Goal: Task Accomplishment & Management: Use online tool/utility

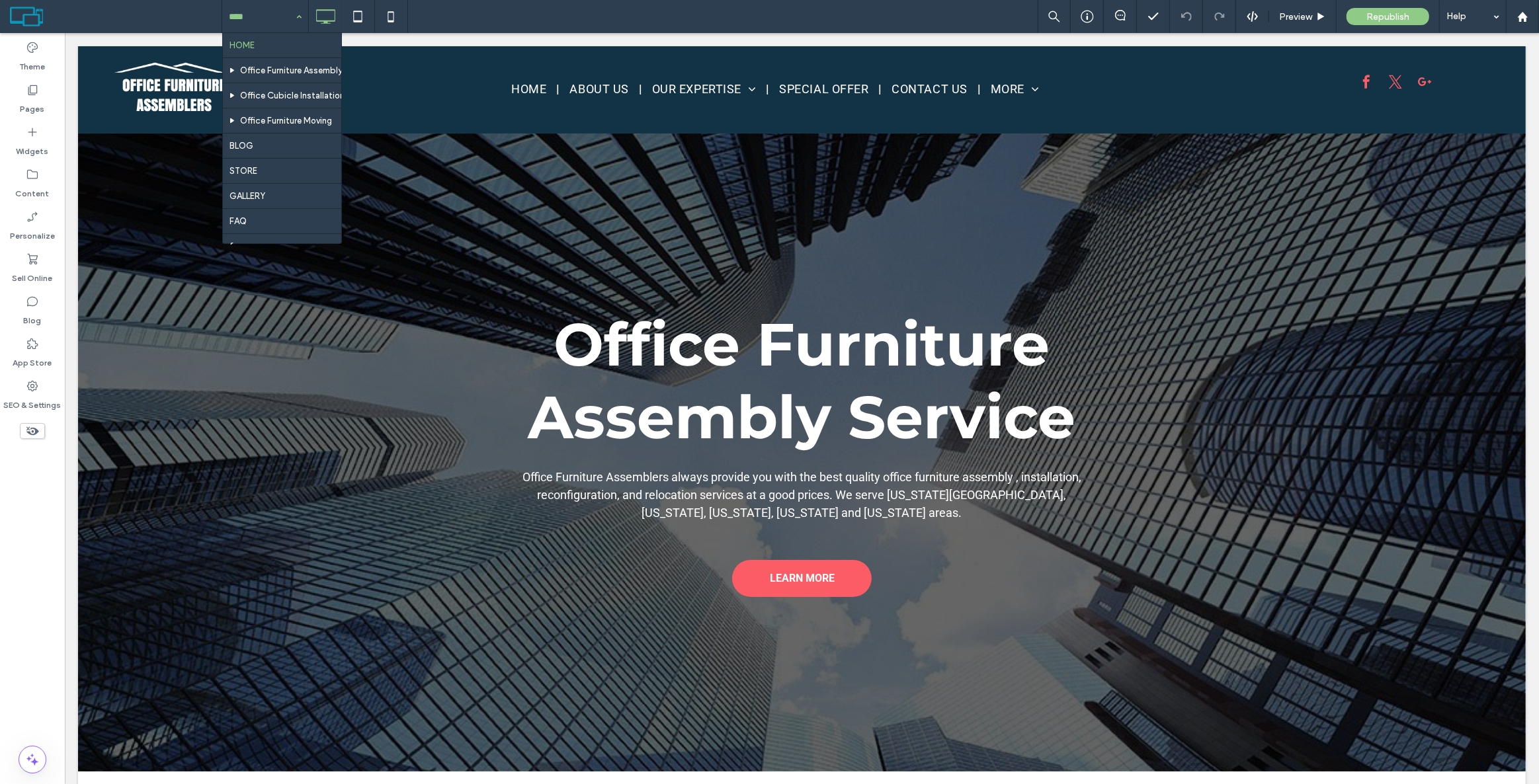
click at [258, 9] on input at bounding box center [262, 16] width 66 height 33
click at [37, 110] on label "Pages" at bounding box center [32, 105] width 24 height 19
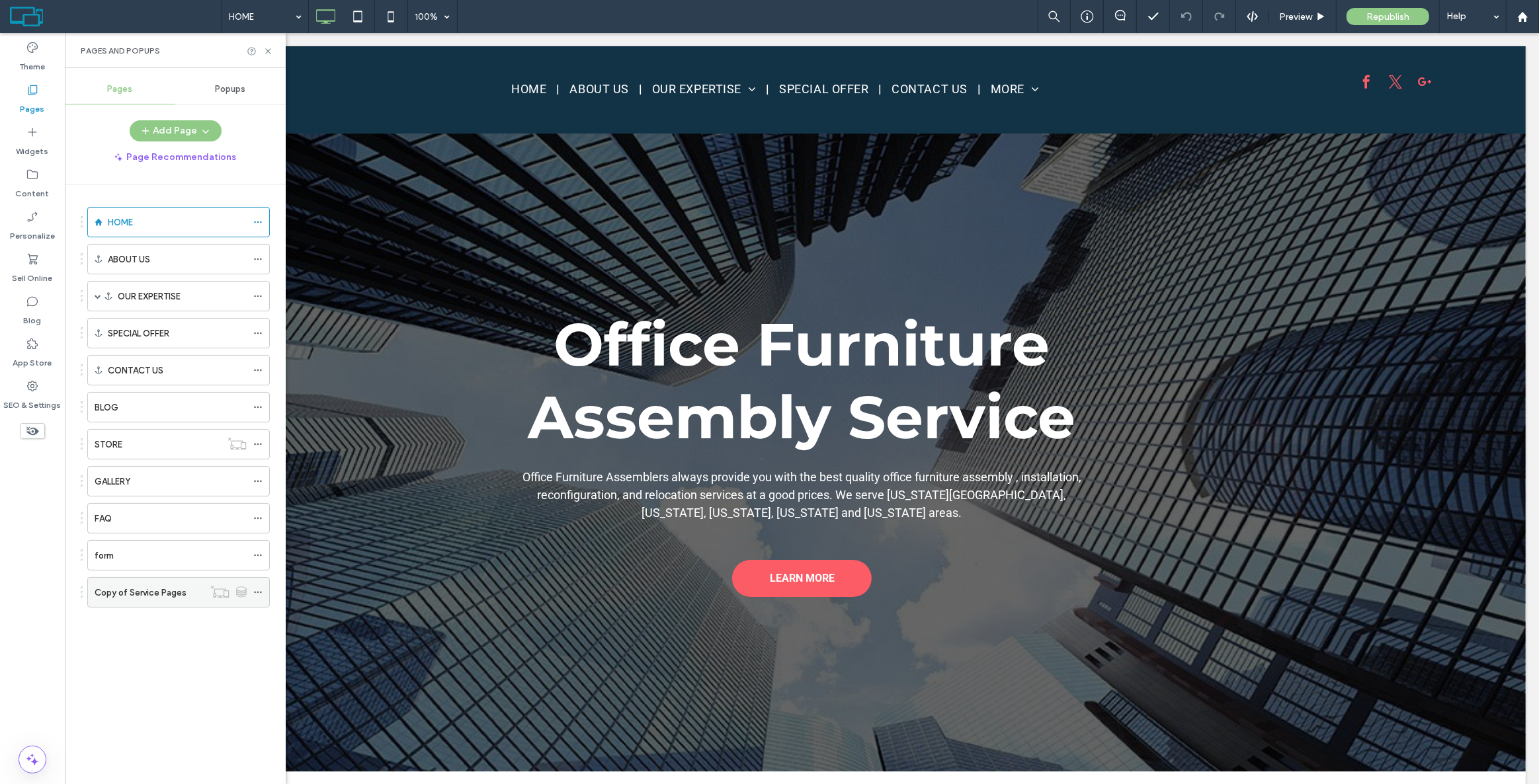
click at [139, 588] on label "Copy of Service Pages" at bounding box center [140, 593] width 92 height 23
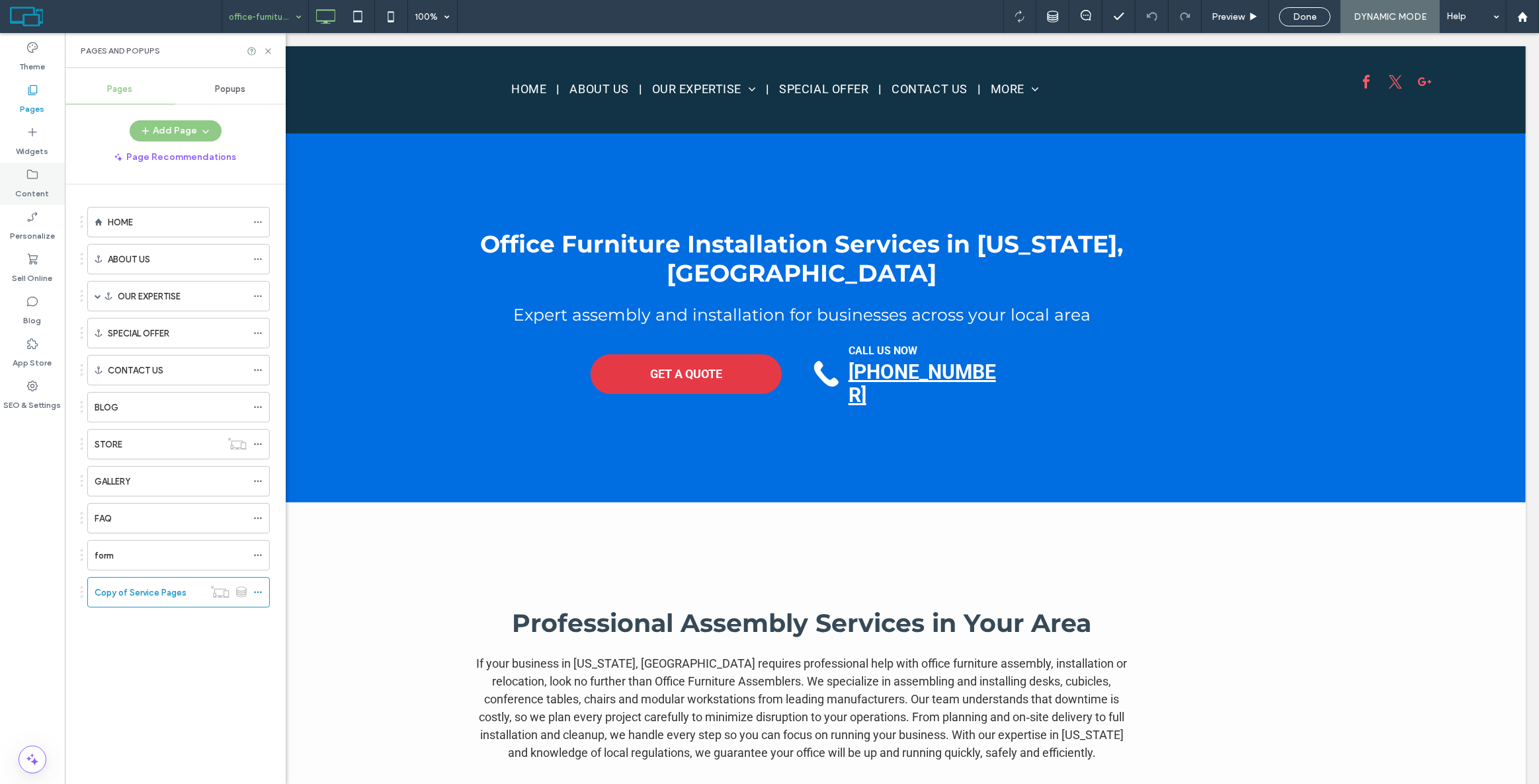
click at [37, 189] on label "Content" at bounding box center [33, 190] width 34 height 19
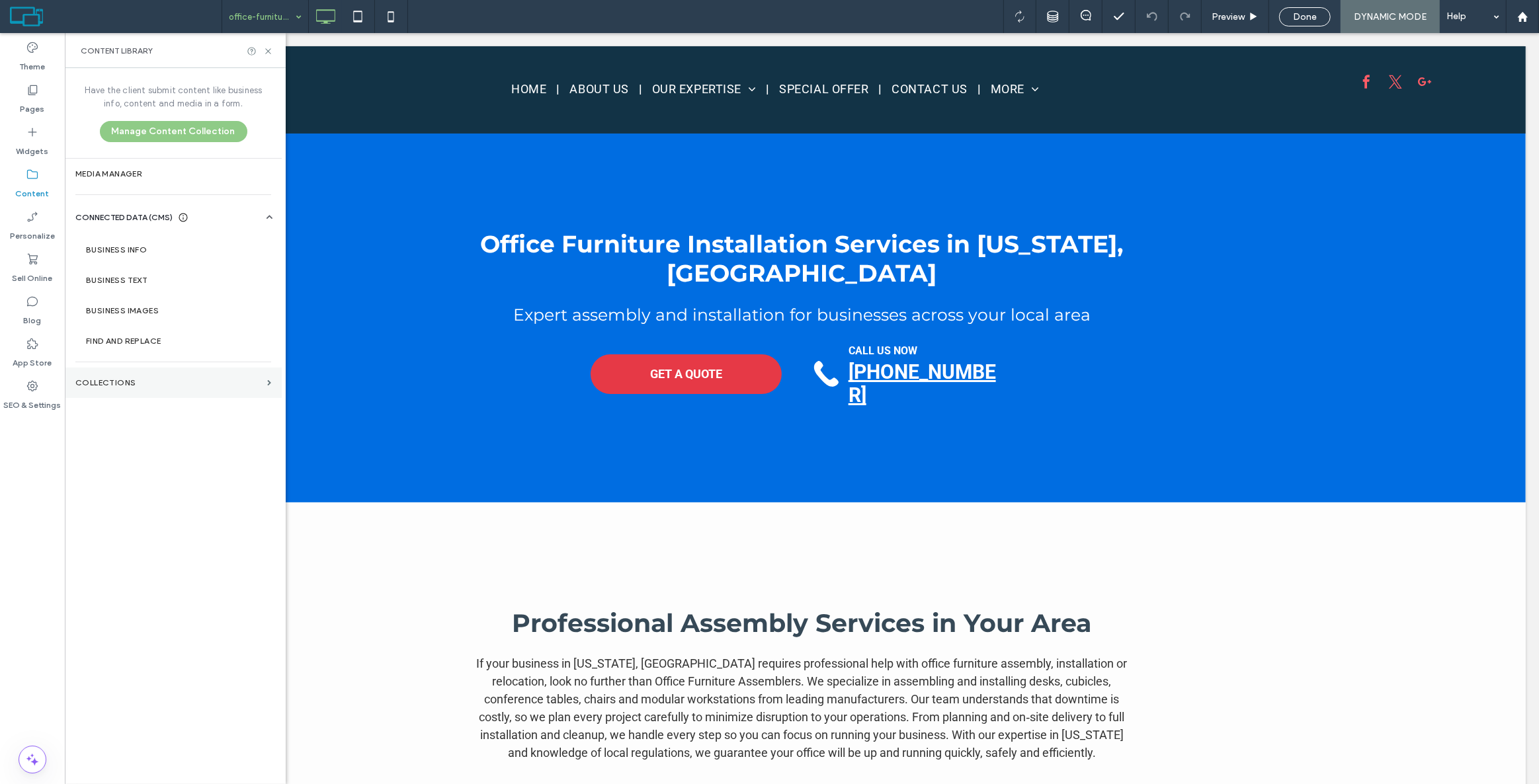
click at [131, 385] on label "Collections" at bounding box center [168, 383] width 187 height 9
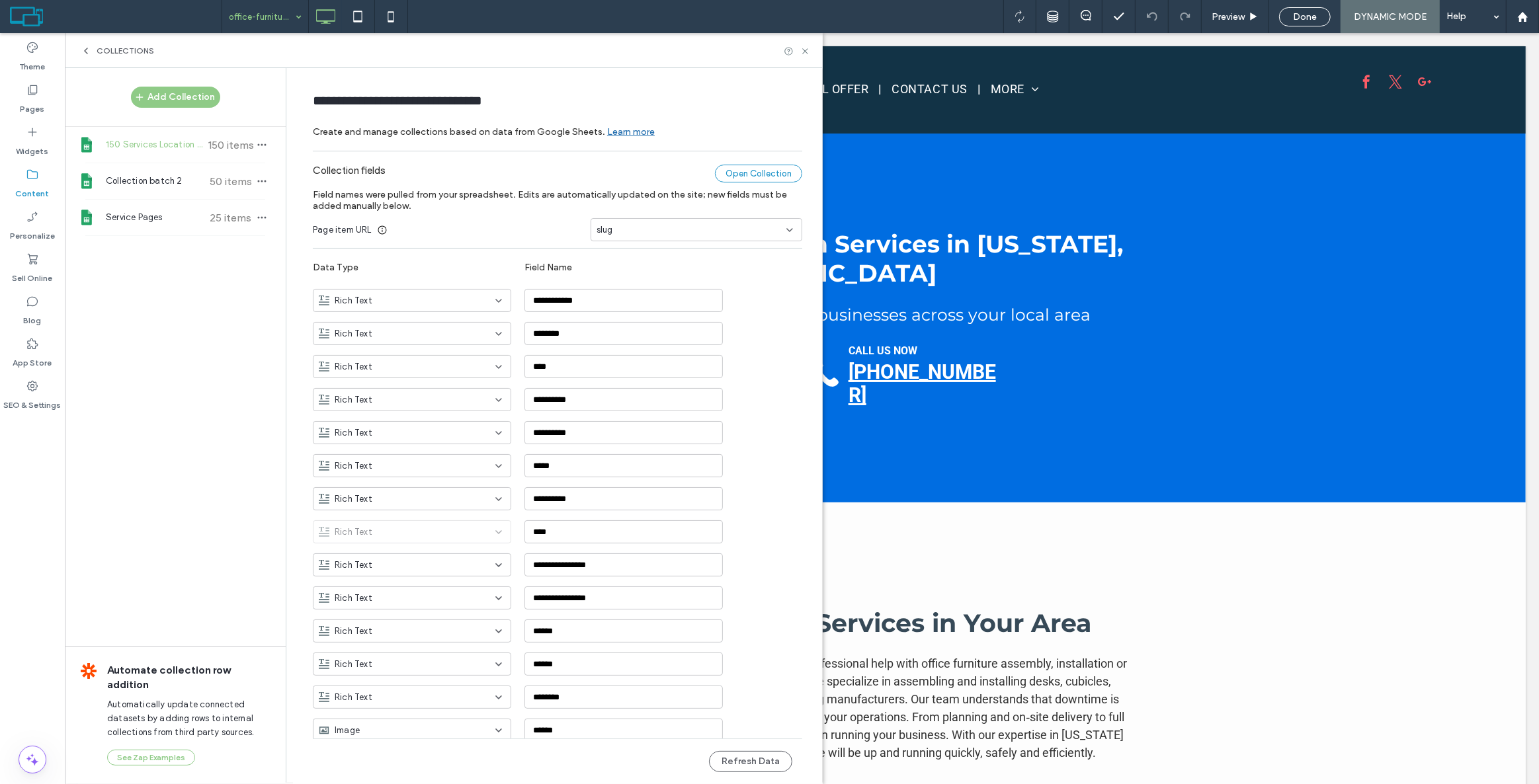
click at [740, 179] on div "Open Collection" at bounding box center [759, 173] width 88 height 18
click at [807, 49] on icon at bounding box center [805, 51] width 10 height 10
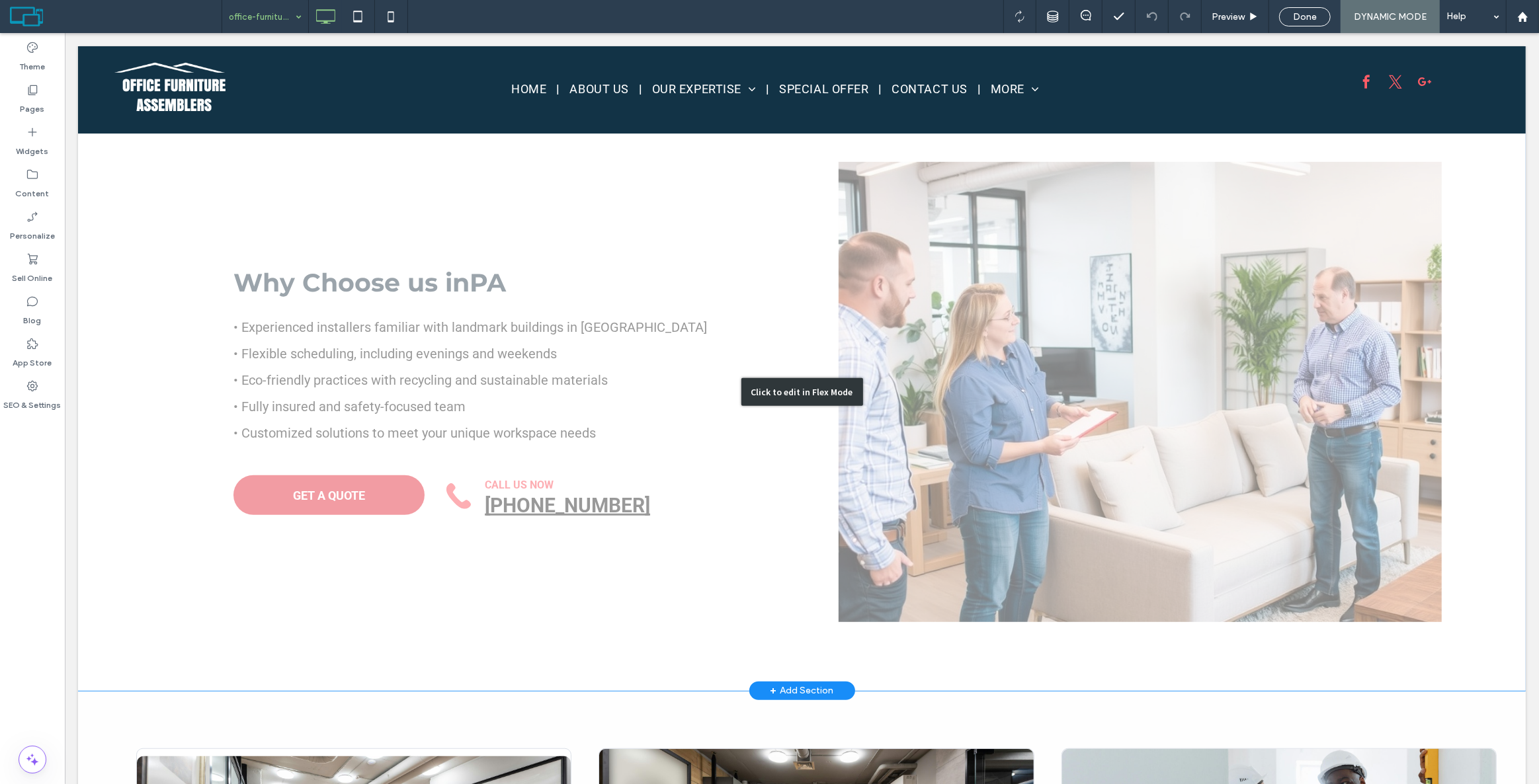
scroll to position [781, 0]
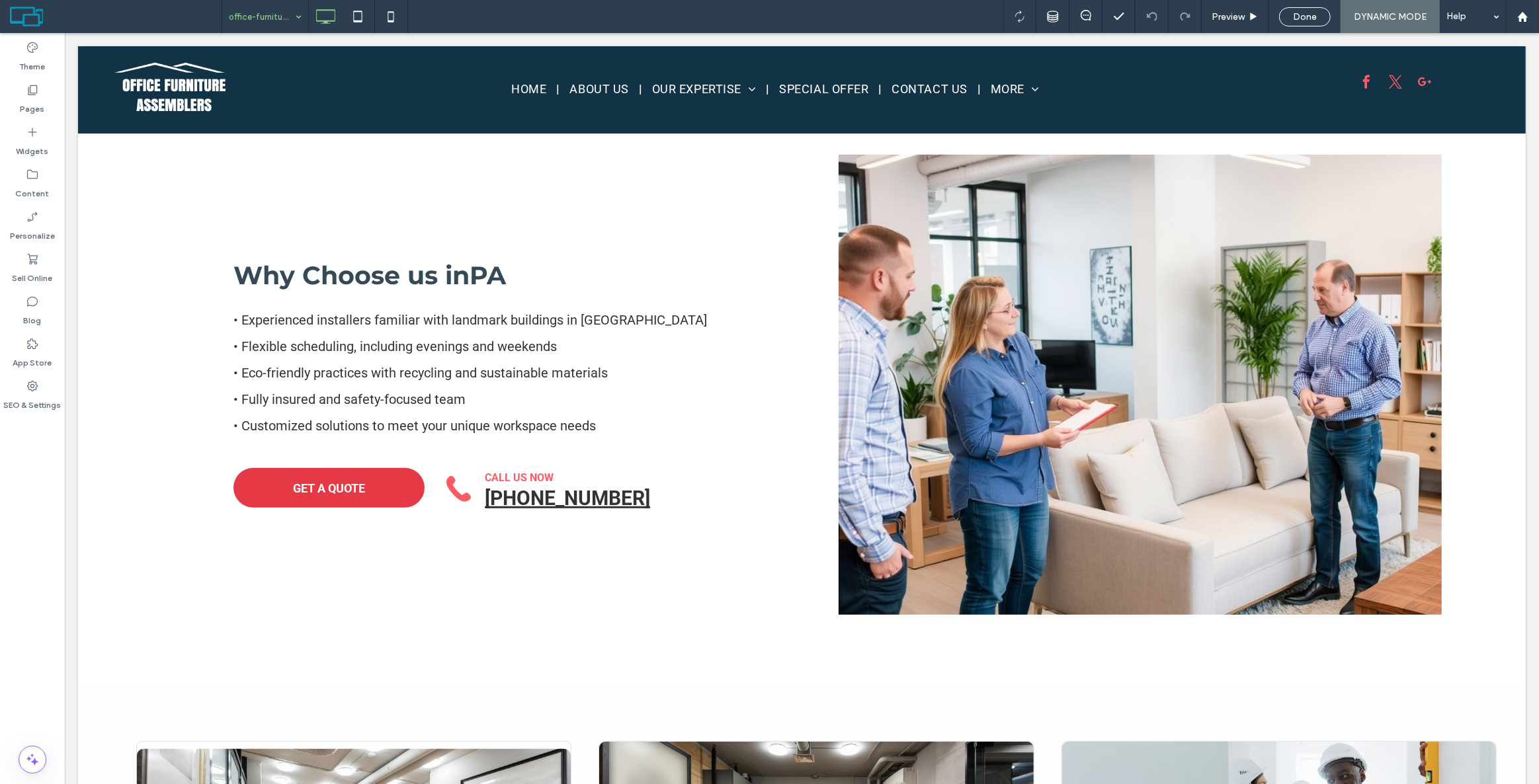
click at [281, 17] on input at bounding box center [262, 16] width 66 height 33
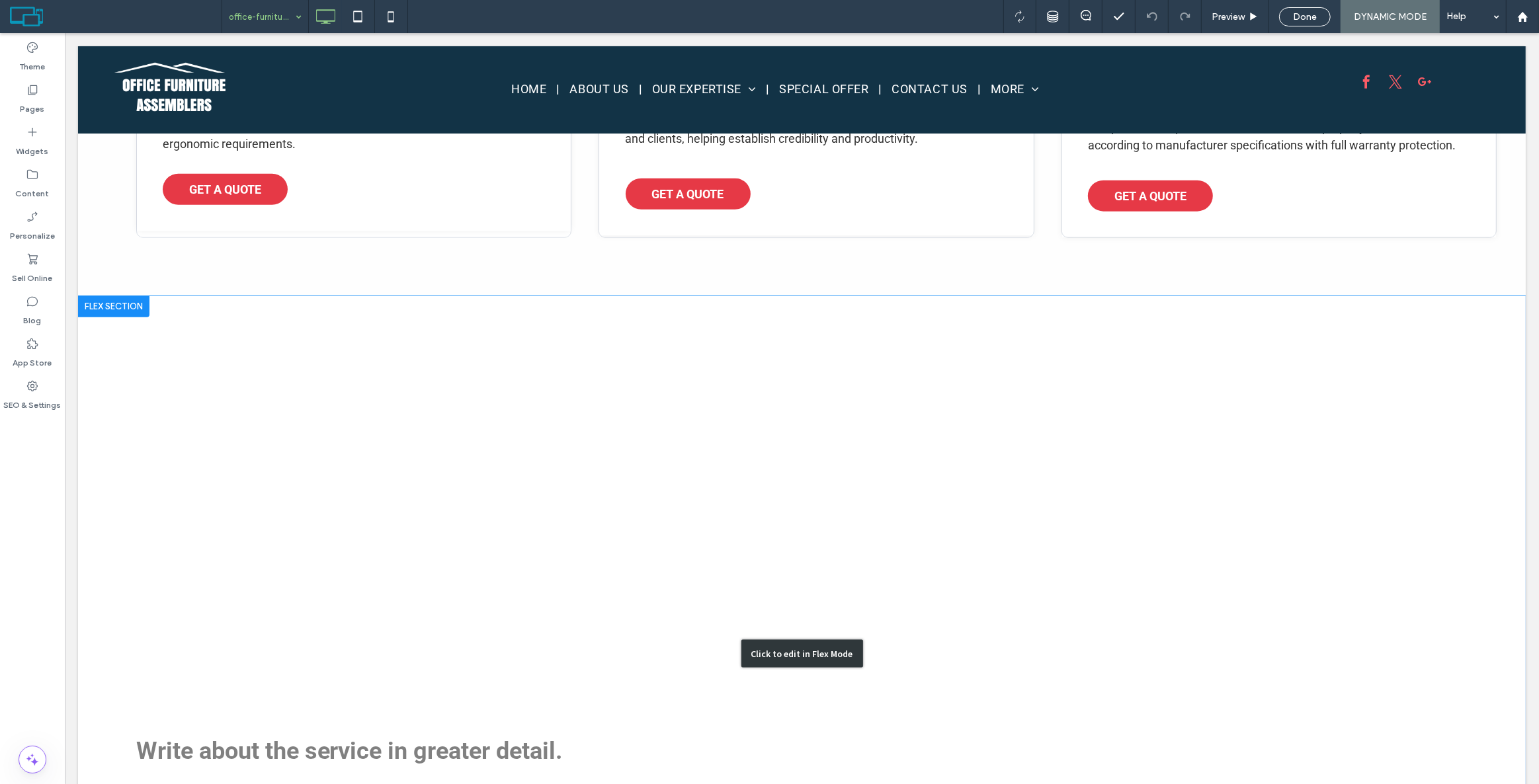
scroll to position [1709, 0]
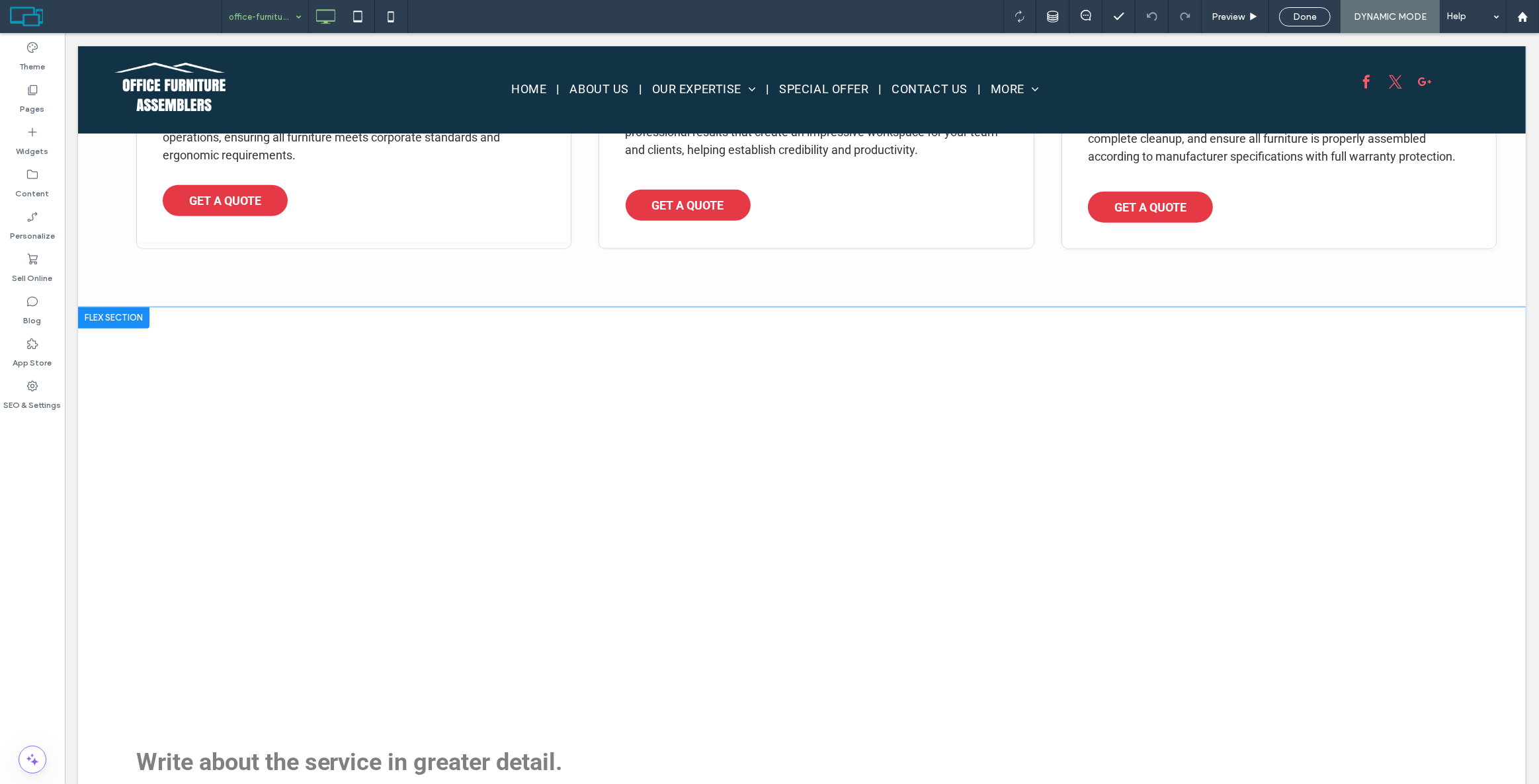
click at [126, 320] on div at bounding box center [114, 318] width 72 height 21
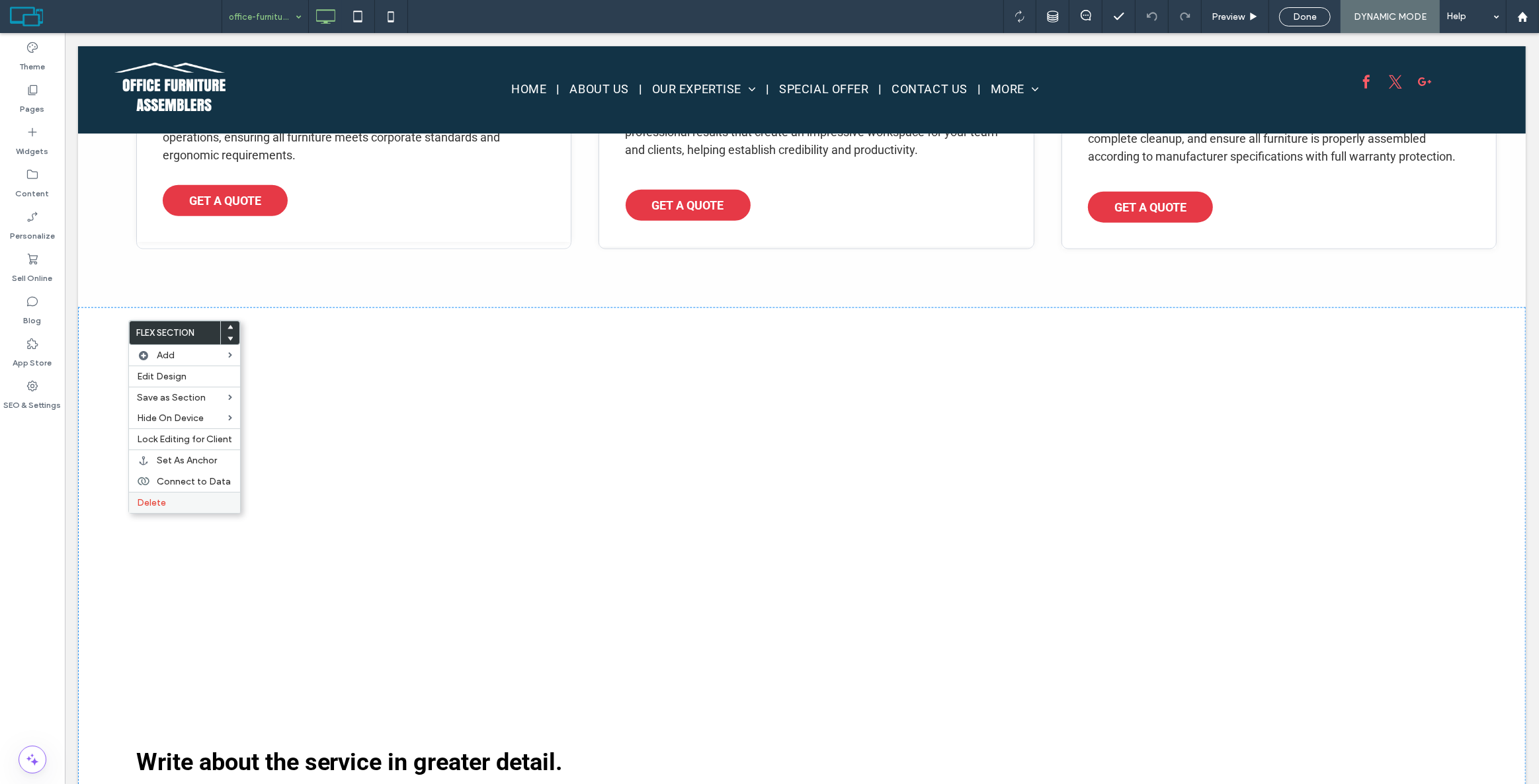
click at [165, 501] on label "Delete" at bounding box center [184, 502] width 96 height 12
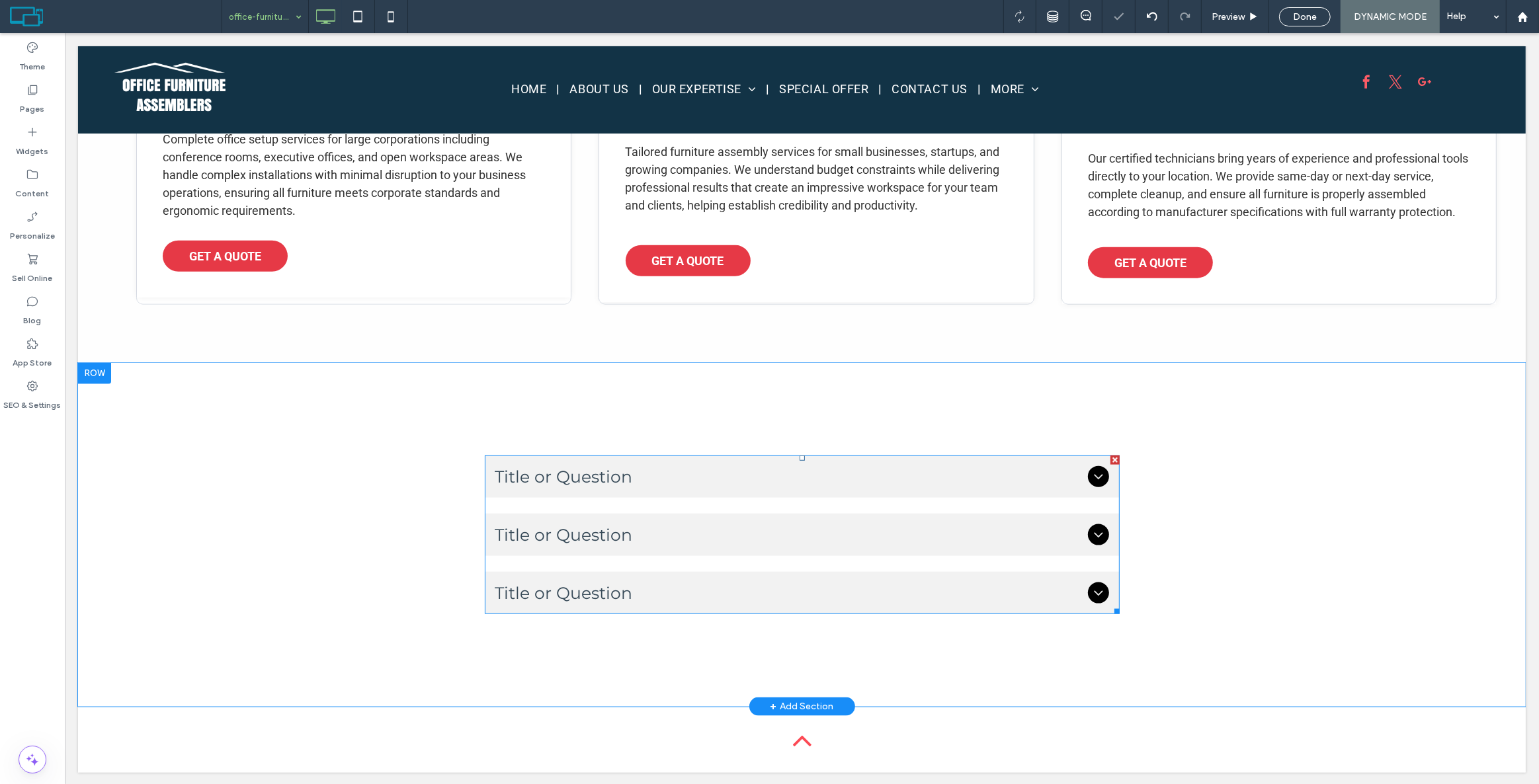
click at [563, 467] on span "Title or Question" at bounding box center [788, 476] width 588 height 20
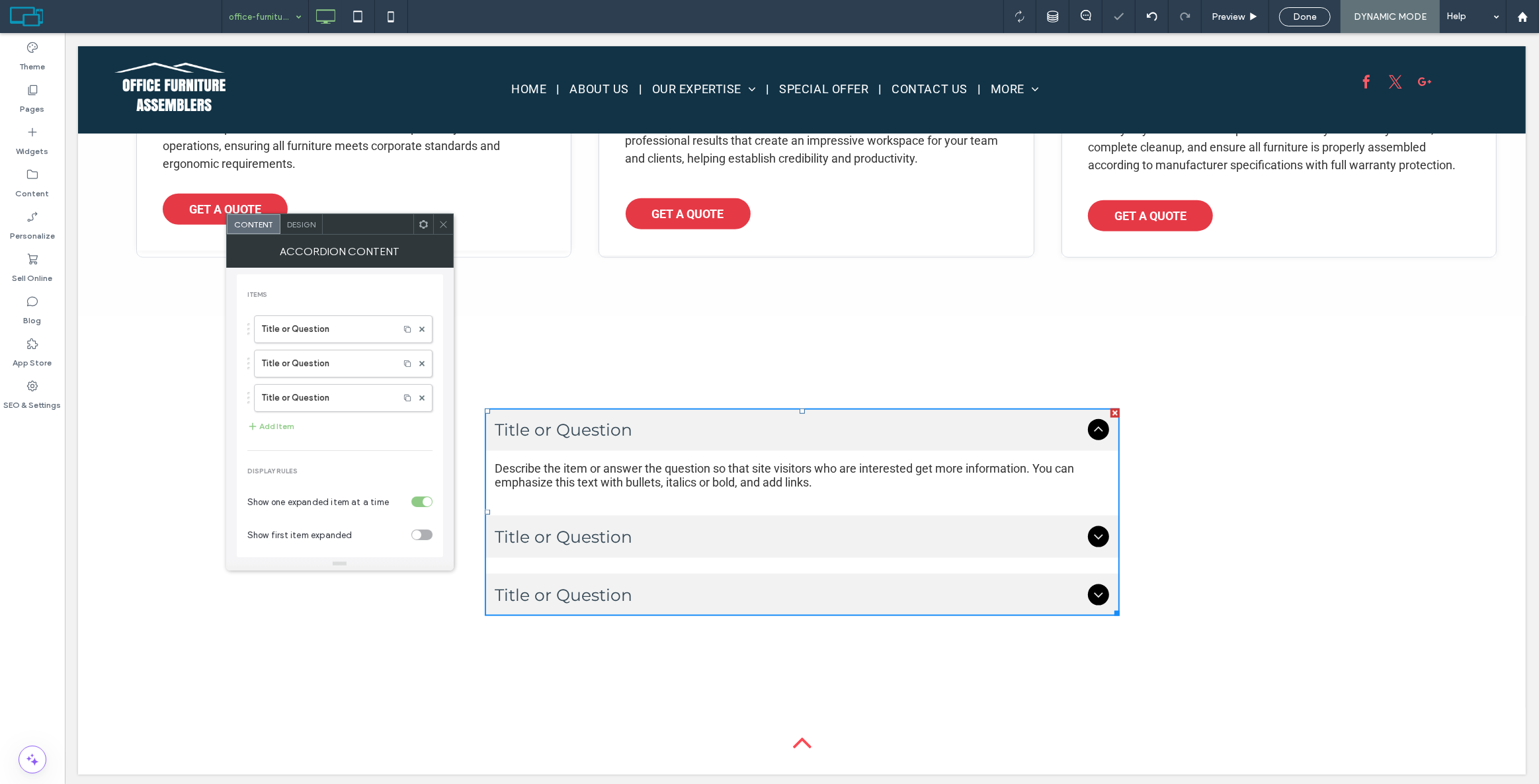
scroll to position [1703, 0]
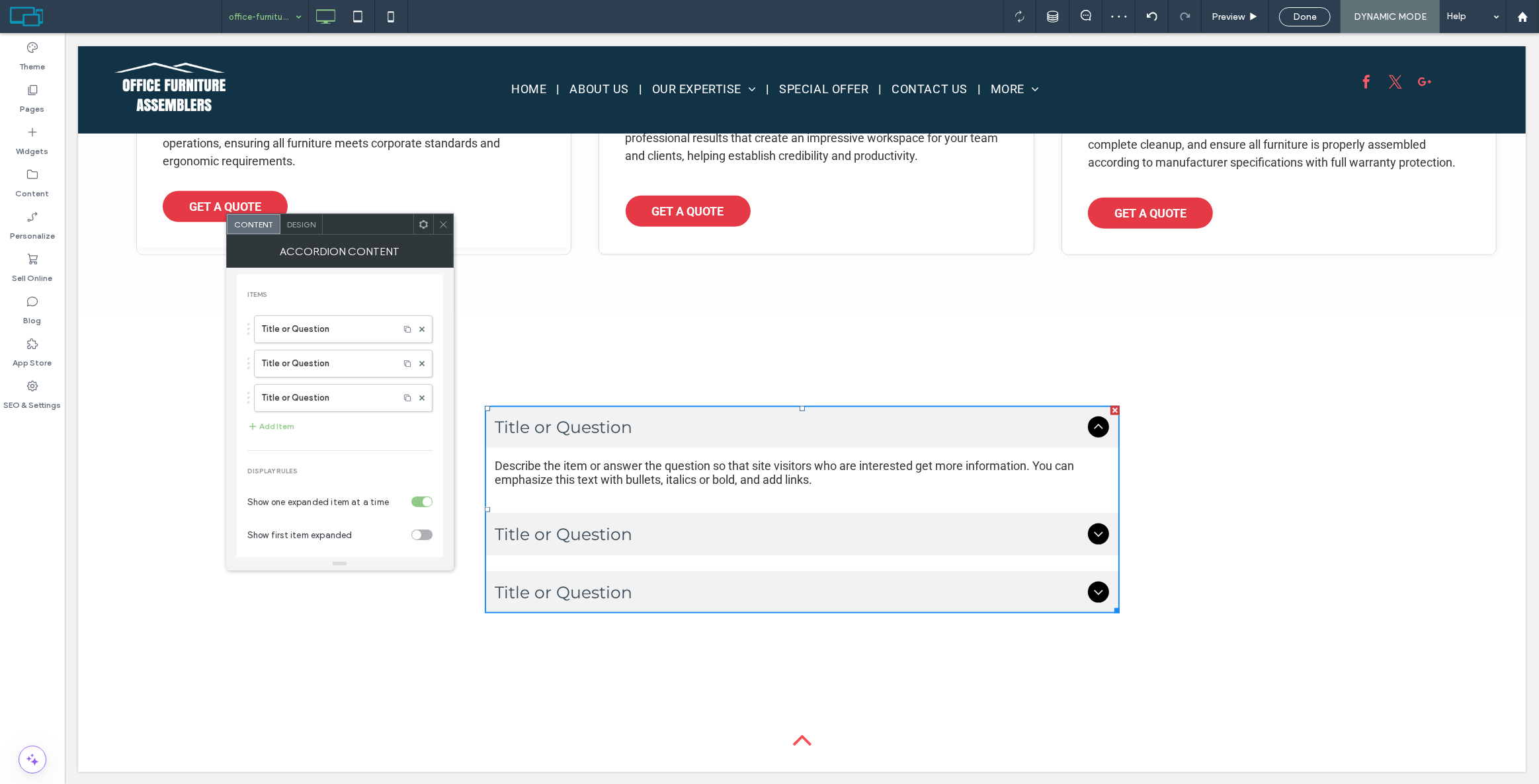
click at [424, 225] on icon at bounding box center [423, 224] width 10 height 10
click at [453, 400] on span "Connect to Data" at bounding box center [468, 403] width 74 height 12
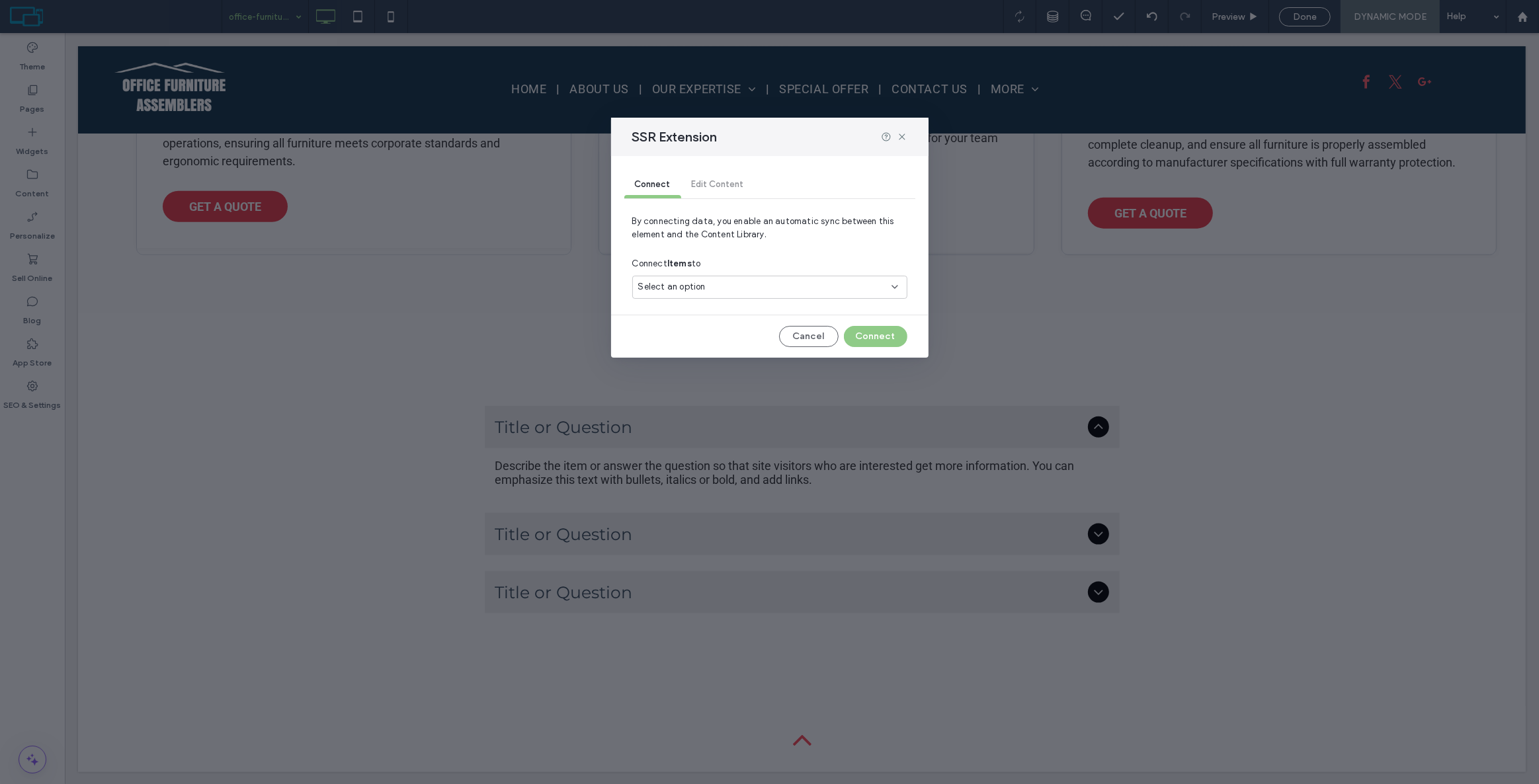
click at [729, 282] on div "Select an option" at bounding box center [762, 287] width 248 height 13
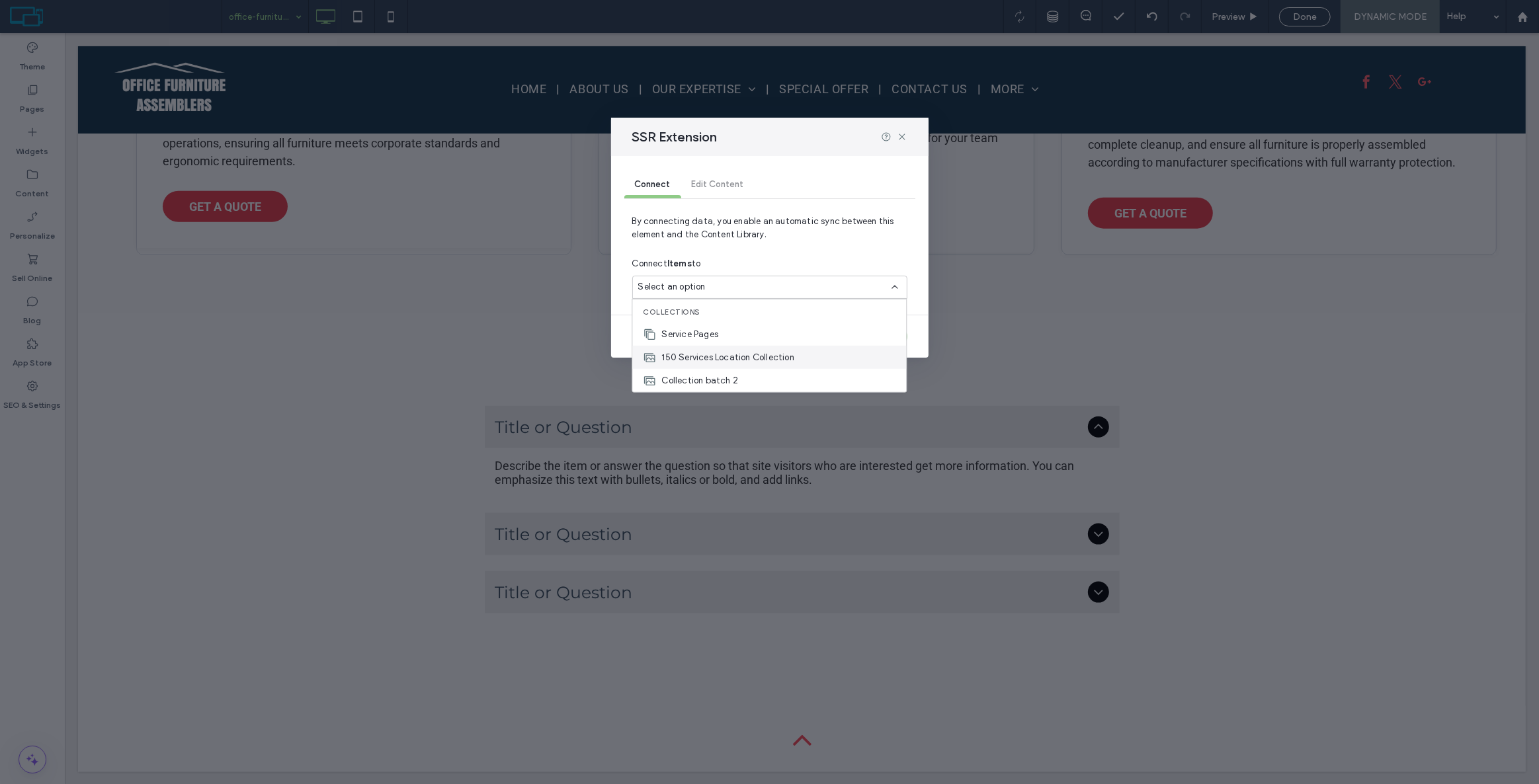
click at [732, 350] on span "150 Services Location Collection" at bounding box center [728, 357] width 132 height 13
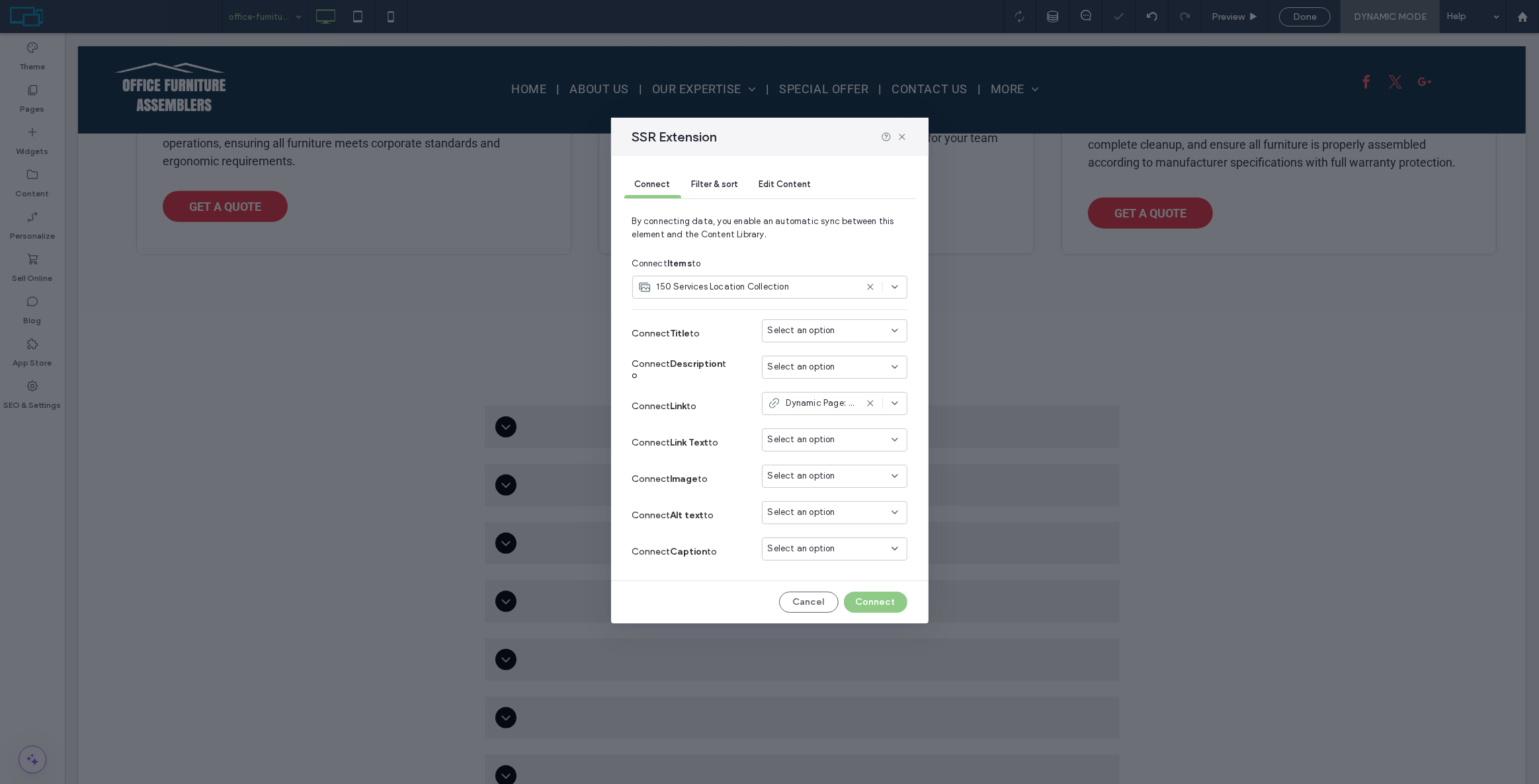
scroll to position [1709, 0]
click at [797, 334] on span "Select an option" at bounding box center [801, 330] width 67 height 13
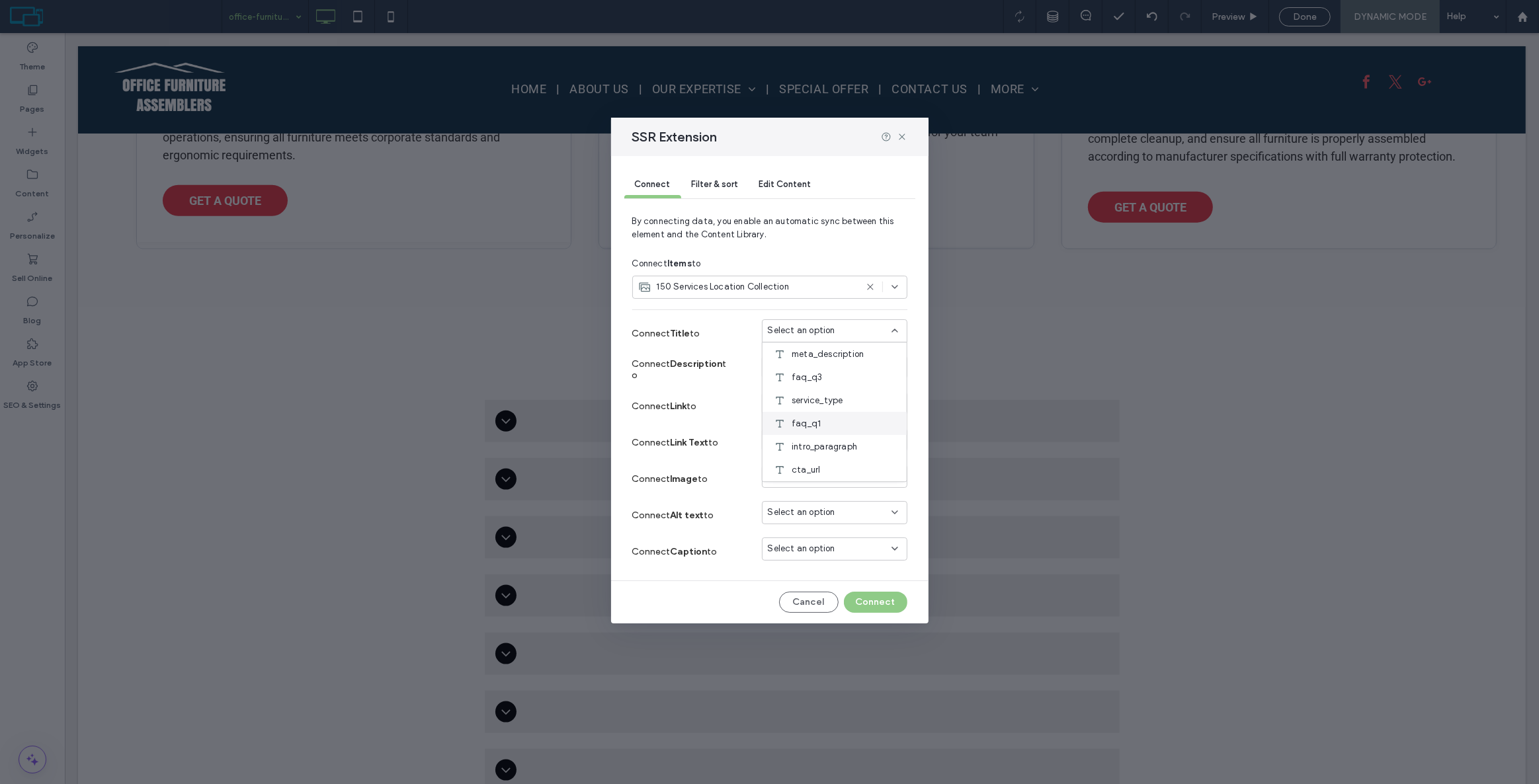
click at [826, 421] on div "faq_q1" at bounding box center [834, 424] width 144 height 23
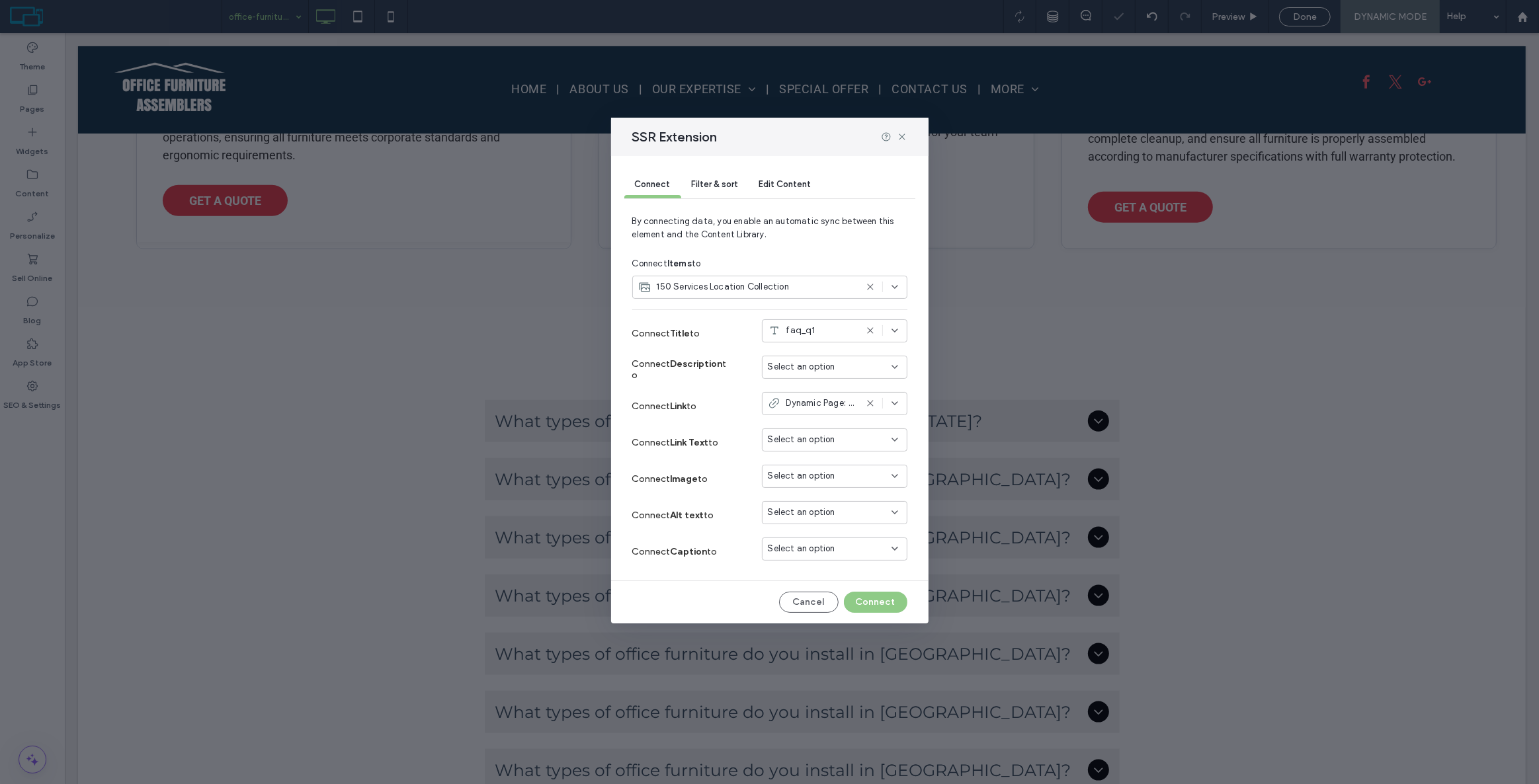
click at [817, 365] on span "Select an option" at bounding box center [801, 367] width 67 height 13
click at [900, 132] on icon at bounding box center [902, 137] width 11 height 11
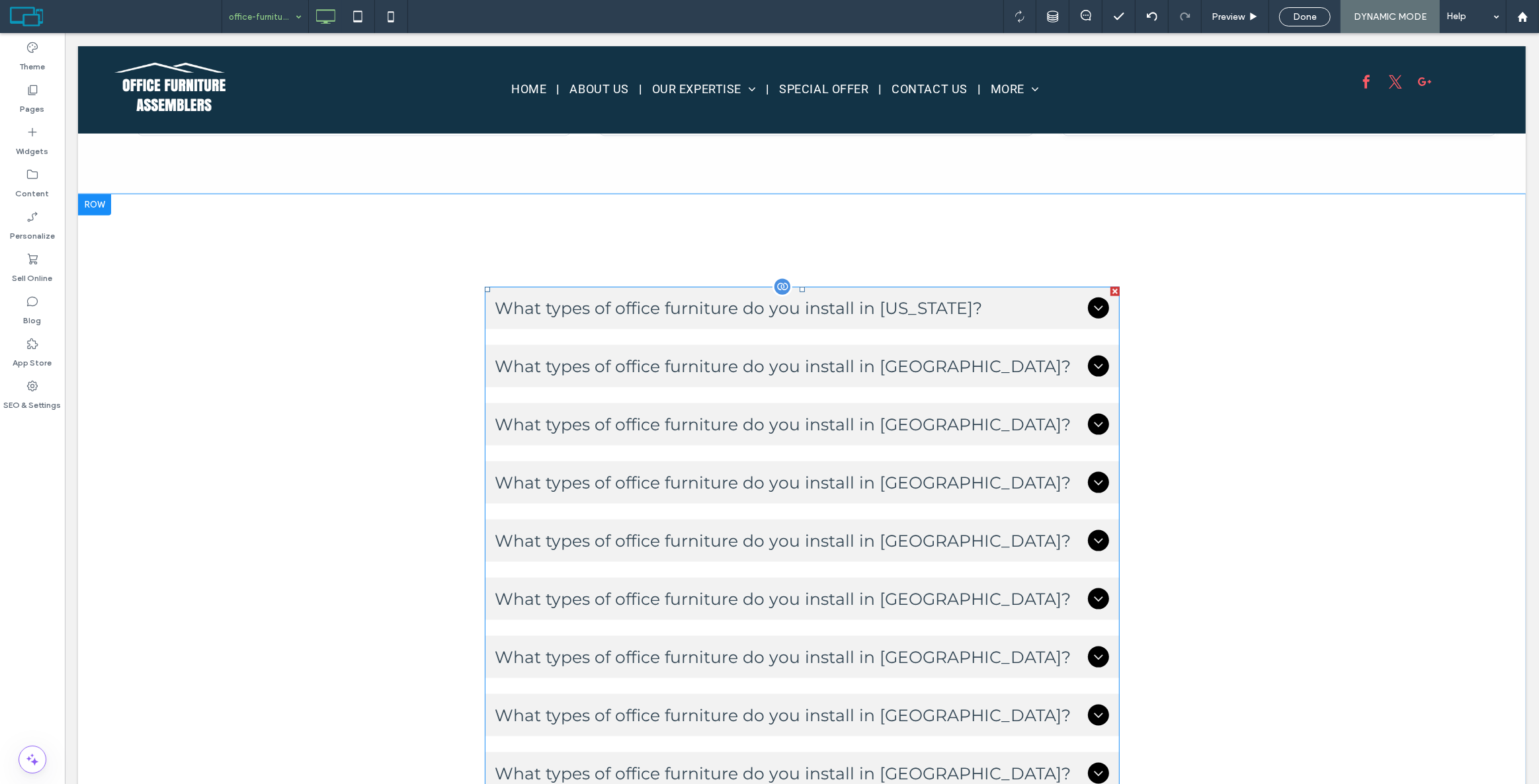
scroll to position [1829, 0]
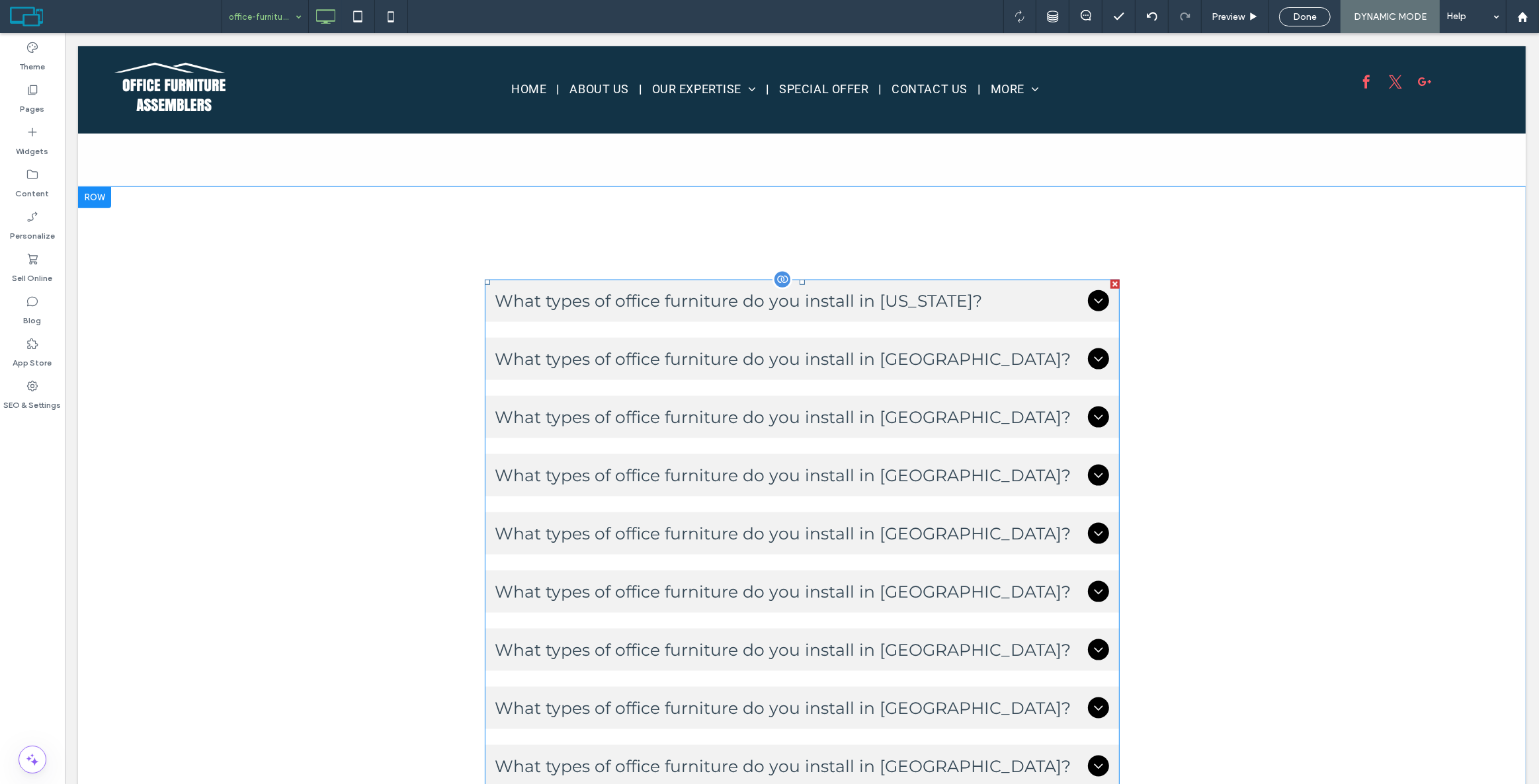
drag, startPoint x: 1110, startPoint y: 282, endPoint x: 1083, endPoint y: 316, distance: 43.4
click at [1110, 282] on div at bounding box center [1114, 284] width 9 height 9
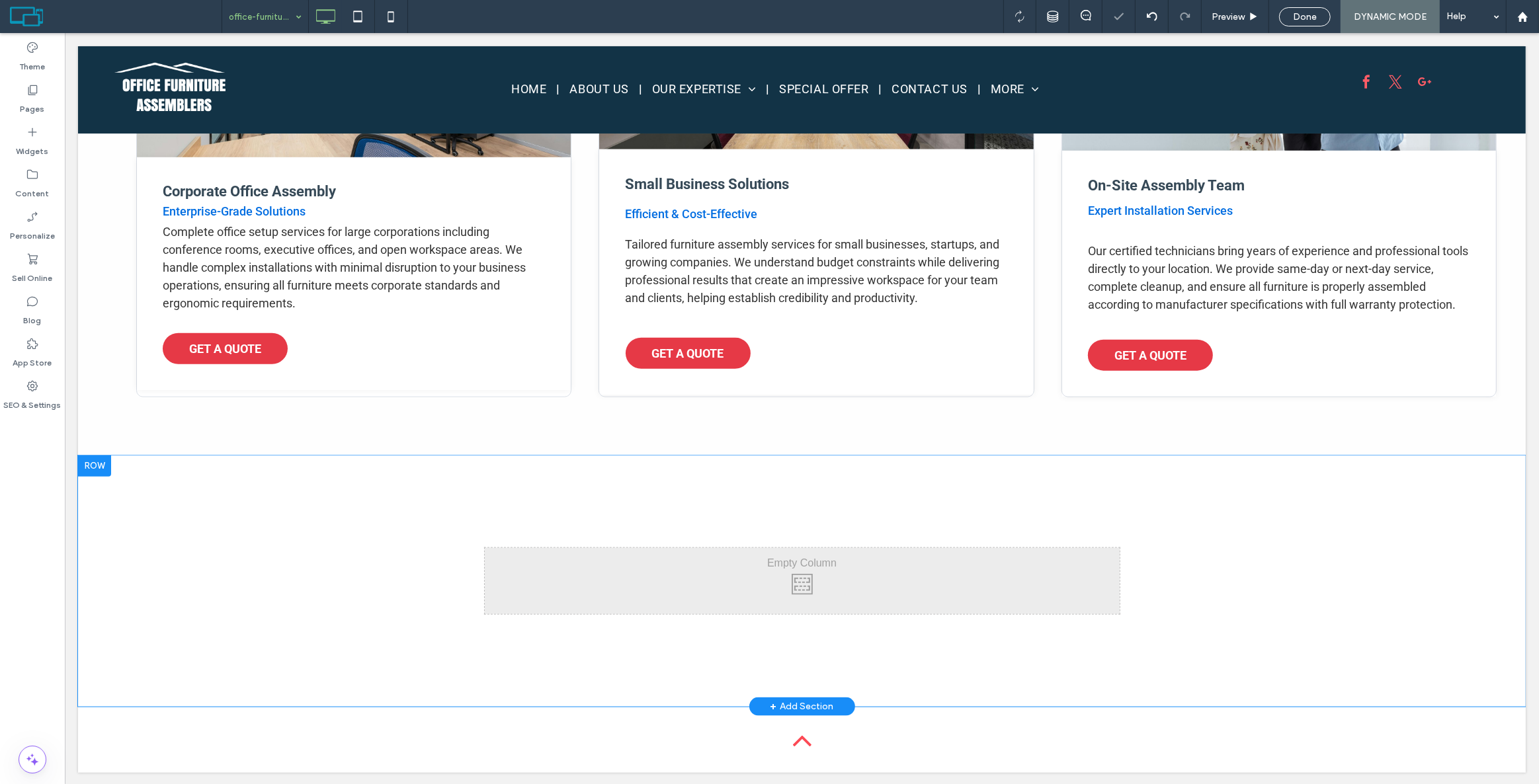
click at [529, 564] on div "Click To Paste" at bounding box center [802, 581] width 635 height 66
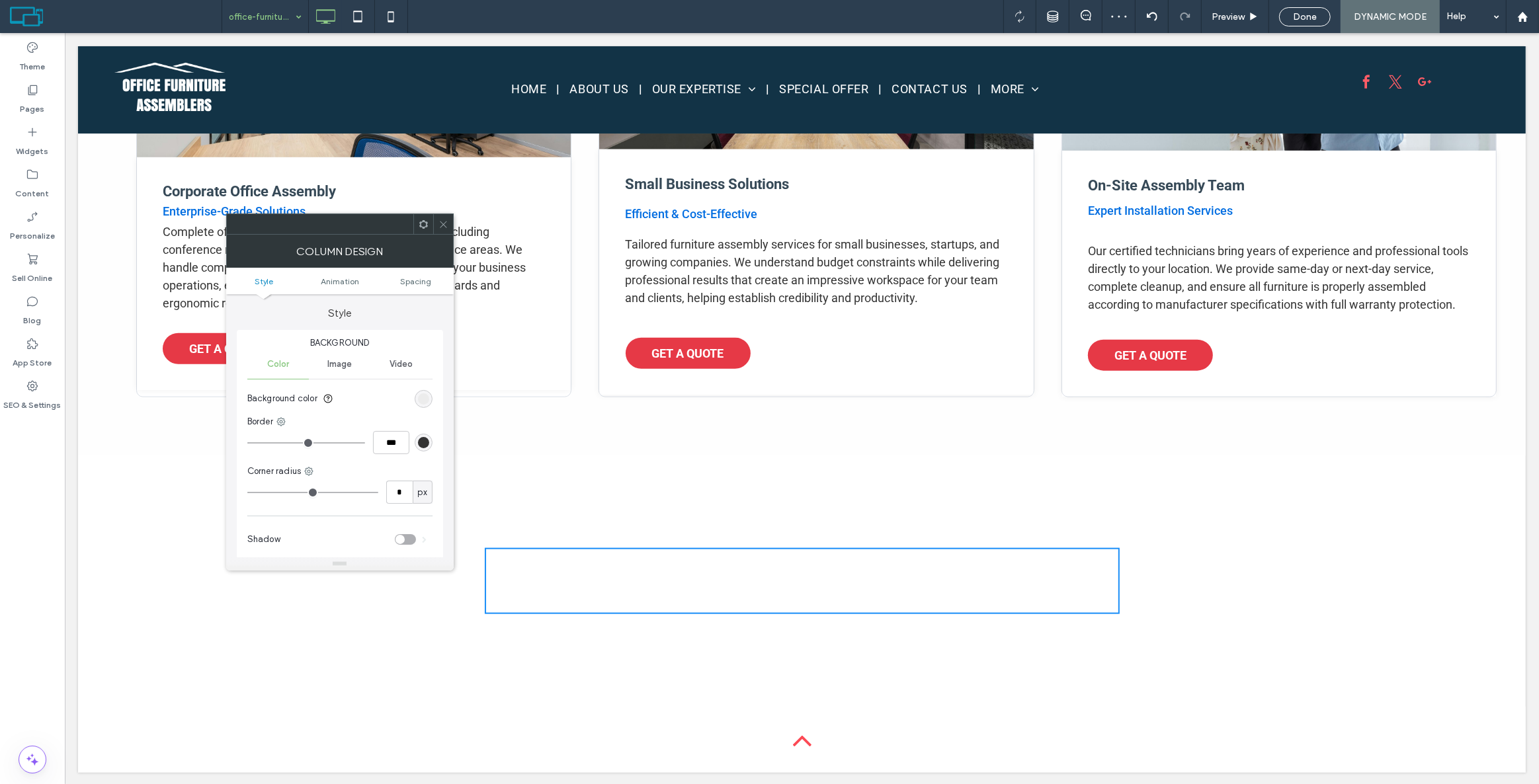
click at [444, 220] on icon at bounding box center [443, 224] width 10 height 10
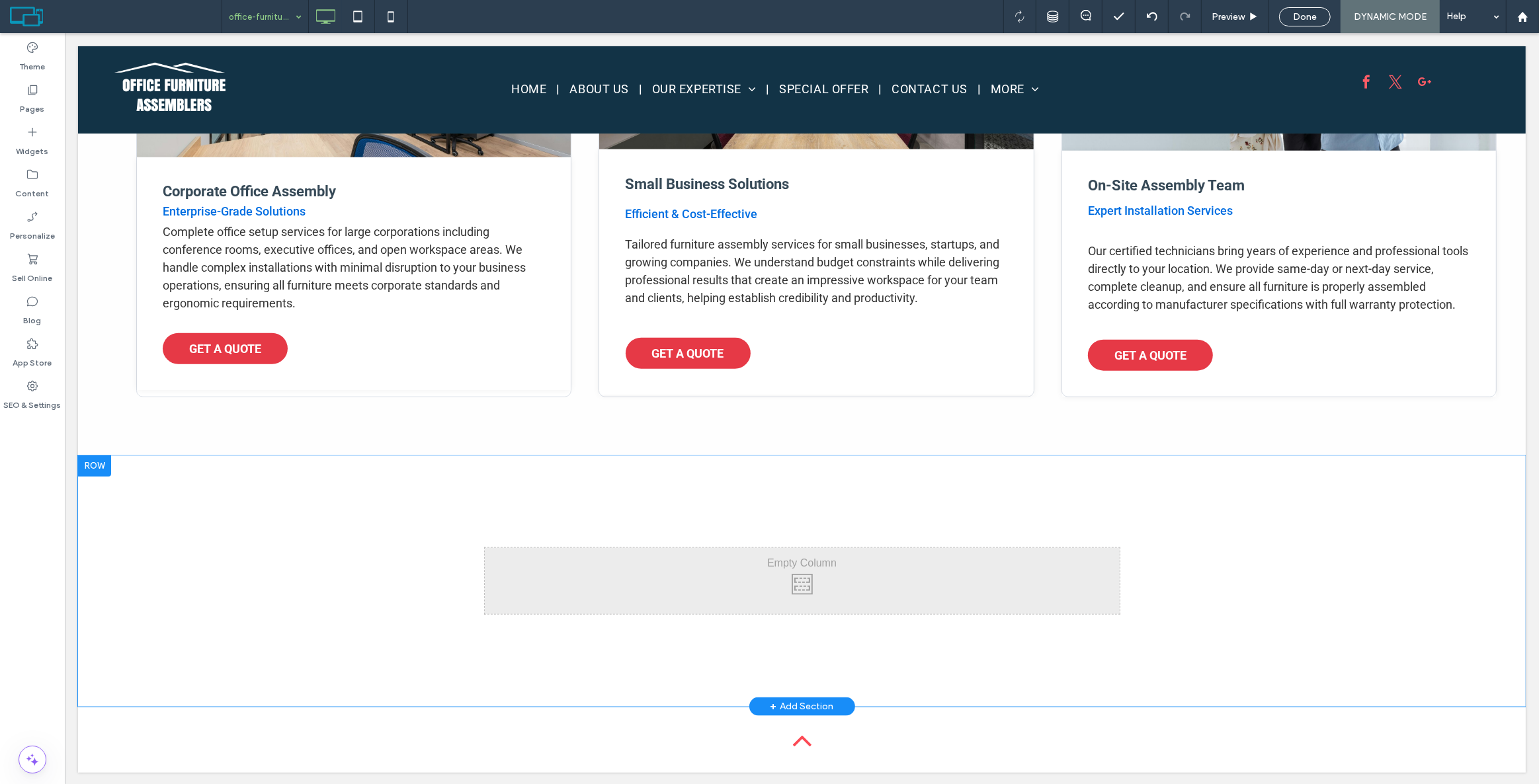
click at [555, 579] on div "Click To Paste" at bounding box center [802, 581] width 635 height 66
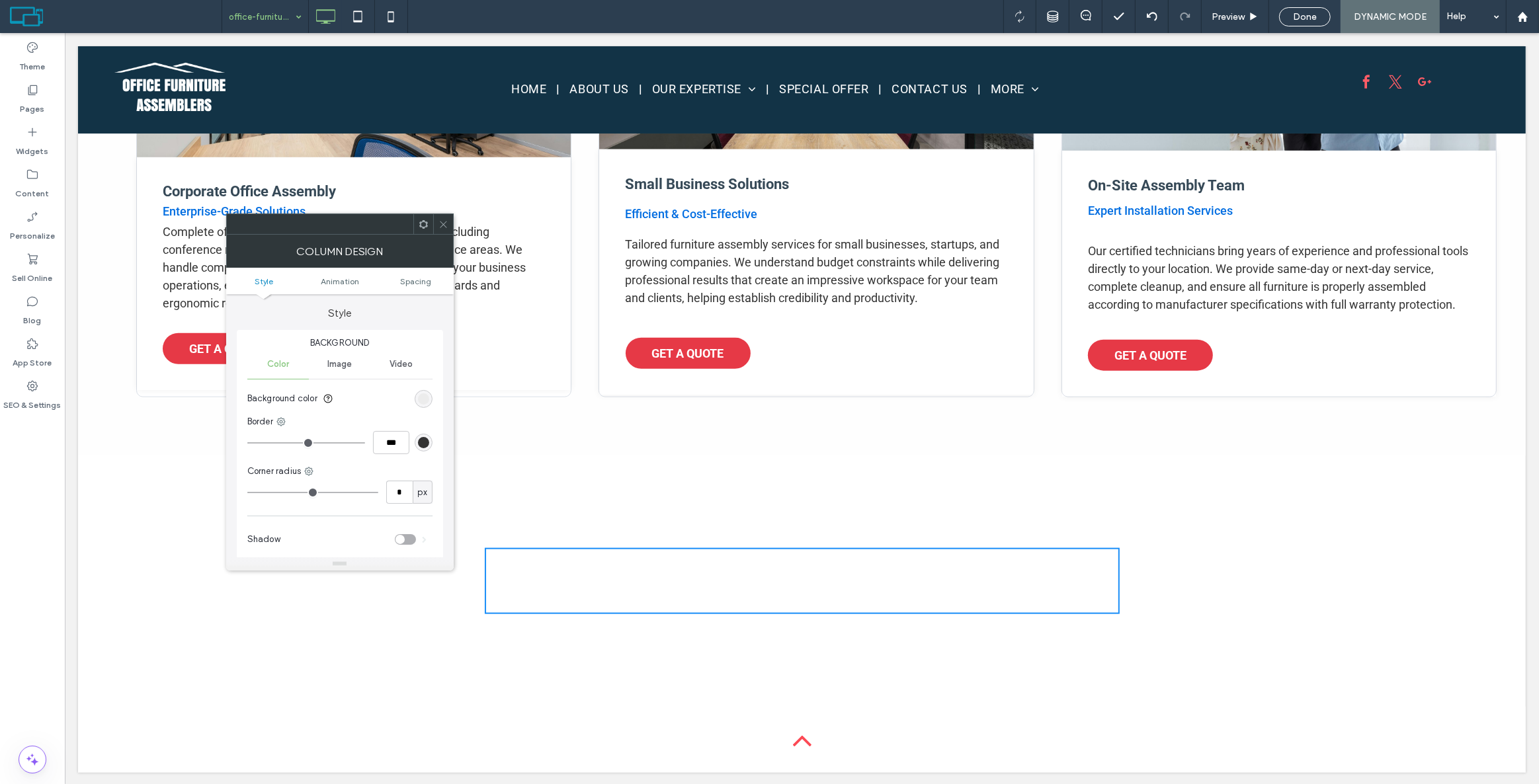
drag, startPoint x: 441, startPoint y: 220, endPoint x: 271, endPoint y: 218, distance: 170.0
click at [441, 221] on icon at bounding box center [443, 224] width 10 height 10
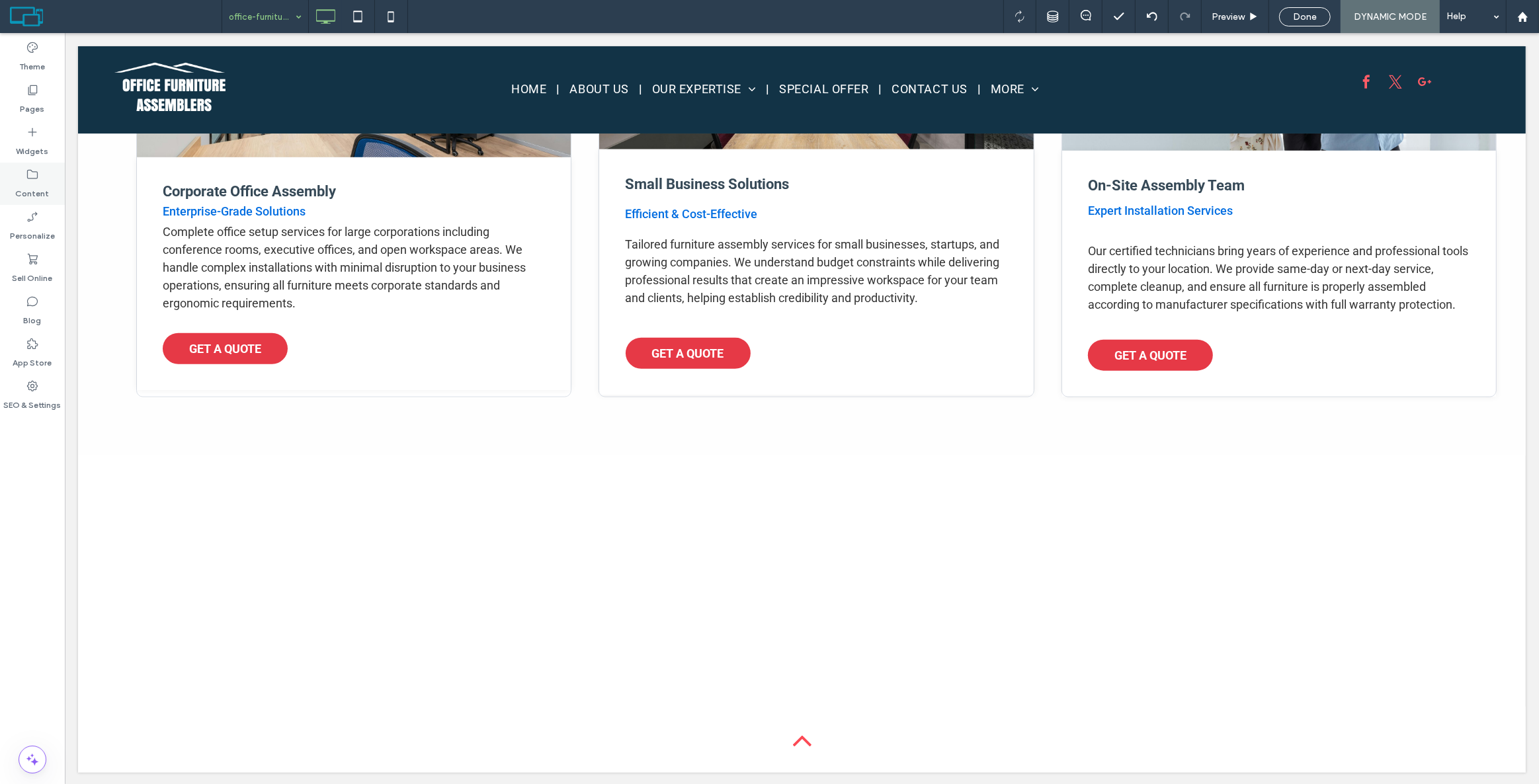
click at [44, 172] on div "Content" at bounding box center [32, 183] width 64 height 42
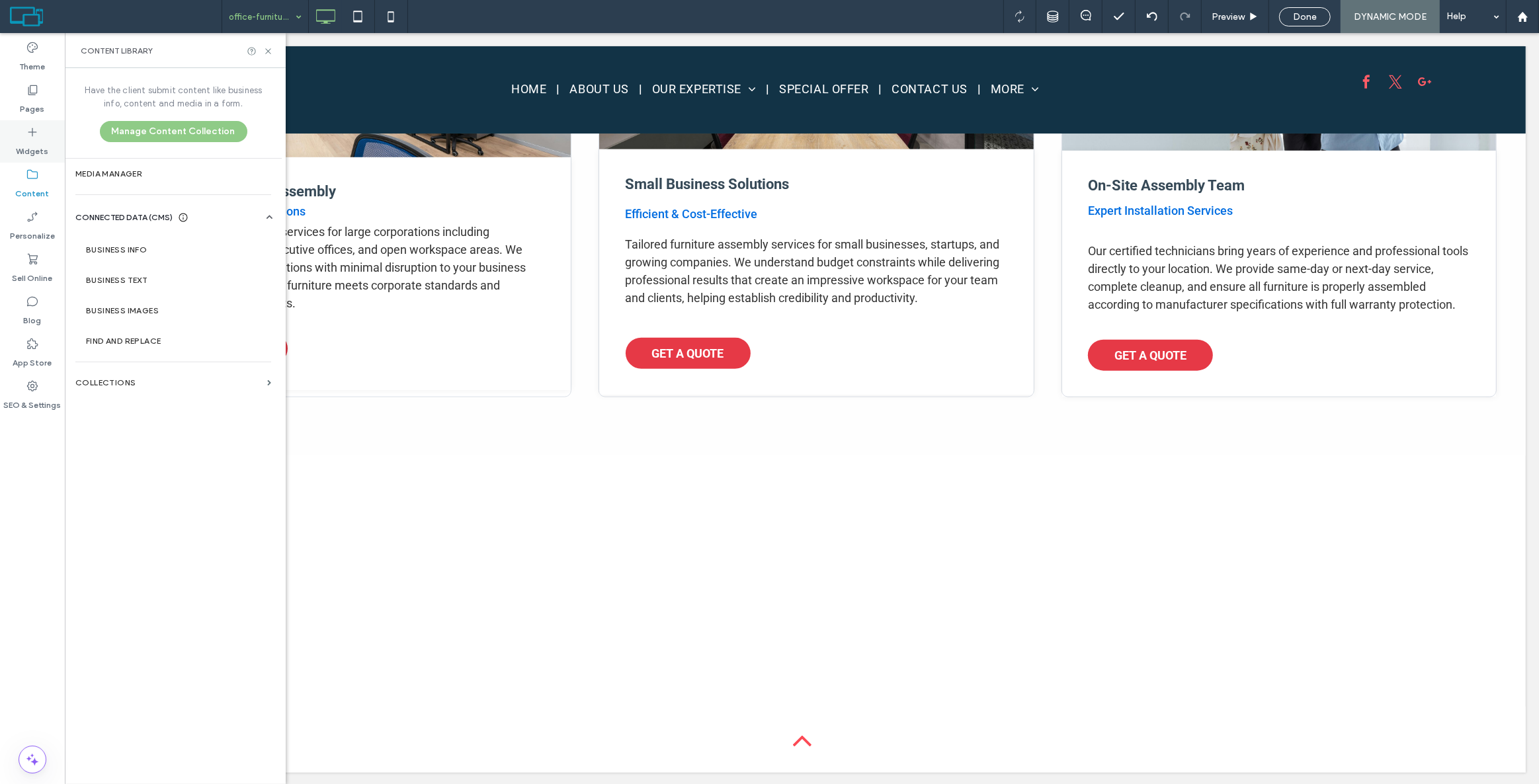
click at [40, 139] on label "Widgets" at bounding box center [32, 148] width 32 height 19
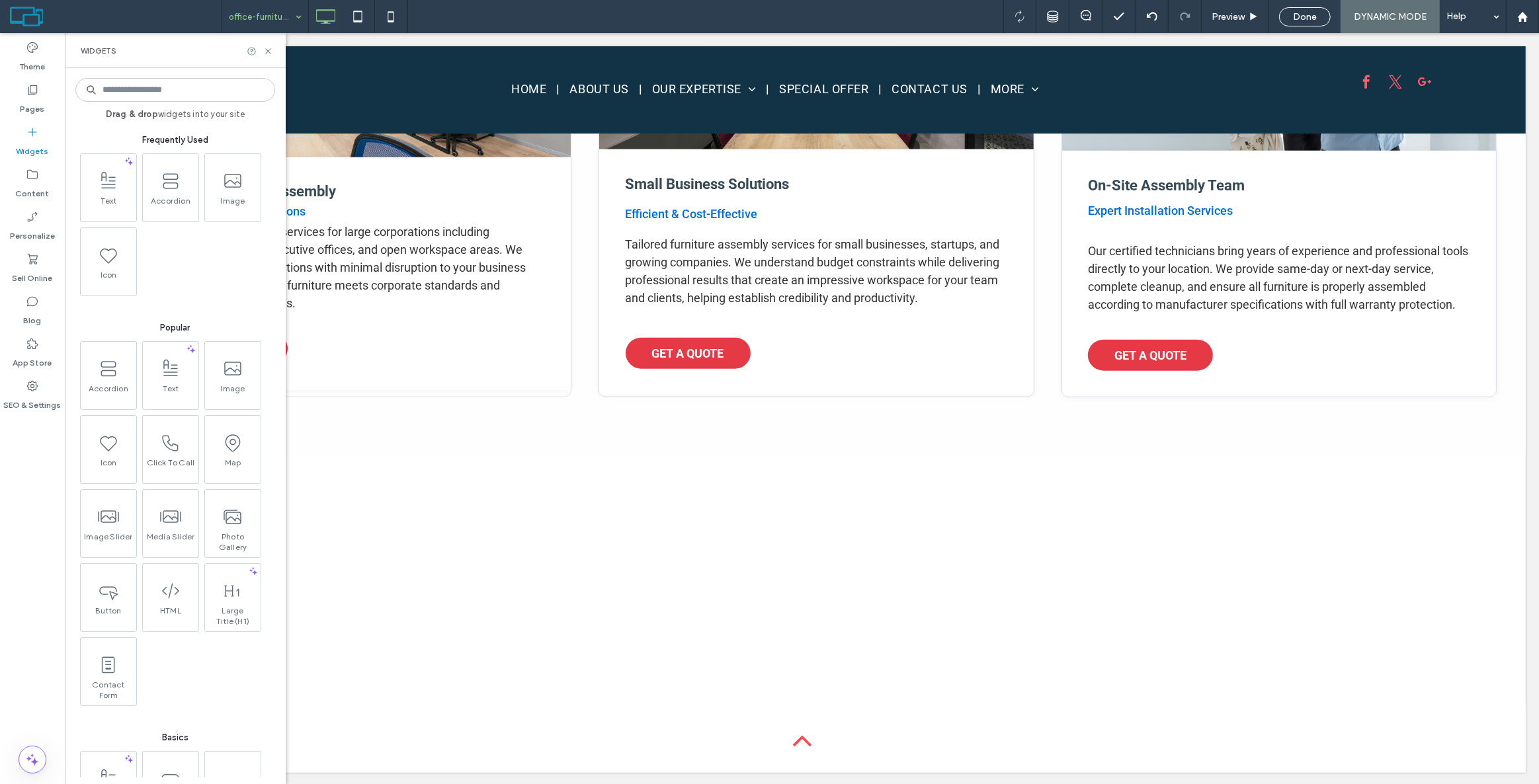
click at [184, 284] on div "Text Accordion Image Icon" at bounding box center [176, 228] width 199 height 148
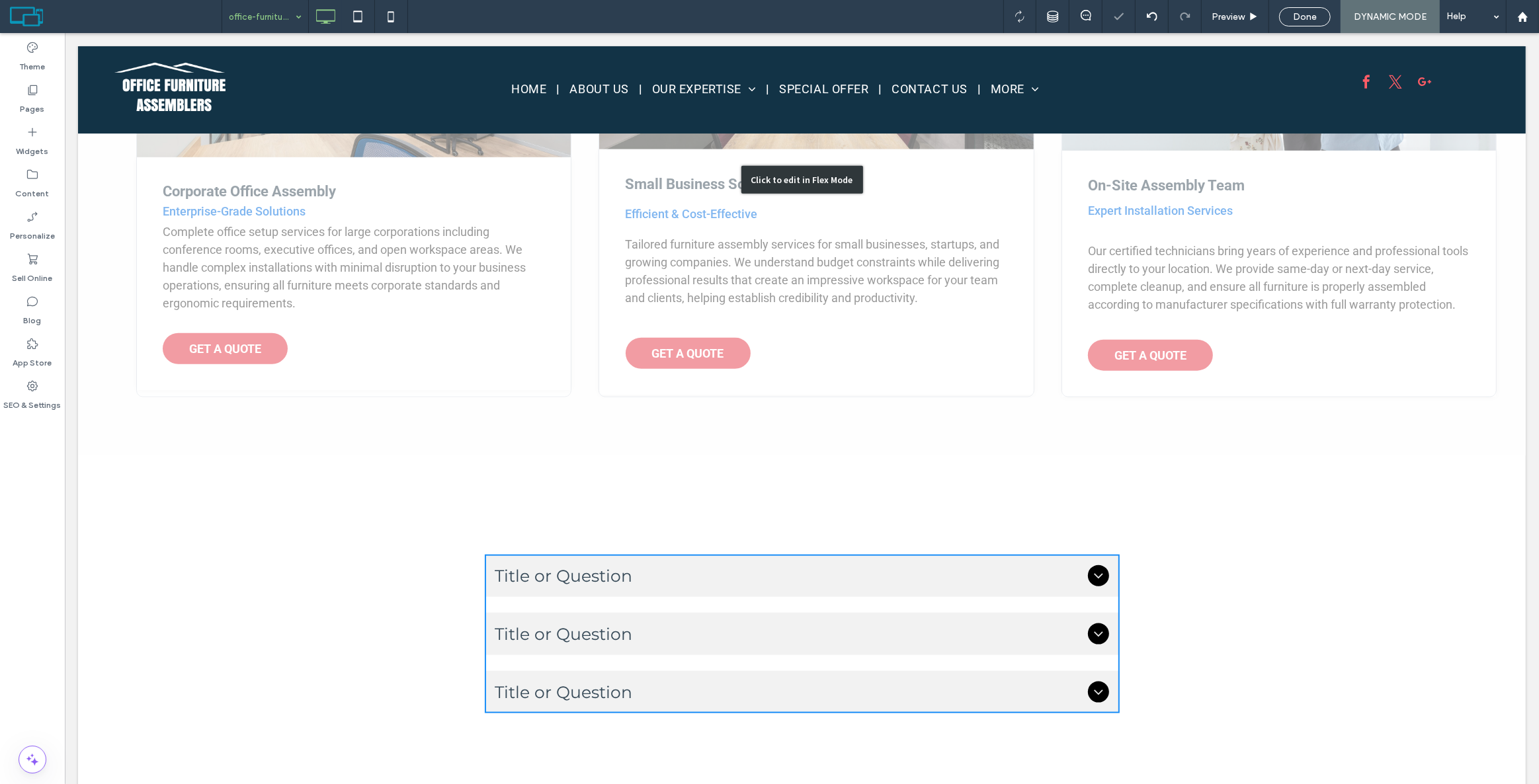
scroll to position [1493, 0]
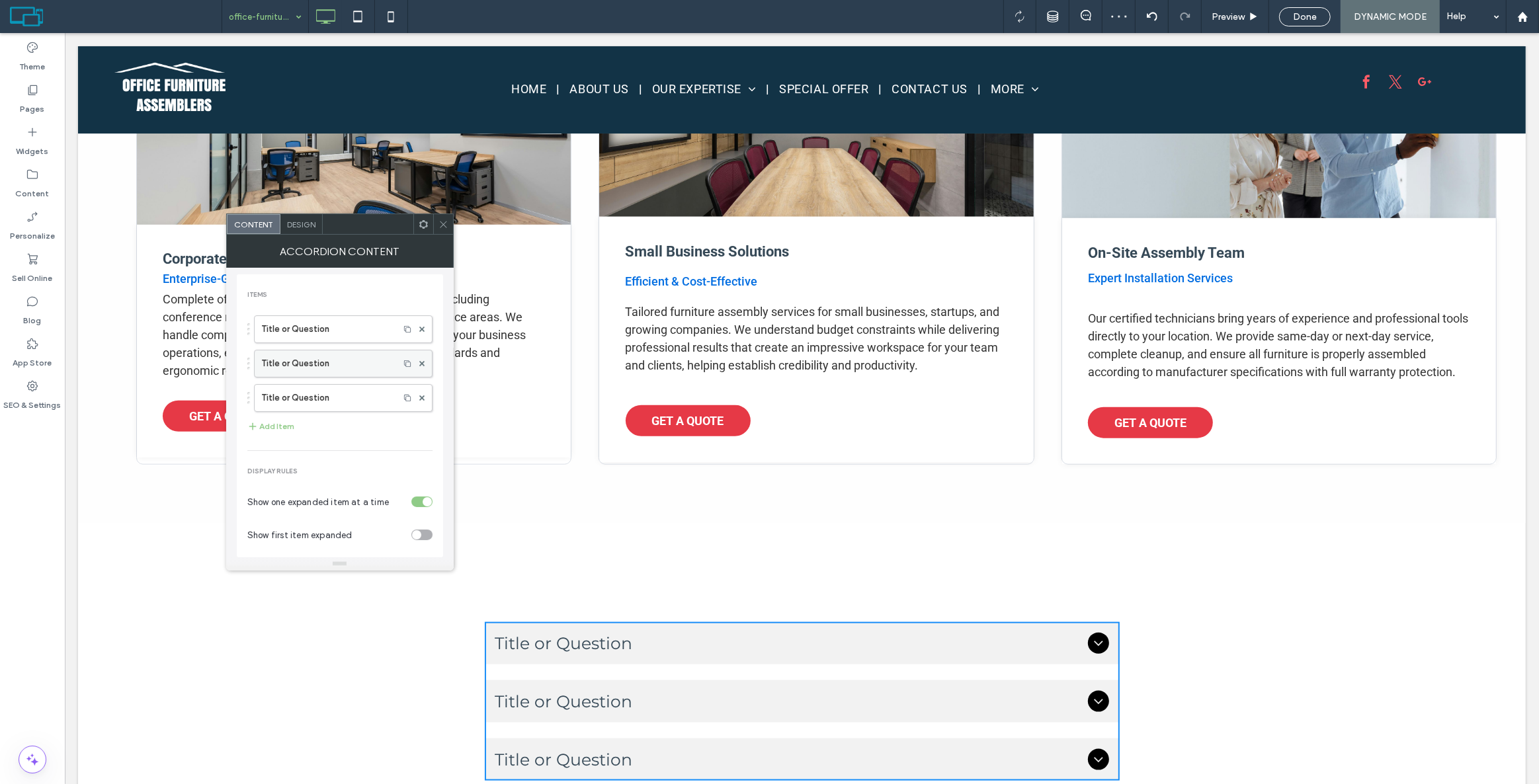
click at [417, 362] on div at bounding box center [422, 364] width 20 height 20
click at [419, 365] on use at bounding box center [422, 364] width 5 height 5
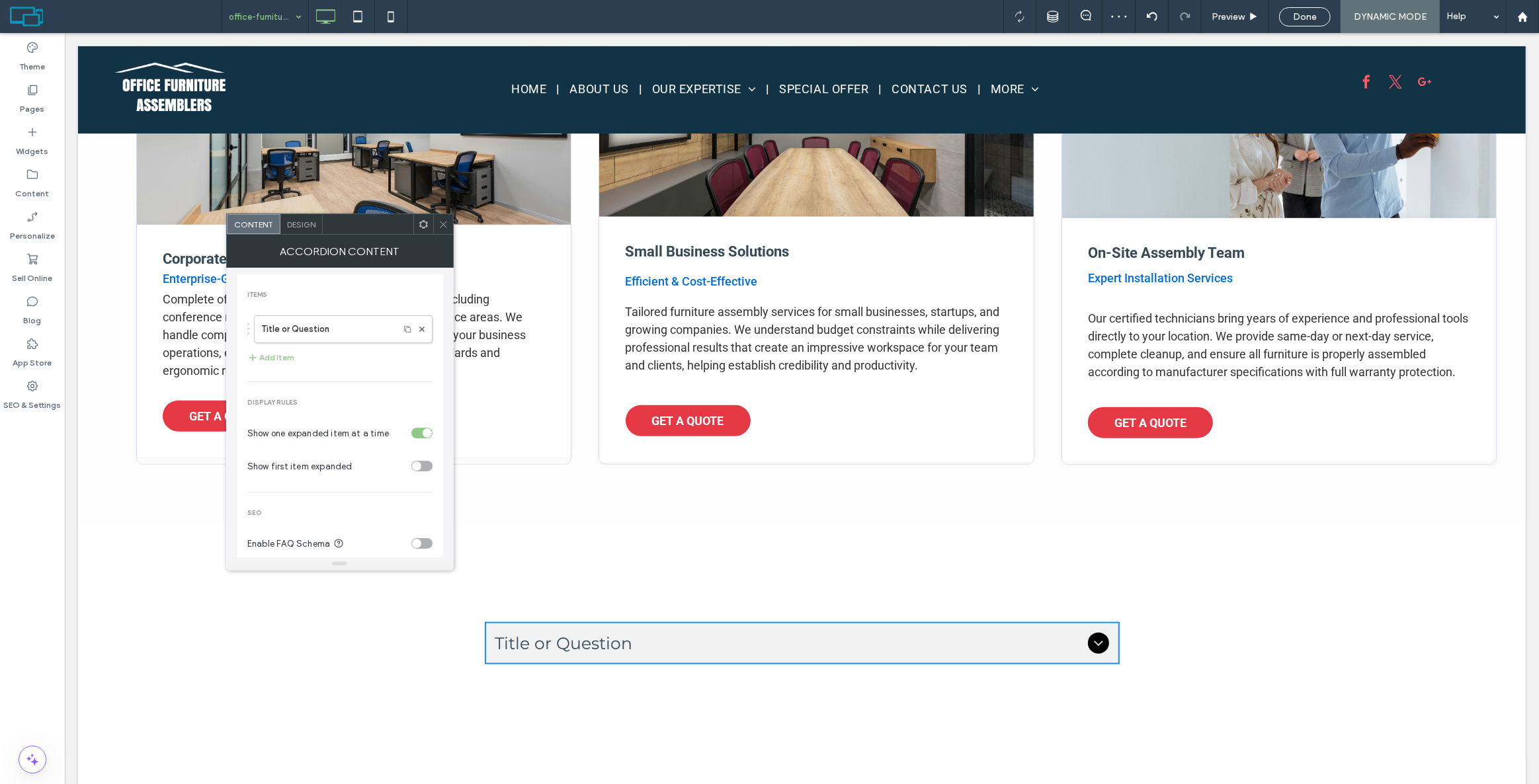
click at [419, 223] on div at bounding box center [423, 224] width 20 height 20
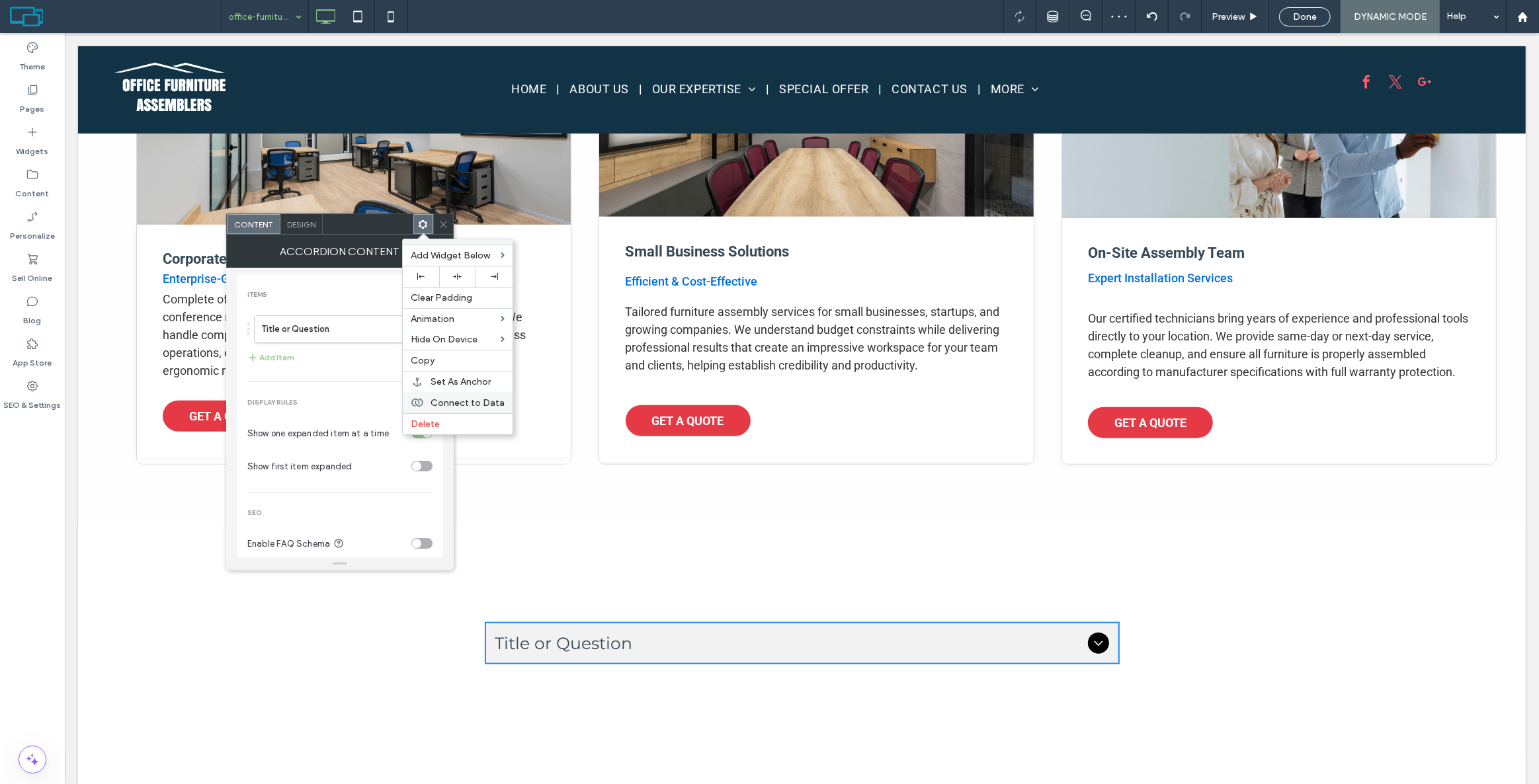
click at [444, 405] on span "Connect to Data" at bounding box center [468, 403] width 74 height 12
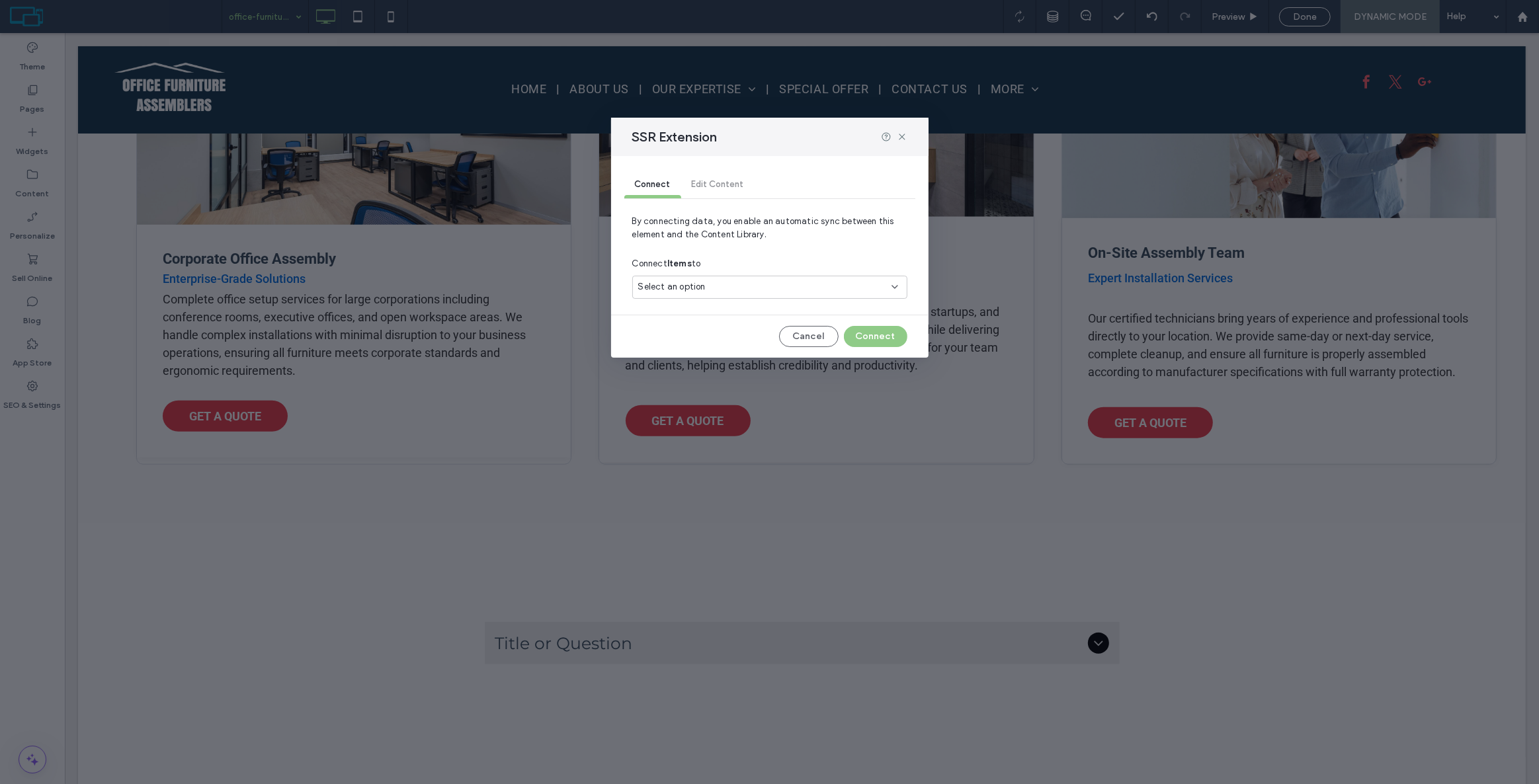
click at [716, 275] on div "Connect Items to" at bounding box center [770, 264] width 275 height 24
click at [708, 293] on div "Select an option" at bounding box center [762, 287] width 248 height 13
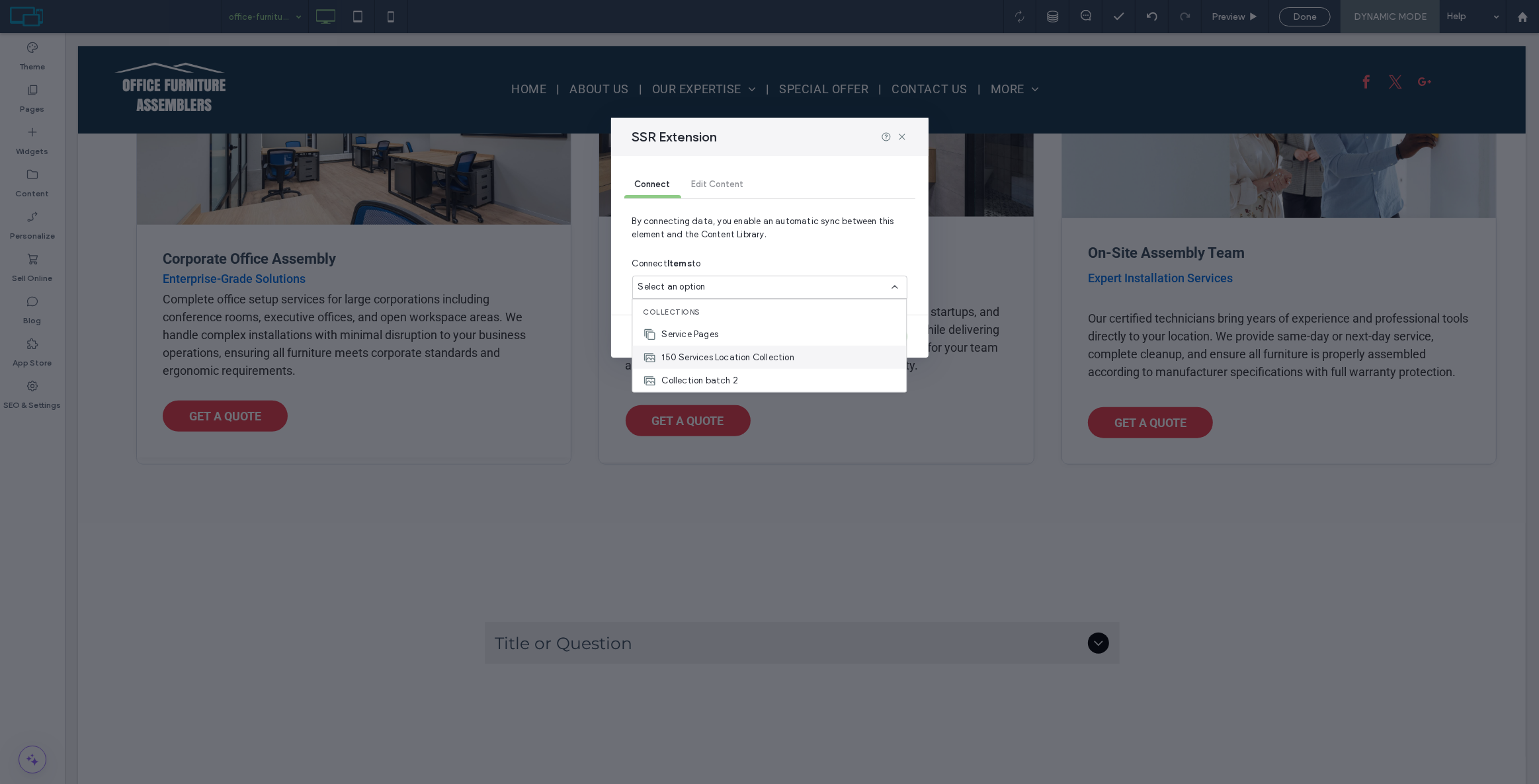
click at [722, 356] on span "150 Services Location Collection" at bounding box center [728, 357] width 132 height 13
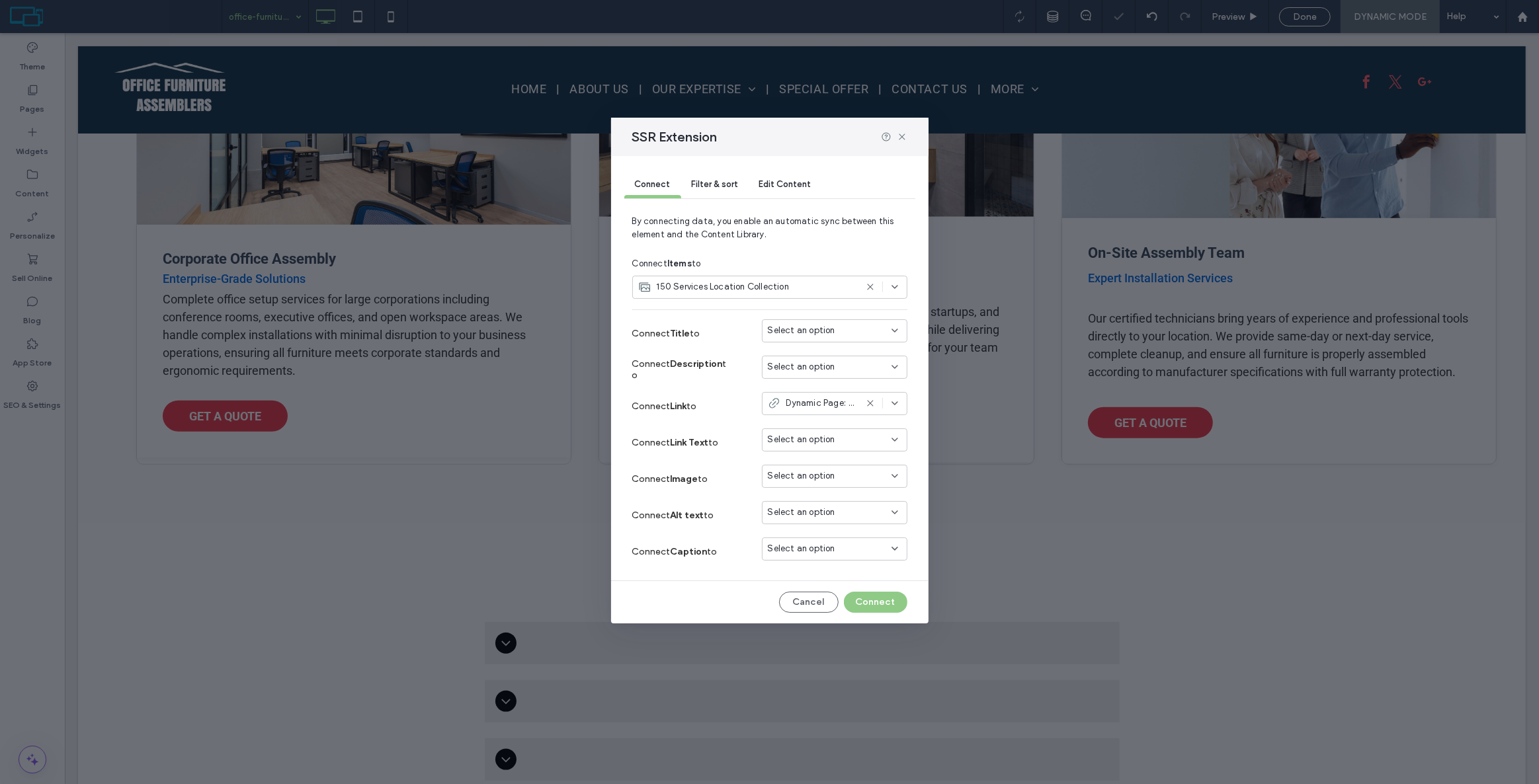
click at [817, 336] on span "Select an option" at bounding box center [801, 330] width 67 height 13
click at [823, 446] on div "faq_q1" at bounding box center [834, 457] width 144 height 23
click at [820, 363] on span "Select an option" at bounding box center [801, 367] width 67 height 13
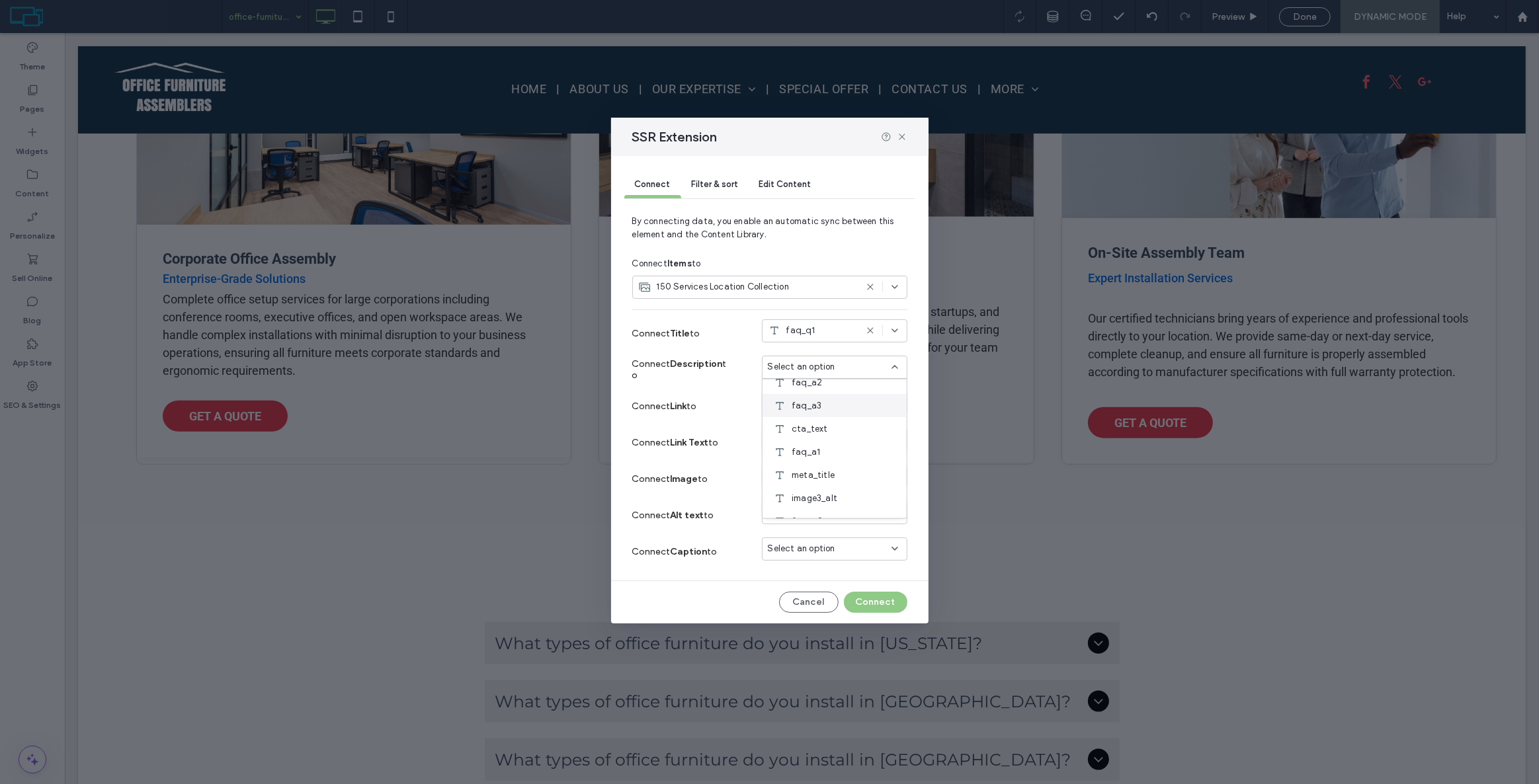
click at [835, 453] on div "faq_a1" at bounding box center [834, 452] width 144 height 23
click at [900, 134] on use at bounding box center [901, 136] width 6 height 6
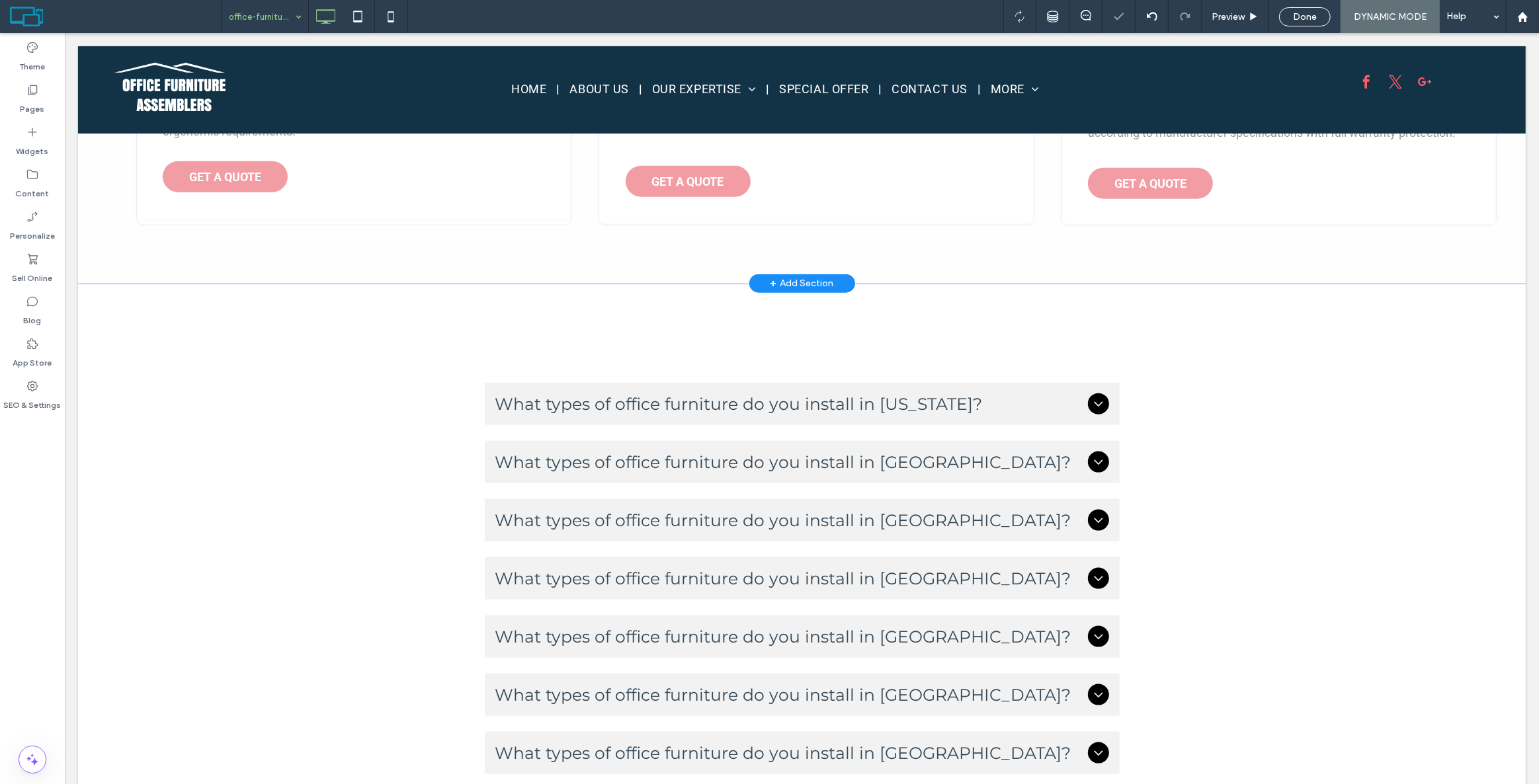
scroll to position [1793, 0]
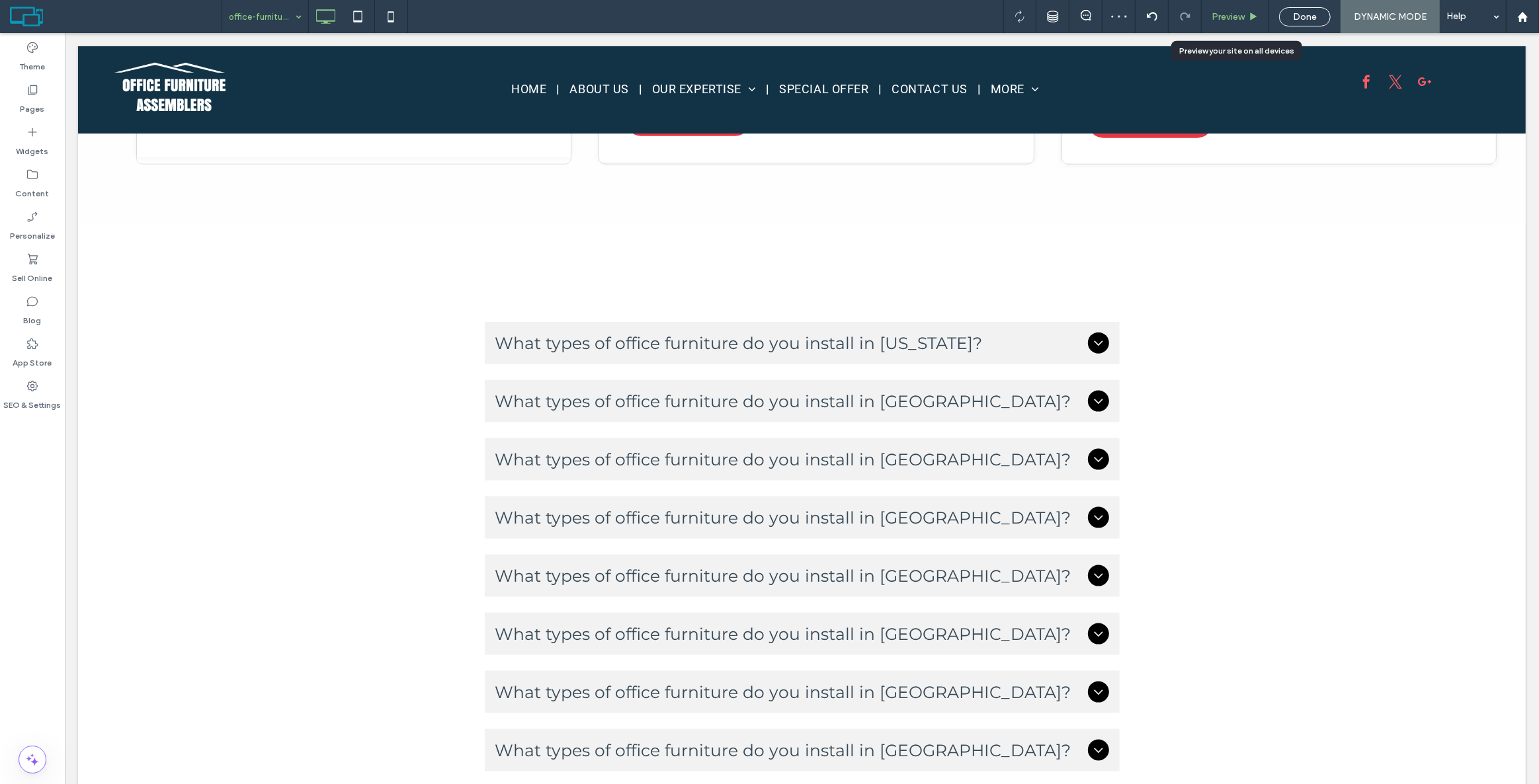
click at [1222, 17] on span "Preview" at bounding box center [1228, 17] width 33 height 12
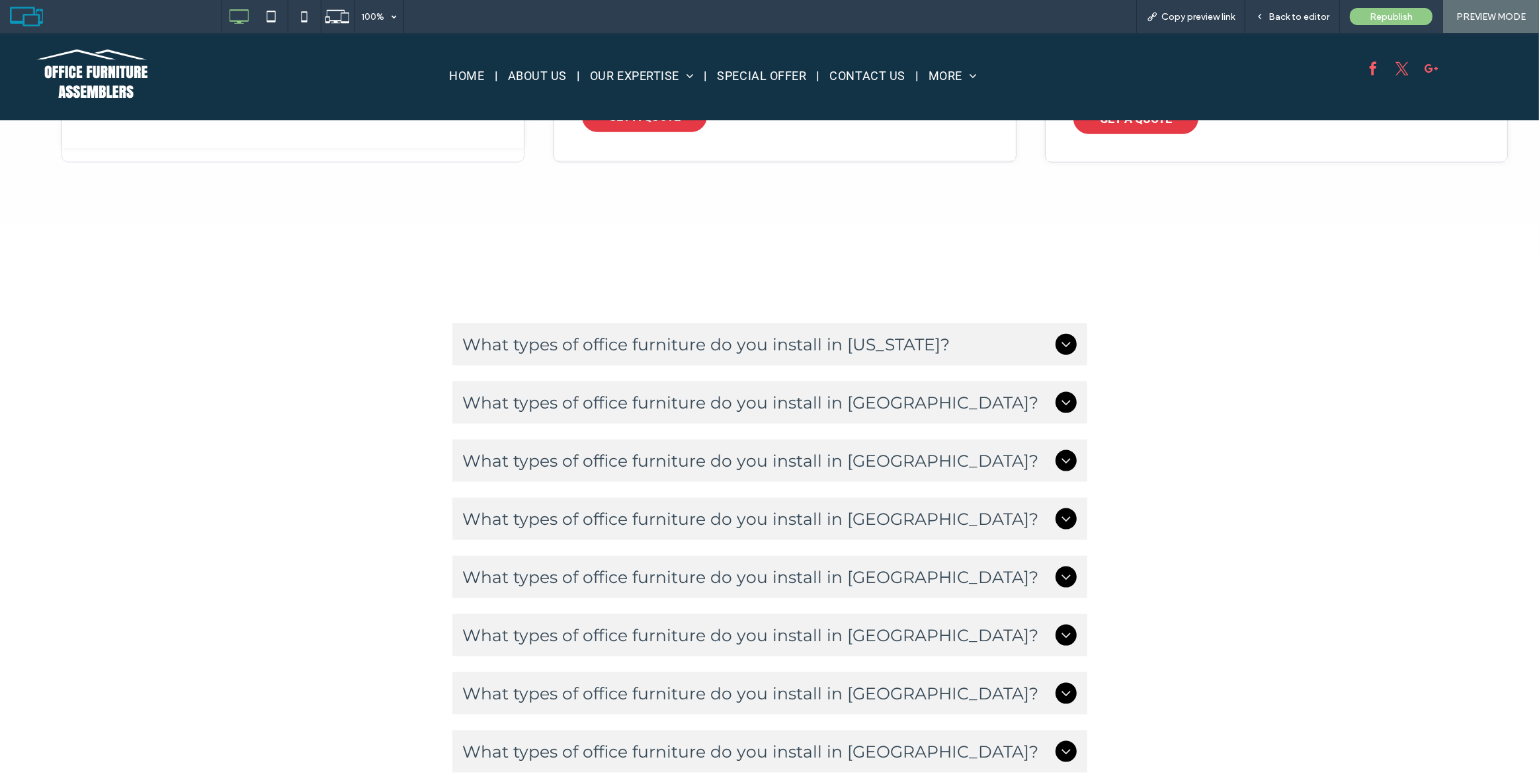
scroll to position [1811, 0]
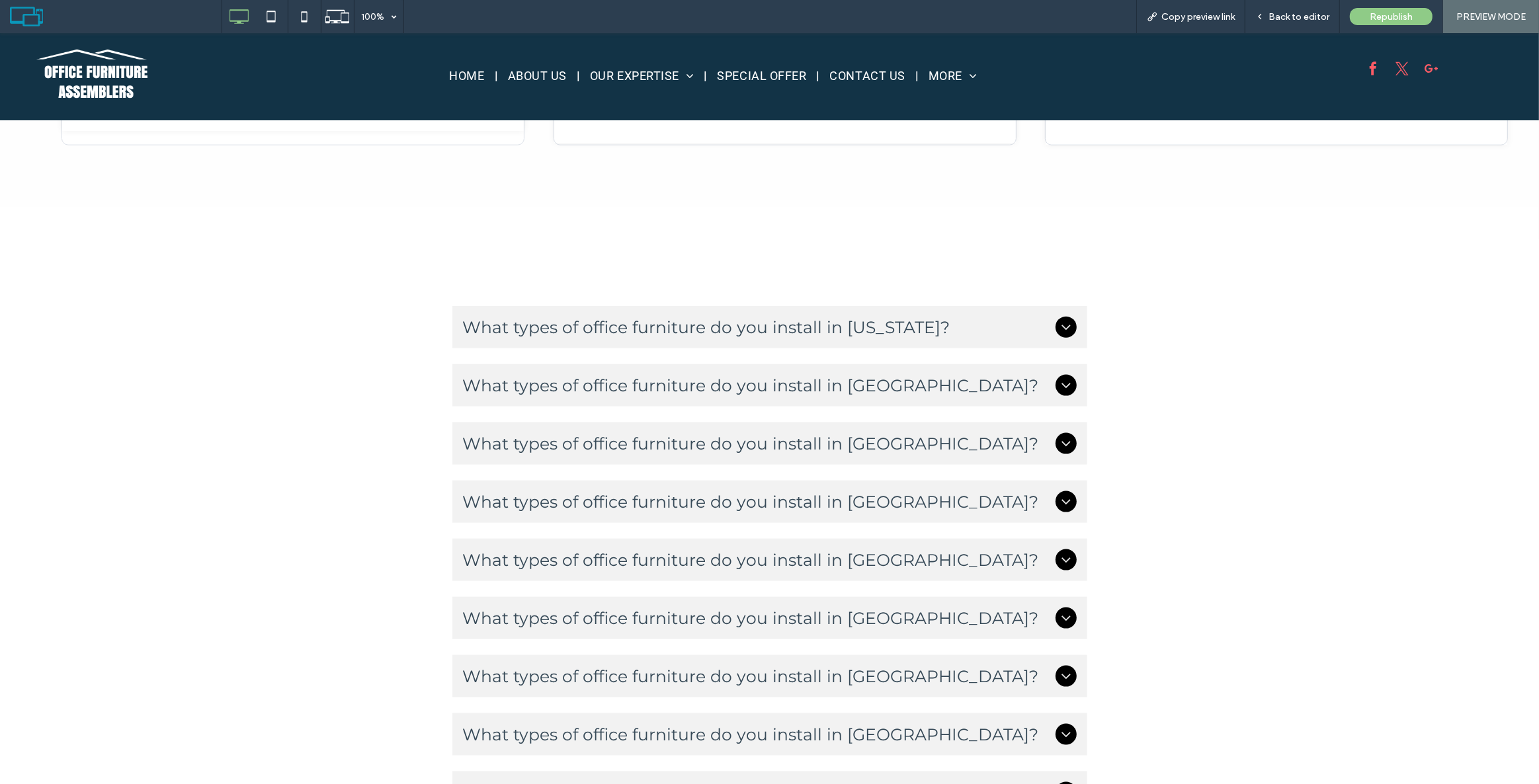
click at [855, 333] on span "What types of office furniture do you install in [US_STATE]?" at bounding box center [757, 327] width 588 height 20
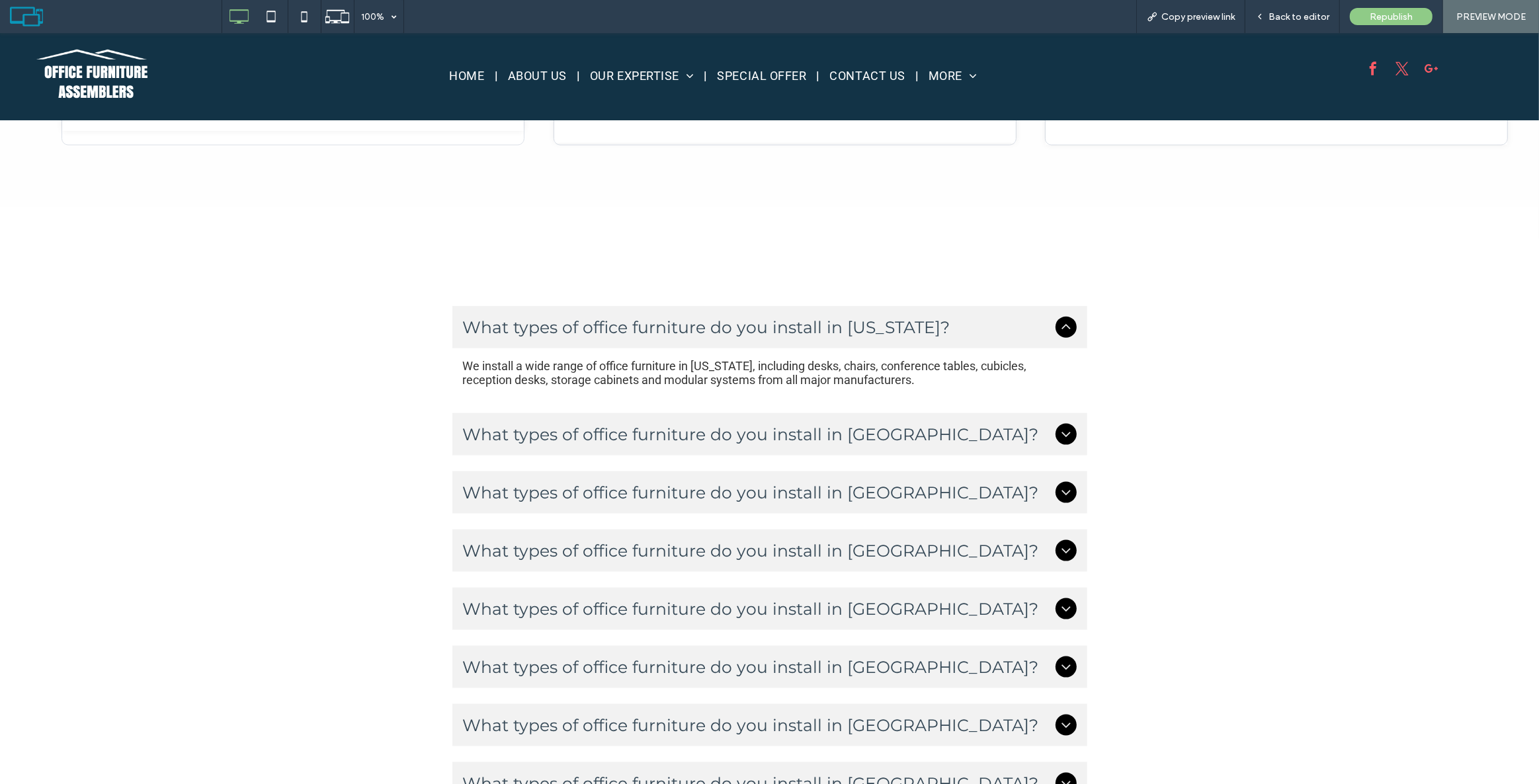
click at [667, 433] on span "What types of office furniture do you install in [GEOGRAPHIC_DATA]?" at bounding box center [757, 434] width 588 height 20
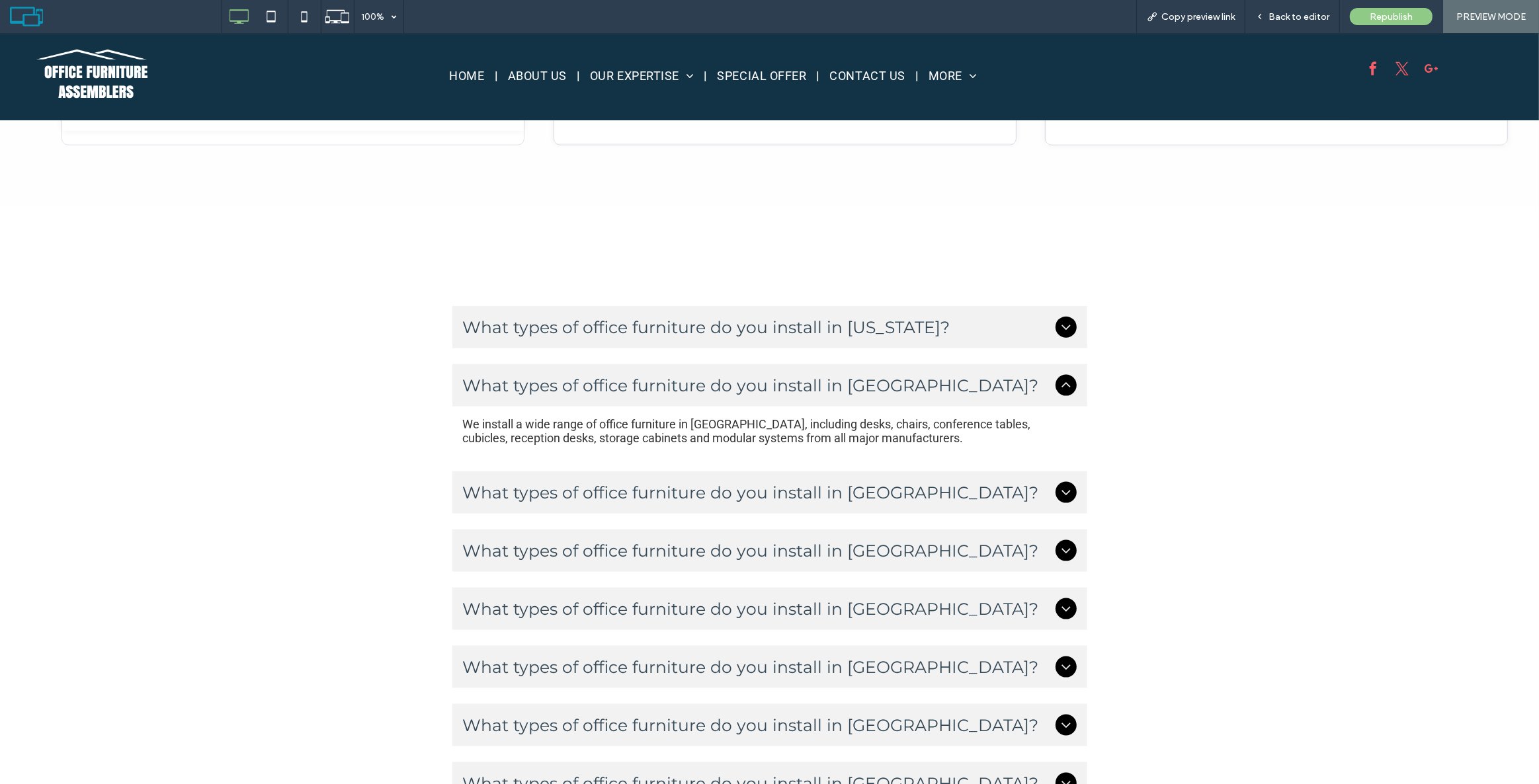
click at [752, 331] on span "What types of office furniture do you install in [US_STATE]?" at bounding box center [757, 327] width 588 height 20
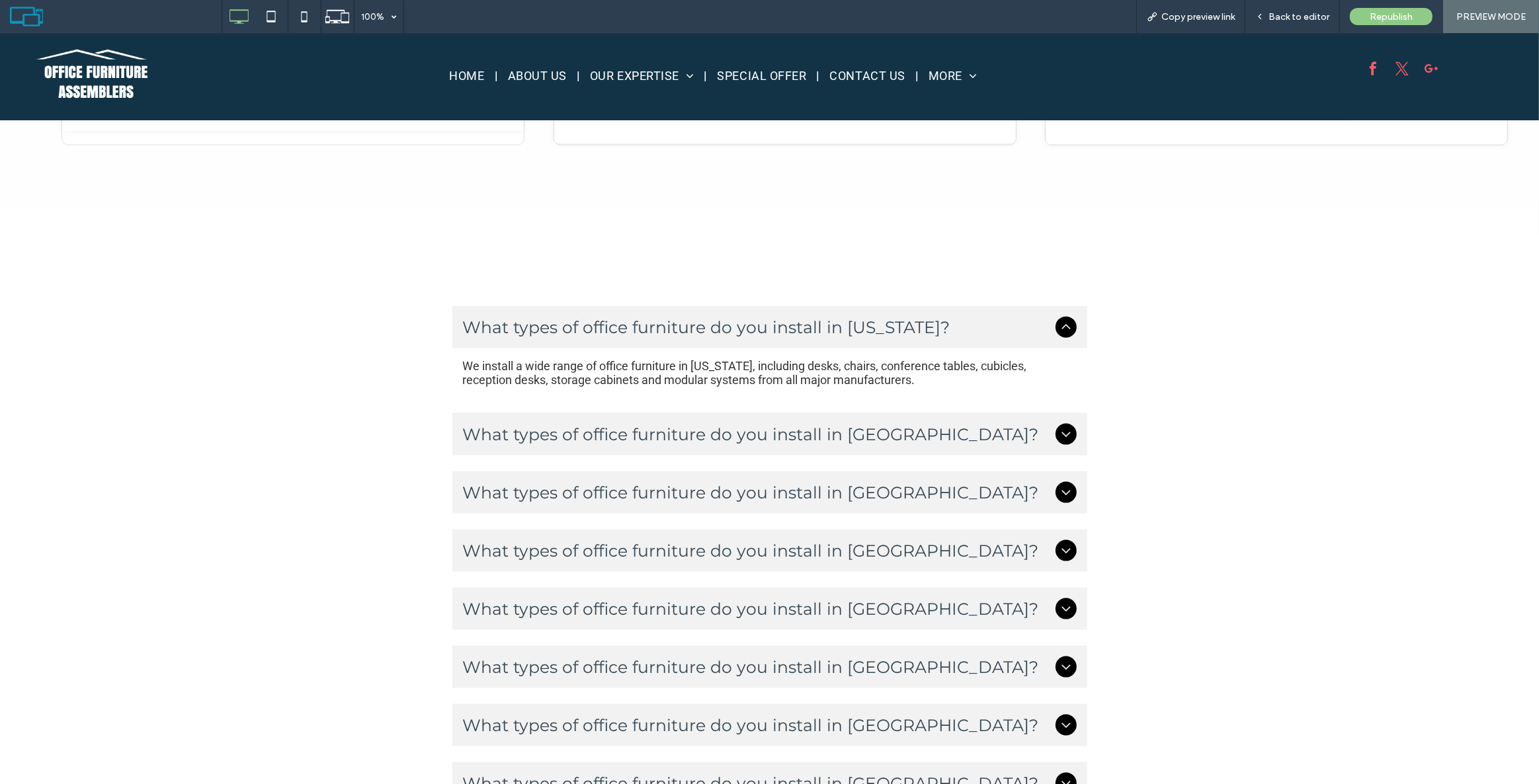
click at [797, 432] on span "What types of office furniture do you install in [GEOGRAPHIC_DATA]?" at bounding box center [757, 434] width 588 height 20
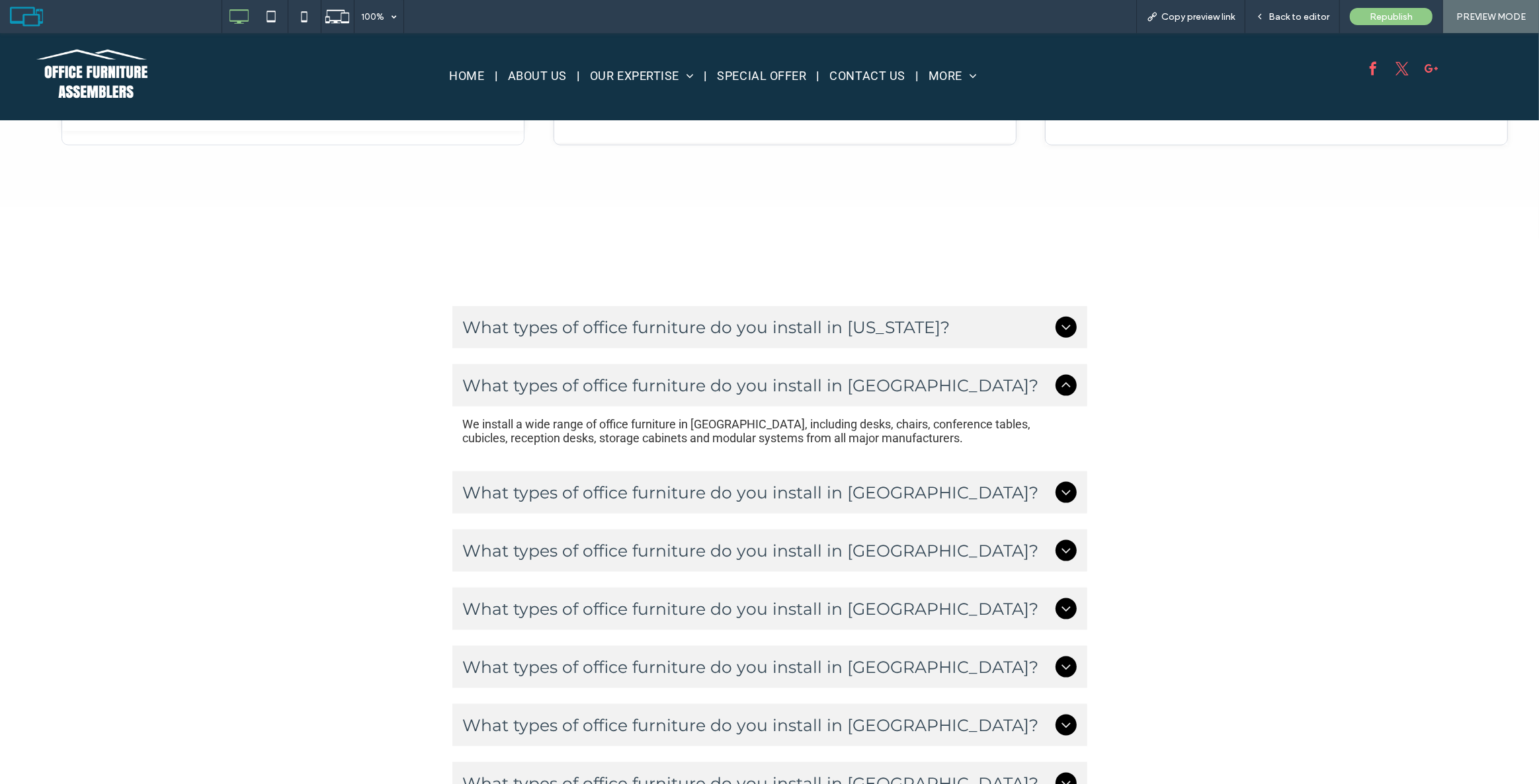
click at [884, 325] on span "What types of office furniture do you install in [US_STATE]?" at bounding box center [757, 327] width 588 height 20
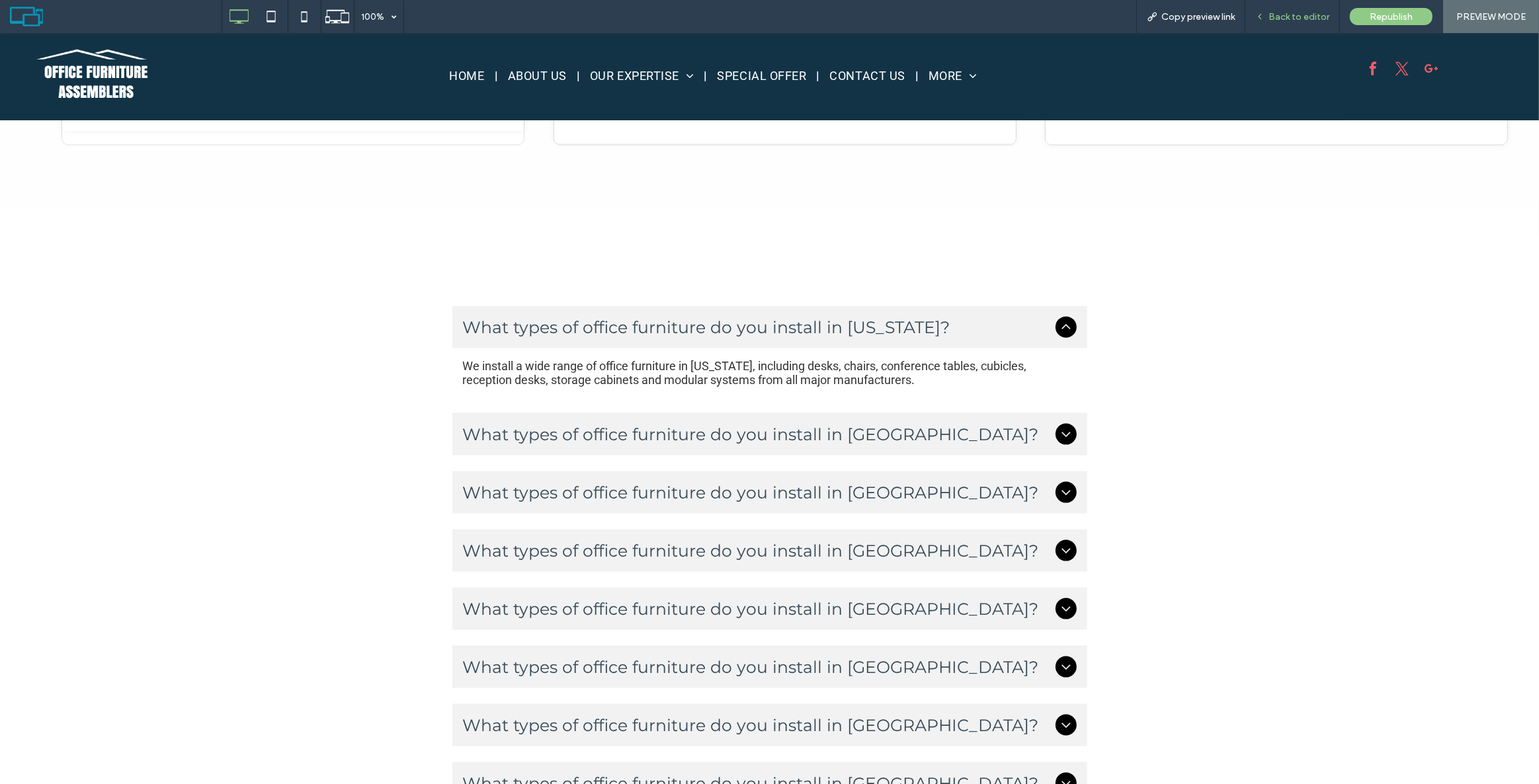
click at [1283, 12] on span "Back to editor" at bounding box center [1299, 17] width 61 height 12
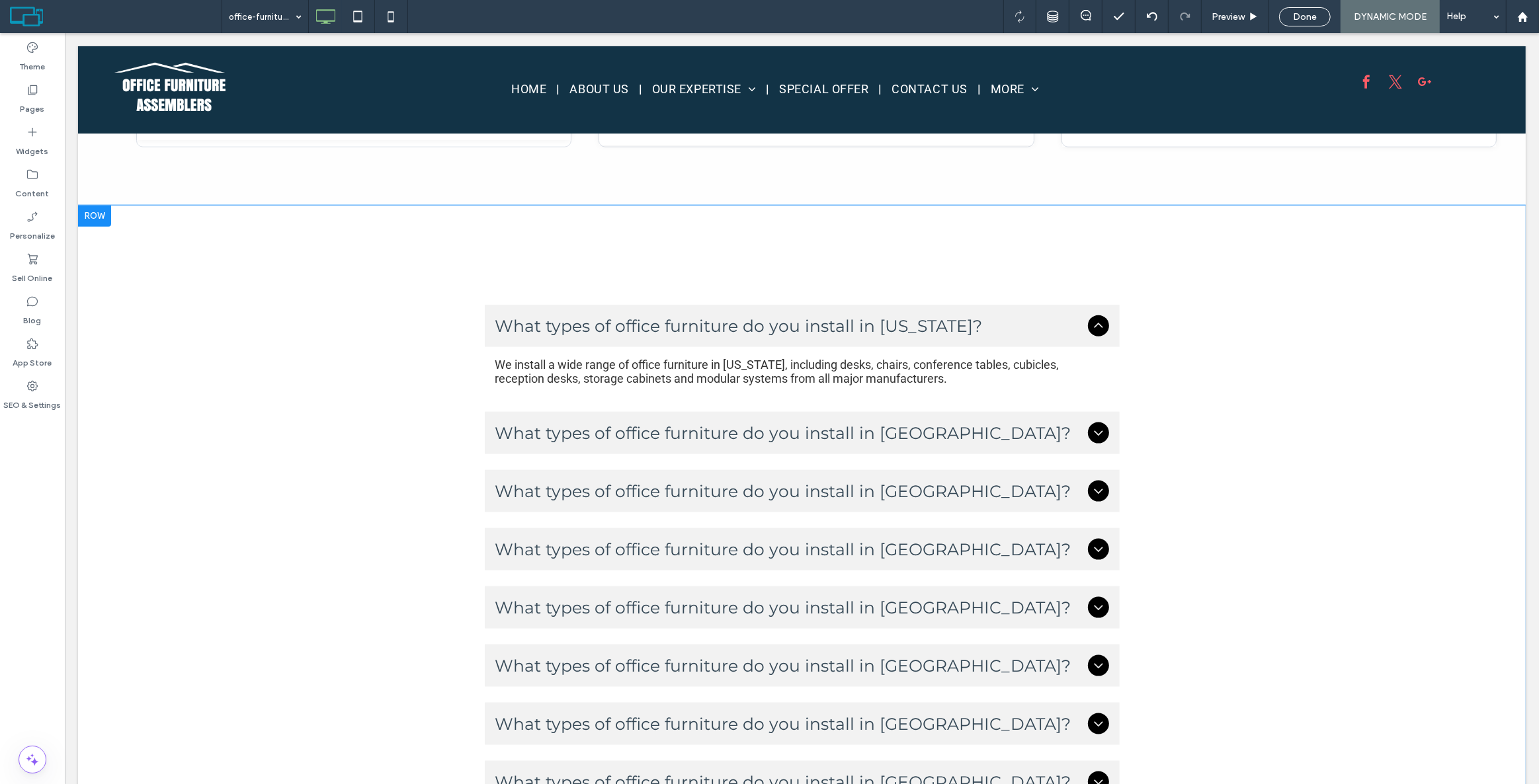
scroll to position [1793, 0]
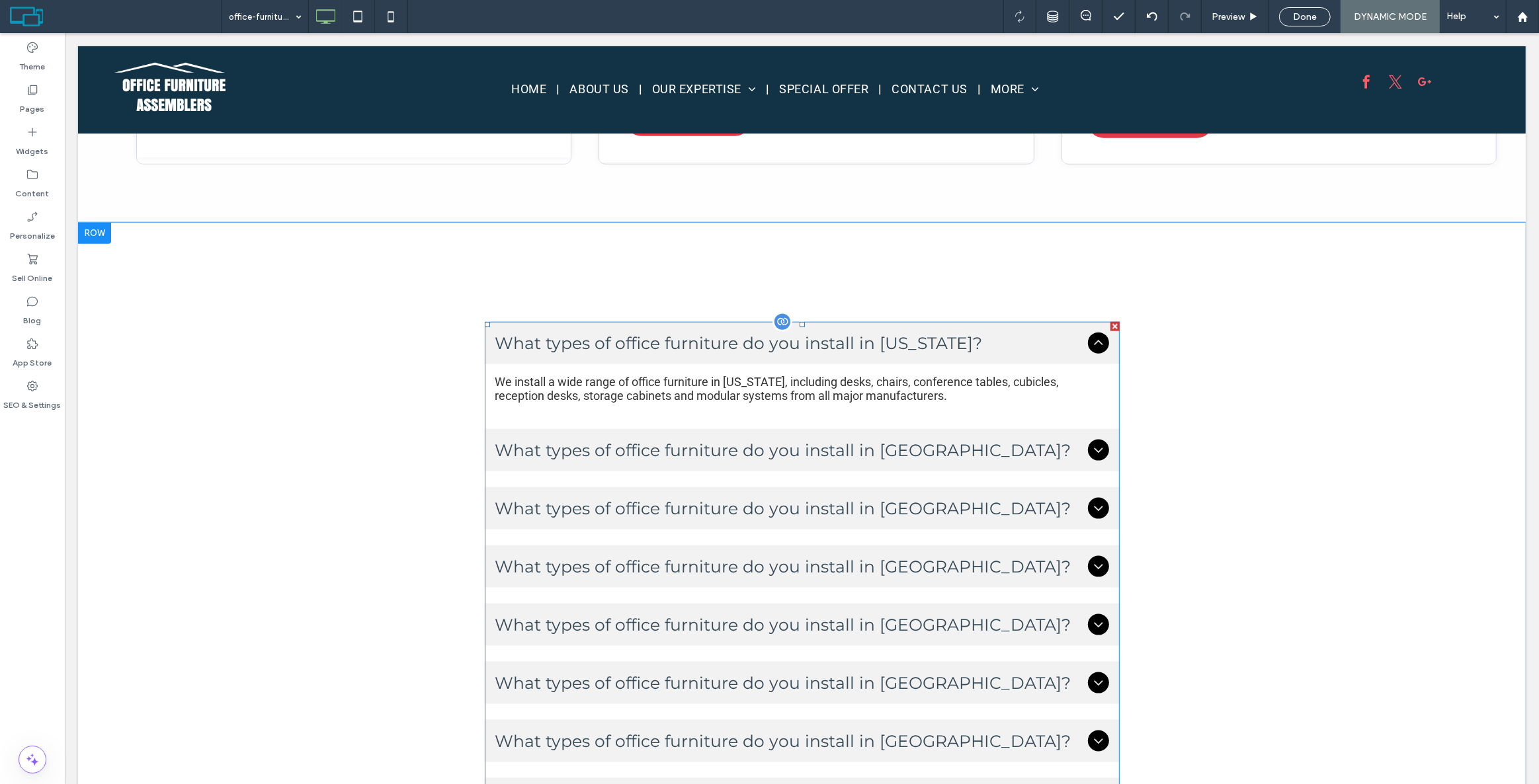
click at [1111, 324] on div at bounding box center [1114, 326] width 9 height 9
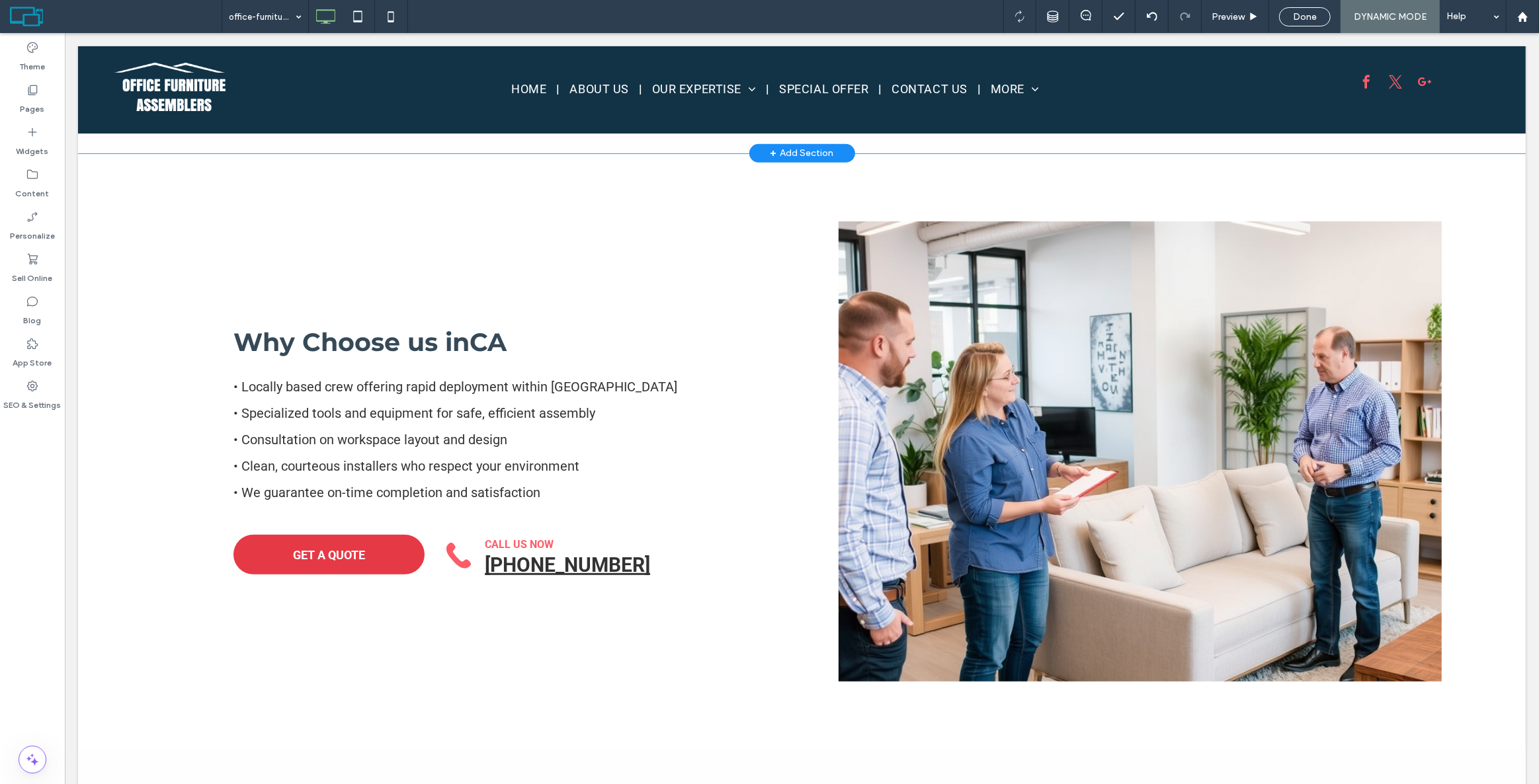
scroll to position [538, 0]
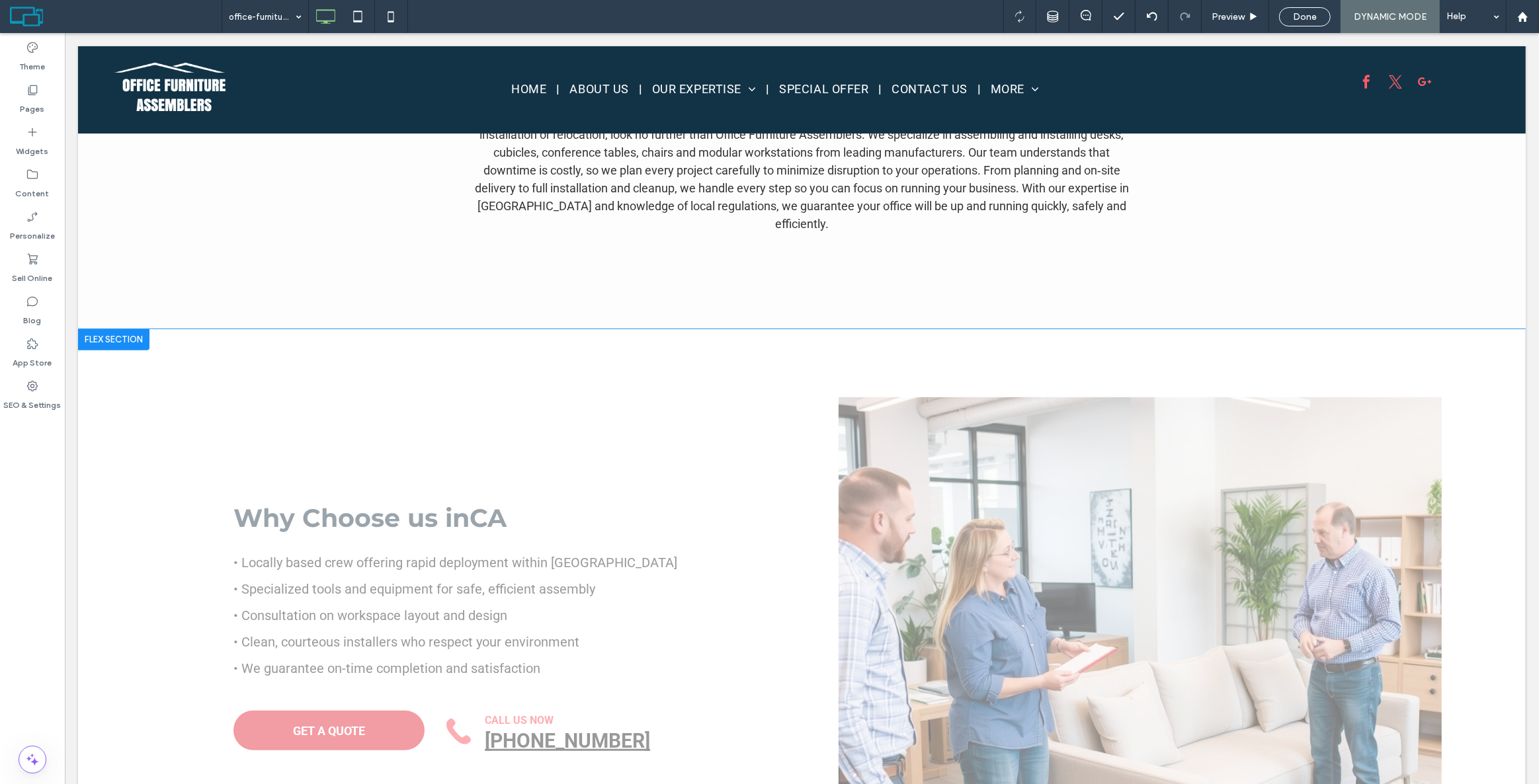
click at [103, 338] on div at bounding box center [114, 340] width 72 height 21
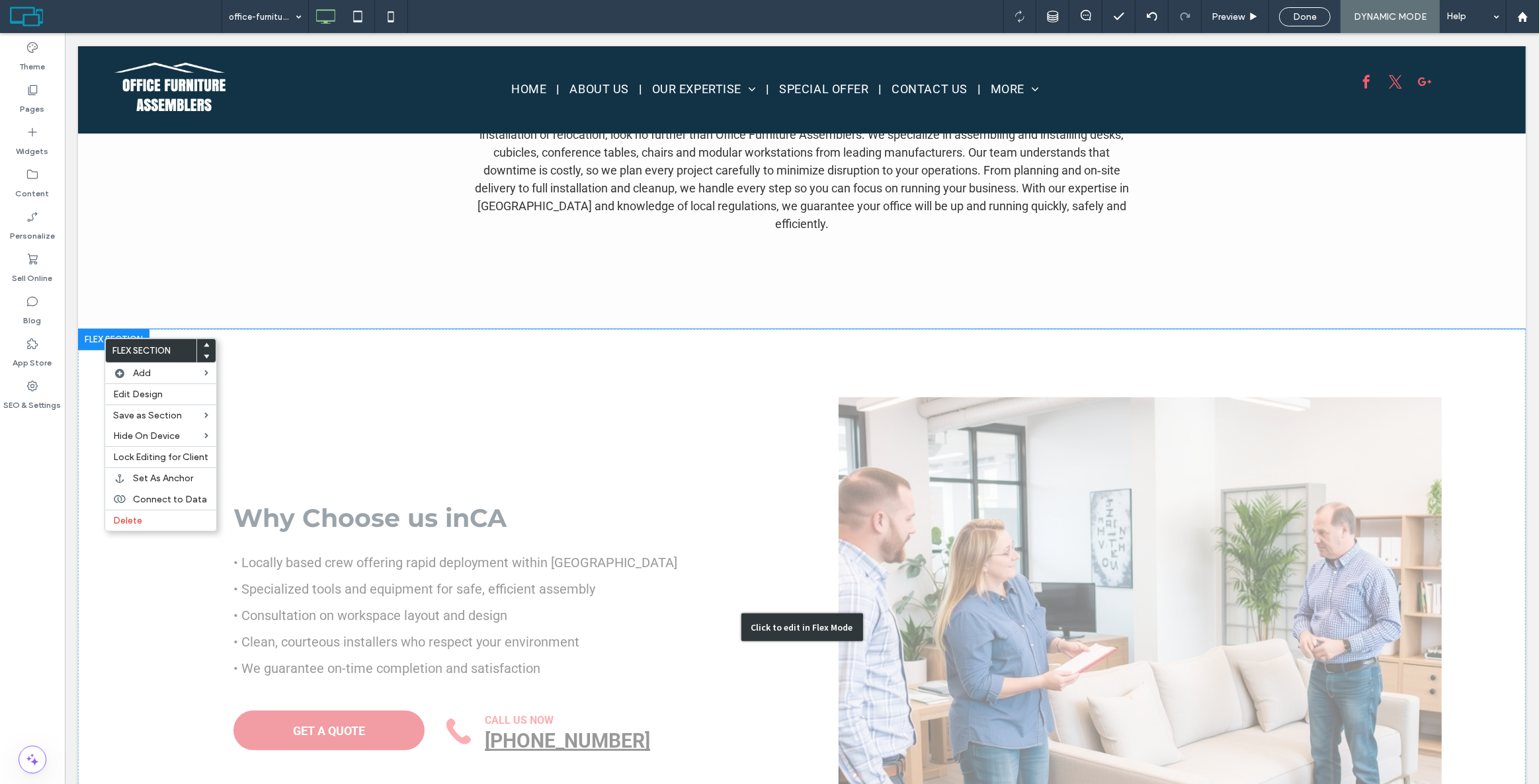
click at [89, 423] on div "Click to edit in Flex Mode" at bounding box center [801, 628] width 1448 height 597
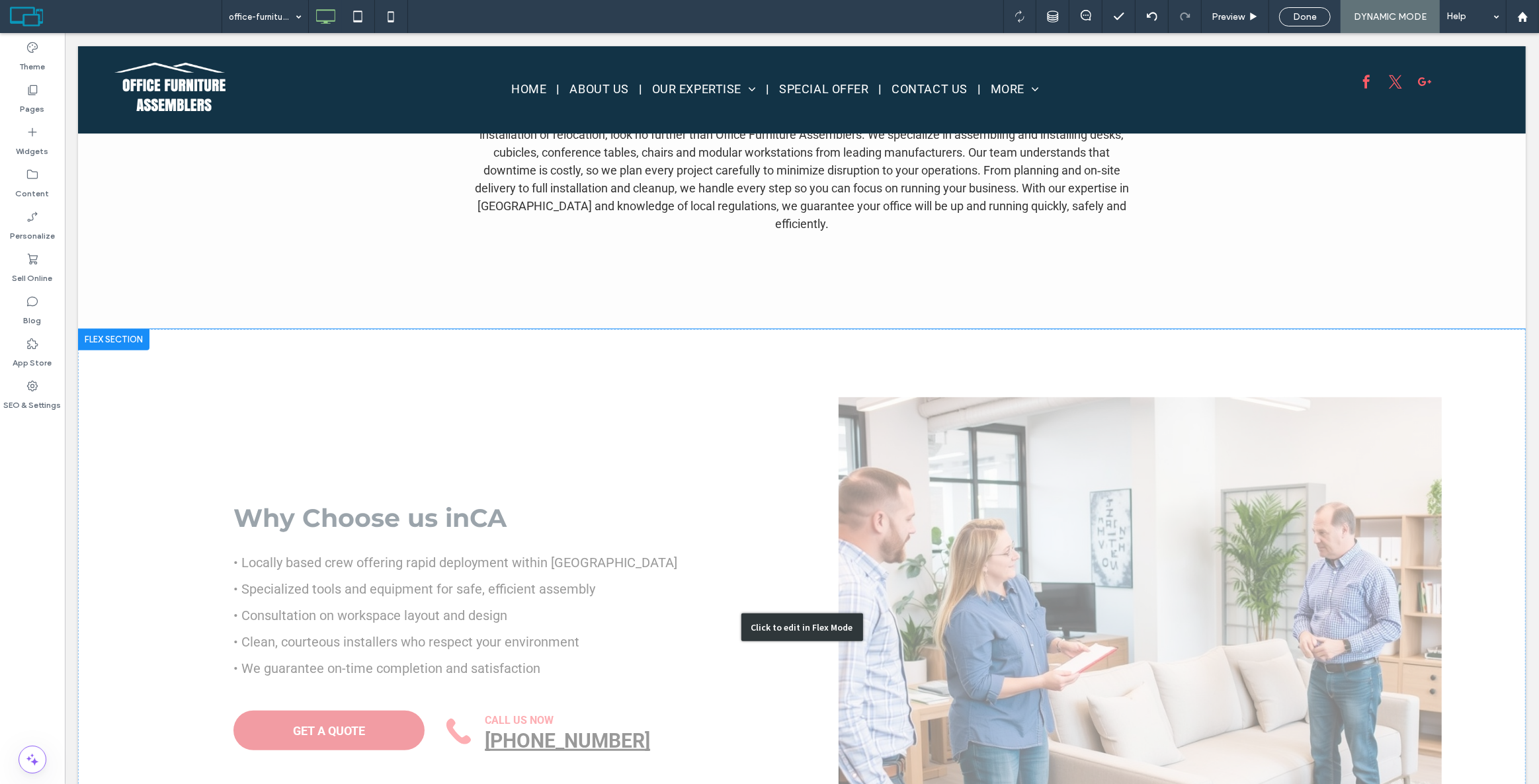
click at [94, 400] on div "Click to edit in Flex Mode" at bounding box center [801, 628] width 1448 height 597
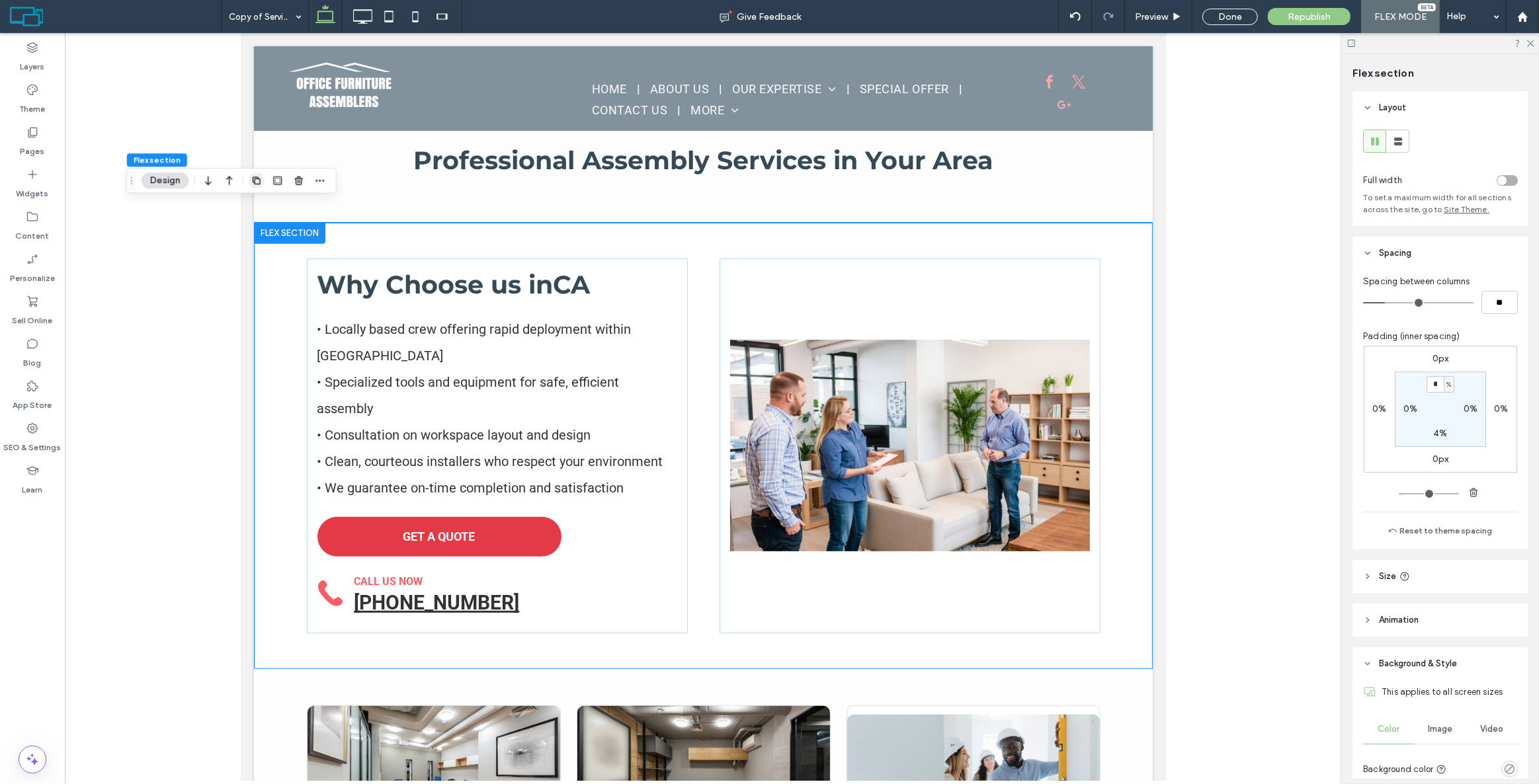
click at [259, 178] on icon "button" at bounding box center [257, 181] width 11 height 11
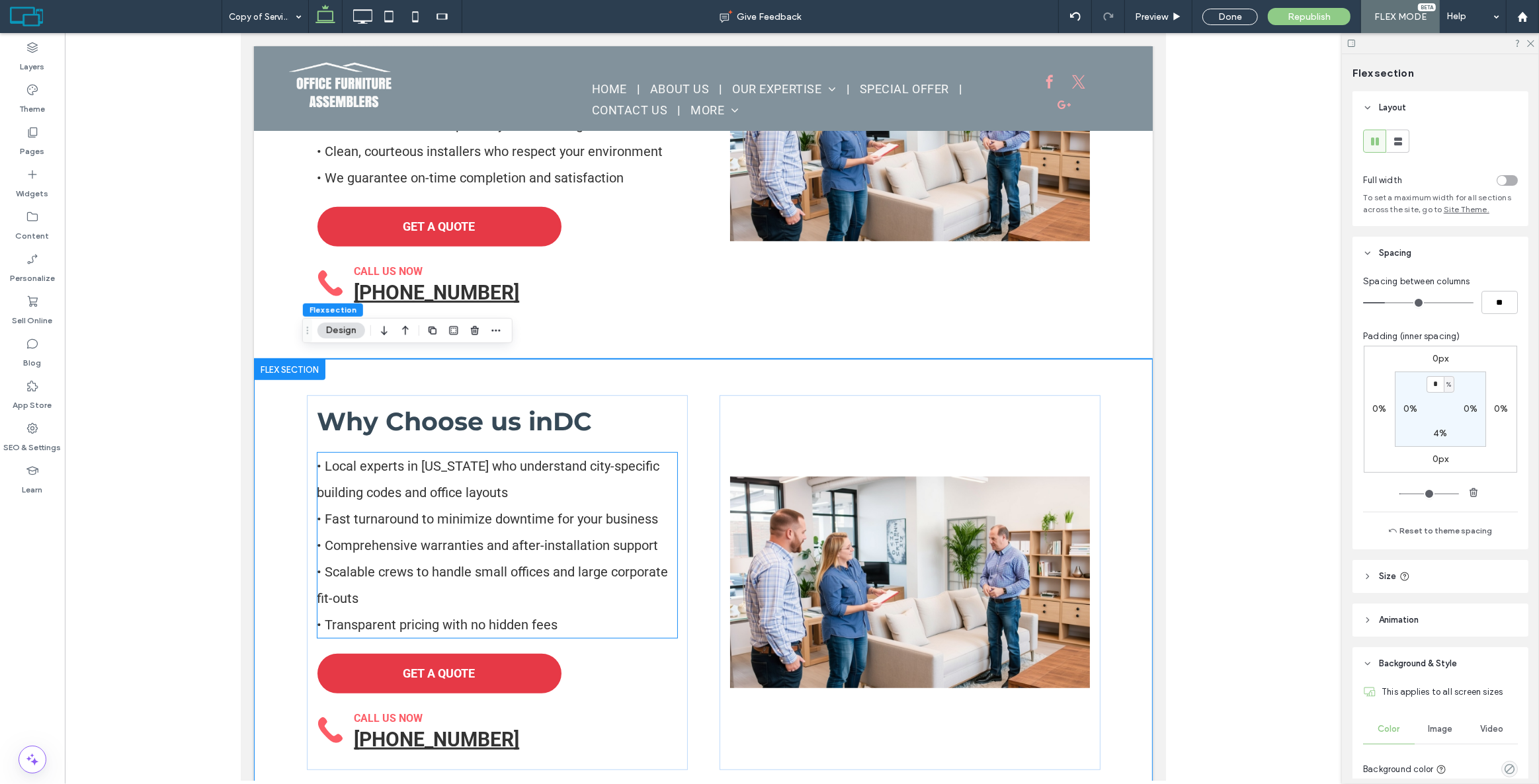
scroll to position [850, 0]
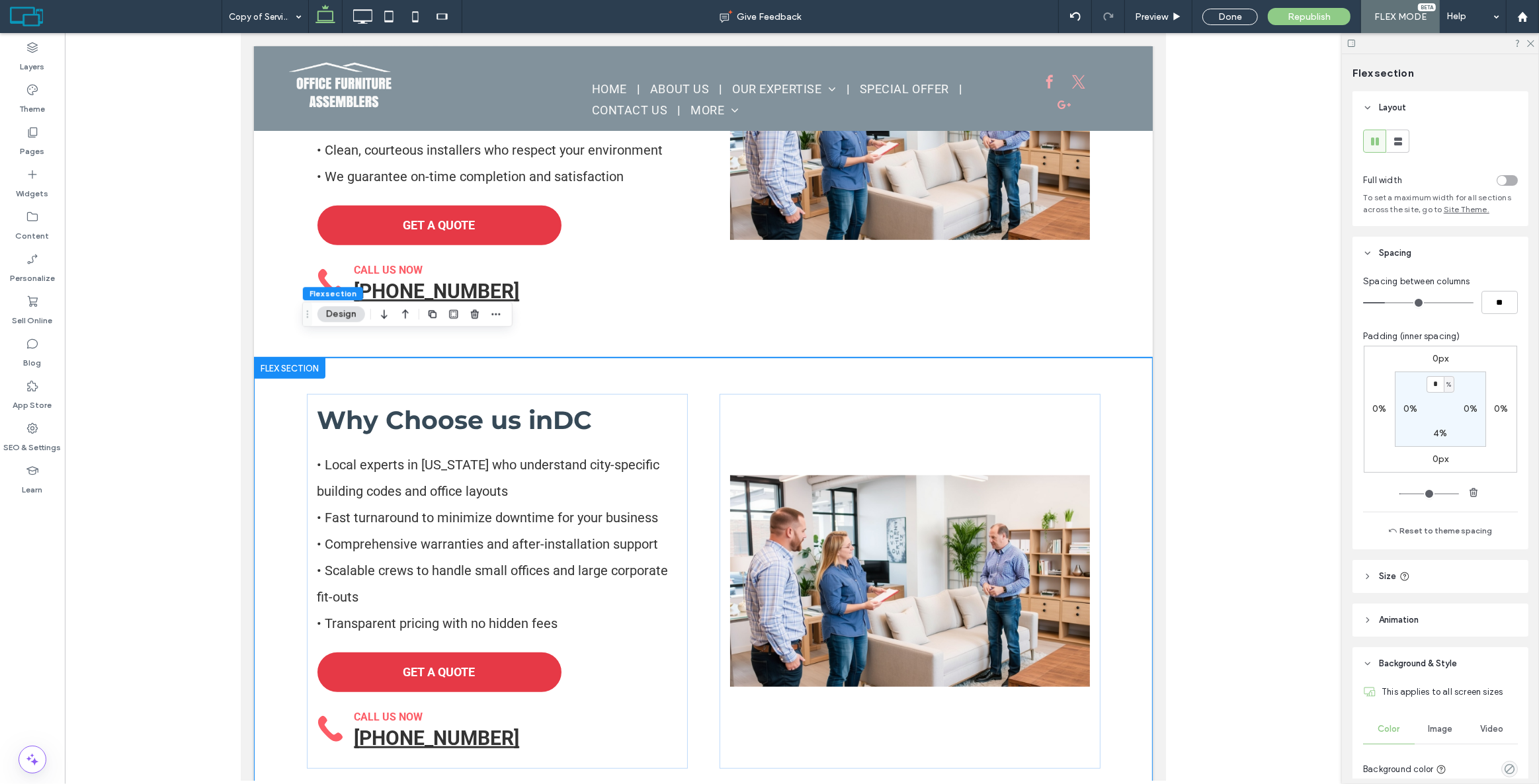
click at [309, 358] on div at bounding box center [289, 368] width 72 height 21
click at [385, 314] on icon "button" at bounding box center [385, 314] width 16 height 24
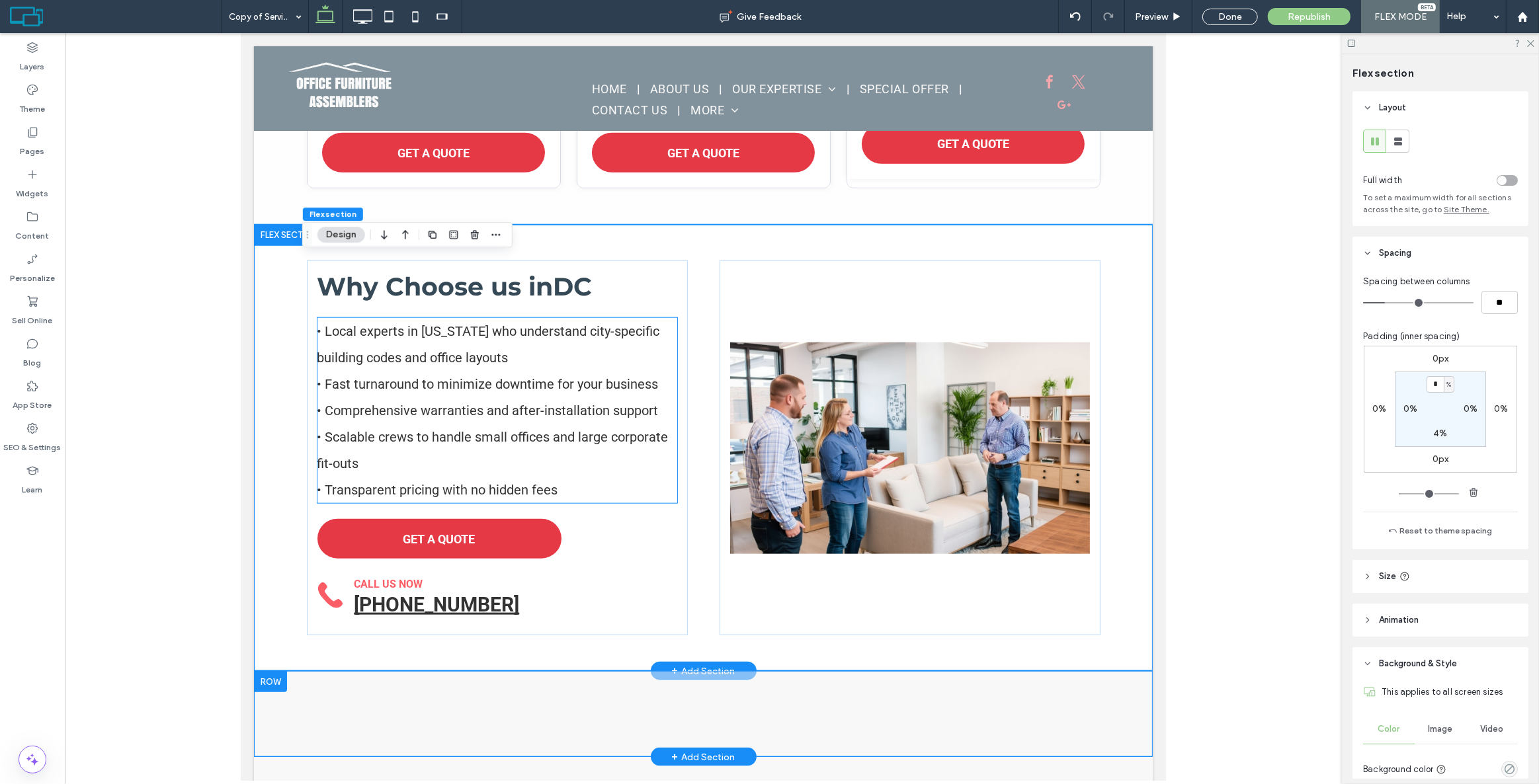
scroll to position [1468, 0]
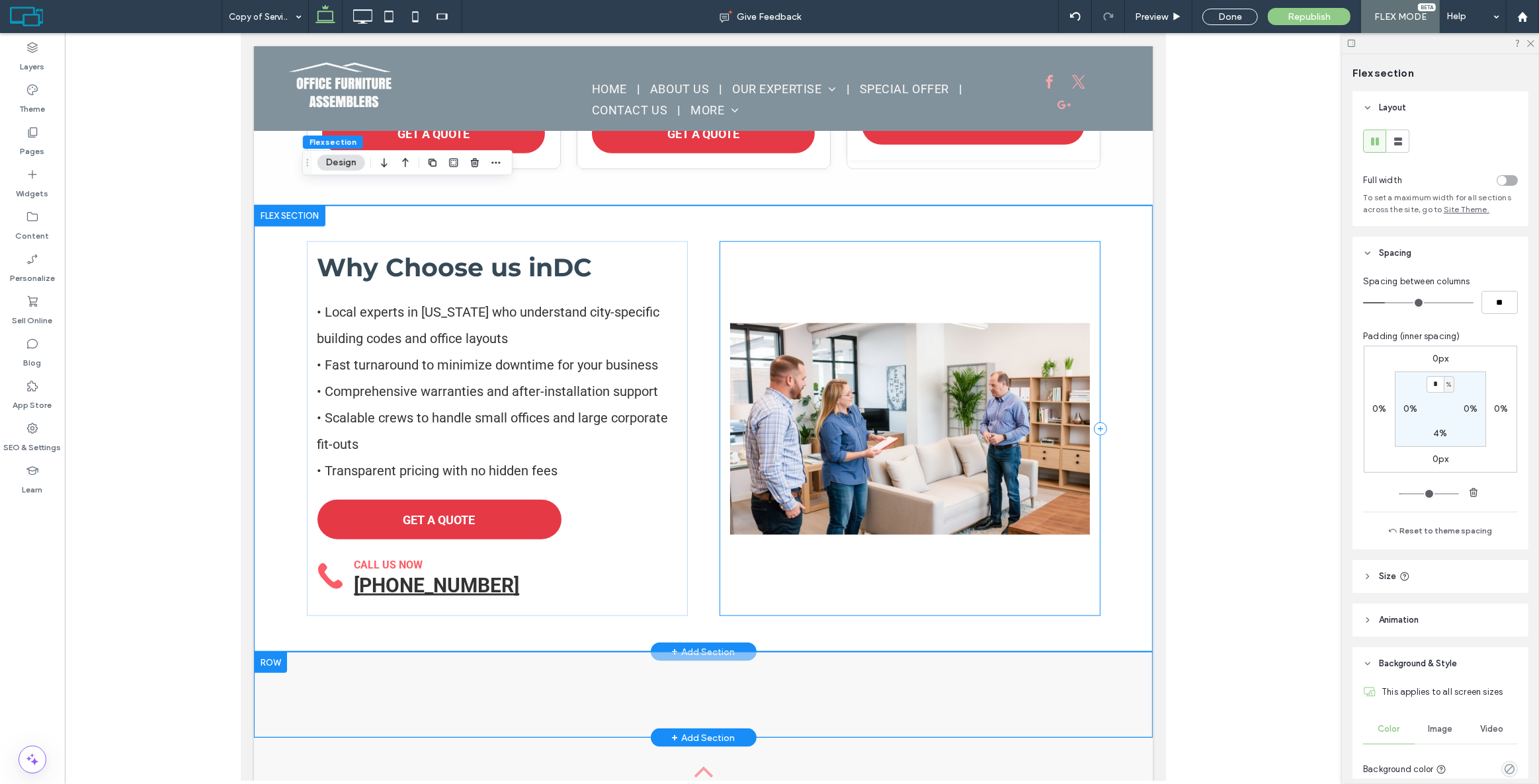
click at [729, 248] on div at bounding box center [909, 428] width 381 height 375
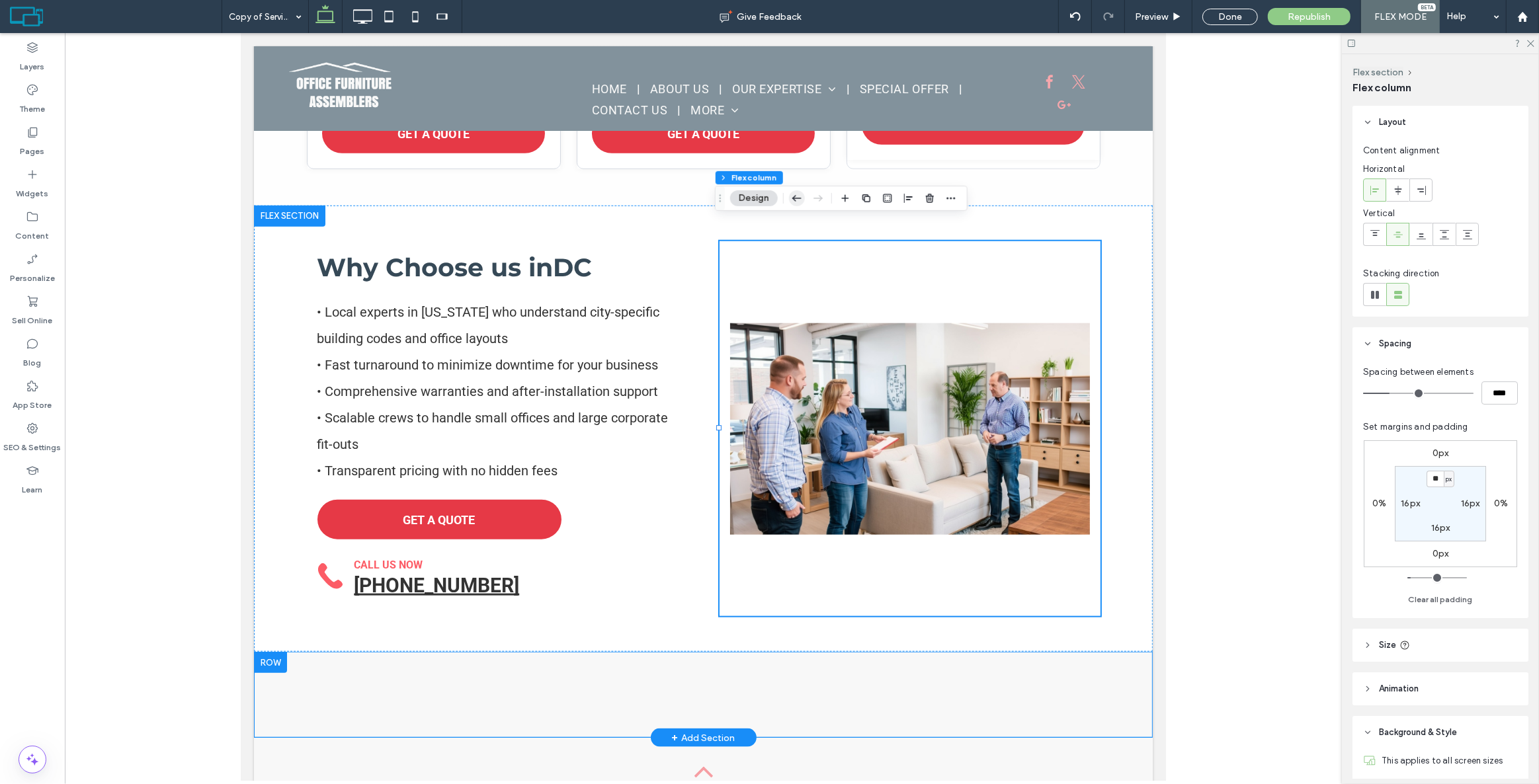
click at [799, 192] on icon "button" at bounding box center [798, 198] width 16 height 24
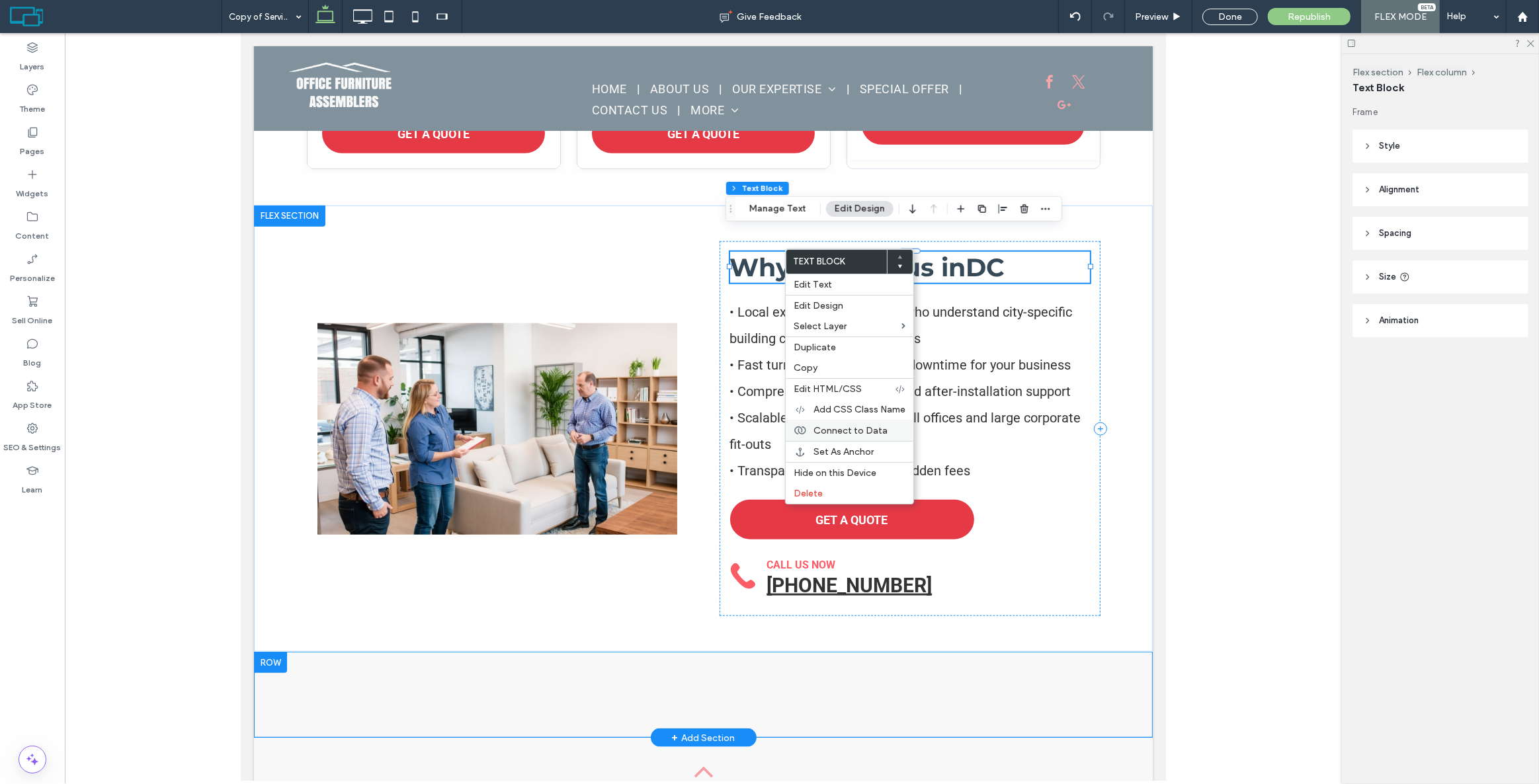
click at [847, 430] on span "Connect to Data" at bounding box center [850, 431] width 74 height 12
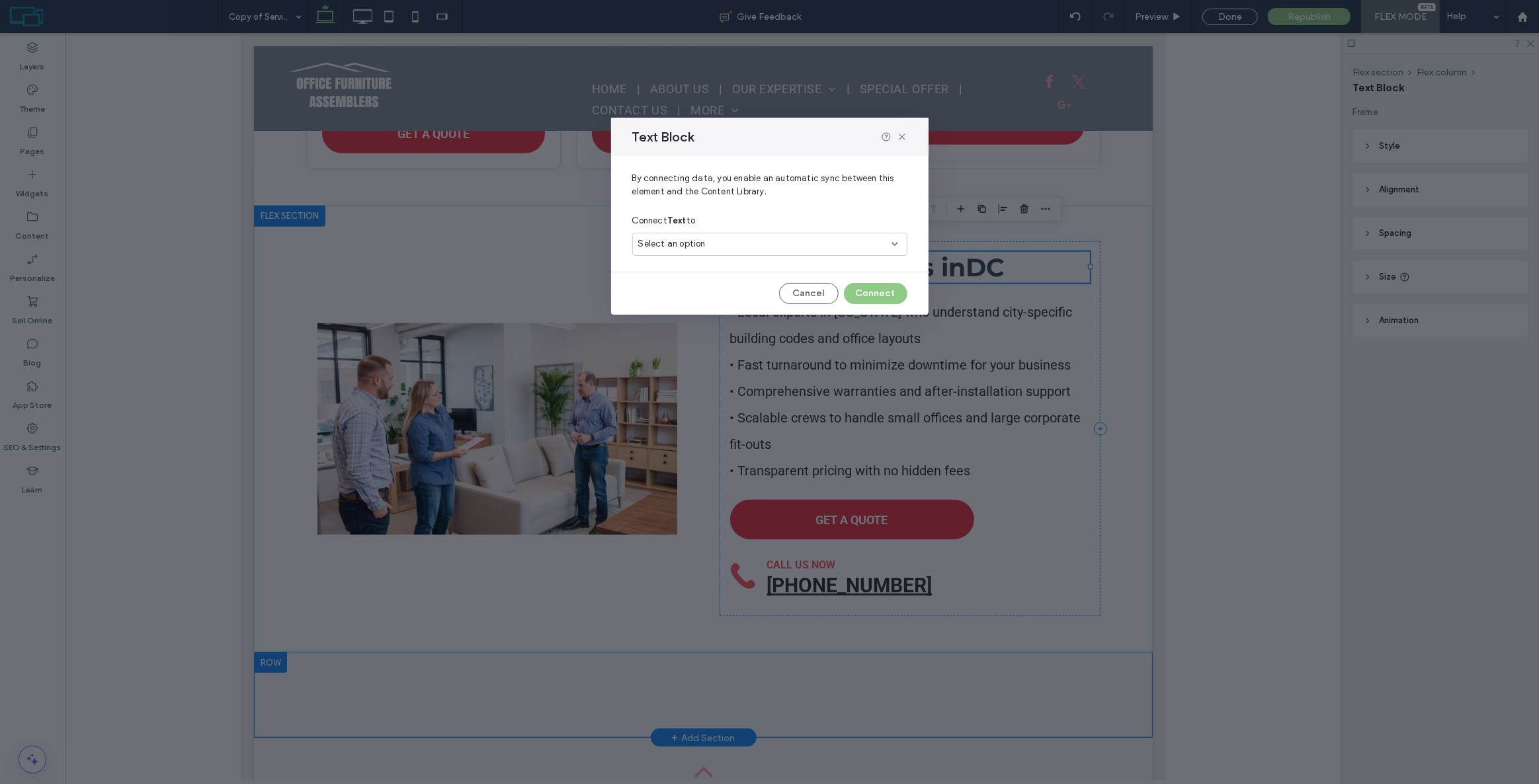
click at [721, 240] on div "Select an option" at bounding box center [762, 244] width 248 height 13
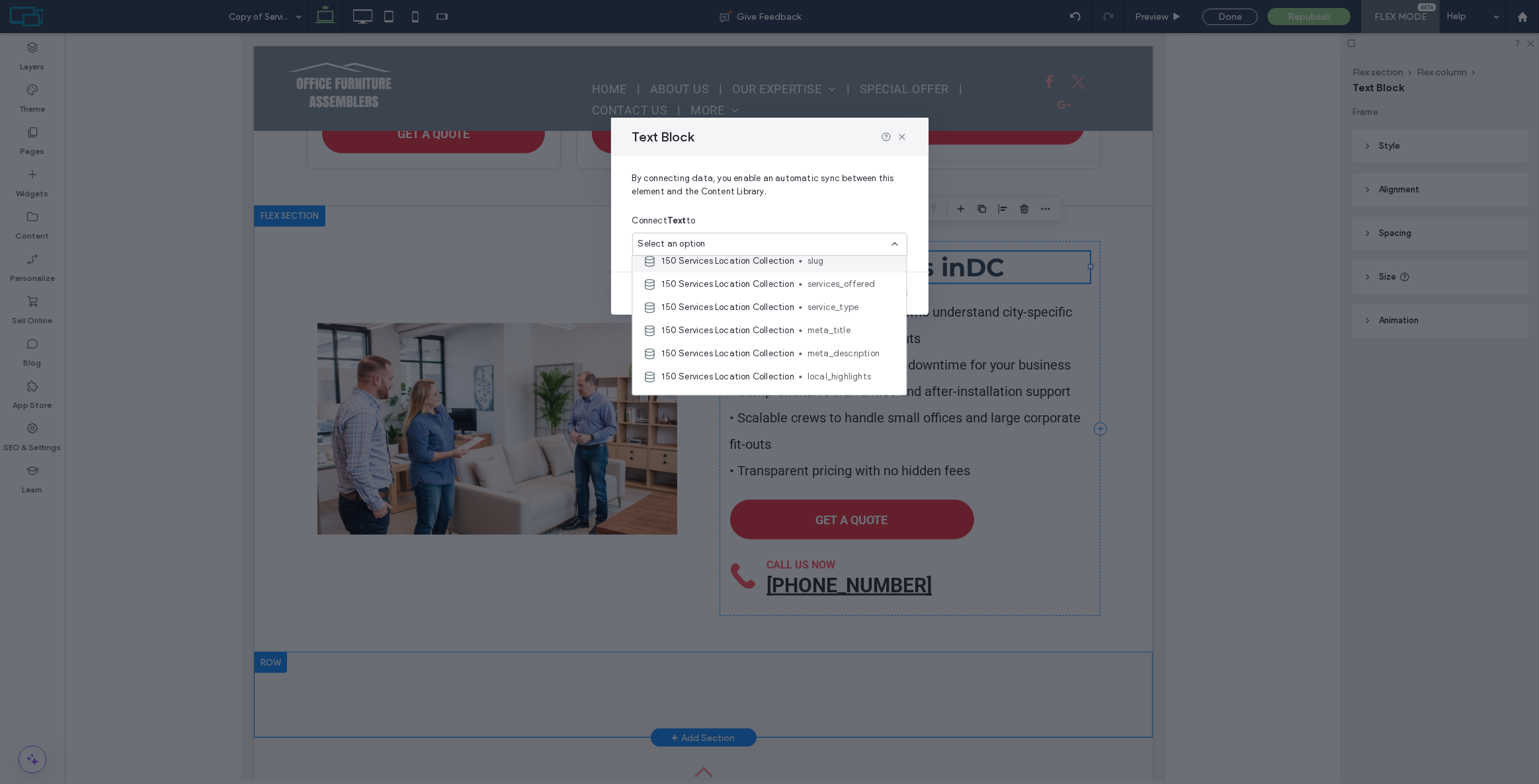
scroll to position [60, 0]
click at [729, 232] on div "Connect Text to" at bounding box center [770, 221] width 275 height 24
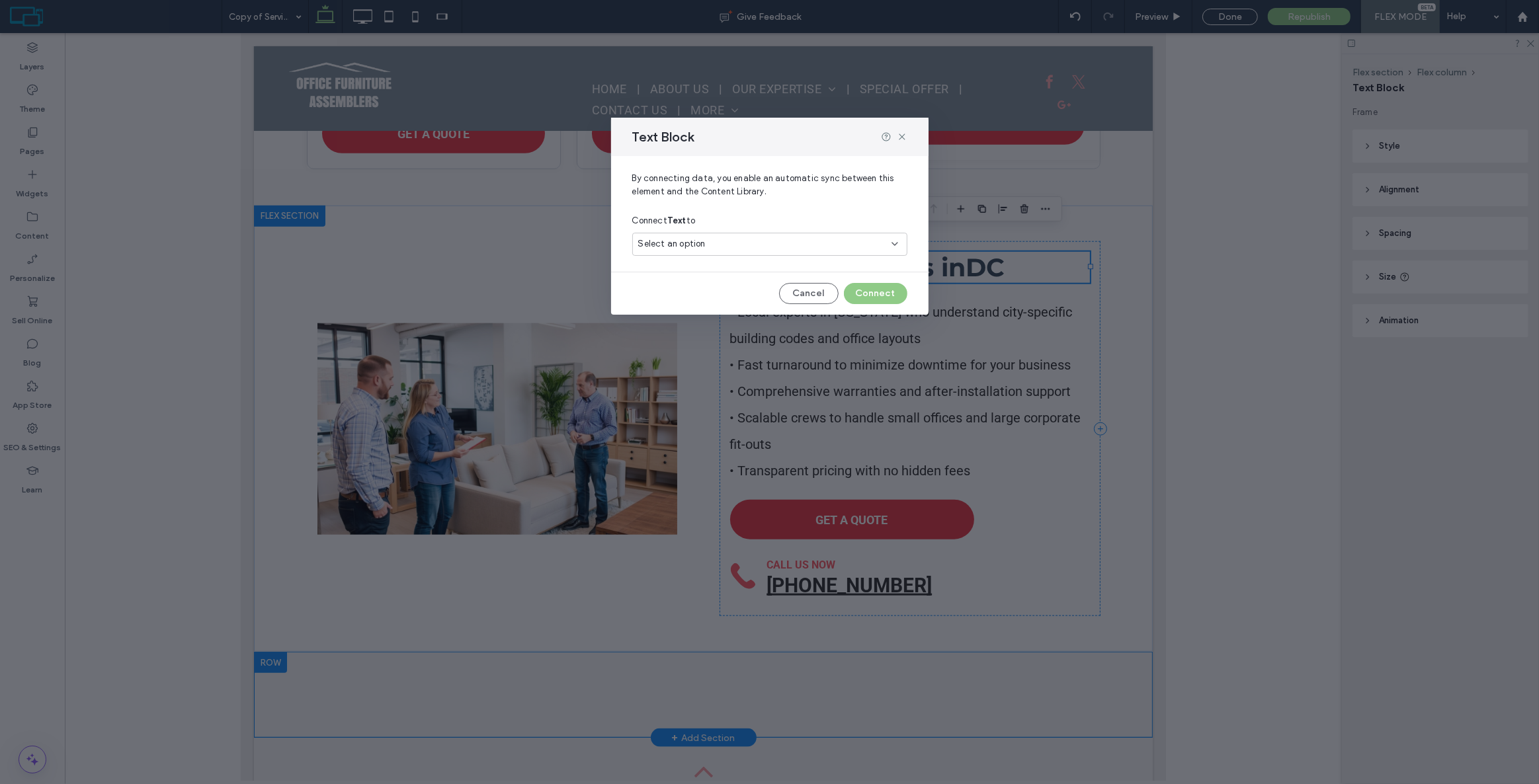
click at [713, 238] on div "Select an option" at bounding box center [762, 244] width 248 height 13
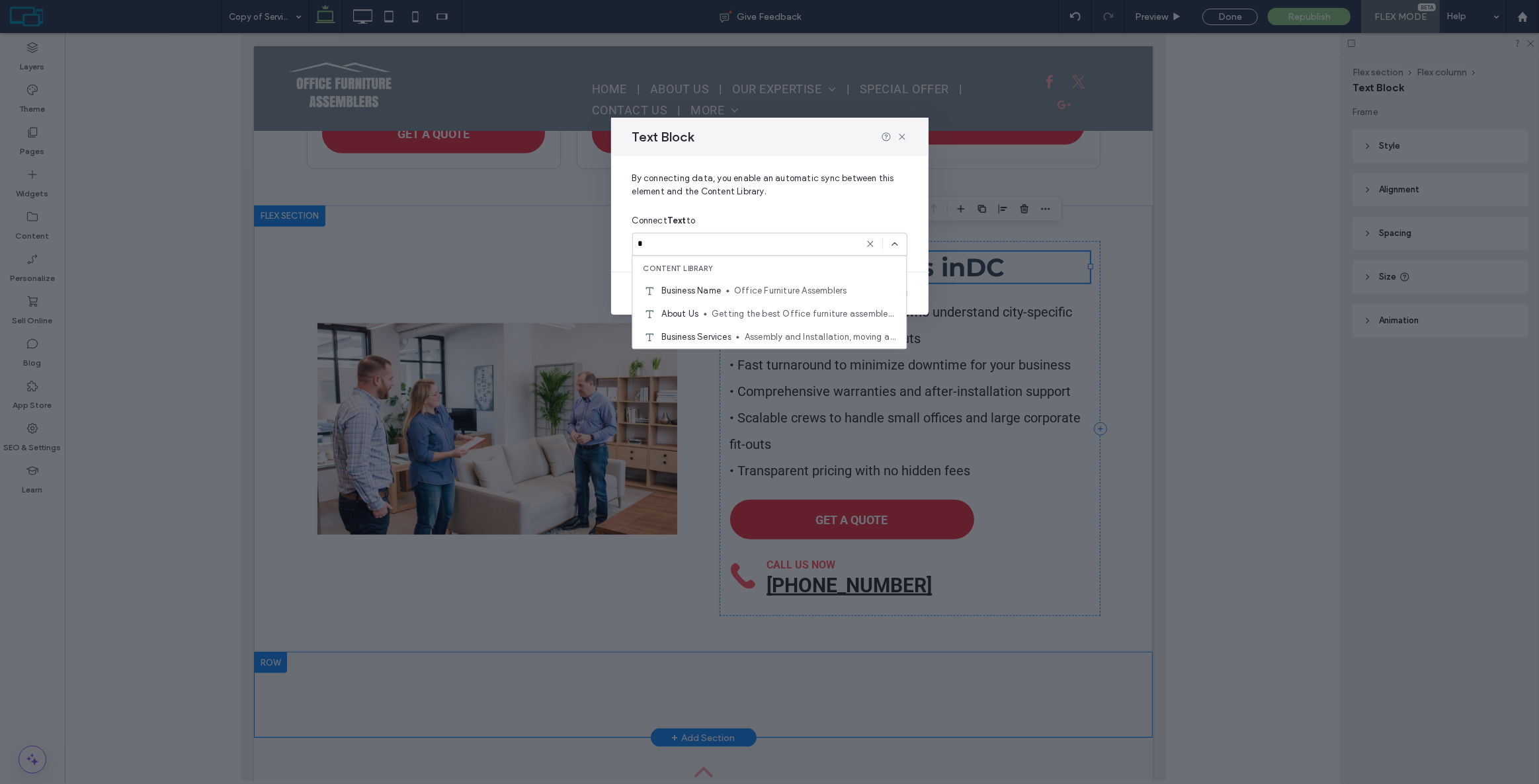
type input "**"
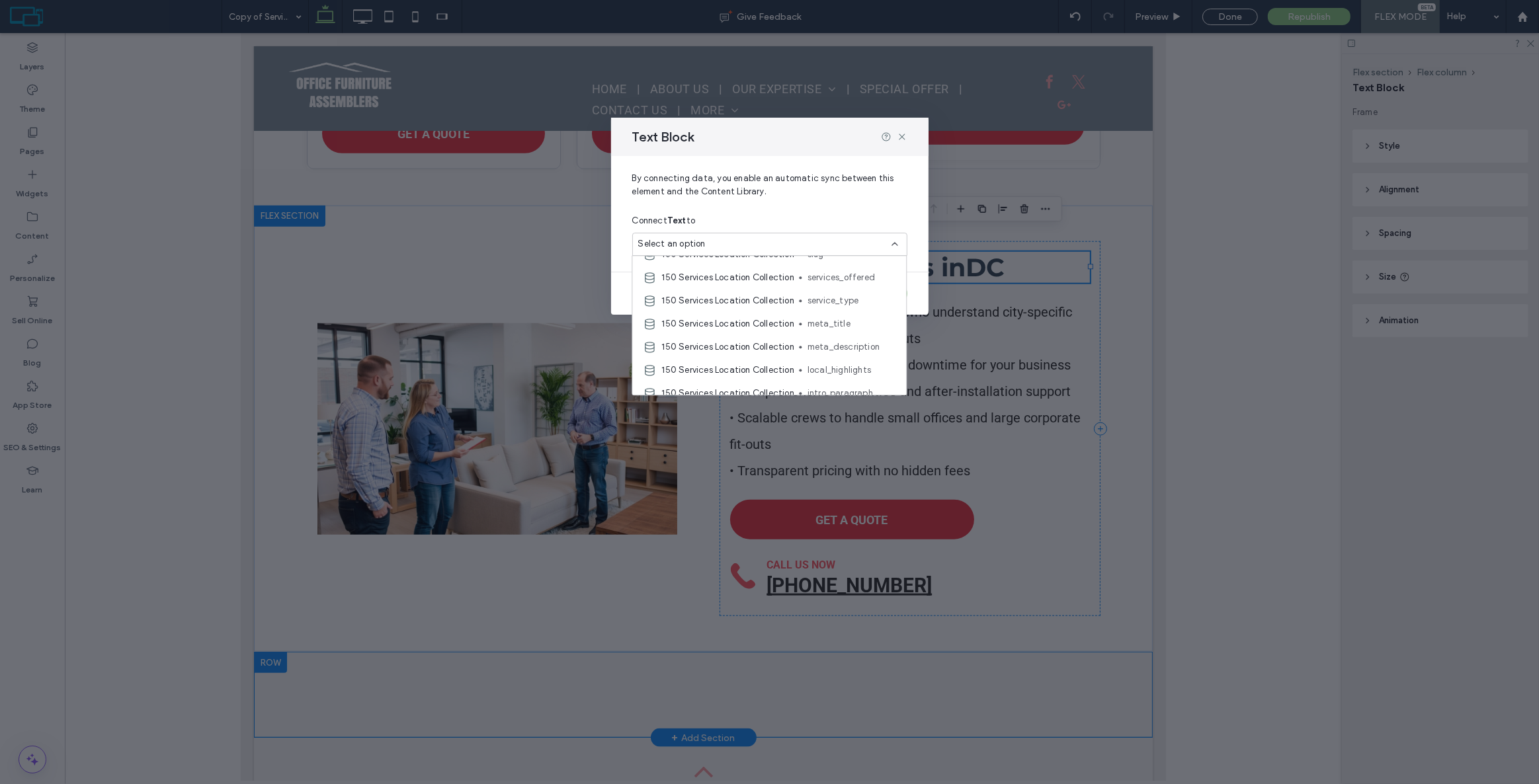
click at [899, 142] on div "Text Block" at bounding box center [770, 137] width 317 height 38
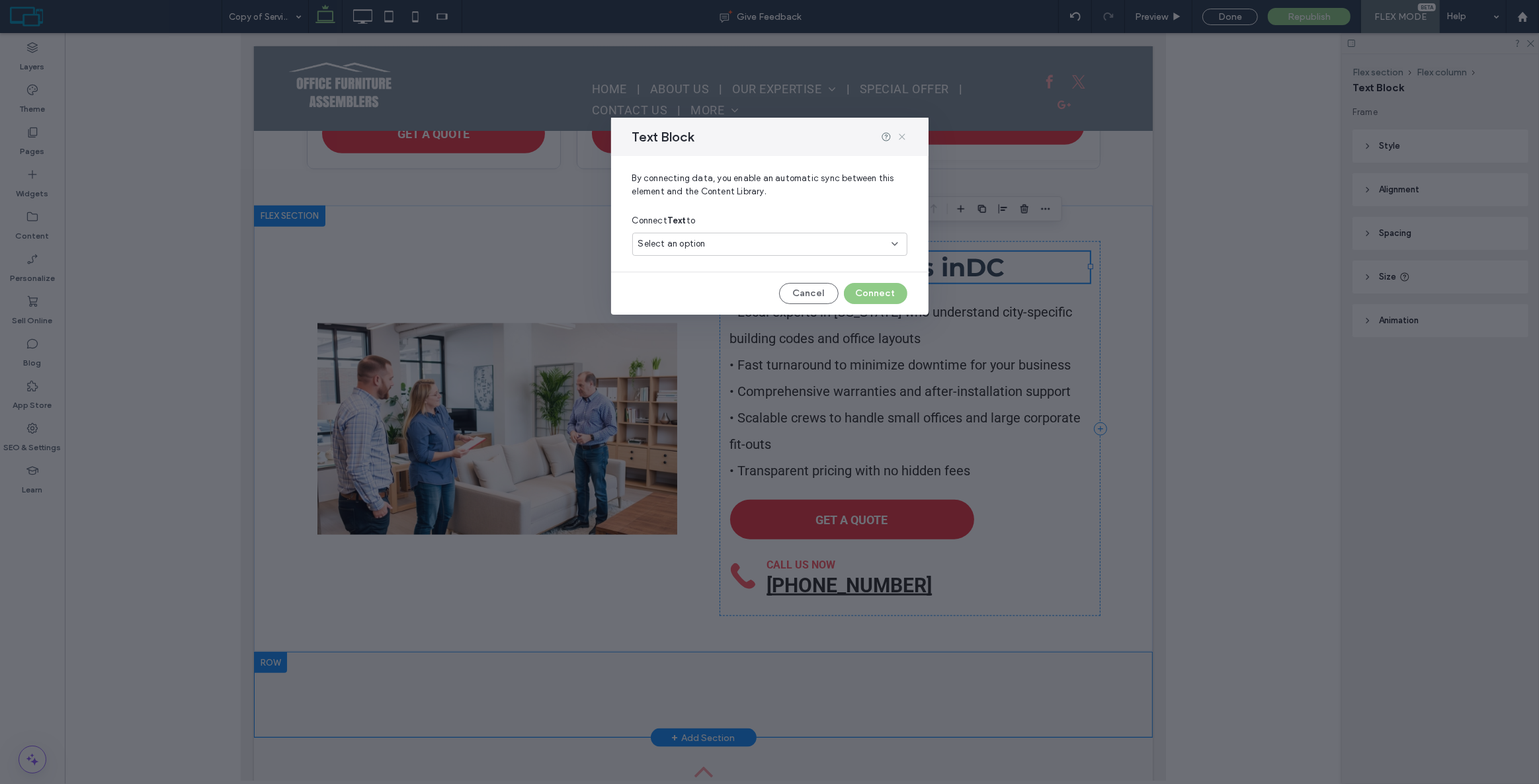
click at [907, 138] on icon at bounding box center [902, 137] width 11 height 11
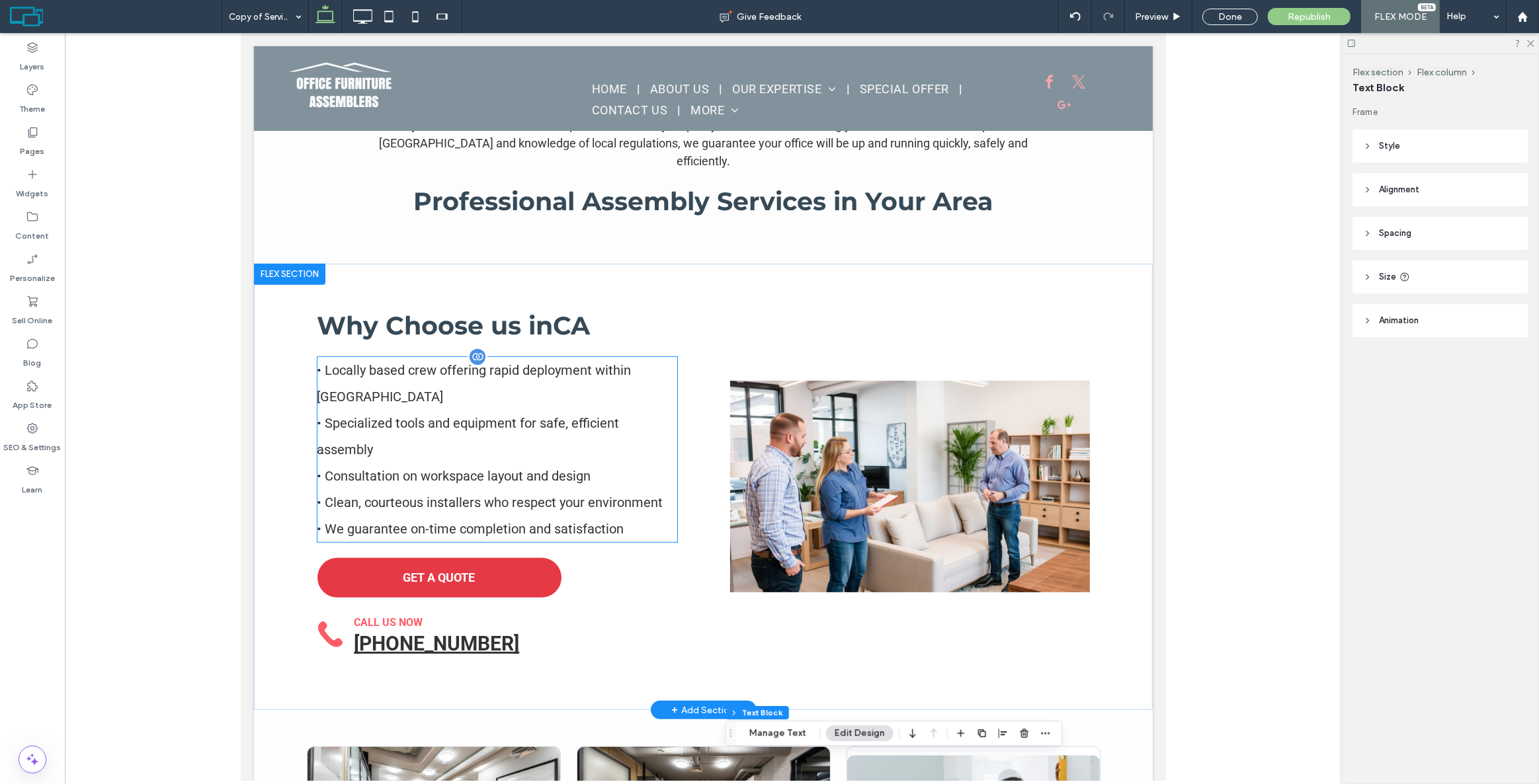
scroll to position [505, 0]
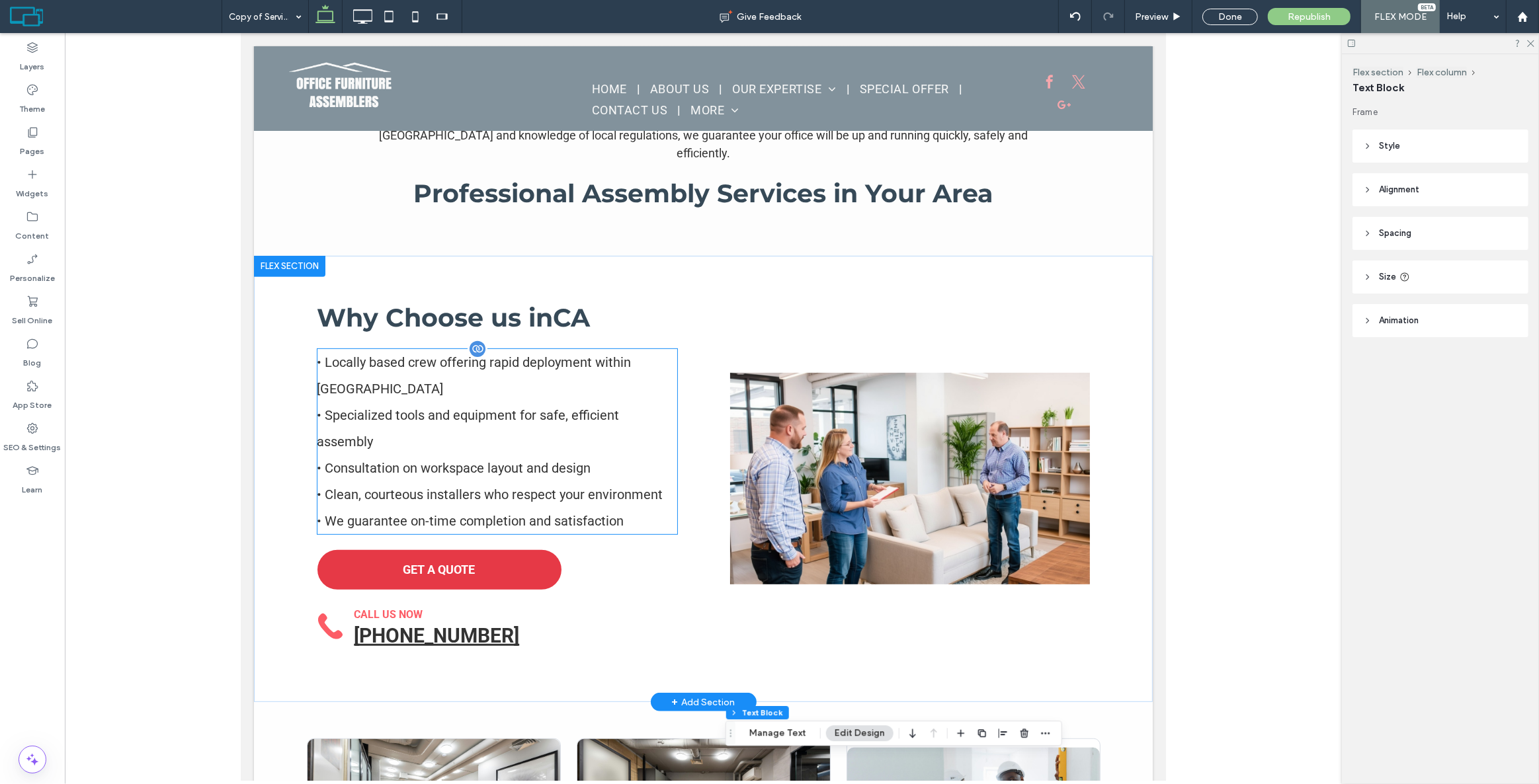
click at [528, 428] on div "• Locally based crew offering rapid deployment within [GEOGRAPHIC_DATA] • Speci…" at bounding box center [496, 442] width 359 height 185
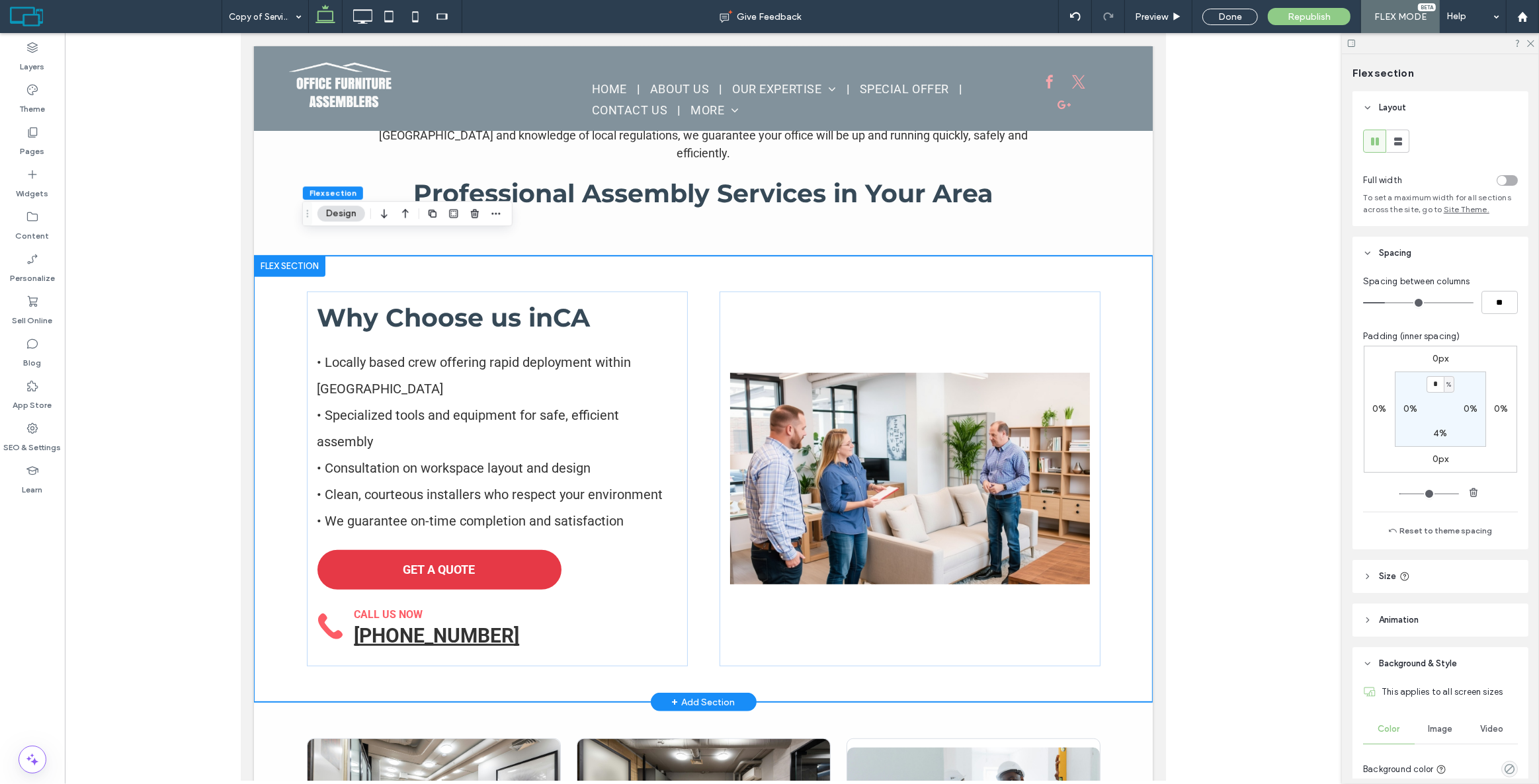
click at [689, 407] on div "Why Choose us in [GEOGRAPHIC_DATA] • Locally based crew offering rapid deployme…" at bounding box center [704, 479] width 794 height 447
click at [679, 383] on div "Why Choose us in [GEOGRAPHIC_DATA] • Locally based crew offering rapid deployme…" at bounding box center [497, 478] width 381 height 375
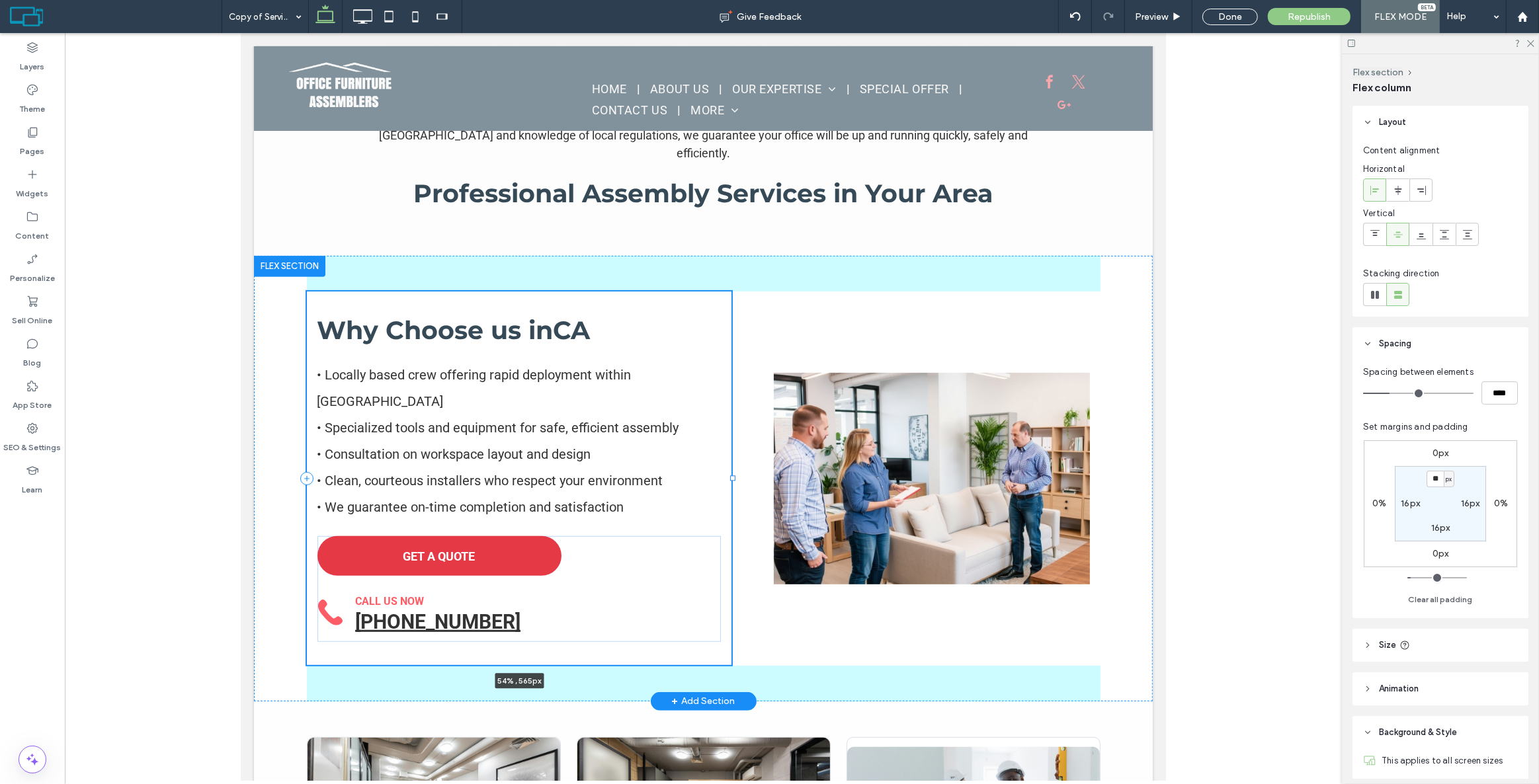
drag, startPoint x: 684, startPoint y: 456, endPoint x: 729, endPoint y: 445, distance: 46.3
click at [729, 445] on div "Why Choose us in [GEOGRAPHIC_DATA] • Locally based crew offering rapid deployme…" at bounding box center [704, 478] width 794 height 446
type input "**"
type input "*****"
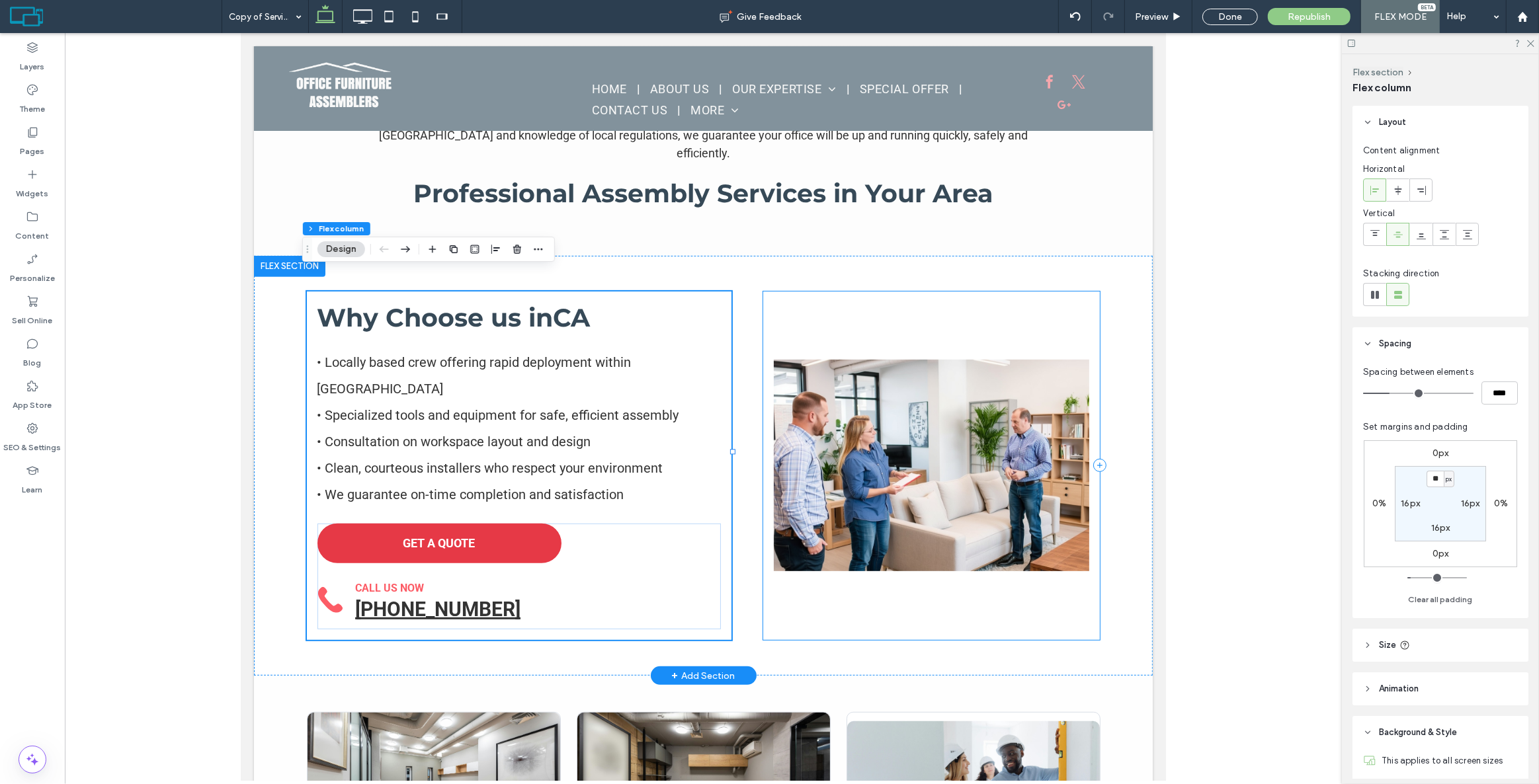
click at [818, 292] on div at bounding box center [931, 466] width 337 height 349
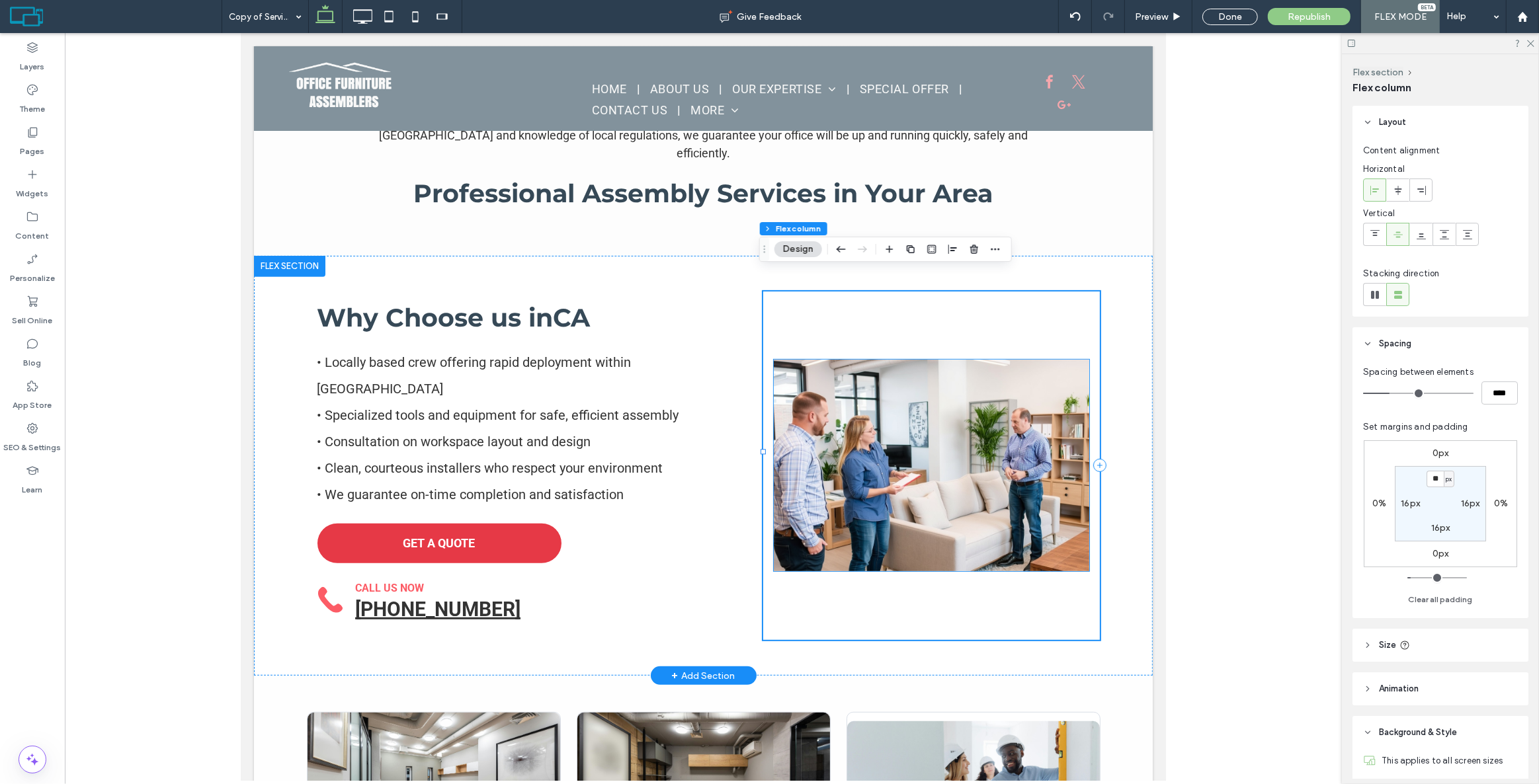
click at [840, 359] on img at bounding box center [931, 465] width 316 height 212
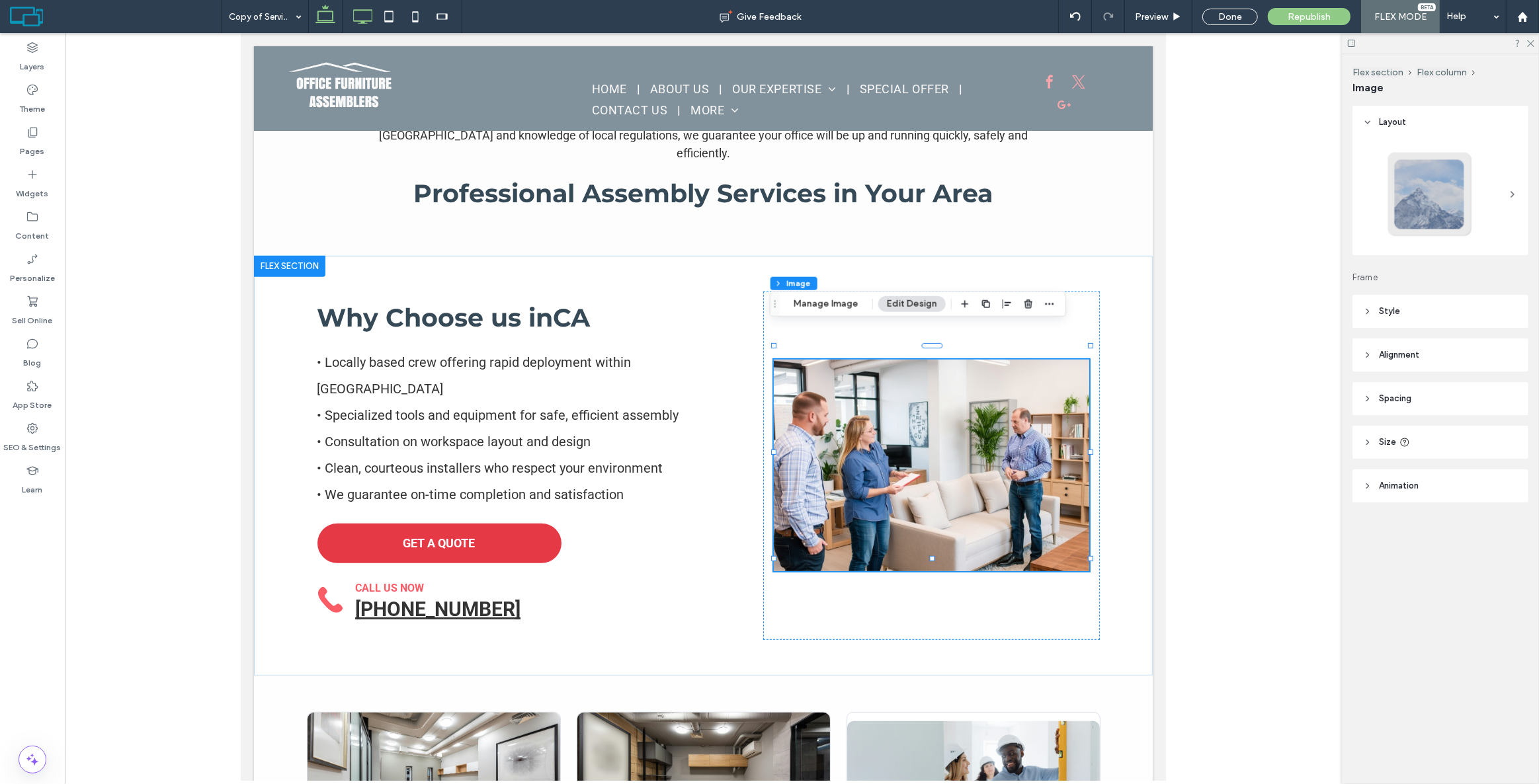
click at [356, 13] on icon at bounding box center [363, 17] width 27 height 27
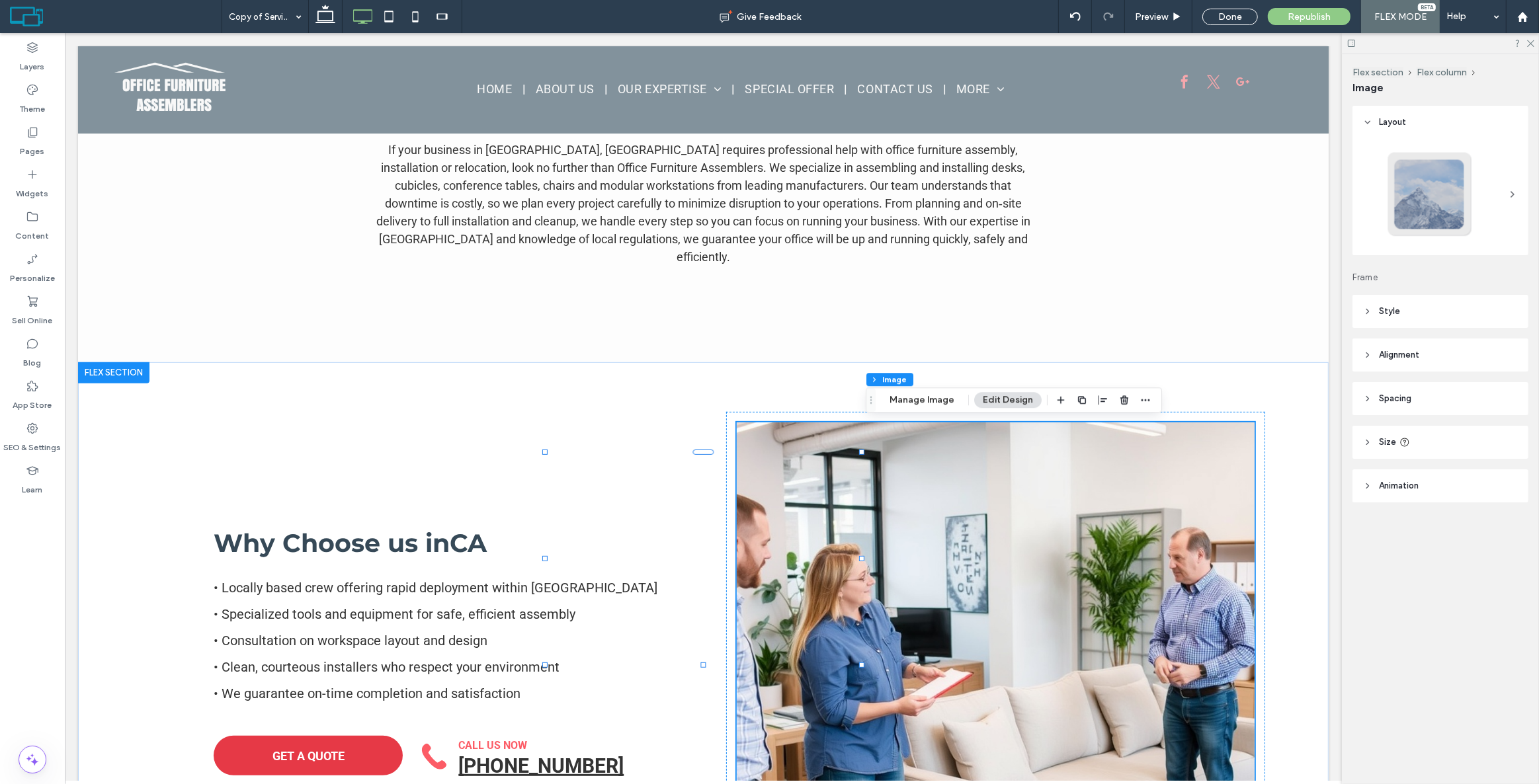
type input "***"
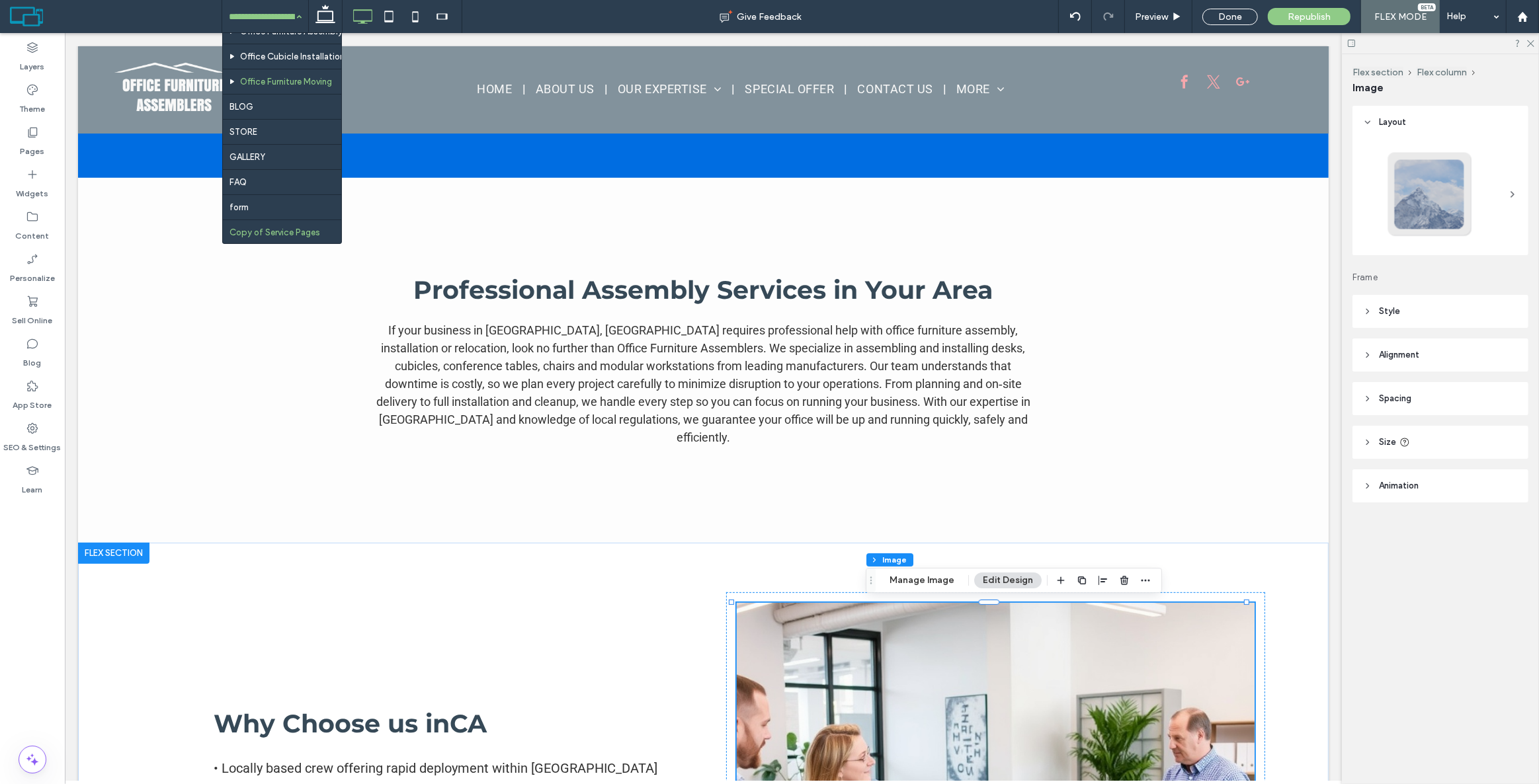
scroll to position [47, 0]
click at [1208, 16] on div "Done" at bounding box center [1230, 17] width 55 height 16
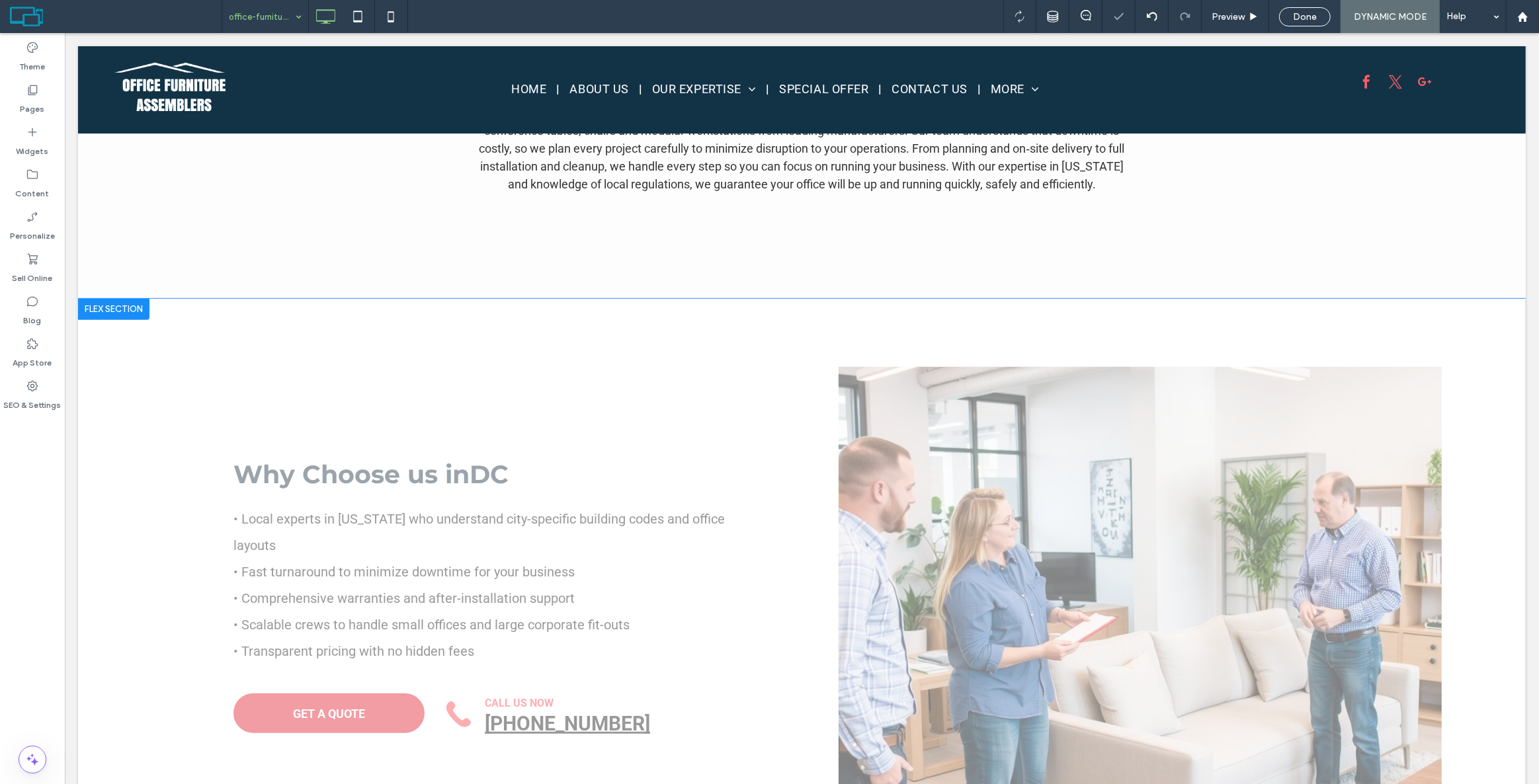
scroll to position [601, 0]
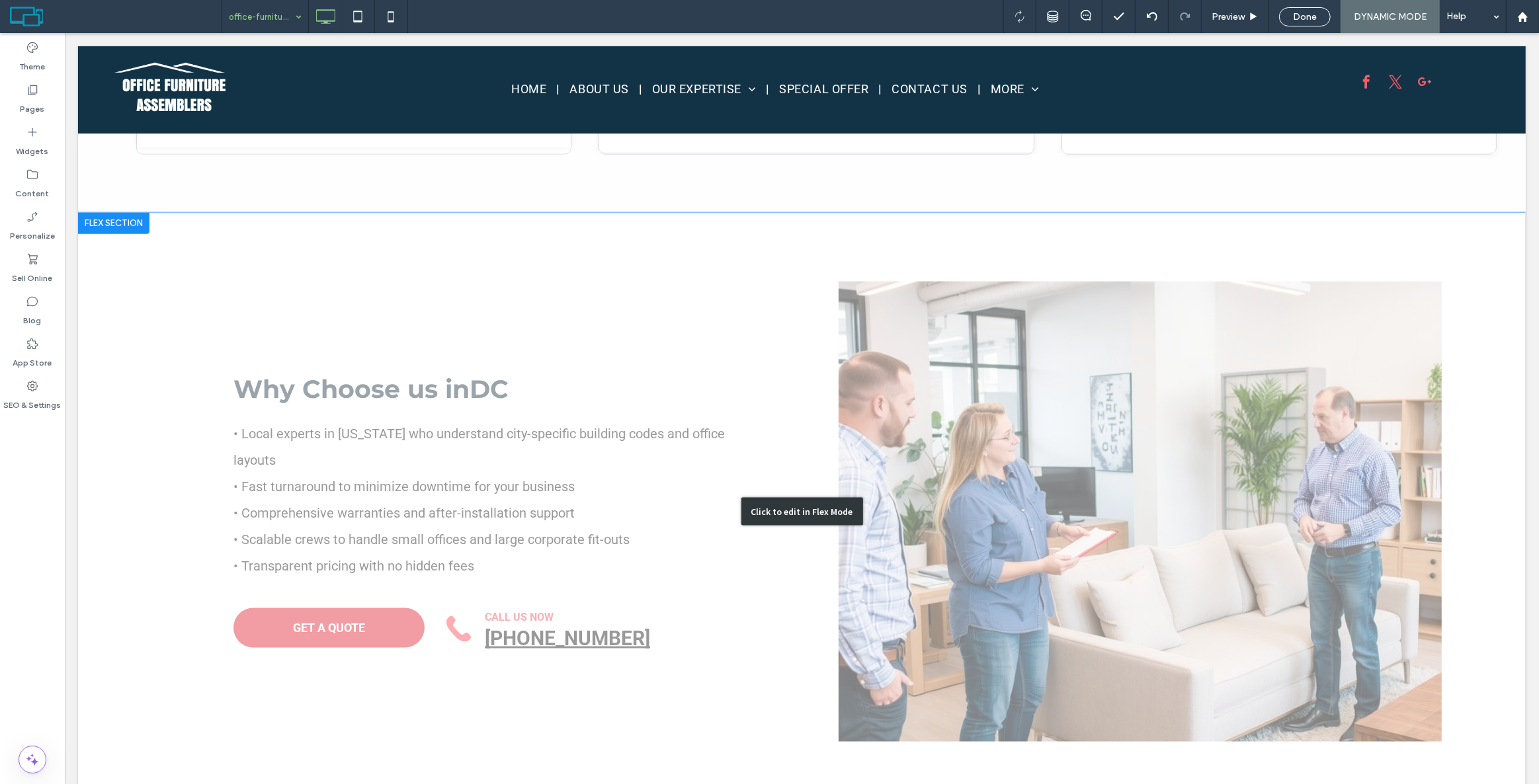
click at [390, 401] on div "Click to edit in Flex Mode" at bounding box center [801, 511] width 1448 height 597
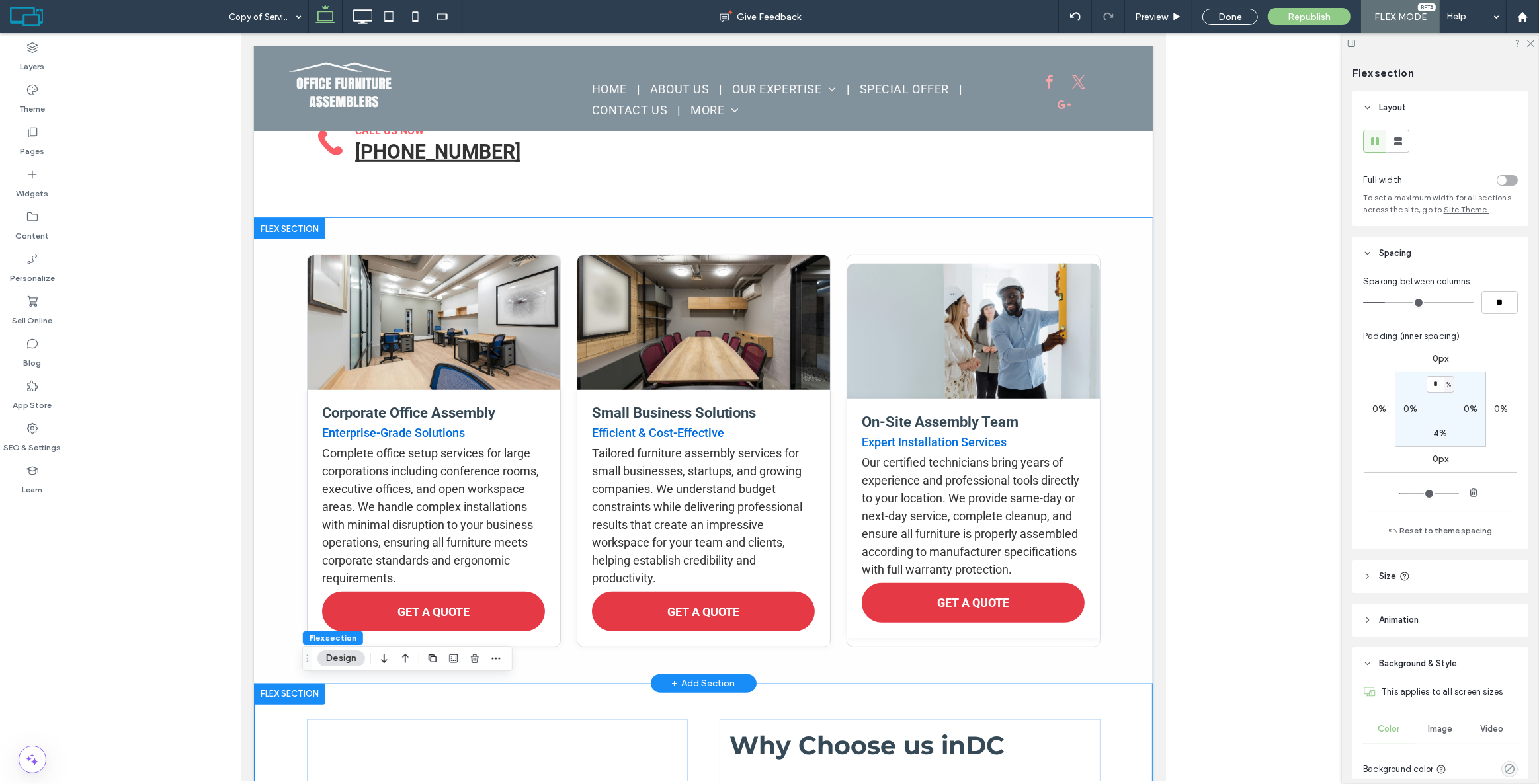
scroll to position [645, 0]
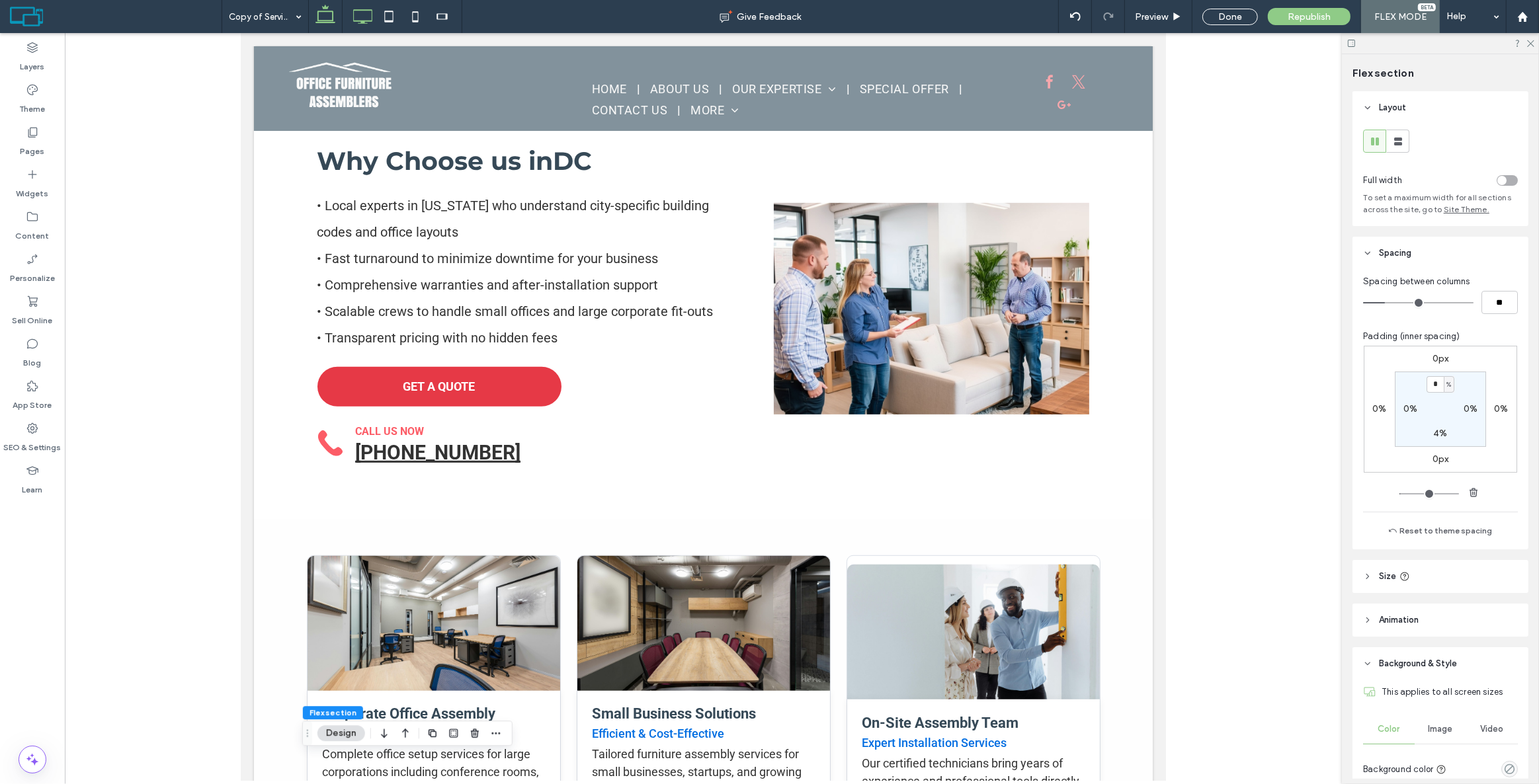
click at [365, 13] on icon at bounding box center [363, 17] width 27 height 27
type input "***"
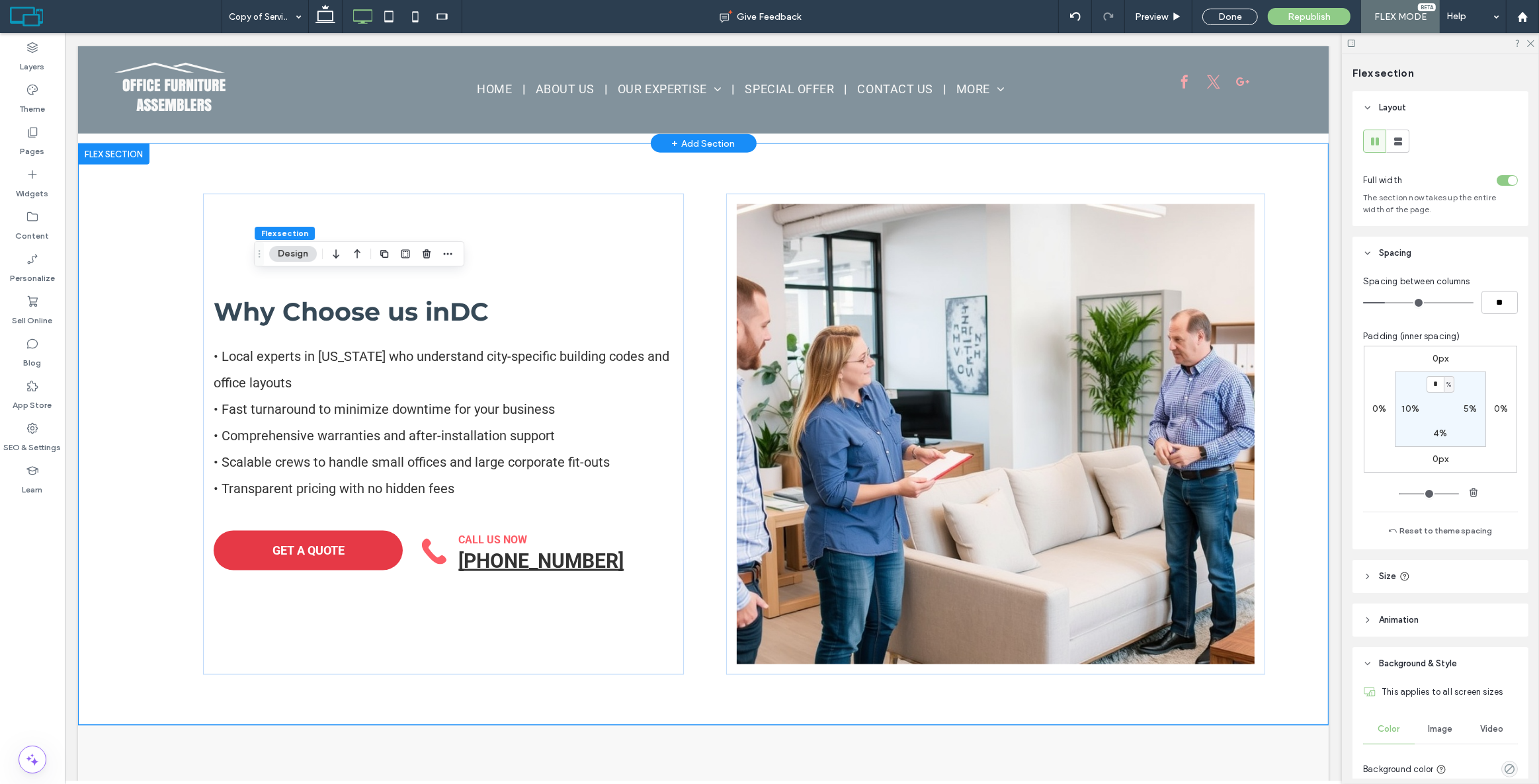
scroll to position [1846, 0]
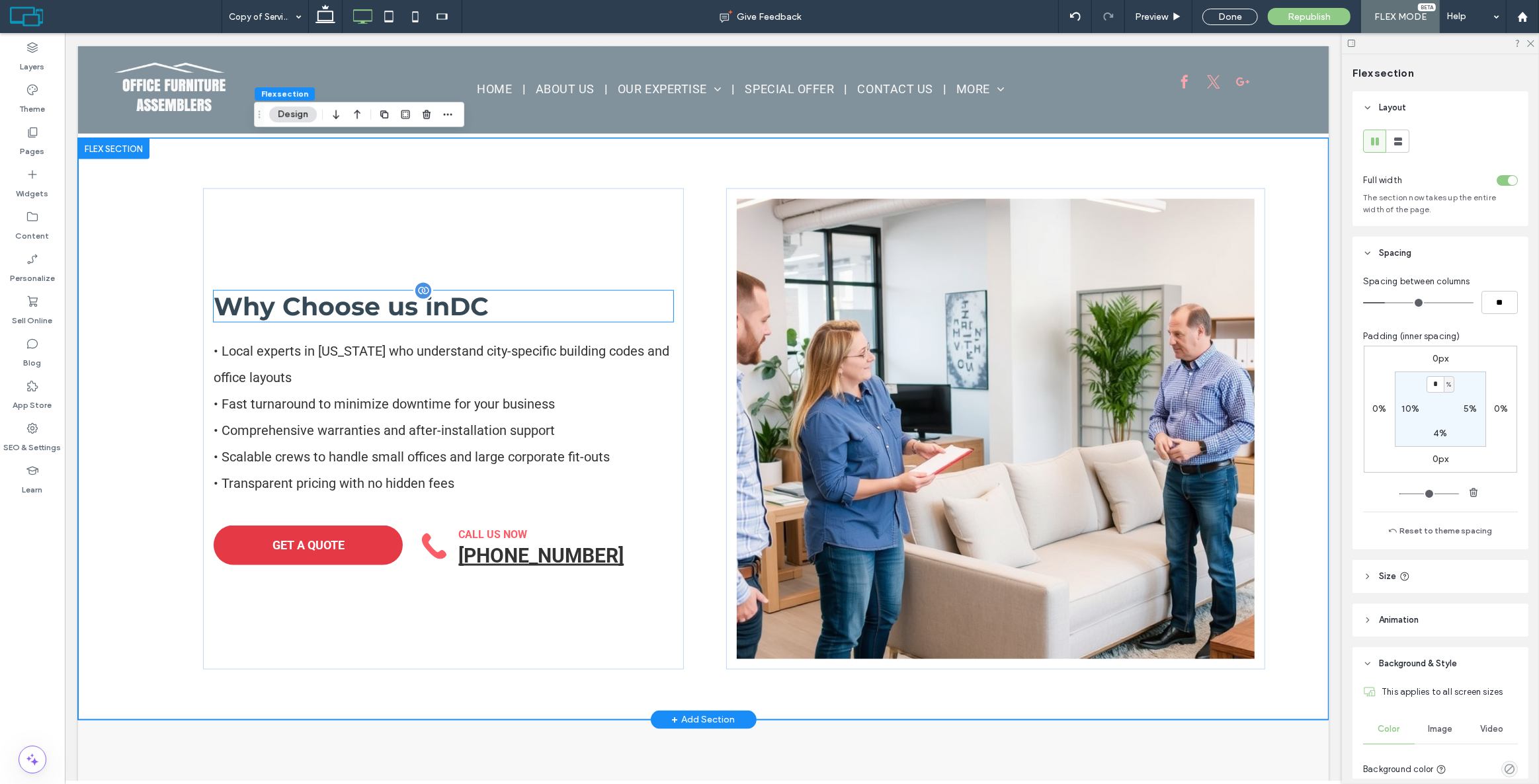
click at [356, 303] on span "Why Choose us in [GEOGRAPHIC_DATA]" at bounding box center [351, 307] width 275 height 31
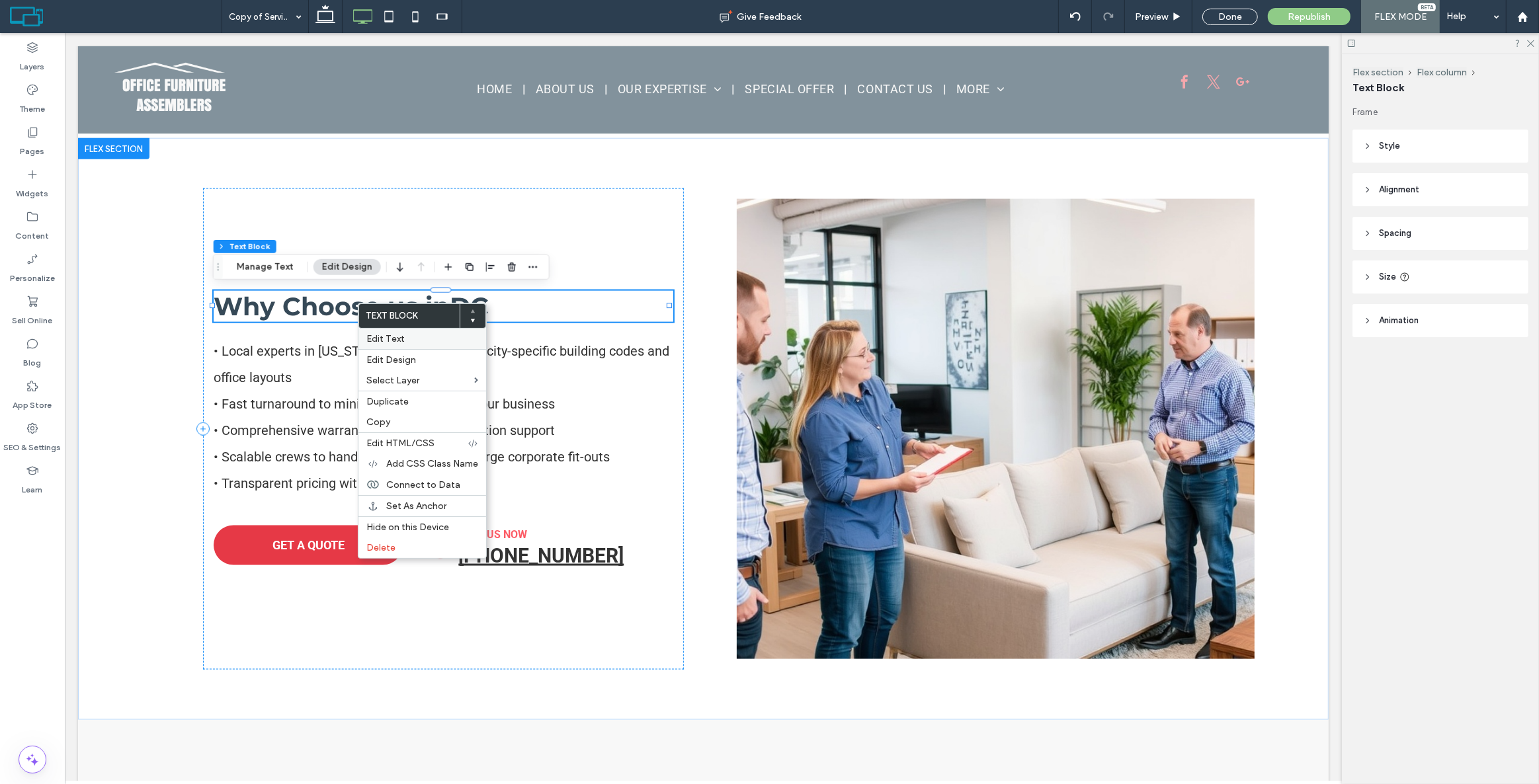
click at [388, 337] on span "Edit Text" at bounding box center [385, 339] width 38 height 12
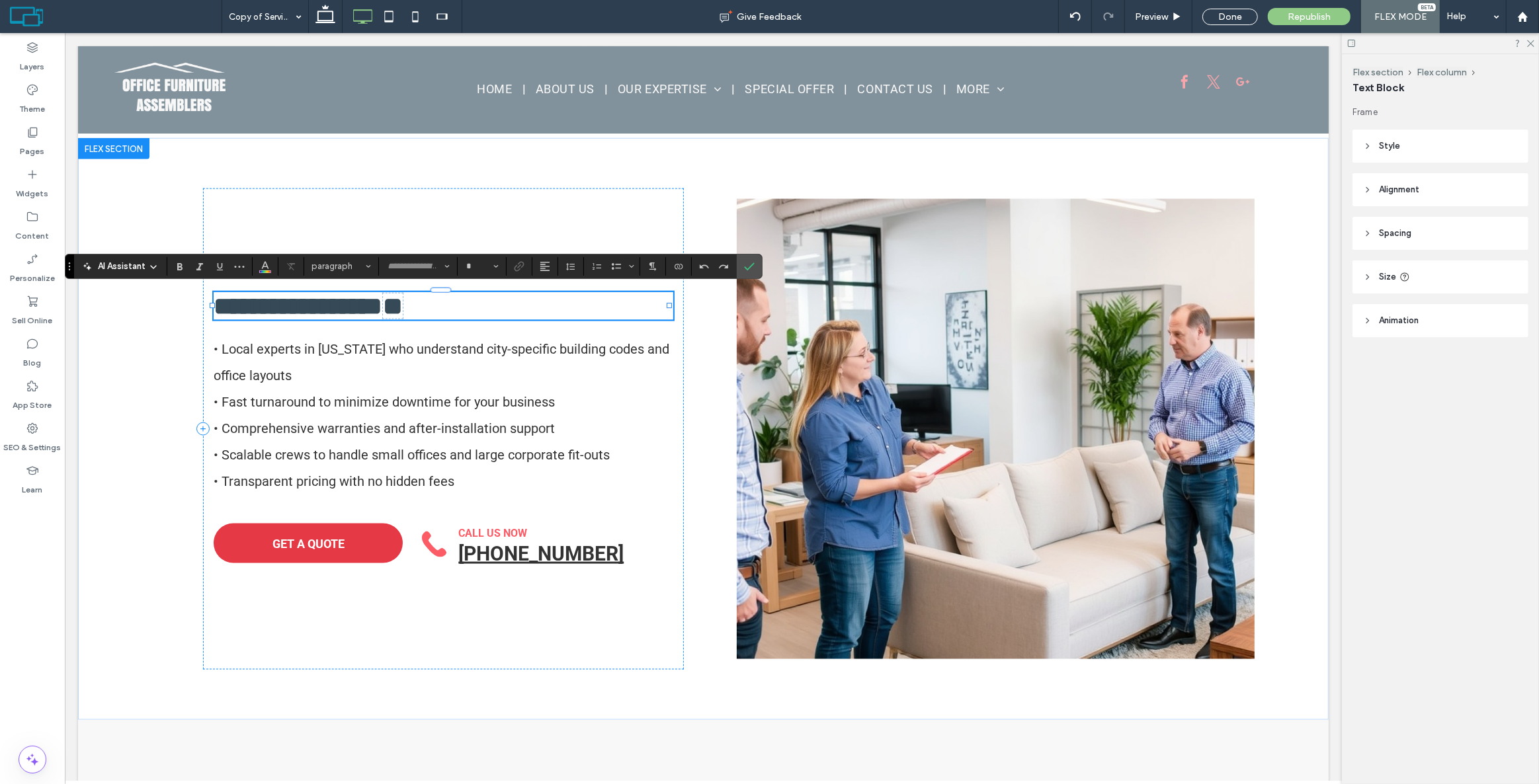
type input "**********"
type input "**"
click at [323, 307] on span "**********" at bounding box center [308, 307] width 190 height 27
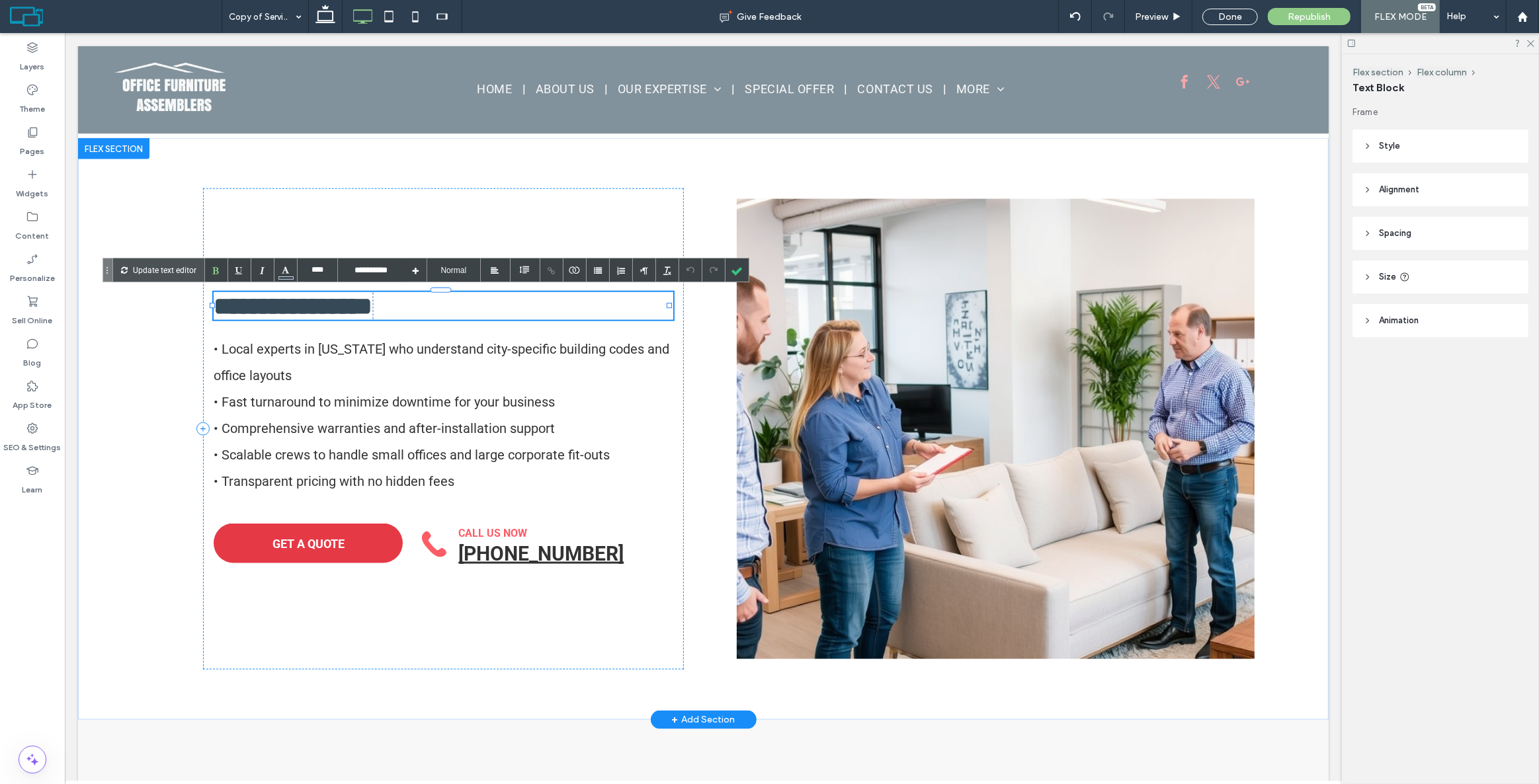
type input "****"
drag, startPoint x: 274, startPoint y: 293, endPoint x: 207, endPoint y: 286, distance: 67.4
click at [207, 286] on div "**********" at bounding box center [443, 429] width 481 height 482
click at [159, 260] on p "Update text editor" at bounding box center [165, 270] width 63 height 23
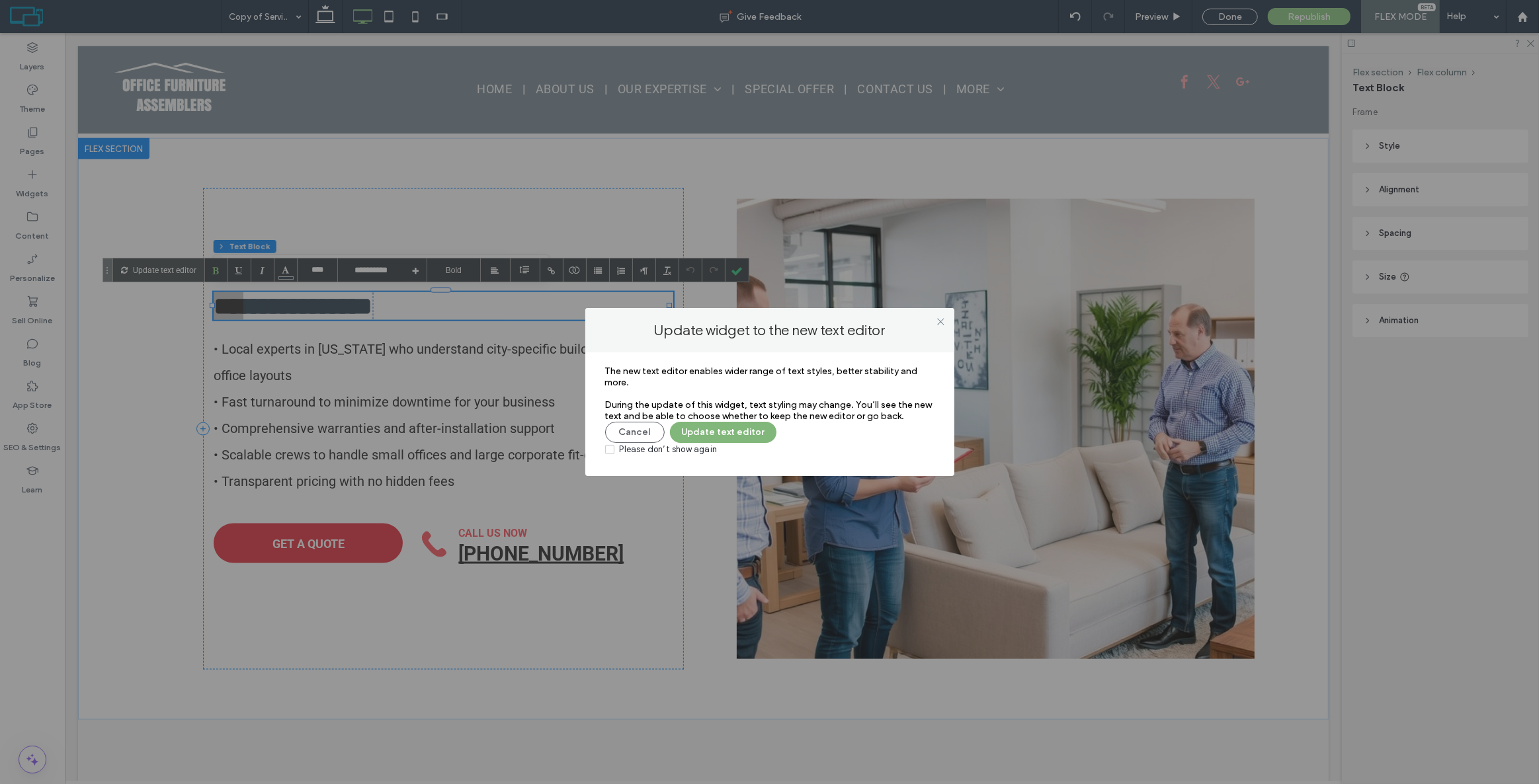
click at [747, 432] on button "Update text editor" at bounding box center [723, 433] width 106 height 21
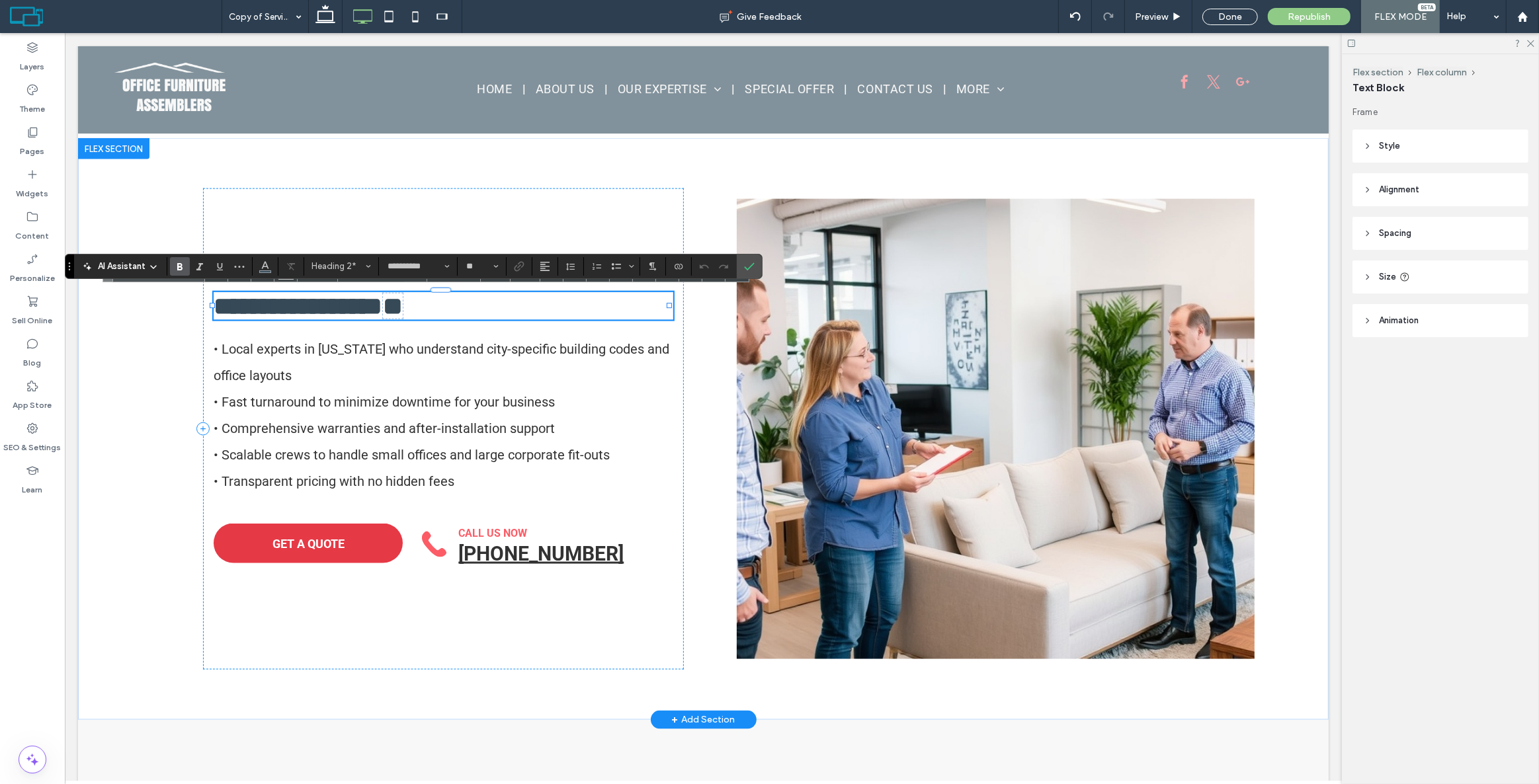
click at [274, 304] on span "**********" at bounding box center [308, 307] width 190 height 27
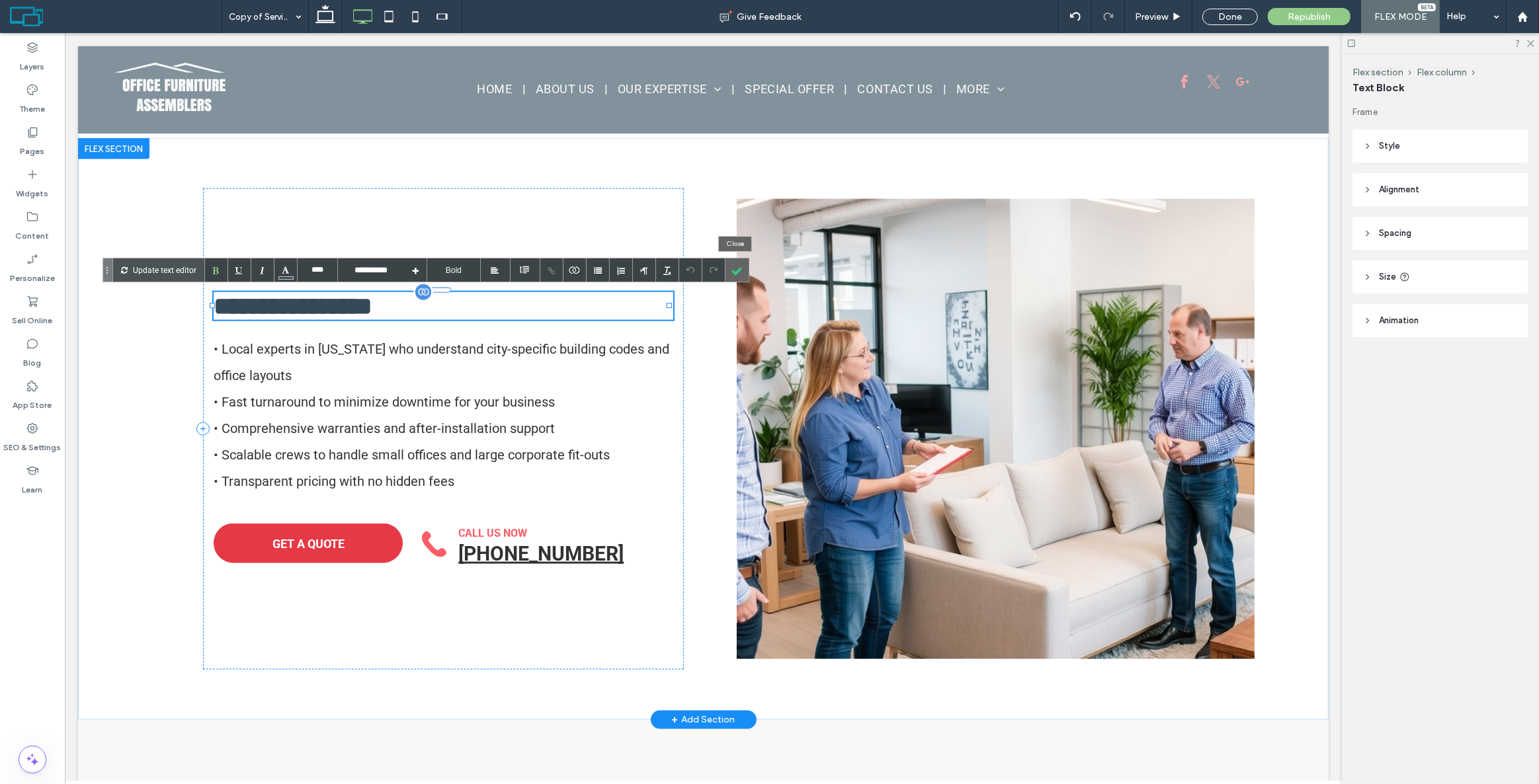
click at [730, 274] on div at bounding box center [738, 270] width 23 height 23
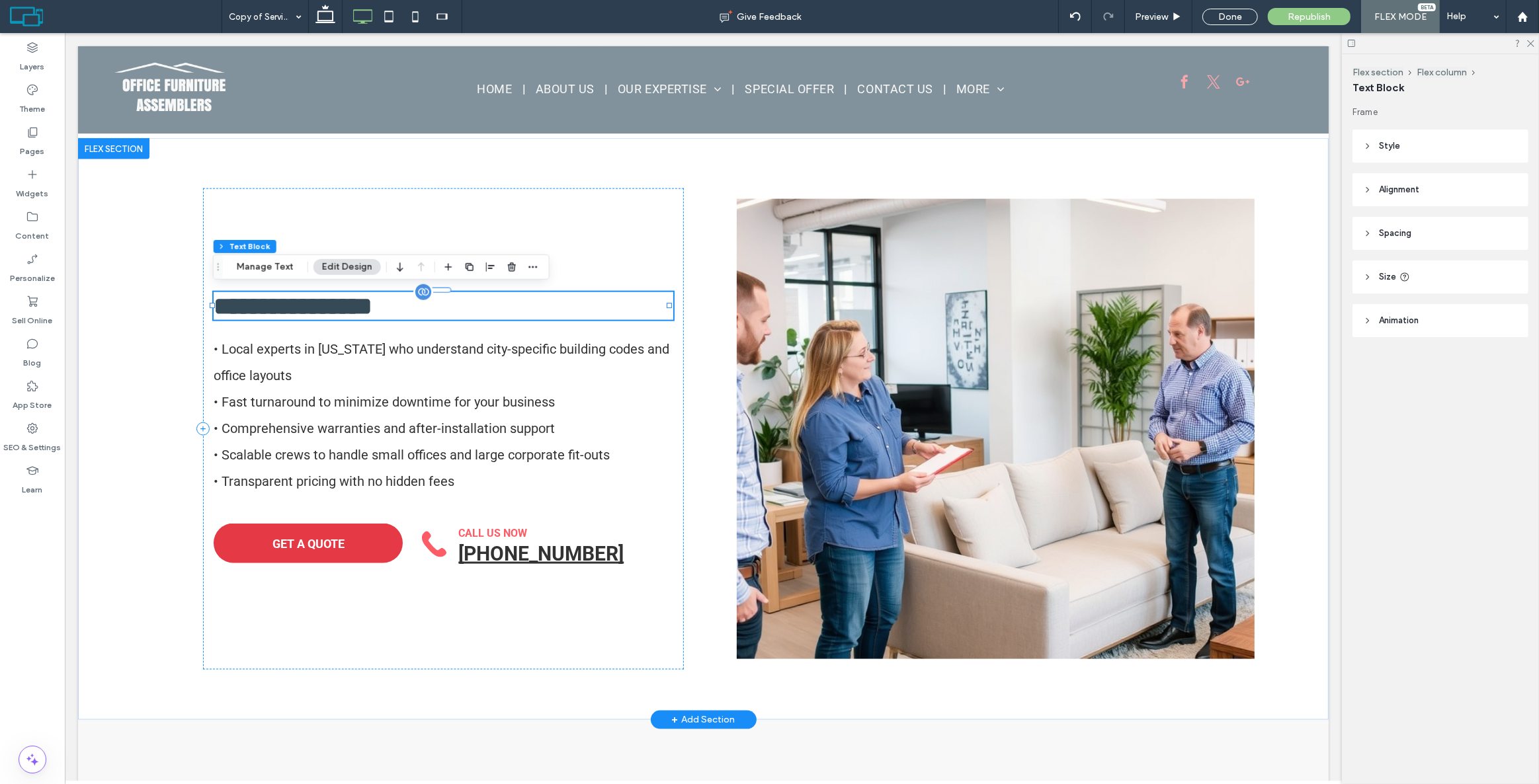
click at [254, 276] on div "Flex section Flex column Text Block Manage Text Edit Design" at bounding box center [381, 267] width 337 height 25
click at [254, 275] on div "Flex section Flex column Text Block Manage Text Edit Design" at bounding box center [381, 267] width 337 height 25
click at [255, 268] on button "Manage Text" at bounding box center [265, 267] width 74 height 16
type input "**********"
type input "**"
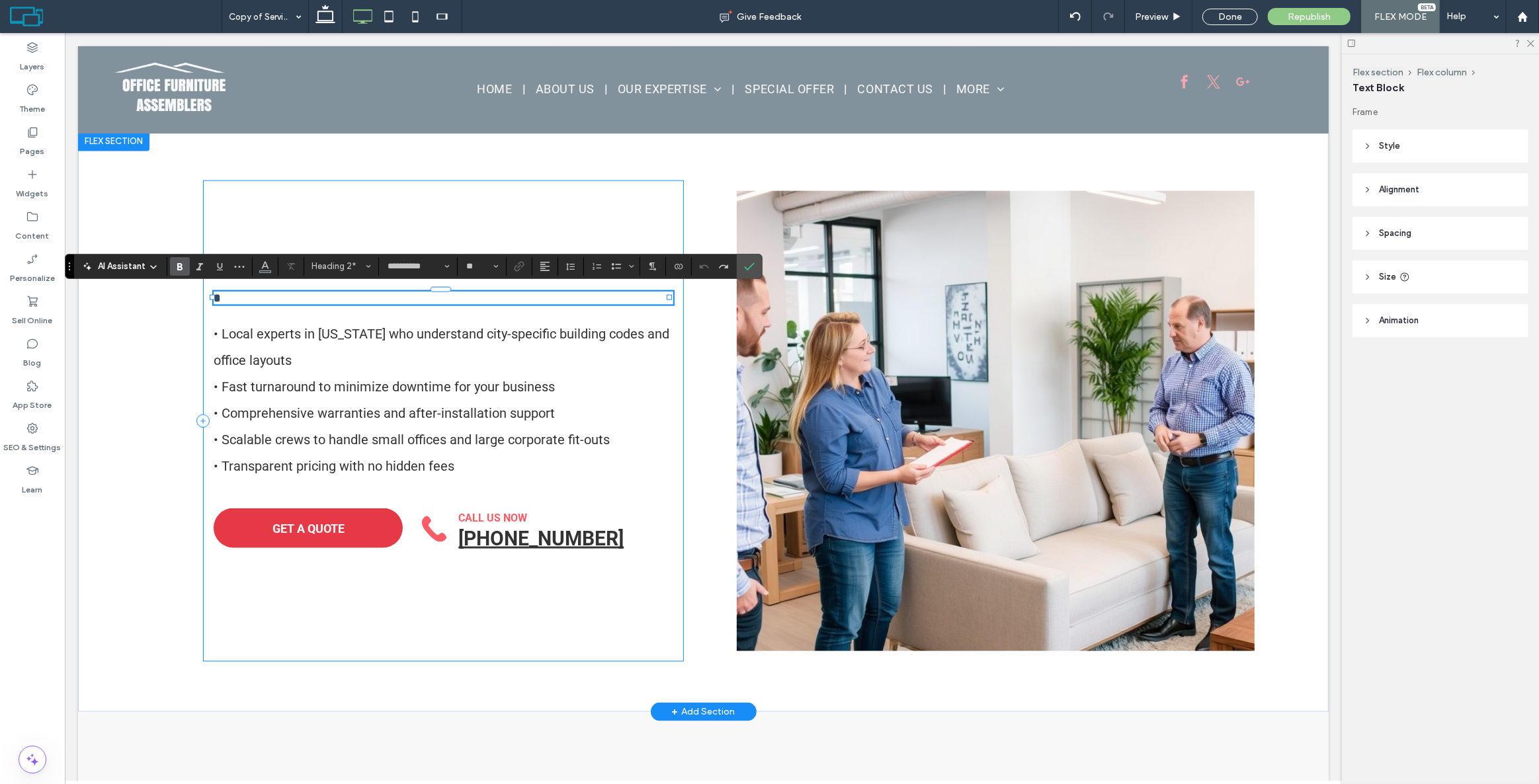
type input "**"
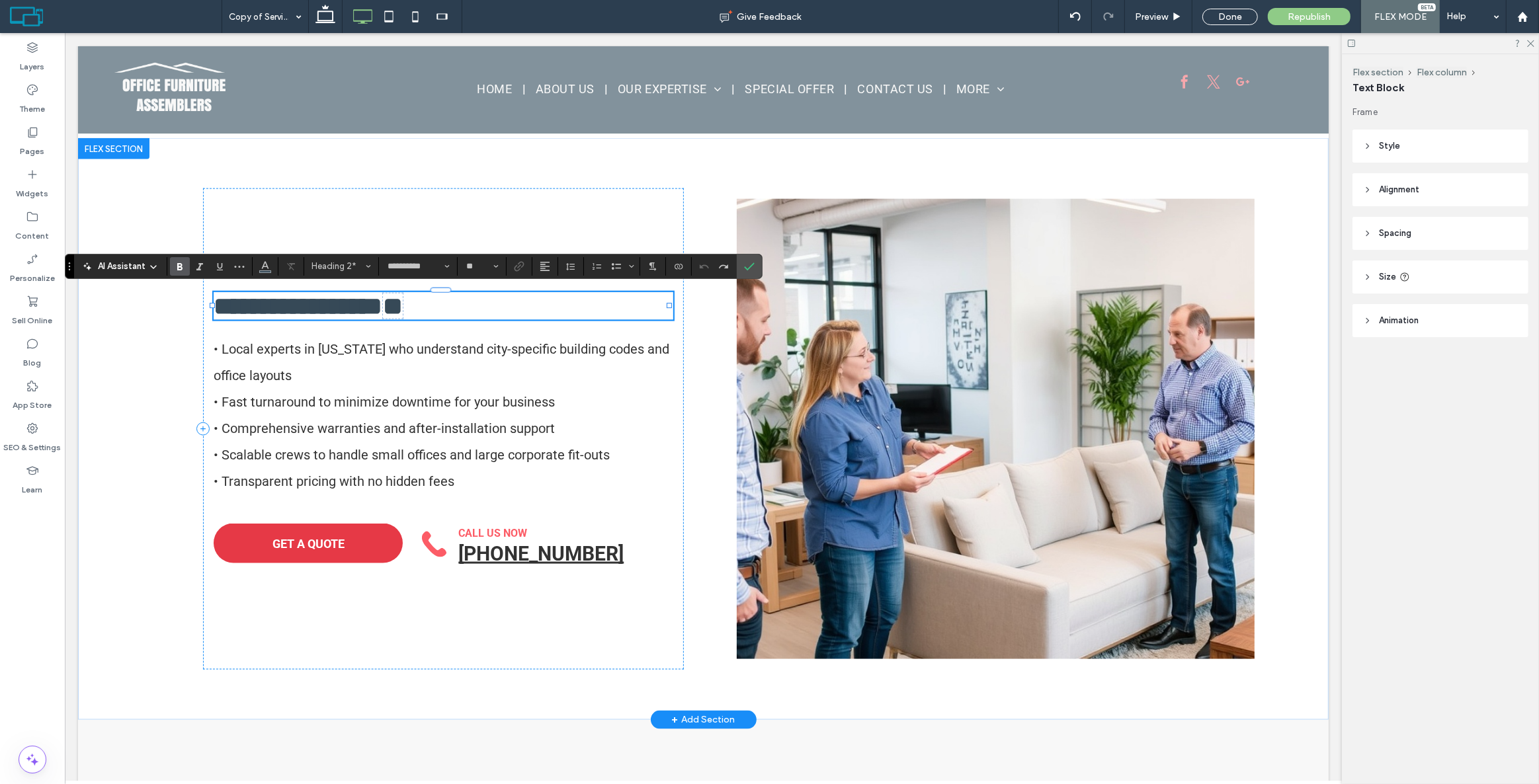
click at [250, 321] on div at bounding box center [440, 321] width 456 height 1
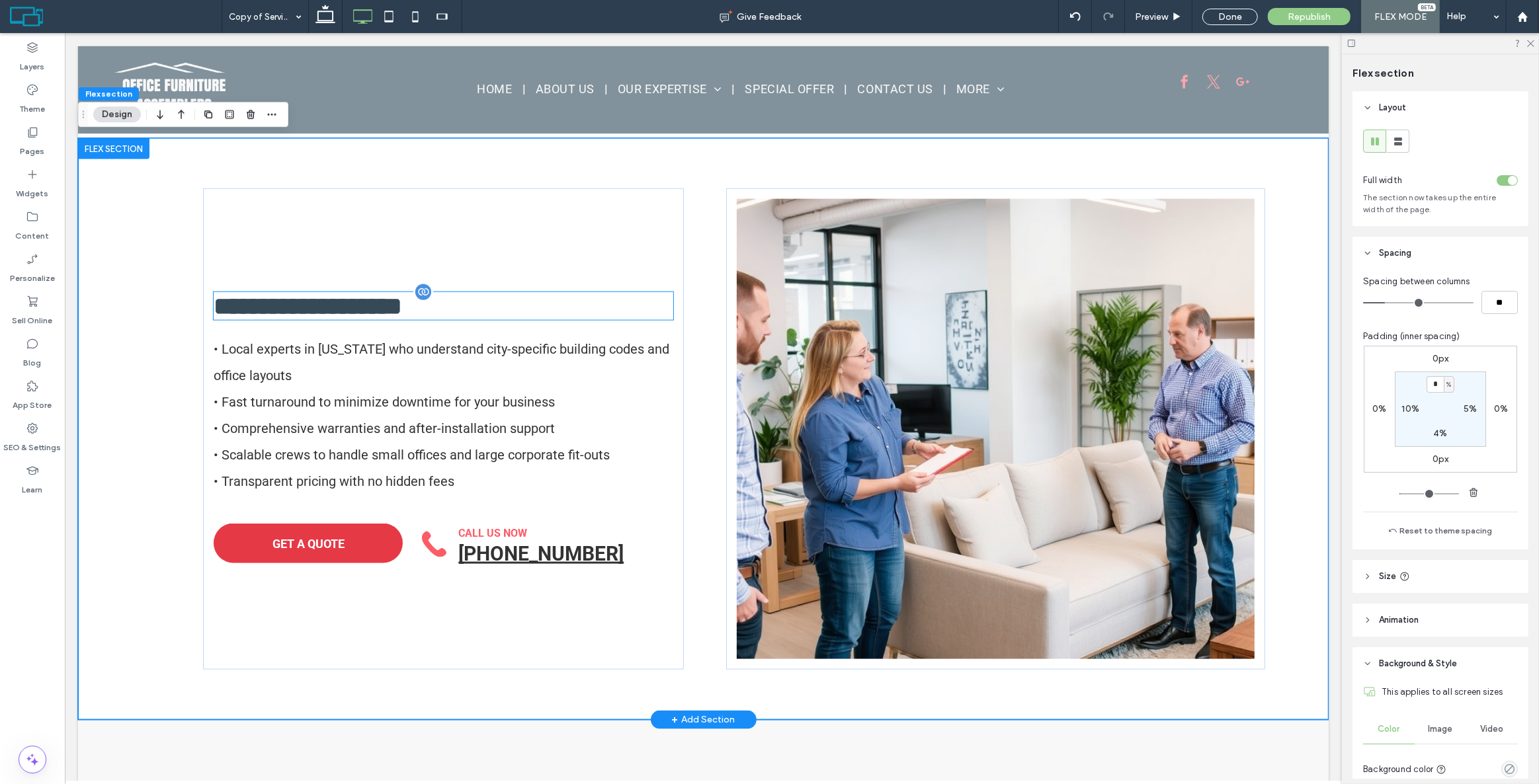
click at [272, 306] on font "**********" at bounding box center [297, 306] width 169 height 25
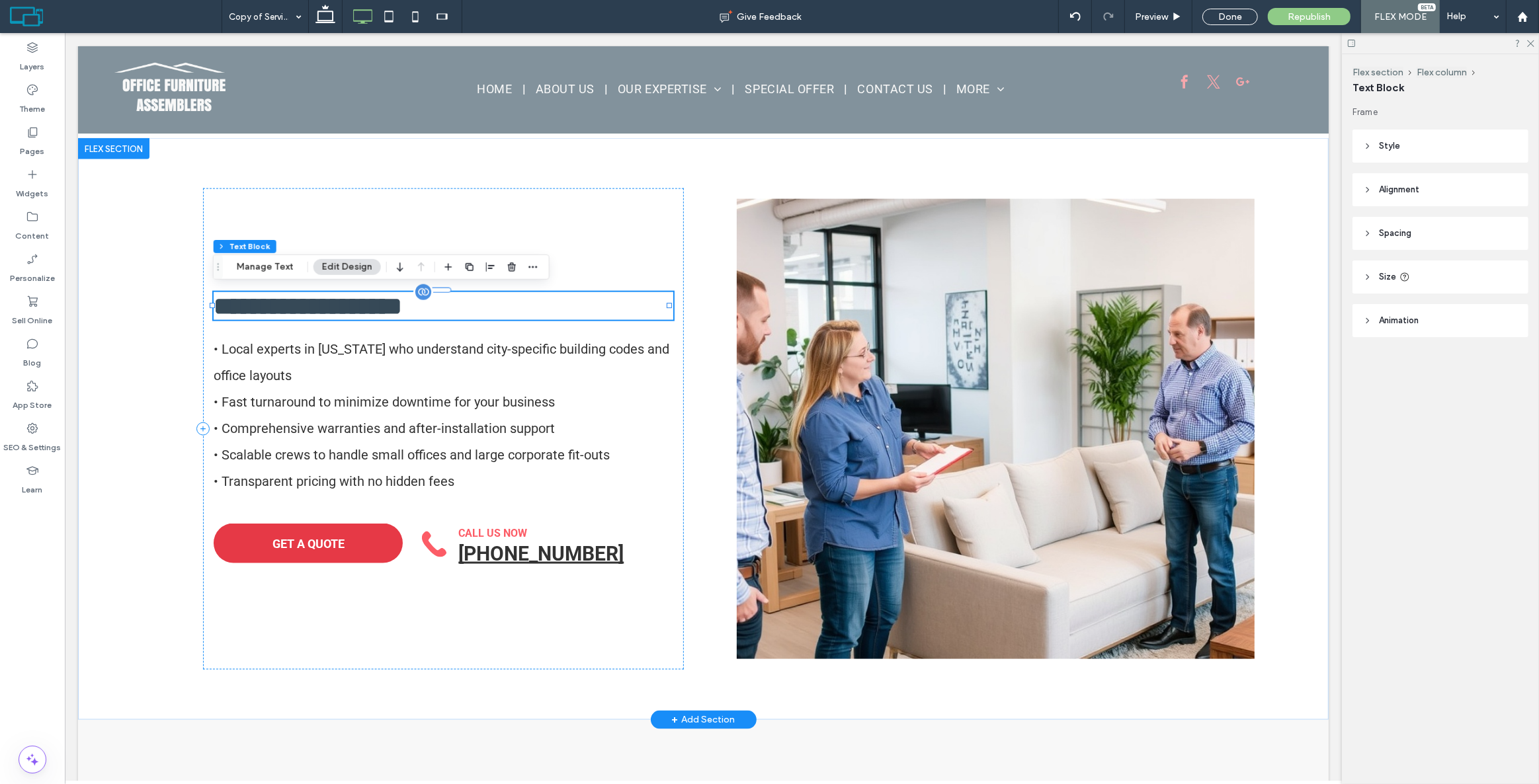
click at [272, 306] on font "**********" at bounding box center [297, 306] width 169 height 25
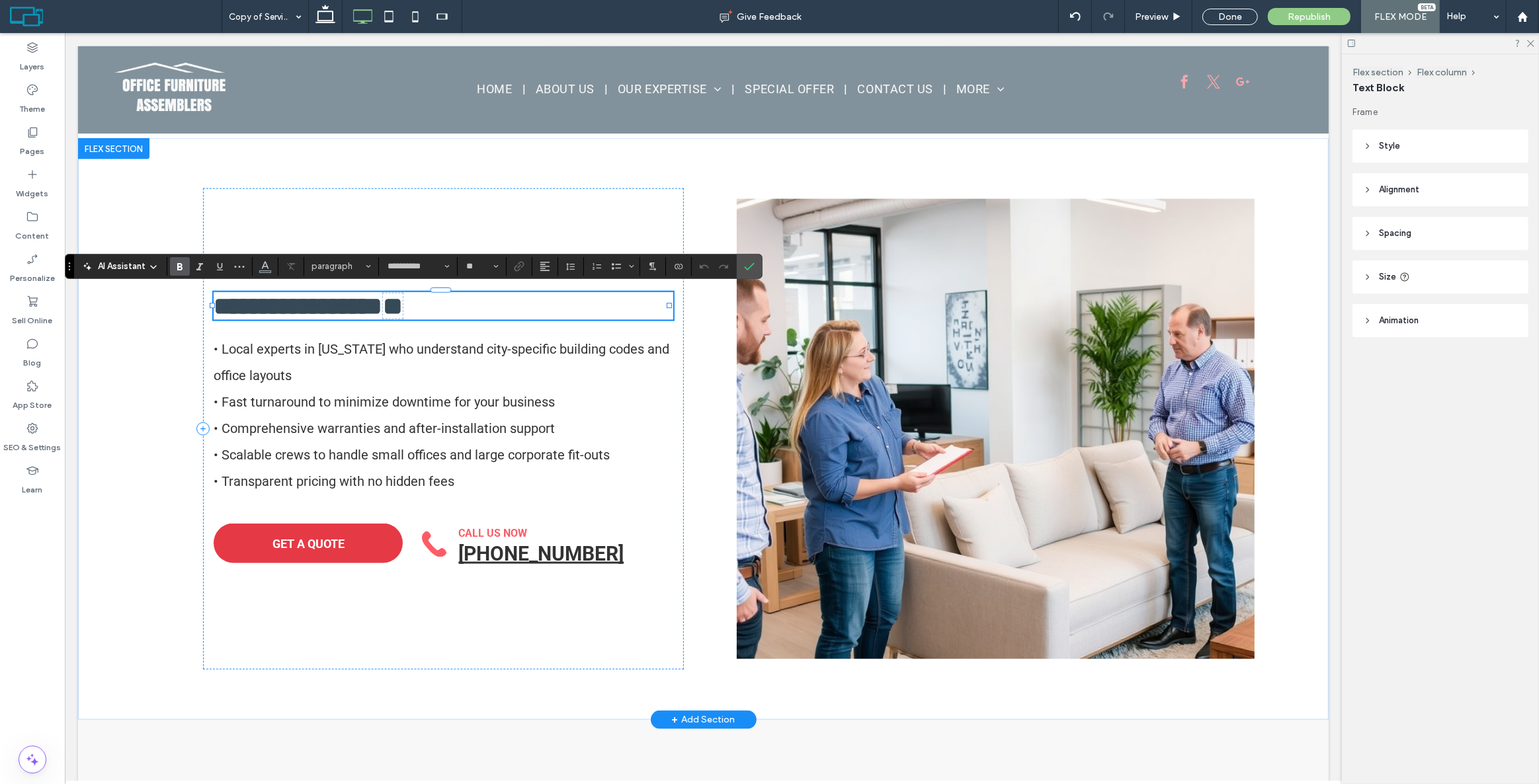
click at [263, 293] on span "**********" at bounding box center [297, 306] width 169 height 25
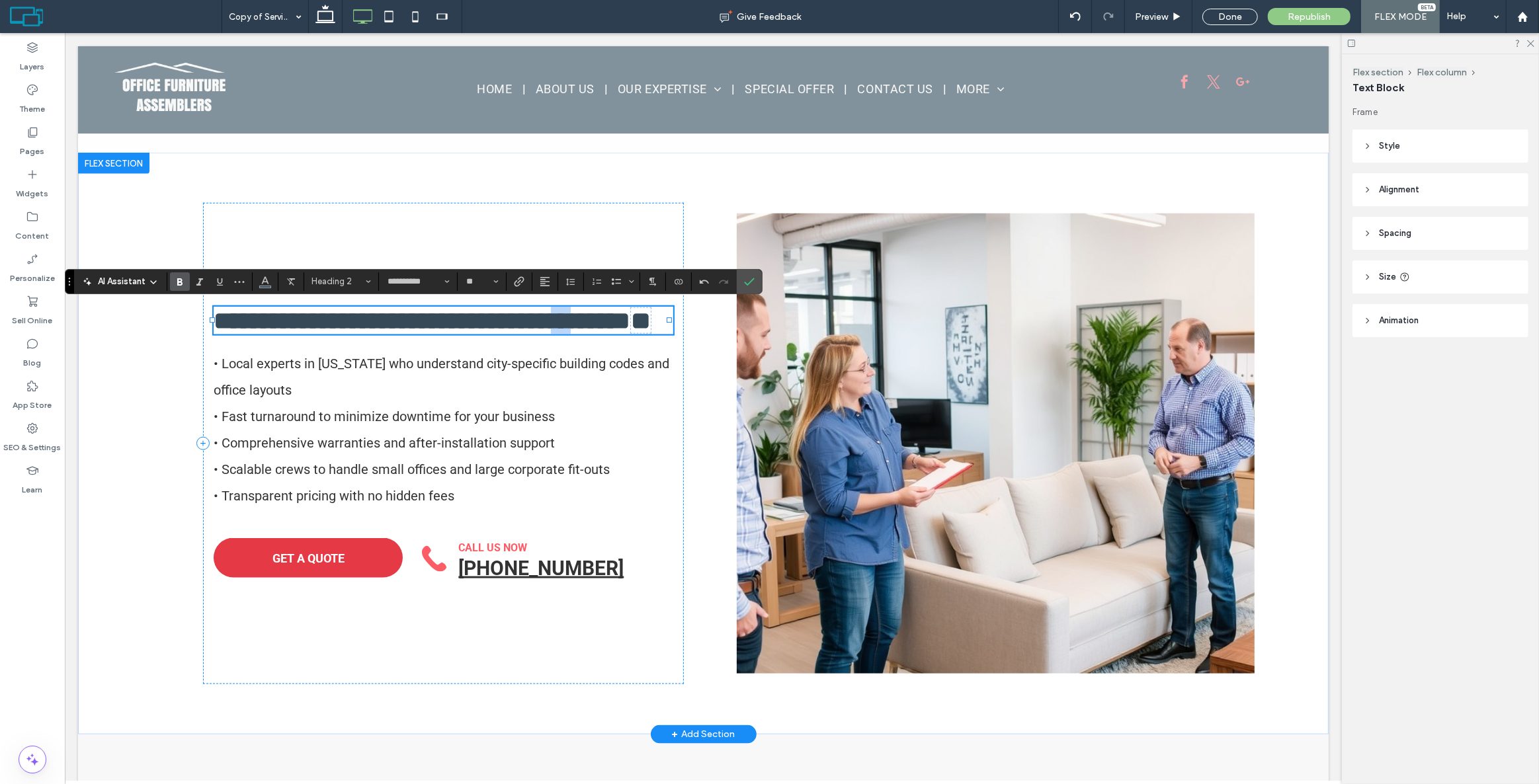
drag, startPoint x: 314, startPoint y: 337, endPoint x: 288, endPoint y: 337, distance: 26.0
click at [288, 333] on span "**********" at bounding box center [421, 321] width 417 height 25
drag, startPoint x: 346, startPoint y: 330, endPoint x: 220, endPoint y: 324, distance: 126.1
click at [220, 324] on span "**********" at bounding box center [421, 321] width 417 height 25
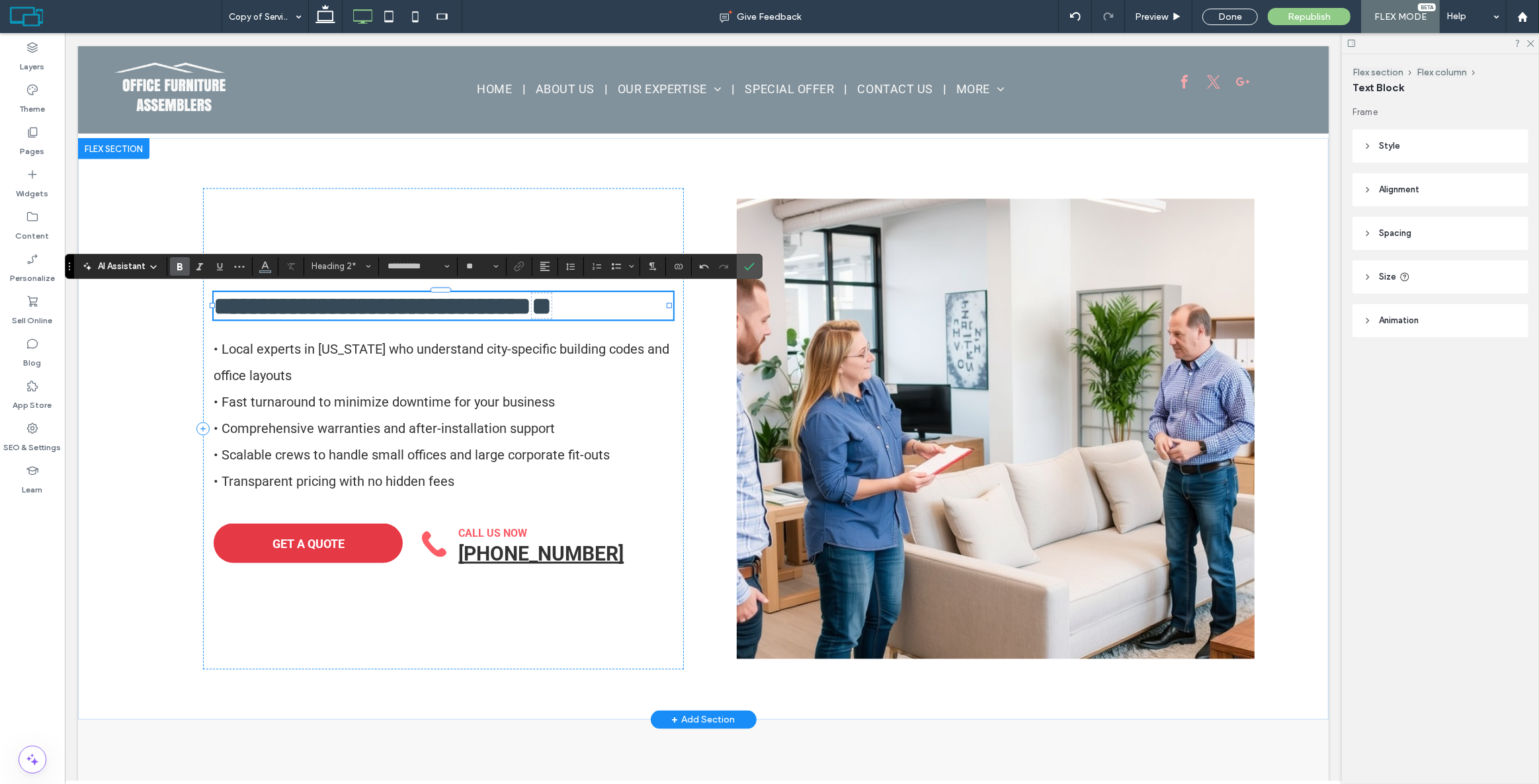
click at [551, 308] on span "**" at bounding box center [541, 306] width 20 height 25
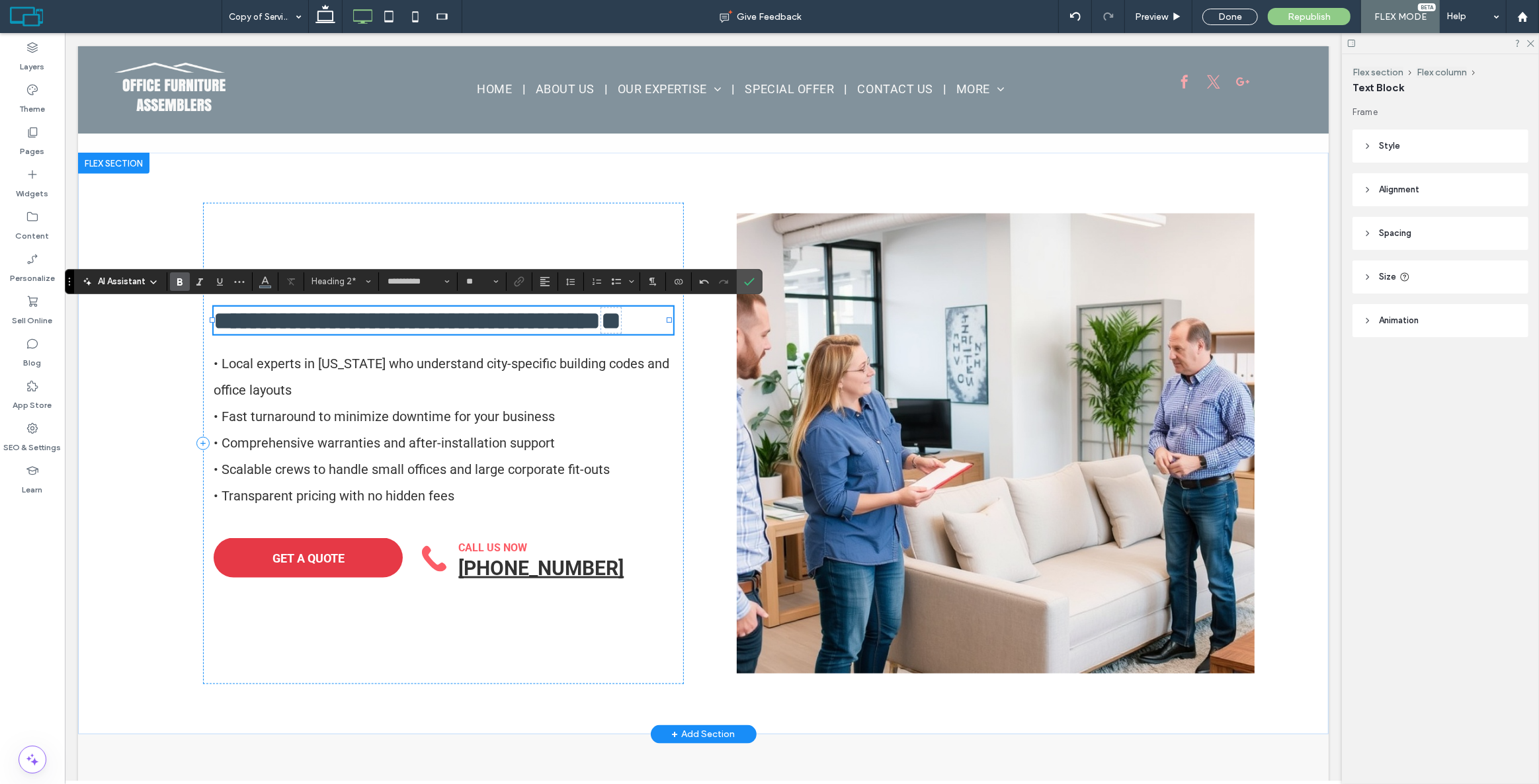
scroll to position [0, 0]
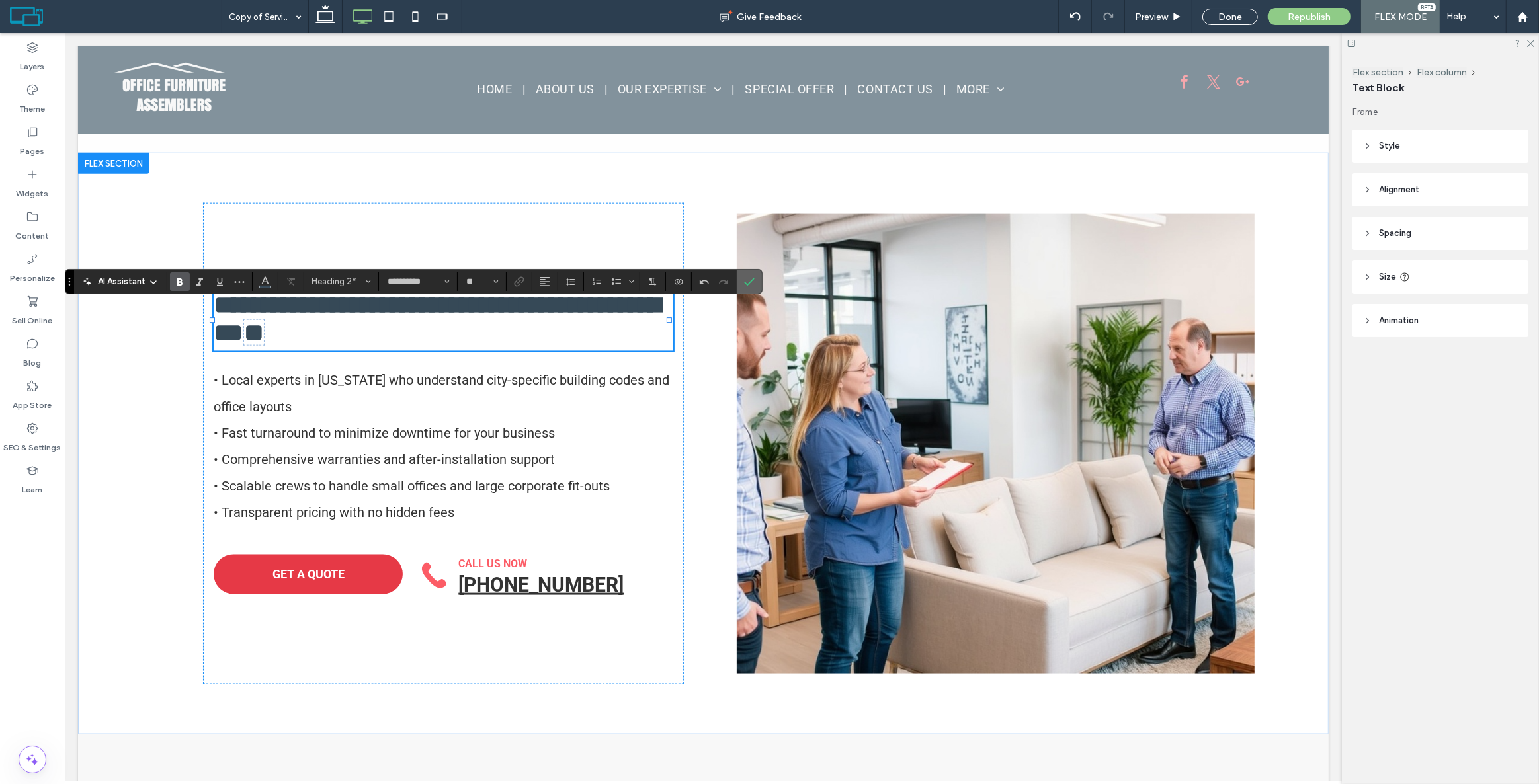
click at [754, 284] on icon "Confirm" at bounding box center [749, 282] width 11 height 11
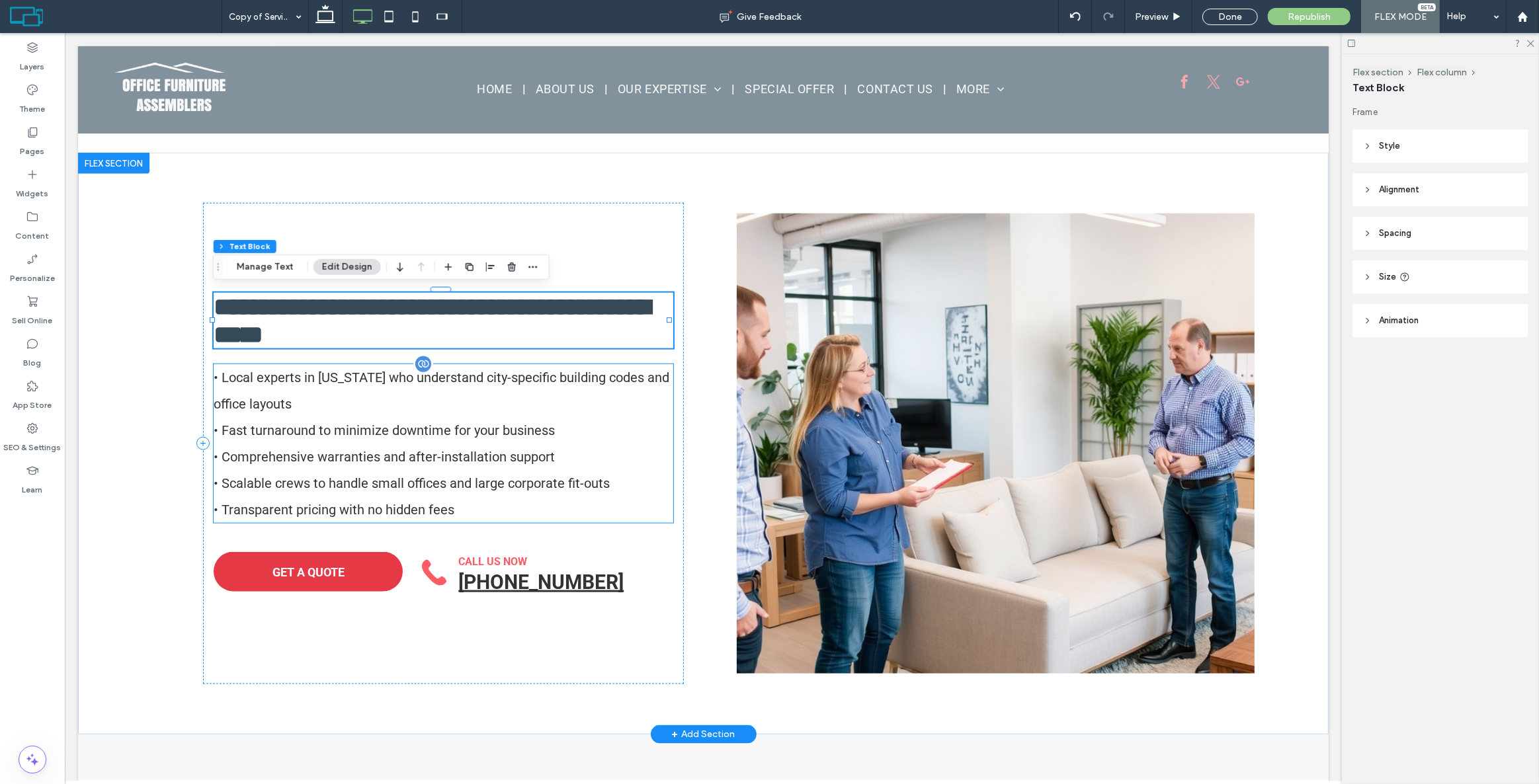
click at [429, 402] on div "• Local experts in [US_STATE] who understand city-specific building codes and o…" at bounding box center [443, 444] width 460 height 159
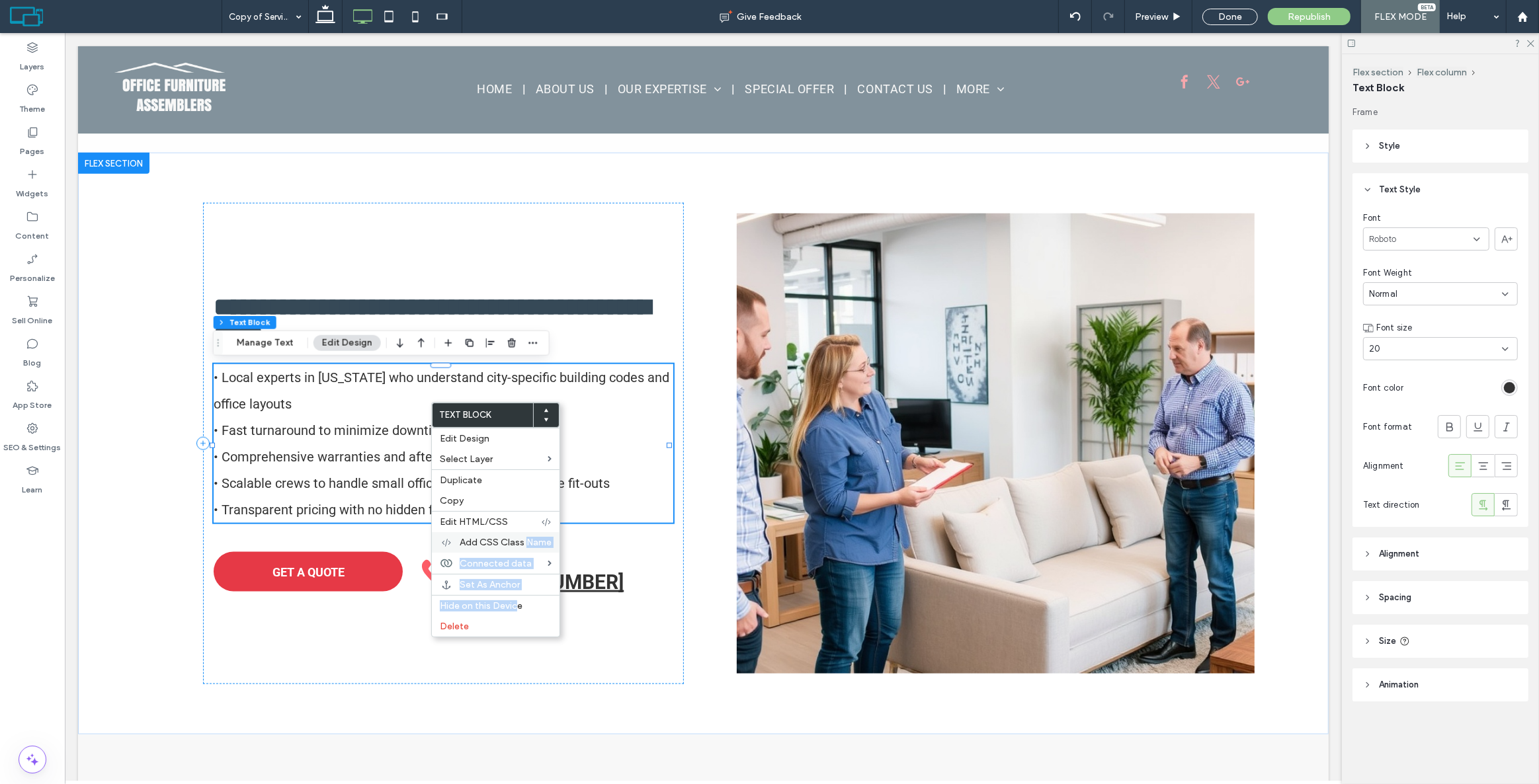
drag, startPoint x: 516, startPoint y: 611, endPoint x: 527, endPoint y: 543, distance: 68.9
click at [527, 543] on div "Text Block Edit Design Select Layer Duplicate Copy Edit HTML/CSS Add CSS Class …" at bounding box center [495, 519] width 129 height 235
click at [330, 423] on div "• Local experts in [US_STATE] who understand city-specific building codes and o…" at bounding box center [443, 444] width 460 height 159
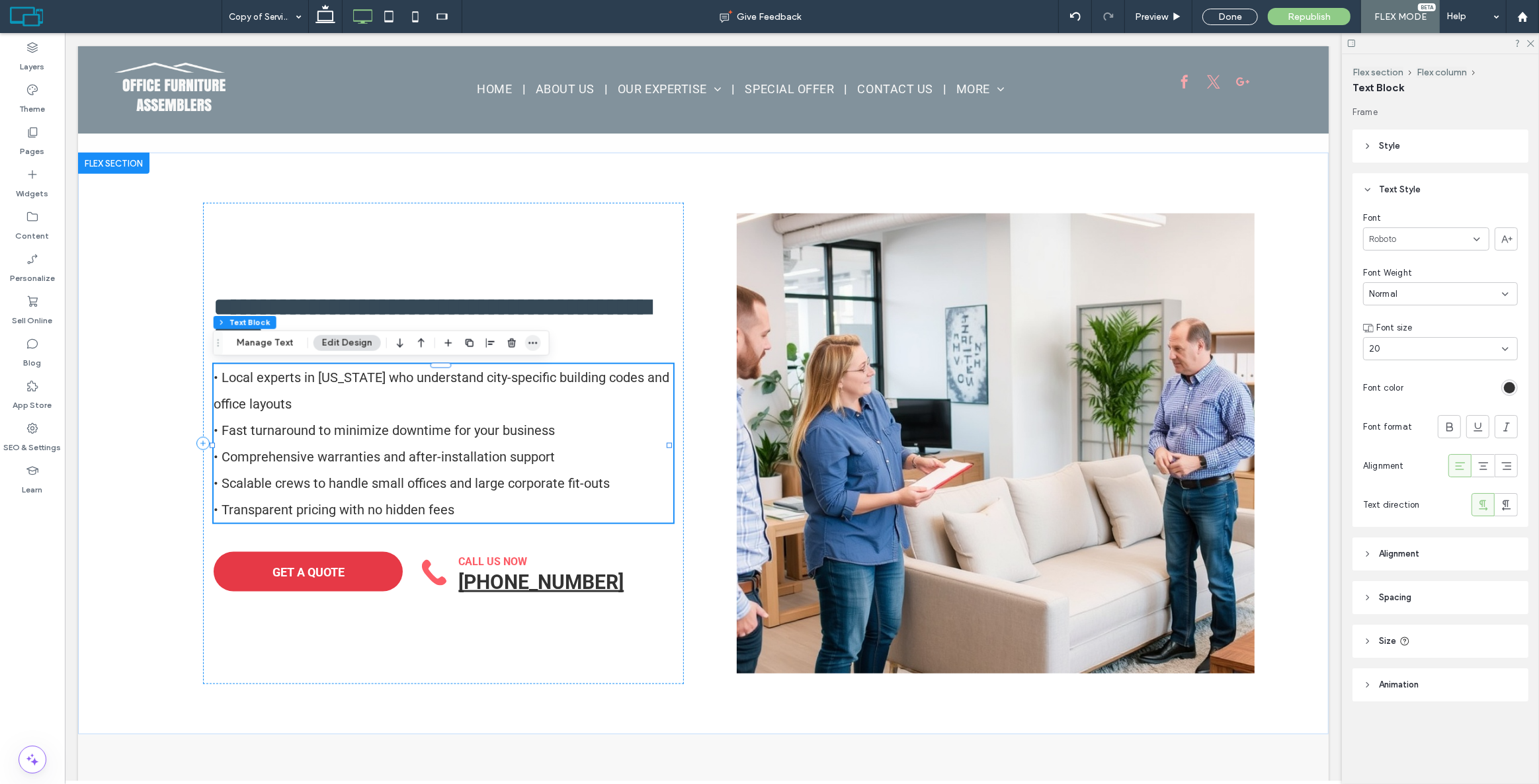
click at [528, 344] on icon "button" at bounding box center [533, 343] width 11 height 11
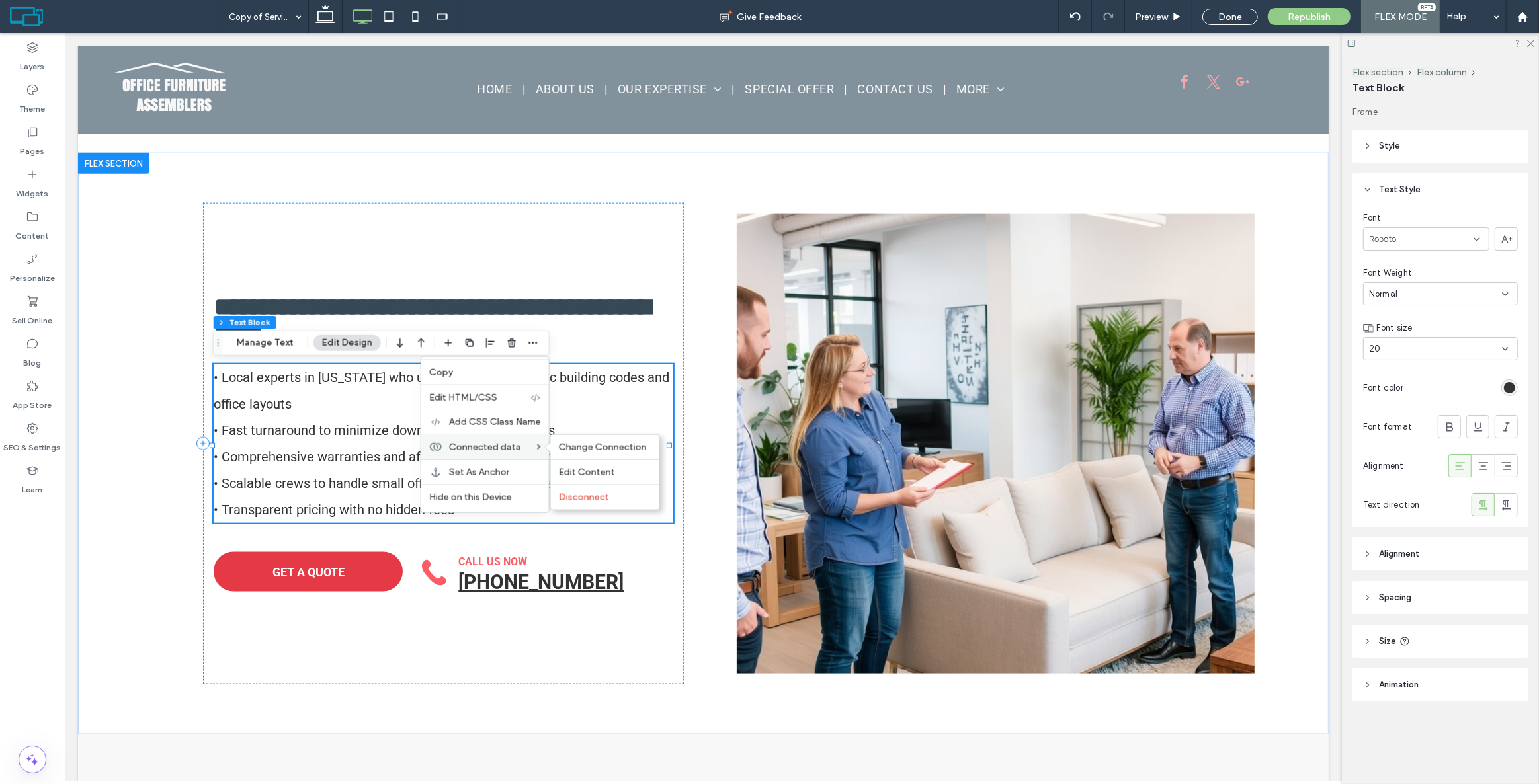
click at [490, 451] on span "Connected data" at bounding box center [485, 446] width 72 height 12
click at [581, 450] on span "Change Connection" at bounding box center [603, 447] width 88 height 12
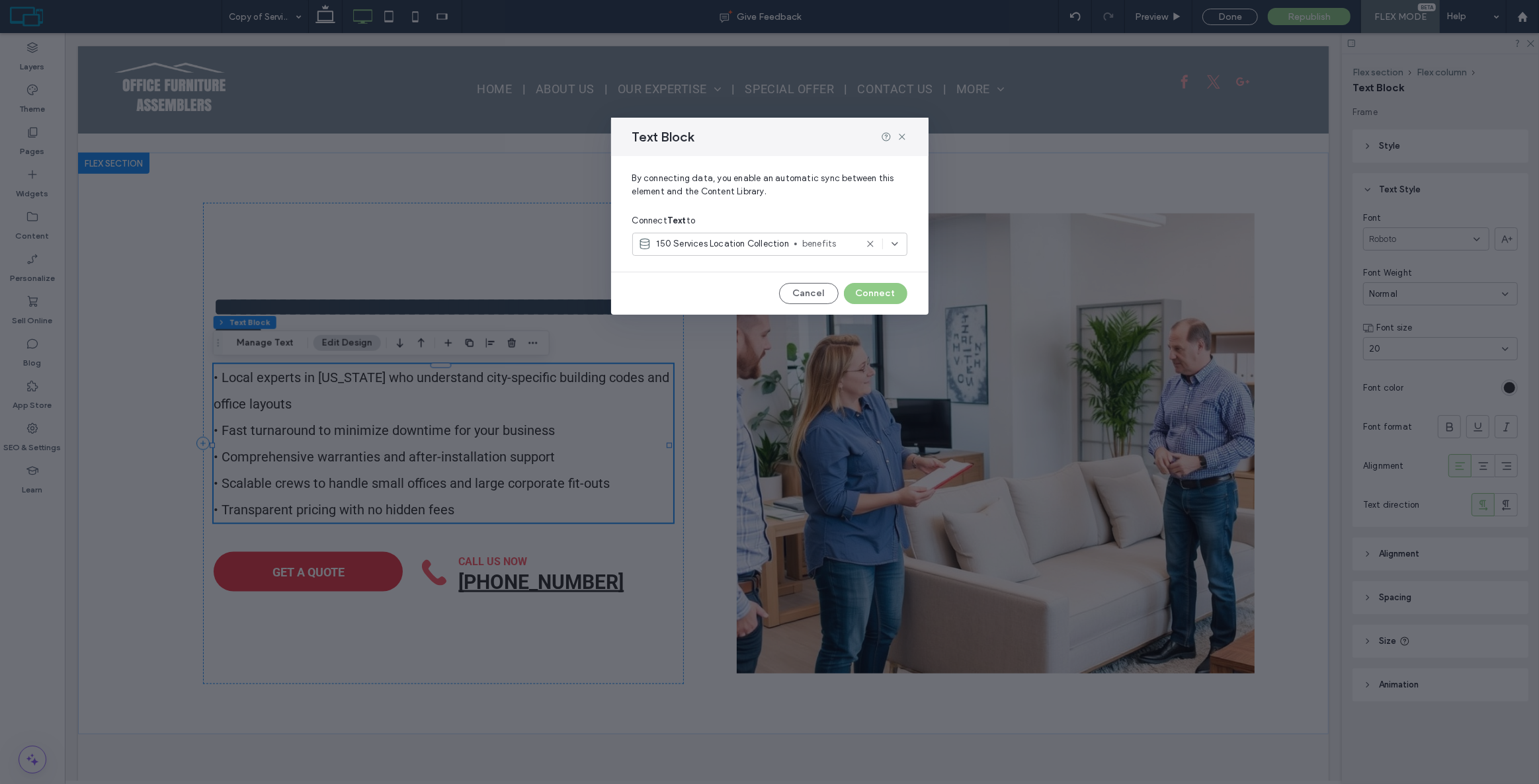
click at [713, 242] on span "150 Services Location Collection" at bounding box center [723, 244] width 132 height 13
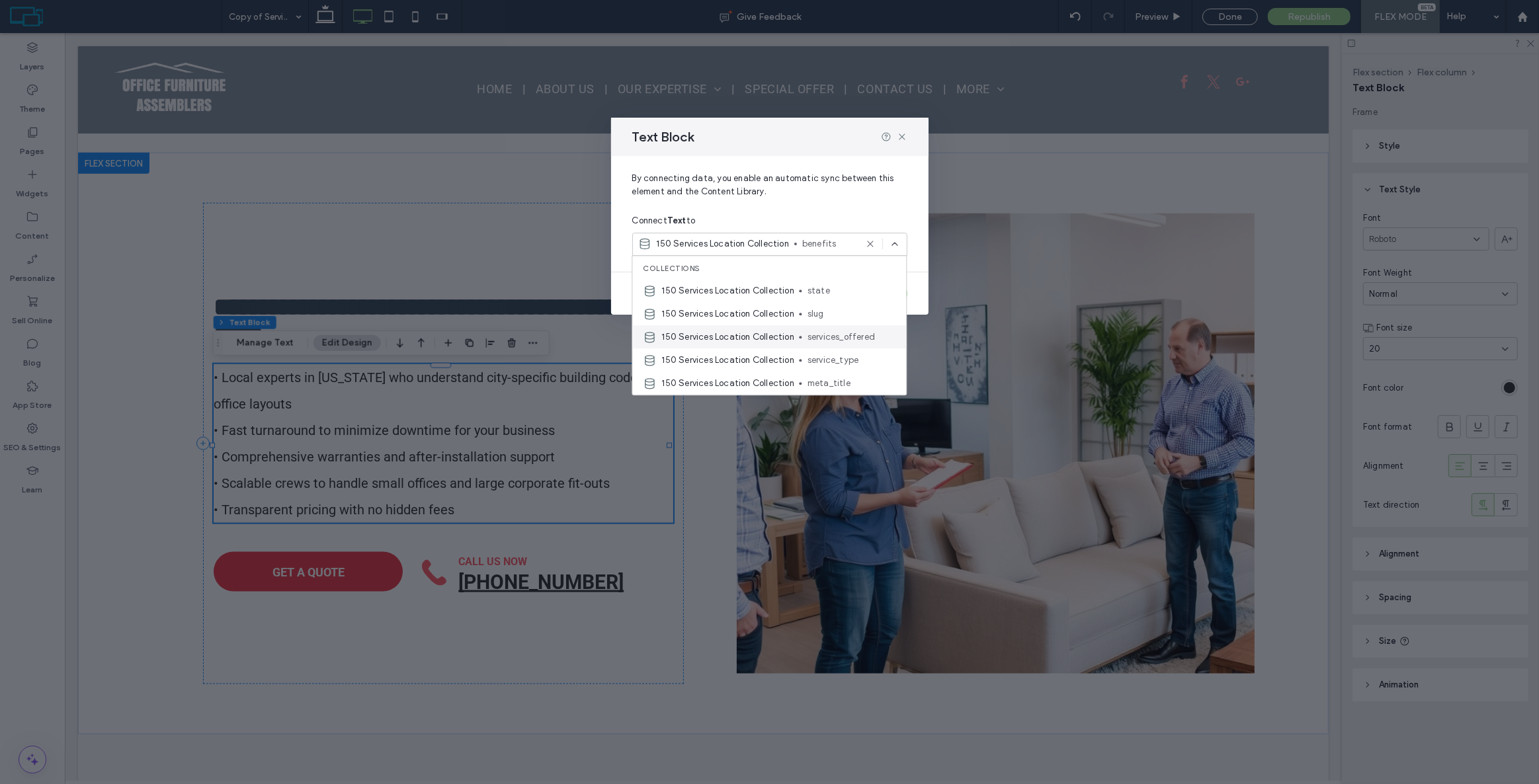
click at [816, 334] on span "services_offered" at bounding box center [851, 337] width 89 height 13
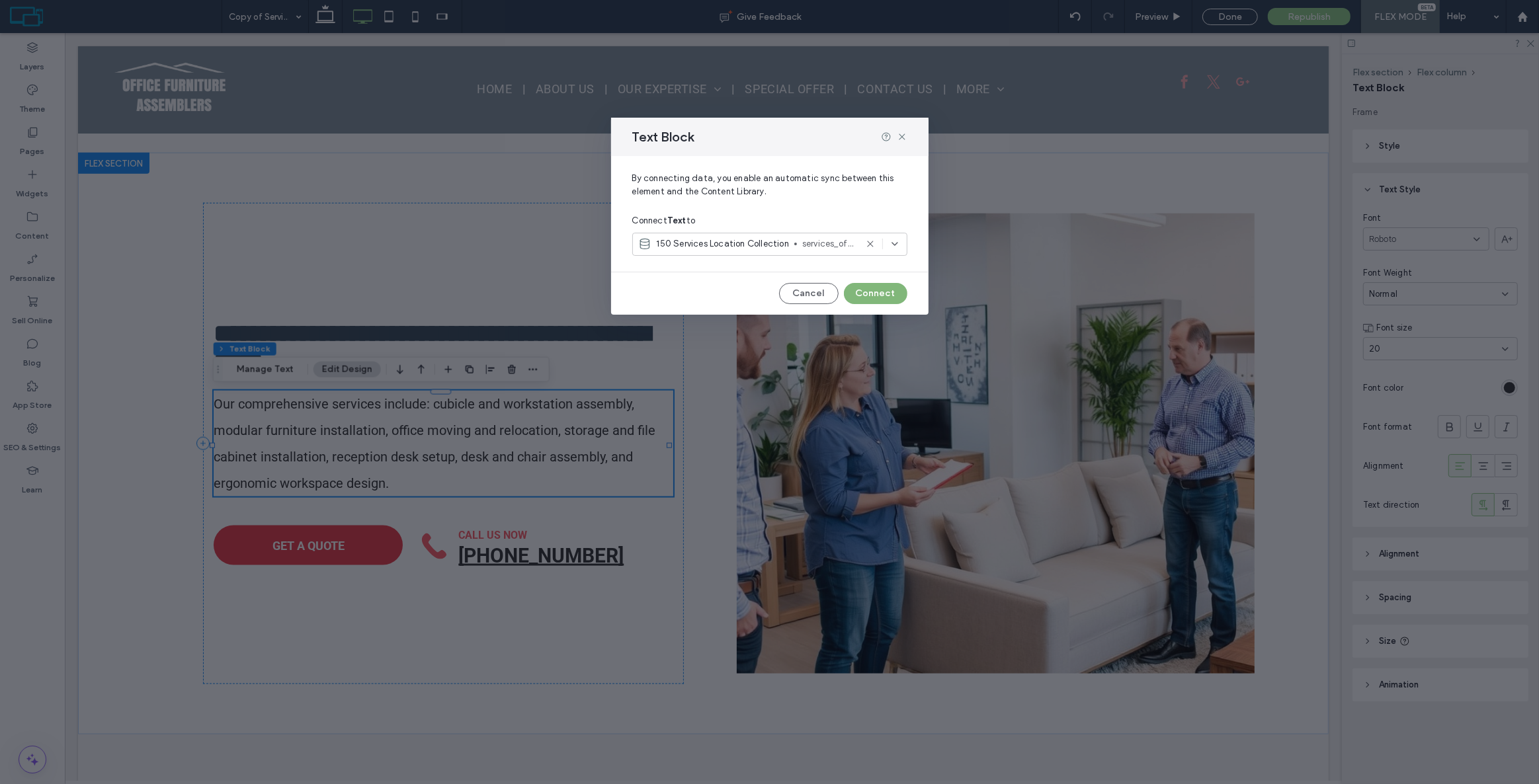
click at [880, 293] on button "Connect" at bounding box center [875, 294] width 63 height 21
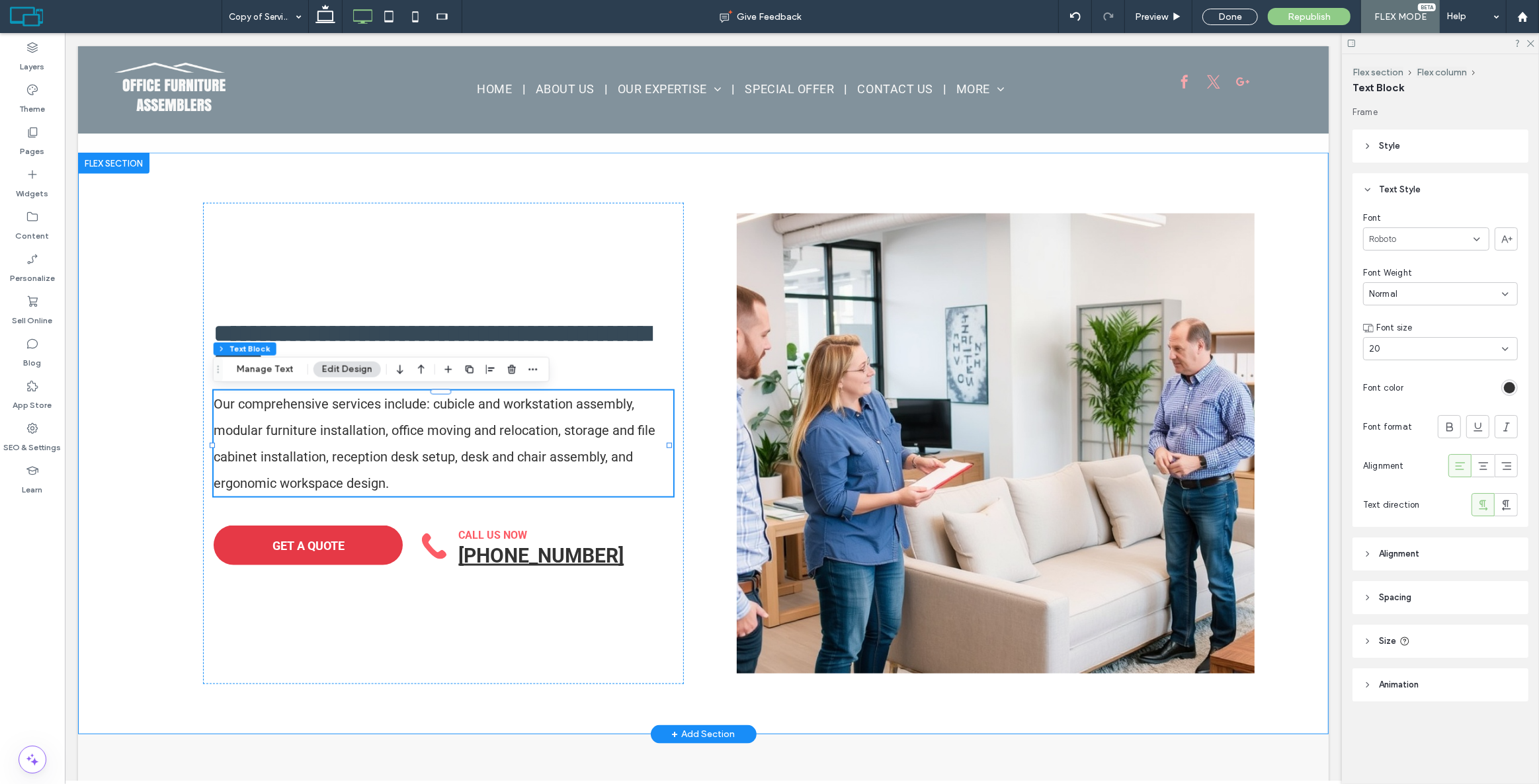
click at [156, 394] on div "**********" at bounding box center [703, 443] width 1251 height 581
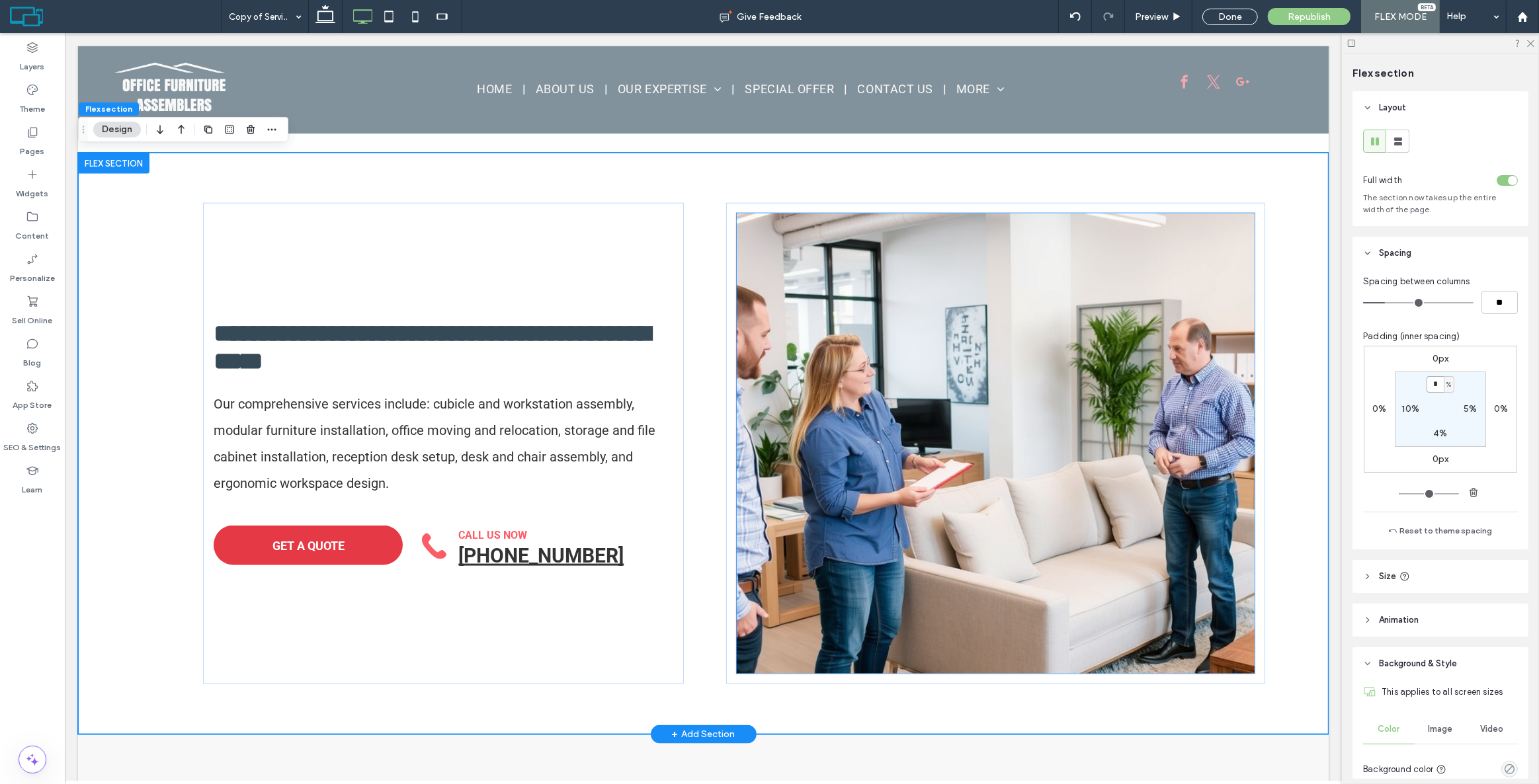
click at [911, 283] on img at bounding box center [994, 443] width 518 height 460
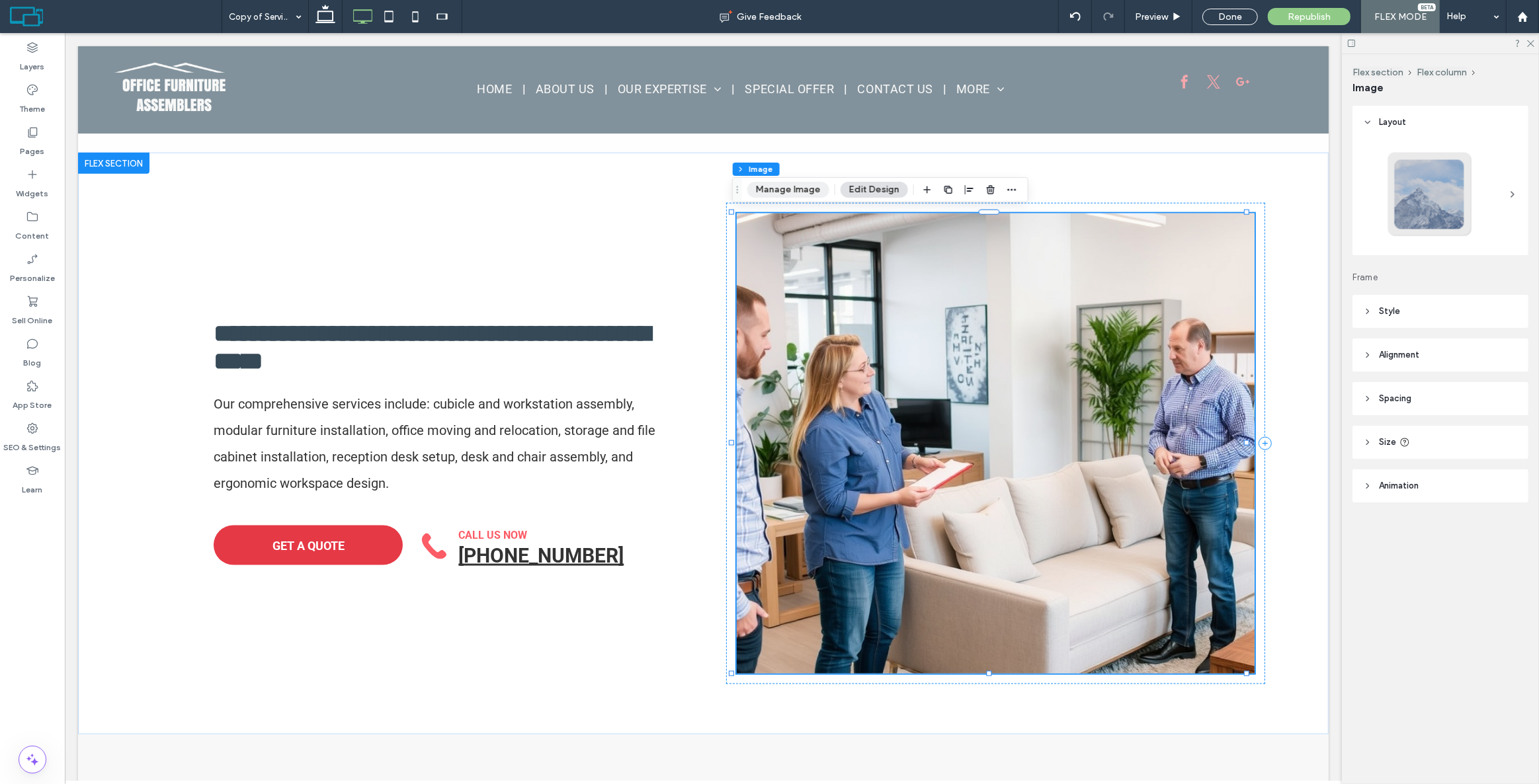
click at [797, 189] on button "Manage Image" at bounding box center [789, 190] width 82 height 16
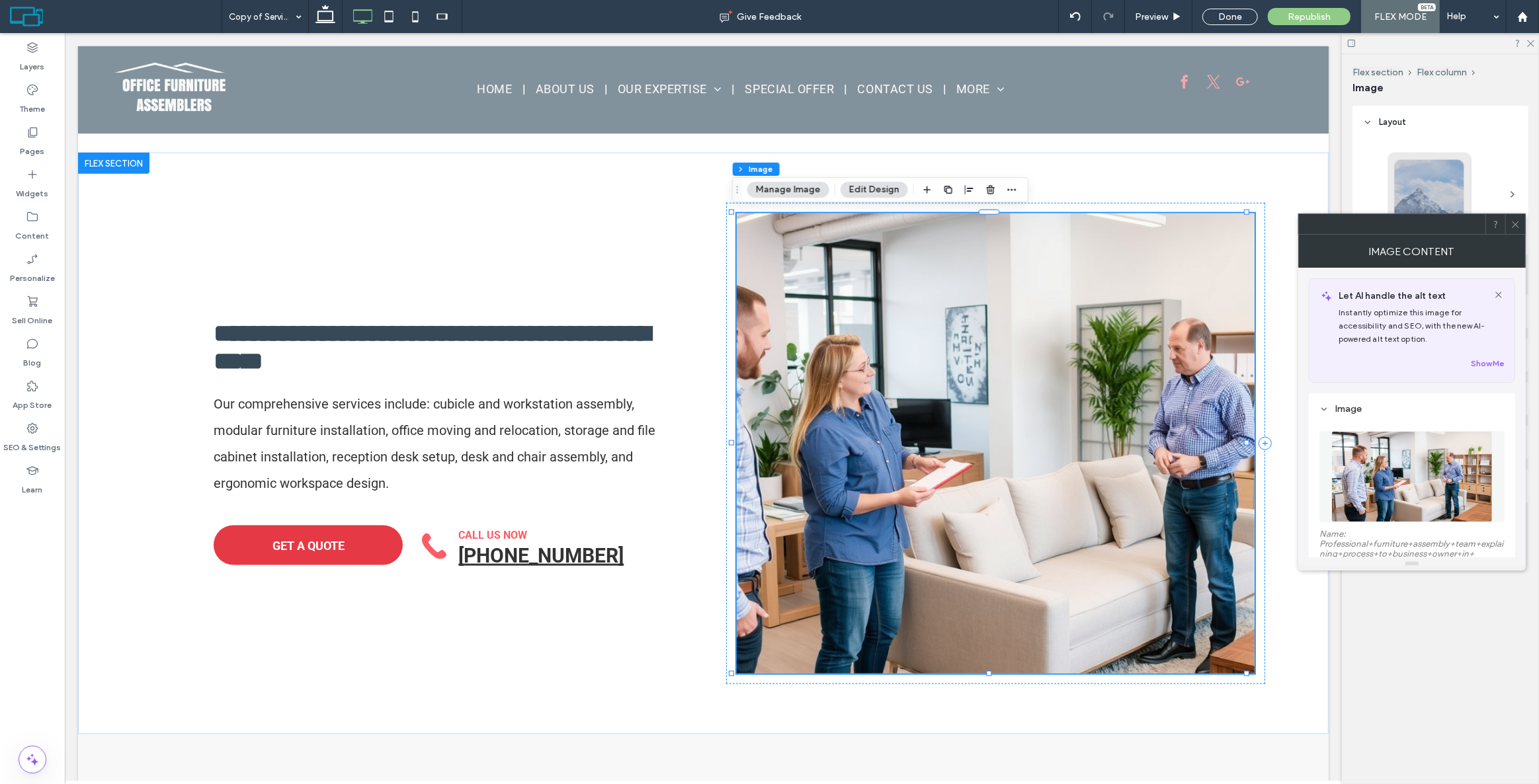
click at [1364, 451] on figure at bounding box center [1412, 476] width 185 height 91
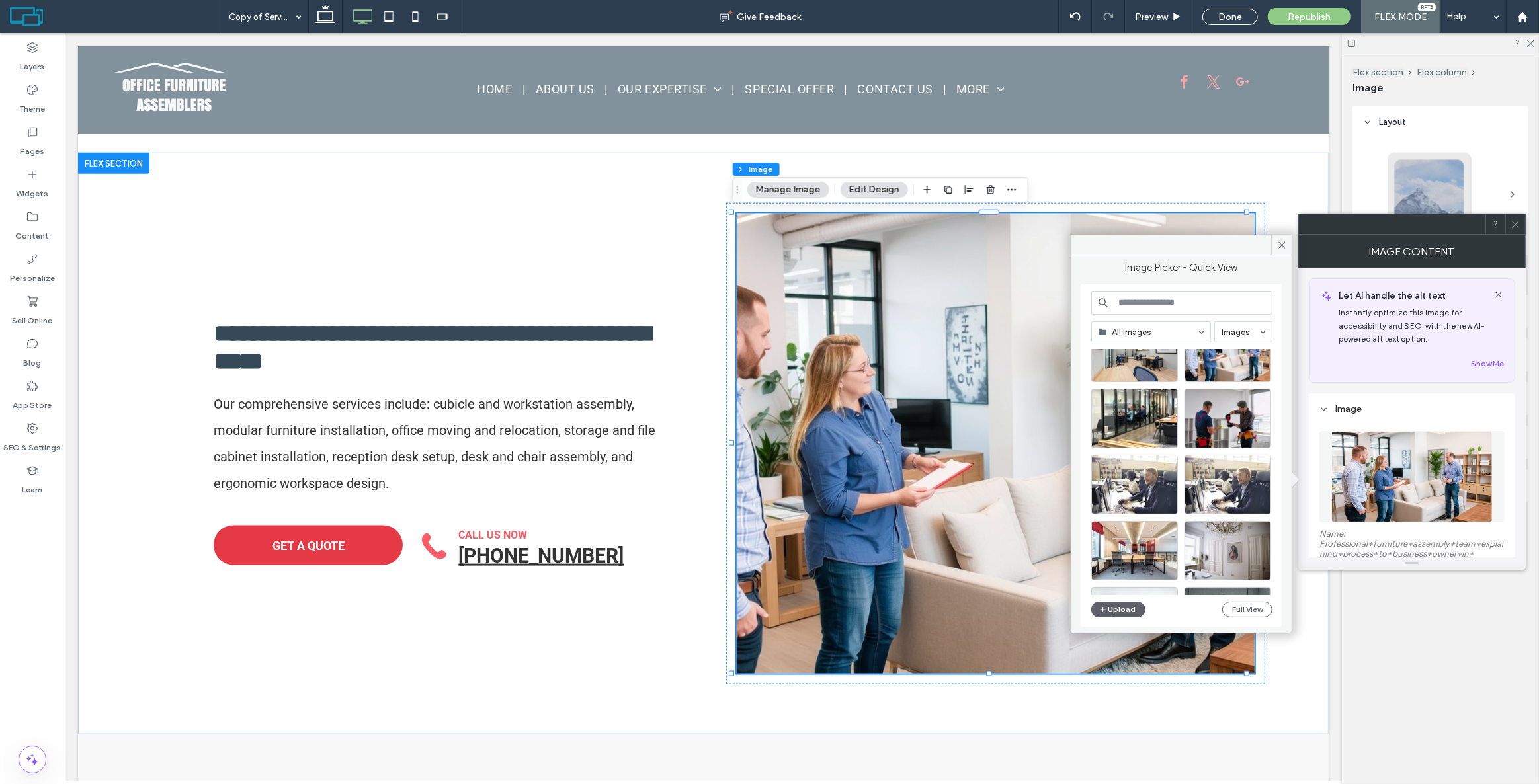
scroll to position [120, 0]
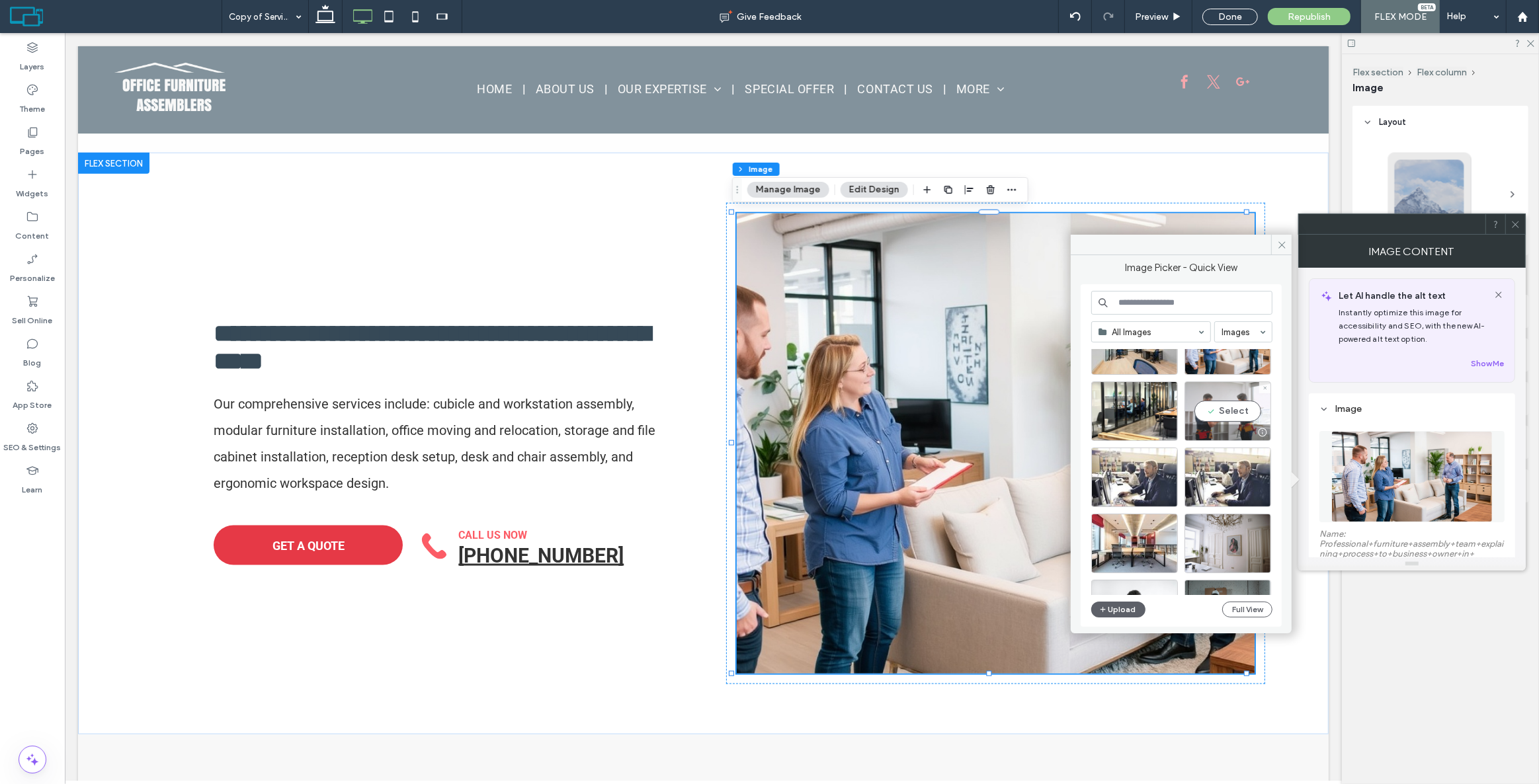
click at [1214, 416] on div "Select" at bounding box center [1228, 411] width 87 height 60
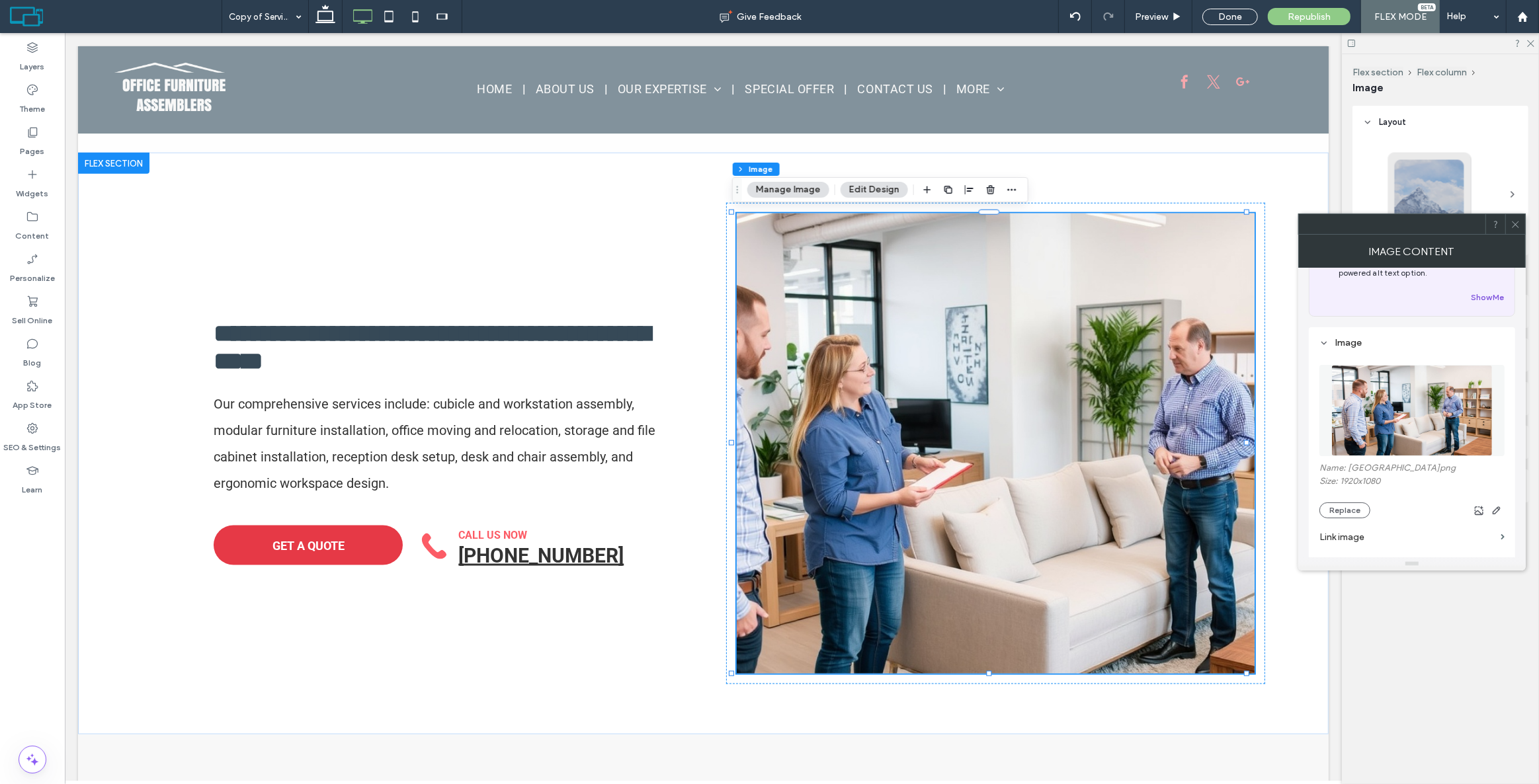
scroll to position [60, 0]
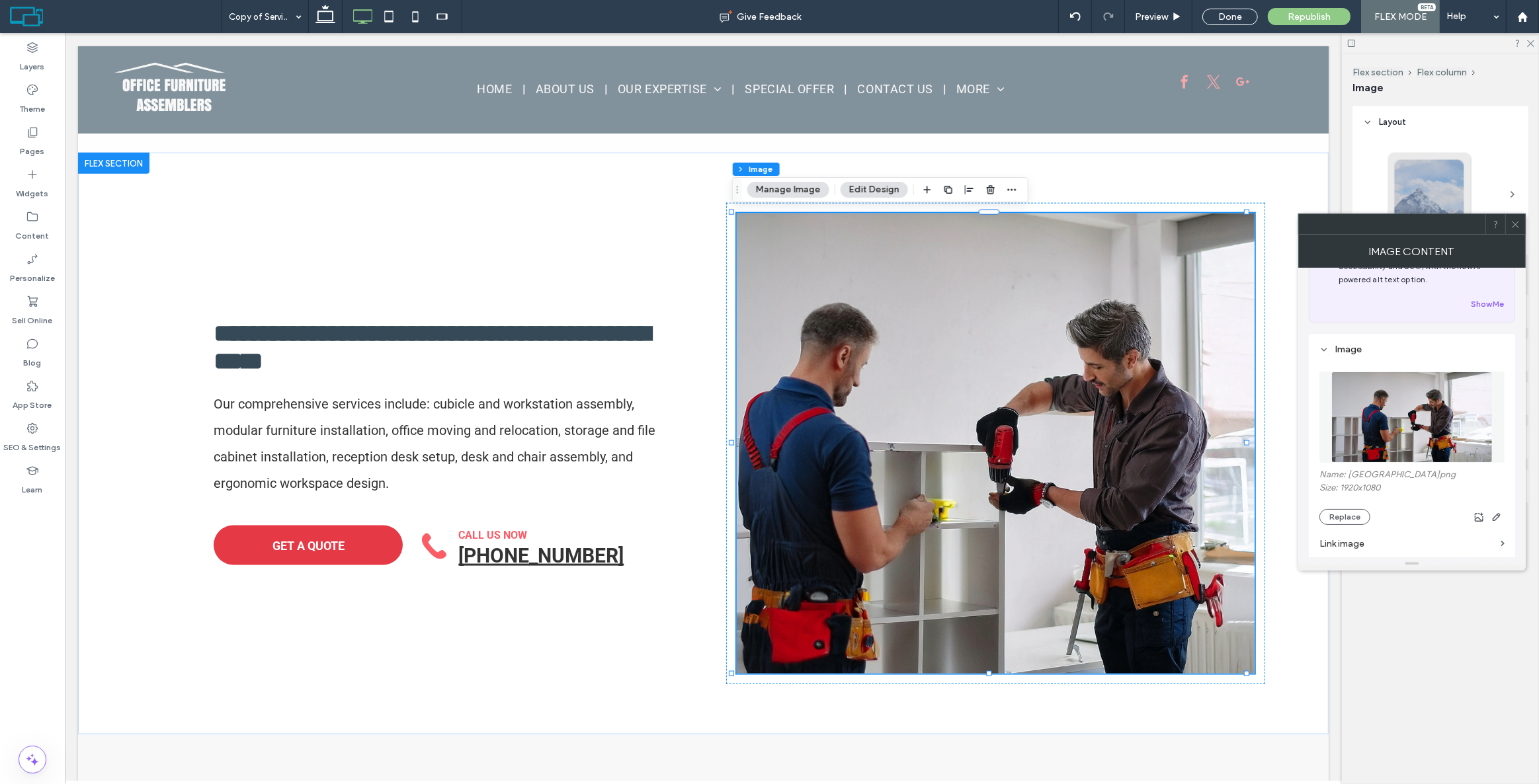
click at [1515, 223] on use at bounding box center [1515, 223] width 6 height 6
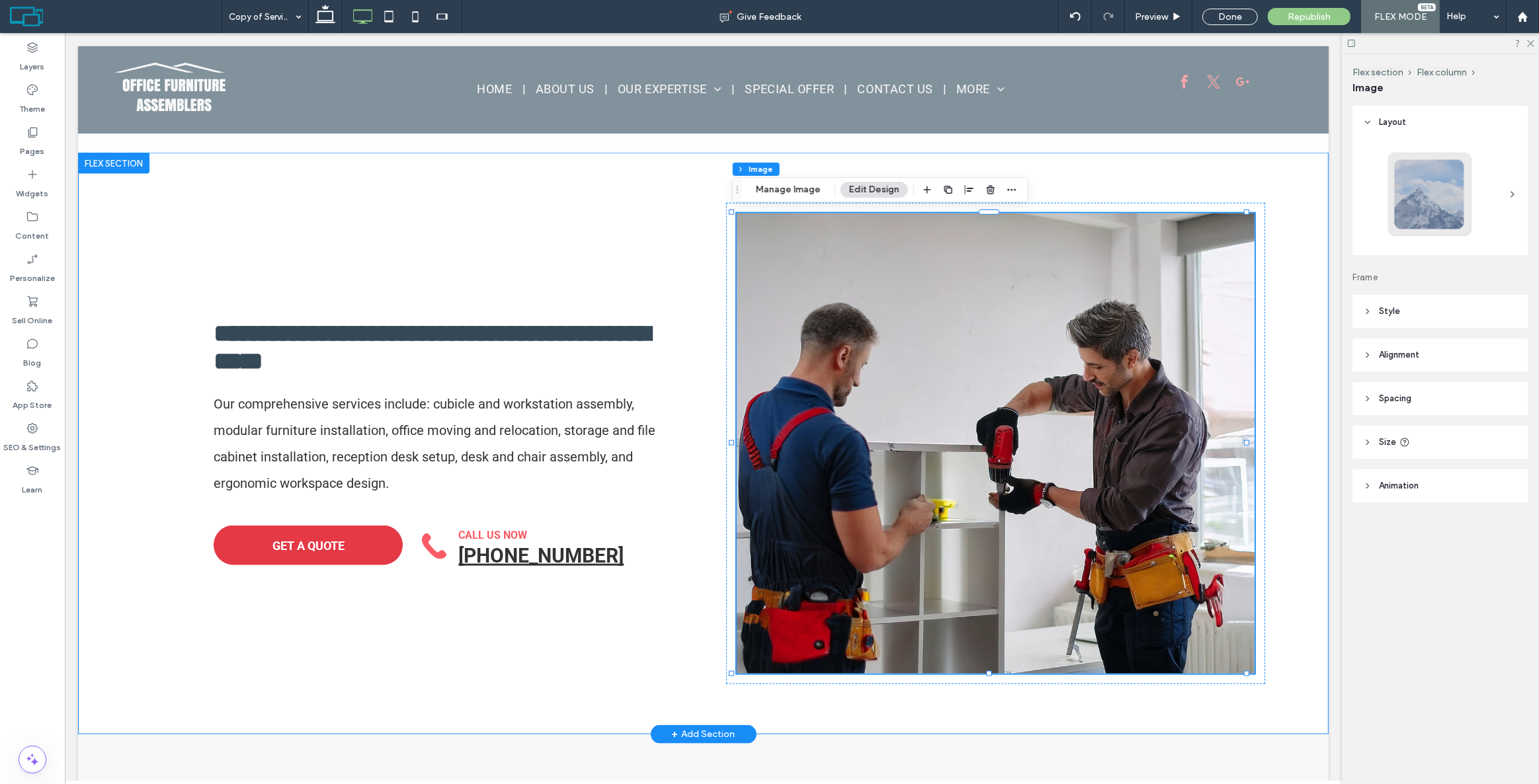
click at [1288, 304] on div "**********" at bounding box center [703, 443] width 1251 height 581
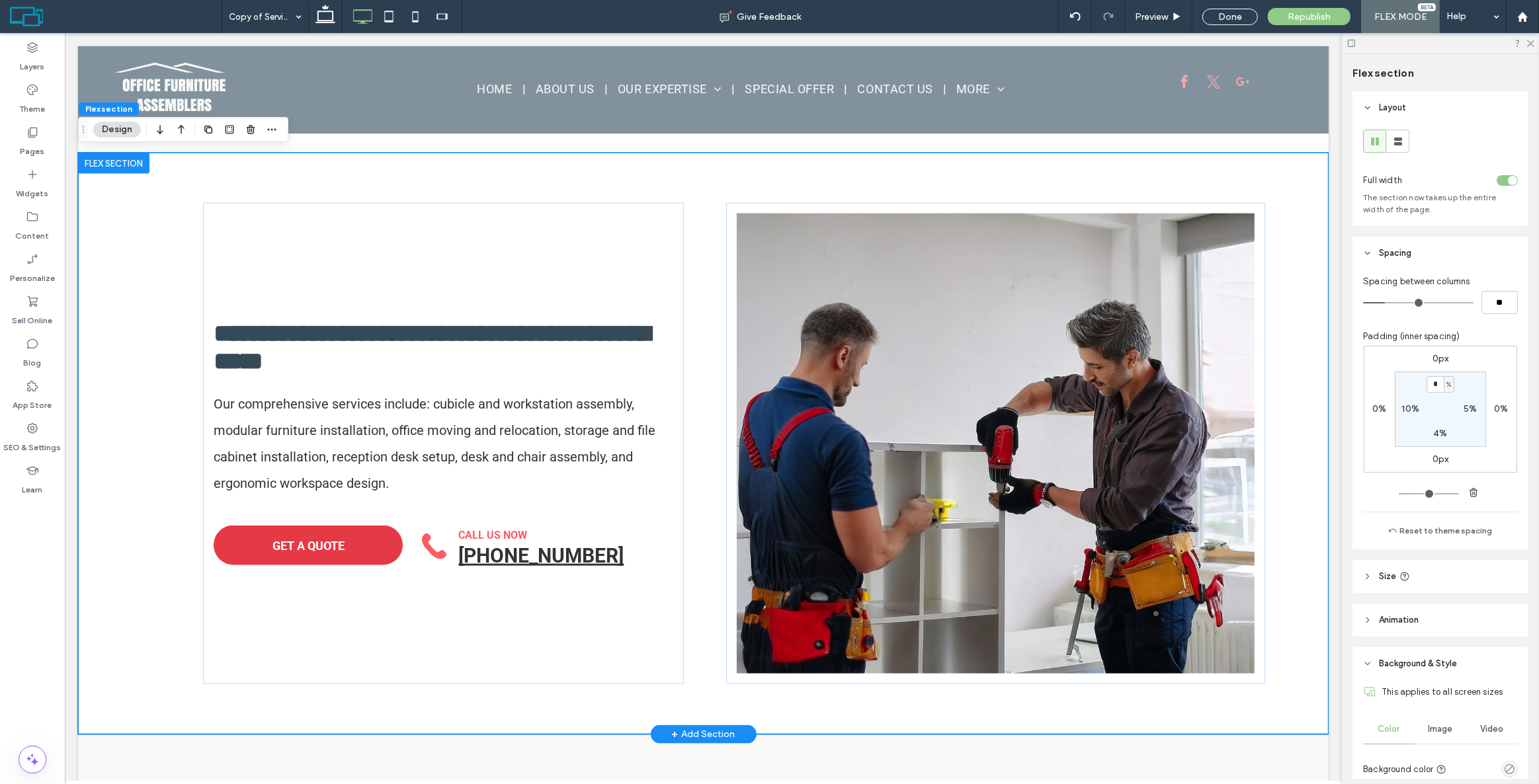
click at [761, 175] on div "**********" at bounding box center [703, 443] width 1251 height 581
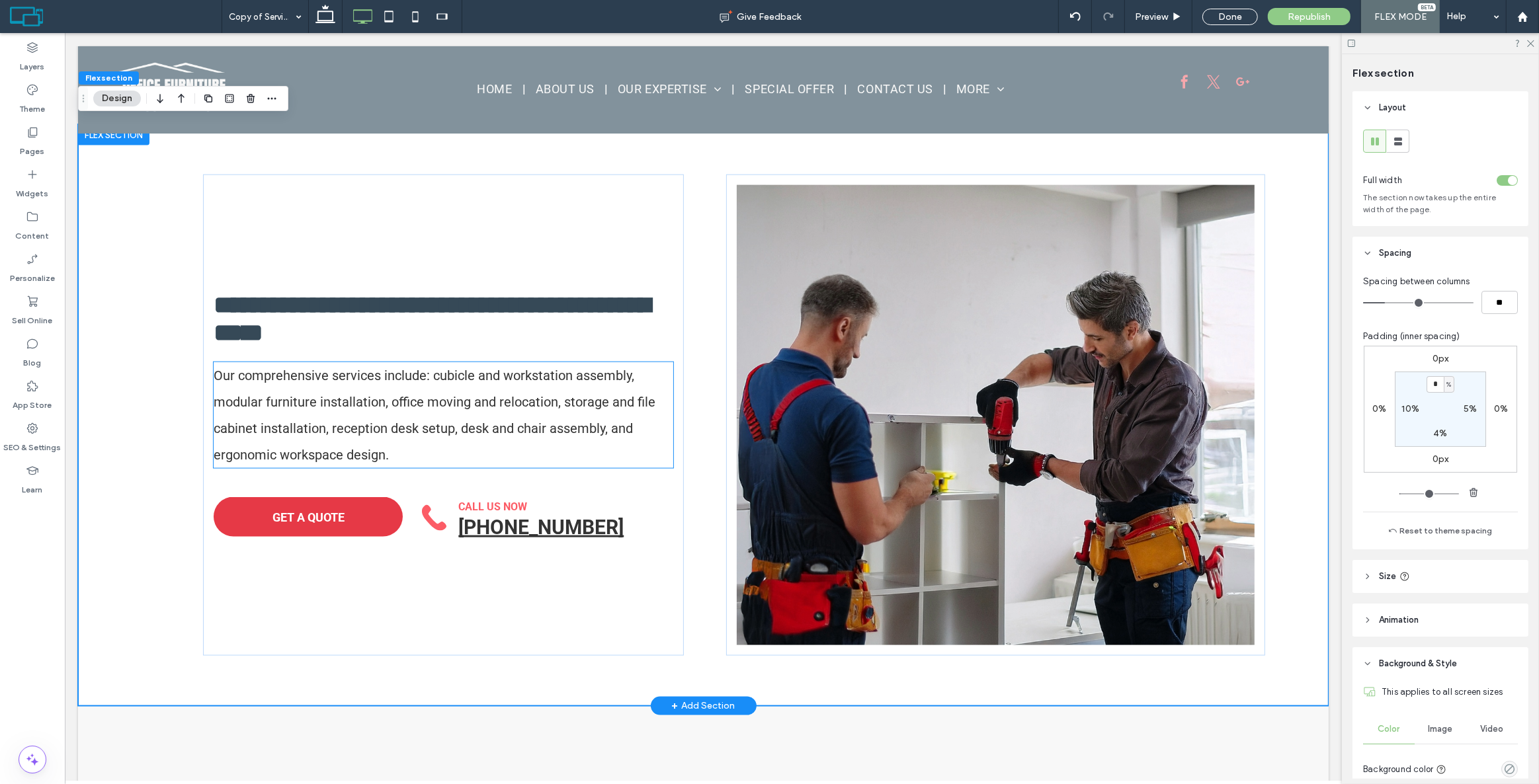
scroll to position [1859, 0]
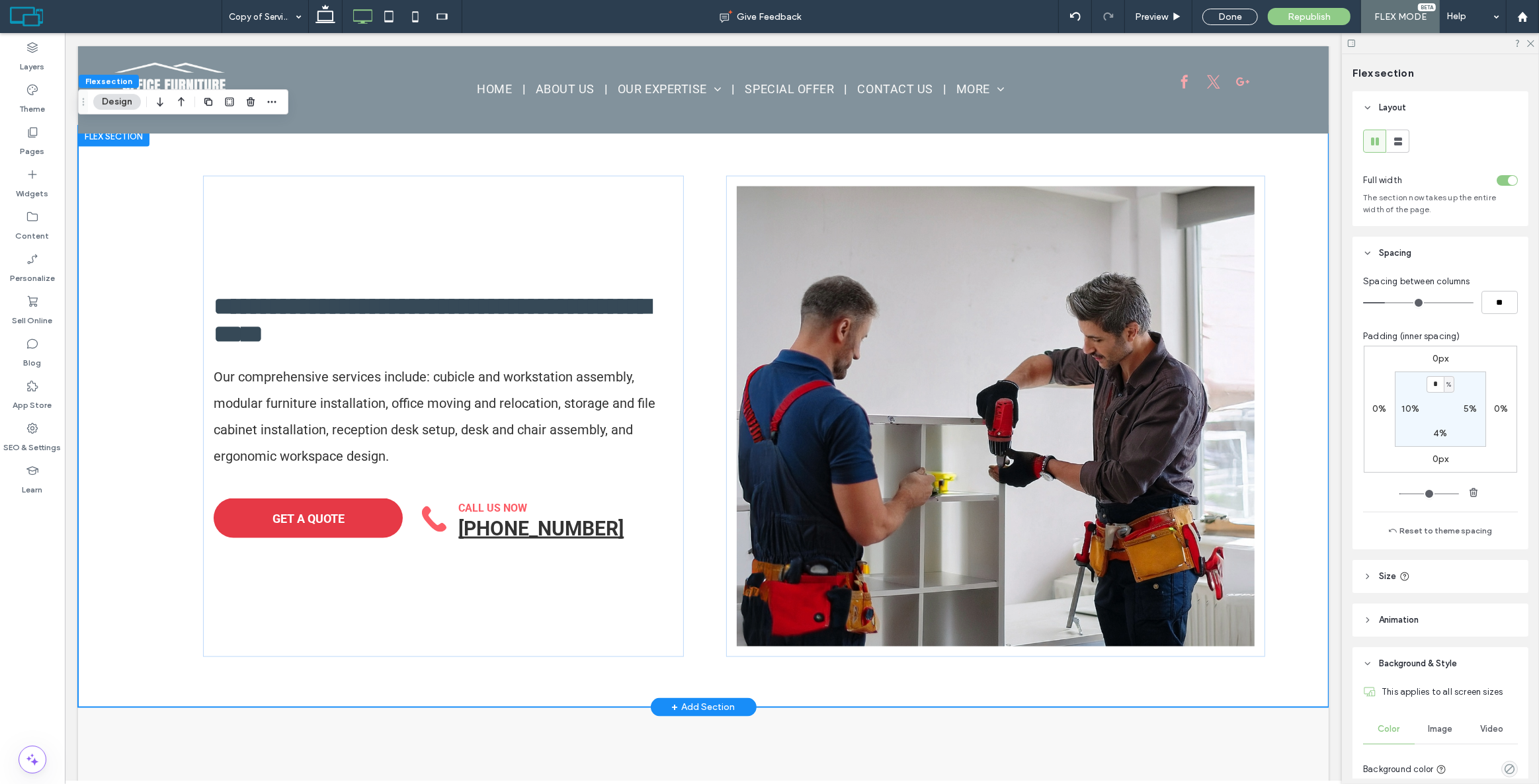
click at [179, 212] on div "**********" at bounding box center [703, 417] width 1251 height 581
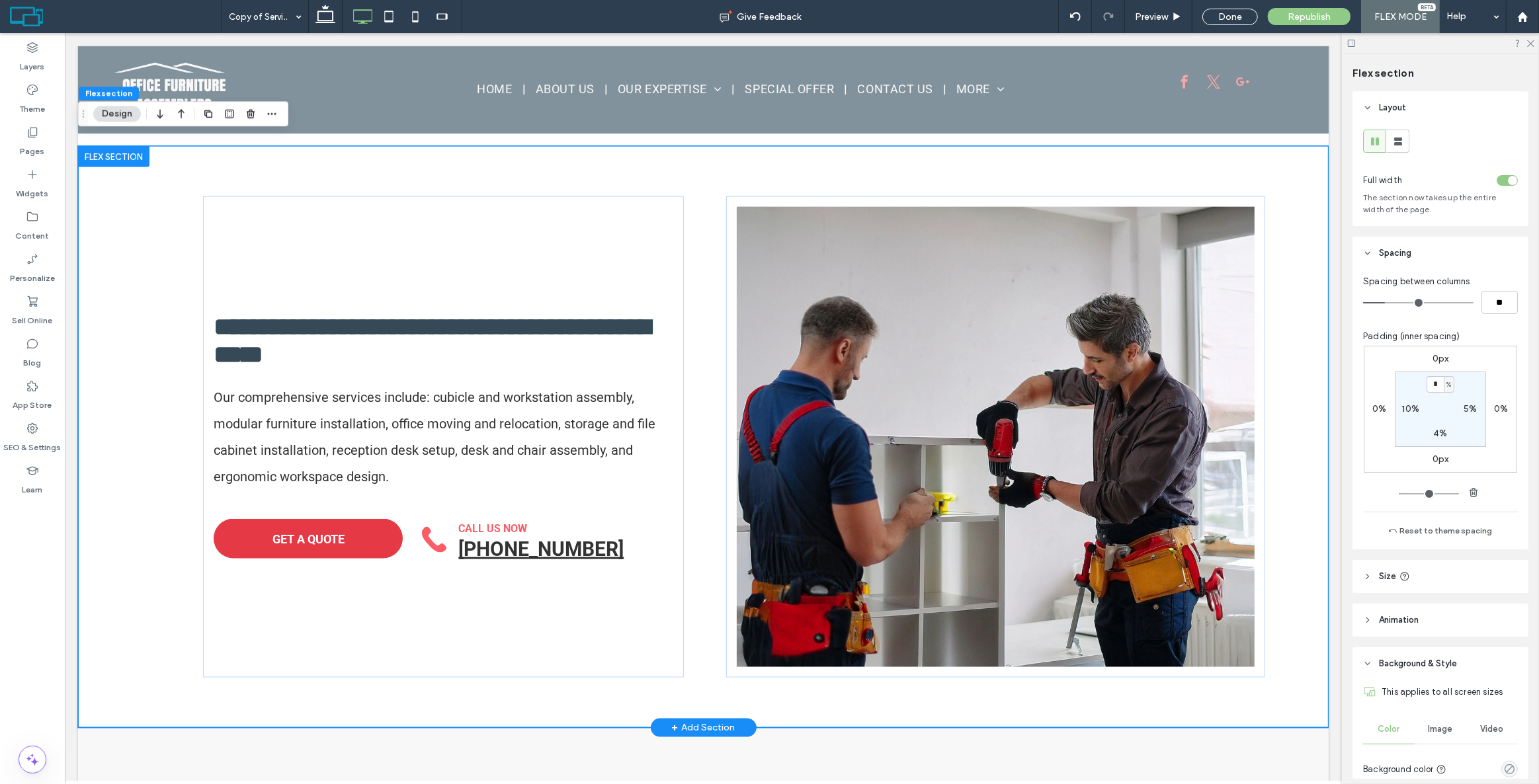
scroll to position [1740, 0]
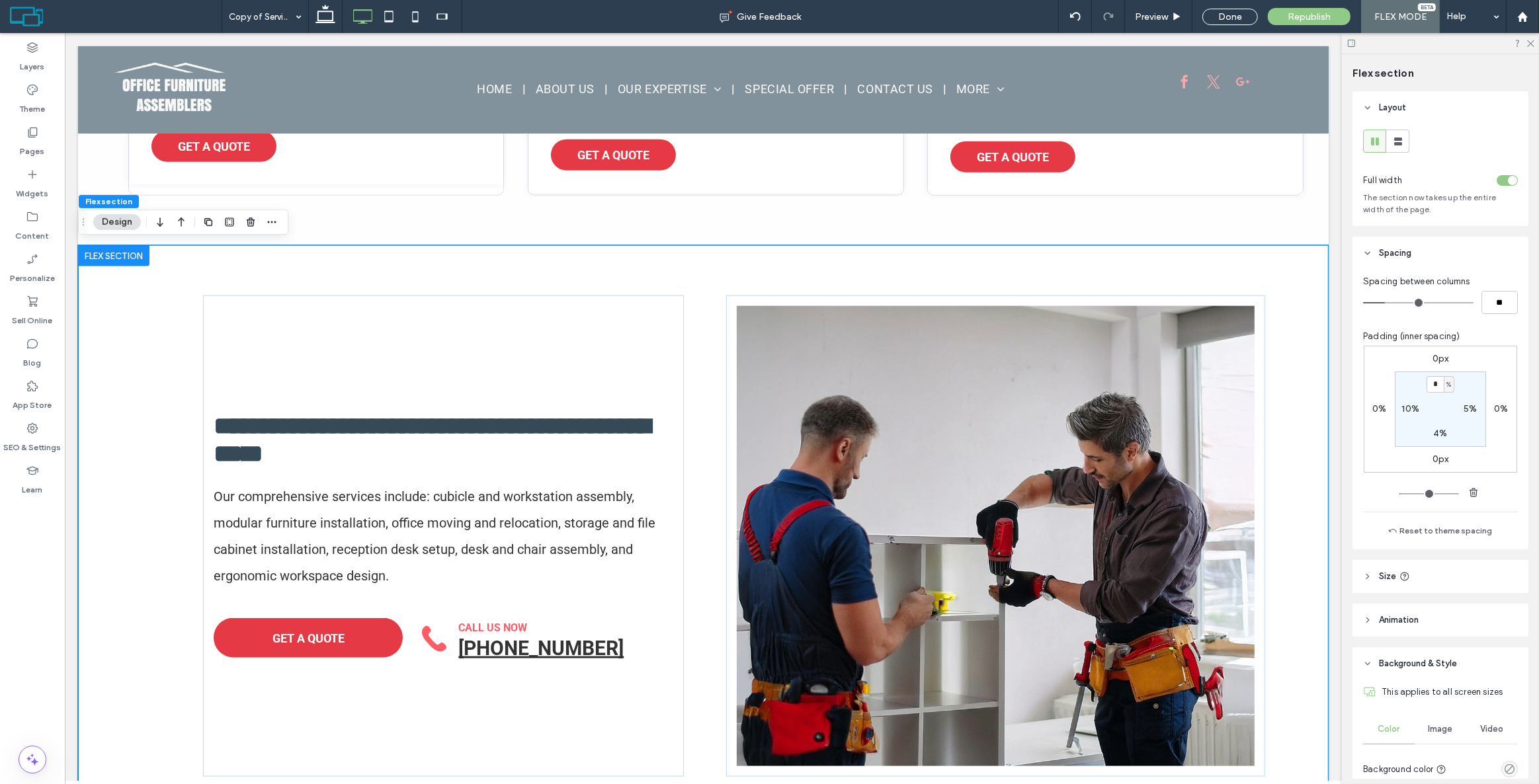
click at [283, 248] on div "**********" at bounding box center [703, 535] width 1251 height 581
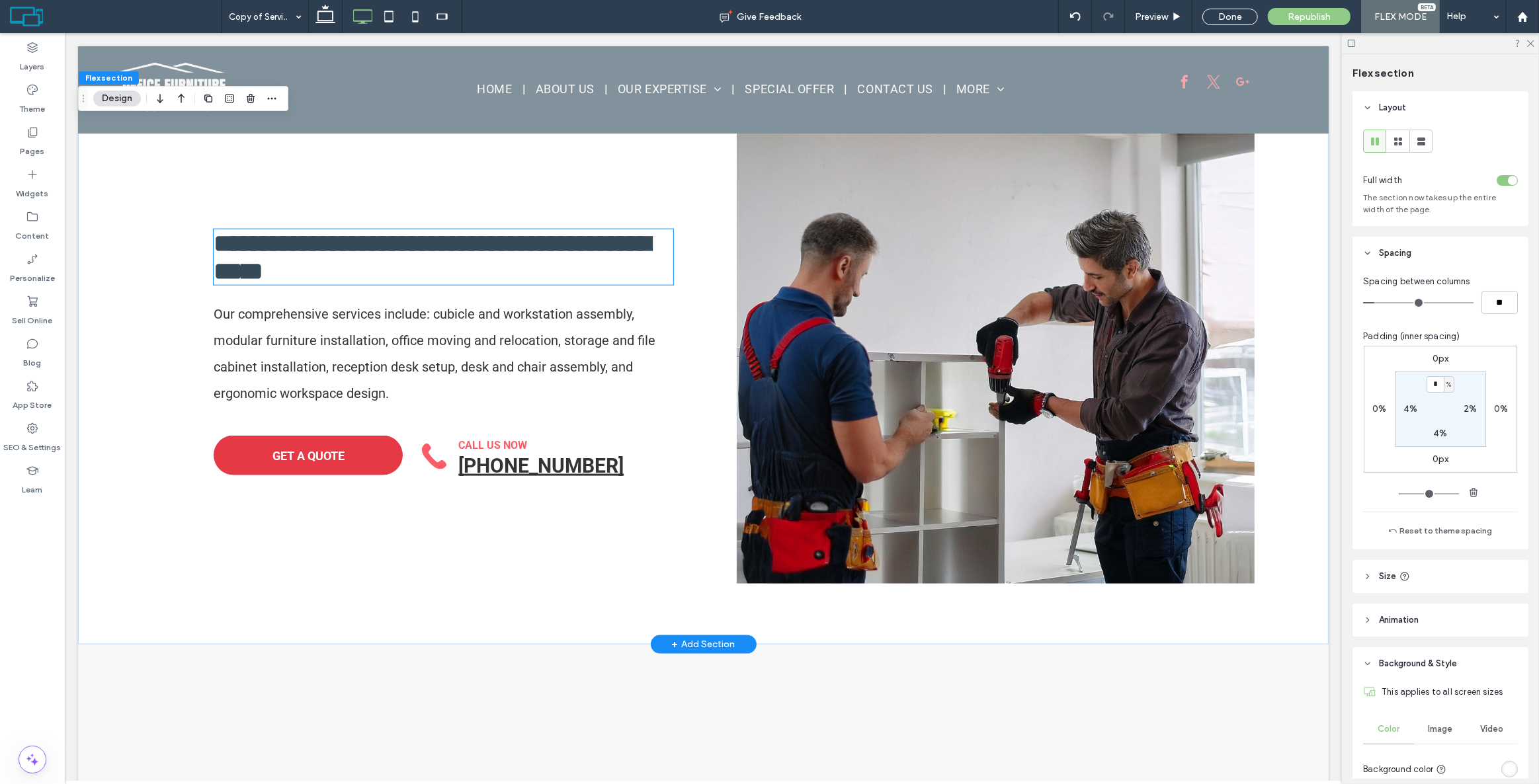
scroll to position [1956, 0]
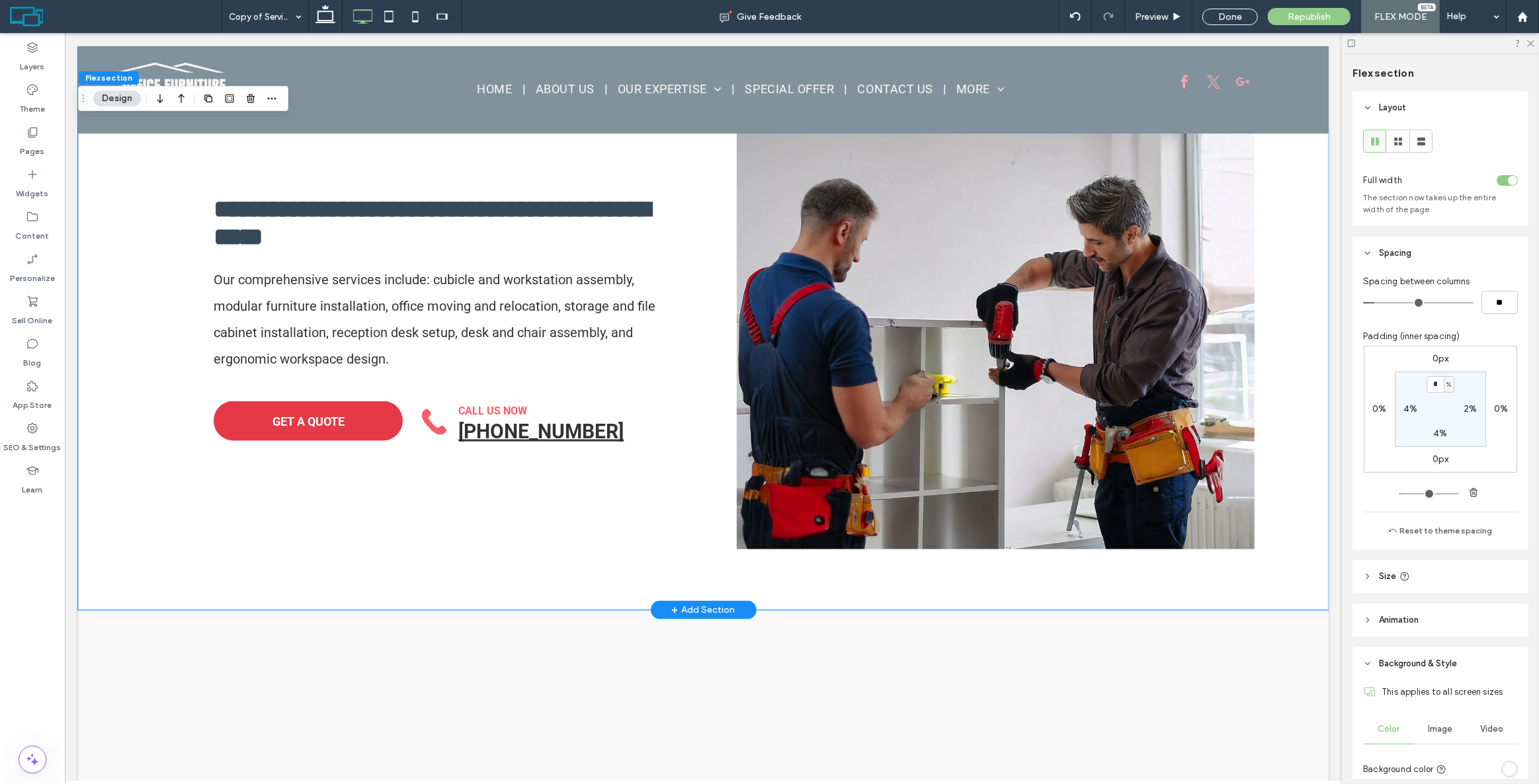
click at [818, 576] on div "**********" at bounding box center [703, 319] width 1251 height 581
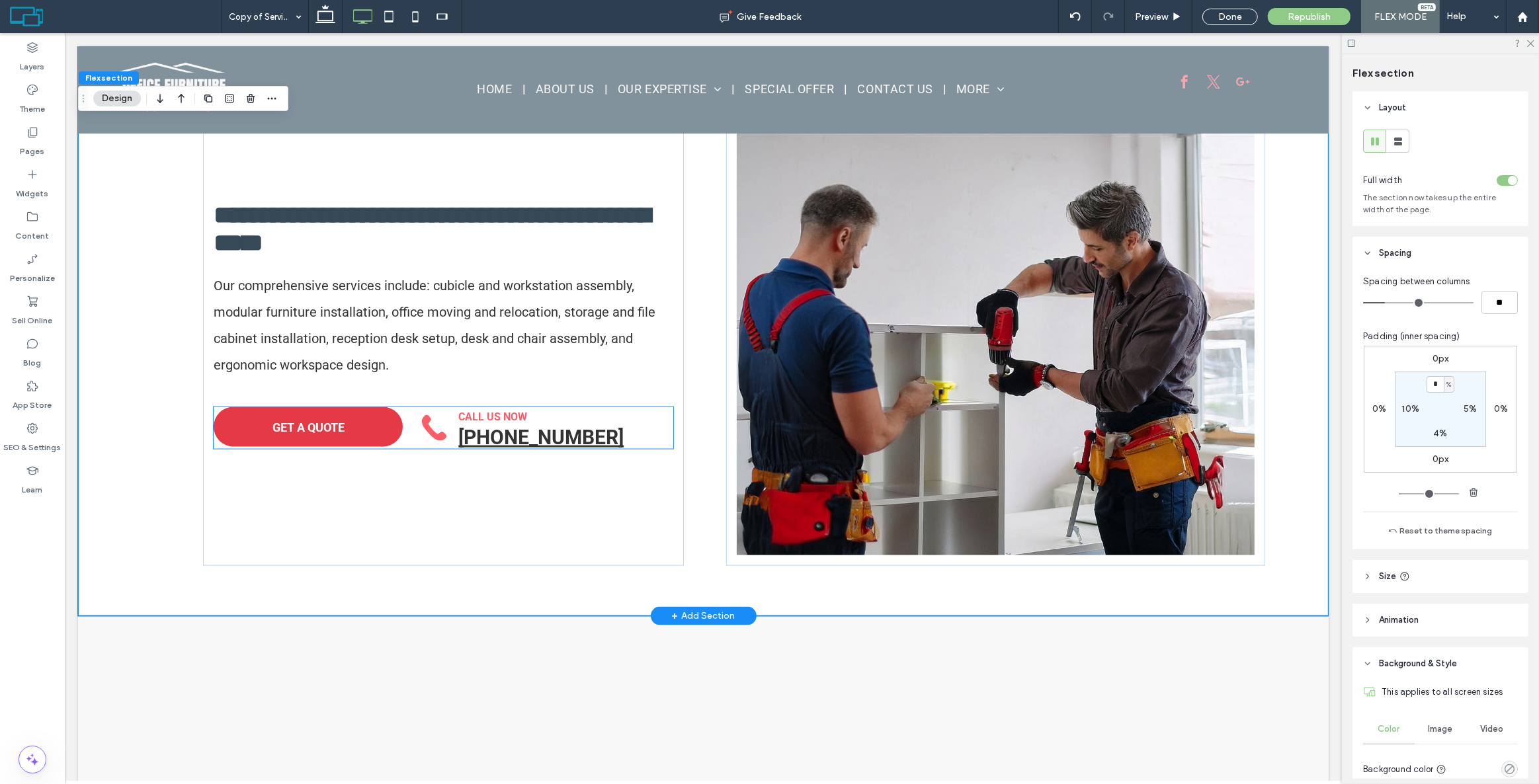
click at [467, 412] on strong "CALL US NOW" at bounding box center [492, 417] width 69 height 13
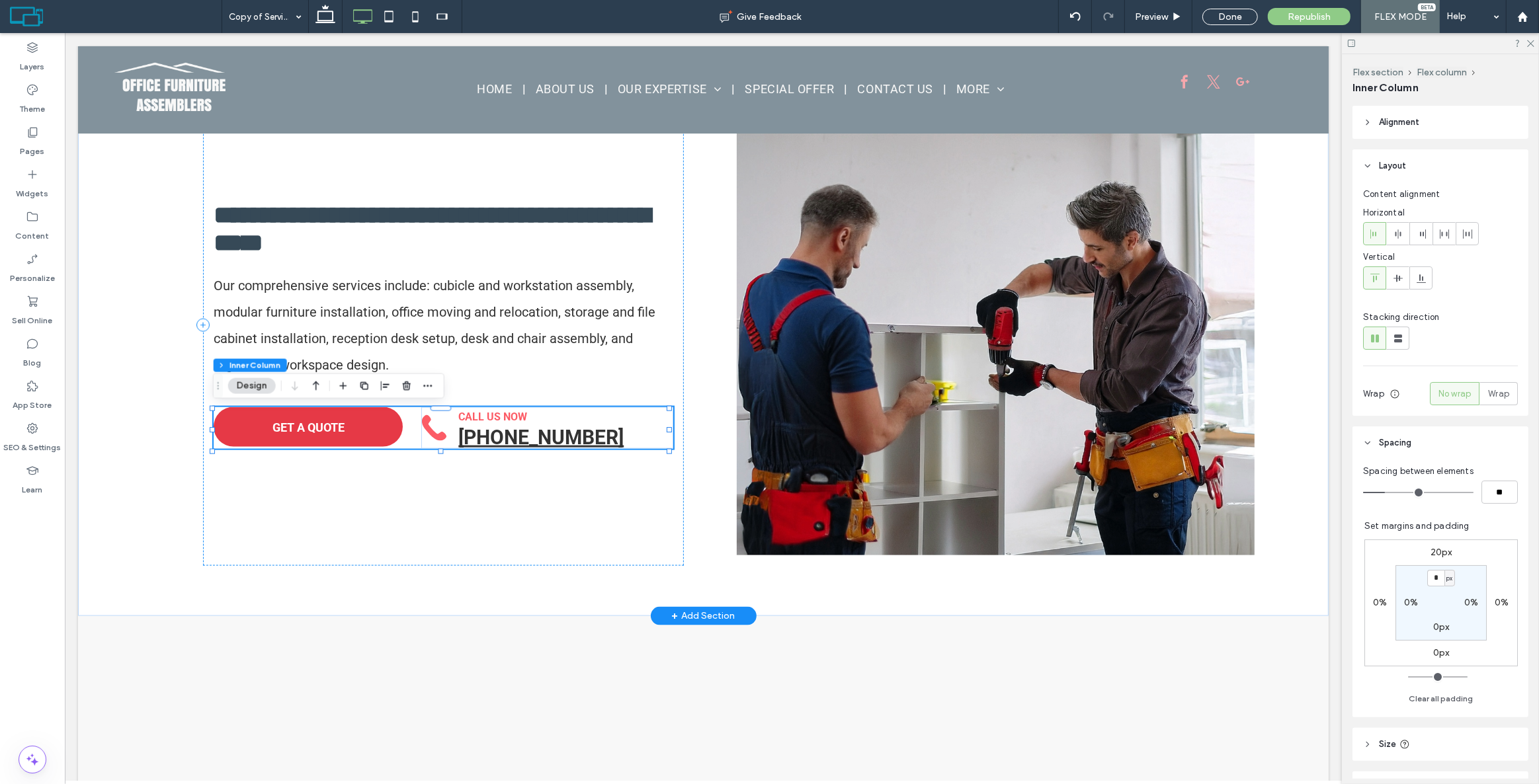
click at [467, 412] on strong "CALL US NOW" at bounding box center [492, 417] width 69 height 13
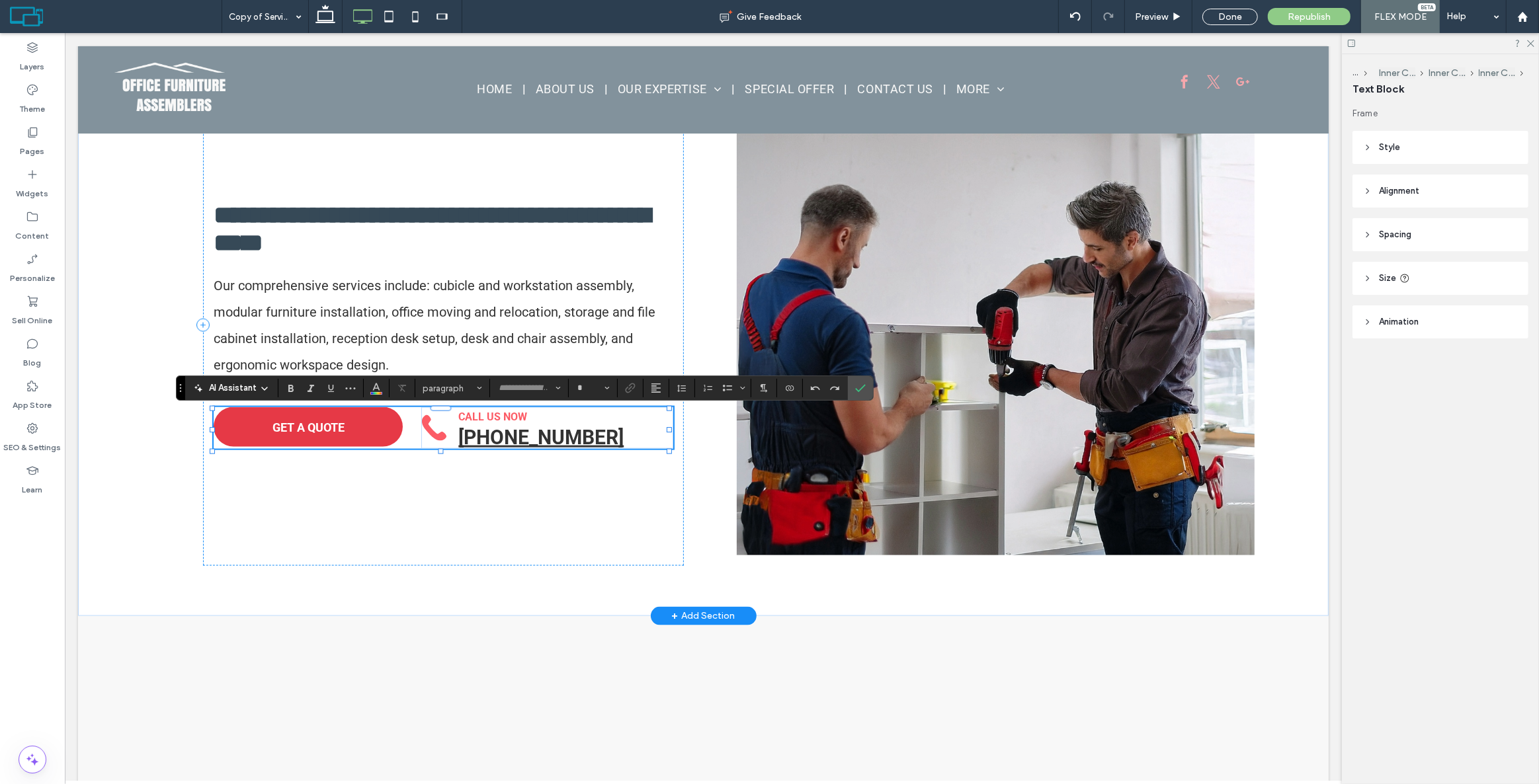
type input "******"
type input "**"
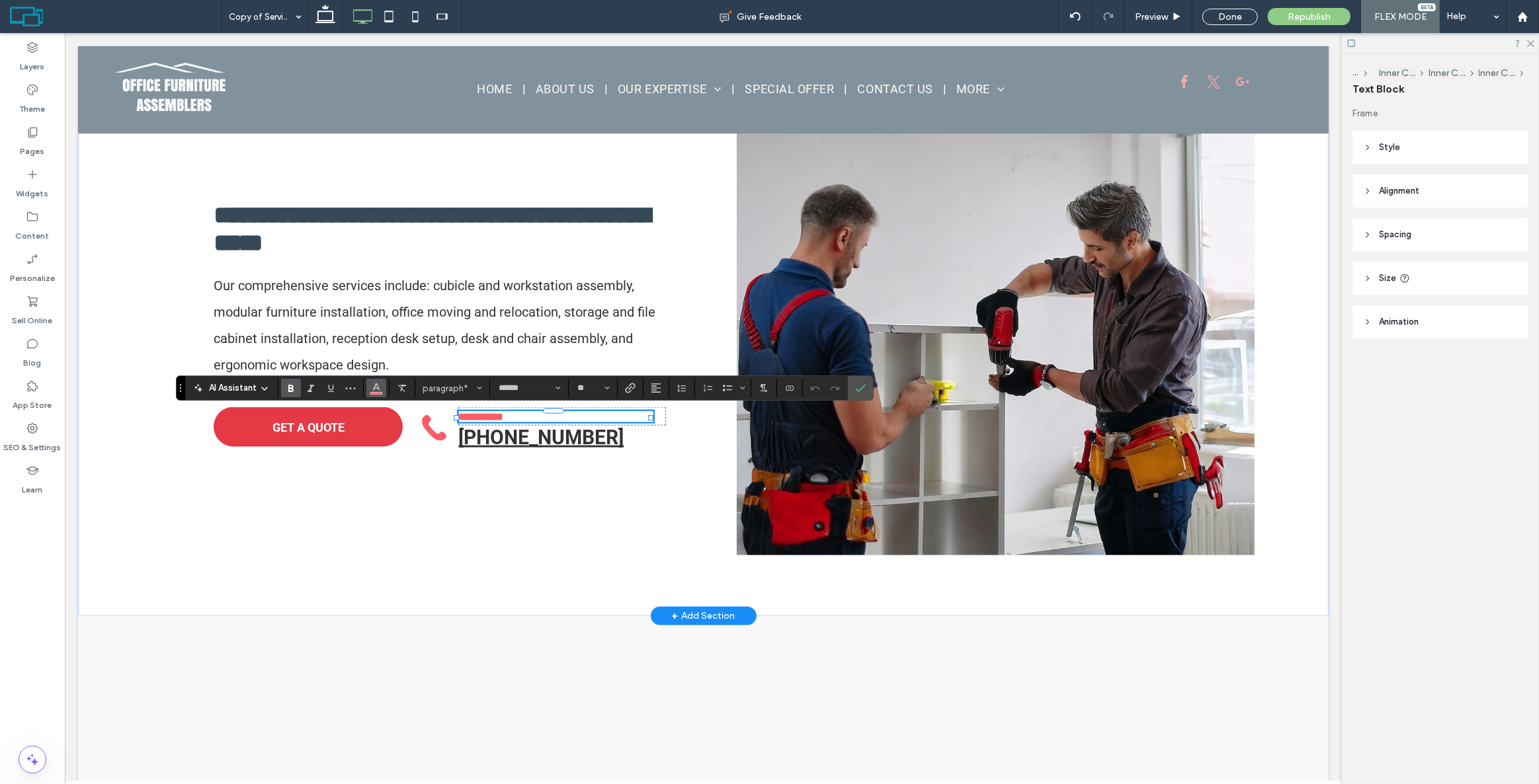
click at [370, 384] on button "Color" at bounding box center [376, 388] width 20 height 19
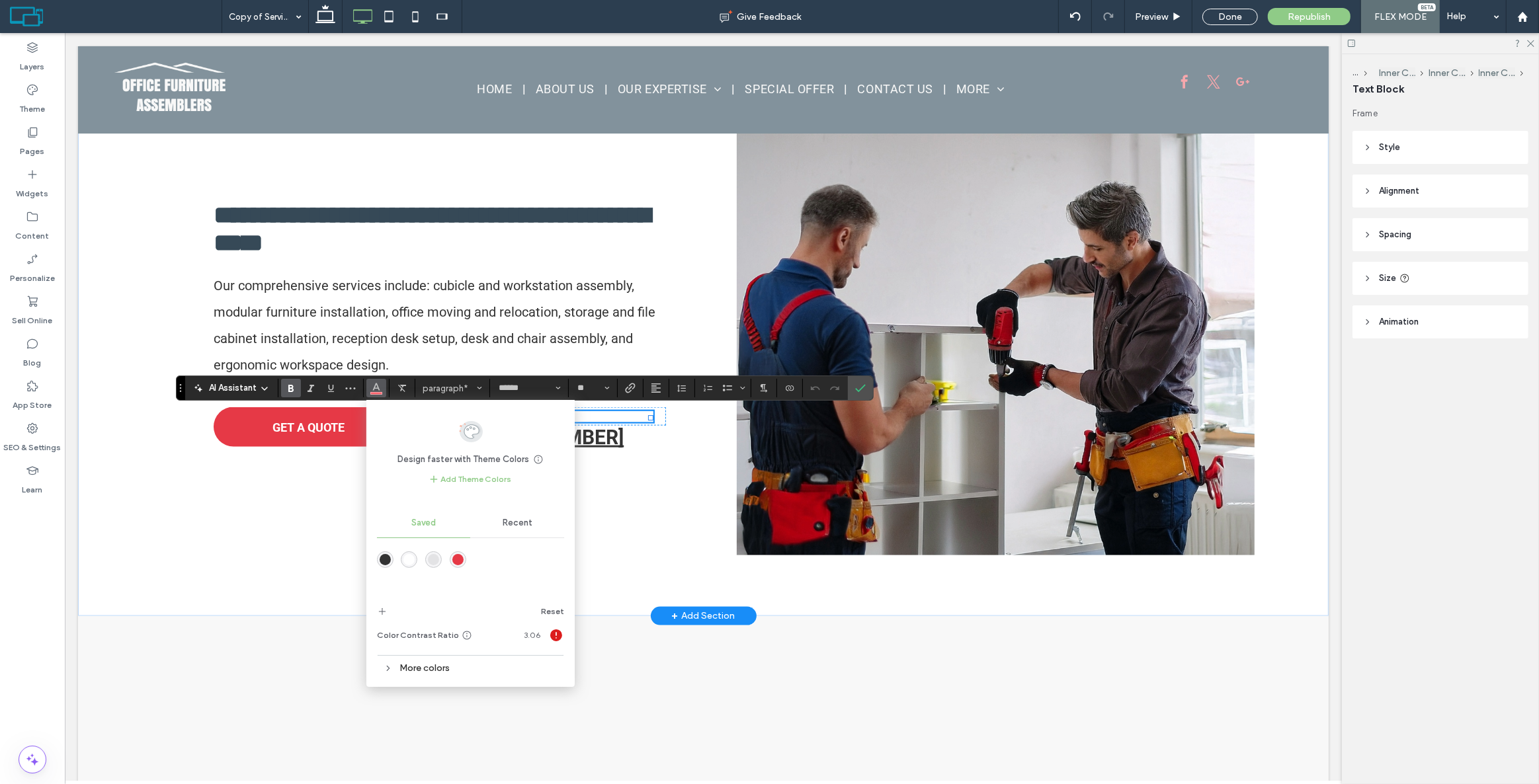
click at [390, 558] on div "rgba(51,51,51,1)" at bounding box center [385, 560] width 16 height 16
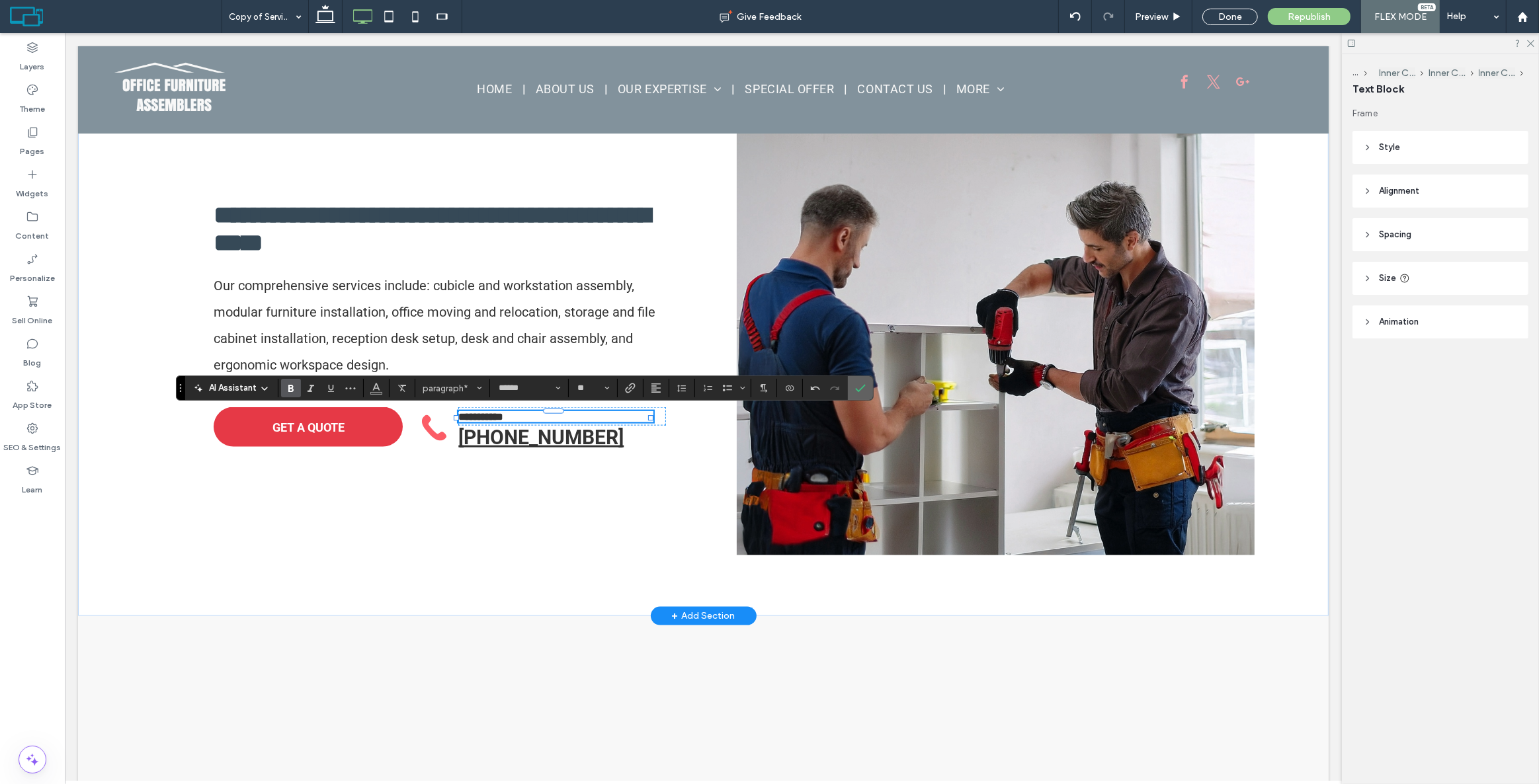
click at [864, 395] on span "Confirm" at bounding box center [861, 388] width 11 height 22
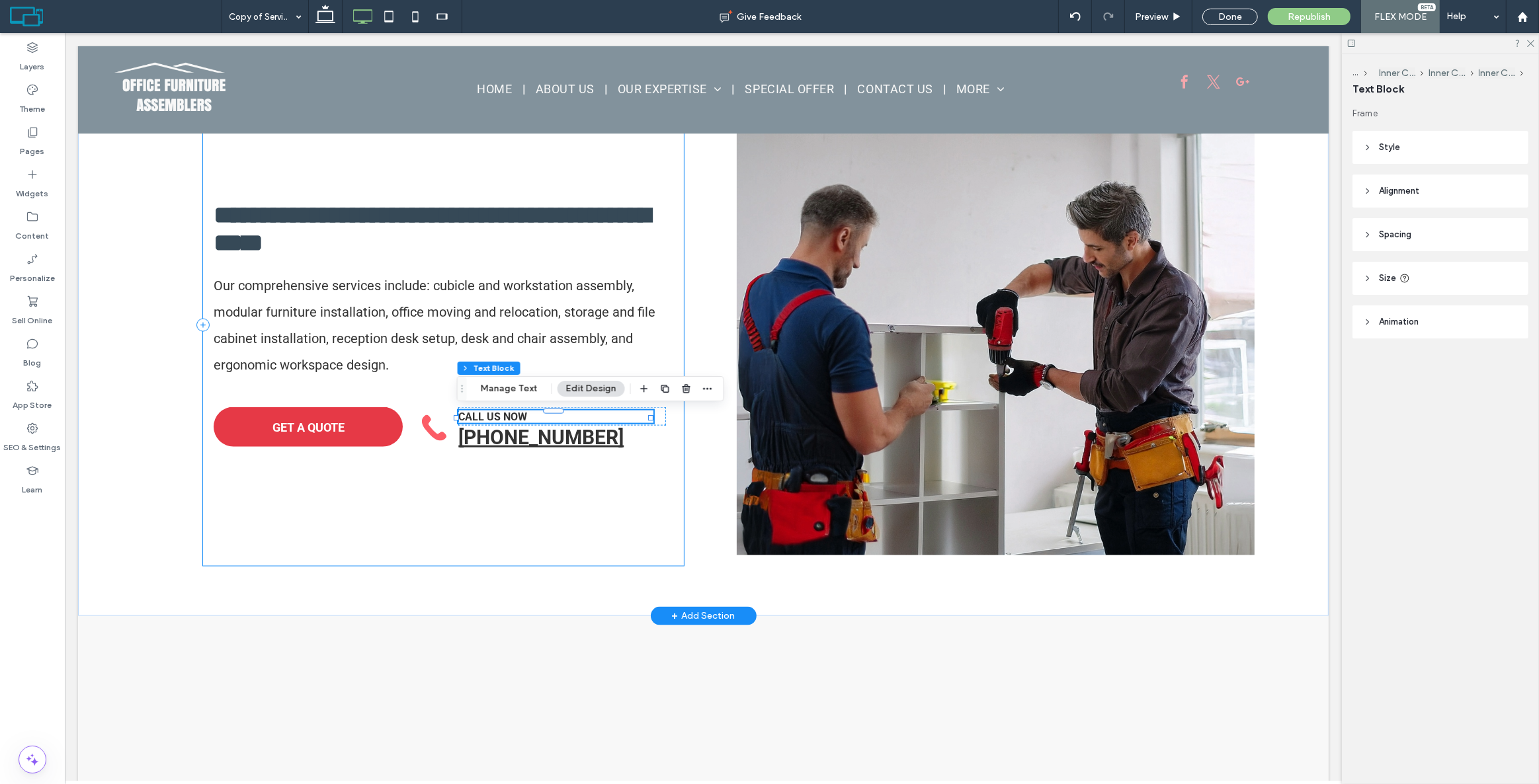
click at [431, 510] on div "**********" at bounding box center [443, 325] width 481 height 482
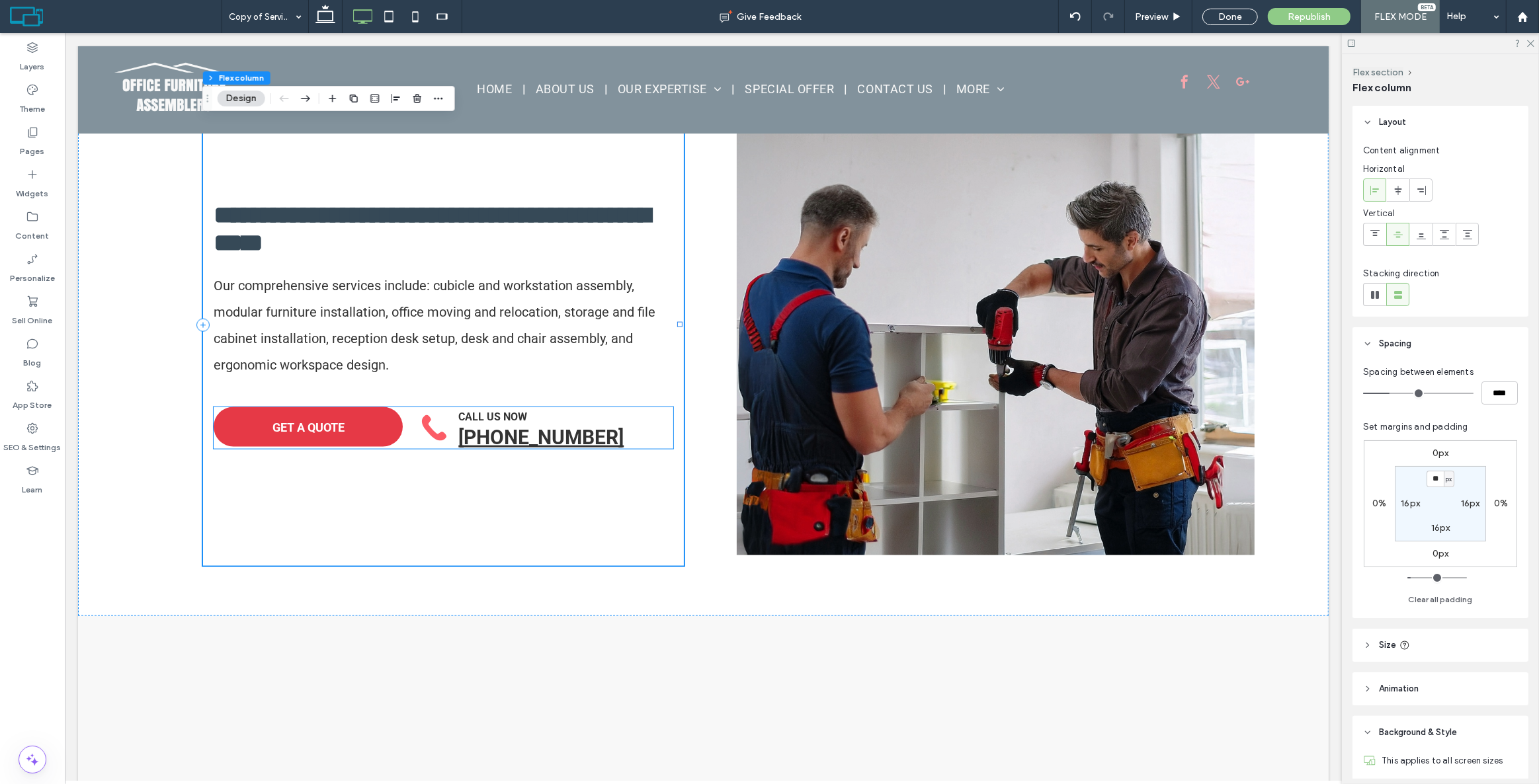
click at [438, 433] on icon at bounding box center [434, 428] width 26 height 26
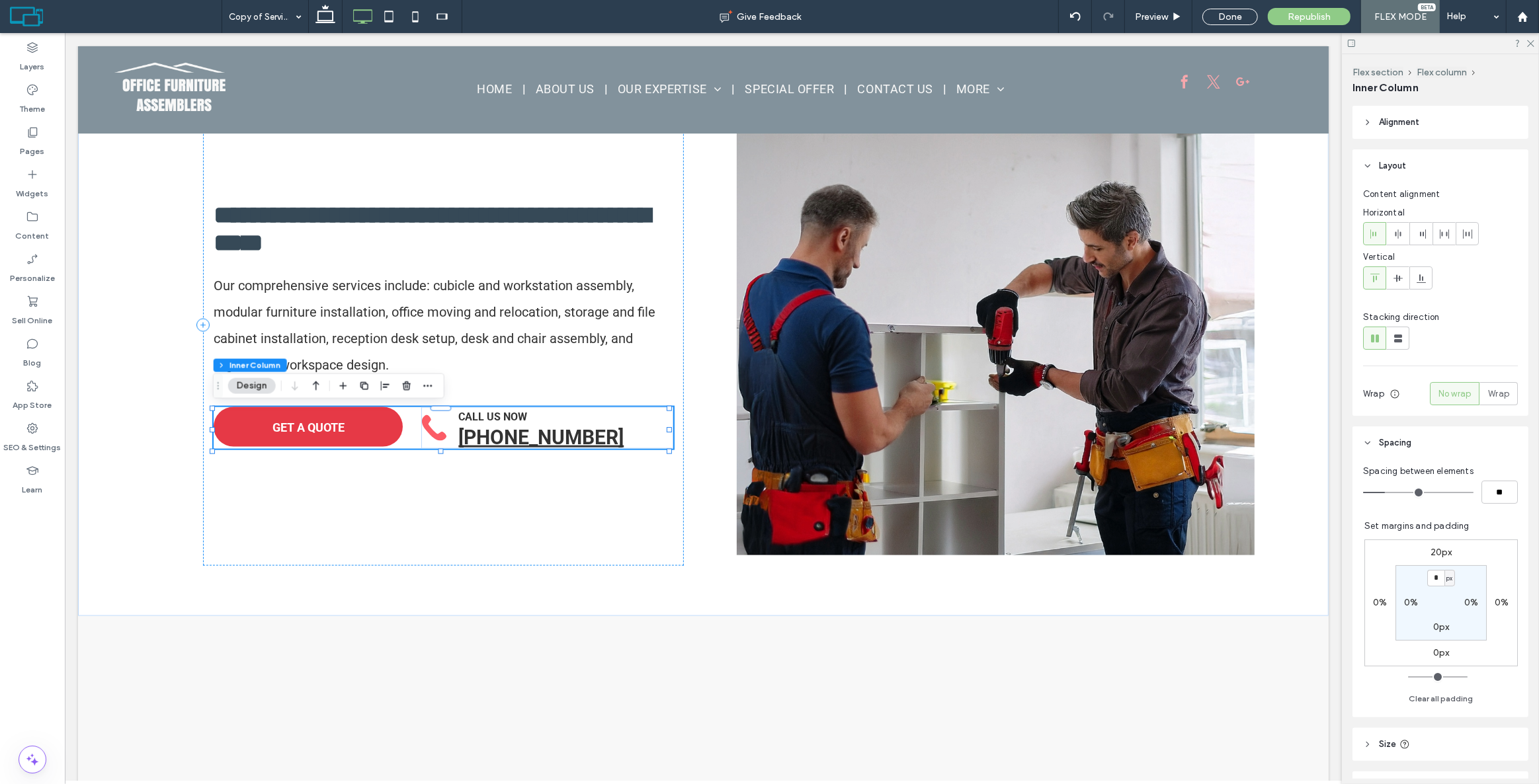
click at [438, 433] on icon at bounding box center [434, 428] width 26 height 26
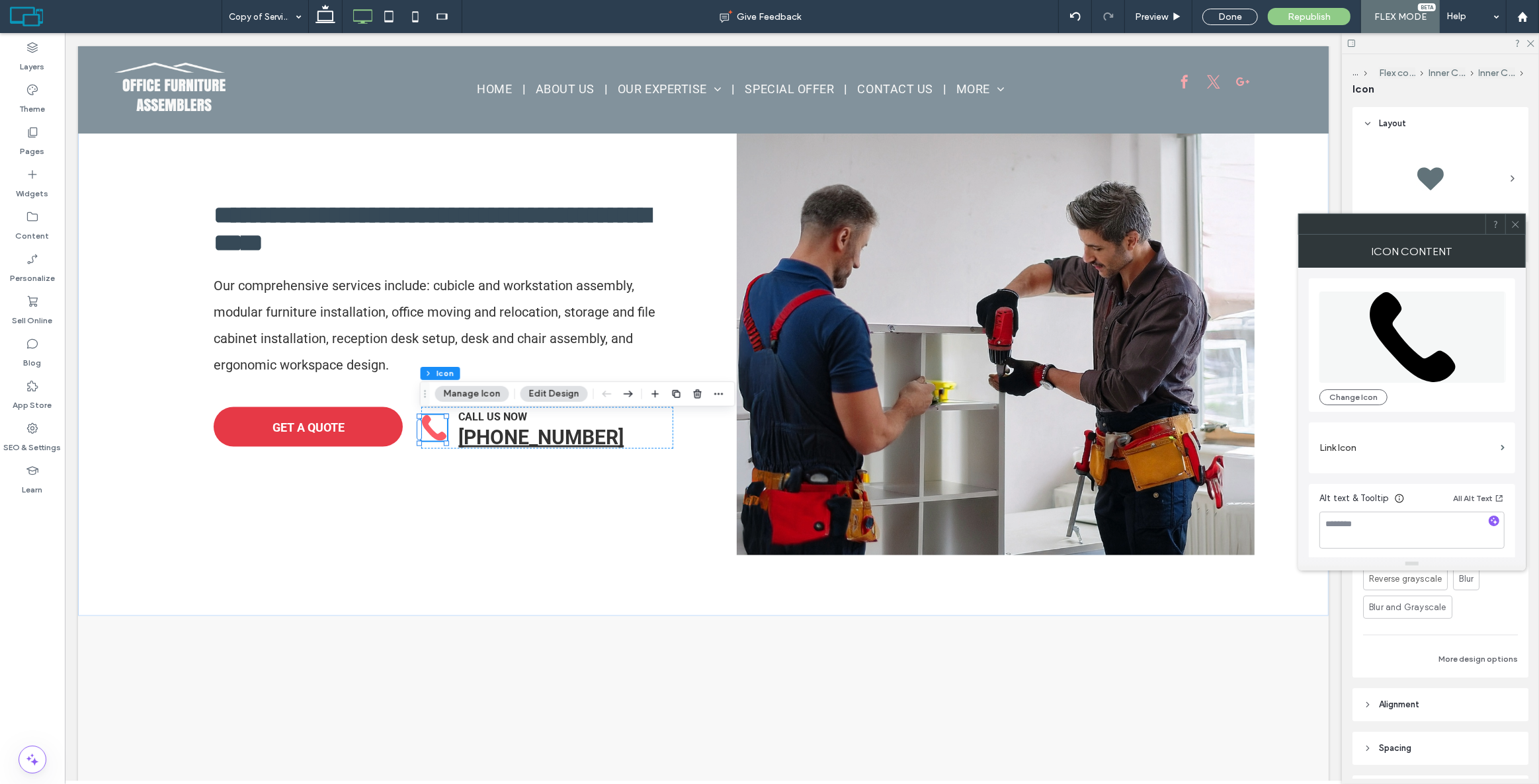
click at [1509, 225] on div at bounding box center [1516, 224] width 20 height 20
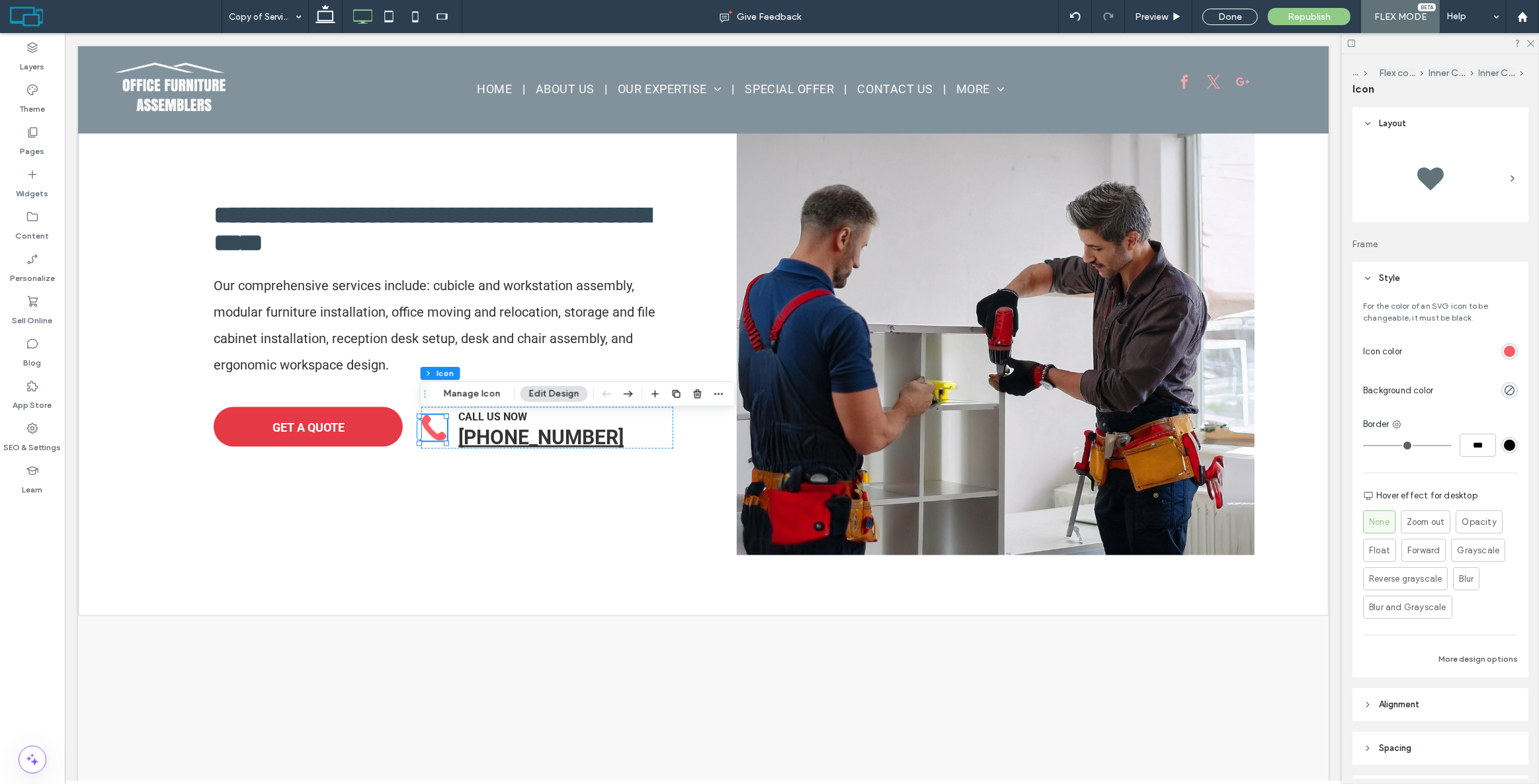
click at [1505, 350] on div "rgb(252, 92, 102)" at bounding box center [1509, 351] width 12 height 12
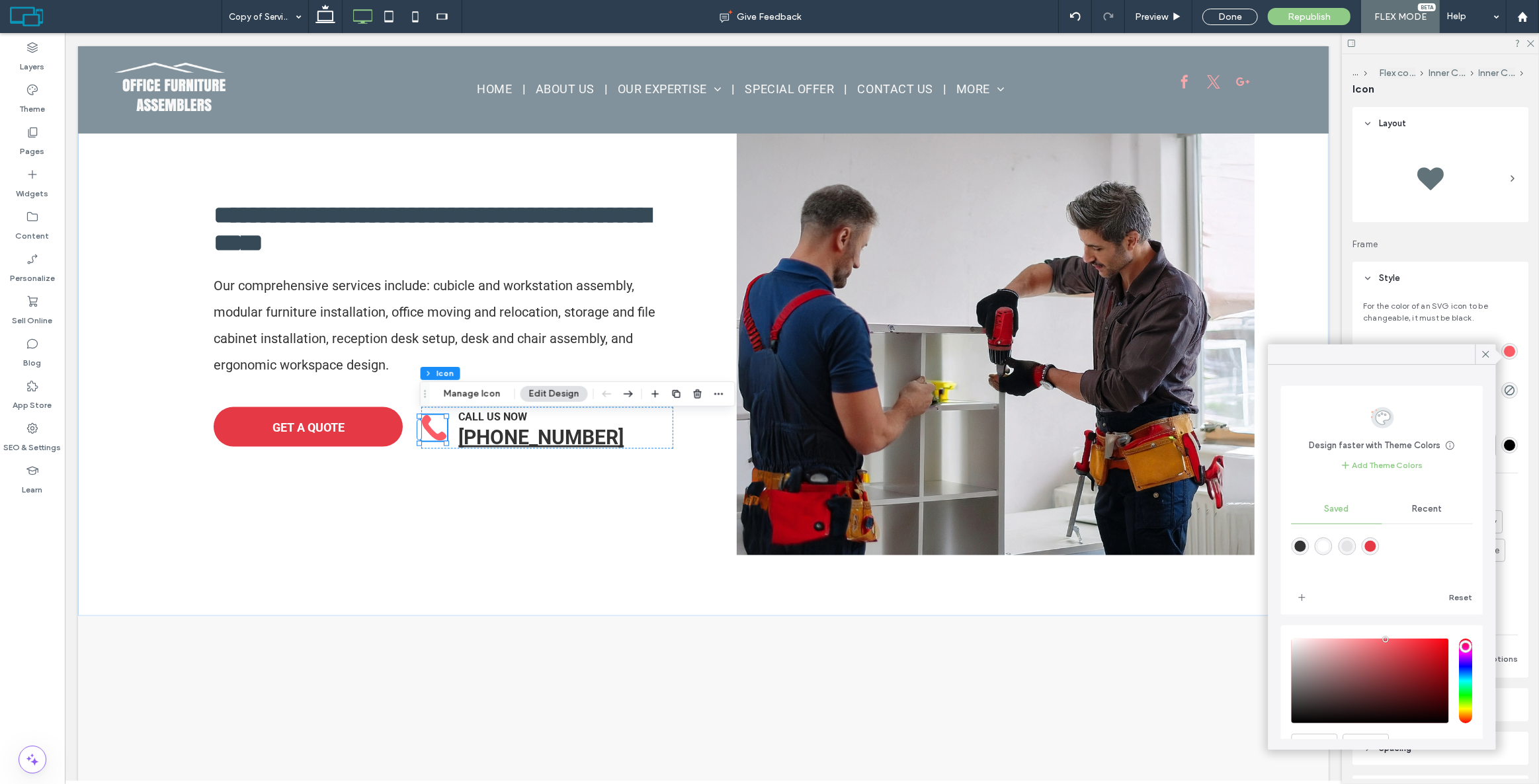
click at [1298, 544] on div "rgba(51,51,51,1)" at bounding box center [1301, 546] width 12 height 12
type input "*******"
click at [1484, 358] on icon at bounding box center [1486, 354] width 12 height 12
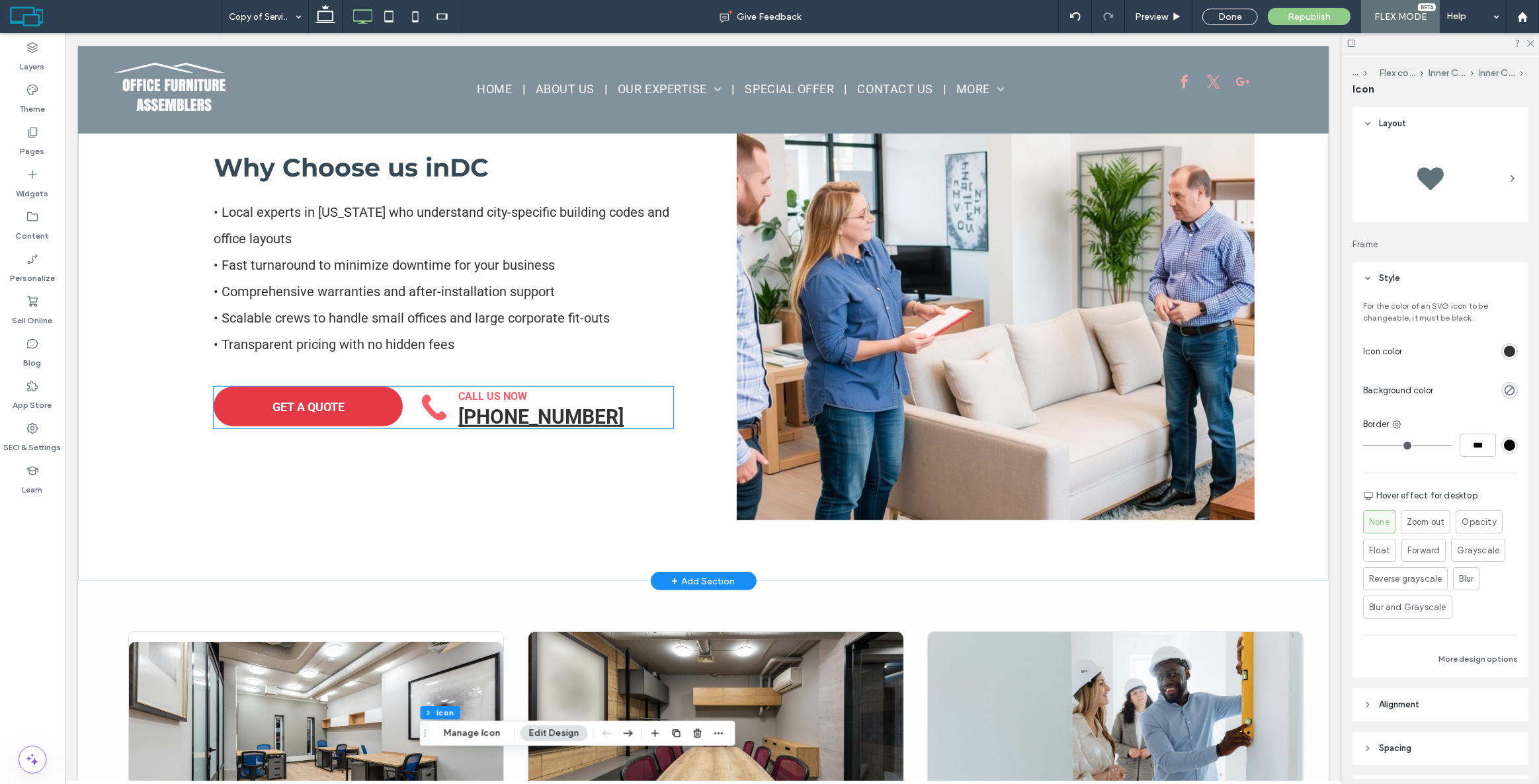
click at [438, 403] on icon at bounding box center [434, 408] width 26 height 26
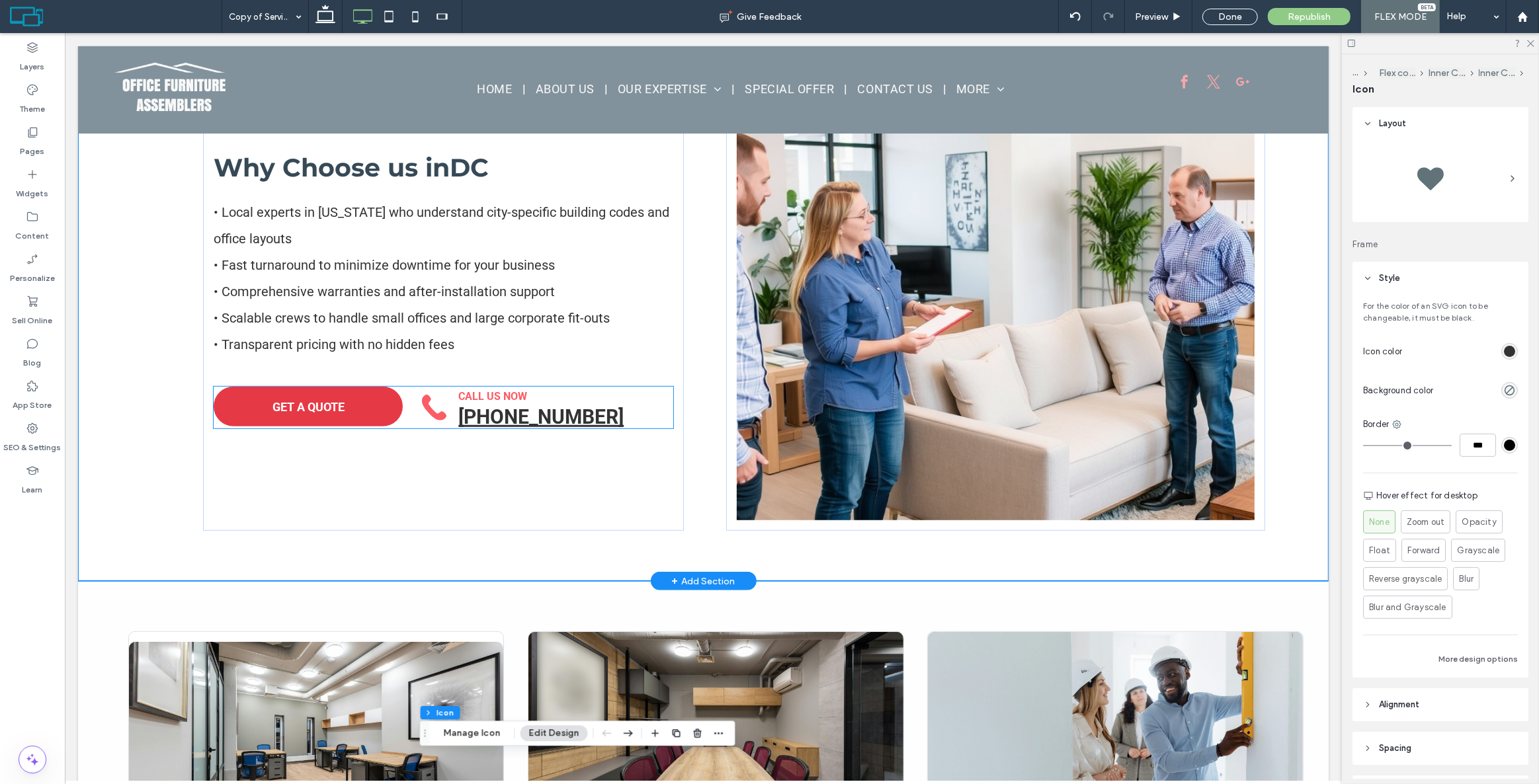
scroll to position [834, 0]
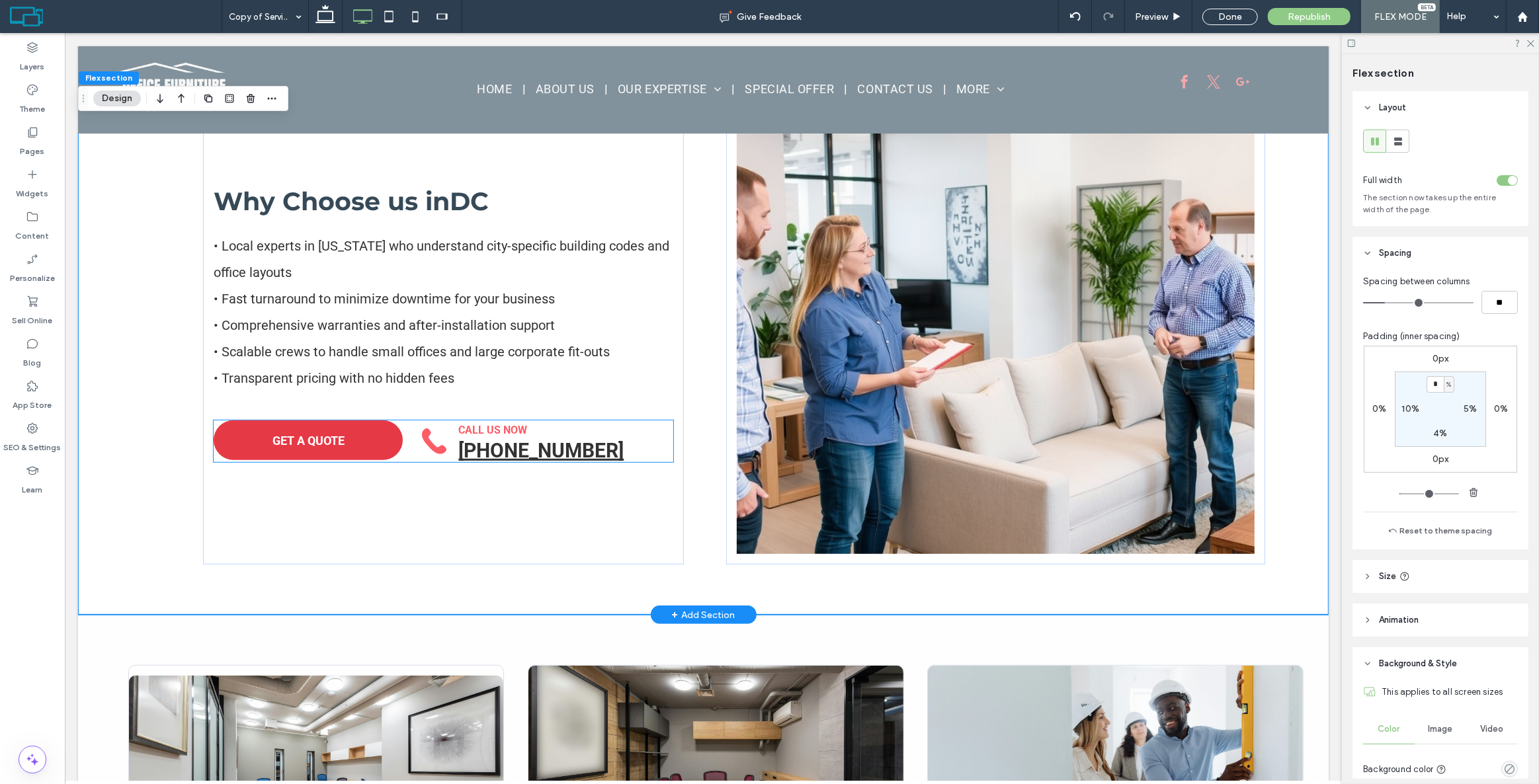
click at [437, 445] on icon at bounding box center [433, 441] width 24 height 26
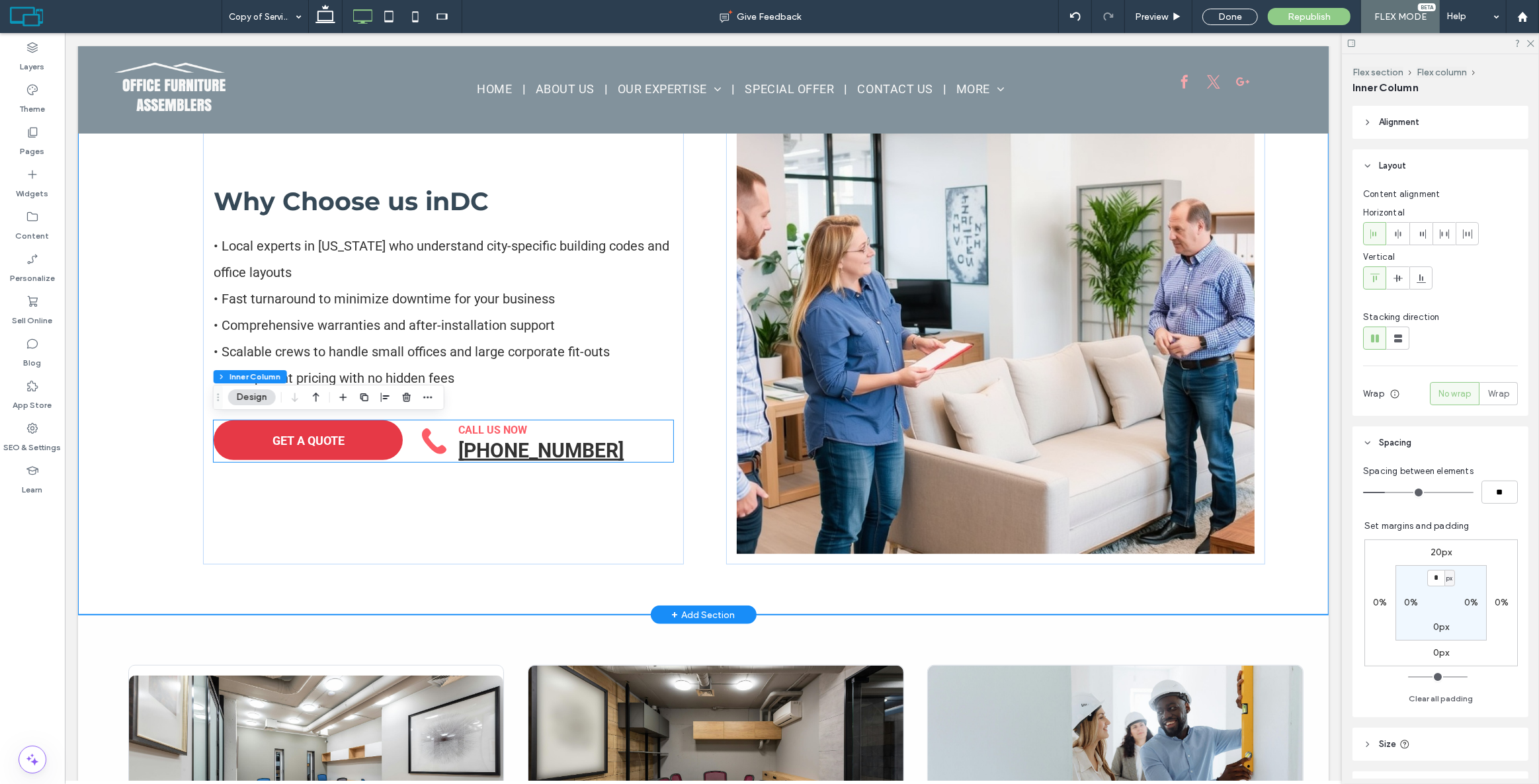
click at [437, 445] on icon at bounding box center [433, 441] width 24 height 26
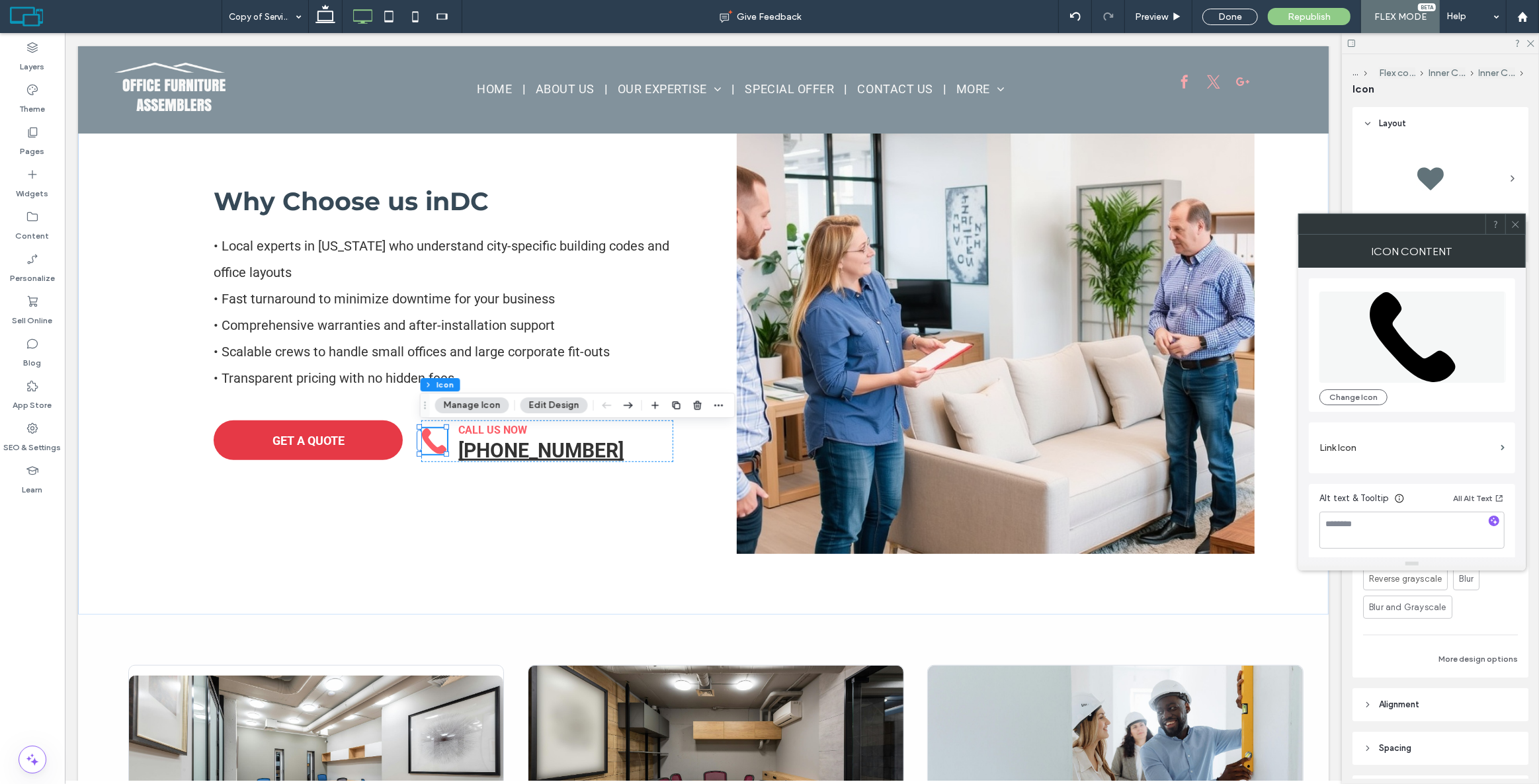
click at [1518, 227] on icon at bounding box center [1516, 224] width 10 height 10
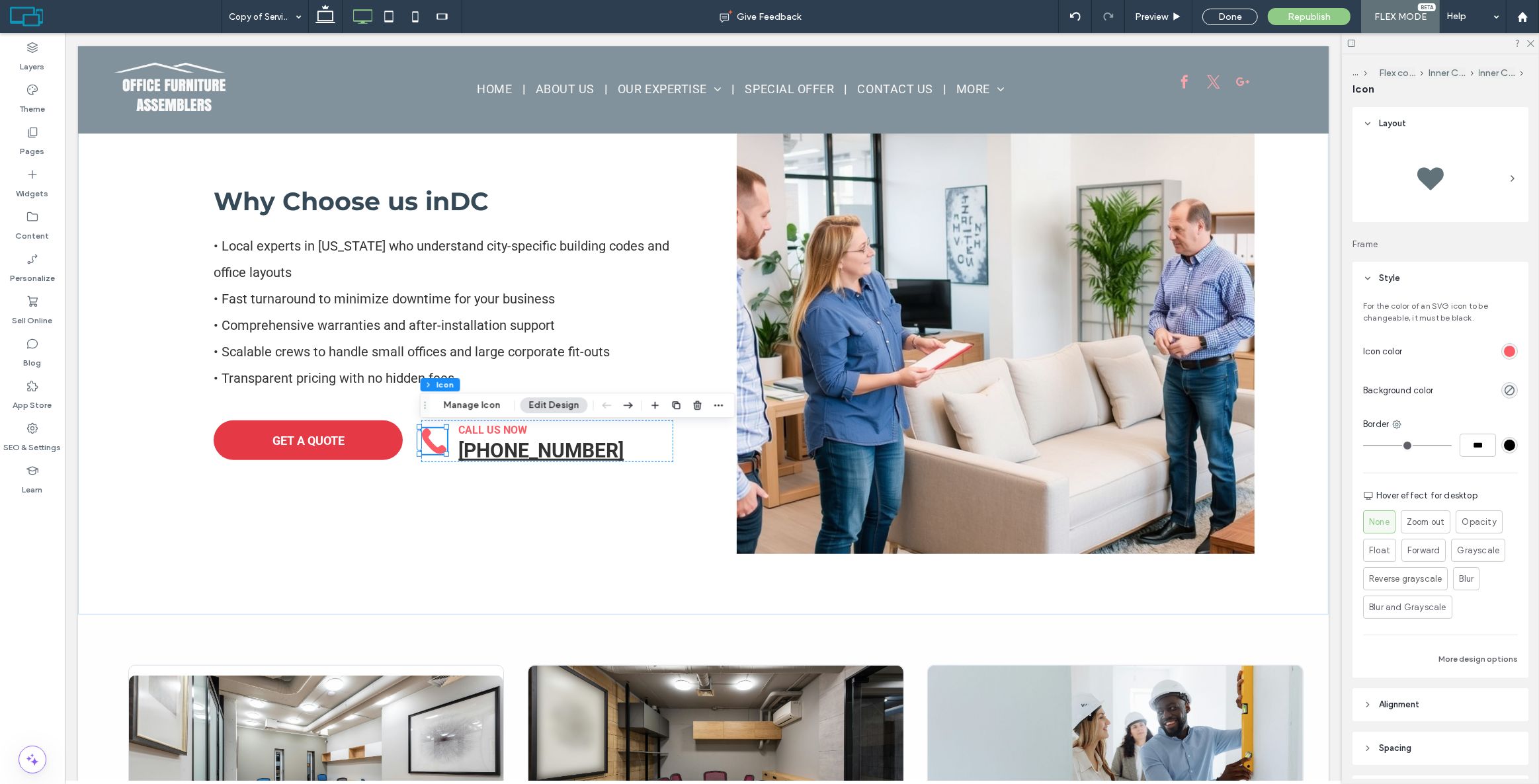
click at [1504, 354] on div "rgb(252, 92, 102)" at bounding box center [1509, 351] width 12 height 12
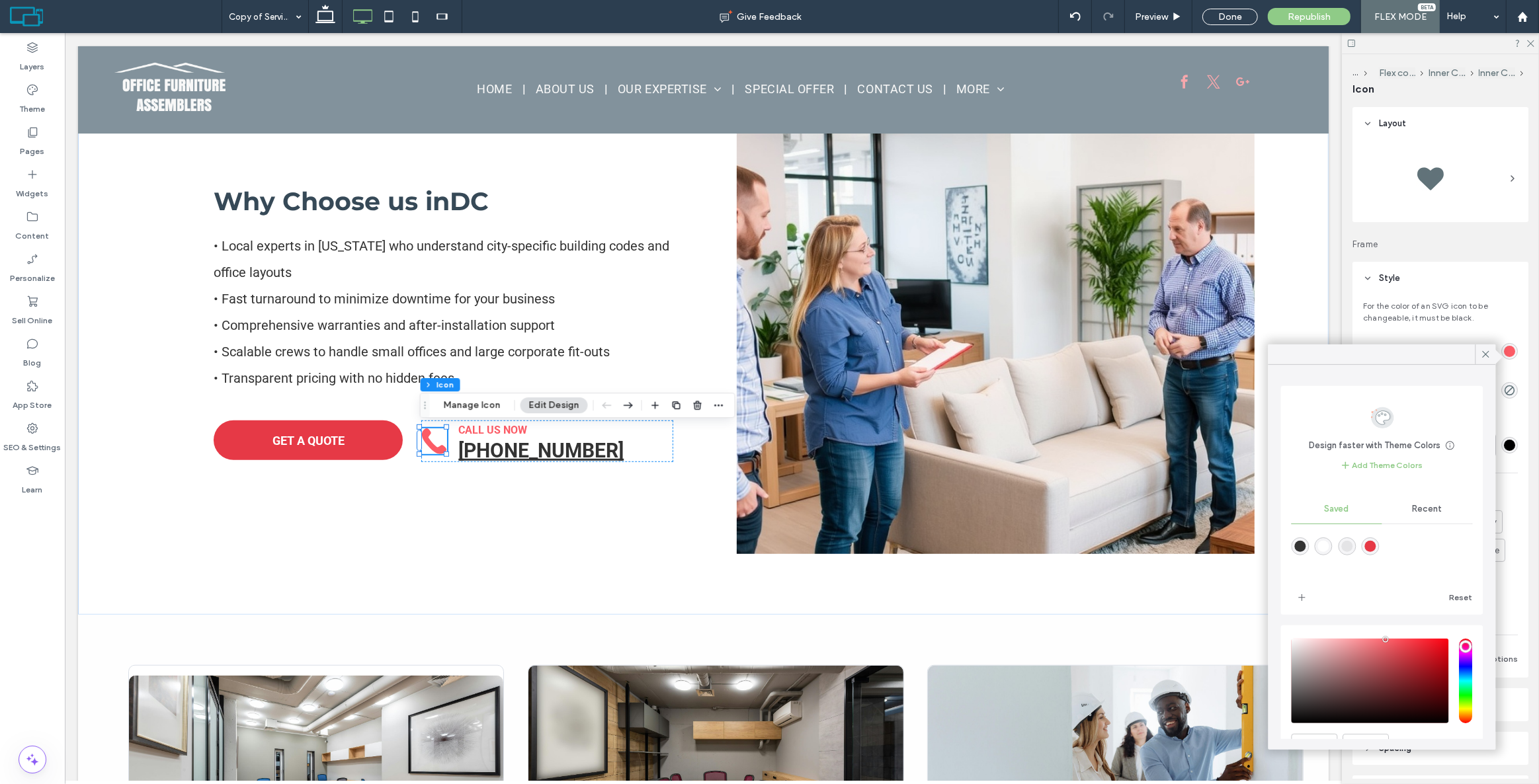
click at [1302, 544] on div "rgba(51,51,51,1)" at bounding box center [1301, 546] width 12 height 12
type input "*******"
drag, startPoint x: 1484, startPoint y: 355, endPoint x: 1357, endPoint y: 350, distance: 127.1
click at [1484, 355] on icon at bounding box center [1486, 354] width 12 height 12
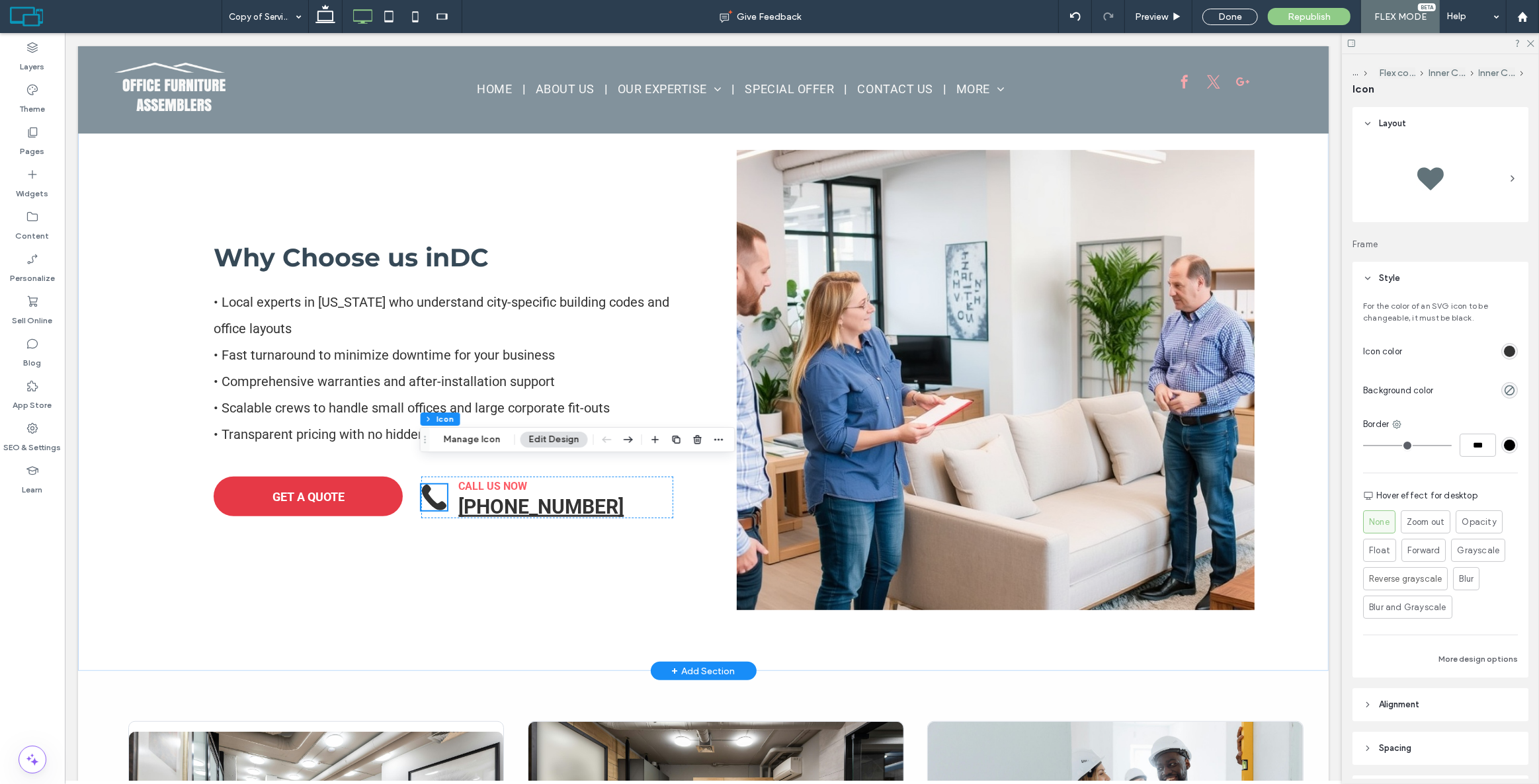
scroll to position [774, 0]
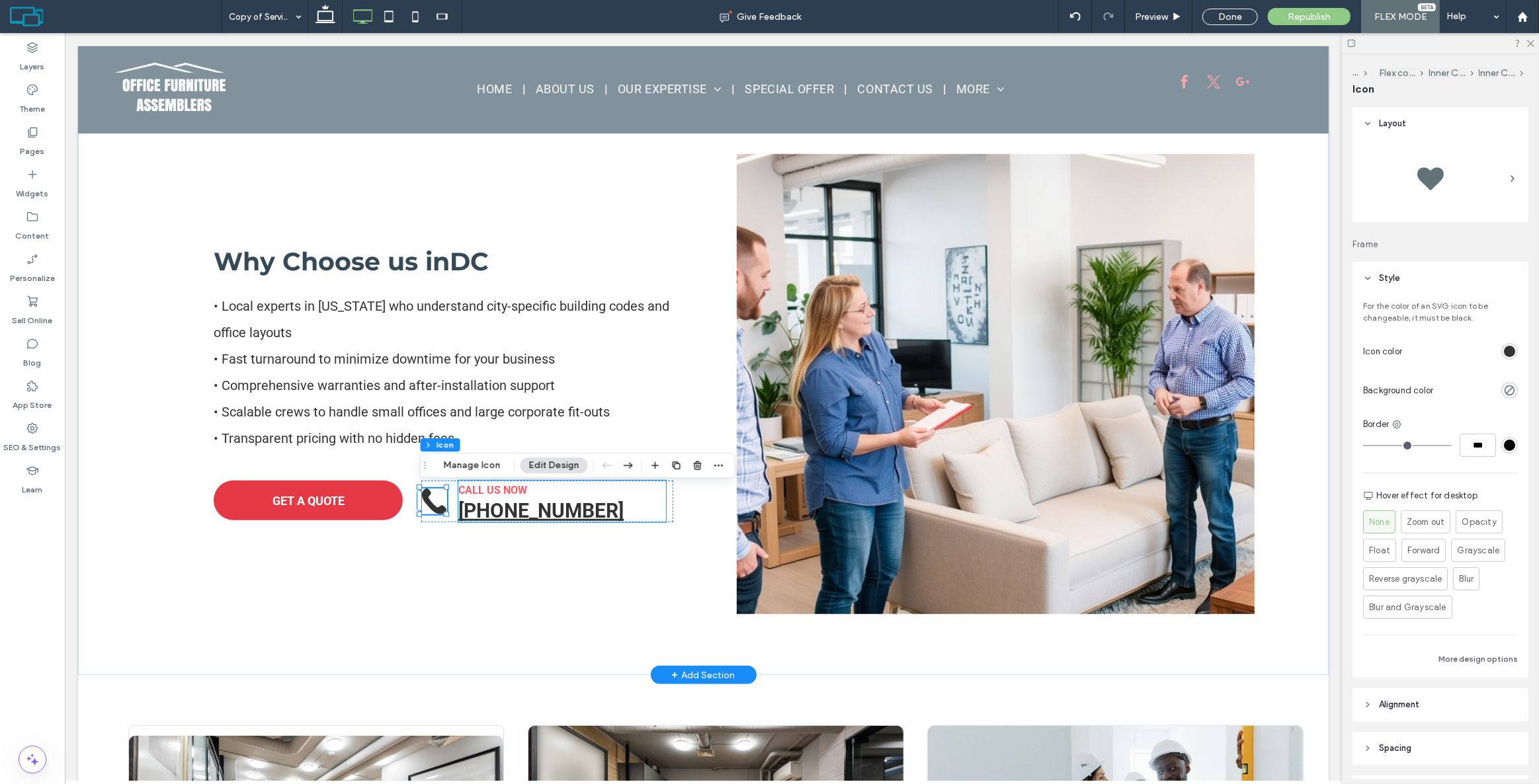
click at [508, 489] on strong "CALL US NOW" at bounding box center [492, 491] width 69 height 13
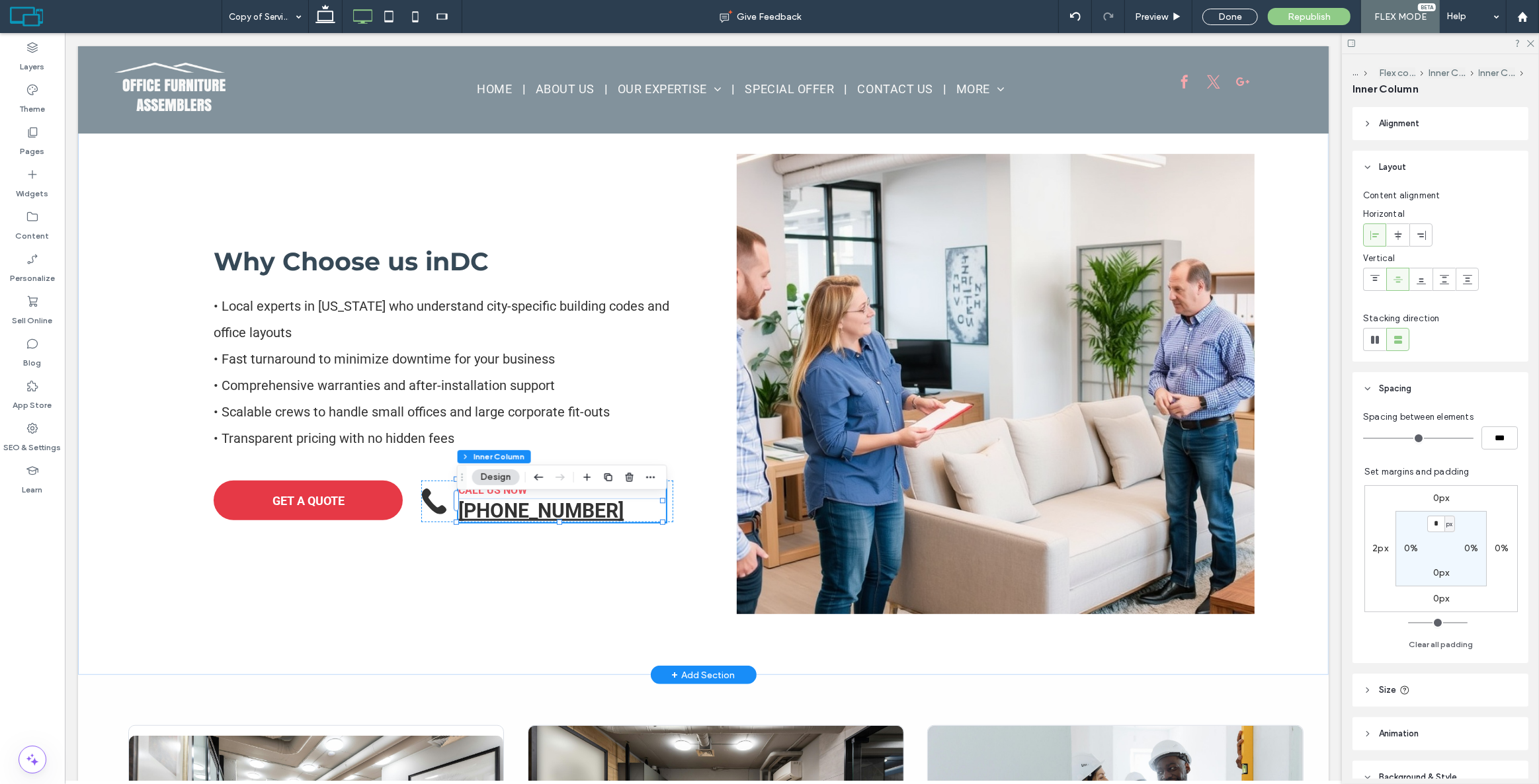
type input "******"
type input "**"
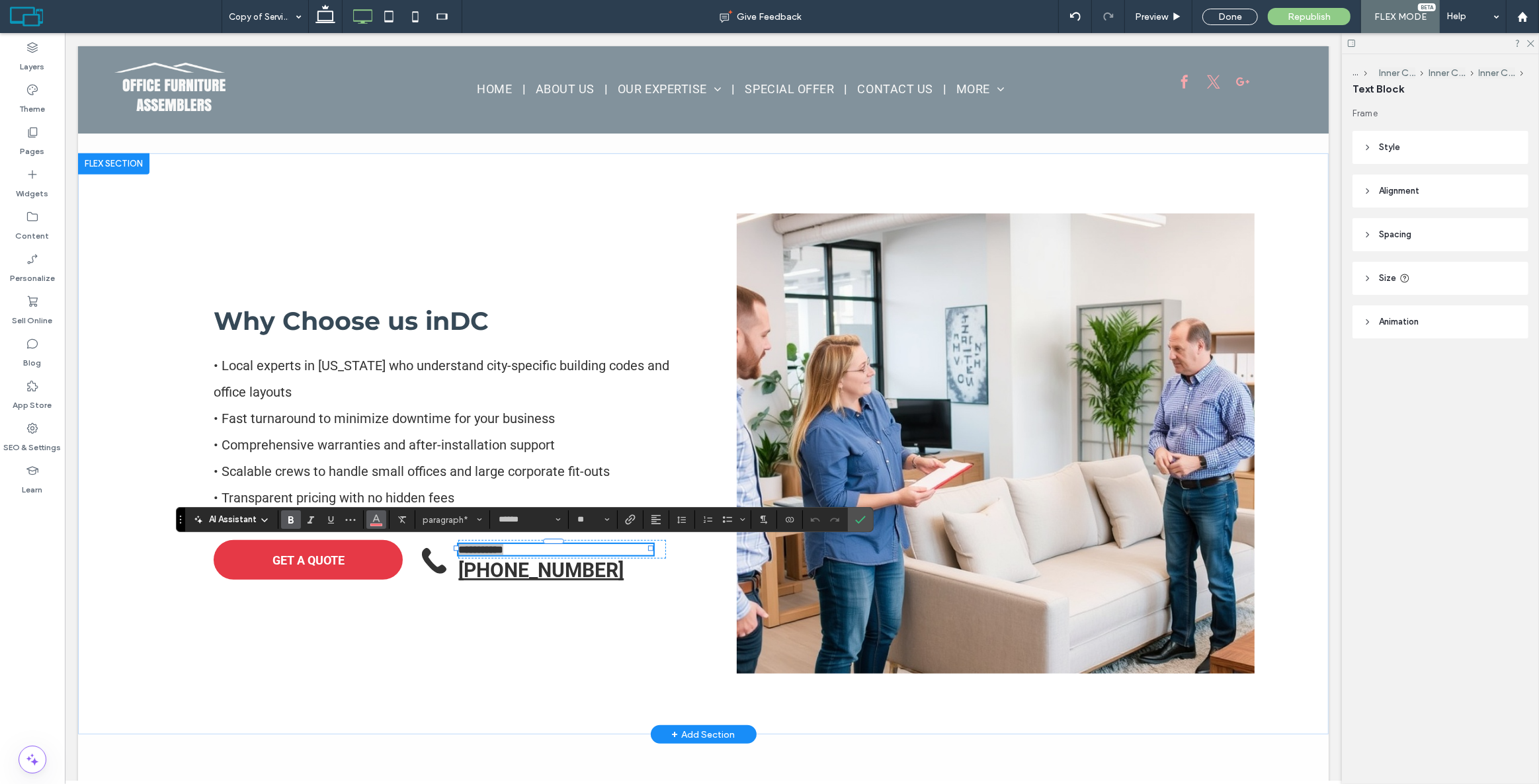
click at [371, 519] on icon "Color" at bounding box center [376, 518] width 11 height 11
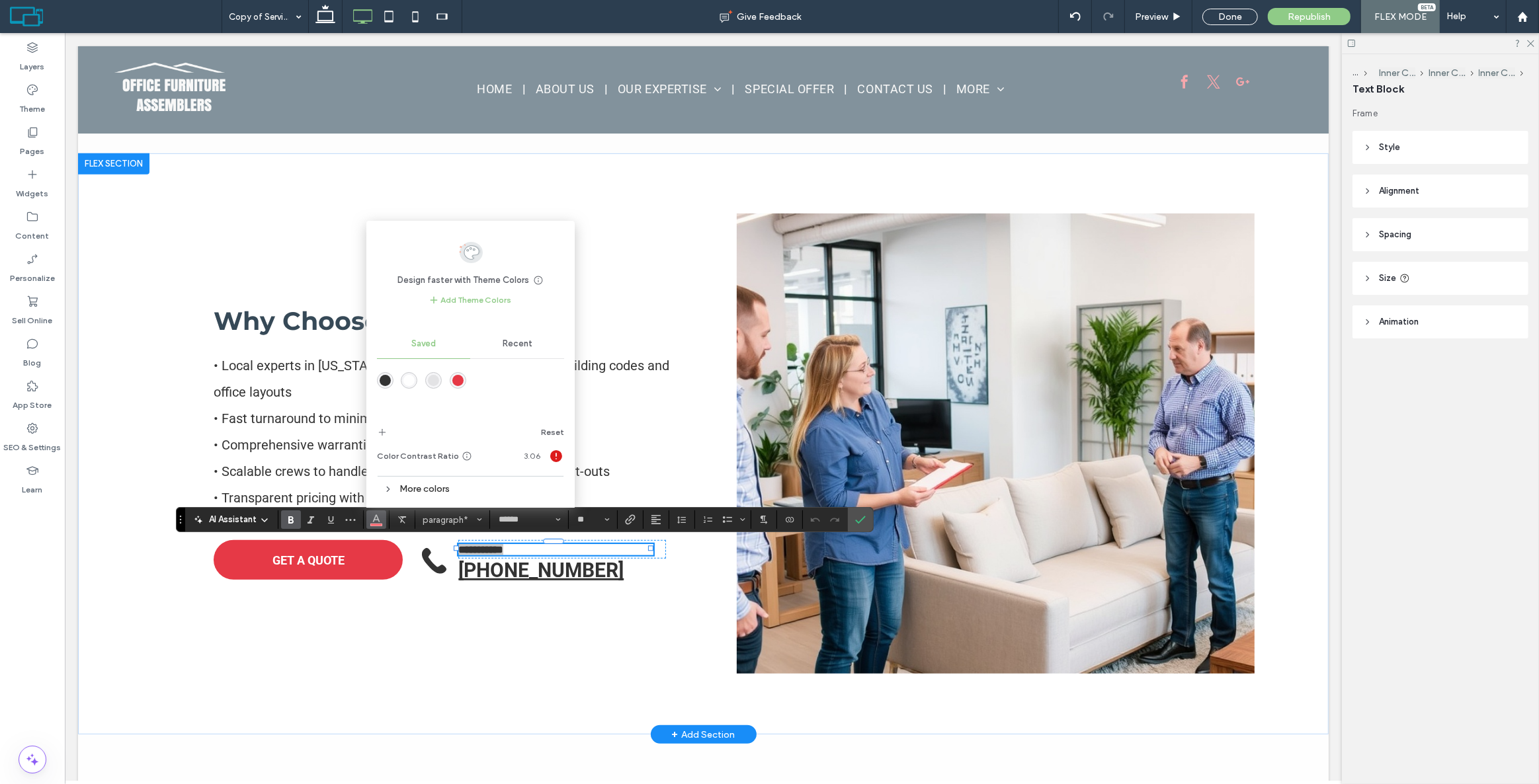
drag, startPoint x: 387, startPoint y: 378, endPoint x: 617, endPoint y: 413, distance: 232.6
click at [387, 378] on div "rgba(51,51,51,1)" at bounding box center [385, 380] width 12 height 12
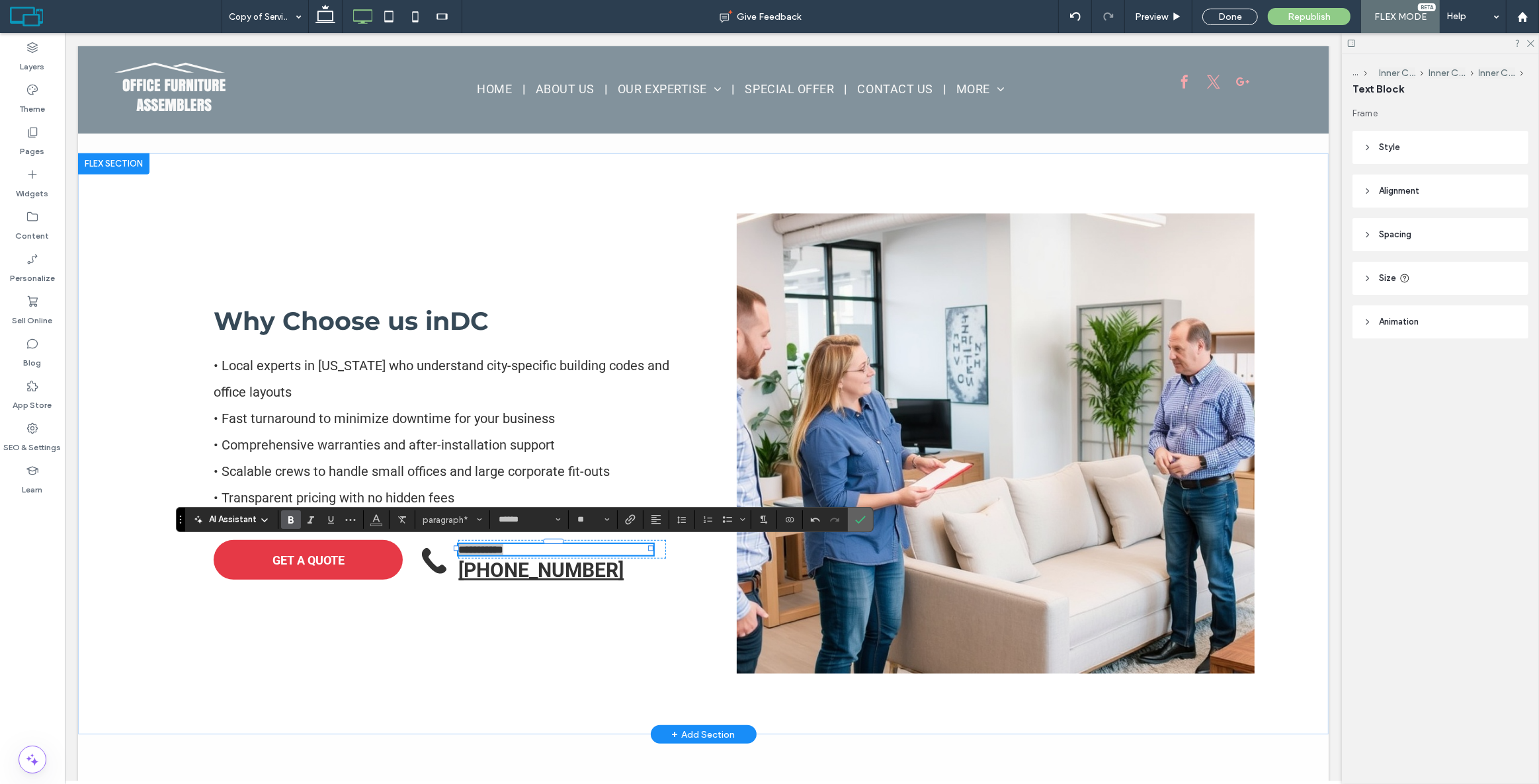
click at [867, 520] on label "Confirm" at bounding box center [860, 519] width 20 height 24
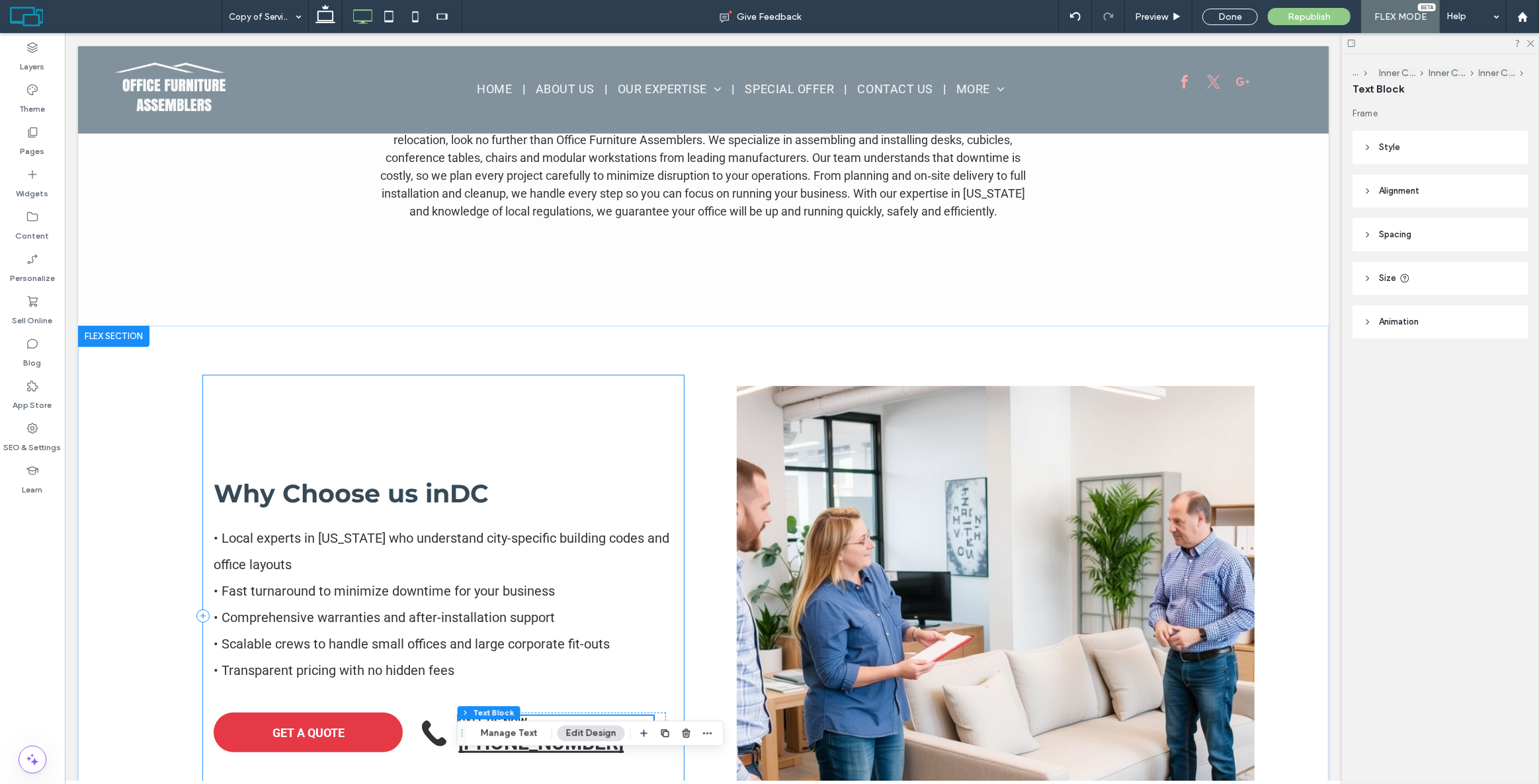
scroll to position [721, 0]
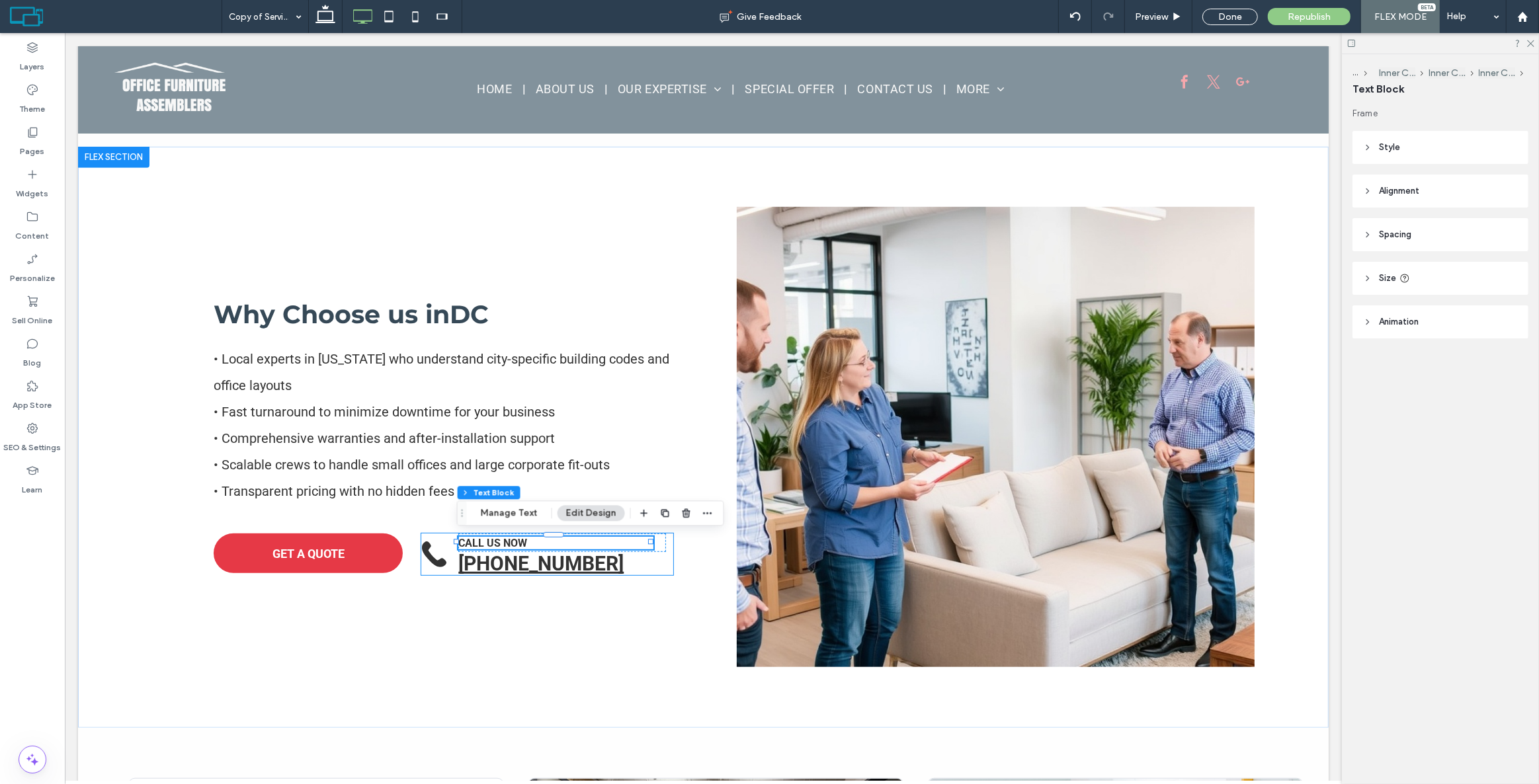
click at [436, 570] on div "CALL US NOW [PHONE_NUMBER]" at bounding box center [546, 554] width 251 height 42
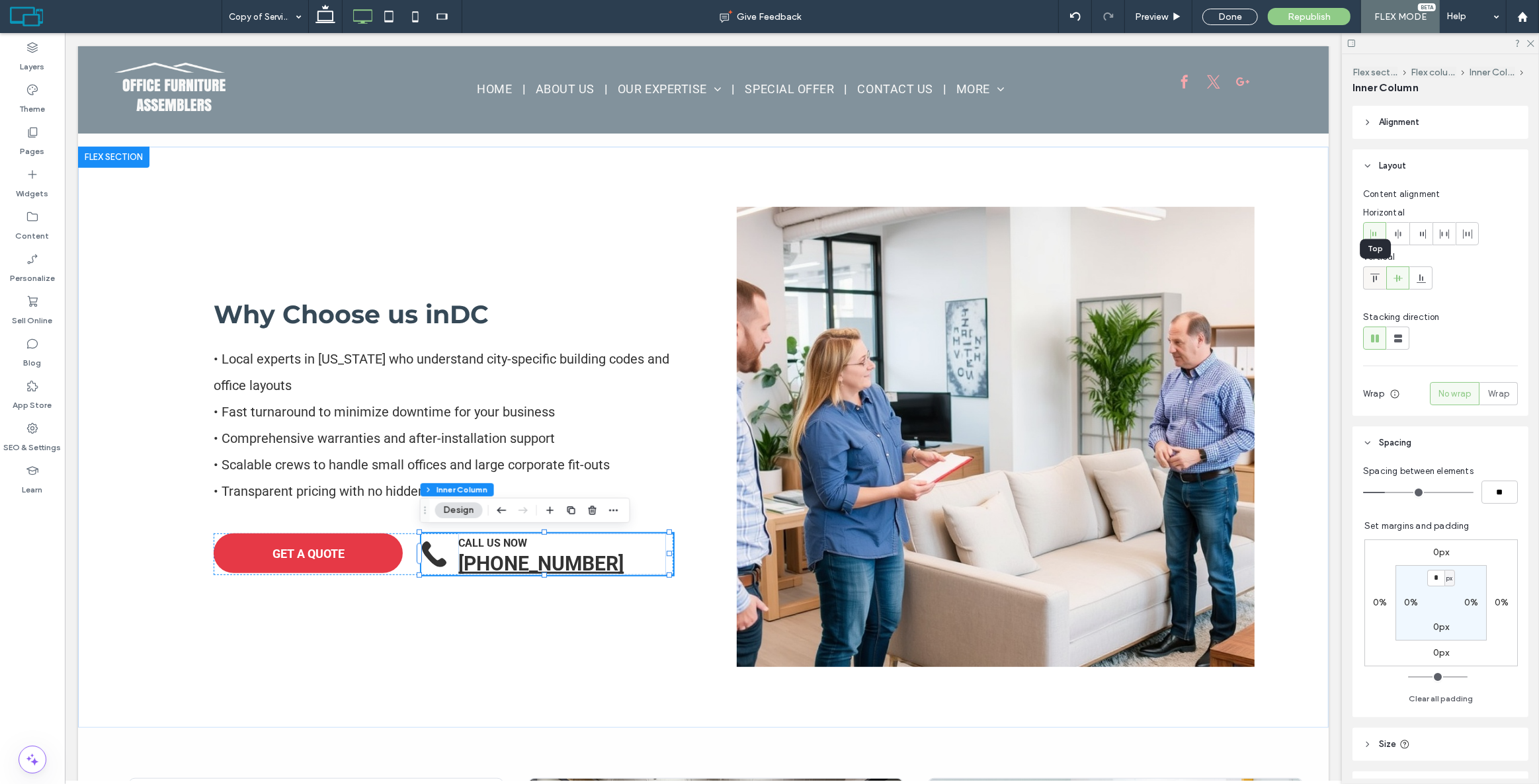
click at [1376, 277] on use at bounding box center [1374, 278] width 9 height 9
click at [1399, 276] on icon at bounding box center [1399, 279] width 11 height 11
click at [1418, 276] on icon at bounding box center [1422, 279] width 11 height 11
click at [1399, 274] on icon at bounding box center [1399, 279] width 11 height 11
click at [668, 619] on div "Why Choose us in [GEOGRAPHIC_DATA] • Local experts in [US_STATE] who understand…" at bounding box center [443, 437] width 481 height 482
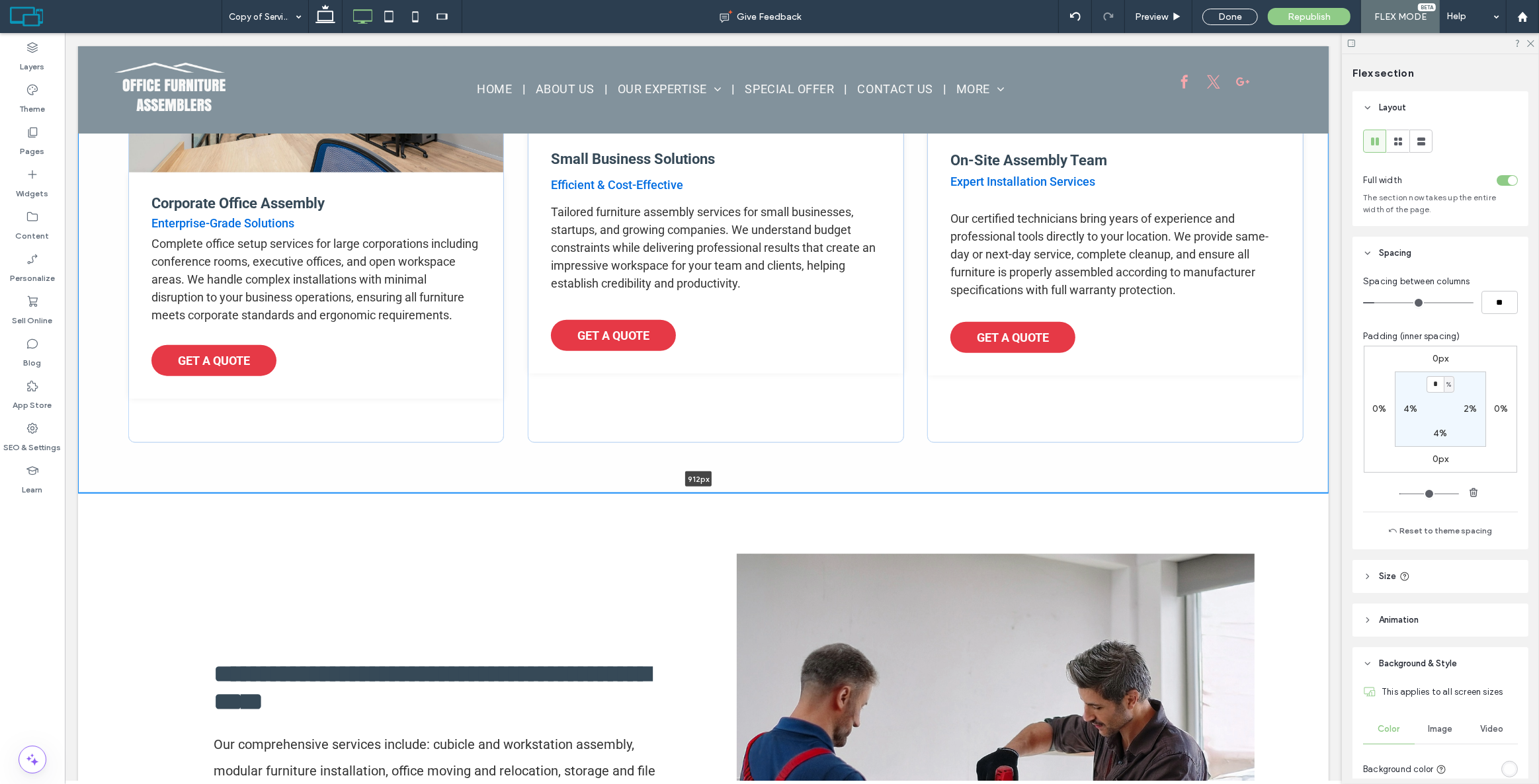
scroll to position [1415, 0]
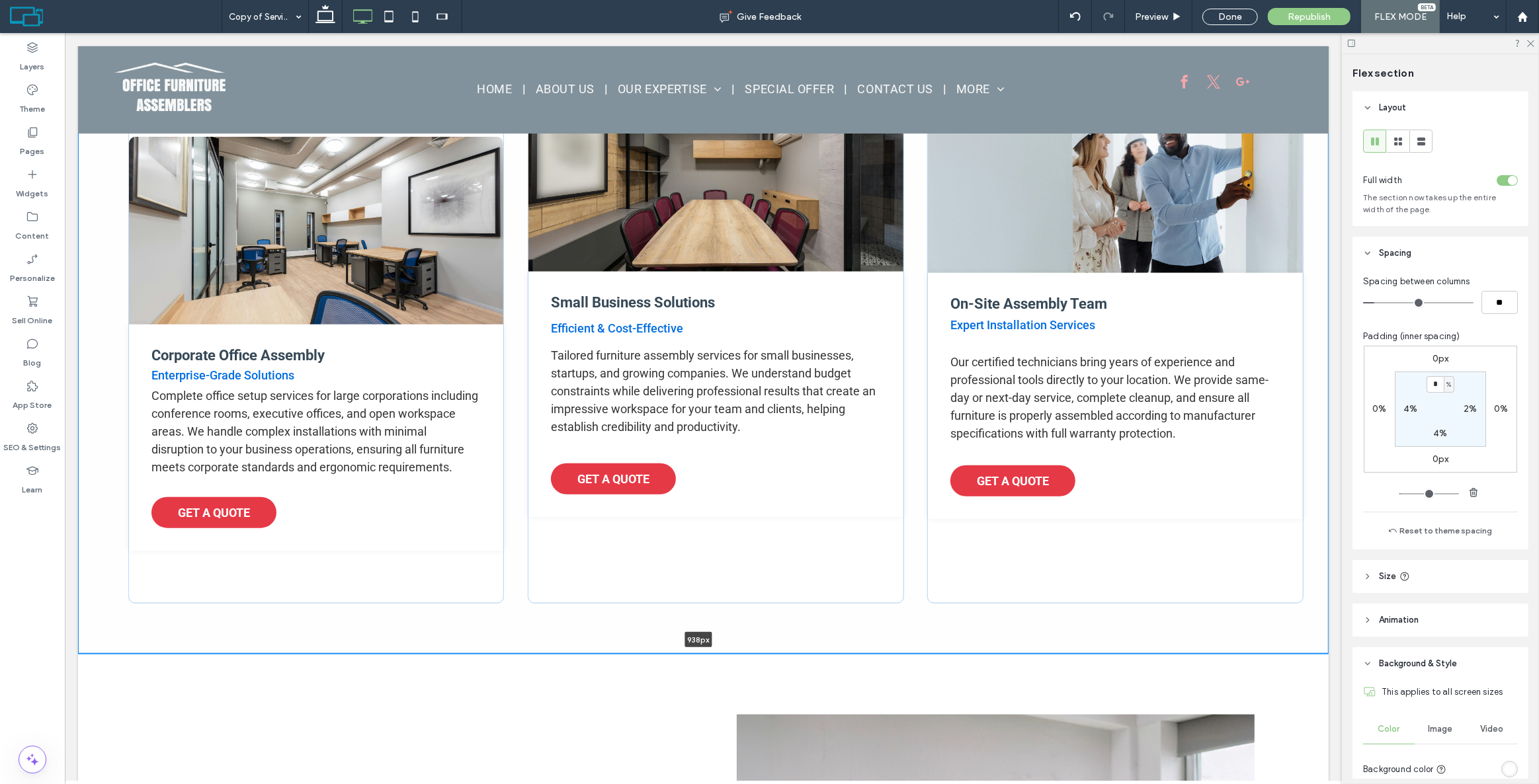
drag, startPoint x: 809, startPoint y: 484, endPoint x: 809, endPoint y: 510, distance: 26.0
click at [809, 510] on div "Corporate Office Assembly Enterprise-Grade Solutions Complete office setup serv…" at bounding box center [703, 344] width 1251 height 620
type input "***"
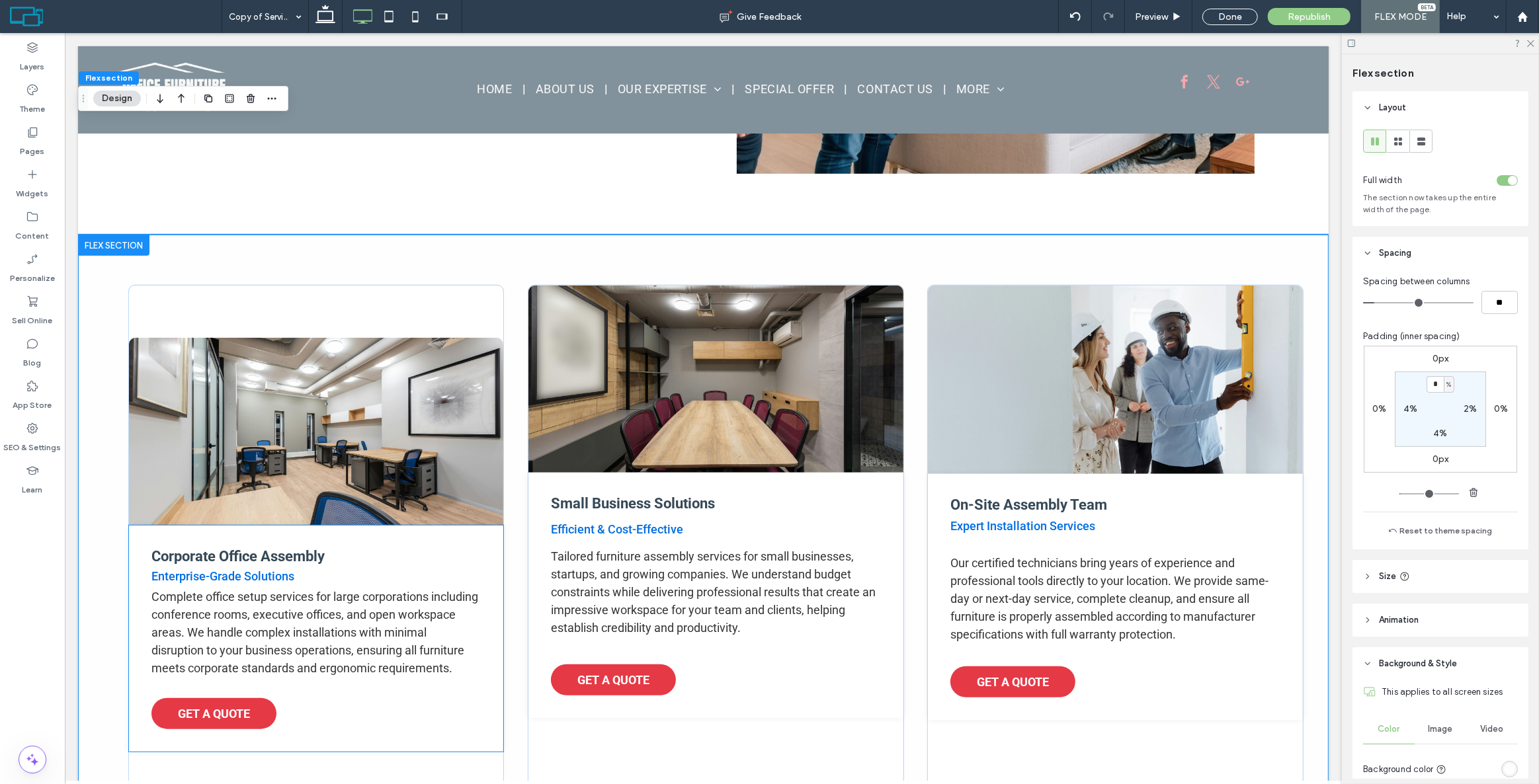
scroll to position [1175, 0]
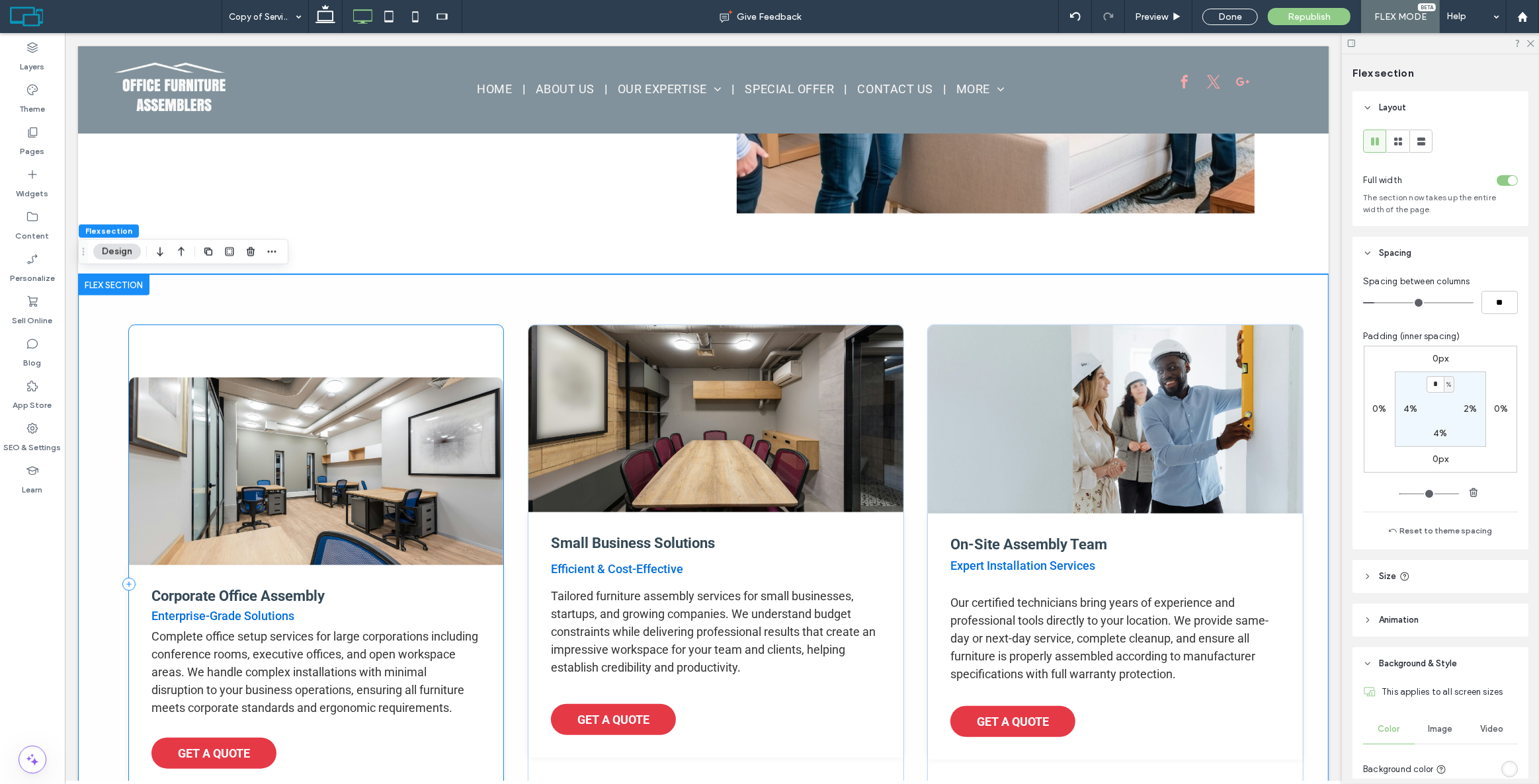
click at [401, 342] on div "Corporate Office Assembly Enterprise-Grade Solutions Complete office setup serv…" at bounding box center [316, 585] width 376 height 520
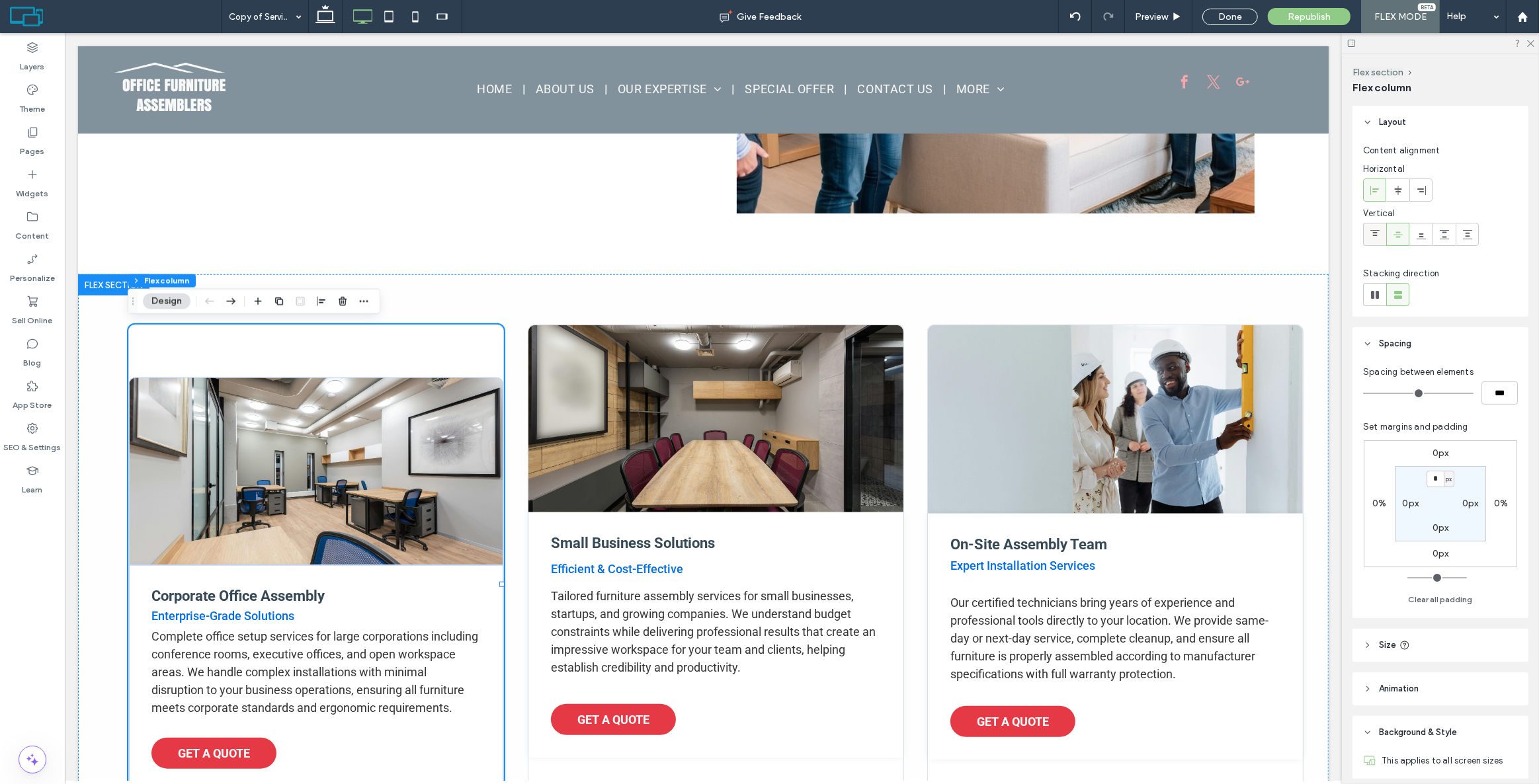
click at [1374, 230] on icon at bounding box center [1375, 235] width 11 height 11
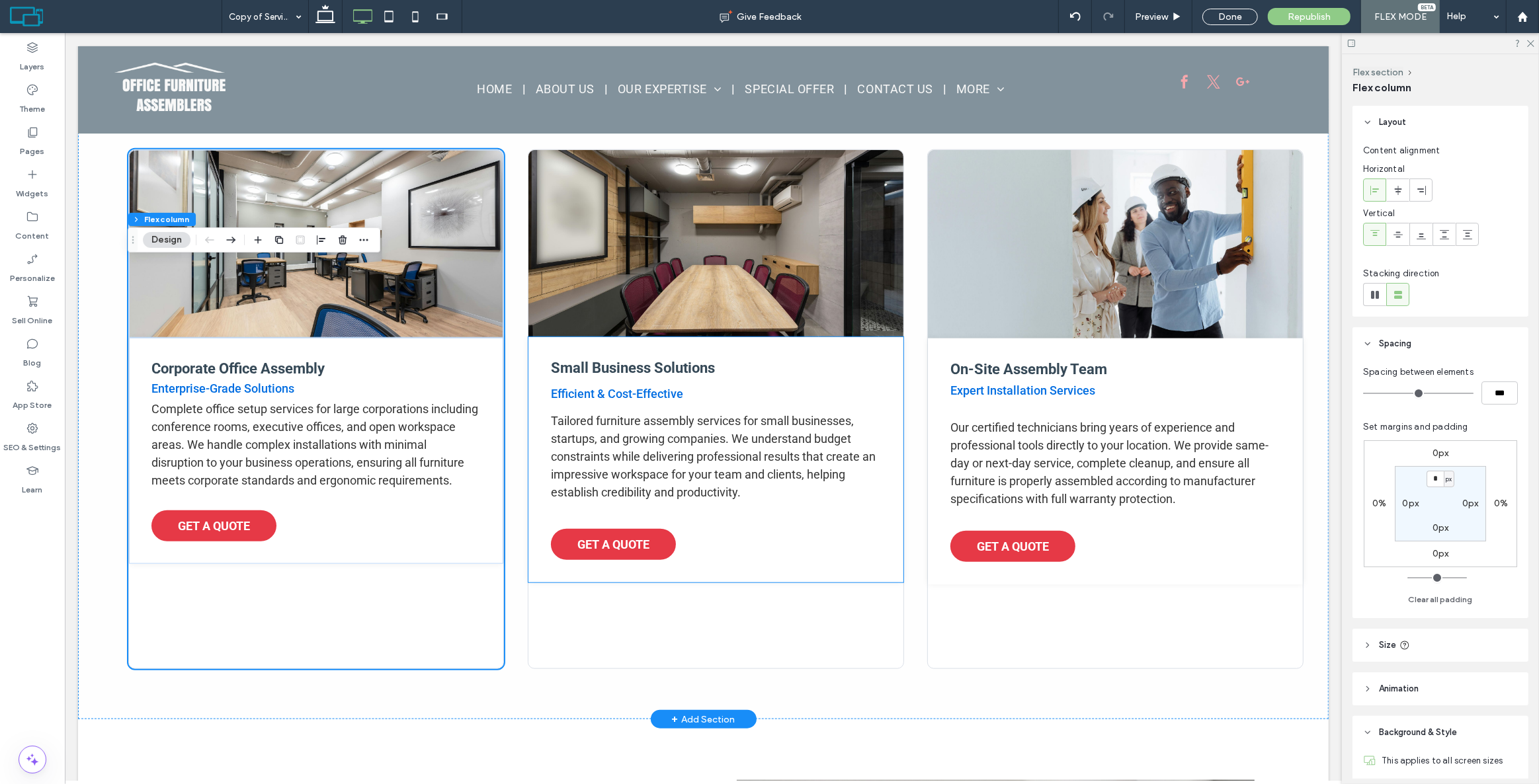
scroll to position [1355, 0]
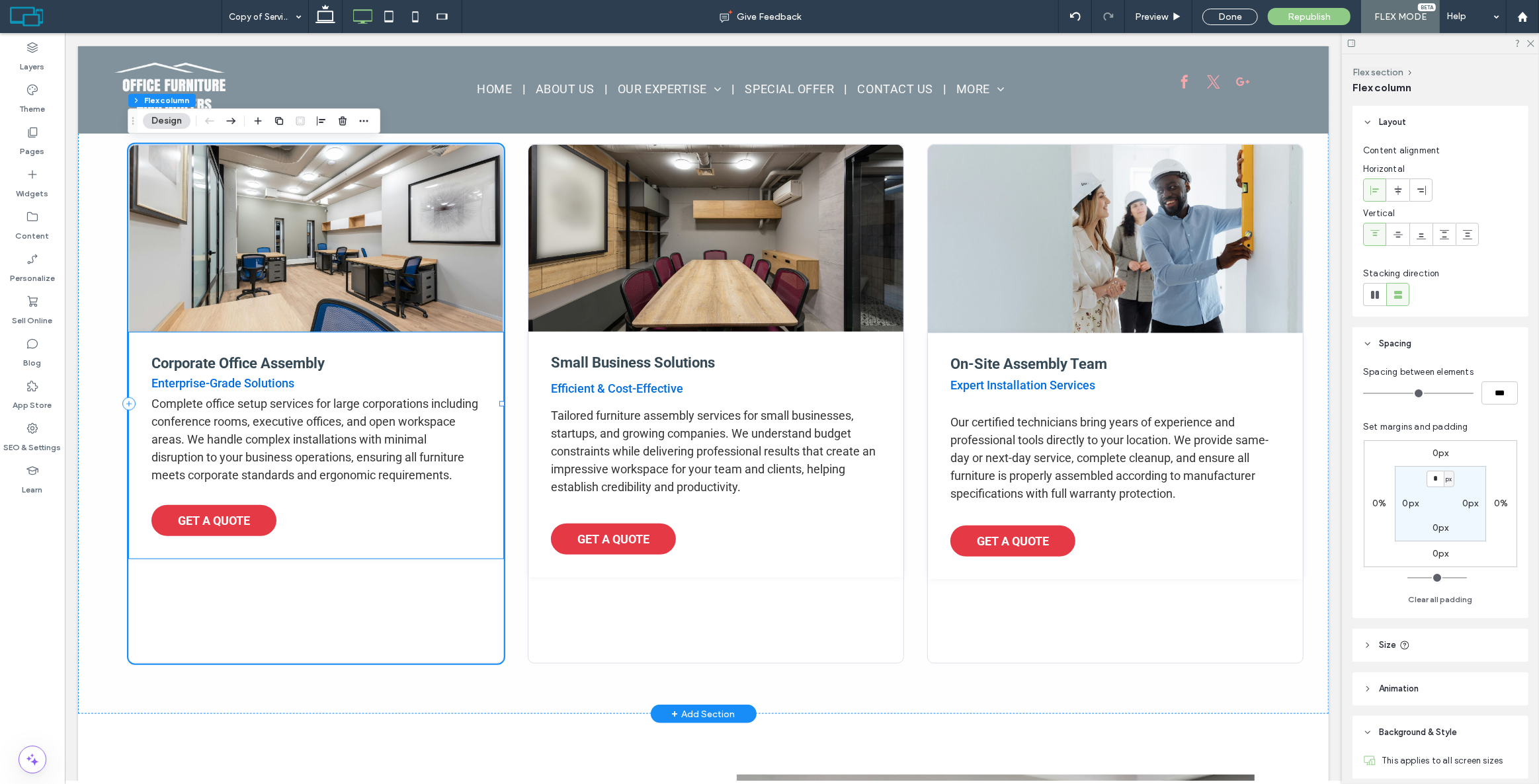
click at [391, 557] on div "Corporate Office Assembly Enterprise-Grade Solutions Complete office setup serv…" at bounding box center [316, 445] width 375 height 226
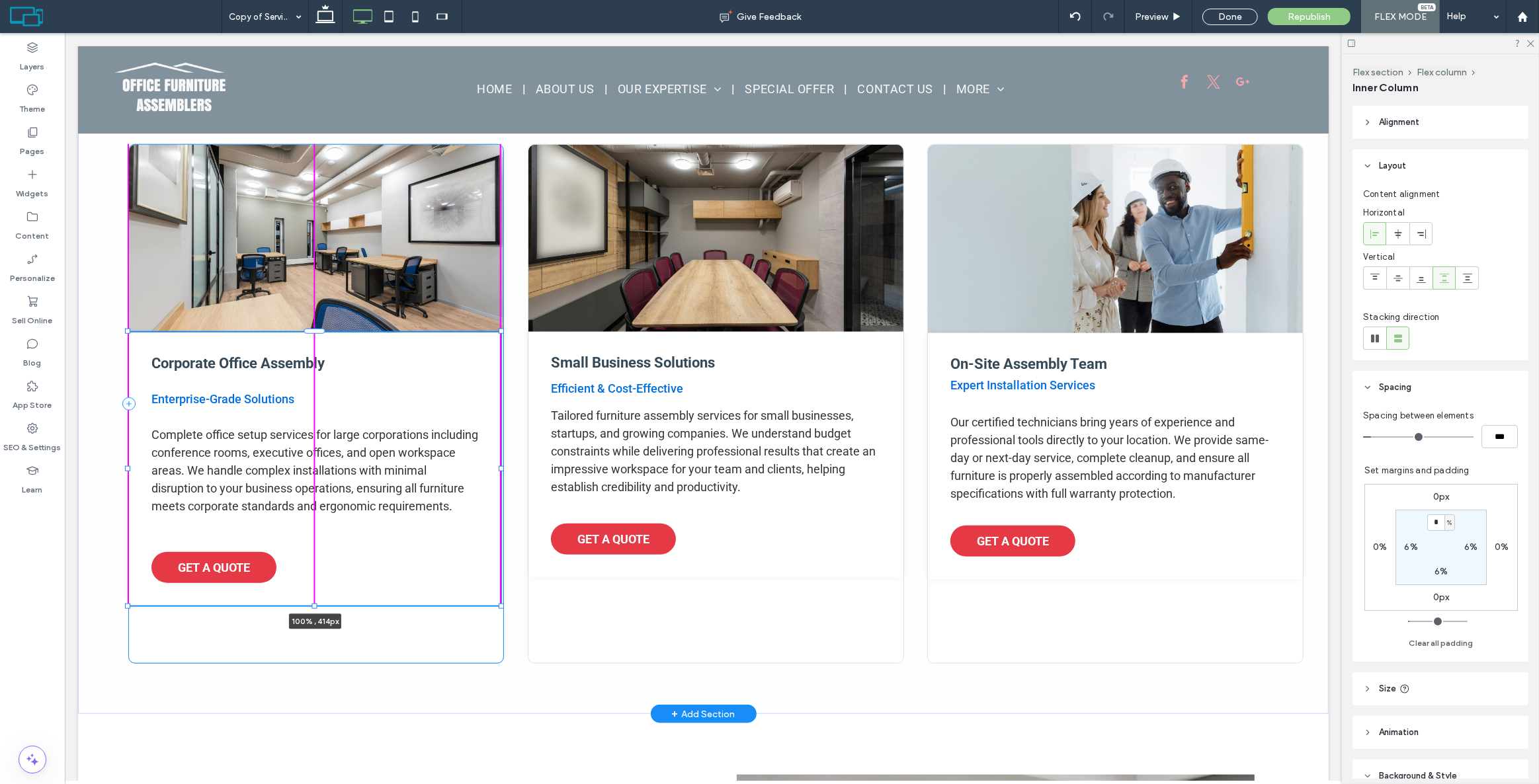
drag, startPoint x: 314, startPoint y: 577, endPoint x: 329, endPoint y: 606, distance: 32.6
click at [329, 606] on div "Corporate Office Assembly Enterprise-Grade Solutions Complete office setup serv…" at bounding box center [703, 404] width 1251 height 620
type input "***"
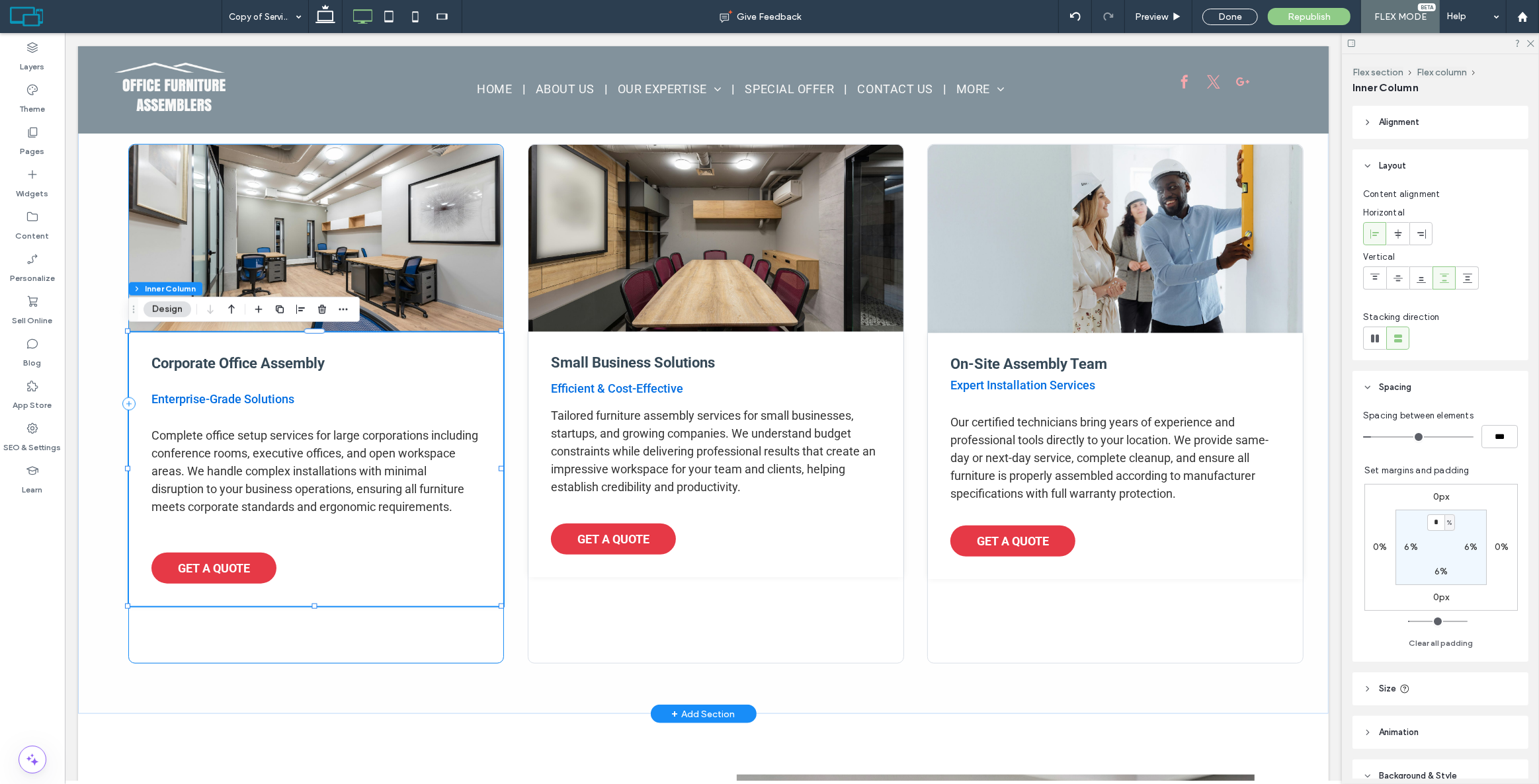
click at [329, 645] on div "Corporate Office Assembly Enterprise-Grade Solutions Complete office setup serv…" at bounding box center [316, 404] width 376 height 520
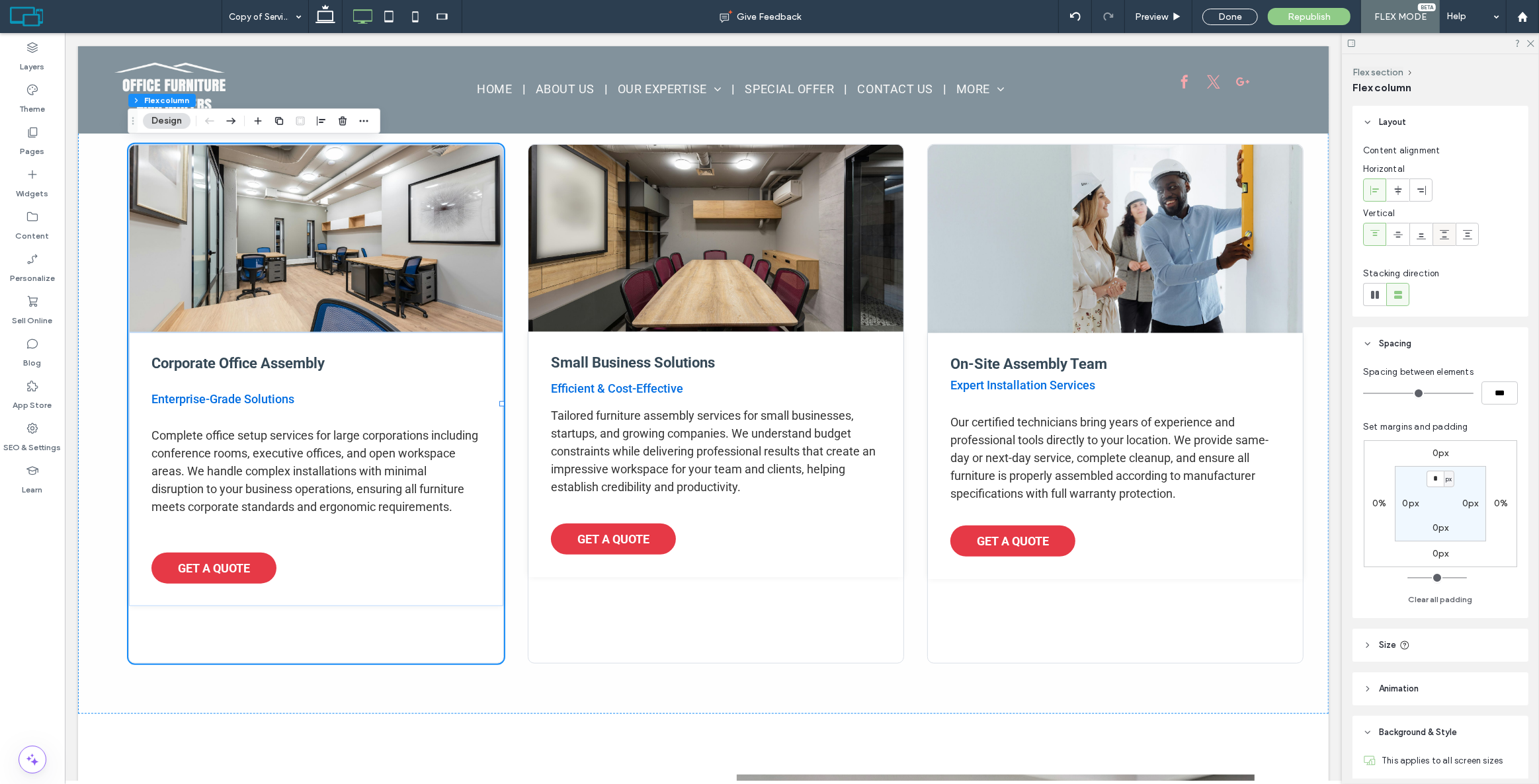
click at [1442, 231] on icon at bounding box center [1445, 235] width 11 height 11
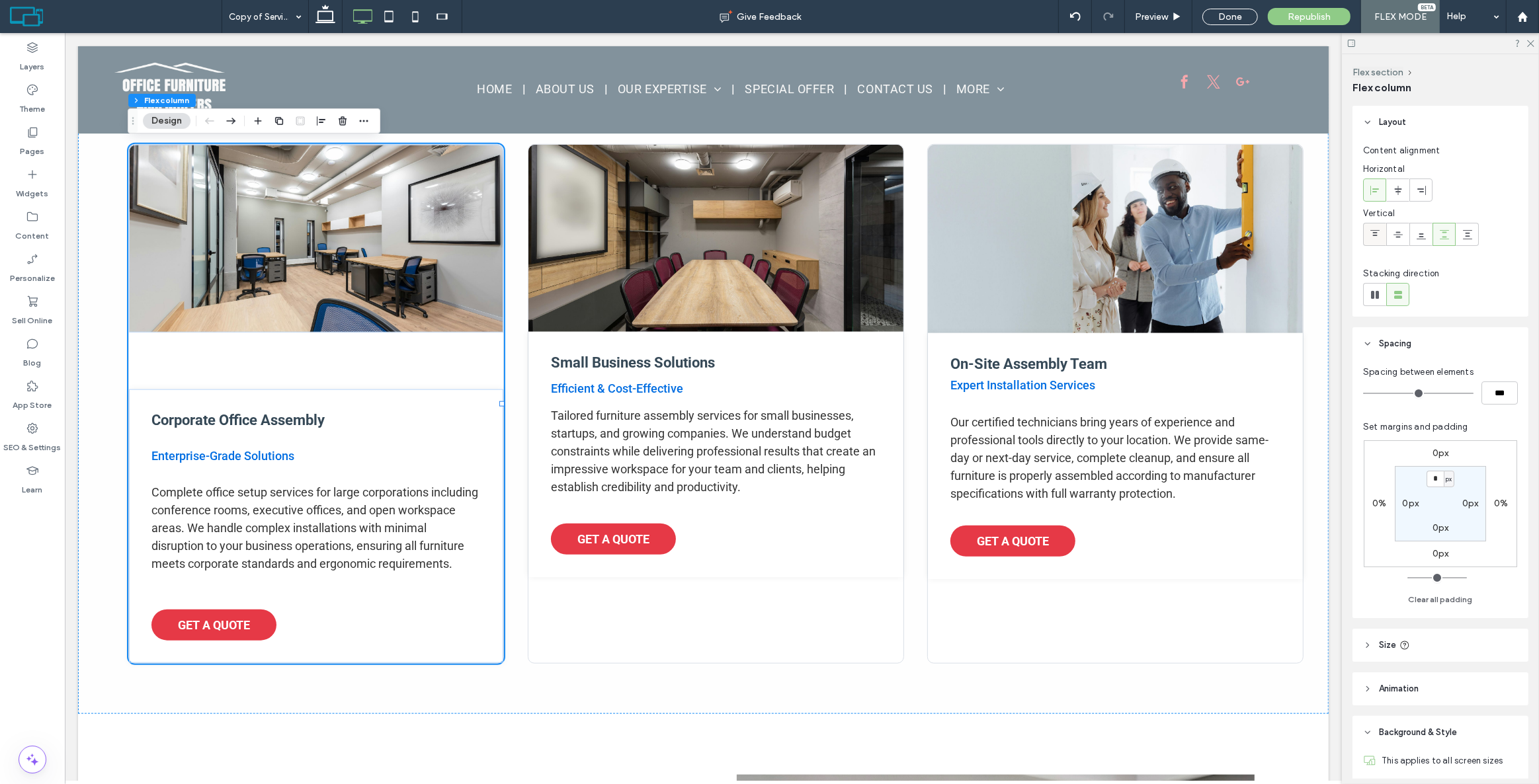
click at [1379, 235] on icon at bounding box center [1375, 235] width 11 height 11
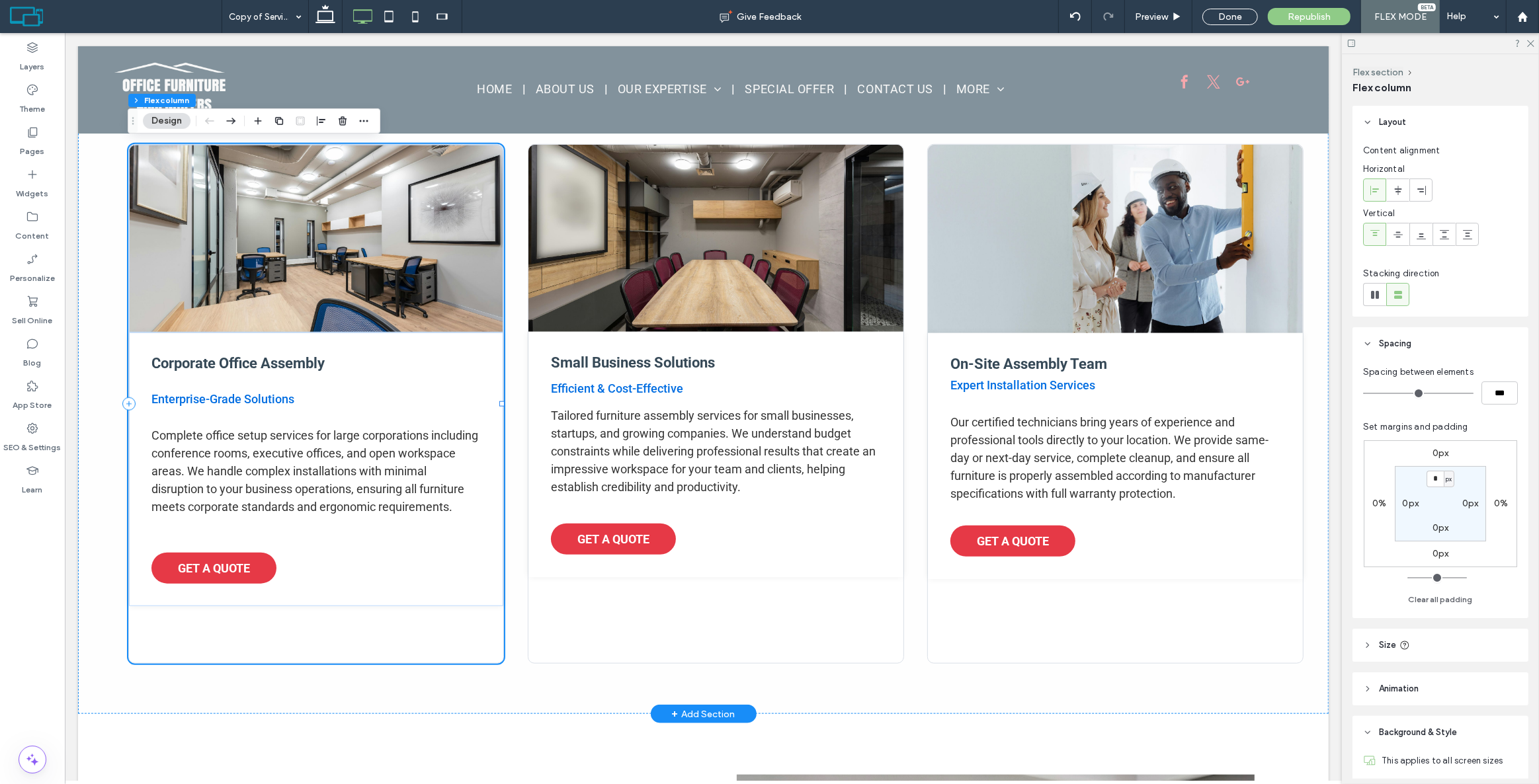
click at [382, 628] on div "Corporate Office Assembly Enterprise-Grade Solutions Complete office setup serv…" at bounding box center [316, 404] width 376 height 520
click at [398, 569] on div "Corporate Office Assembly Enterprise-Grade Solutions Complete office setup serv…" at bounding box center [316, 469] width 375 height 274
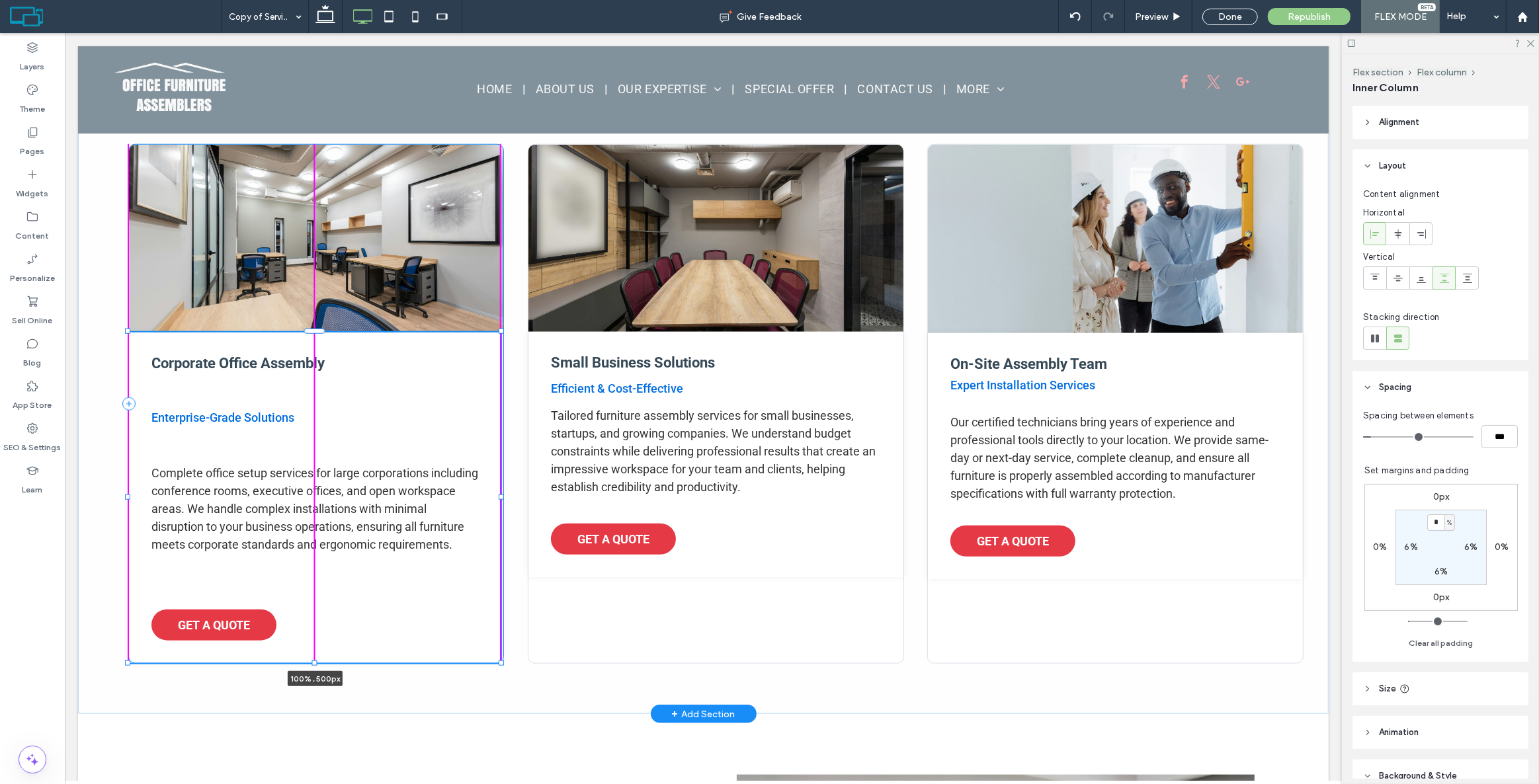
drag, startPoint x: 316, startPoint y: 604, endPoint x: 300, endPoint y: 662, distance: 60.2
click at [129, 333] on div at bounding box center [128, 332] width 1 height 1
type input "***"
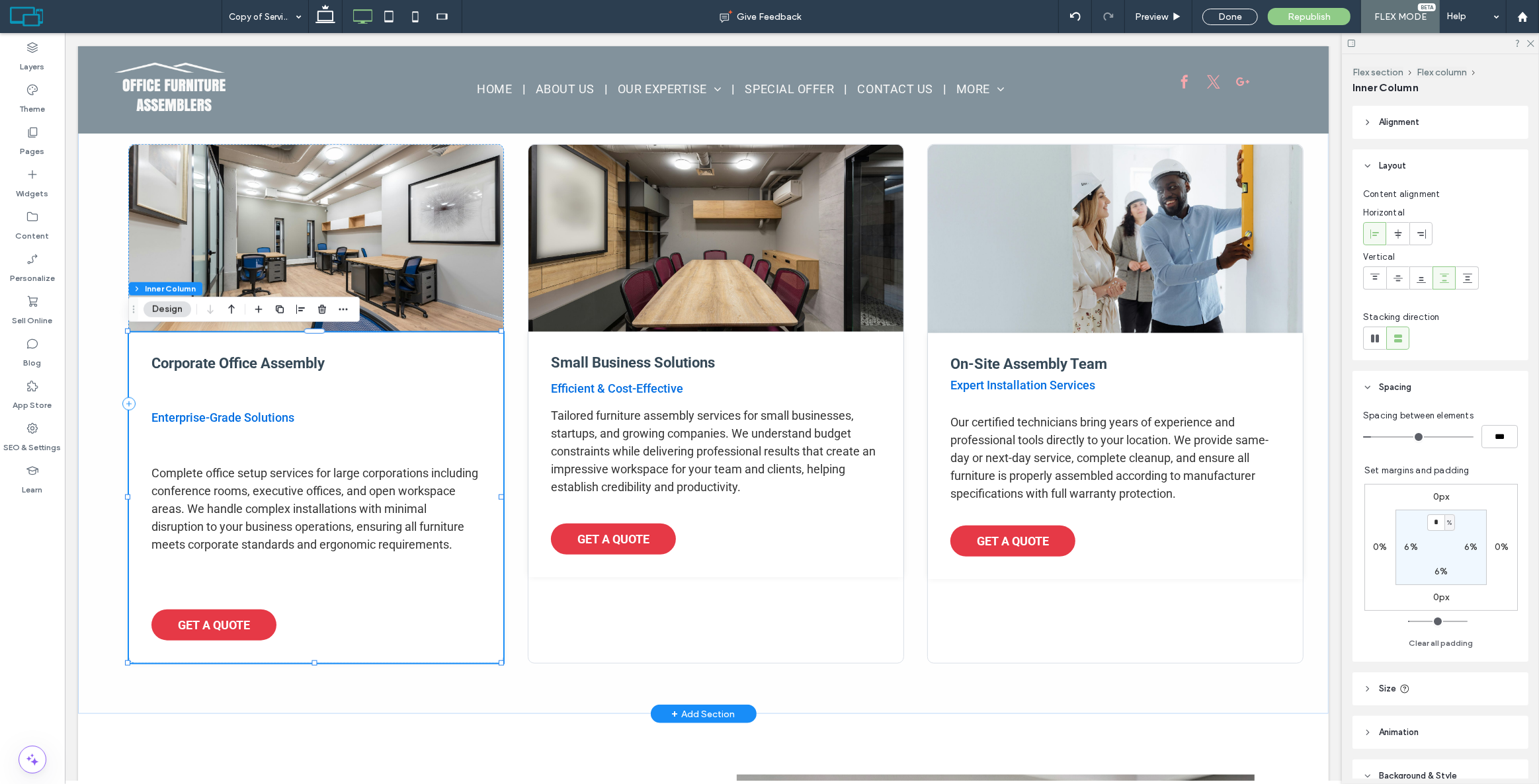
click at [489, 370] on div "Corporate Office Assembly Enterprise-Grade Solutions Complete office setup serv…" at bounding box center [316, 498] width 375 height 331
type input "*"
type input "***"
type input "*"
type input "***"
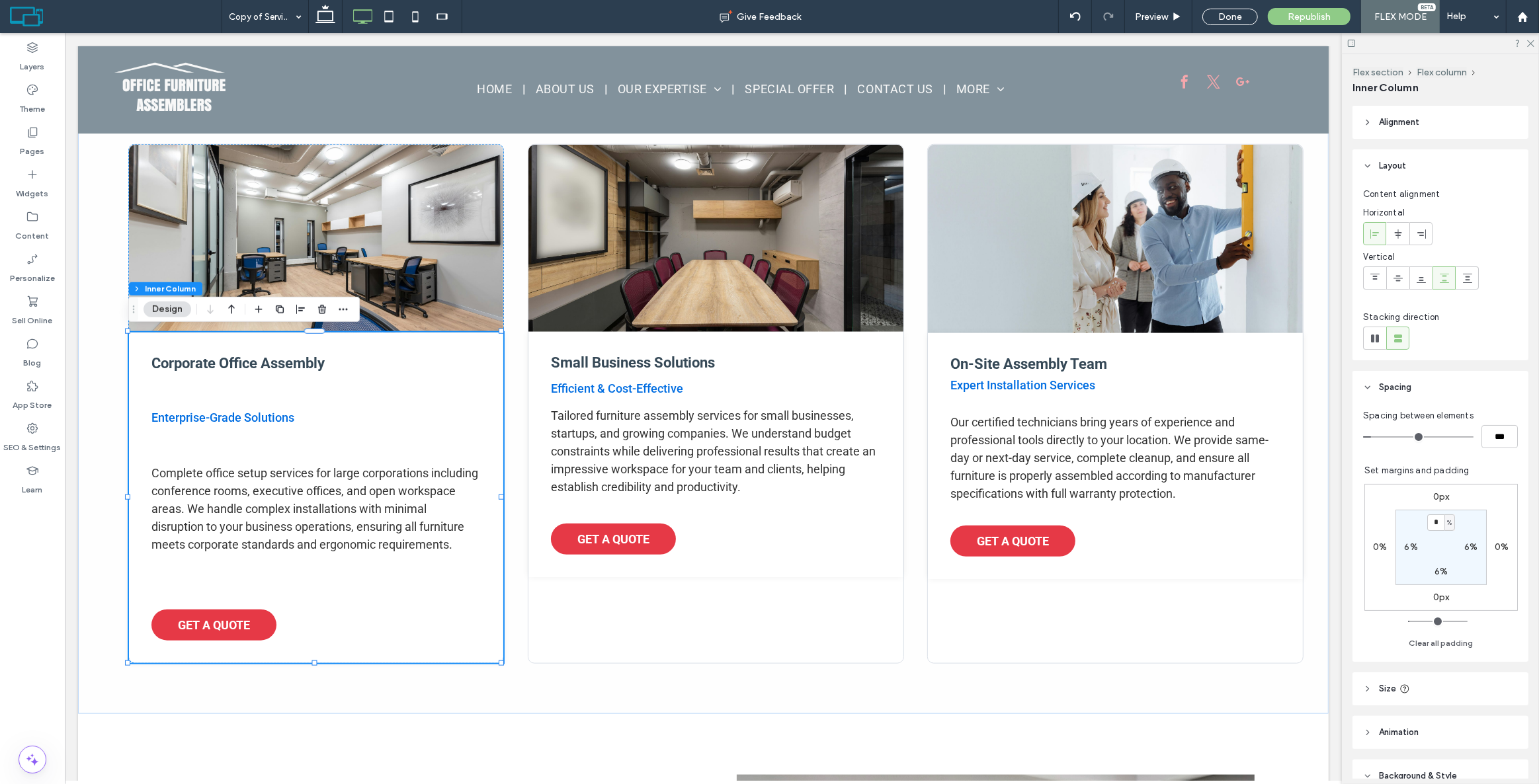
drag, startPoint x: 1372, startPoint y: 435, endPoint x: 1328, endPoint y: 426, distance: 44.9
type input "*"
click at [1364, 436] on input "range" at bounding box center [1419, 436] width 111 height 1
click at [258, 393] on div "Corporate Office Assembly Enterprise-Grade Solutions Complete office setup serv…" at bounding box center [316, 498] width 375 height 331
click at [224, 343] on div "Corporate Office Assembly Enterprise-Grade Solutions Complete office setup serv…" at bounding box center [316, 498] width 375 height 331
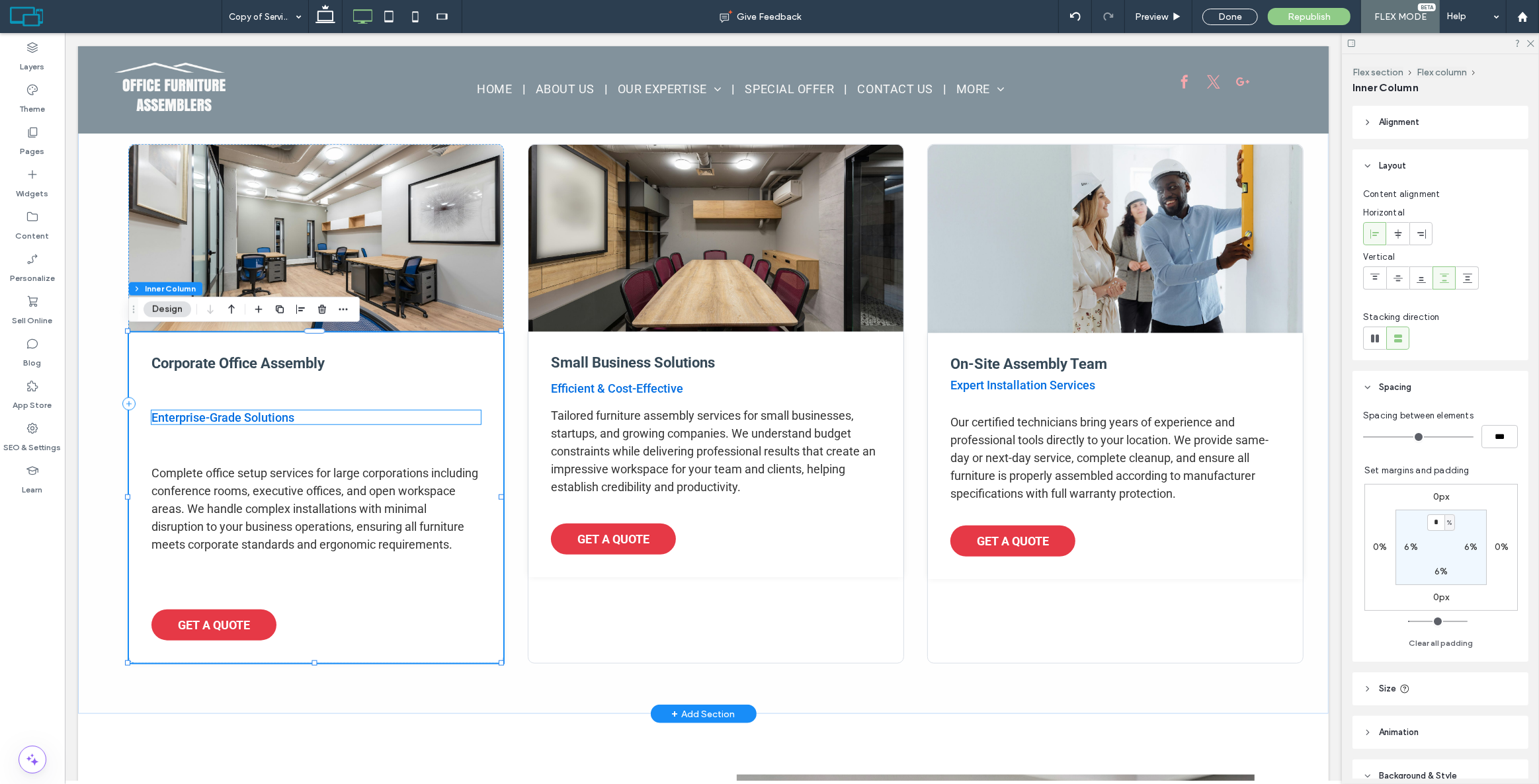
click at [303, 413] on p "Enterprise-Grade Solutions" at bounding box center [316, 417] width 330 height 14
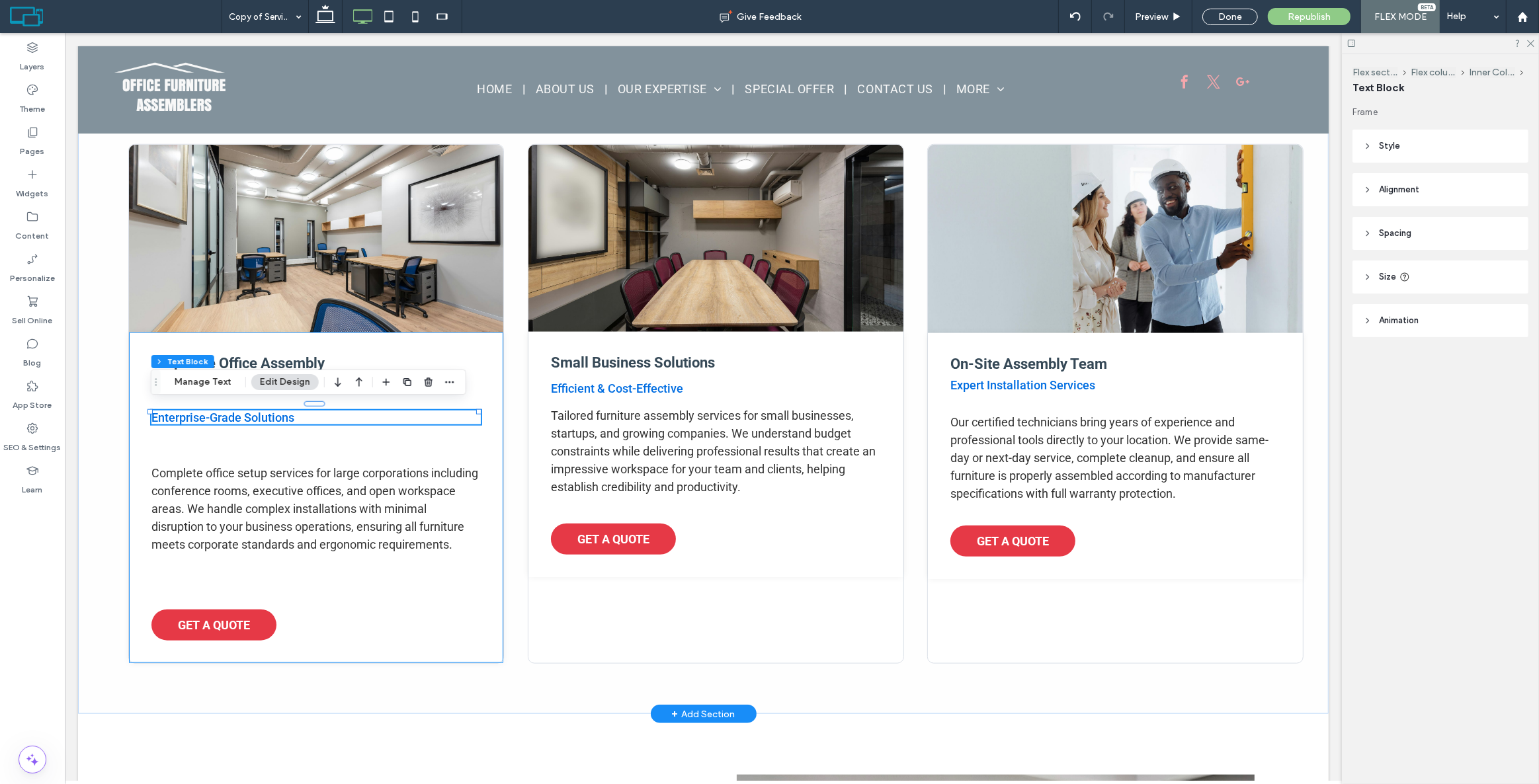
click at [490, 446] on div "Corporate Office Assembly Enterprise-Grade Solutions Complete office setup serv…" at bounding box center [316, 498] width 375 height 331
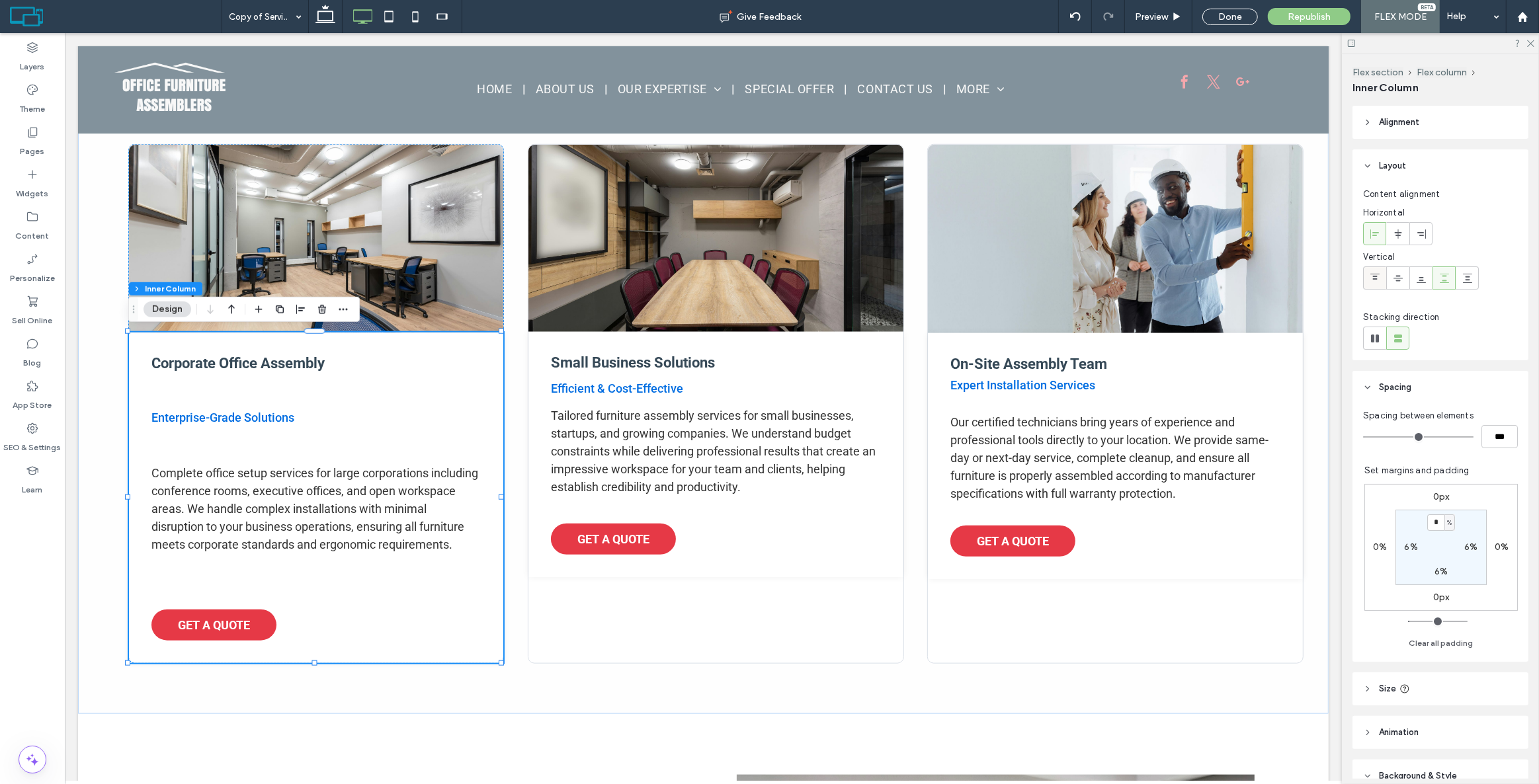
click at [1376, 281] on icon at bounding box center [1375, 279] width 11 height 11
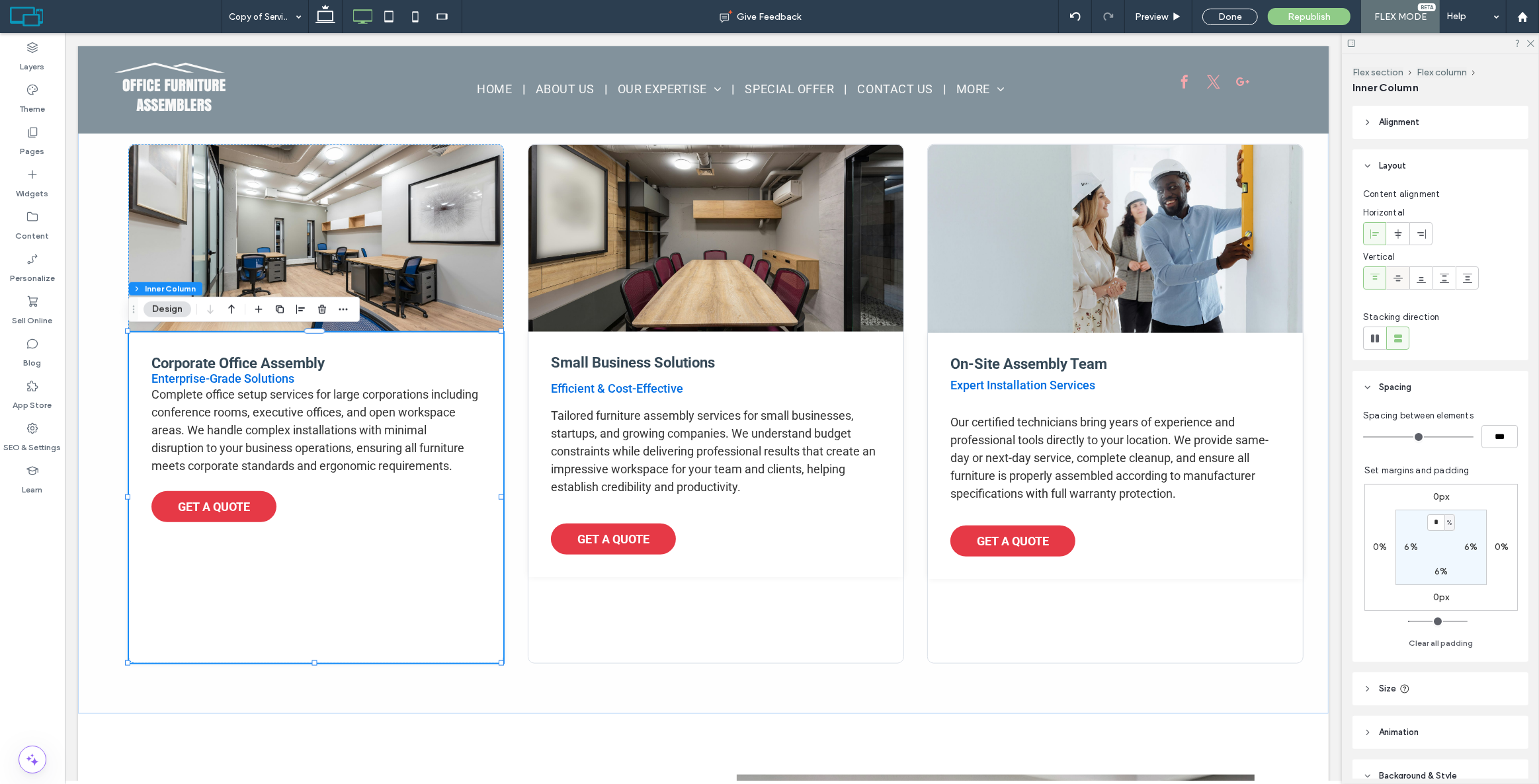
click at [1397, 274] on icon at bounding box center [1399, 279] width 11 height 11
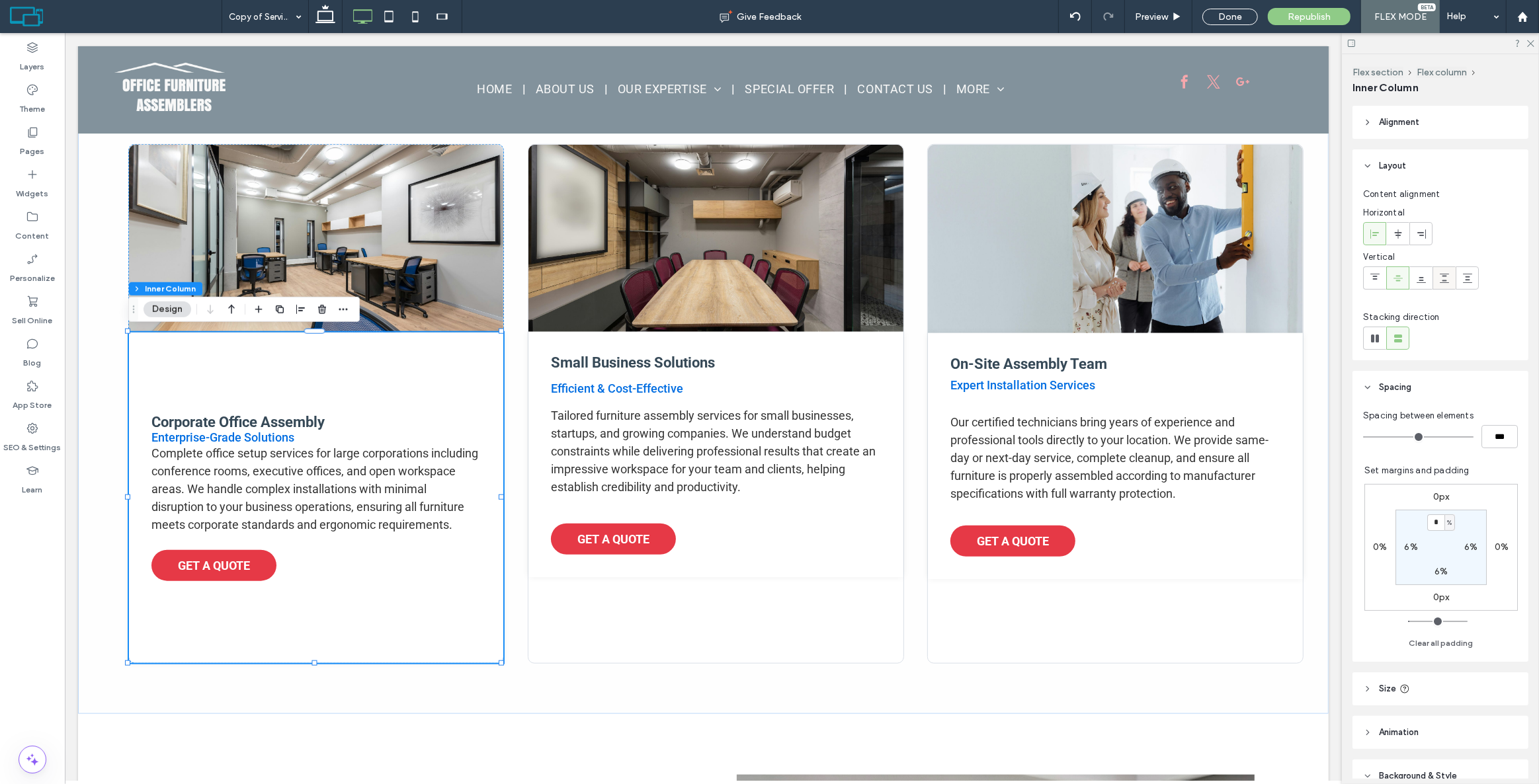
click at [1441, 278] on icon at bounding box center [1445, 279] width 11 height 11
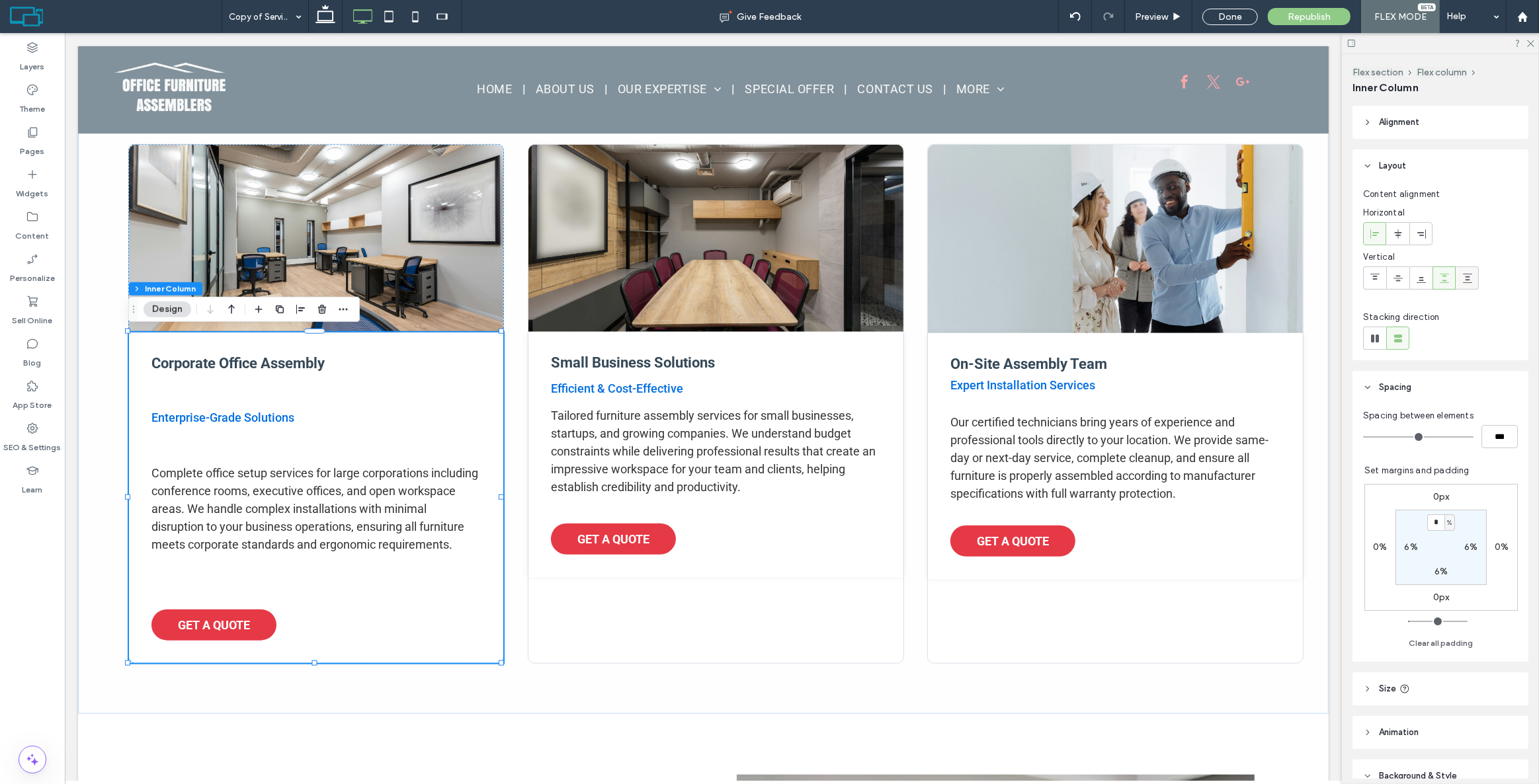
click at [1464, 274] on use at bounding box center [1467, 278] width 9 height 9
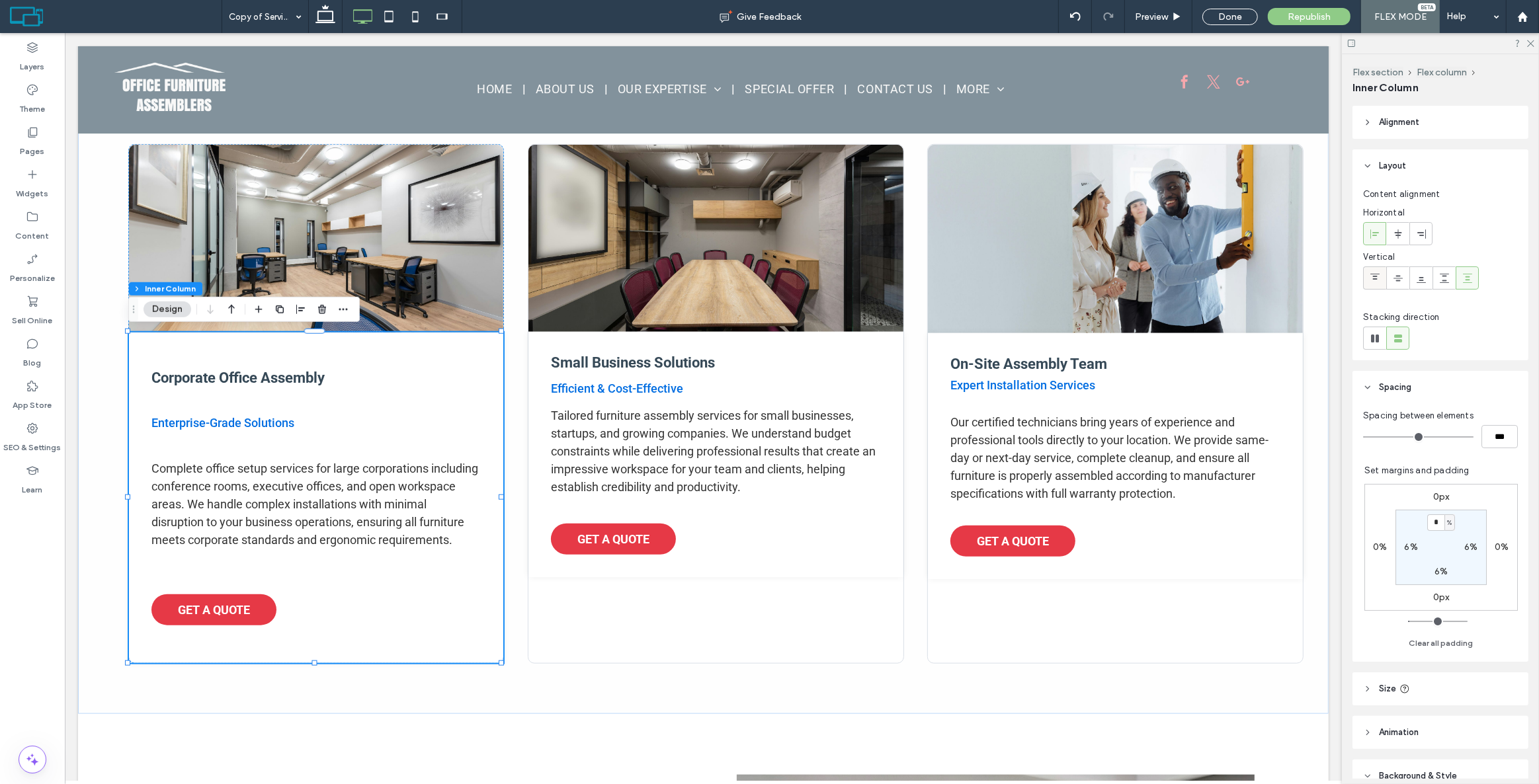
click at [1373, 285] on span at bounding box center [1375, 278] width 11 height 21
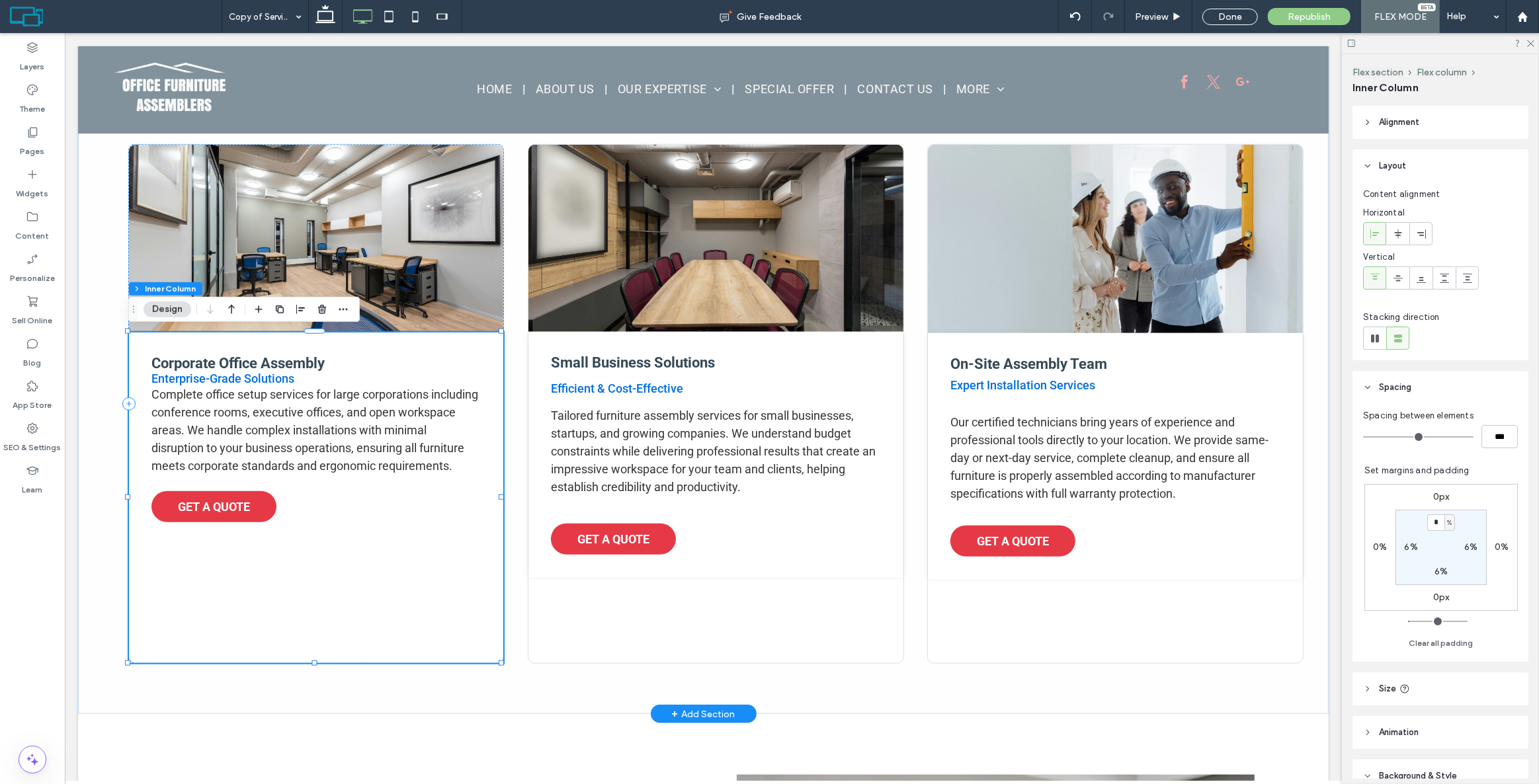
click at [376, 566] on div "Corporate Office Assembly Enterprise-Grade Solutions Complete office setup serv…" at bounding box center [316, 498] width 375 height 331
click at [1495, 436] on input "***" at bounding box center [1500, 437] width 37 height 23
click at [1489, 431] on input "***" at bounding box center [1500, 437] width 37 height 23
type input "****"
type input "**"
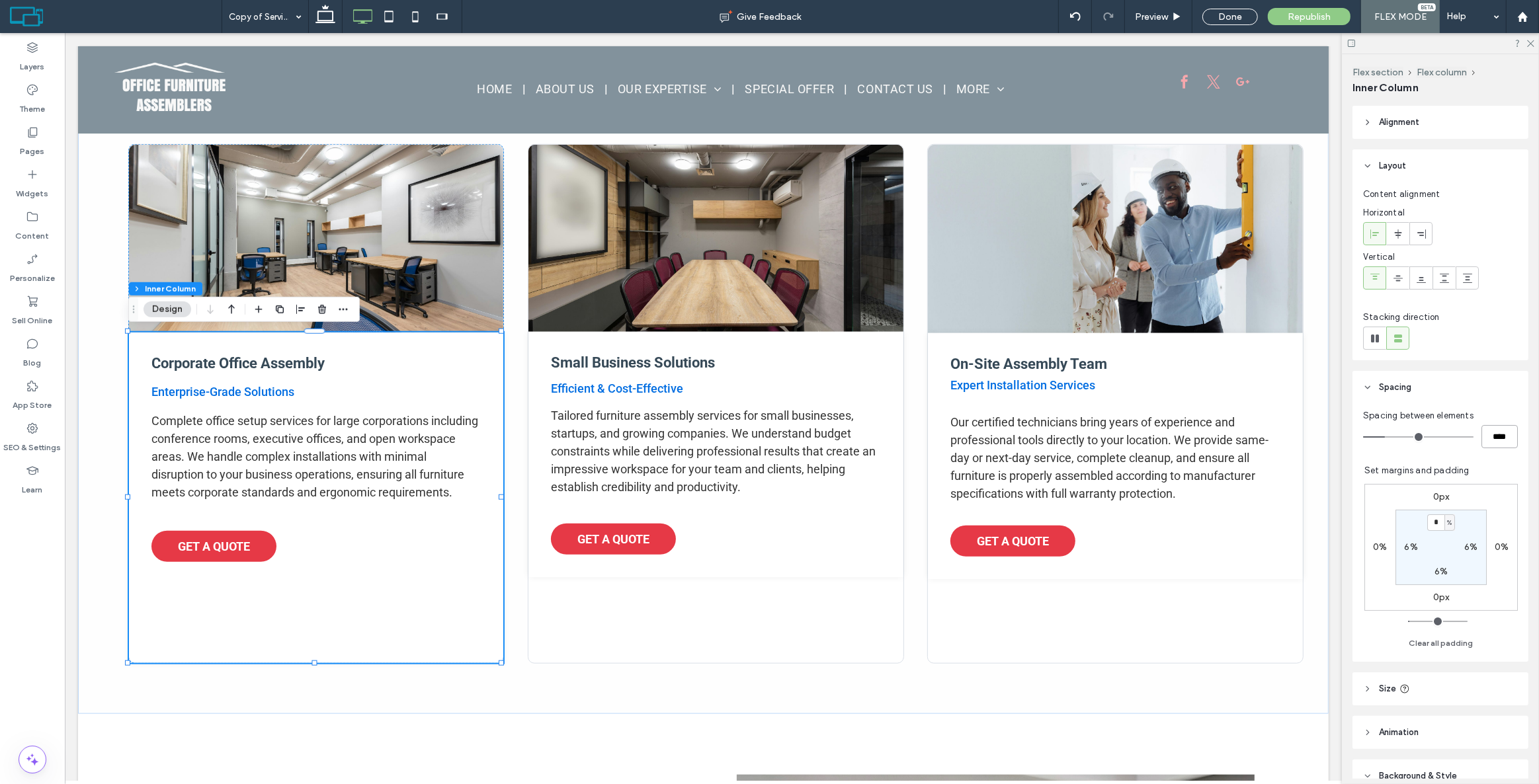
type input "****"
type input "**"
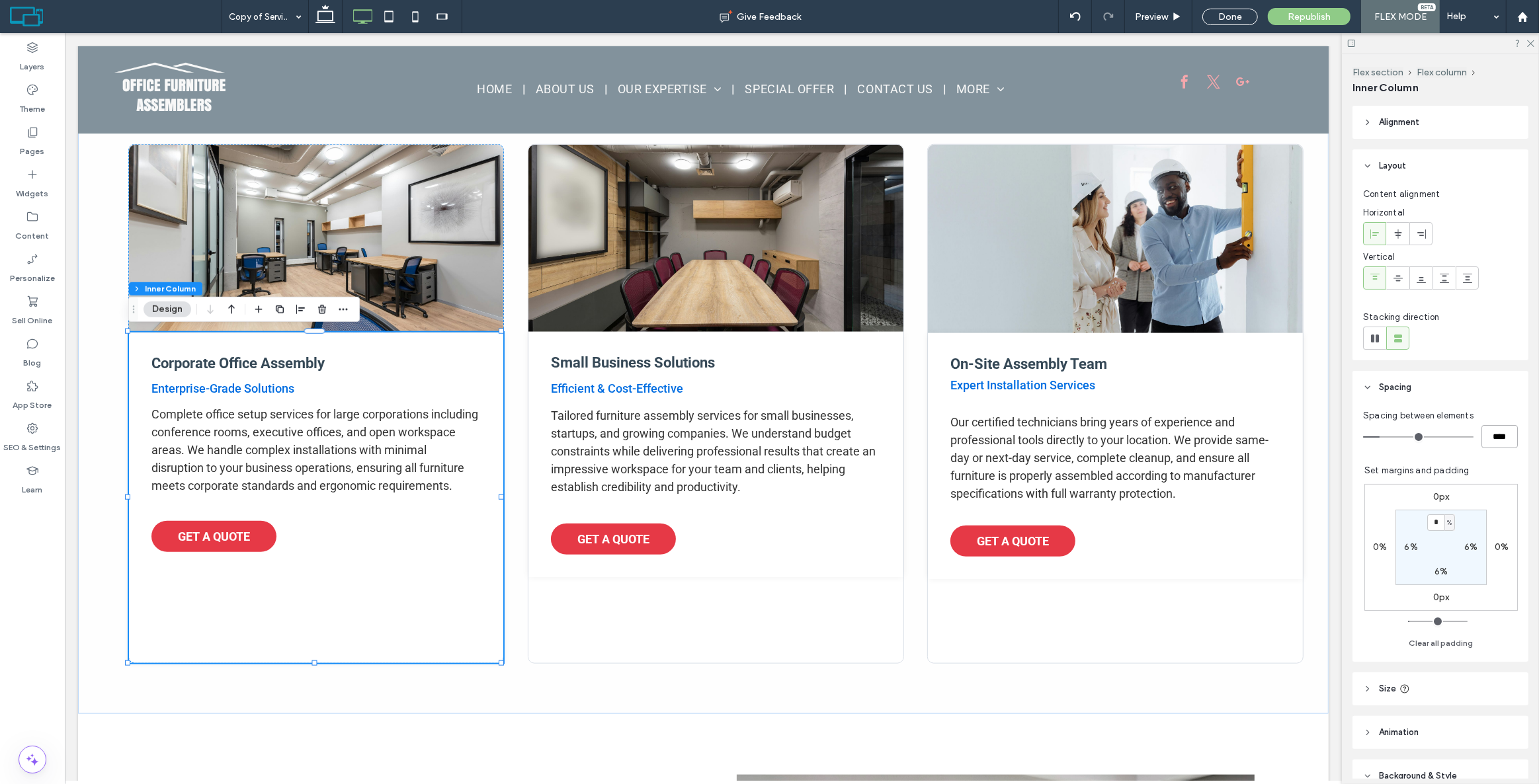
type input "****"
type input "**"
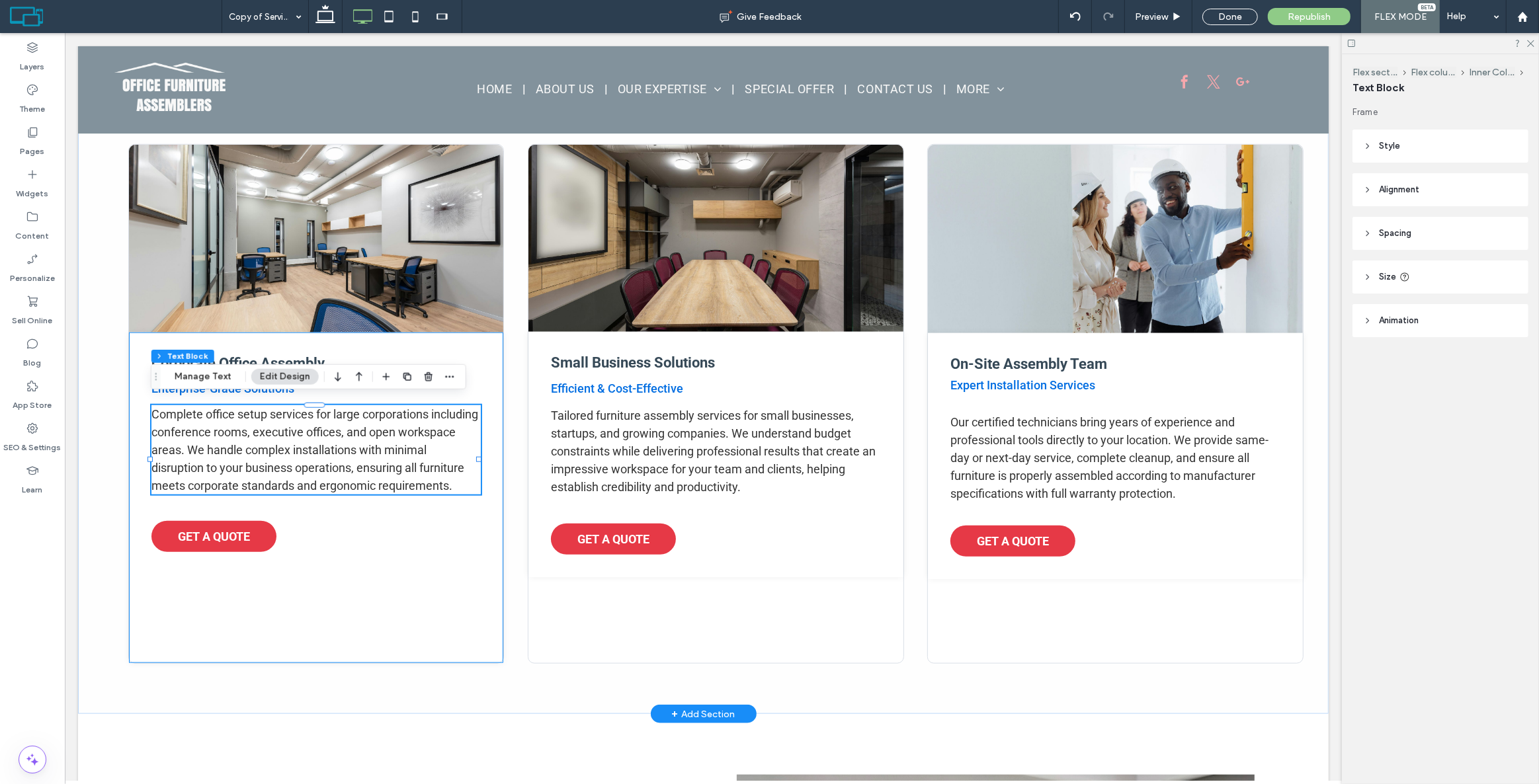
click at [350, 604] on div "Corporate Office Assembly Enterprise-Grade Solutions Complete office setup serv…" at bounding box center [316, 498] width 375 height 331
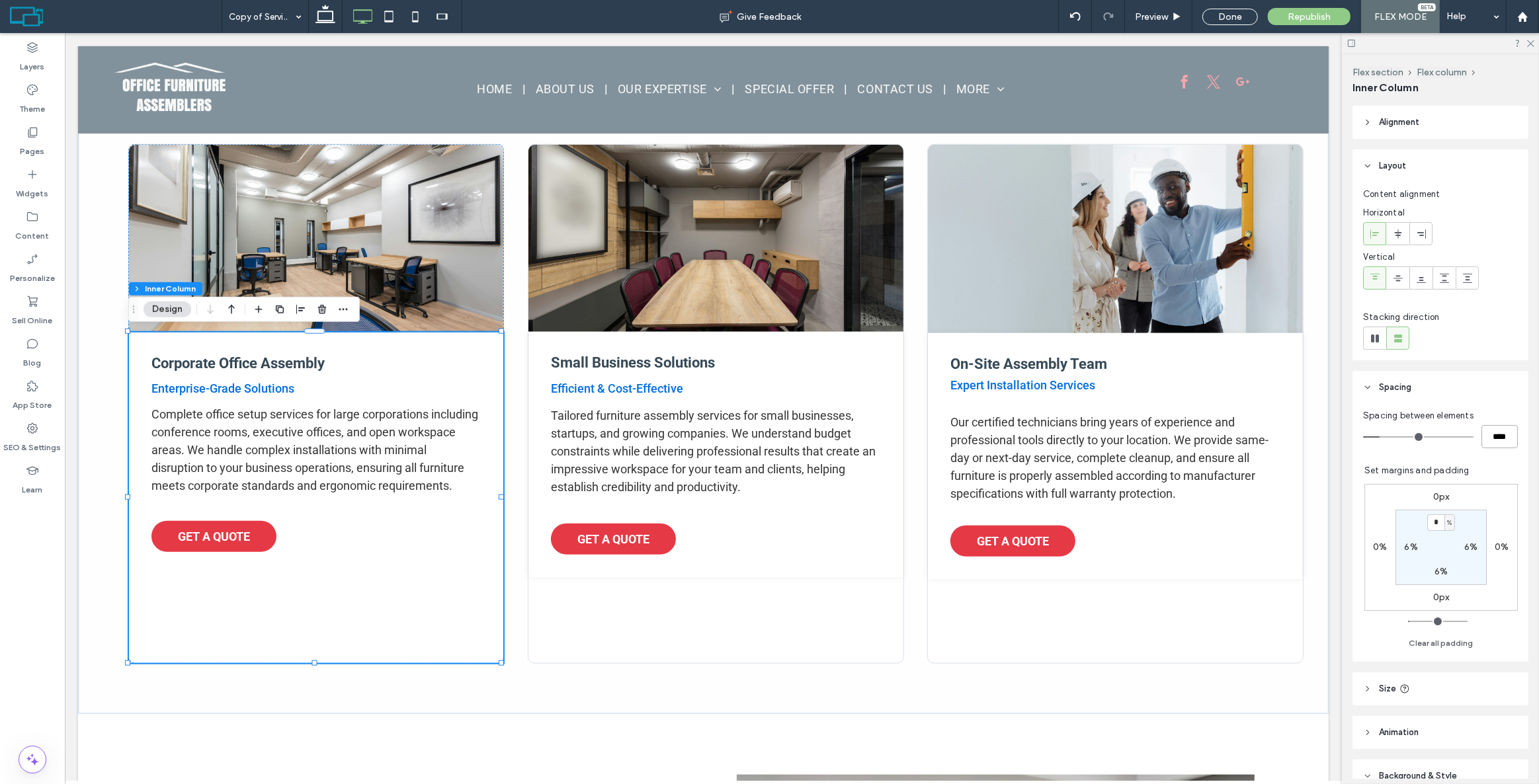
click at [1493, 436] on input "****" at bounding box center [1500, 437] width 37 height 23
type input "**"
type input "****"
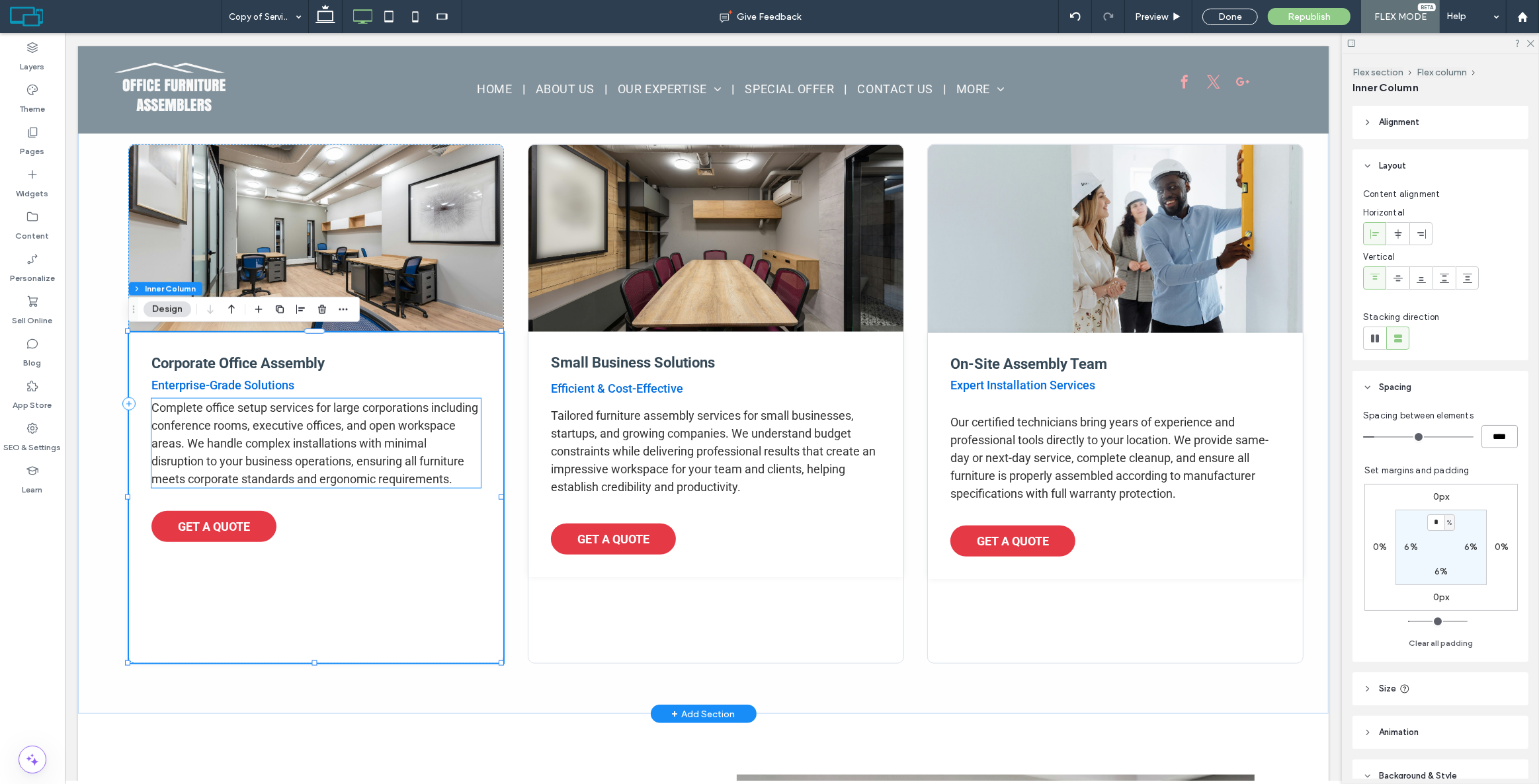
click at [340, 425] on span "Complete office setup services for large corporations including conference room…" at bounding box center [314, 443] width 326 height 85
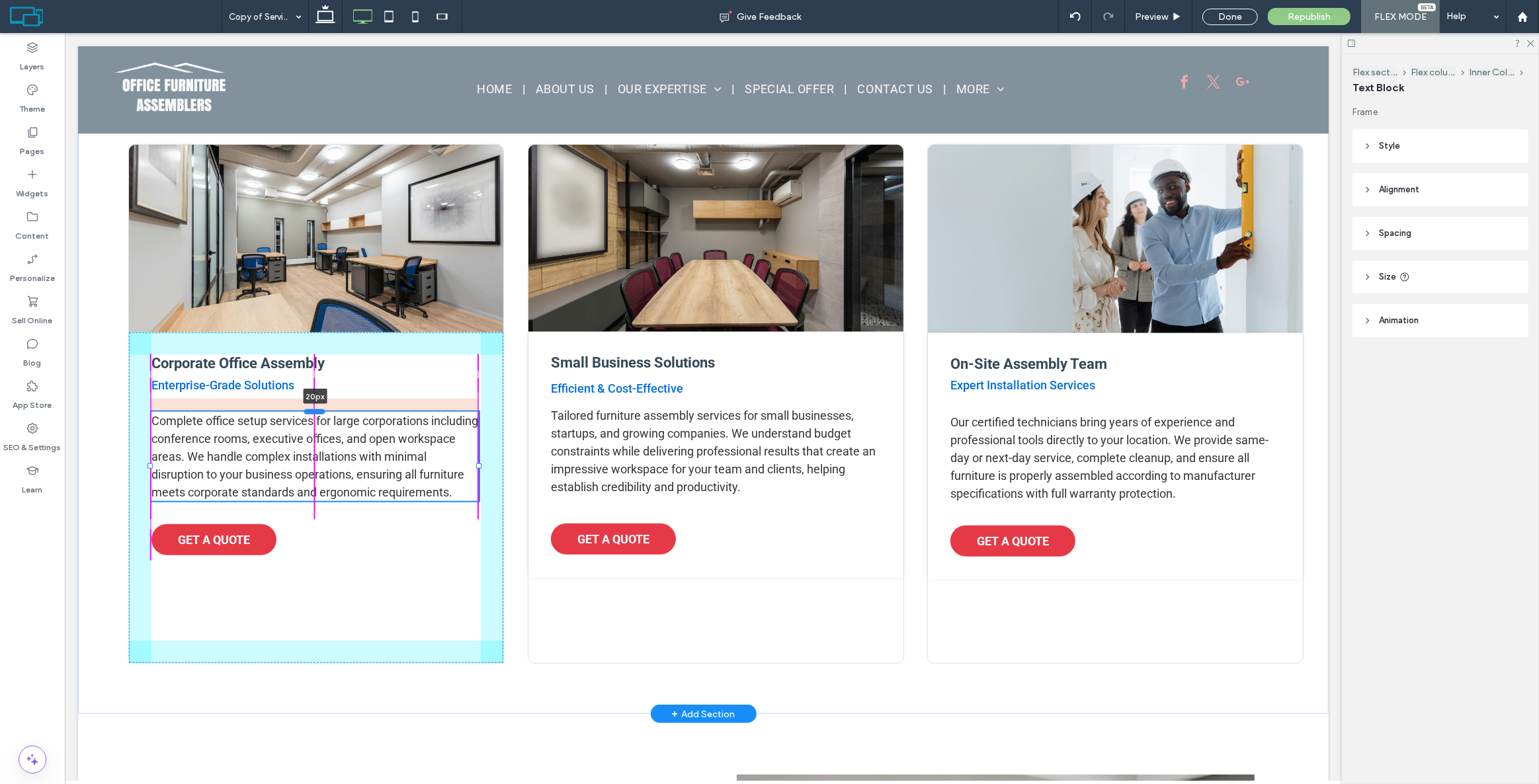
drag, startPoint x: 314, startPoint y: 399, endPoint x: 310, endPoint y: 412, distance: 13.6
click at [310, 412] on div at bounding box center [315, 412] width 21 height 5
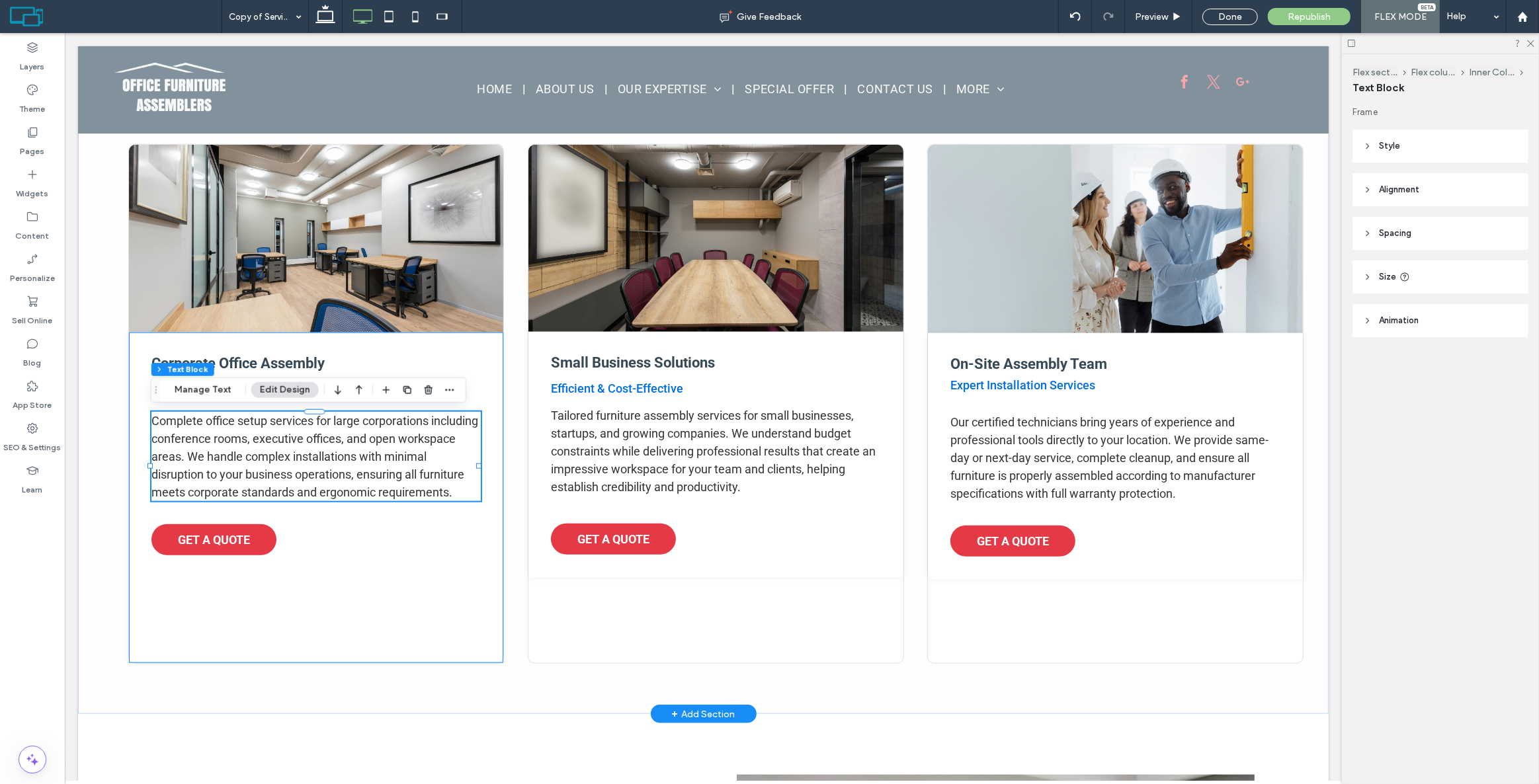
click at [316, 578] on div "Corporate Office Assembly Enterprise-Grade Solutions Complete office setup serv…" at bounding box center [316, 498] width 375 height 331
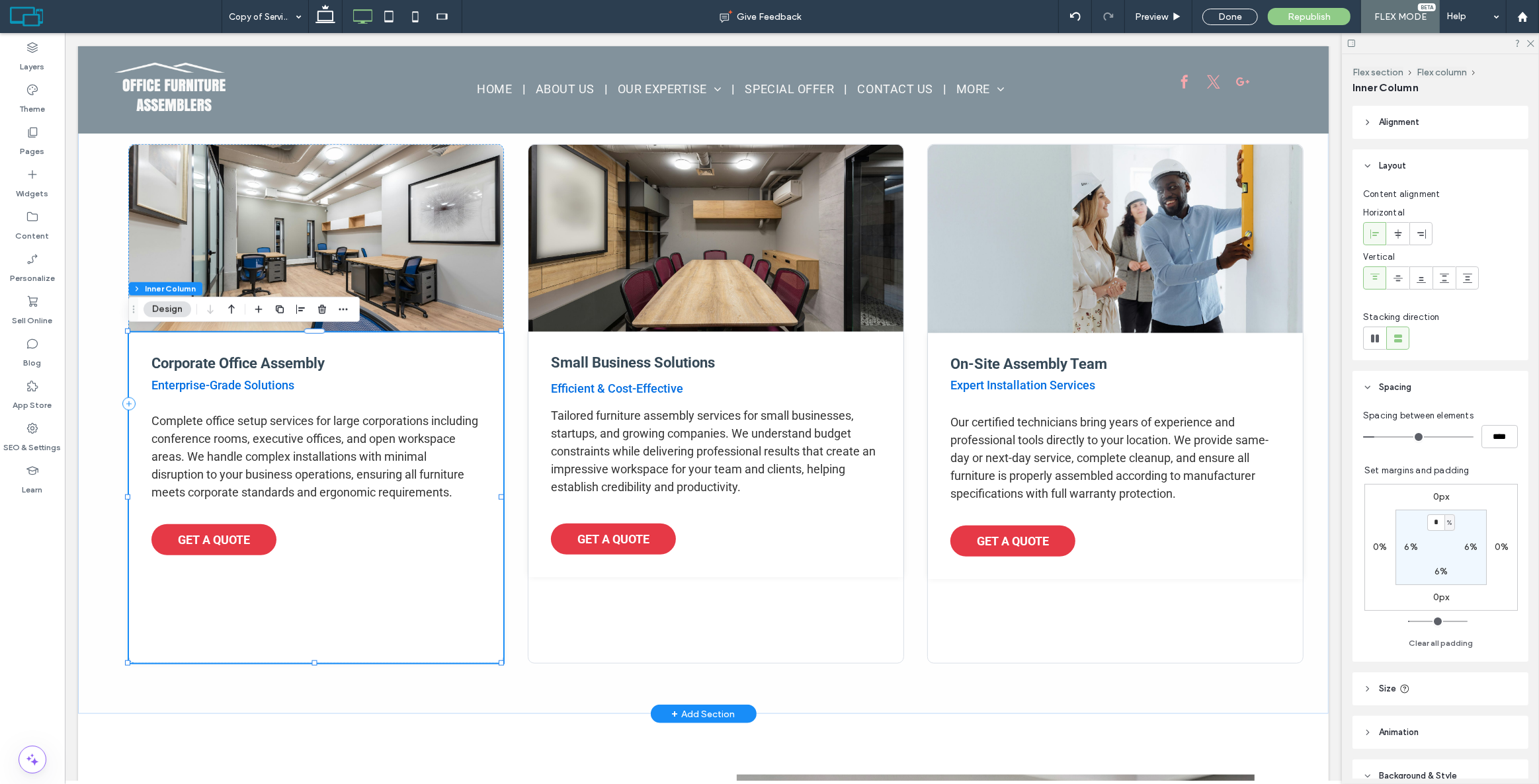
click at [343, 634] on div "Corporate Office Assembly Enterprise-Grade Solutions Complete office setup serv…" at bounding box center [316, 498] width 375 height 331
click at [486, 704] on div "Corporate Office Assembly Enterprise-Grade Solutions Complete office setup serv…" at bounding box center [703, 404] width 1251 height 620
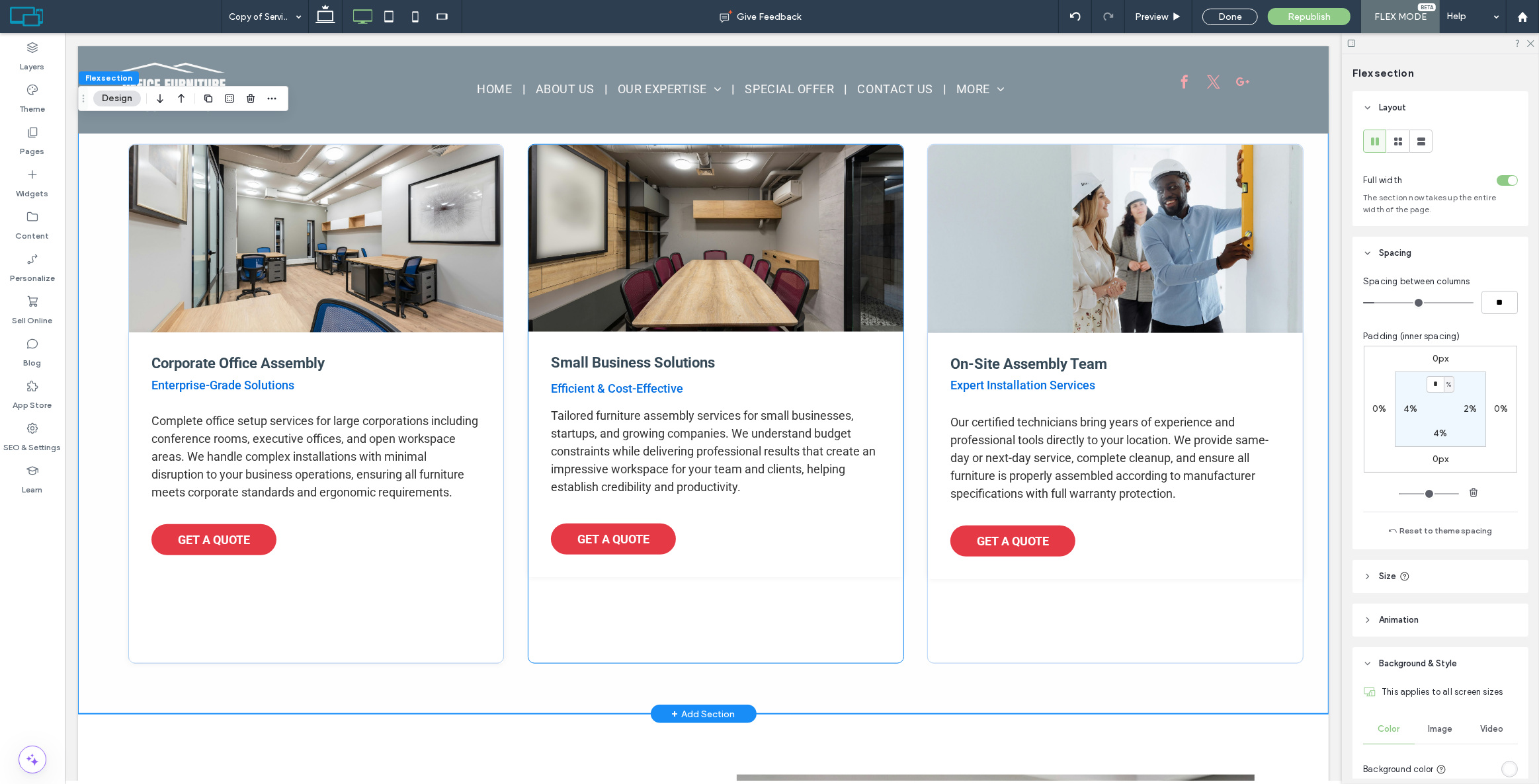
click at [653, 607] on div "Small Business Solutions Efficient & Cost-Effective Tailored furniture assembly…" at bounding box center [715, 404] width 376 height 520
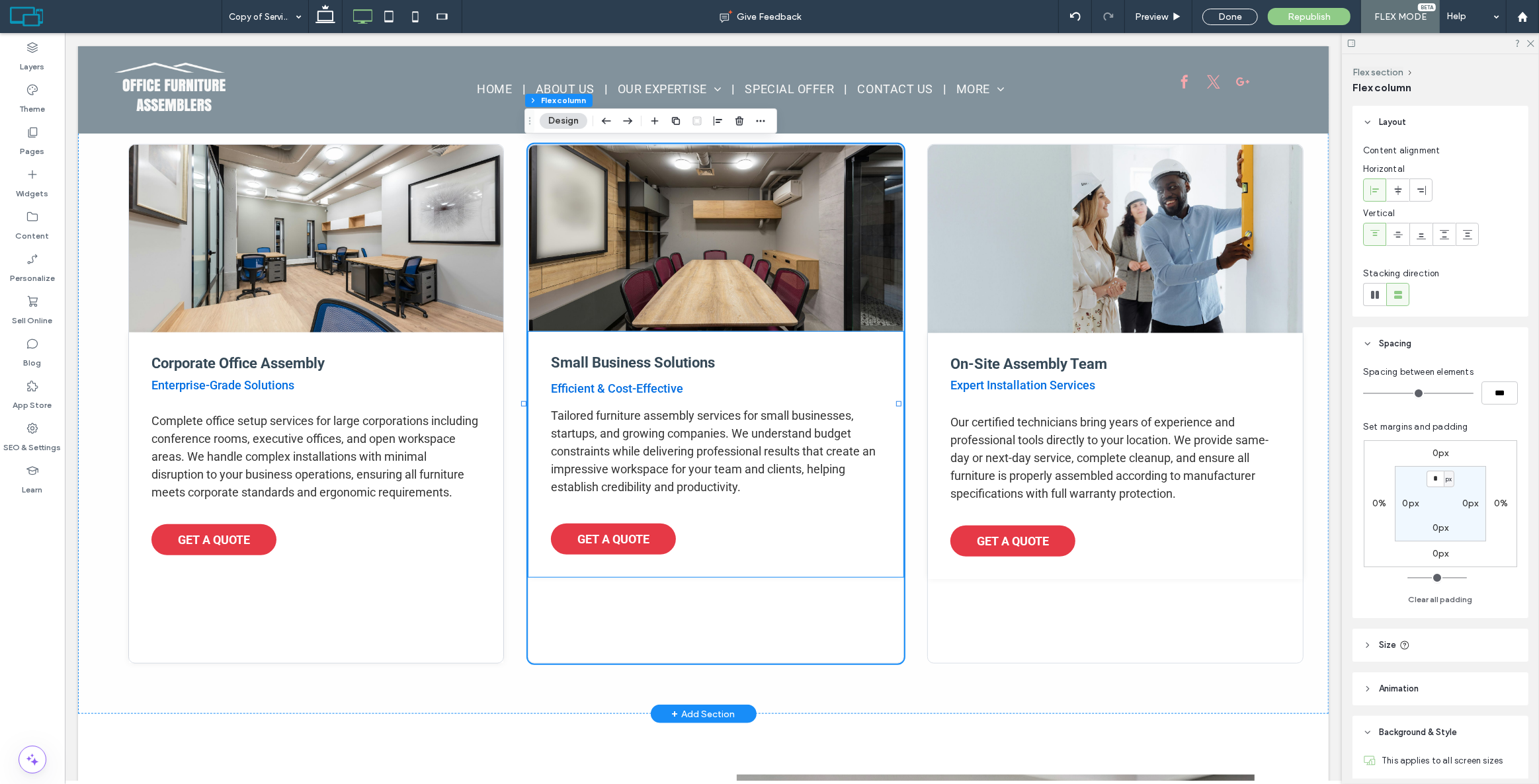
click at [725, 551] on div "Small Business Solutions Efficient & Cost-Effective Tailored furniture assembly…" at bounding box center [715, 454] width 375 height 245
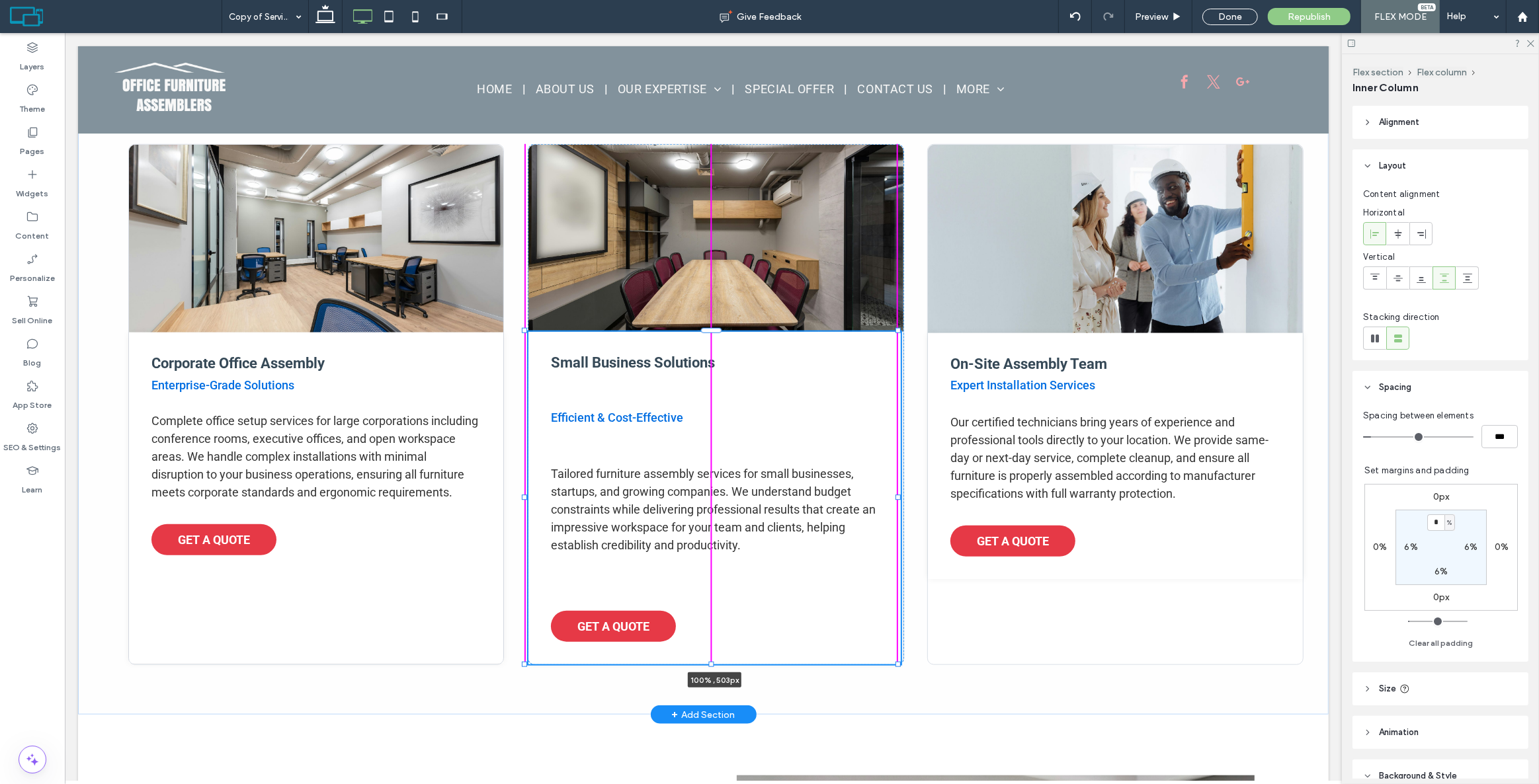
drag, startPoint x: 712, startPoint y: 574, endPoint x: 690, endPoint y: 662, distance: 90.7
click at [690, 662] on div "Corporate Office Assembly Enterprise-Grade Solutions Complete office setup serv…" at bounding box center [703, 404] width 1251 height 621
type input "***"
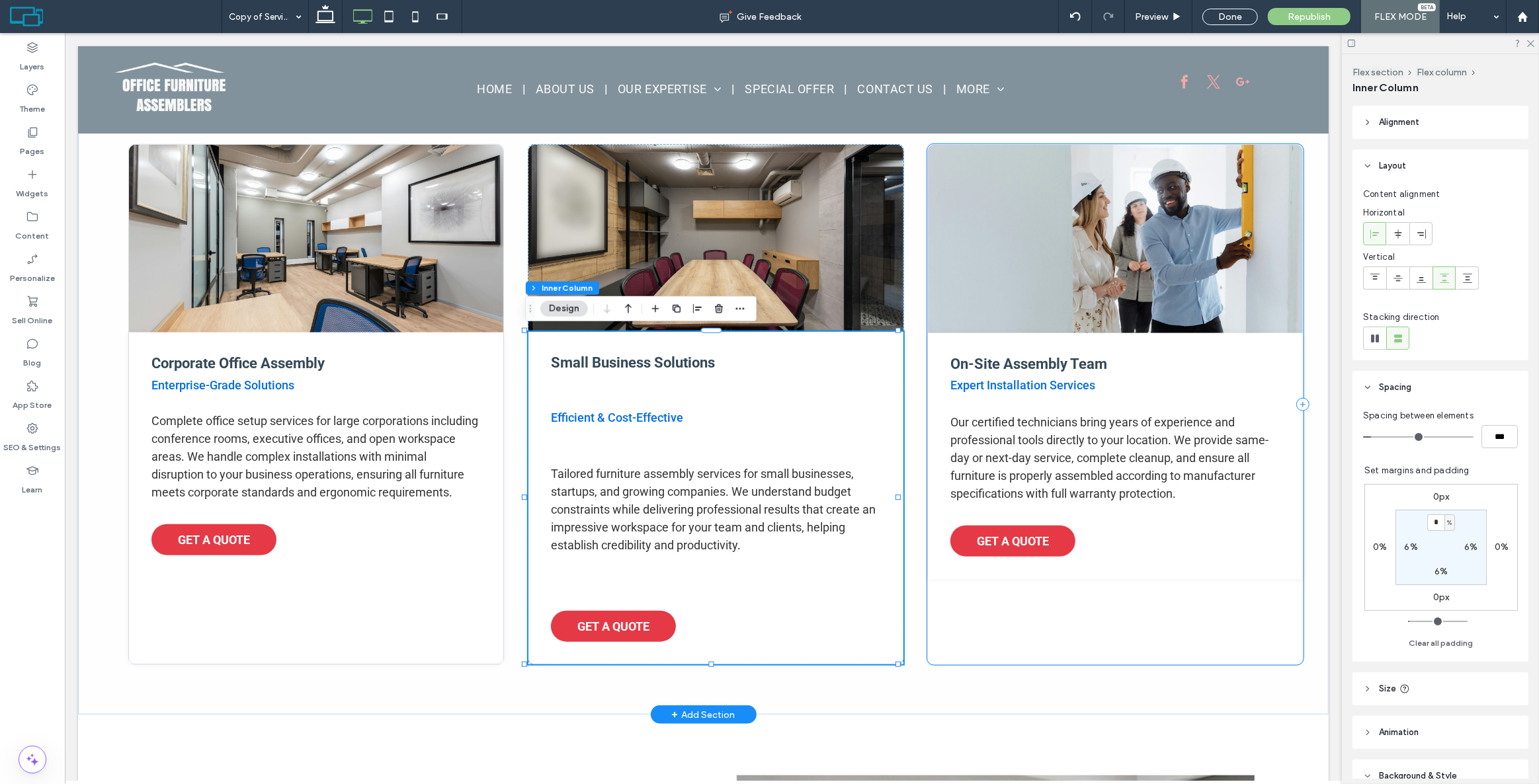
click at [996, 641] on div "On-Site Assembly Team Expert Installation Services Our certified technicians br…" at bounding box center [1114, 404] width 376 height 521
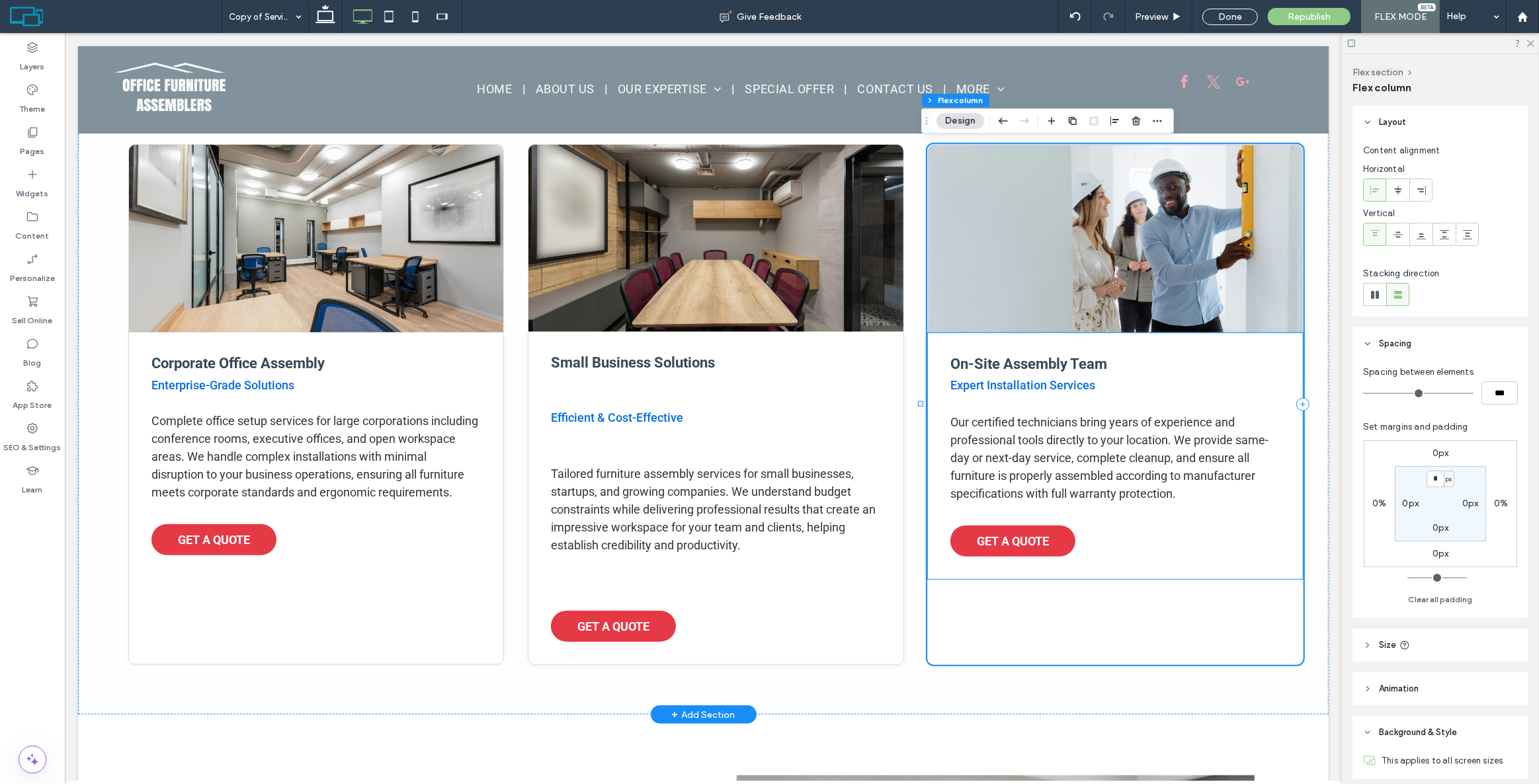
click at [1130, 555] on div "On-Site Assembly Team Expert Installation Services Our certified technicians br…" at bounding box center [1114, 456] width 375 height 246
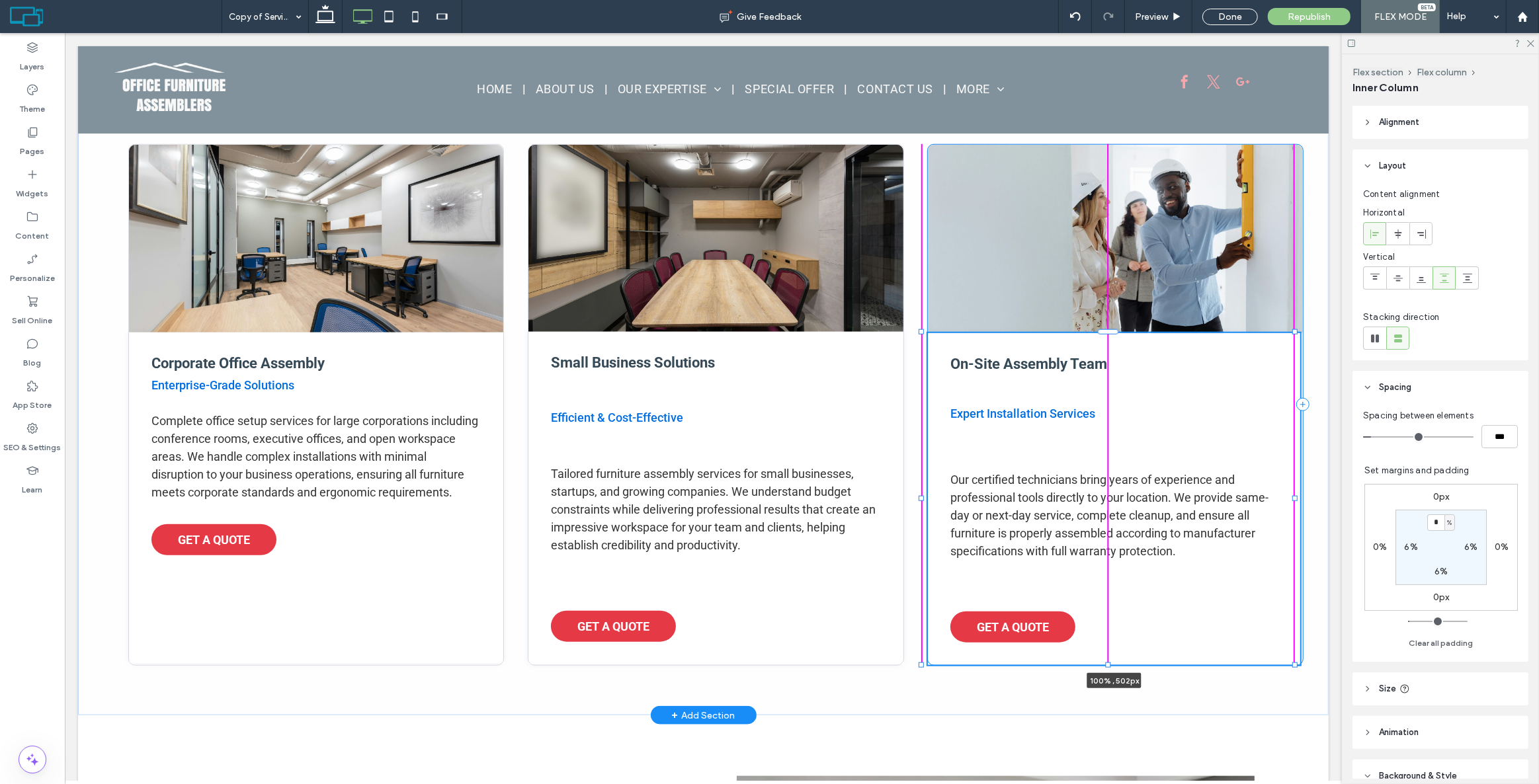
drag, startPoint x: 1108, startPoint y: 578, endPoint x: 1107, endPoint y: 664, distance: 86.0
click at [1107, 664] on div at bounding box center [1108, 665] width 5 height 5
type input "***"
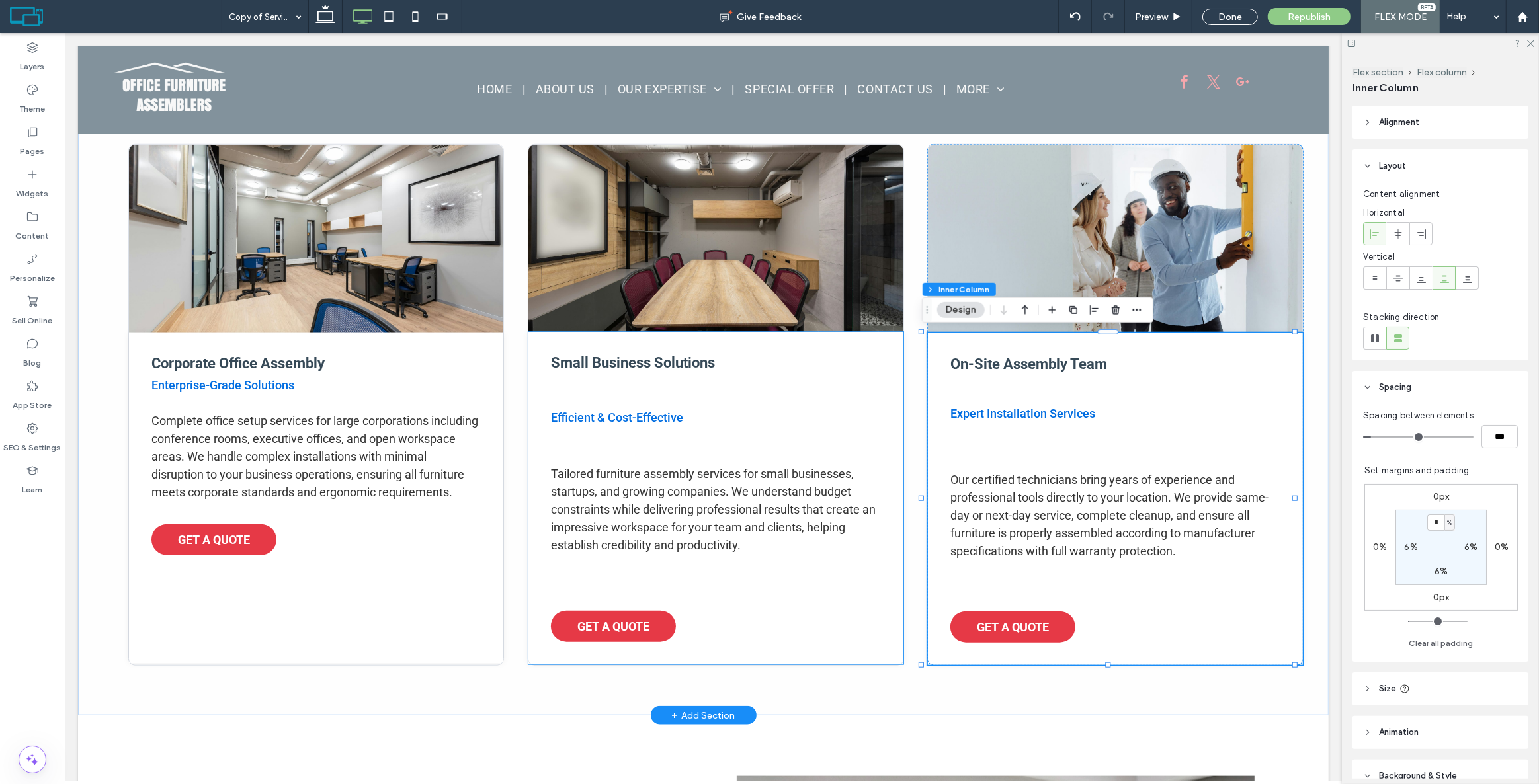
click at [647, 416] on span "Efficient & Cost-Effective" at bounding box center [617, 417] width 132 height 14
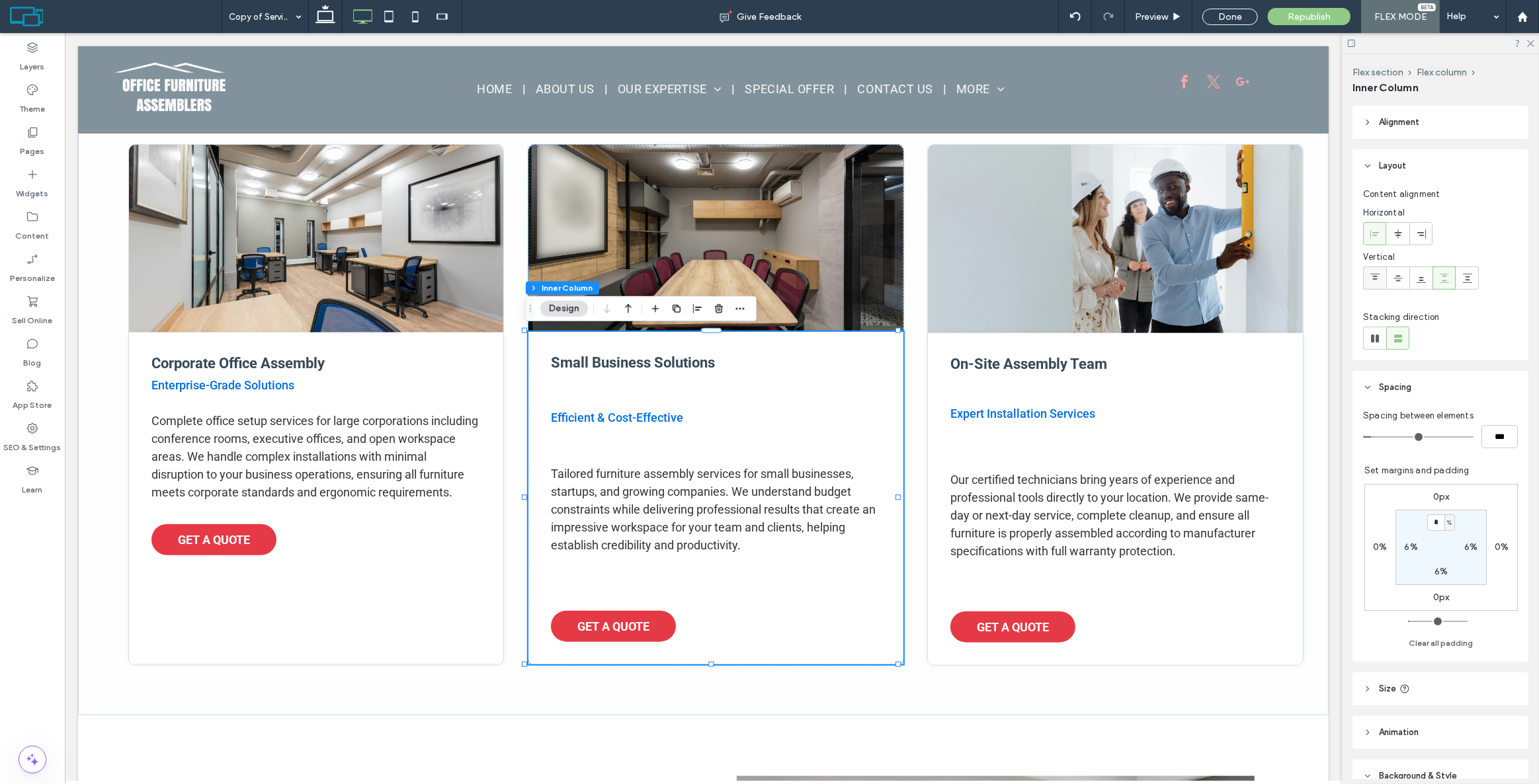
click at [1372, 280] on icon at bounding box center [1375, 279] width 11 height 11
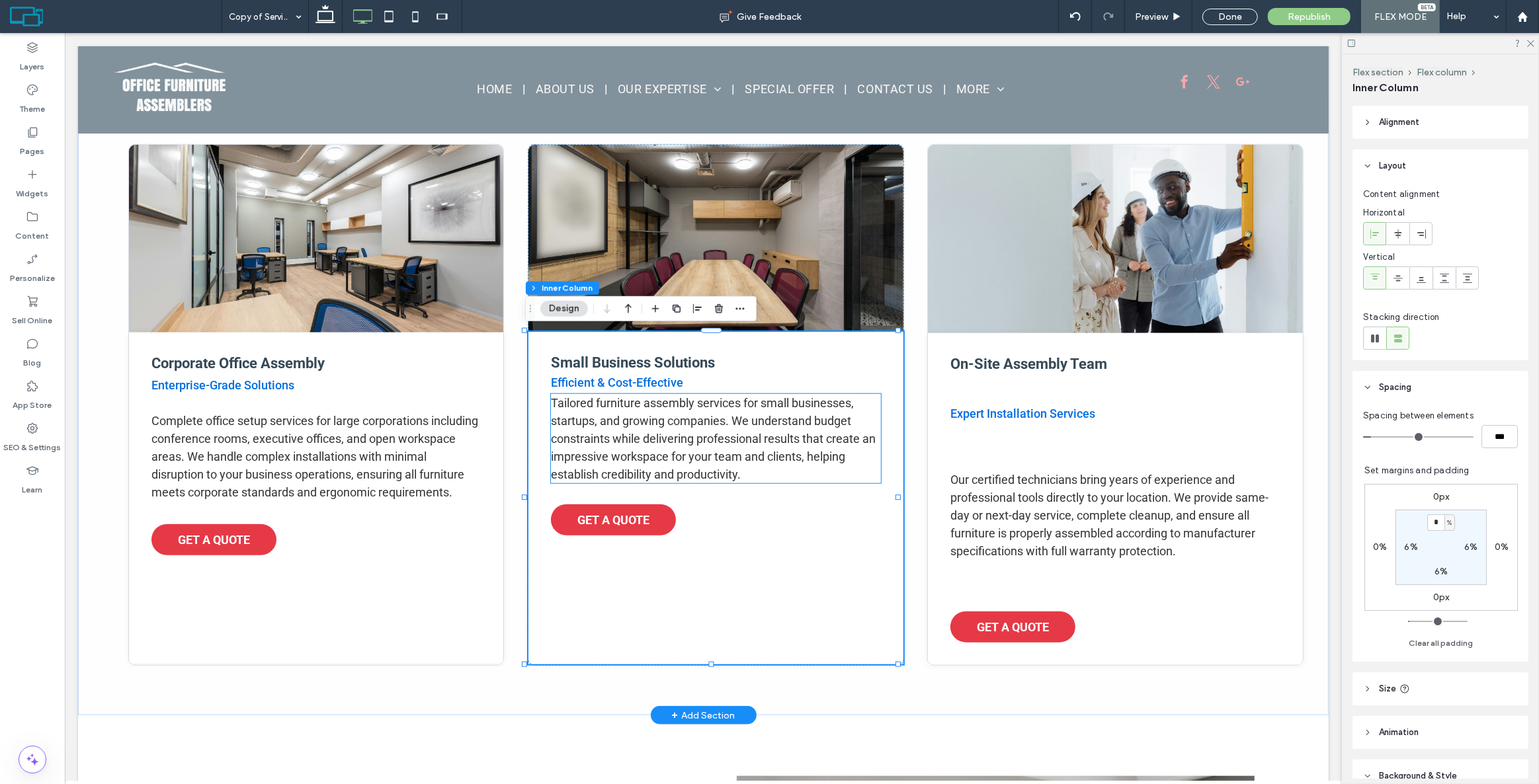
click at [712, 416] on span "Tailored furniture assembly services for small businesses, startups, and growin…" at bounding box center [713, 438] width 325 height 85
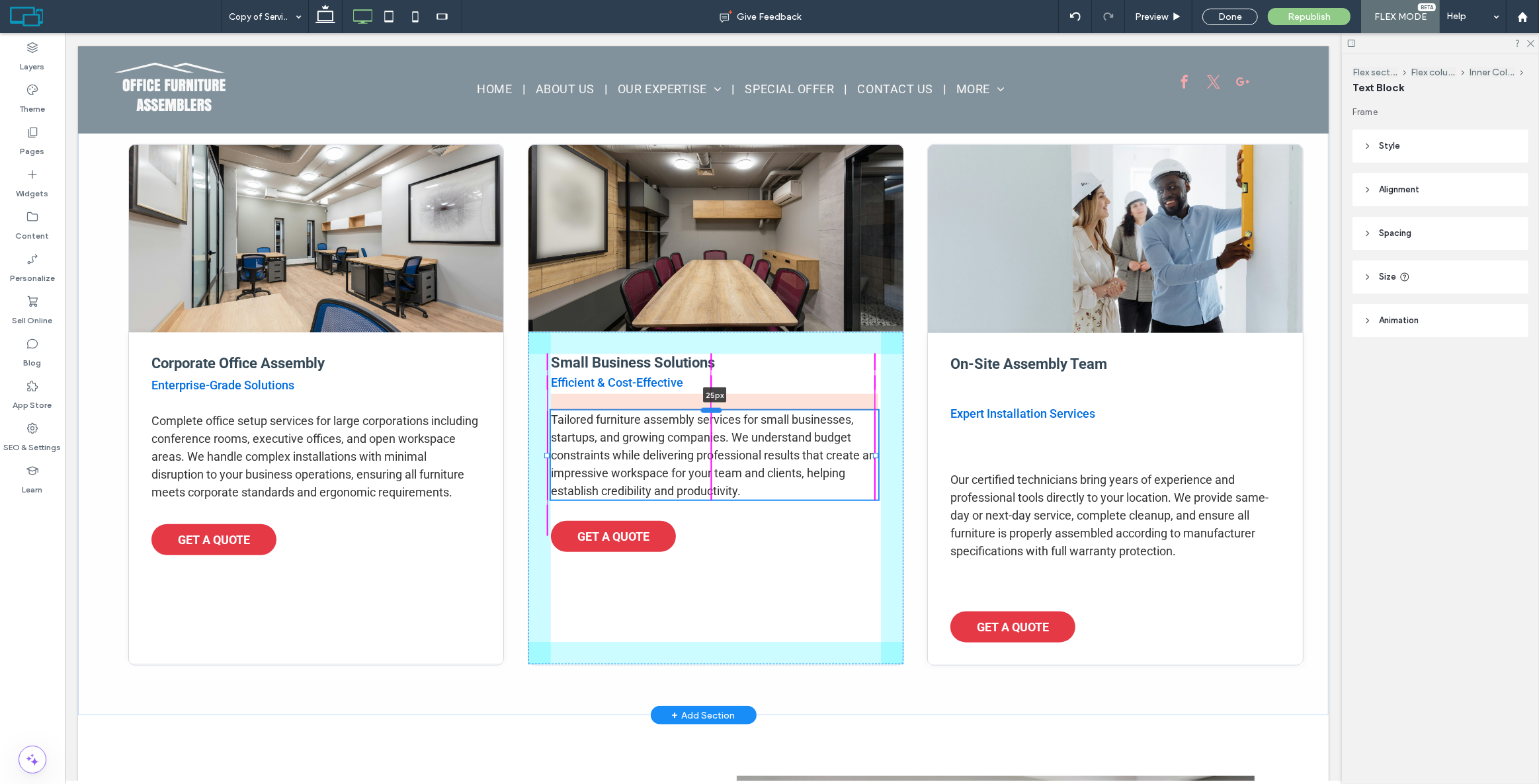
drag, startPoint x: 711, startPoint y: 394, endPoint x: 708, endPoint y: 410, distance: 16.3
click at [708, 410] on div at bounding box center [711, 410] width 21 height 5
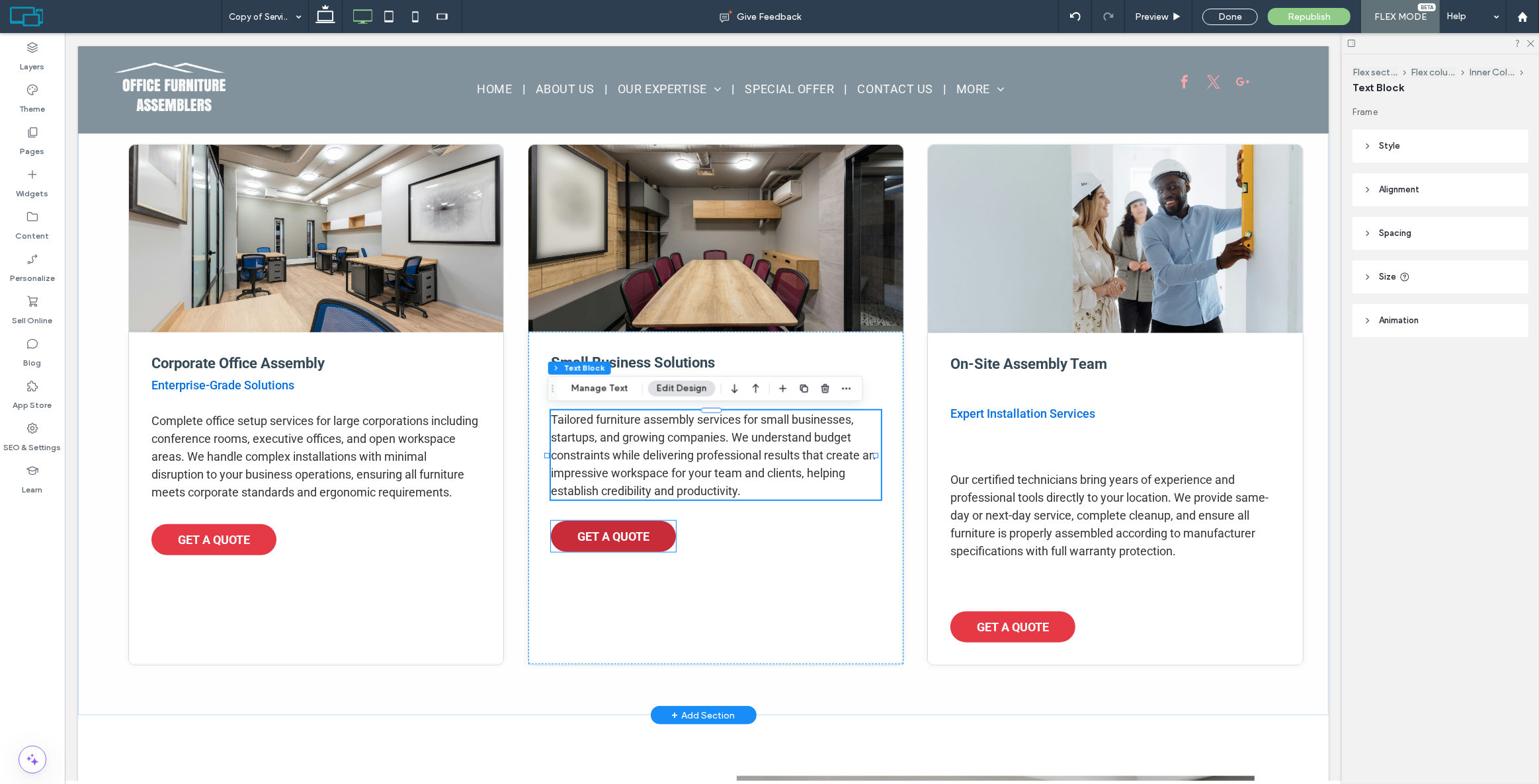
click at [607, 523] on link "GET A QUOTE" at bounding box center [613, 536] width 125 height 31
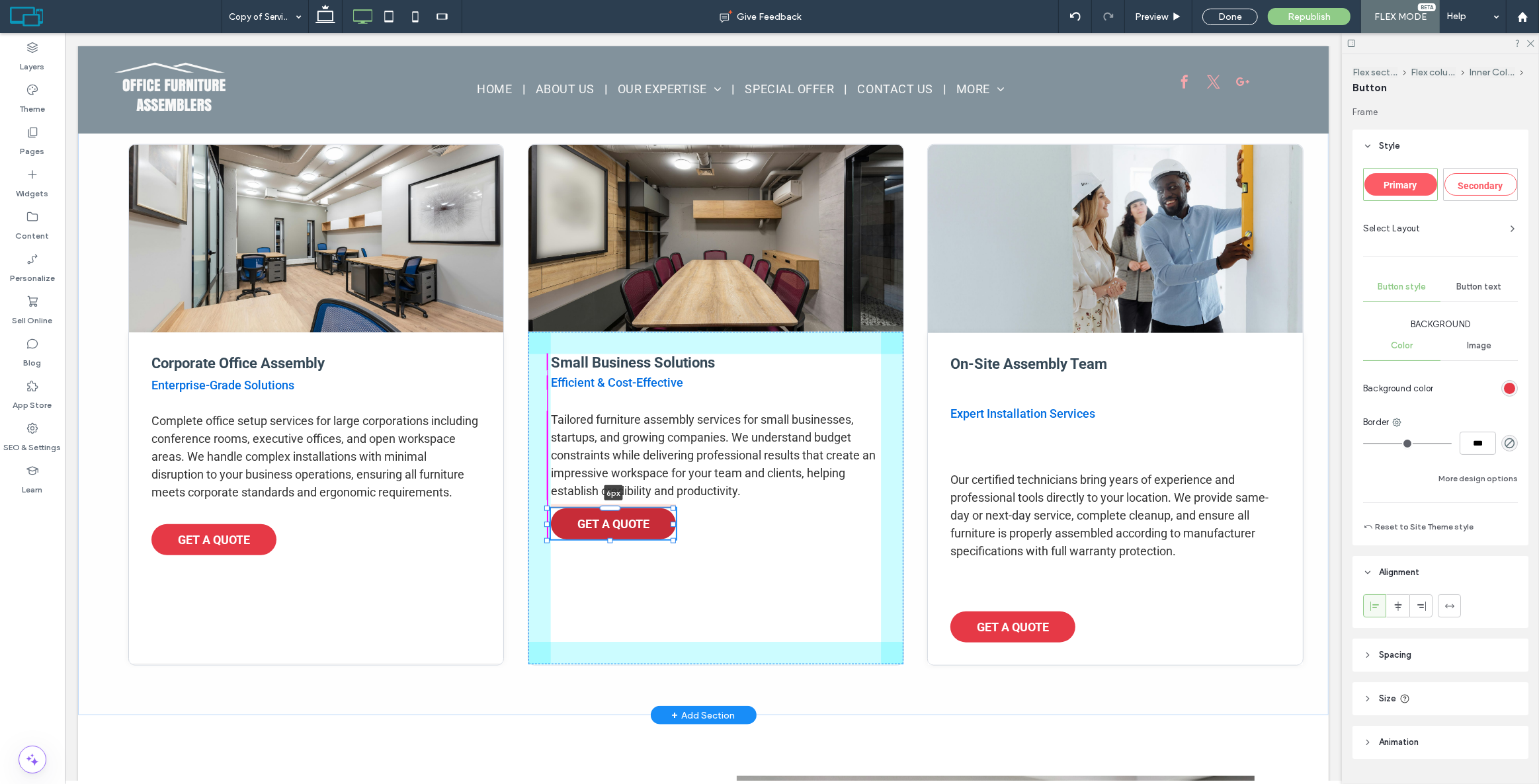
drag, startPoint x: 611, startPoint y: 522, endPoint x: 622, endPoint y: 510, distance: 16.3
click at [622, 510] on div "Corporate Office Assembly Enterprise-Grade Solutions Complete office setup serv…" at bounding box center [703, 404] width 1251 height 621
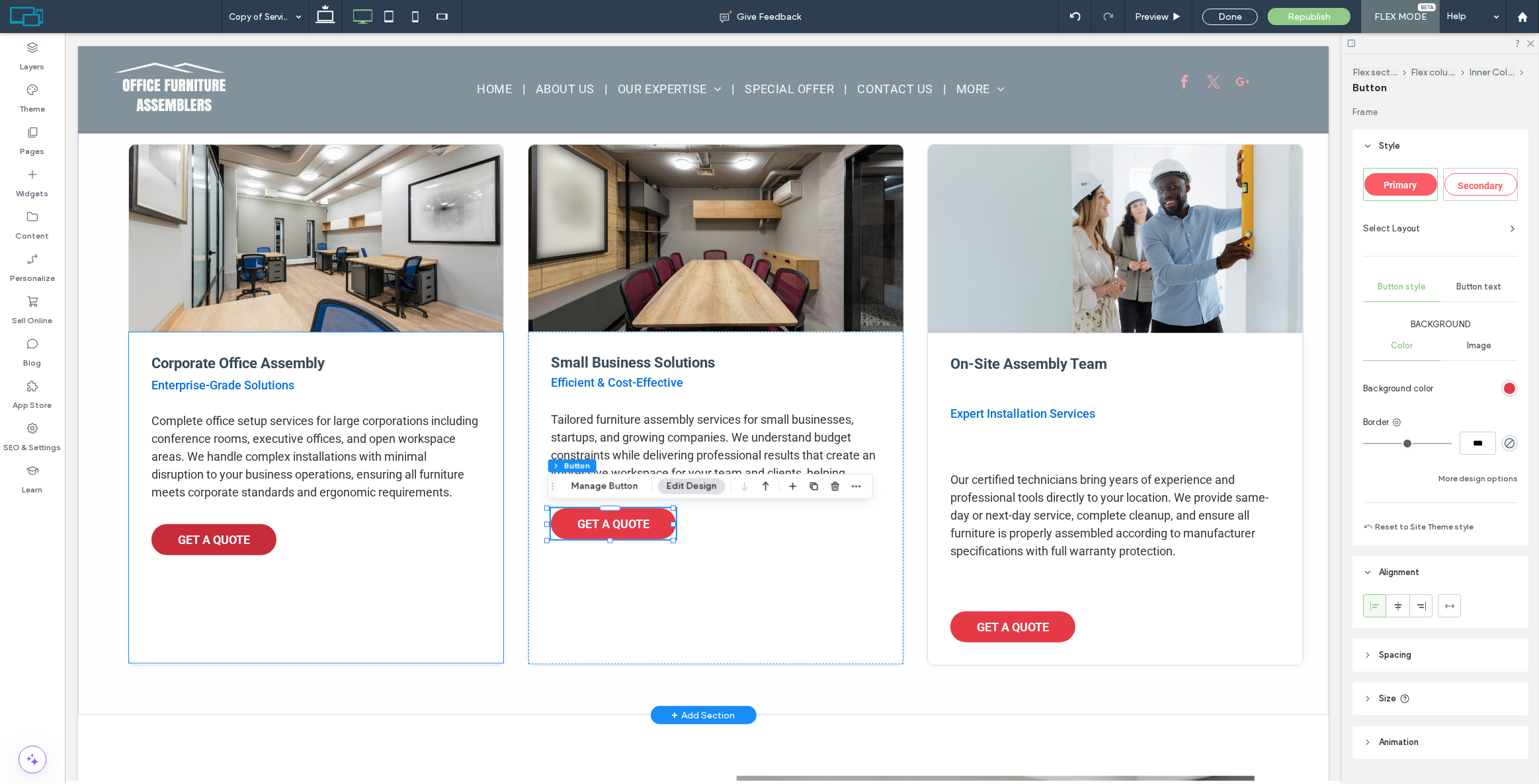
click at [224, 547] on span "GET A QUOTE" at bounding box center [213, 540] width 72 height 14
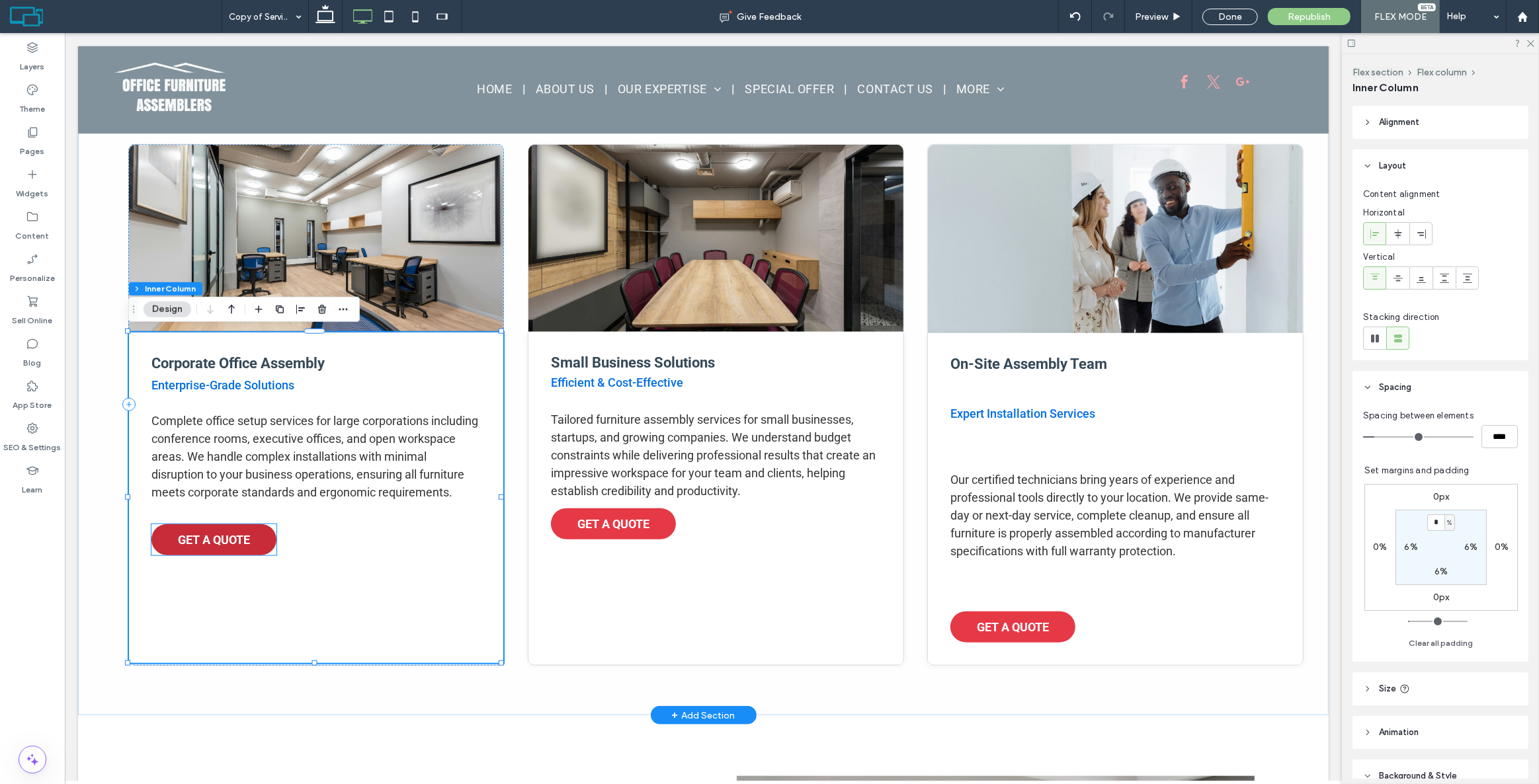
click at [214, 543] on link "GET A QUOTE" at bounding box center [214, 540] width 125 height 31
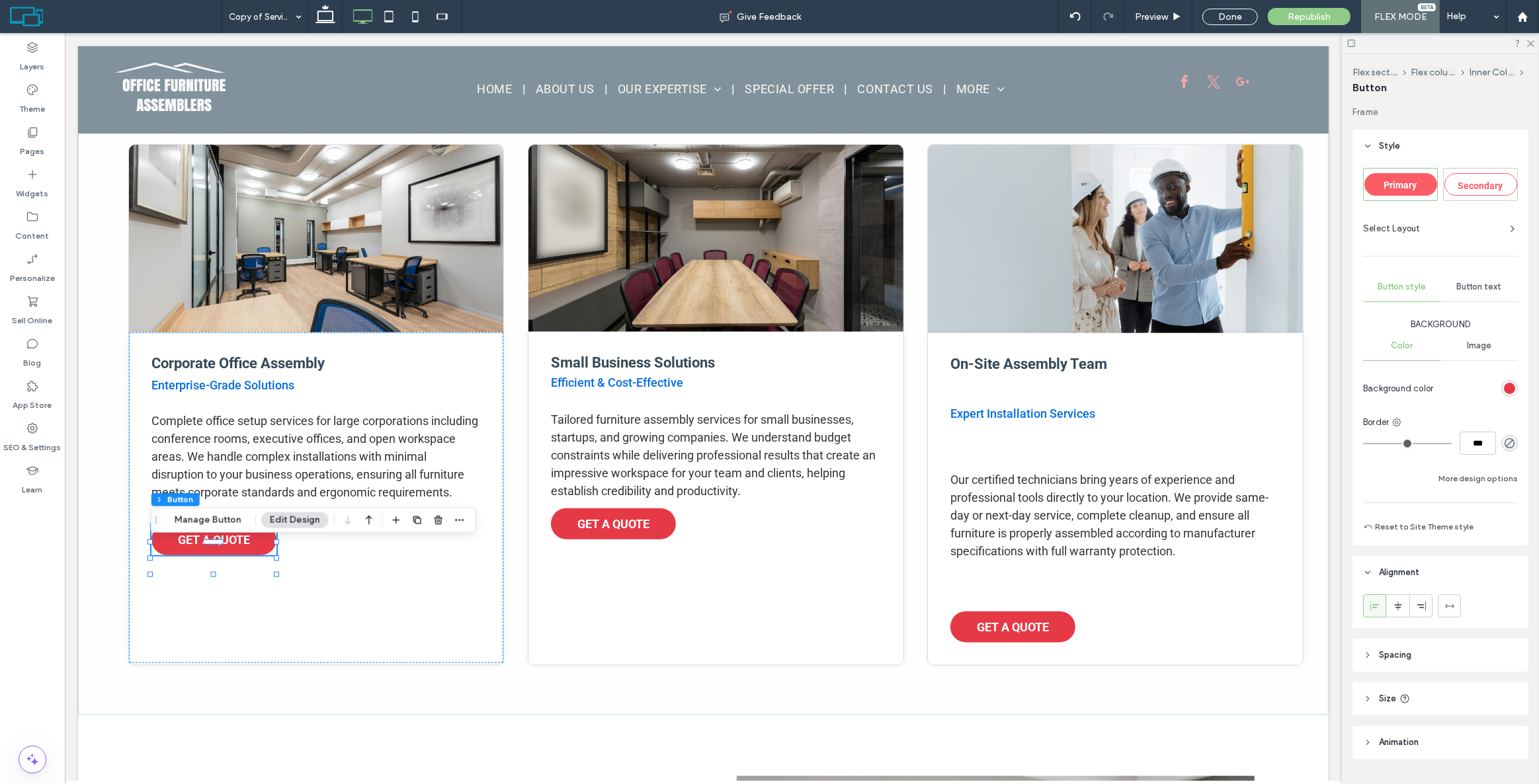
click at [1412, 652] on span "Spacing" at bounding box center [1395, 655] width 32 height 13
click at [608, 541] on div "Small Business Solutions Efficient & Cost-Effective Tailored furniture assembly…" at bounding box center [715, 498] width 375 height 333
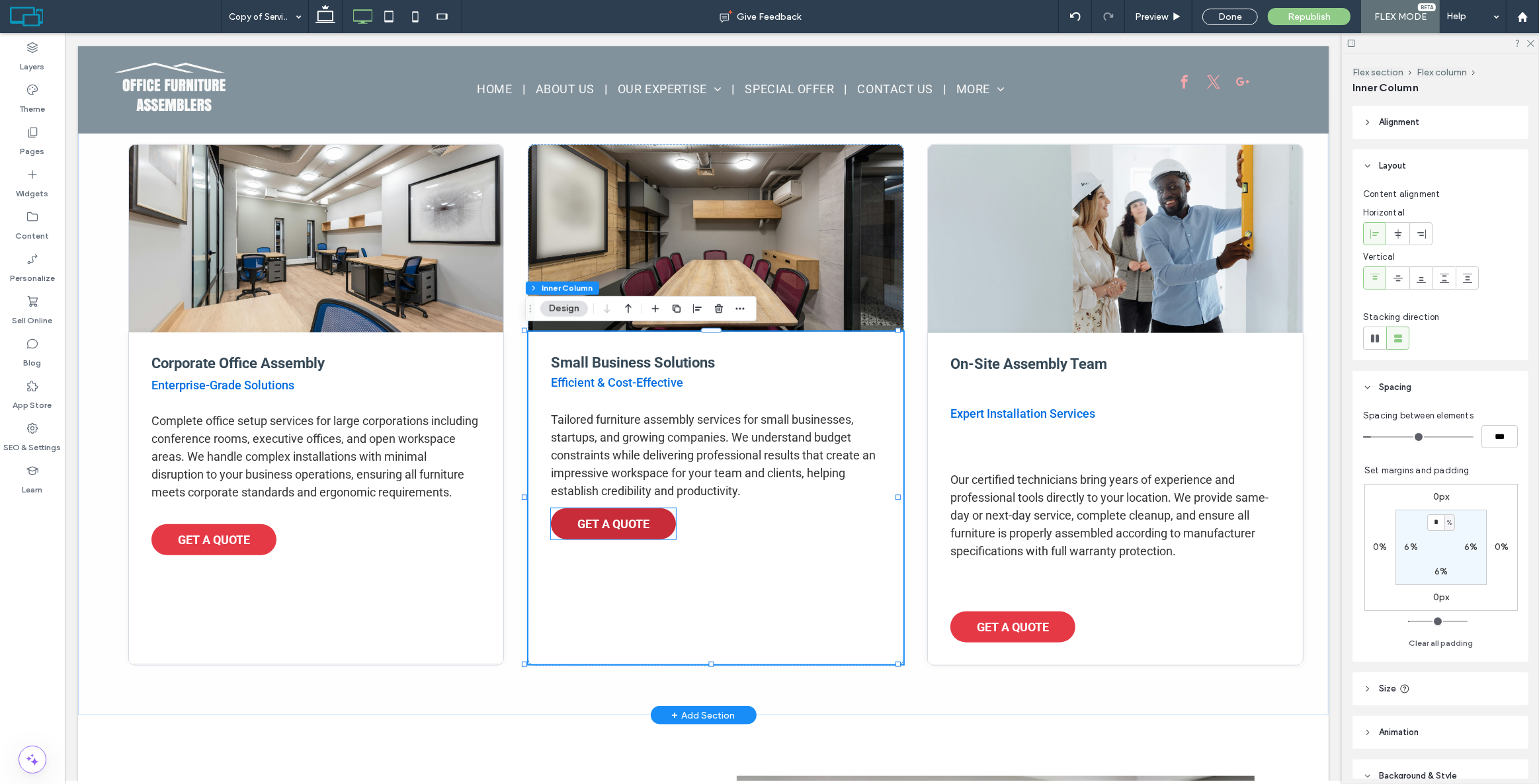
click at [614, 524] on span "GET A QUOTE" at bounding box center [613, 525] width 72 height 14
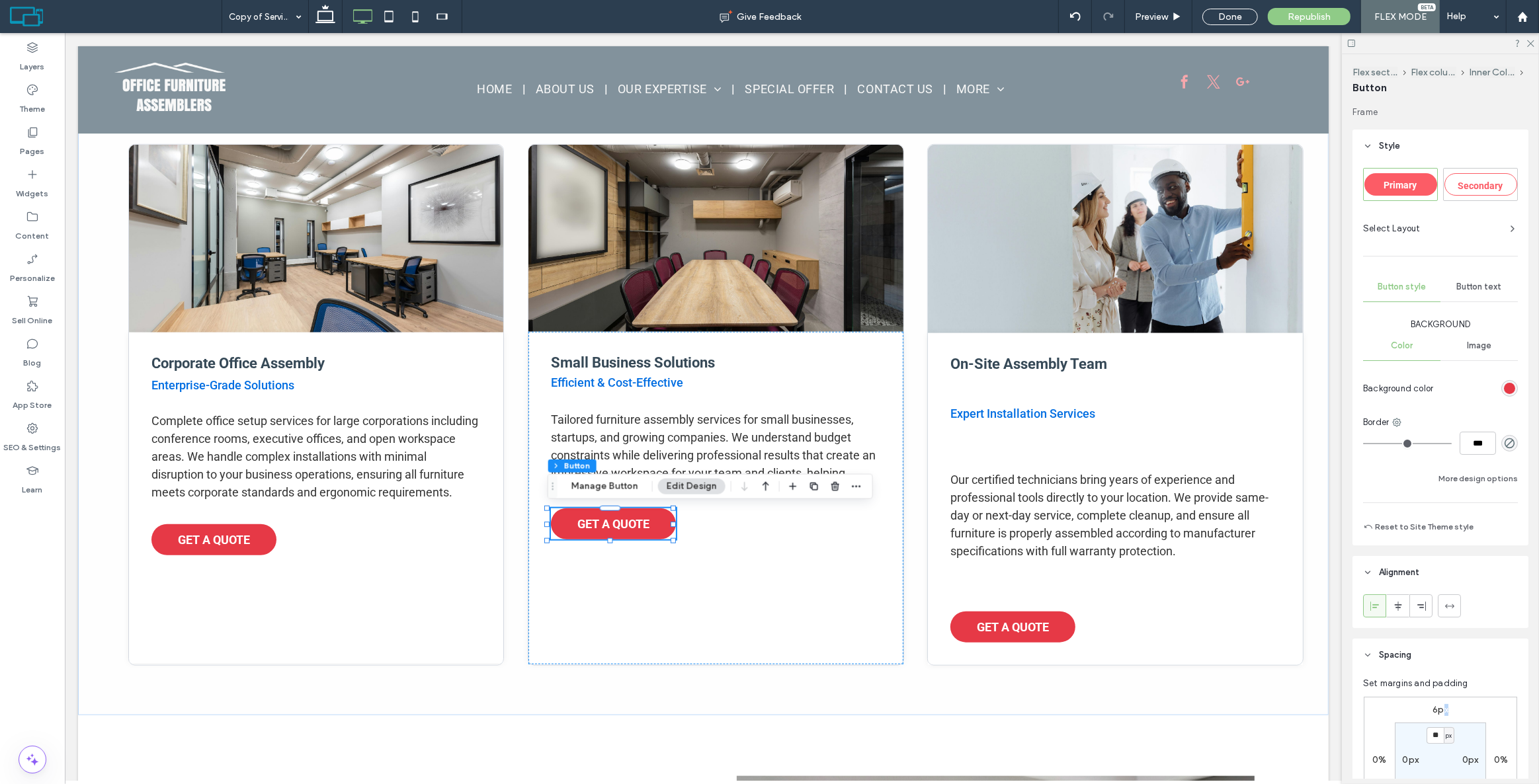
click at [1445, 706] on label "6px" at bounding box center [1441, 710] width 16 height 12
type input "*"
type input "**"
click at [1487, 667] on header "Spacing" at bounding box center [1441, 655] width 176 height 33
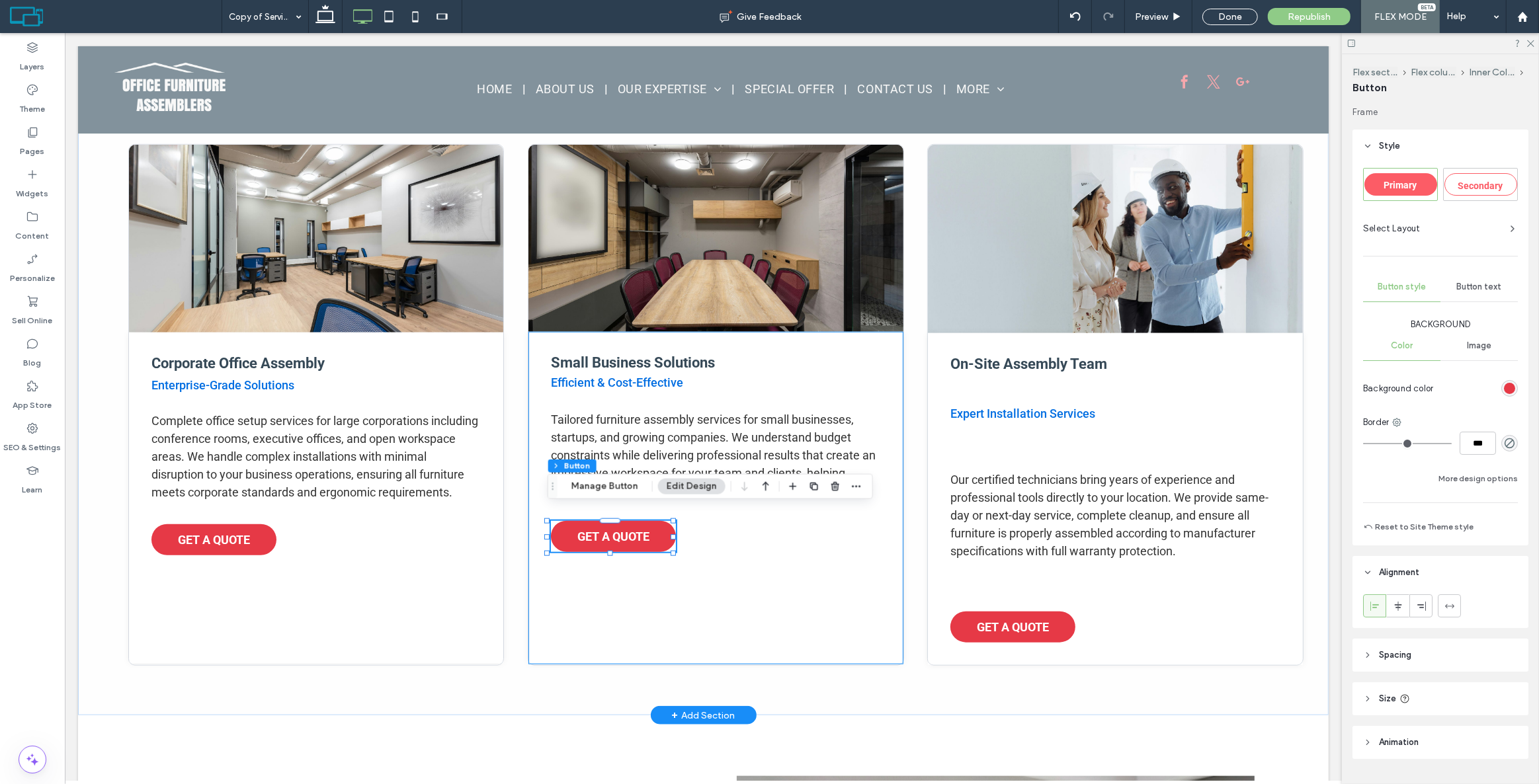
click at [769, 597] on div "Small Business Solutions Efficient & Cost-Effective Tailored furniture assembly…" at bounding box center [715, 498] width 375 height 333
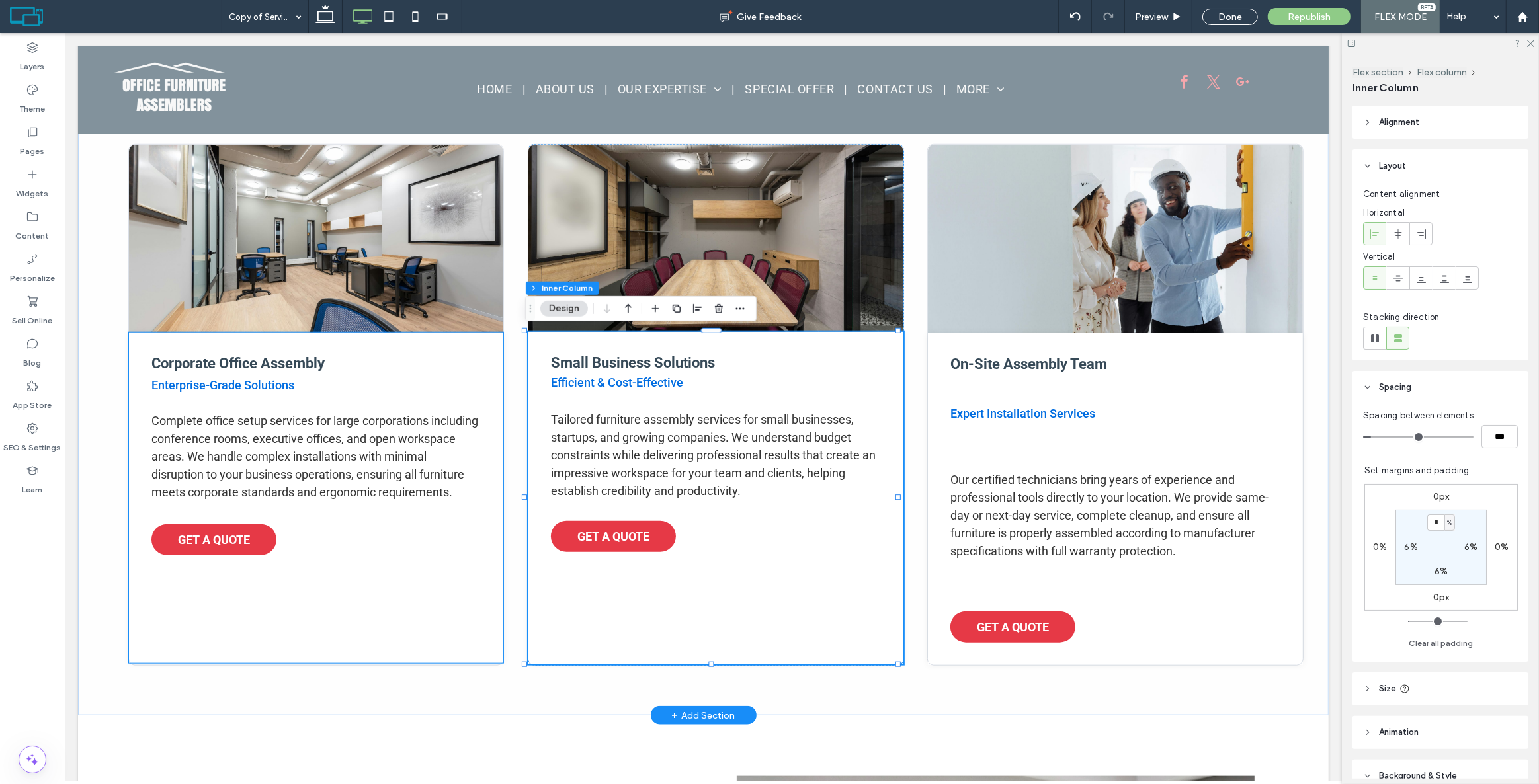
click at [307, 627] on div "Corporate Office Assembly Enterprise-Grade Solutions Complete office setup serv…" at bounding box center [316, 498] width 375 height 331
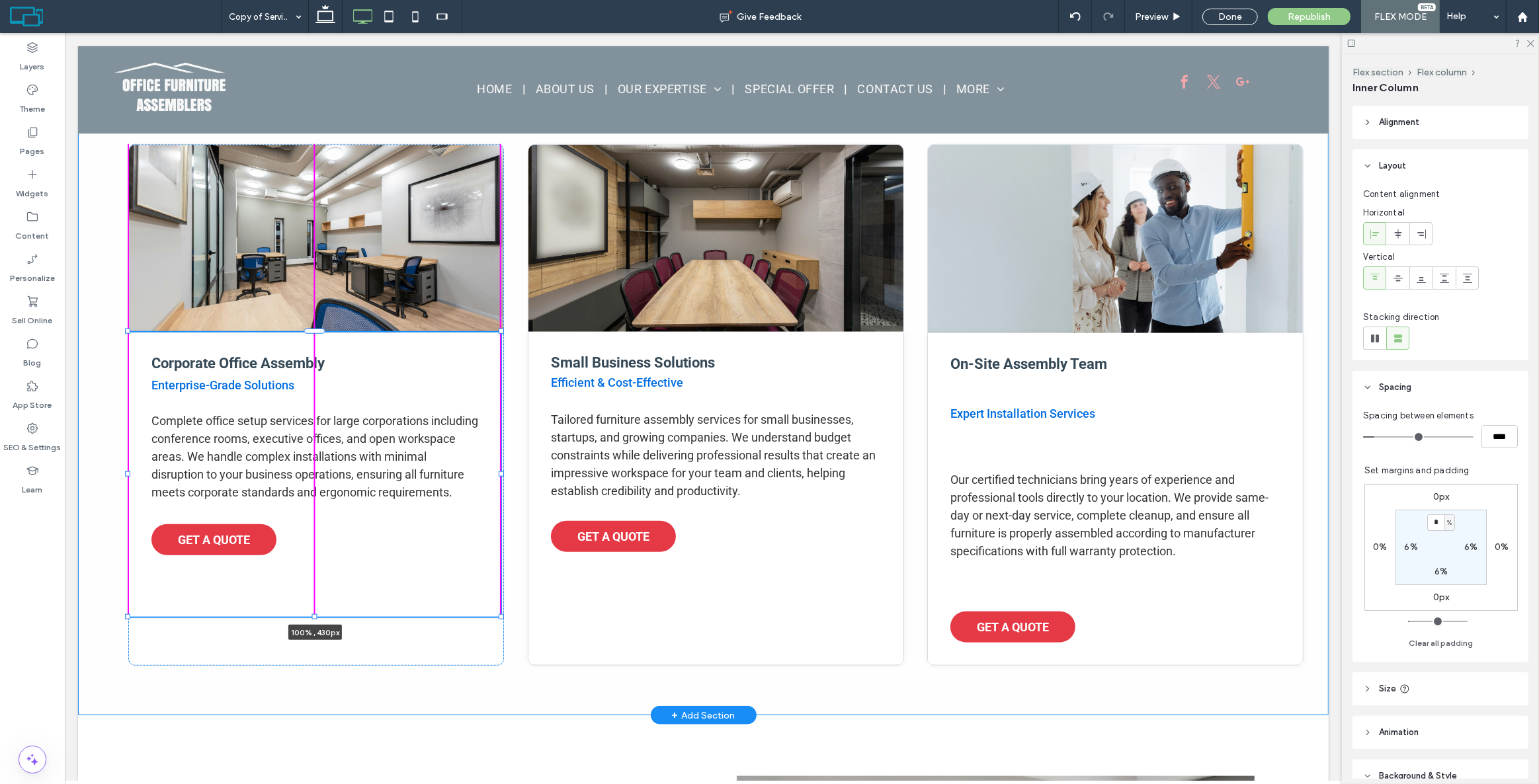
drag, startPoint x: 313, startPoint y: 662, endPoint x: 326, endPoint y: 615, distance: 48.8
click at [326, 615] on div "Corporate Office Assembly Enterprise-Grade Solutions Complete office setup serv…" at bounding box center [703, 404] width 1251 height 621
type input "***"
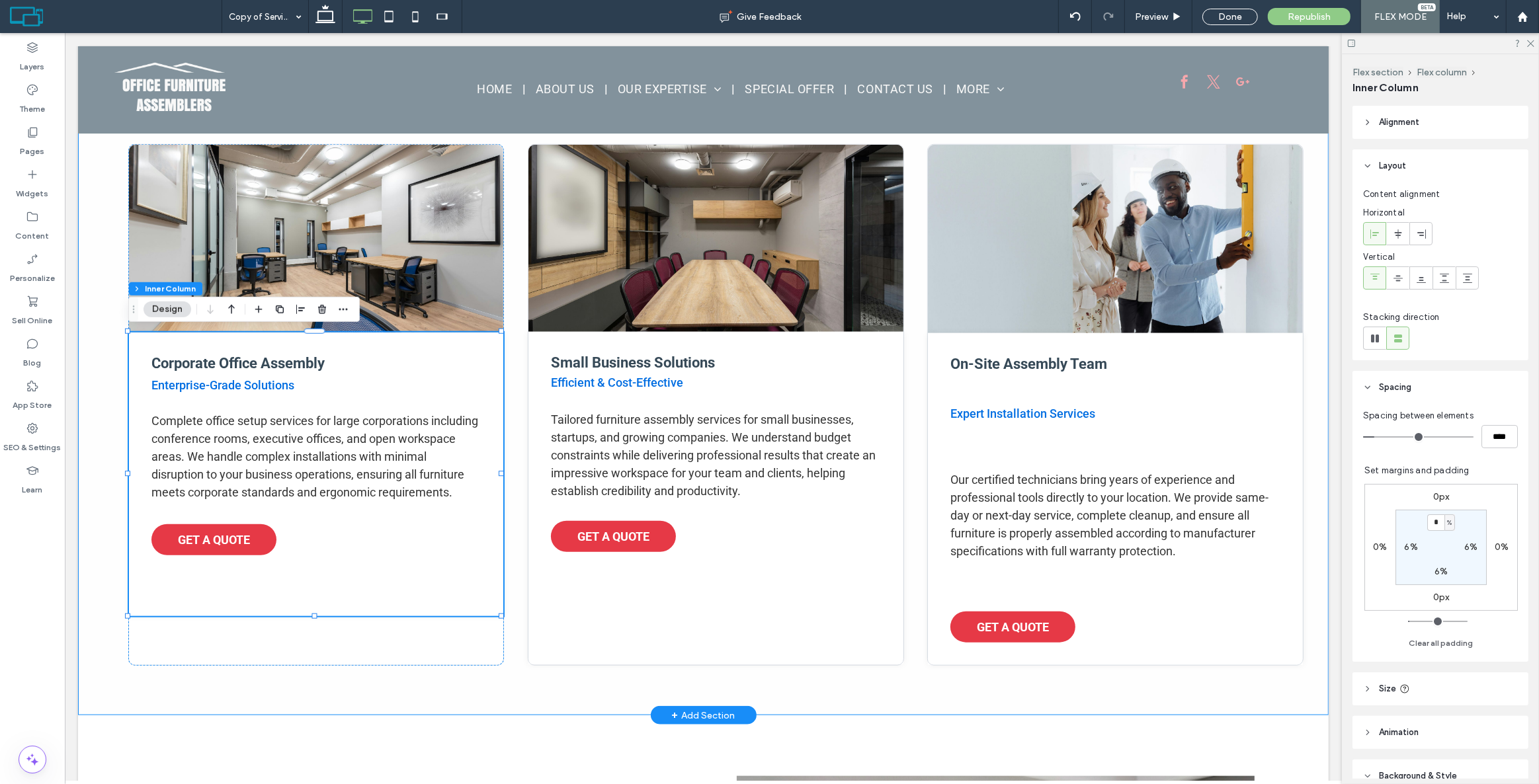
click at [336, 656] on div "Corporate Office Assembly Enterprise-Grade Solutions Complete office setup serv…" at bounding box center [316, 405] width 376 height 522
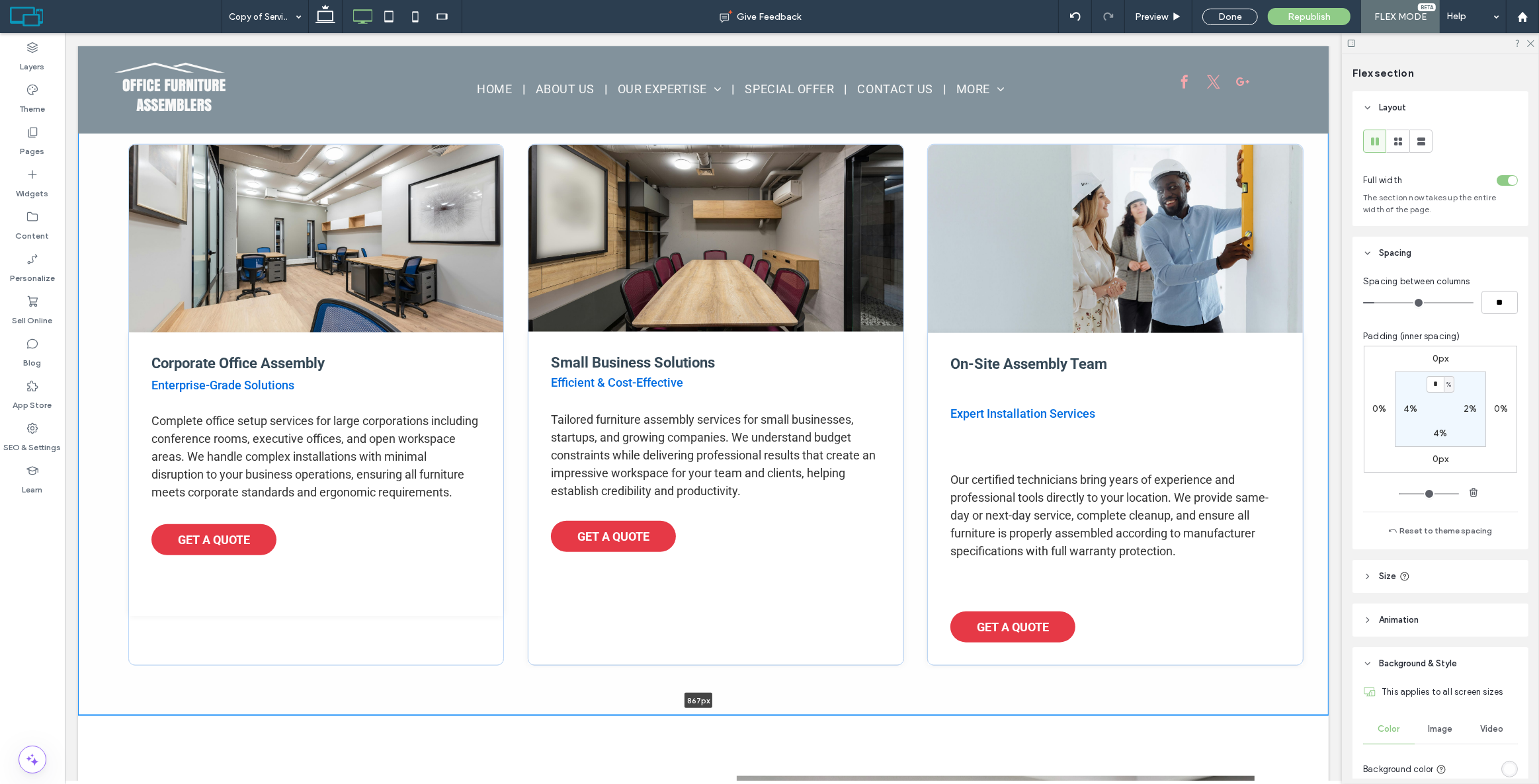
drag, startPoint x: 443, startPoint y: 714, endPoint x: 449, endPoint y: 667, distance: 47.4
click at [449, 667] on div "Corporate Office Assembly Enterprise-Grade Solutions Complete office setup serv…" at bounding box center [703, 404] width 1251 height 621
type input "***"
drag, startPoint x: 470, startPoint y: 714, endPoint x: 481, endPoint y: 678, distance: 37.6
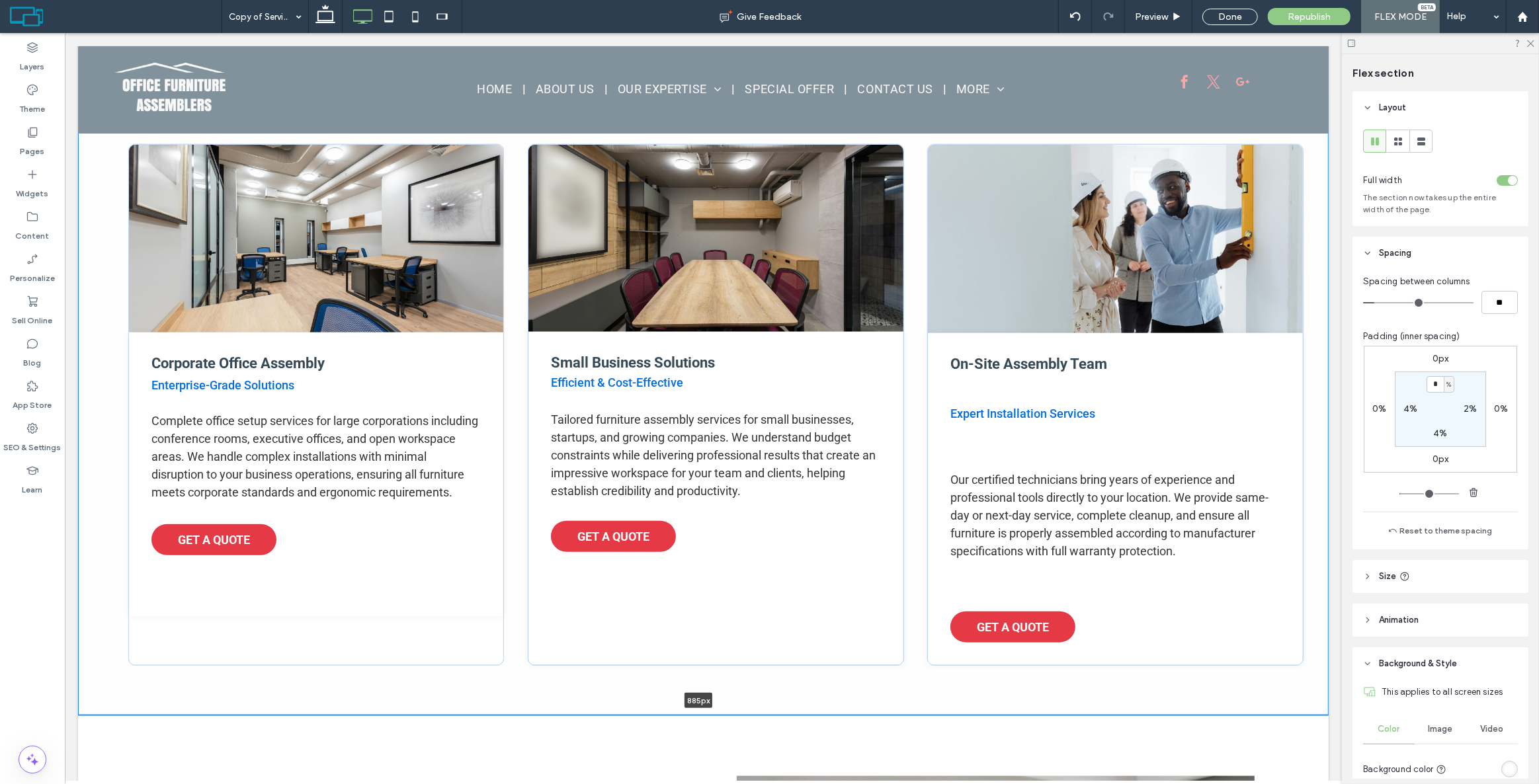
click at [477, 679] on div "Corporate Office Assembly Enterprise-Grade Solutions Complete office setup serv…" at bounding box center [703, 404] width 1251 height 621
type input "***"
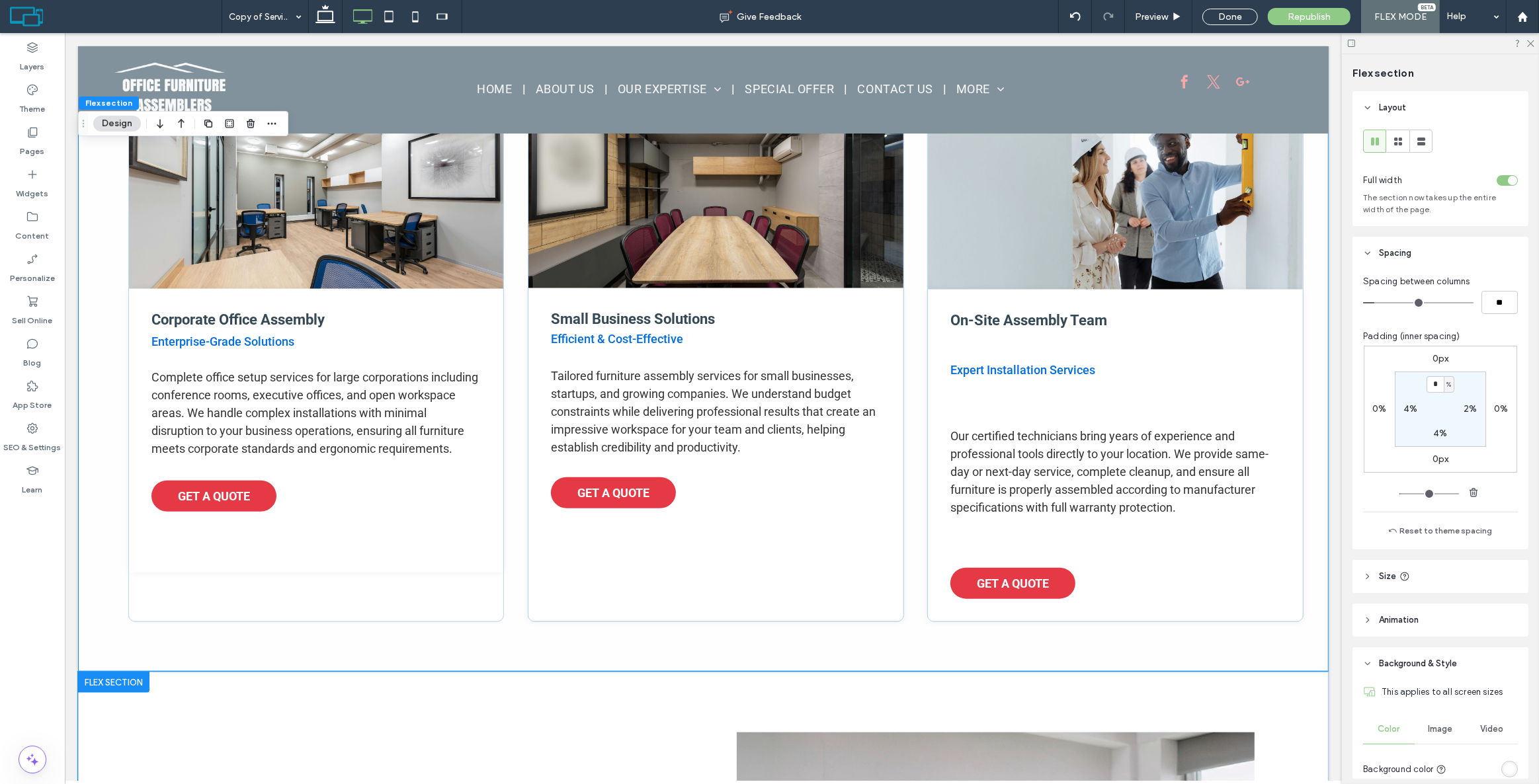
scroll to position [1415, 0]
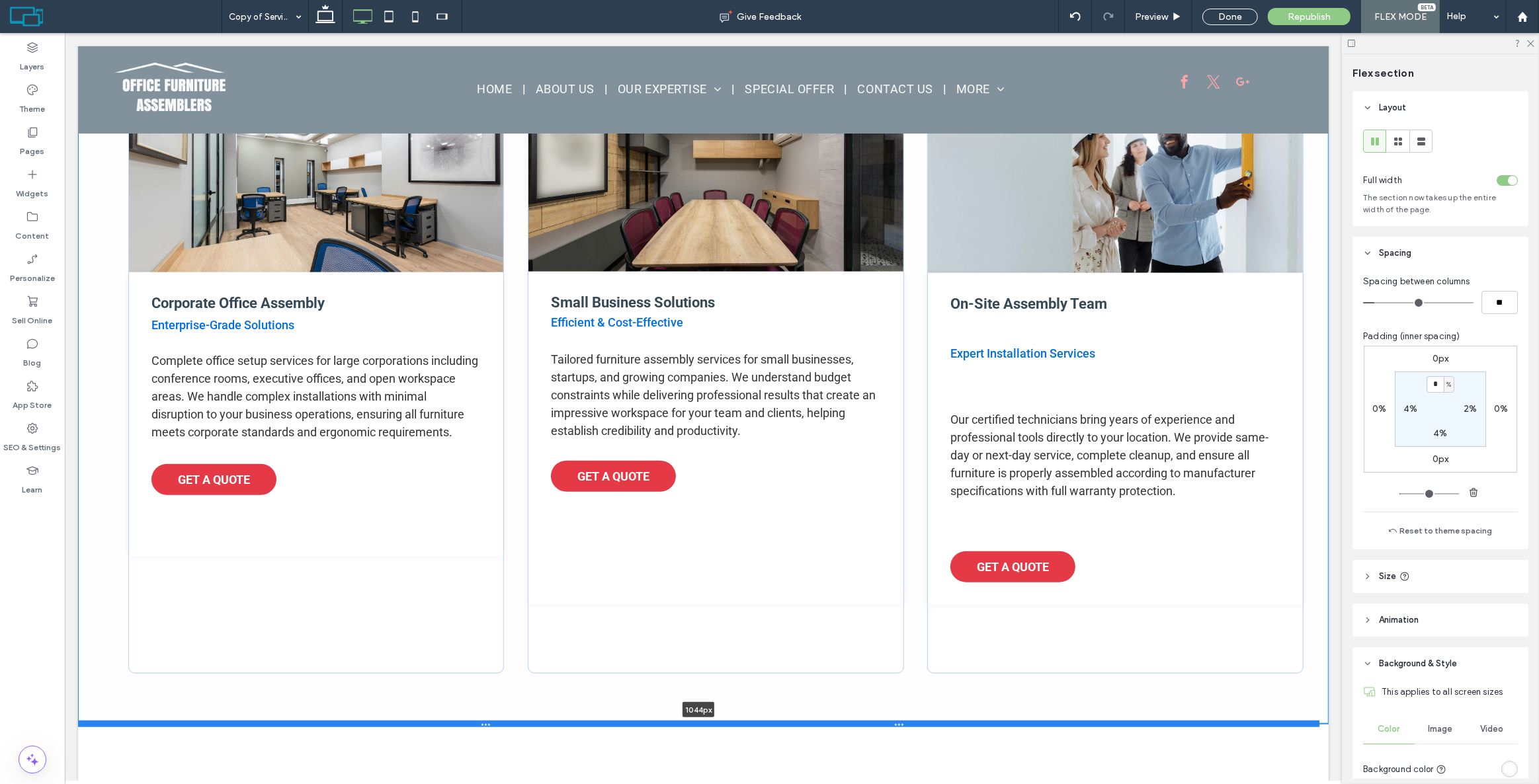
drag, startPoint x: 833, startPoint y: 653, endPoint x: 818, endPoint y: 721, distance: 69.6
click at [818, 721] on div at bounding box center [698, 723] width 1242 height 6
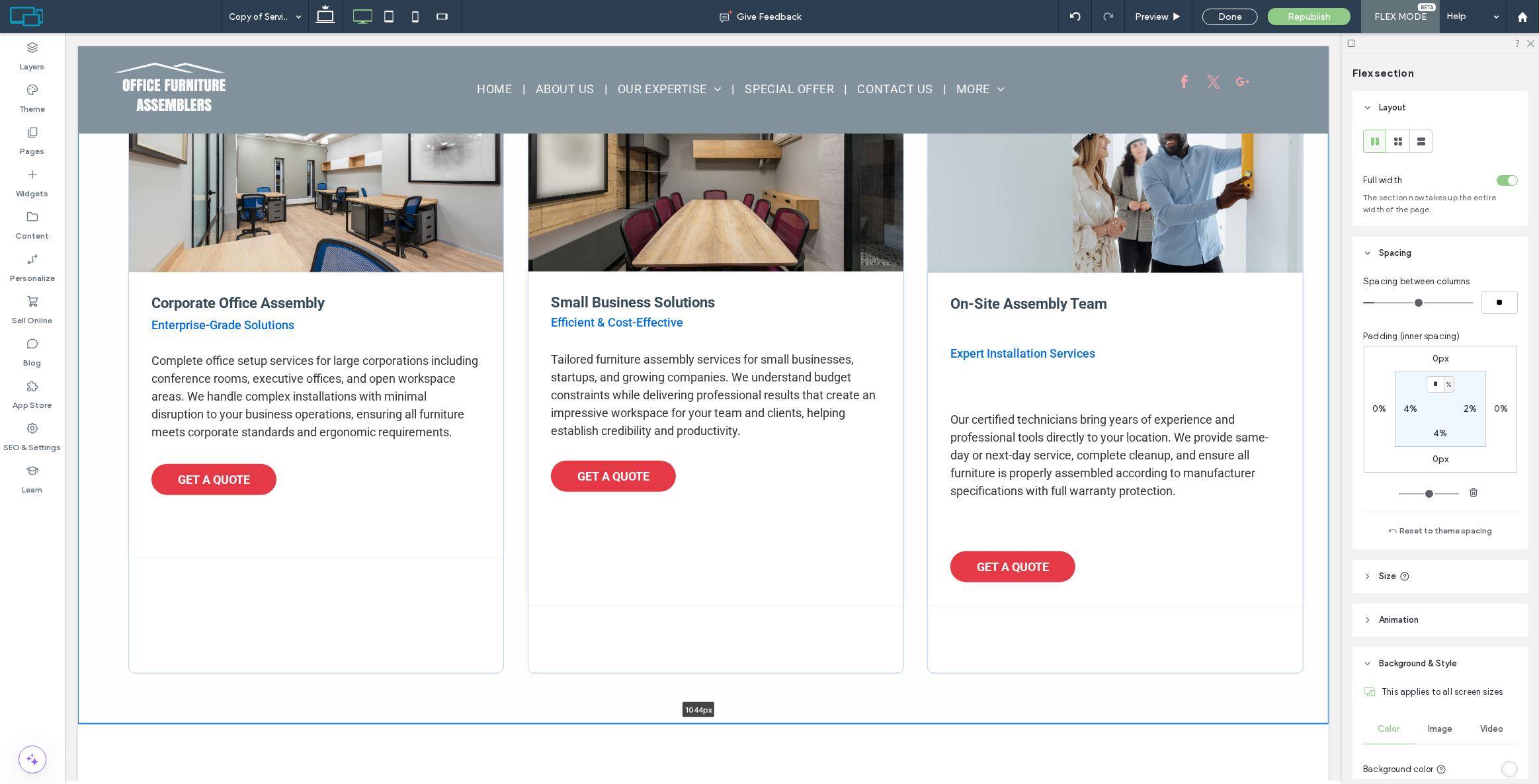
type input "****"
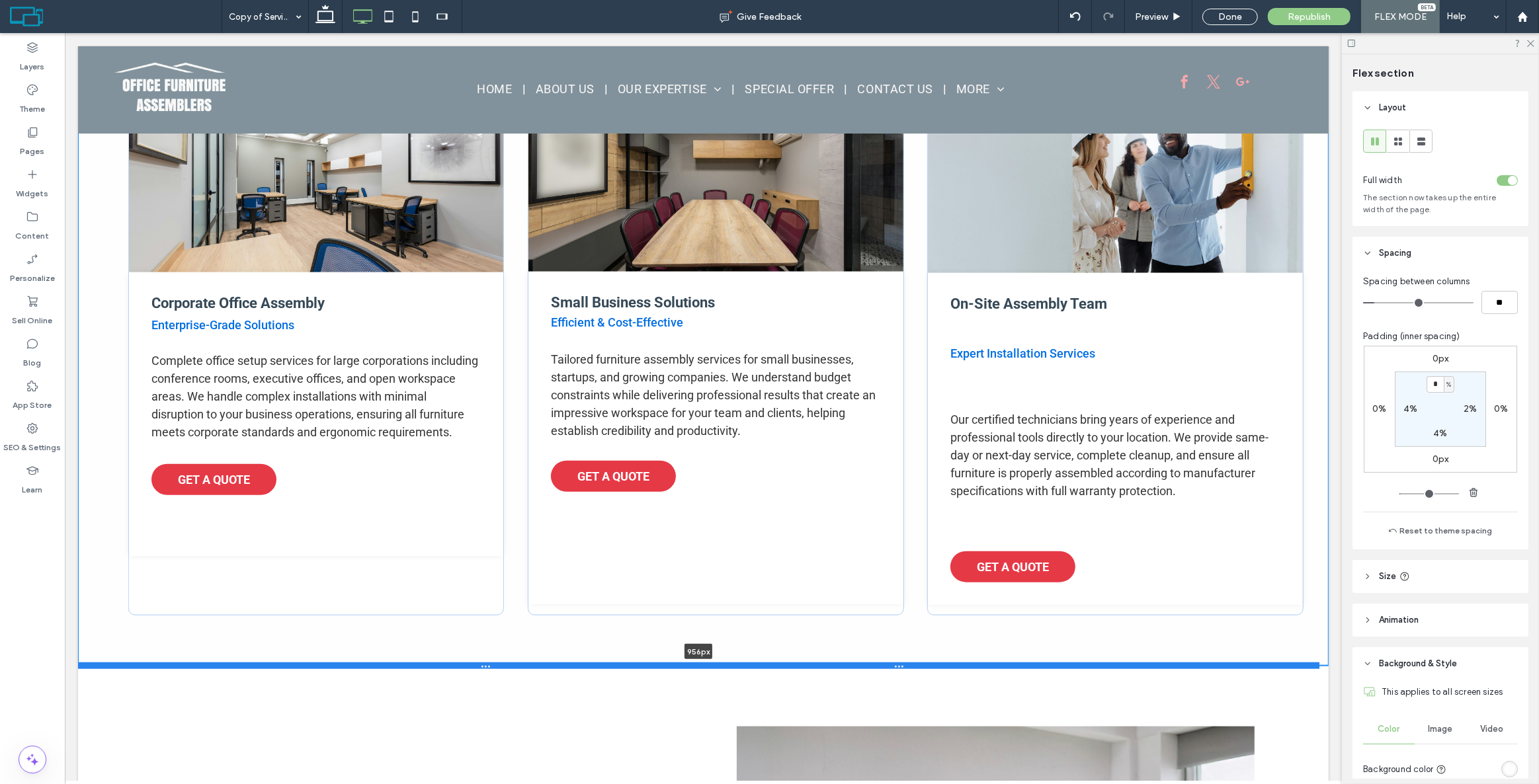
drag, startPoint x: 792, startPoint y: 721, endPoint x: 805, endPoint y: 664, distance: 58.5
click at [805, 664] on div at bounding box center [698, 665] width 1242 height 6
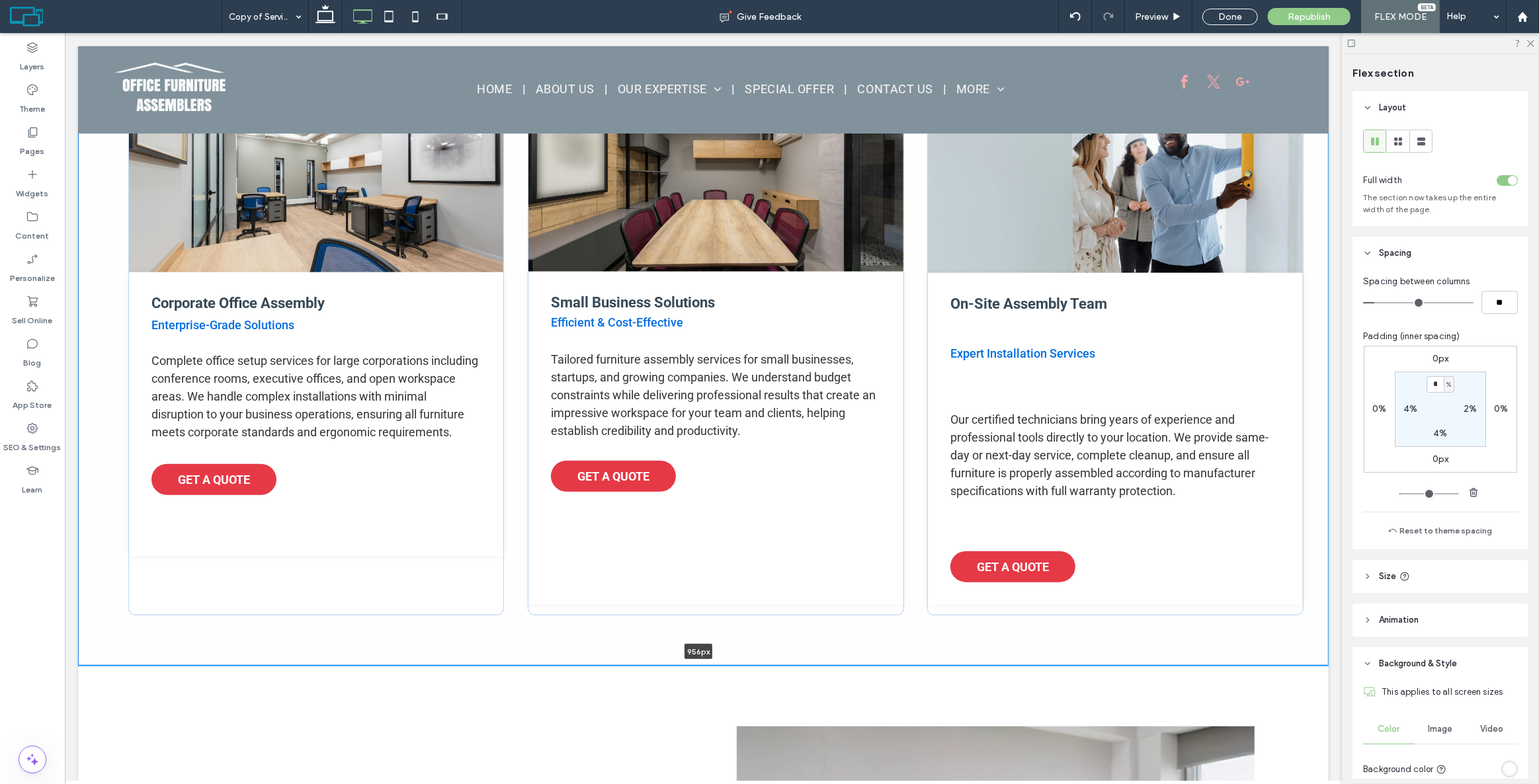
type input "***"
click at [329, 584] on div "Corporate Office Assembly Enterprise-Grade Solutions Complete office setup serv…" at bounding box center [316, 350] width 376 height 533
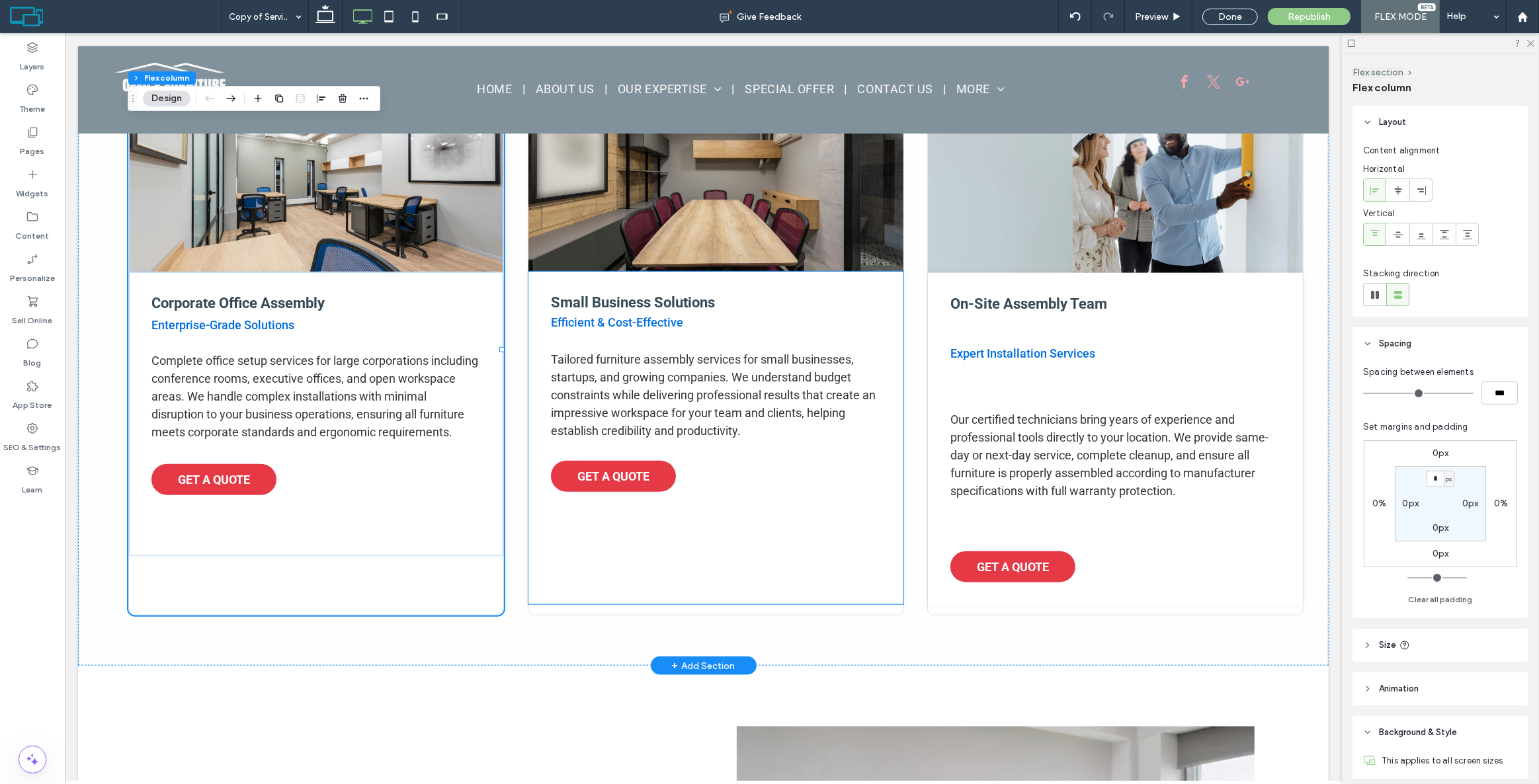
click at [745, 577] on div "Small Business Solutions Efficient & Cost-Effective Tailored furniture assembly…" at bounding box center [715, 438] width 375 height 333
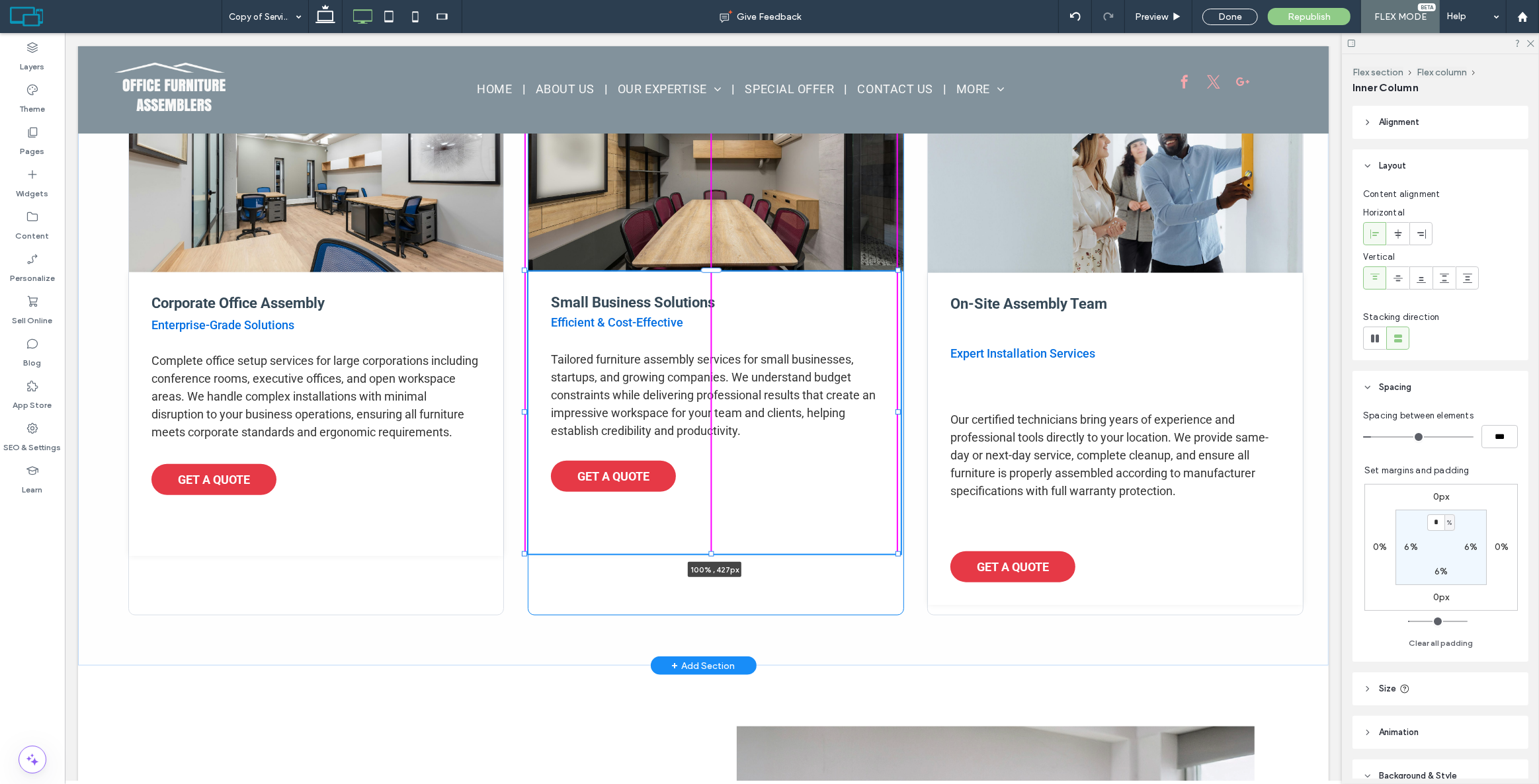
drag, startPoint x: 709, startPoint y: 603, endPoint x: 715, endPoint y: 552, distance: 51.4
click at [525, 272] on div at bounding box center [525, 271] width 1 height 1
type input "***"
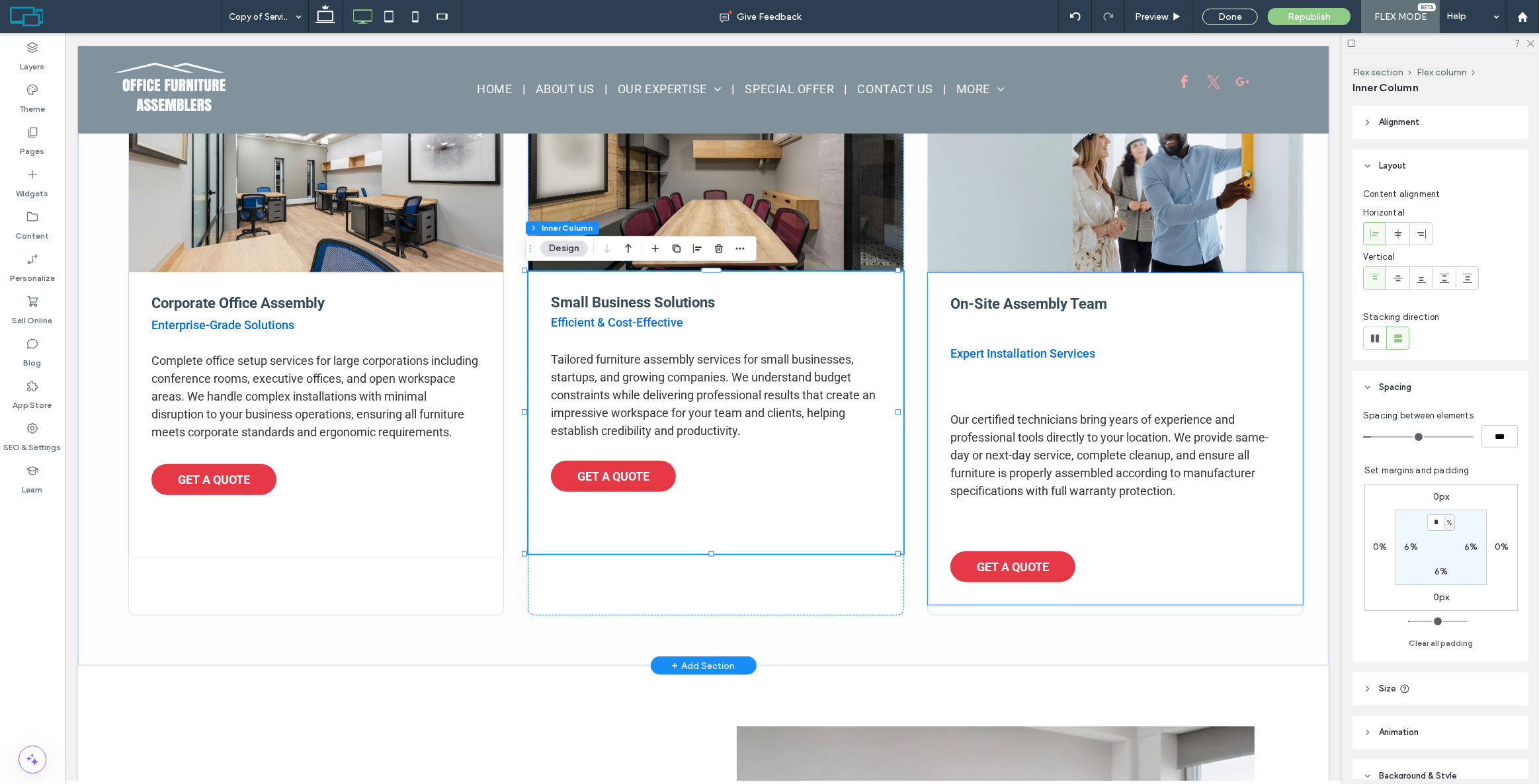
click at [1120, 601] on div "On-Site Assembly Team Expert Installation Services Our certified technicians br…" at bounding box center [1114, 439] width 375 height 332
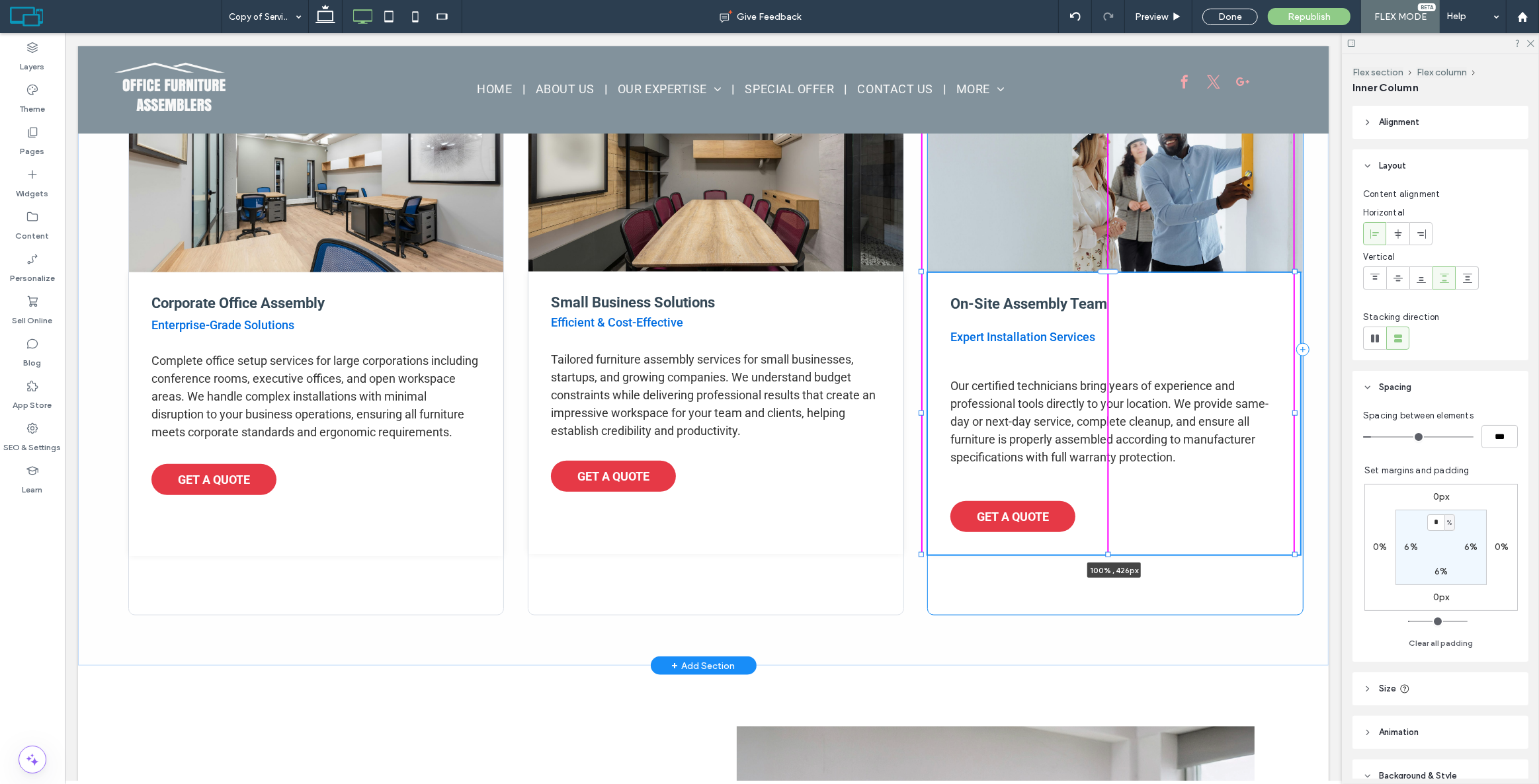
drag, startPoint x: 1111, startPoint y: 603, endPoint x: 1124, endPoint y: 552, distance: 52.6
click at [922, 274] on div at bounding box center [922, 273] width 1 height 1
type input "***"
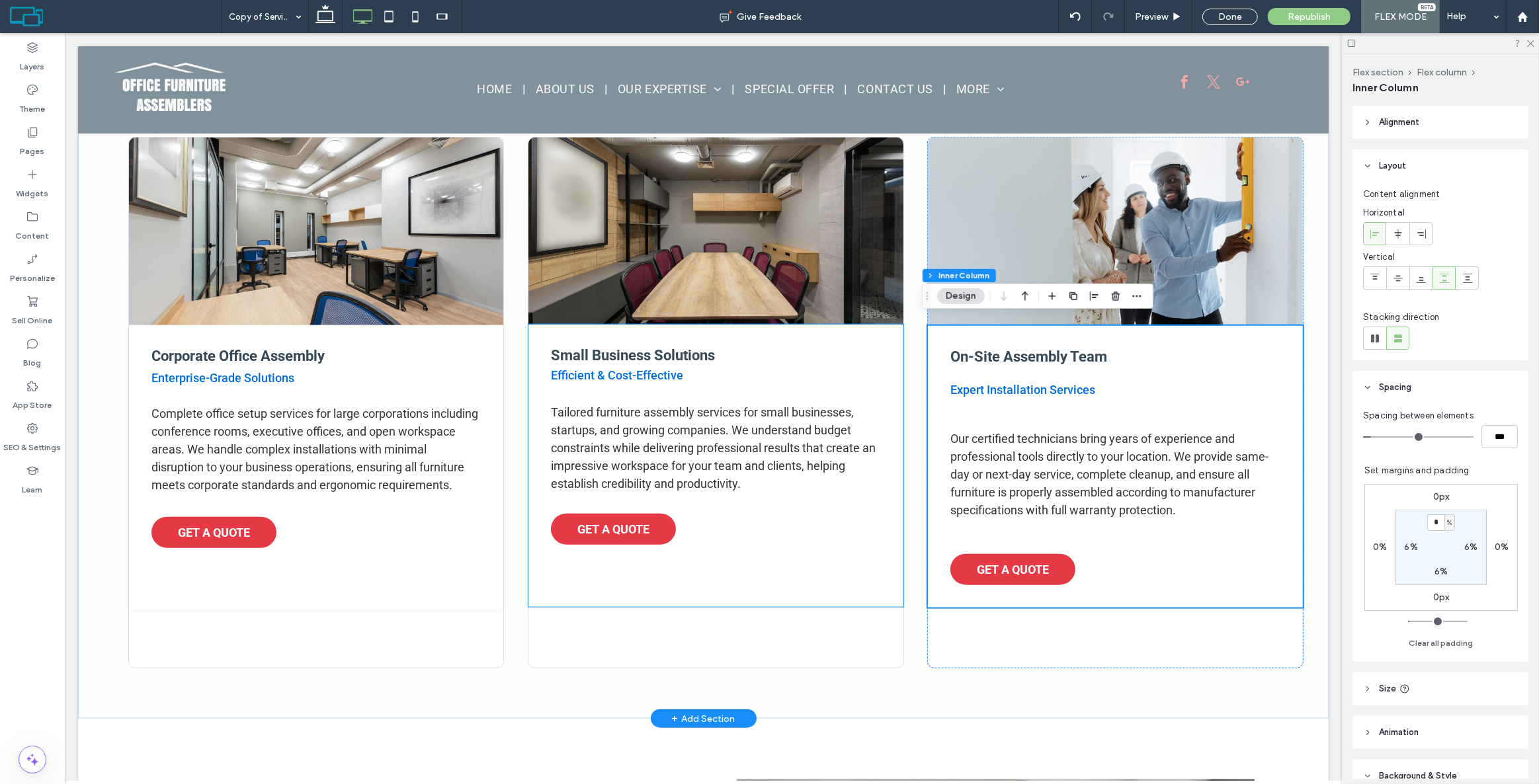
scroll to position [1355, 0]
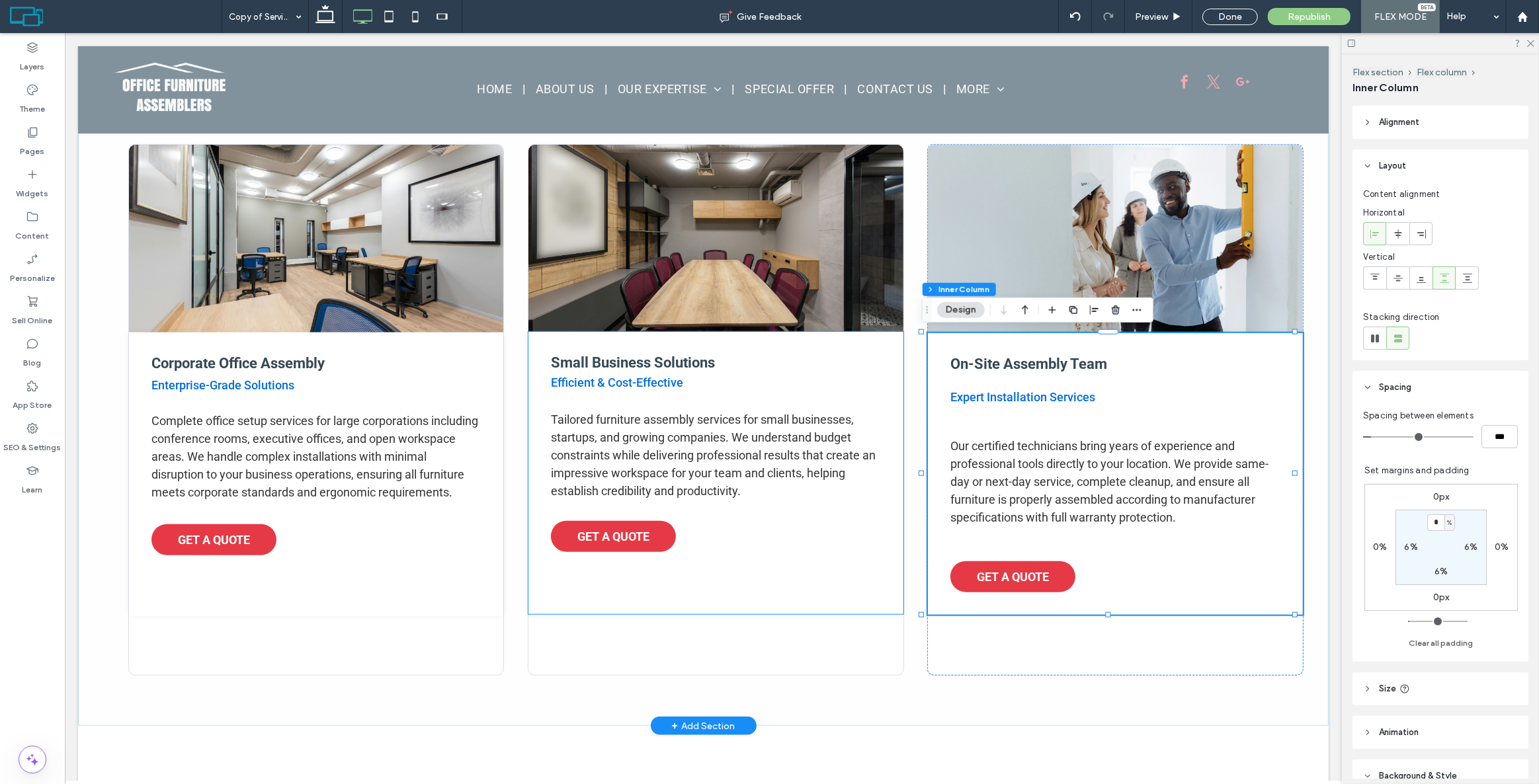
click at [665, 340] on div "Small Business Solutions Efficient & Cost-Effective Tailored furniture assembly…" at bounding box center [715, 473] width 375 height 282
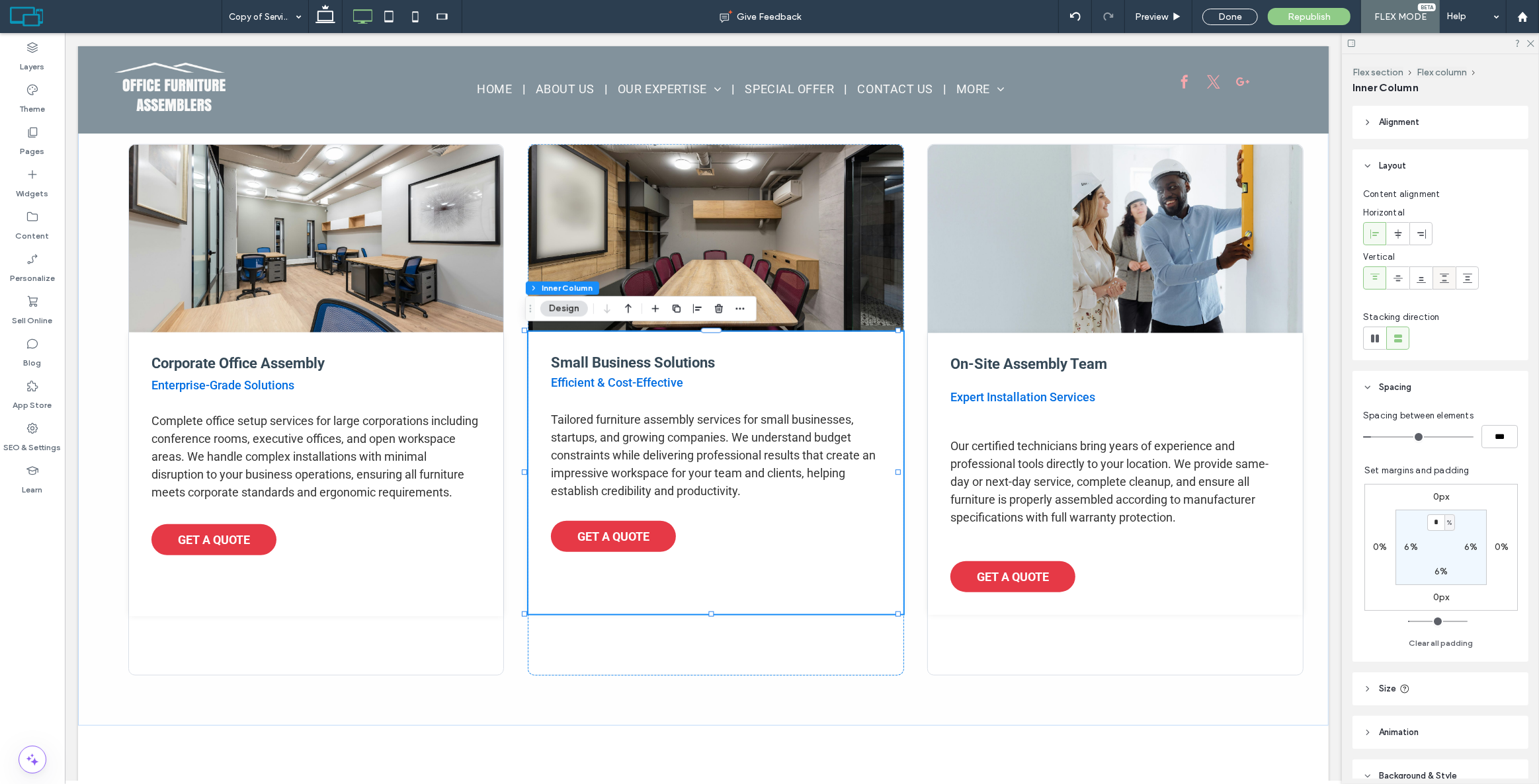
click at [1442, 268] on span at bounding box center [1445, 278] width 11 height 21
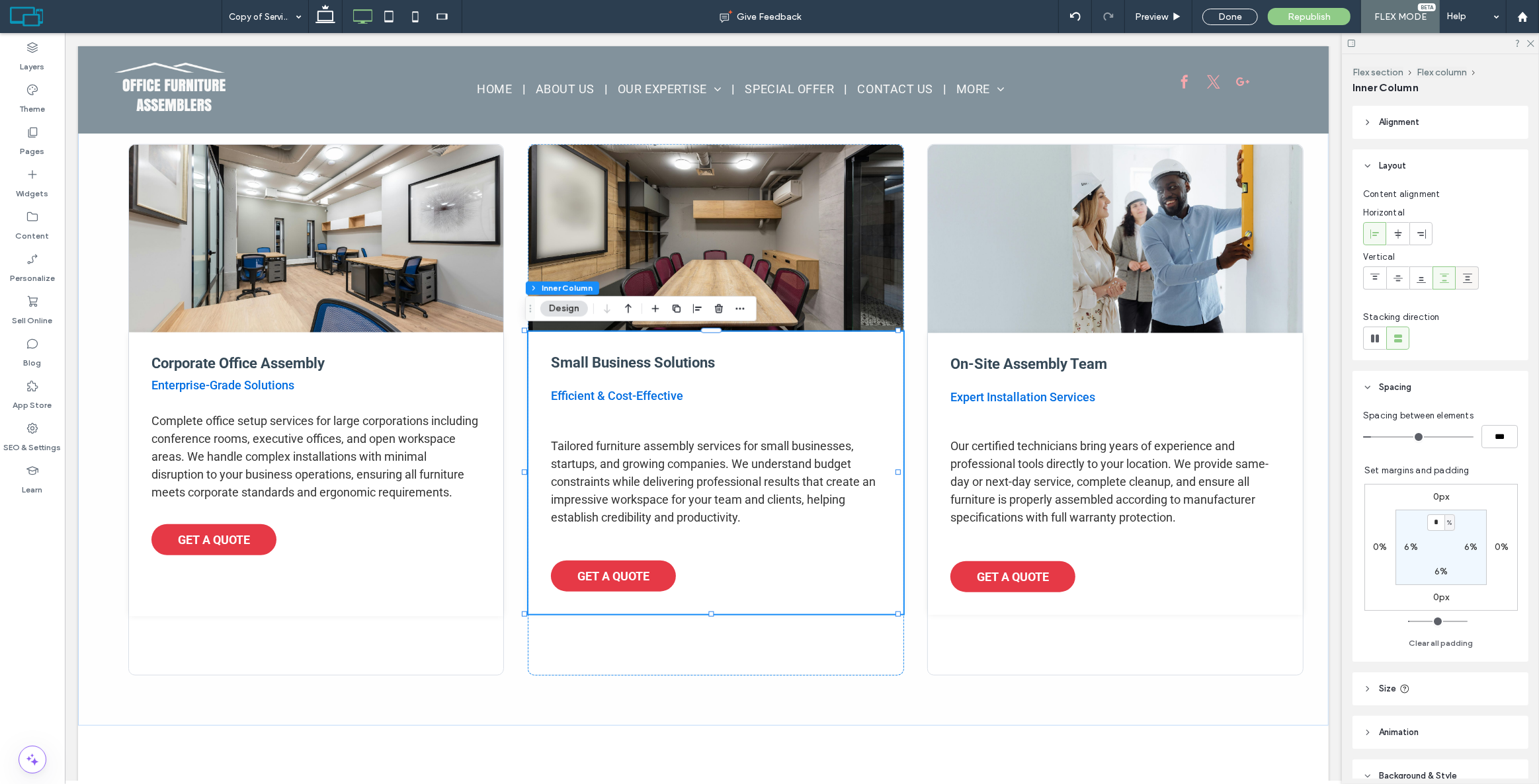
click at [1465, 281] on icon at bounding box center [1468, 279] width 11 height 11
click at [1435, 281] on div at bounding box center [1444, 278] width 21 height 21
click at [1403, 275] on div at bounding box center [1398, 278] width 21 height 21
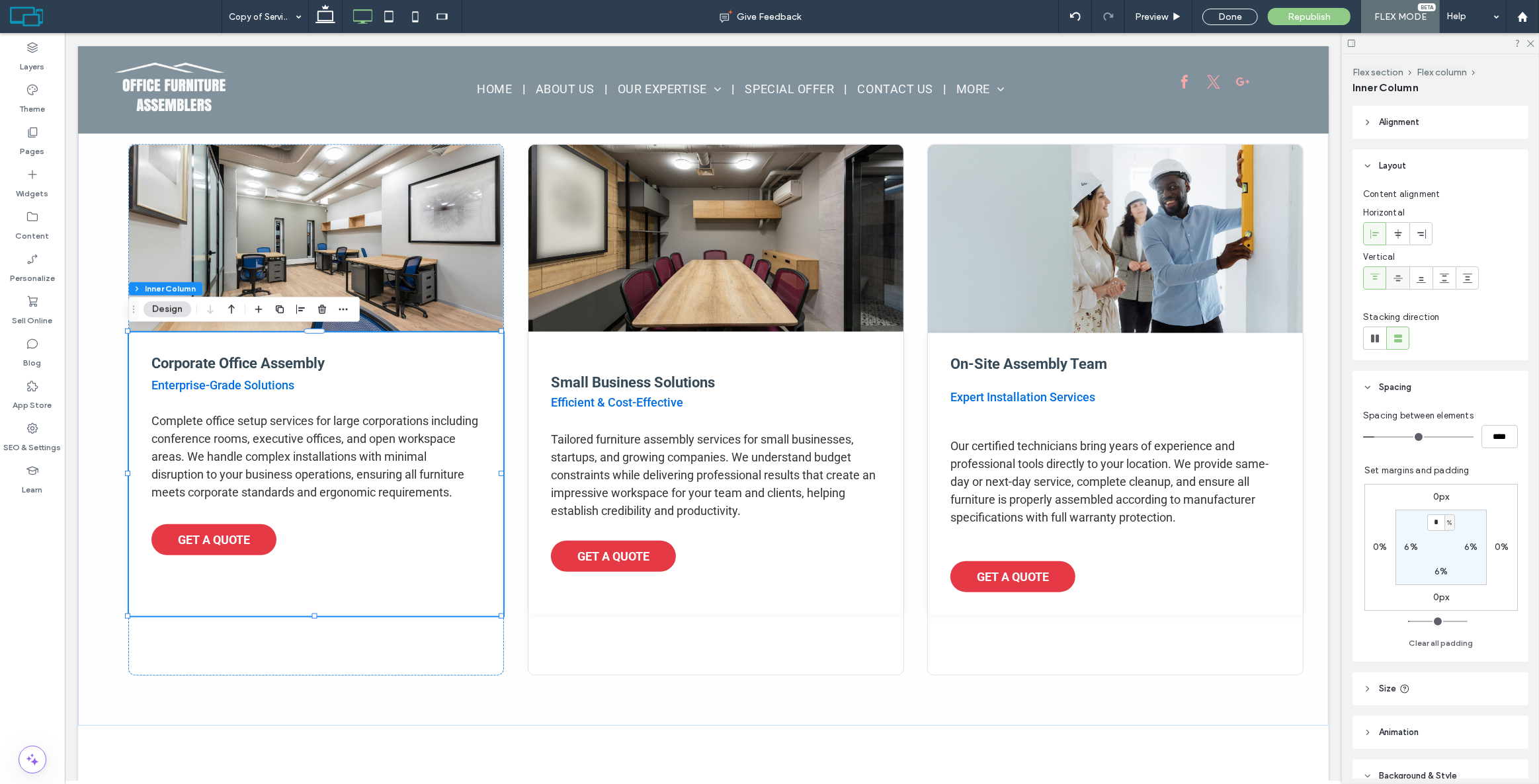
click at [1390, 276] on div at bounding box center [1398, 278] width 21 height 21
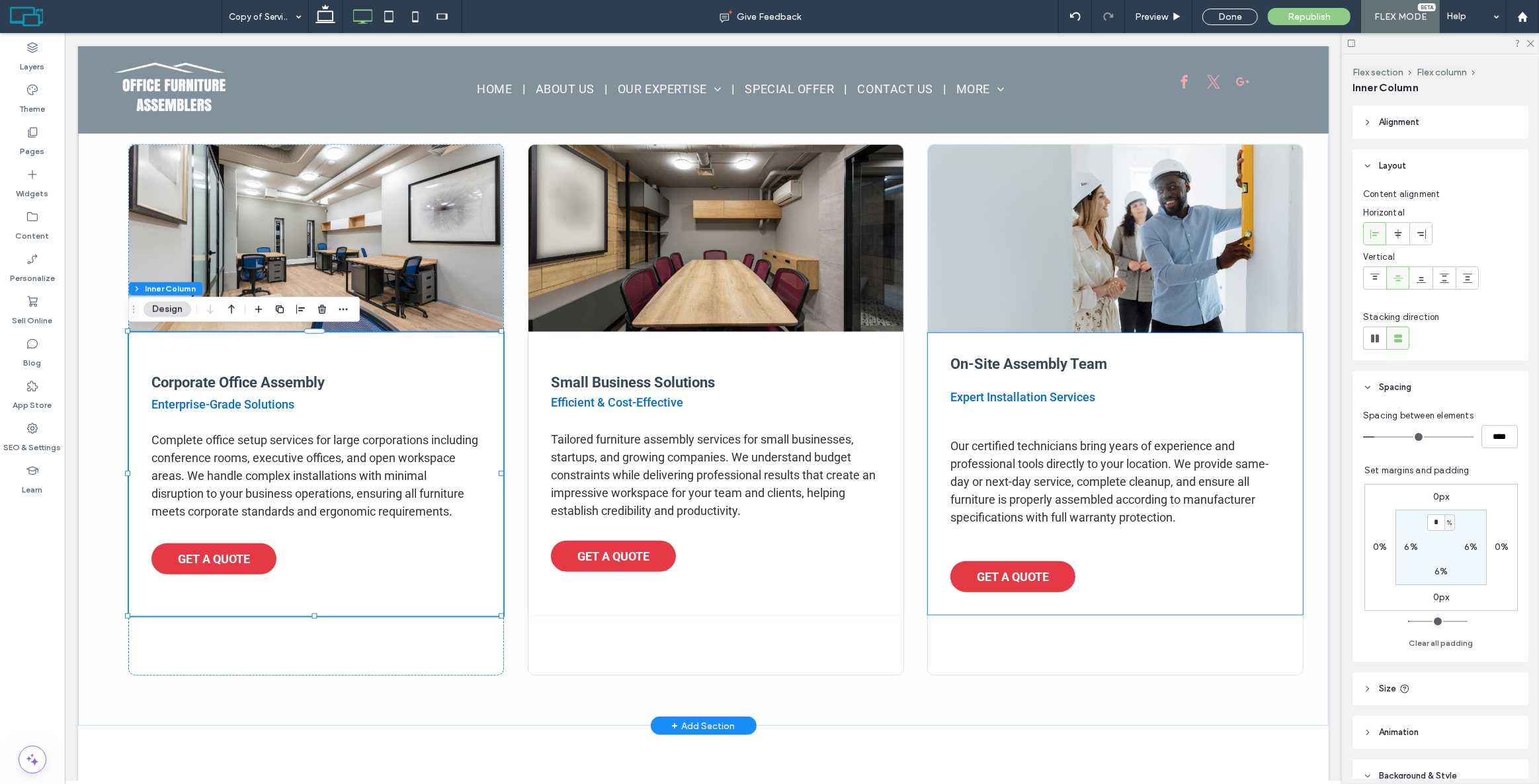
click at [981, 345] on div "On-Site Assembly Team Expert Installation Services Our certified technicians br…" at bounding box center [1114, 474] width 375 height 282
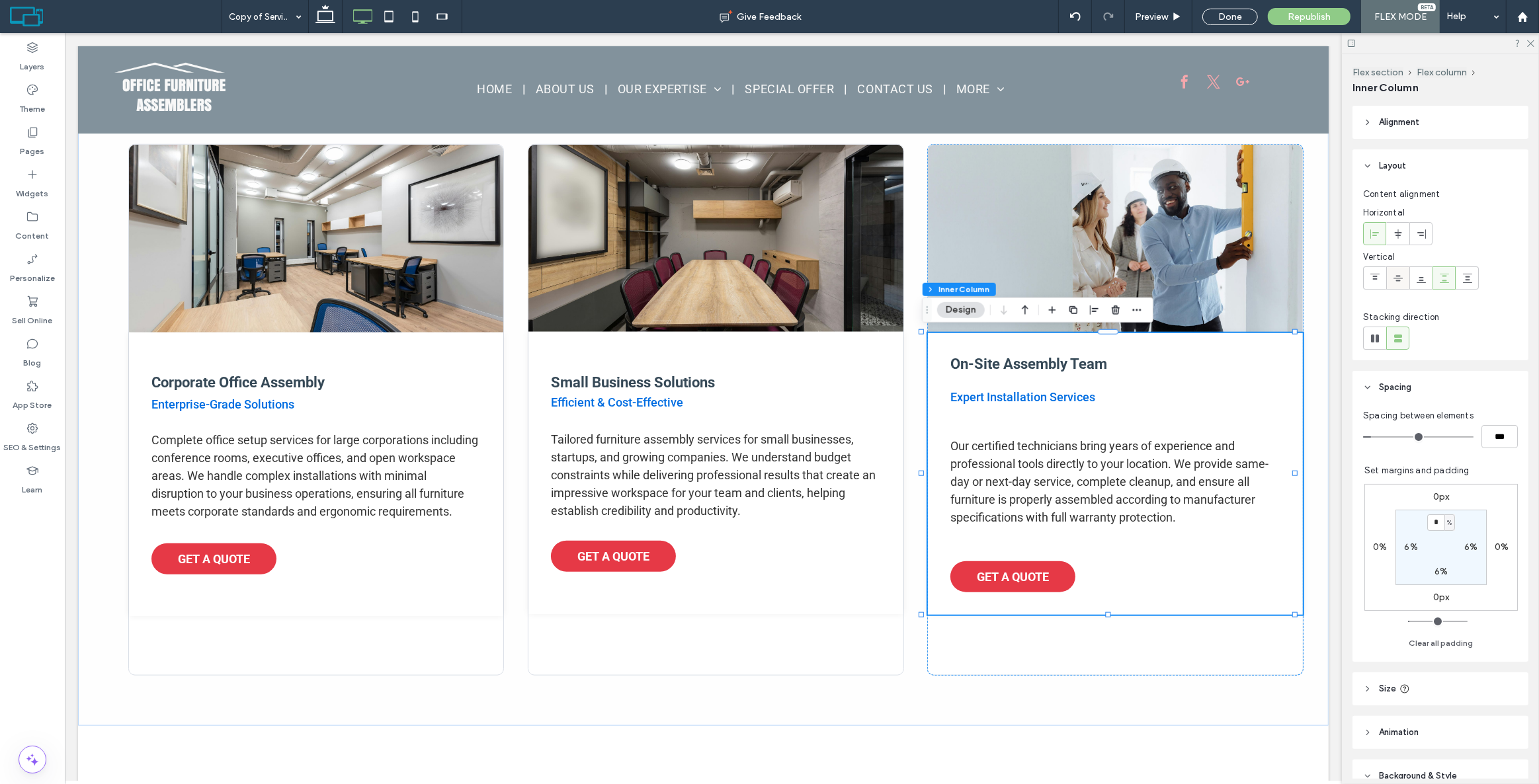
click at [1398, 276] on icon at bounding box center [1399, 279] width 11 height 11
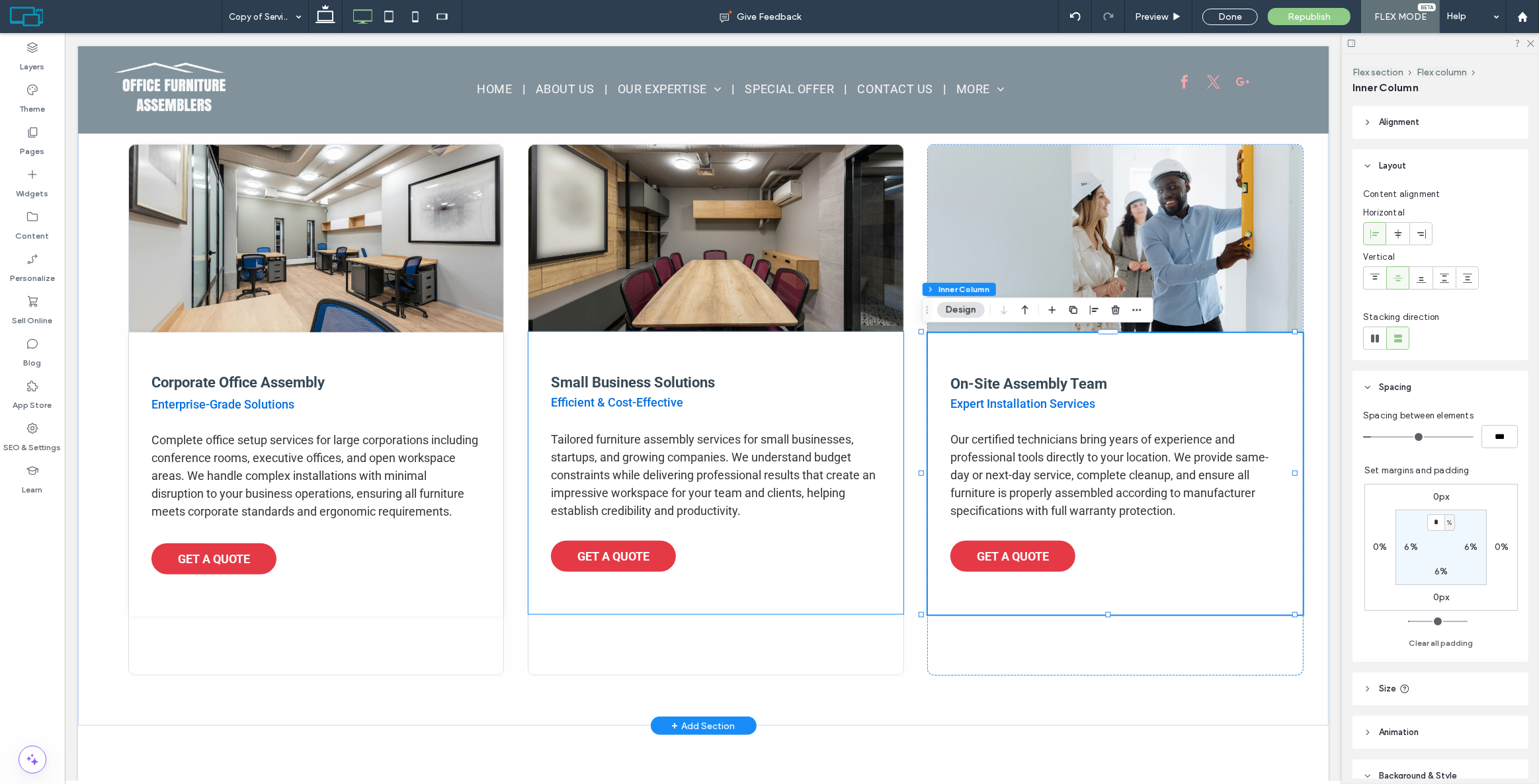
click at [746, 595] on div "Small Business Solutions Efficient & Cost-Effective Tailored furniture assembly…" at bounding box center [715, 473] width 375 height 282
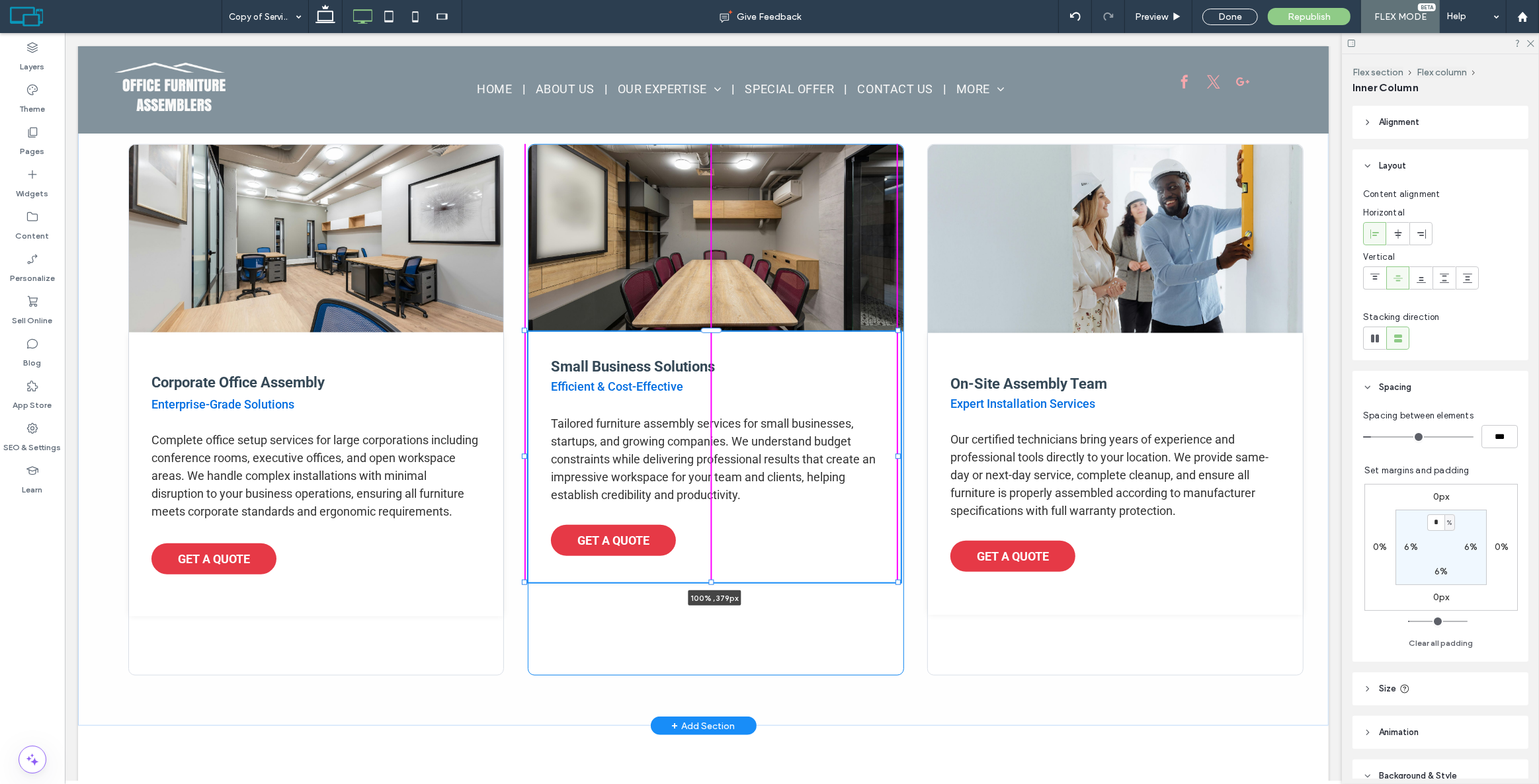
drag, startPoint x: 713, startPoint y: 613, endPoint x: 729, endPoint y: 581, distance: 35.8
click at [525, 332] on div at bounding box center [525, 332] width 1 height 1
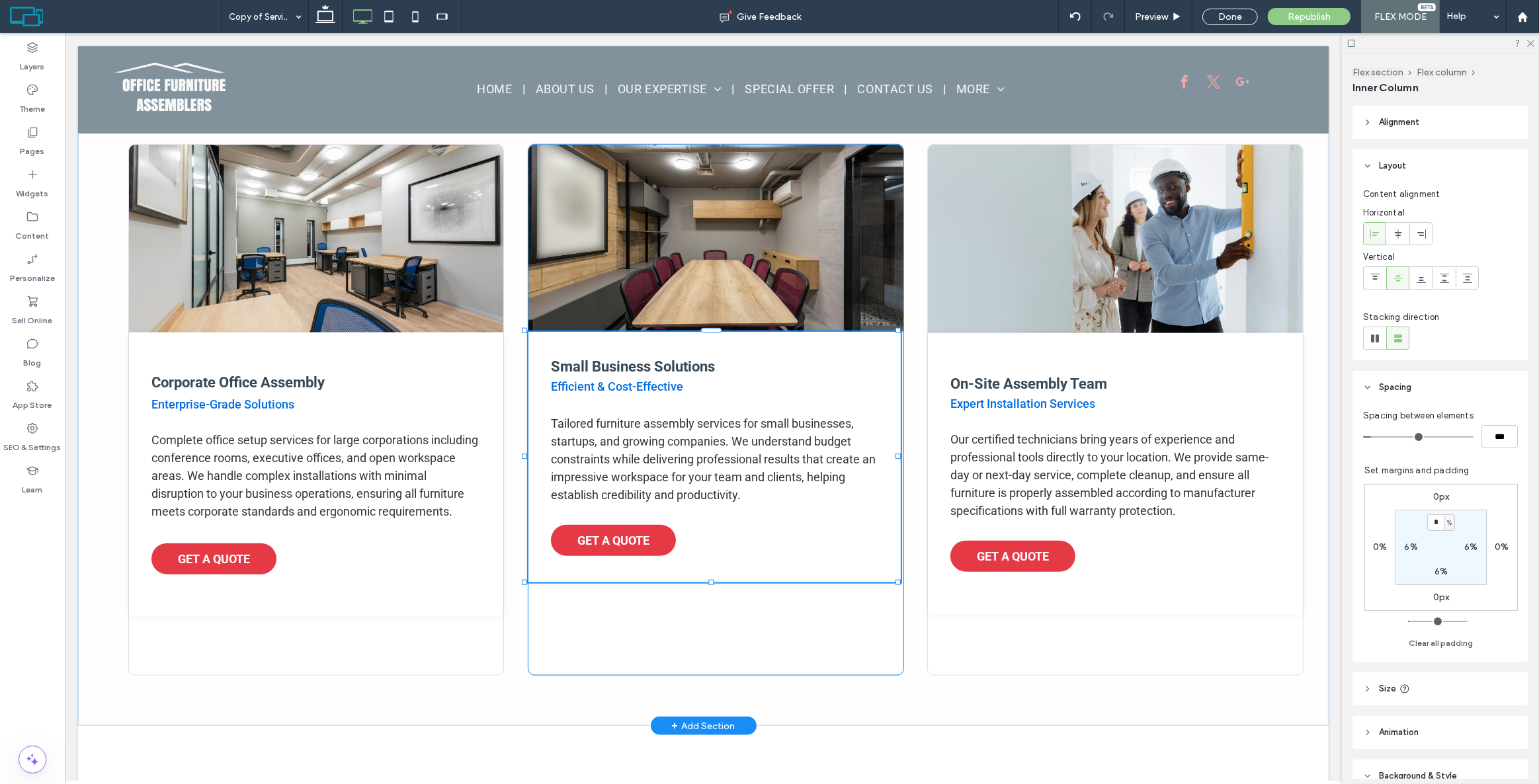
type input "***"
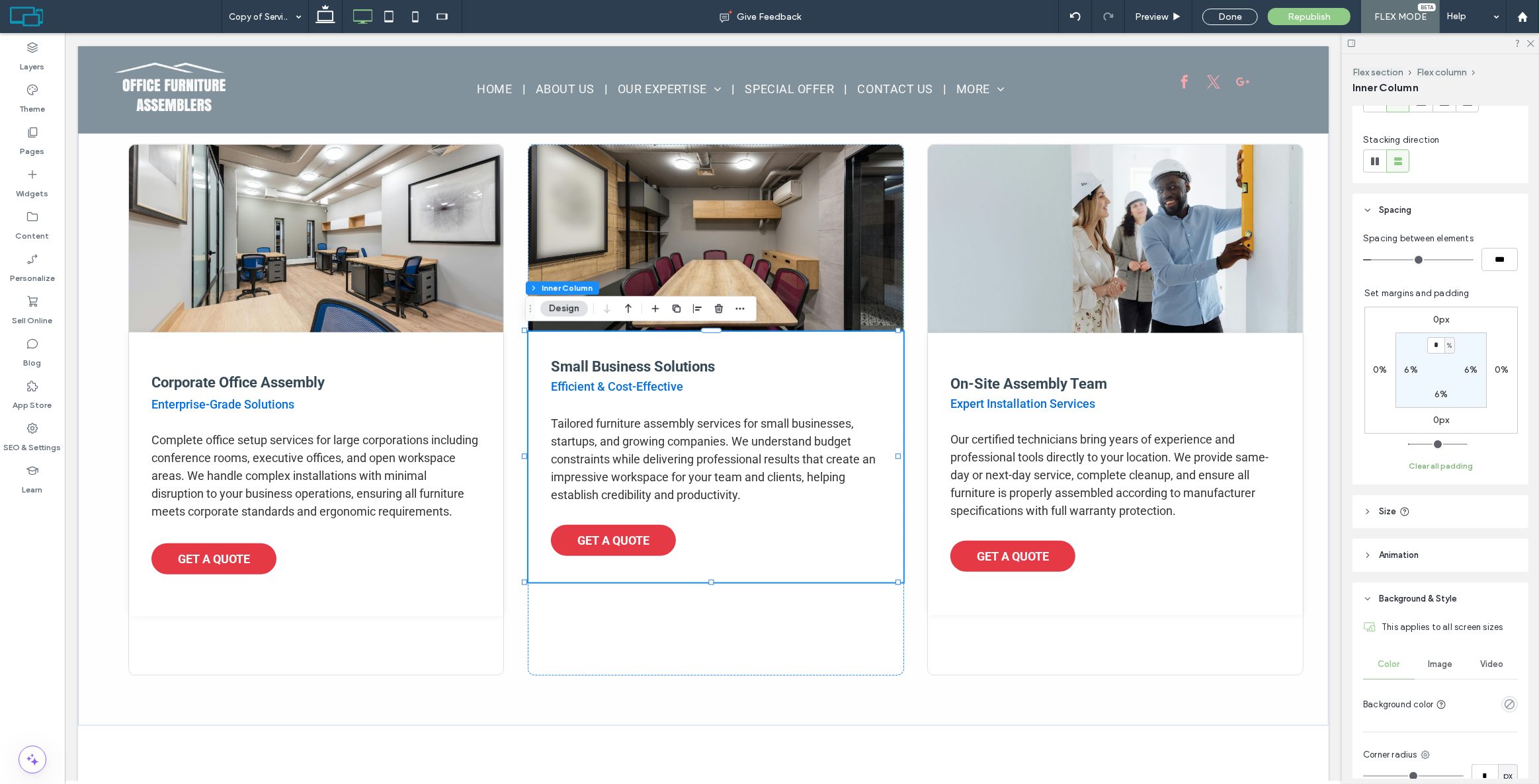
scroll to position [180, 0]
click at [1414, 510] on header "Size" at bounding box center [1441, 509] width 176 height 33
click at [1474, 583] on input "***" at bounding box center [1485, 582] width 27 height 23
type input "***"
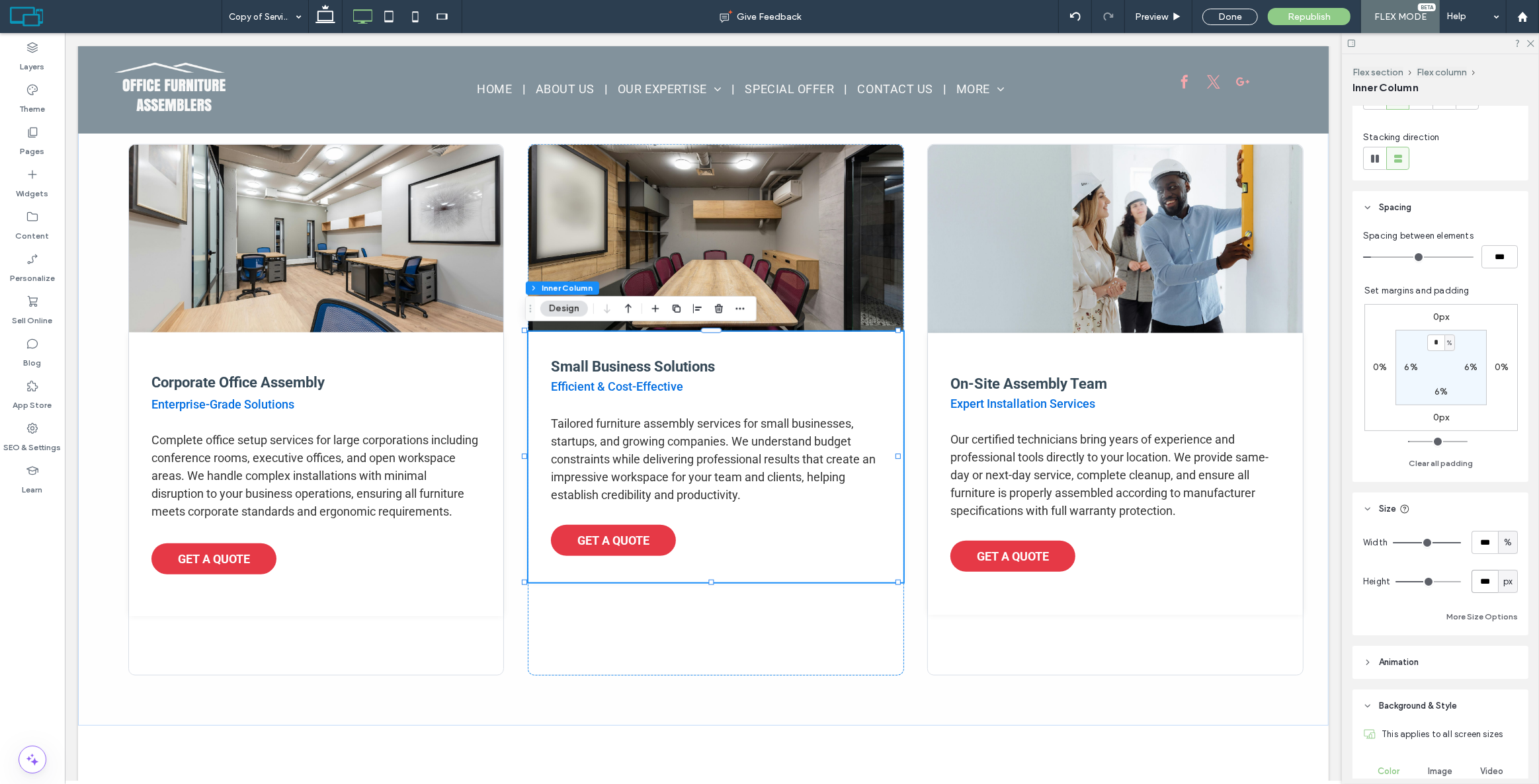
type input "***"
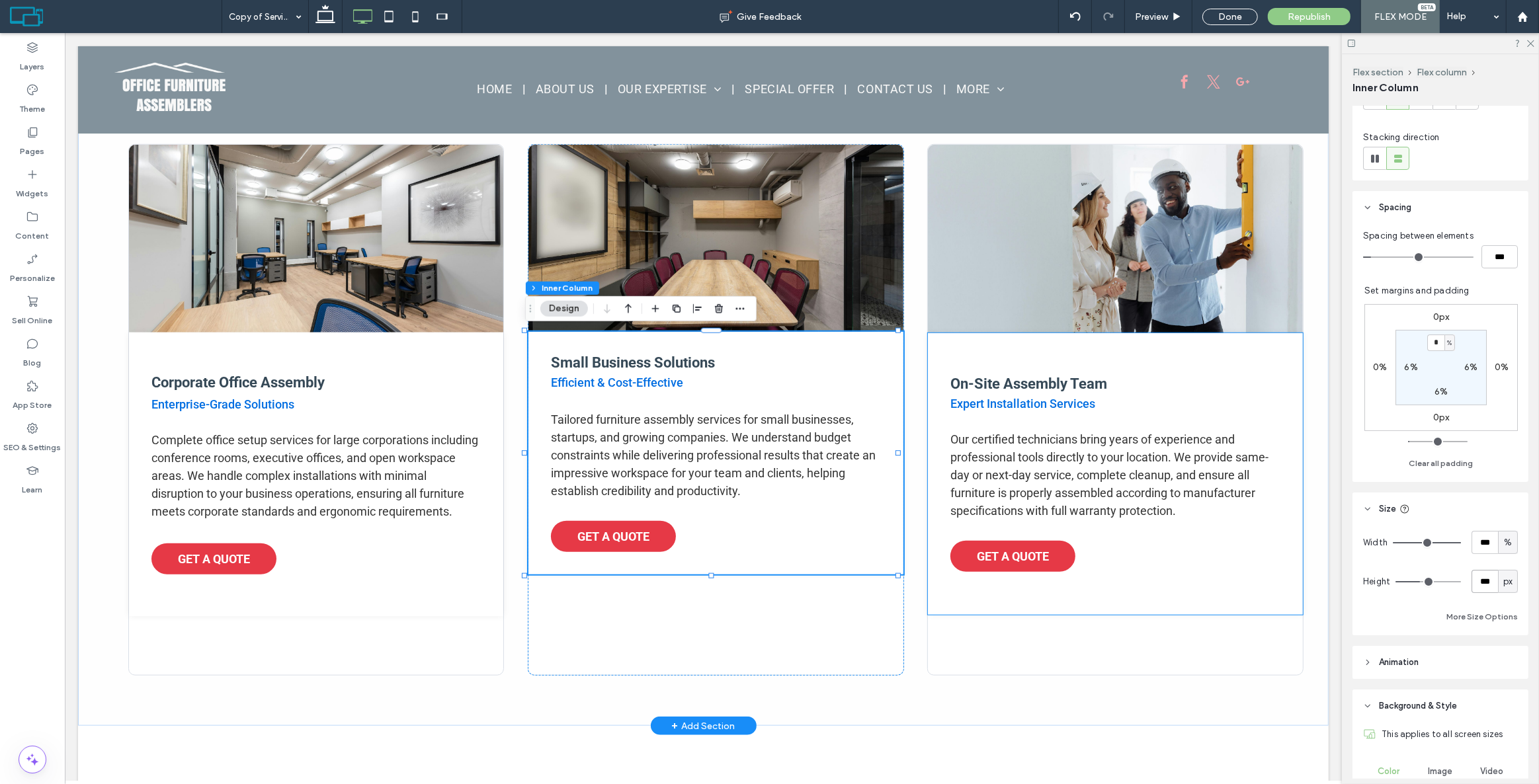
click at [1177, 596] on div "On-Site Assembly Team Expert Installation Services Our certified technicians br…" at bounding box center [1114, 474] width 375 height 282
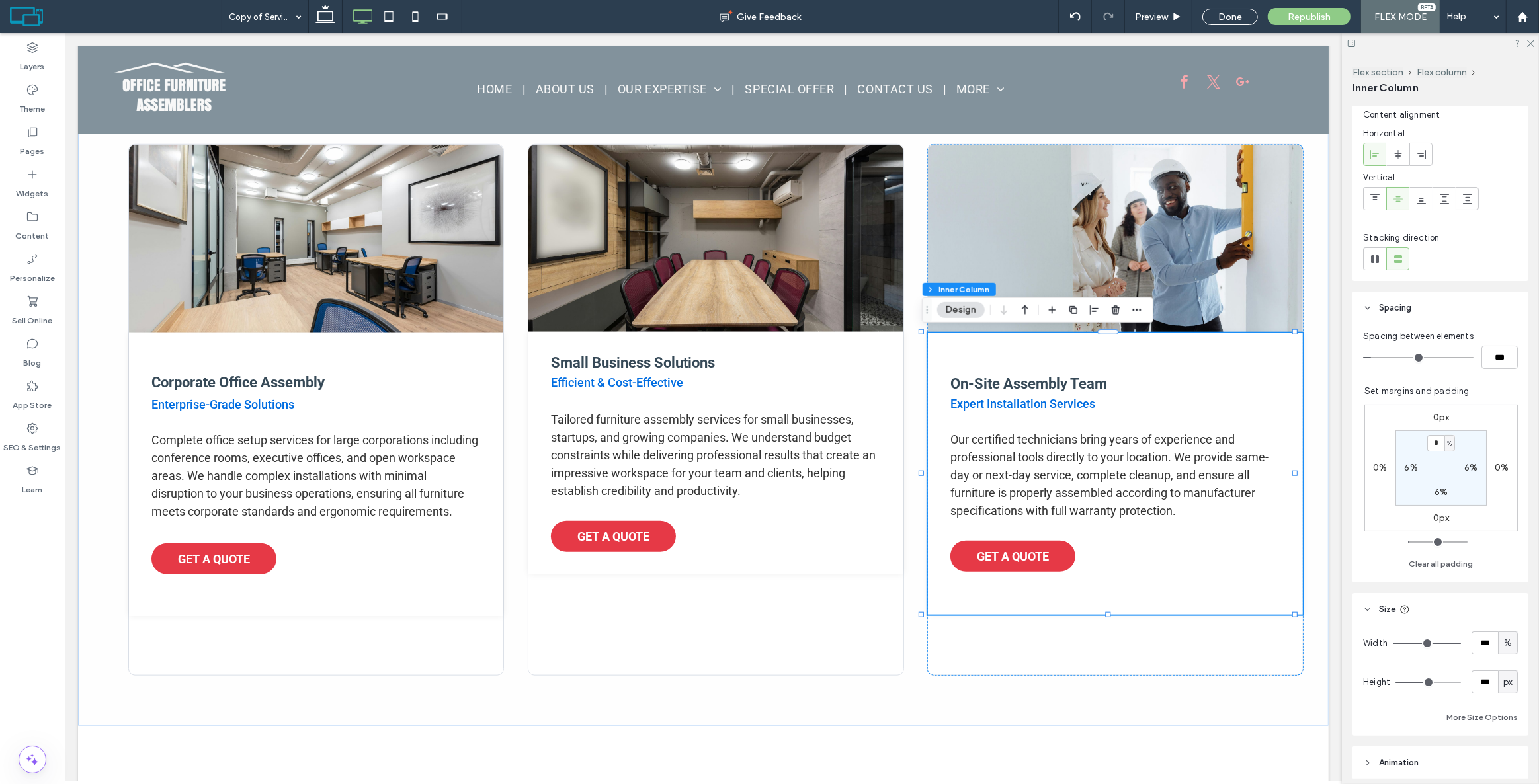
scroll to position [120, 0]
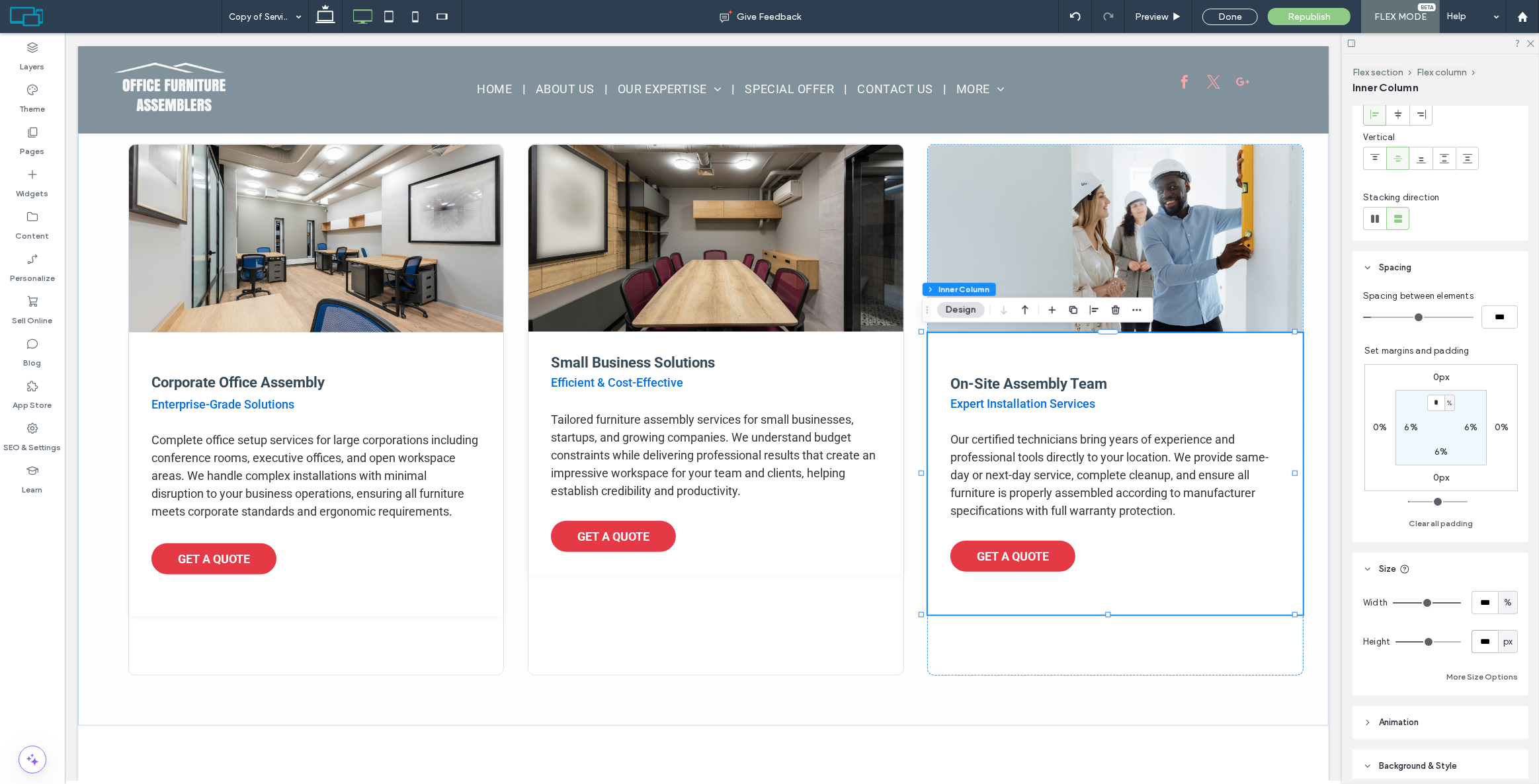
click at [1486, 640] on input "***" at bounding box center [1485, 642] width 27 height 23
type input "***"
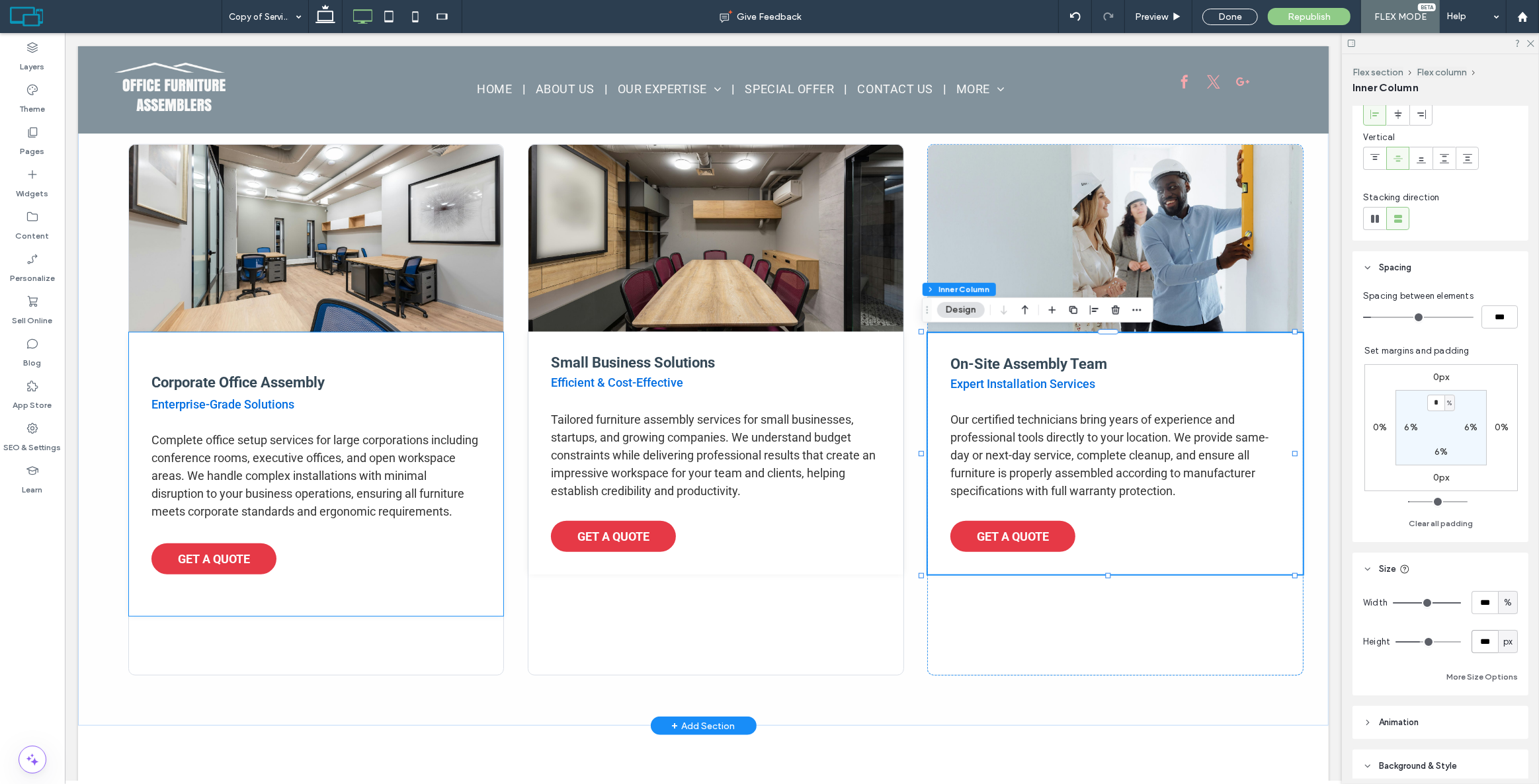
drag, startPoint x: 444, startPoint y: 583, endPoint x: 466, endPoint y: 583, distance: 22.0
click at [444, 583] on div "Corporate Office Assembly Enterprise-Grade Solutions Complete office setup serv…" at bounding box center [316, 474] width 375 height 283
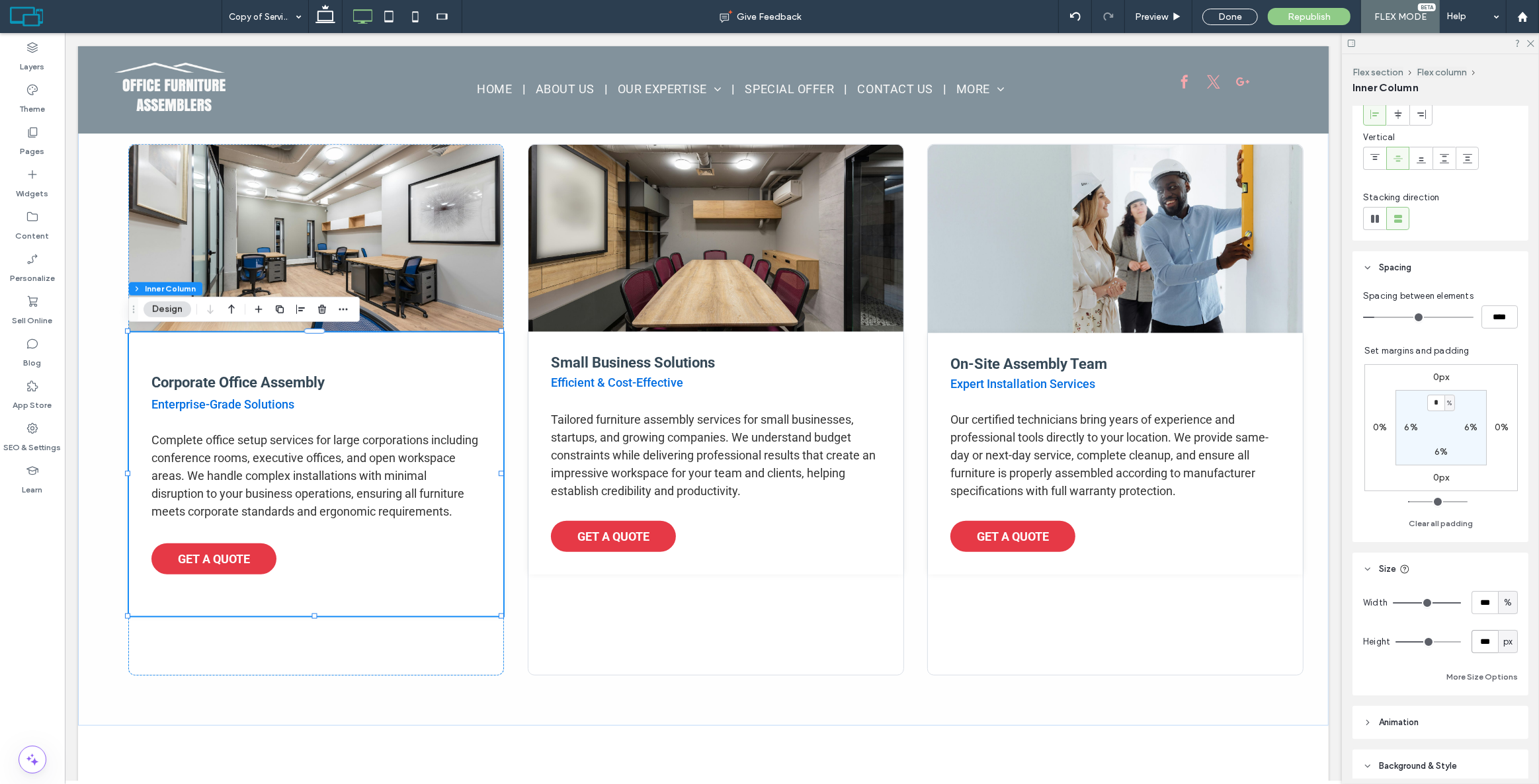
click at [1484, 642] on input "***" at bounding box center [1485, 642] width 27 height 23
type input "***"
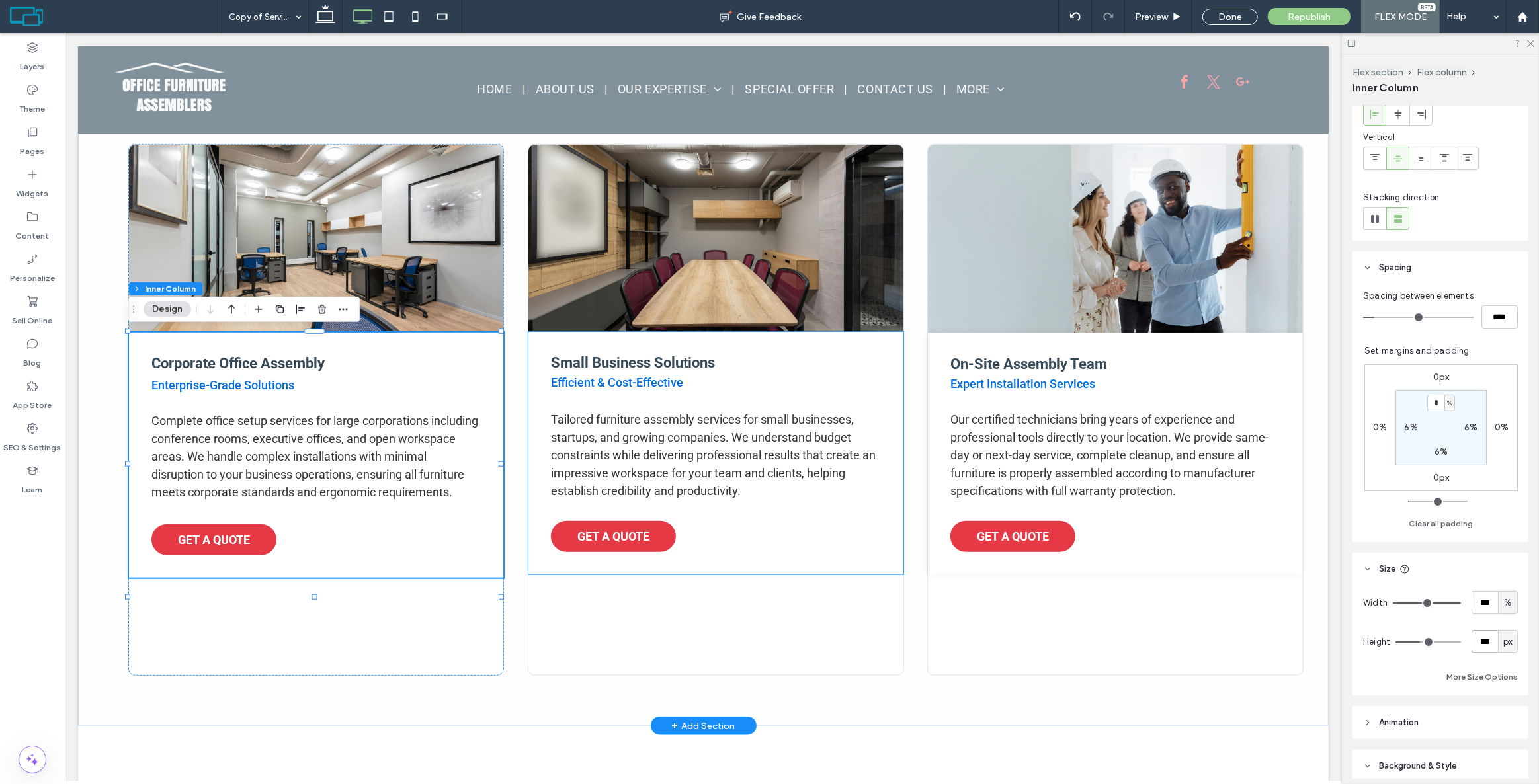
click at [796, 550] on div "Small Business Solutions Efficient & Cost-Effective Tailored furniture assembly…" at bounding box center [715, 453] width 375 height 243
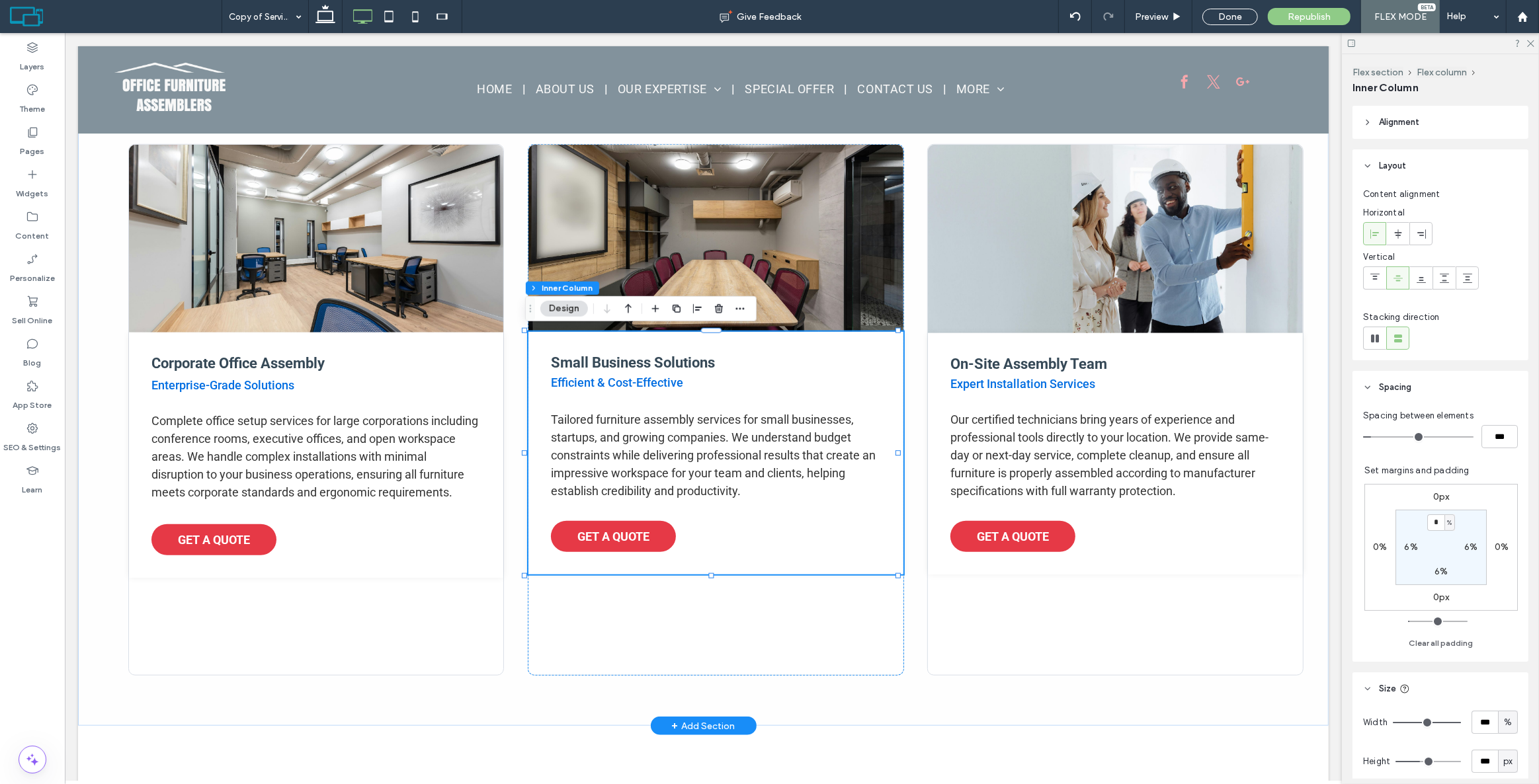
click at [824, 562] on div "Small Business Solutions Efficient & Cost-Effective Tailored furniture assembly…" at bounding box center [715, 453] width 375 height 243
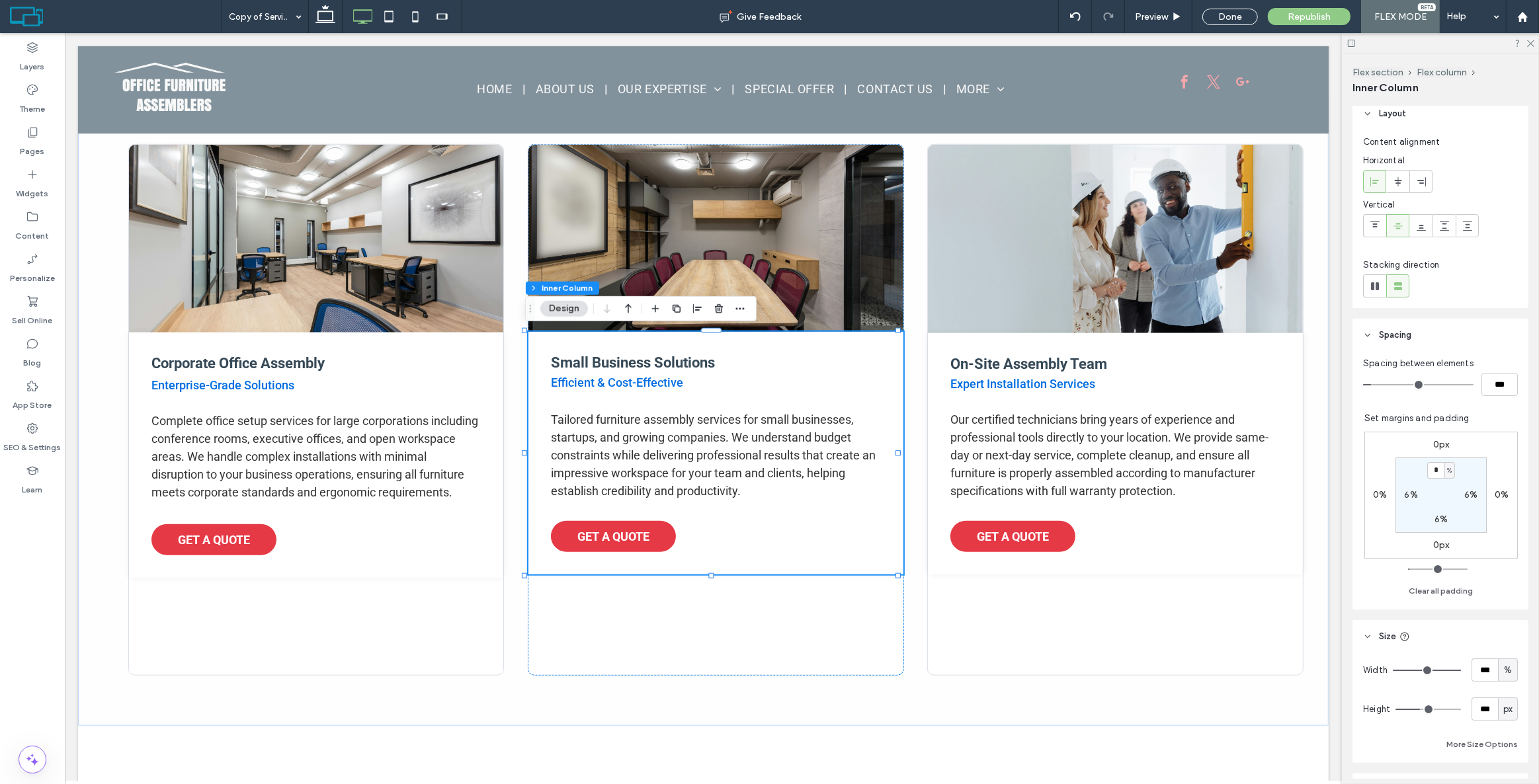
scroll to position [60, 0]
click at [713, 633] on div "Small Business Solutions Efficient & Cost-Effective Tailored furniture assembly…" at bounding box center [715, 410] width 376 height 533
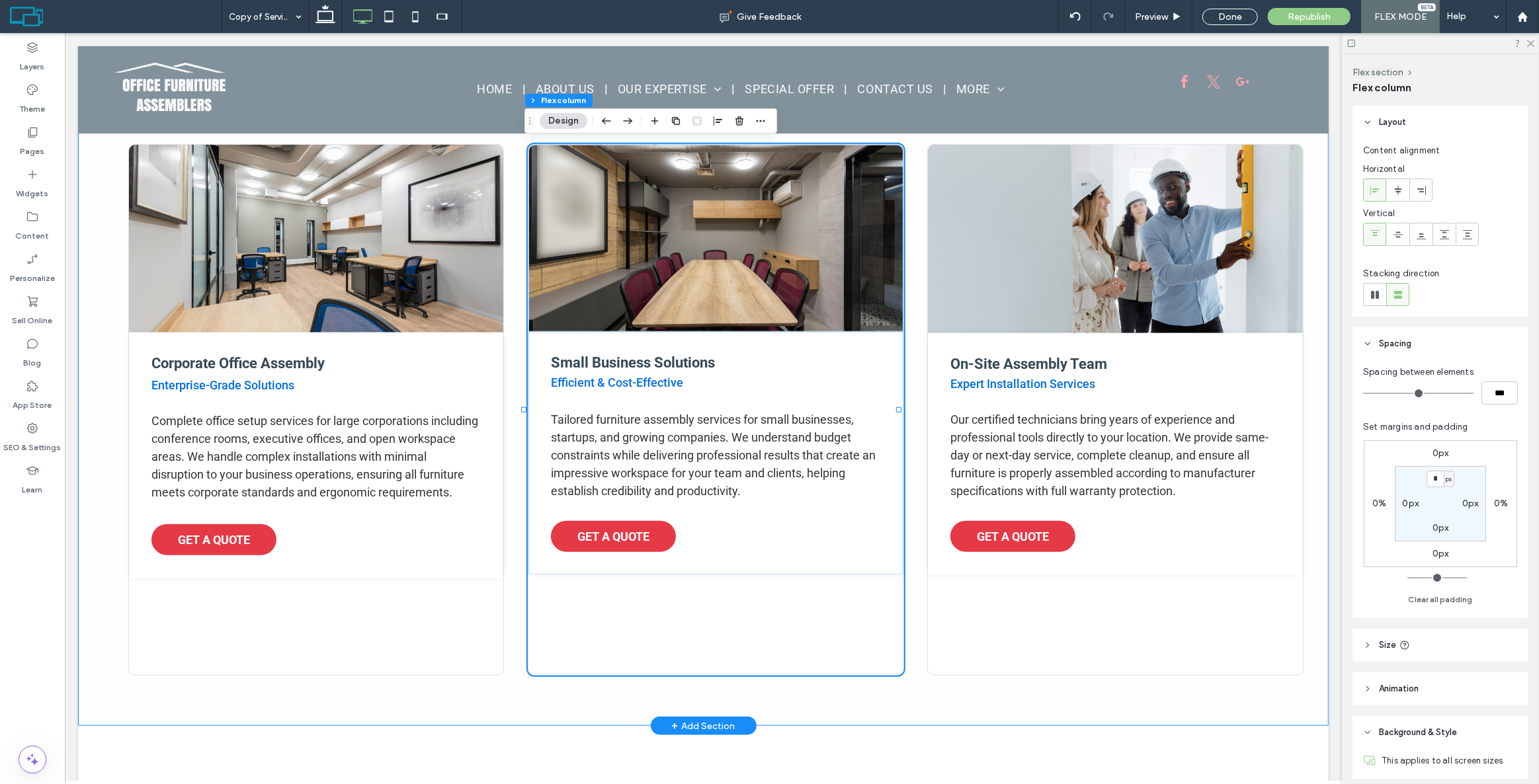
click at [469, 703] on div "Corporate Office Assembly Enterprise-Grade Solutions Complete office setup serv…" at bounding box center [703, 409] width 1251 height 632
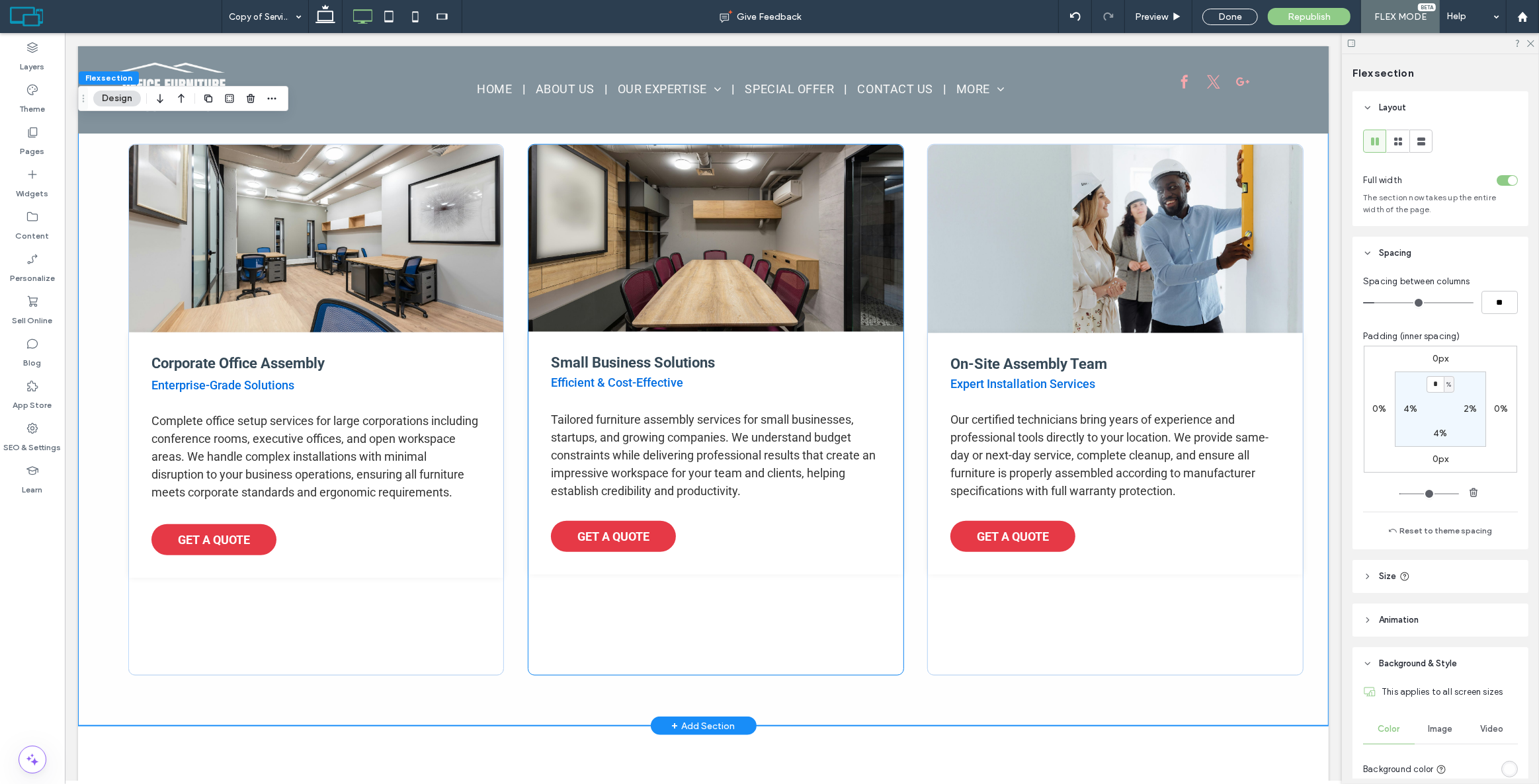
click at [578, 650] on div "Small Business Solutions Efficient & Cost-Effective Tailored furniture assembly…" at bounding box center [715, 410] width 376 height 533
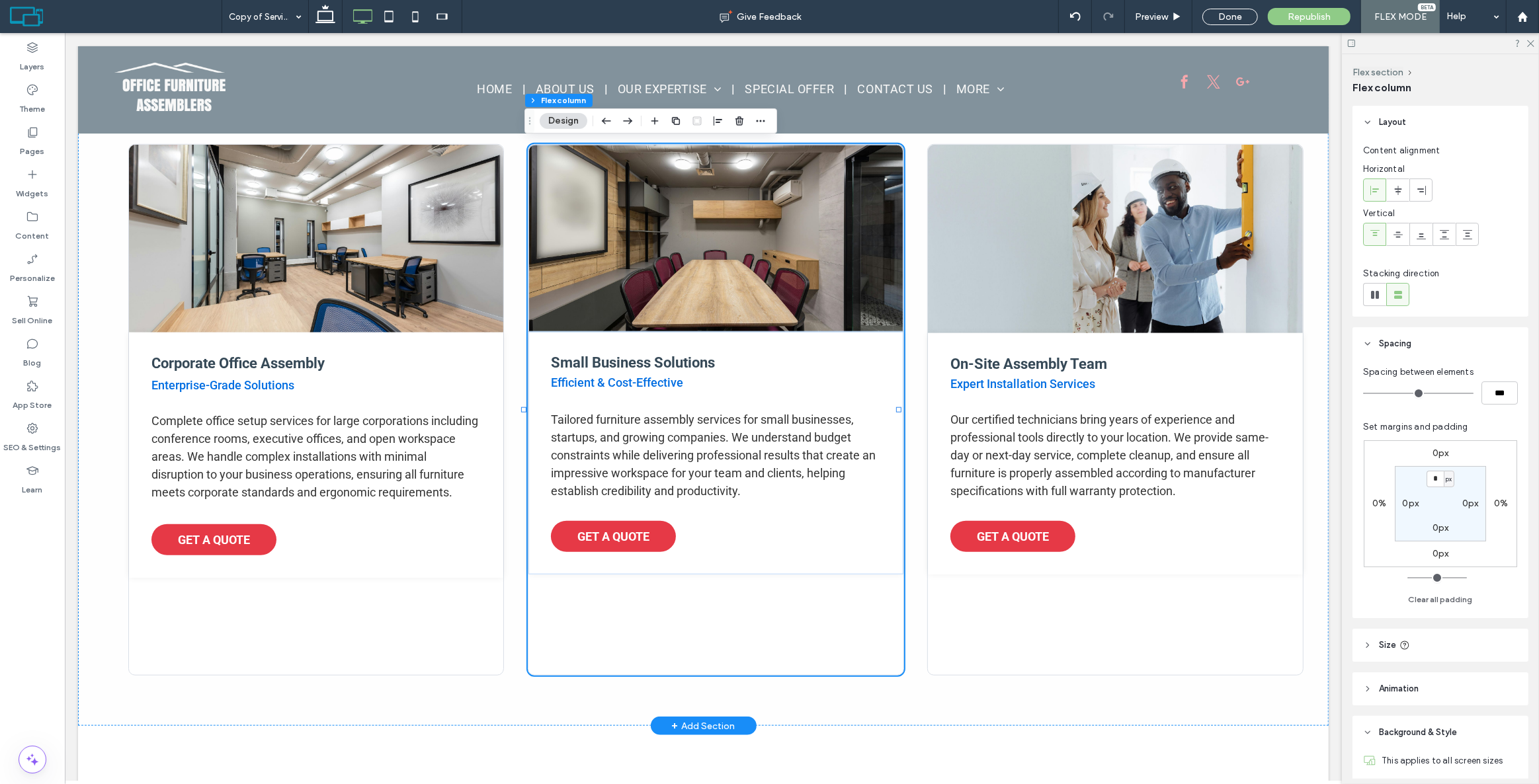
click at [708, 631] on div "Small Business Solutions Efficient & Cost-Effective Tailored furniture assembly…" at bounding box center [715, 410] width 376 height 533
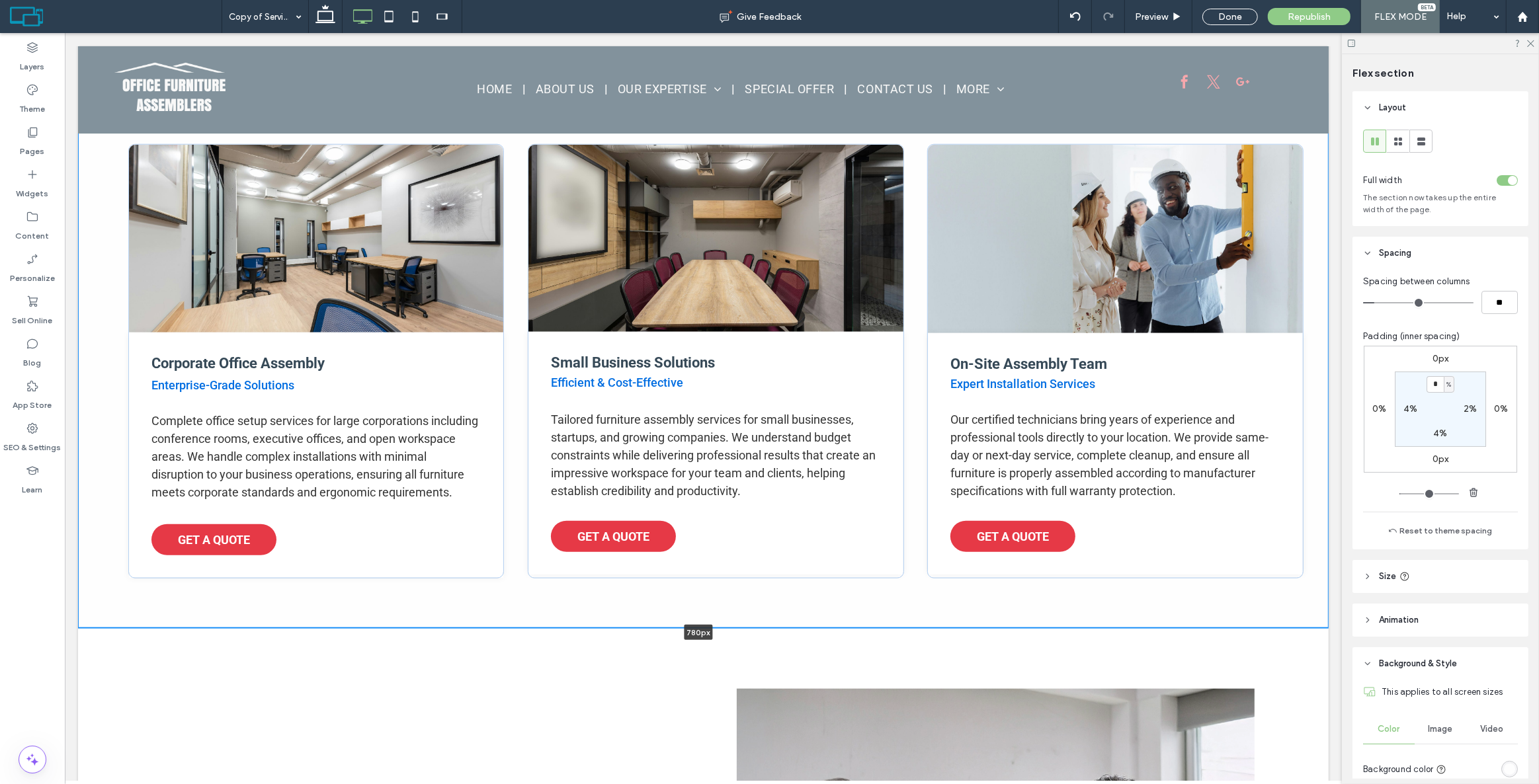
drag, startPoint x: 816, startPoint y: 724, endPoint x: 830, endPoint y: 608, distance: 116.8
click at [830, 608] on div "Corporate Office Assembly Enterprise-Grade Solutions Complete office setup serv…" at bounding box center [703, 361] width 1251 height 535
type input "***"
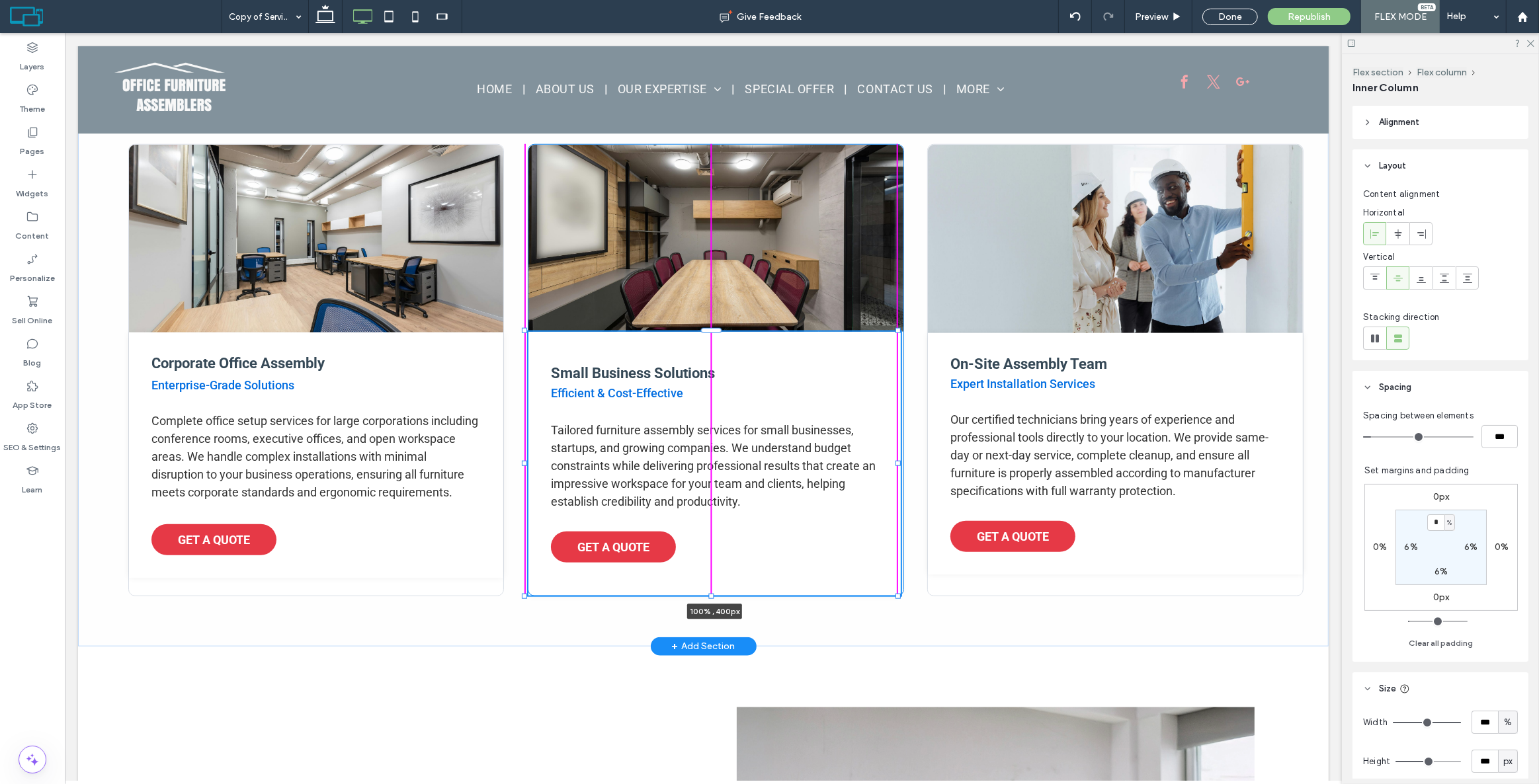
drag, startPoint x: 709, startPoint y: 576, endPoint x: 707, endPoint y: 596, distance: 20.1
click at [707, 596] on div "Corporate Office Assembly Enterprise-Grade Solutions Complete office setup serv…" at bounding box center [703, 370] width 1251 height 552
type input "***"
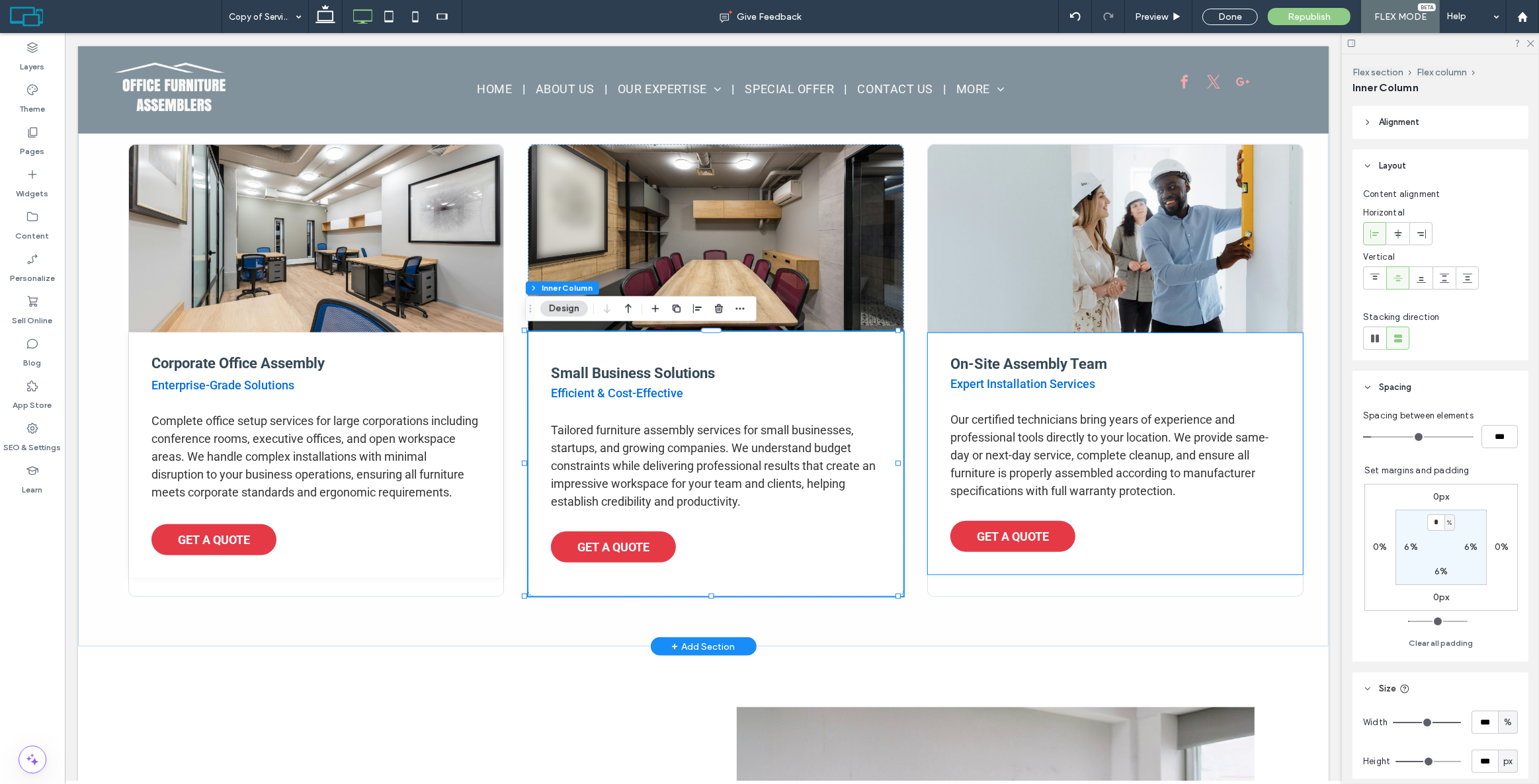
click at [1056, 571] on div "On-Site Assembly Team Expert Installation Services Our certified technicians br…" at bounding box center [1114, 454] width 375 height 241
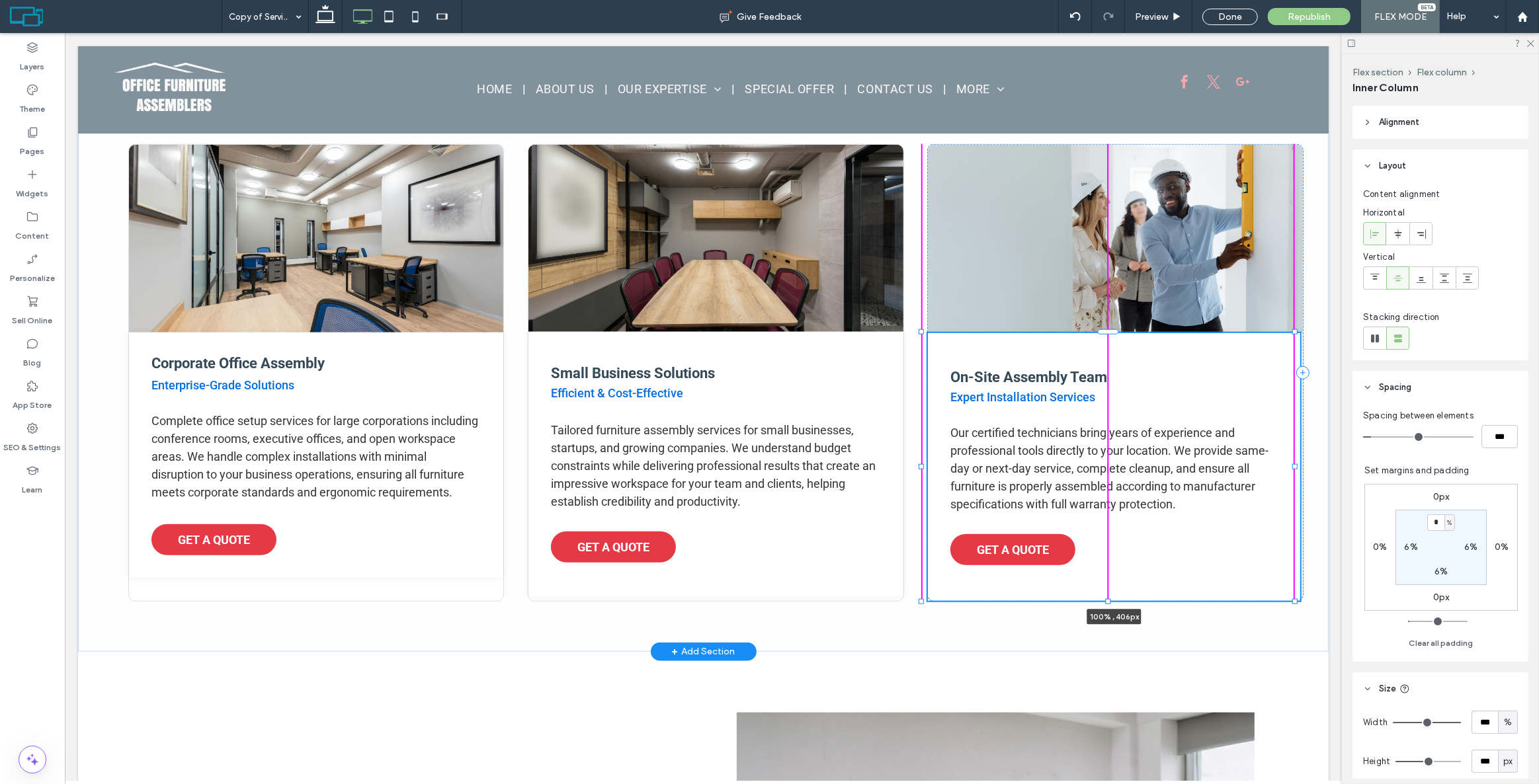
drag, startPoint x: 1107, startPoint y: 576, endPoint x: 1110, endPoint y: 601, distance: 25.2
click at [1110, 601] on div at bounding box center [1108, 602] width 5 height 5
type input "***"
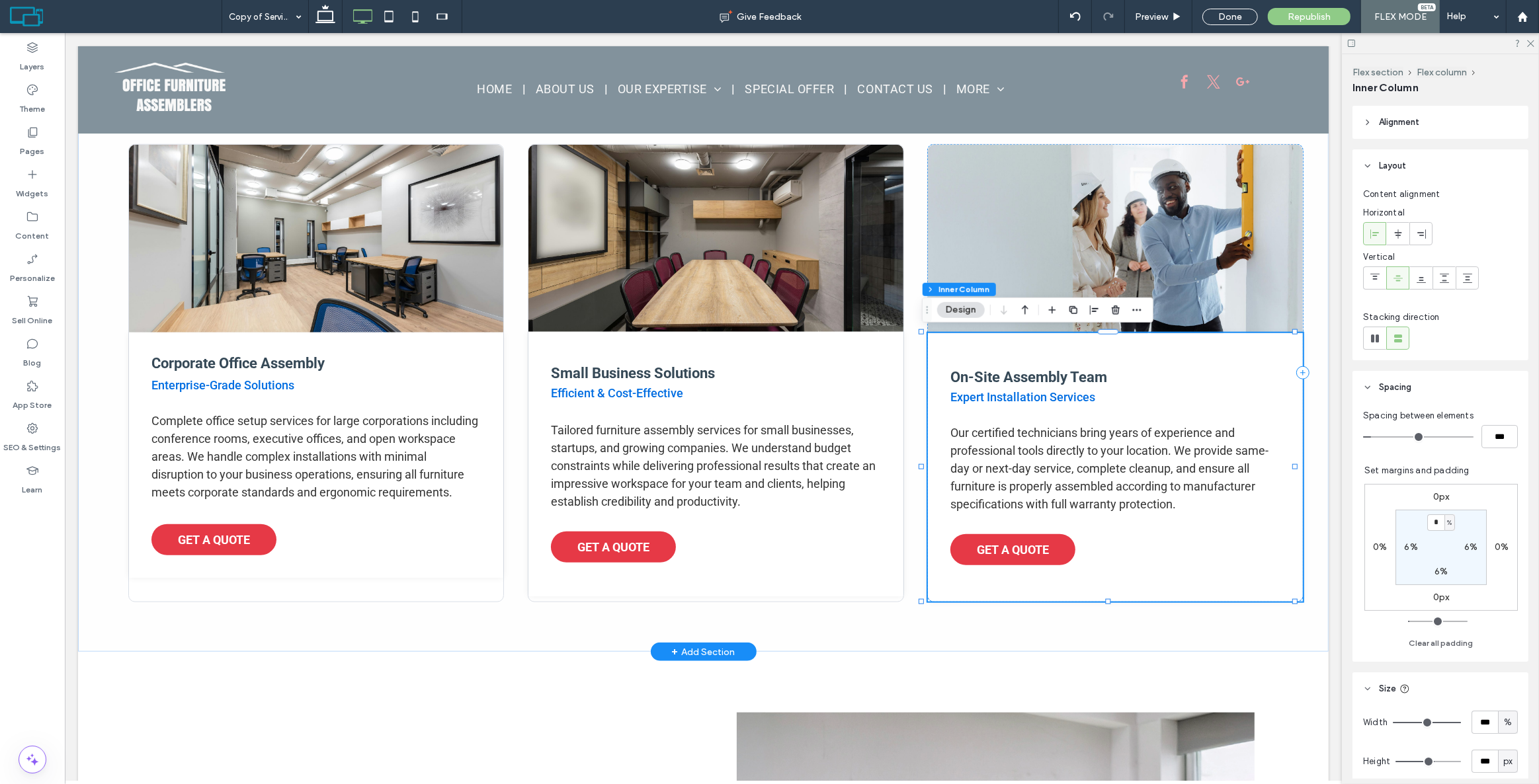
click at [1030, 578] on div "On-Site Assembly Team Expert Installation Services Our certified technicians br…" at bounding box center [1114, 468] width 375 height 268
click at [1020, 595] on div "On-Site Assembly Team Expert Installation Services Our certified technicians br…" at bounding box center [1114, 468] width 375 height 268
click at [1467, 283] on span at bounding box center [1468, 278] width 11 height 21
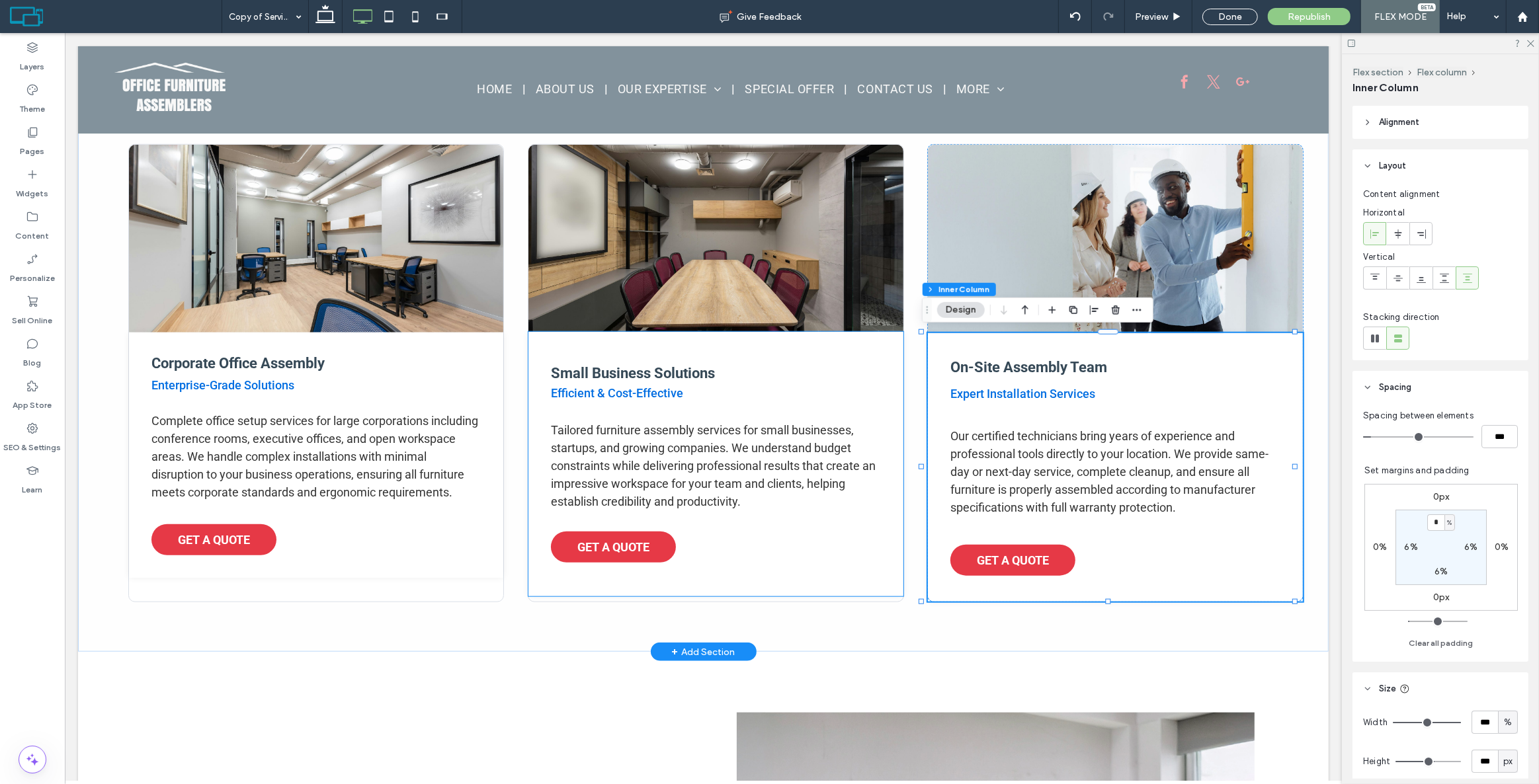
click at [850, 357] on div "Small Business Solutions Efficient & Cost-Effective Tailored furniture assembly…" at bounding box center [715, 464] width 375 height 265
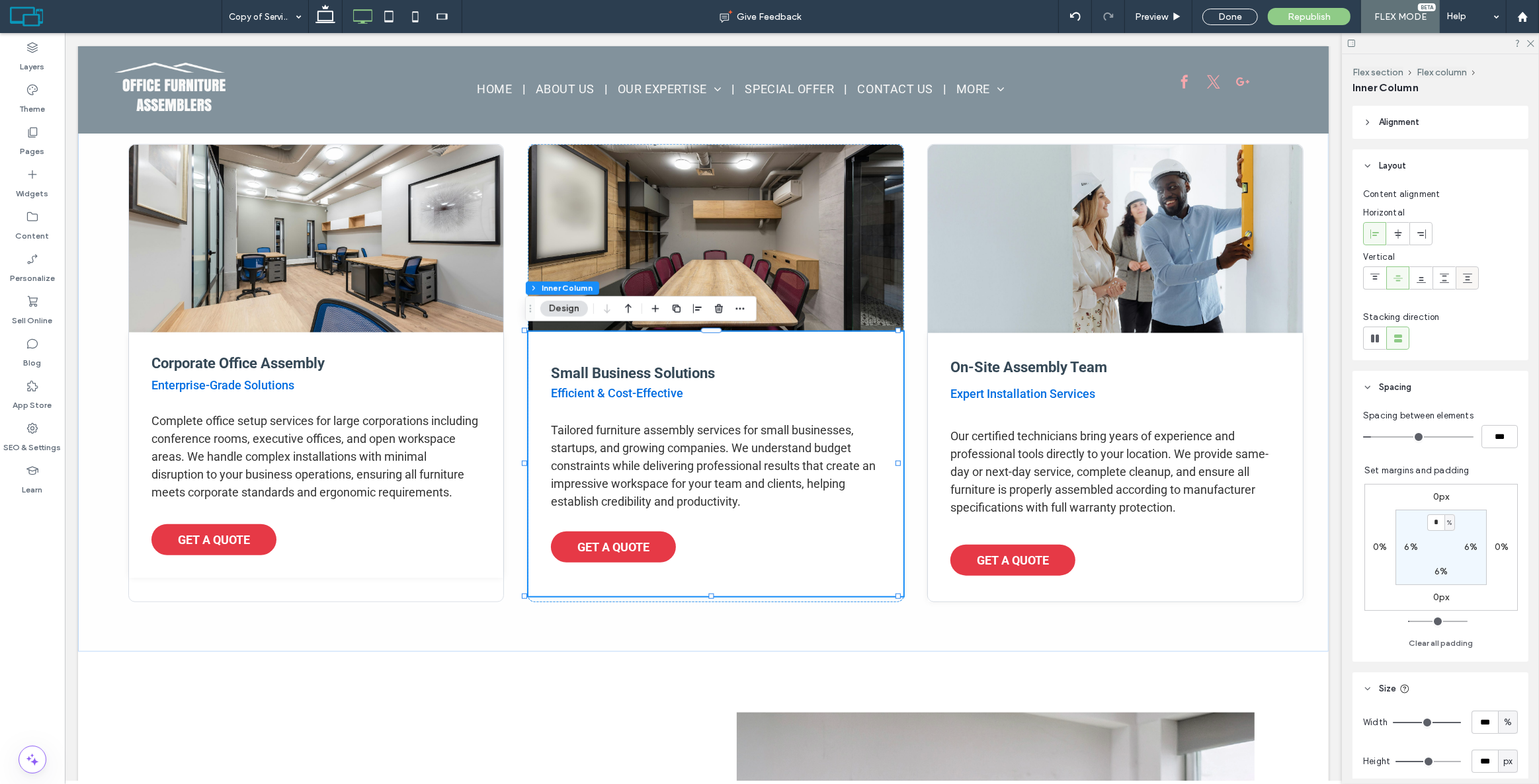
click at [1463, 281] on icon at bounding box center [1468, 279] width 11 height 11
click at [489, 356] on div "Corporate Office Assembly Enterprise-Grade Solutions Complete office setup serv…" at bounding box center [316, 455] width 375 height 245
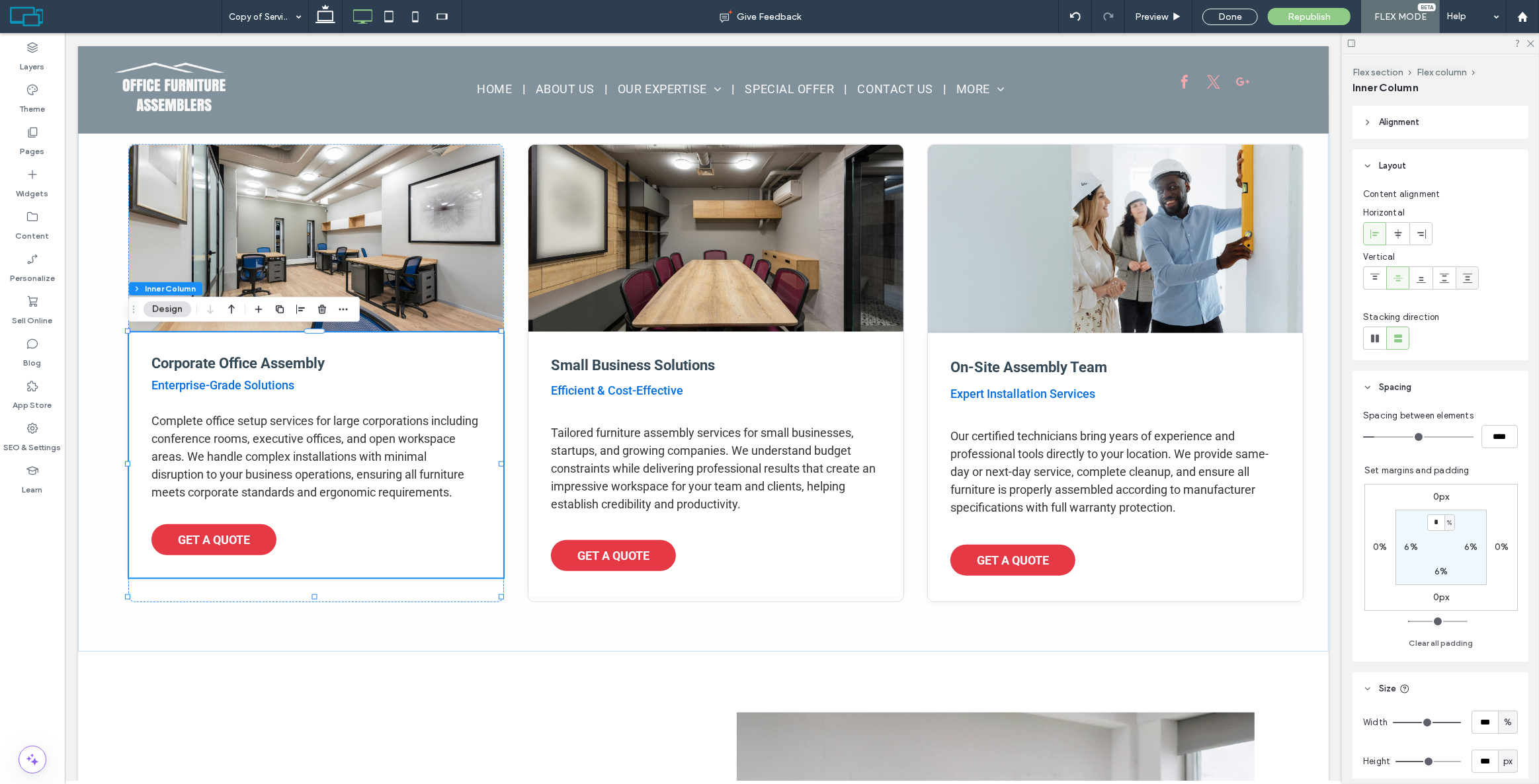
click at [1463, 282] on icon at bounding box center [1468, 279] width 11 height 11
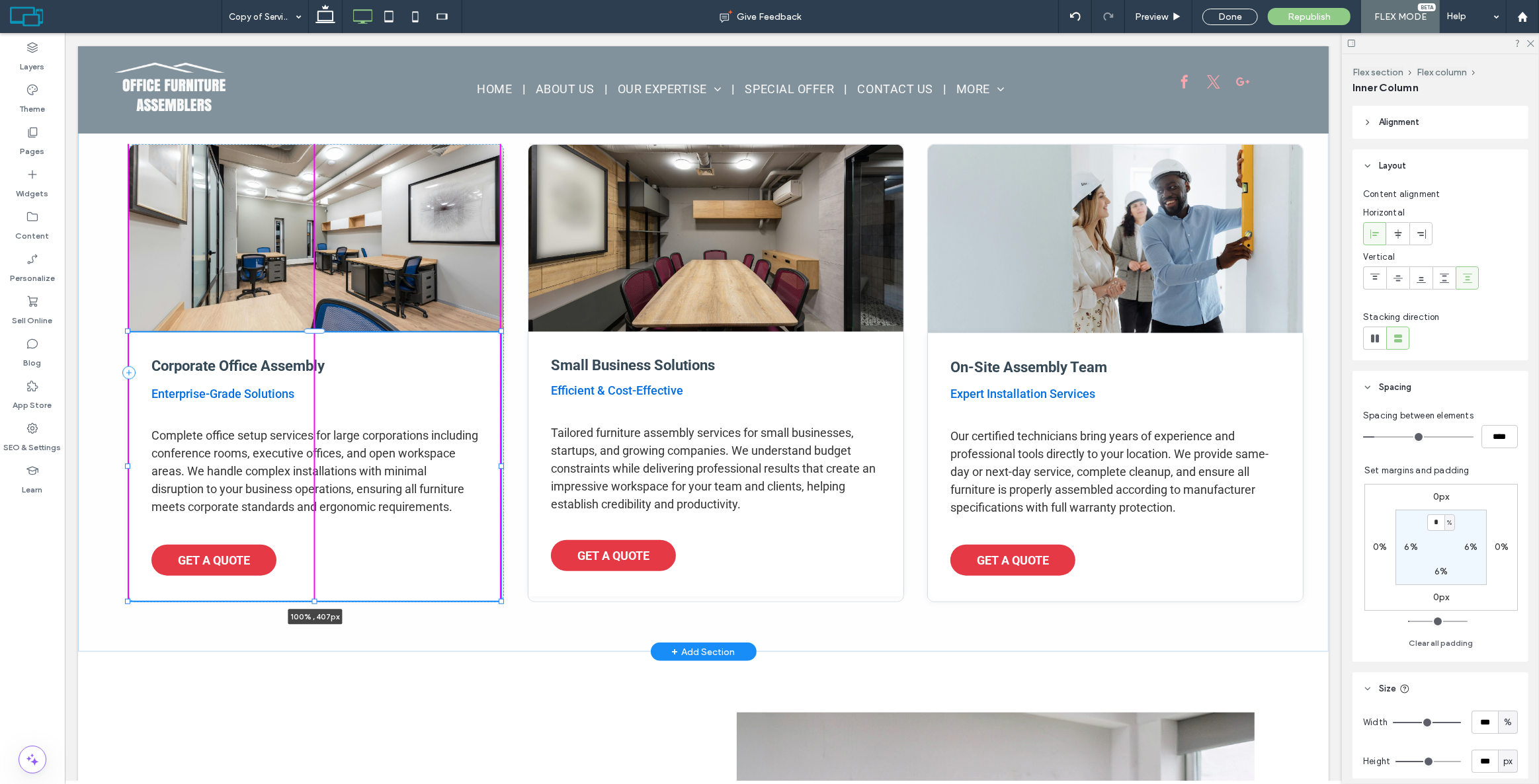
click at [314, 601] on div at bounding box center [314, 602] width 5 height 5
type input "***"
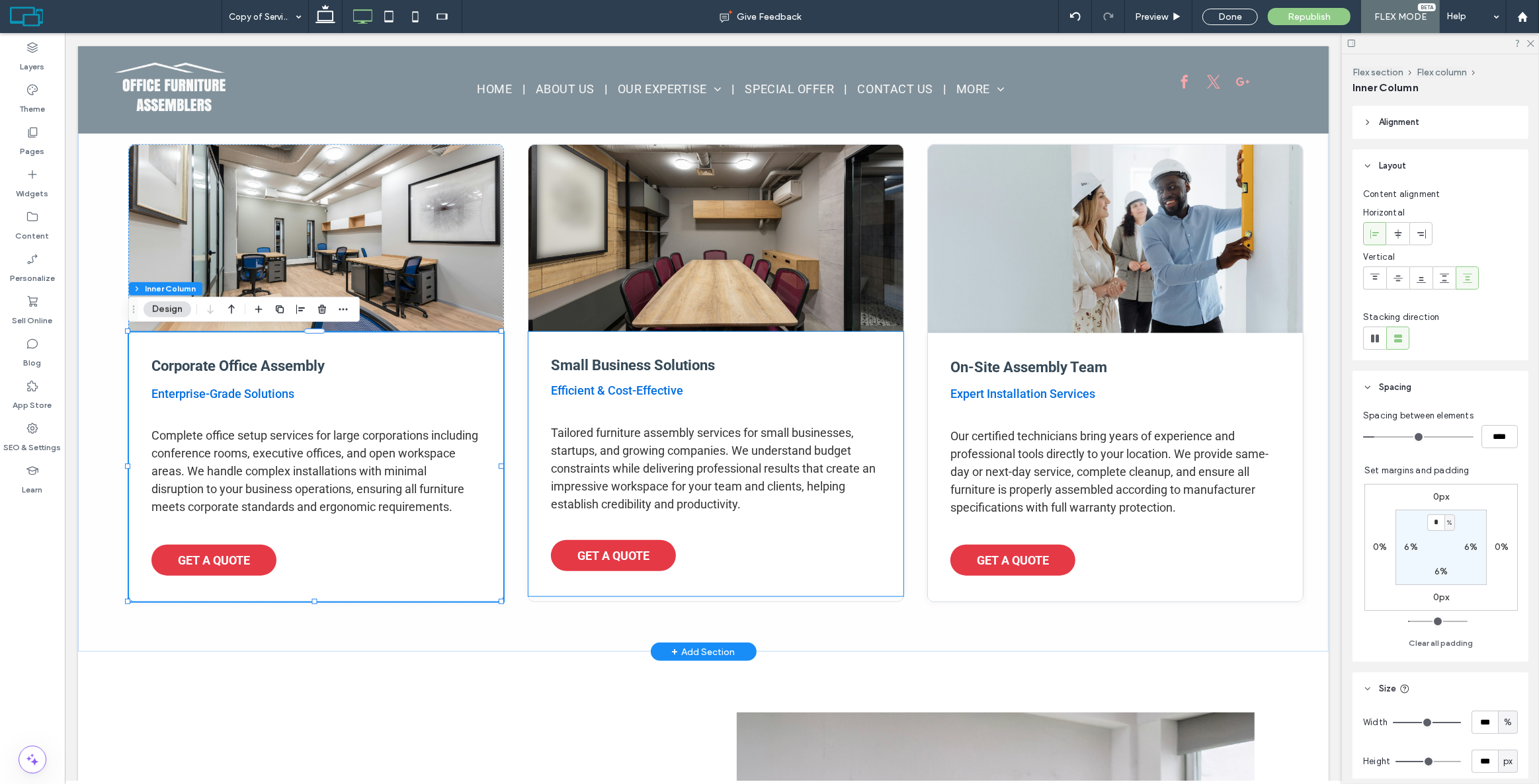
click at [729, 586] on div "Small Business Solutions Efficient & Cost-Effective Tailored furniture assembly…" at bounding box center [715, 464] width 375 height 265
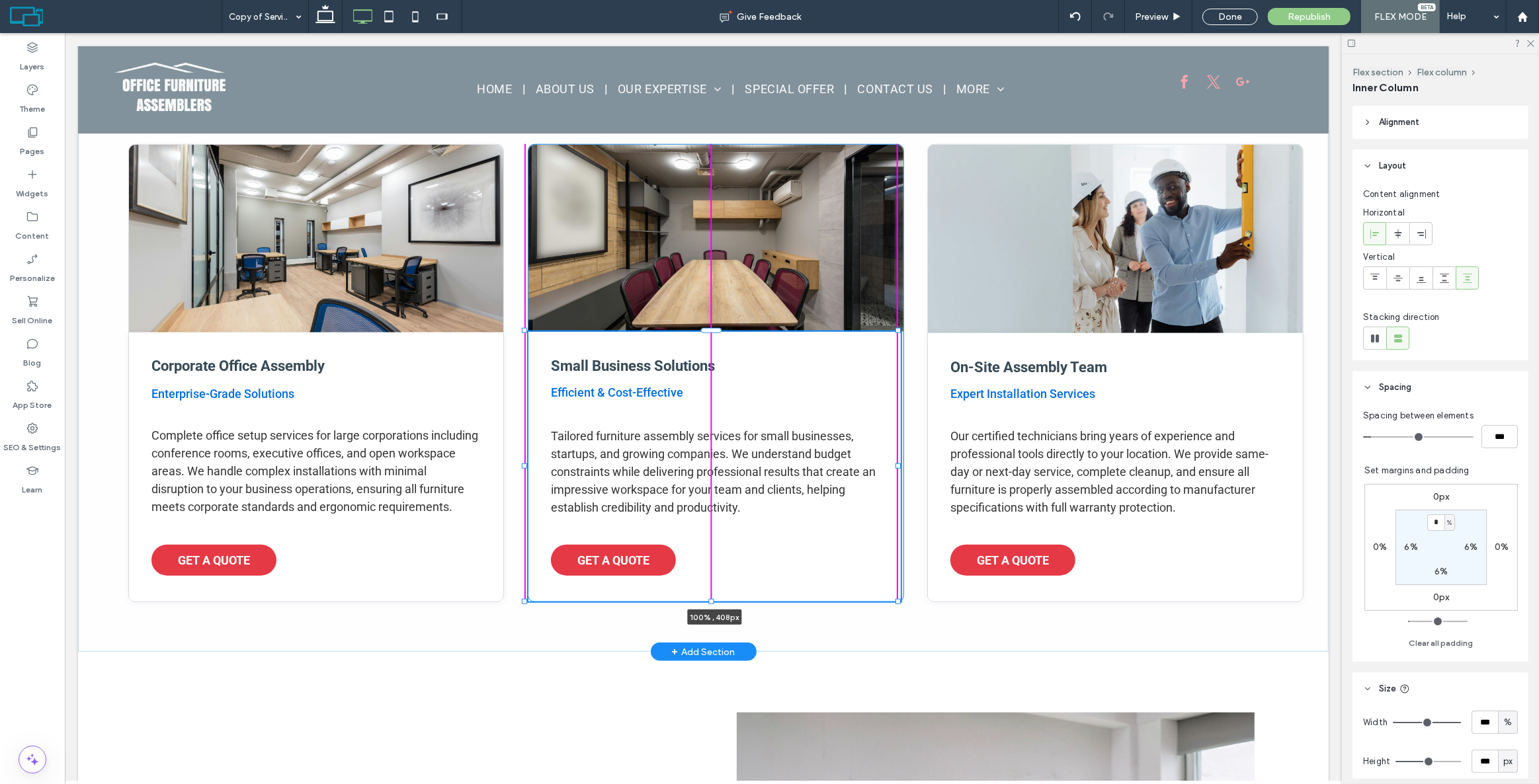
drag, startPoint x: 708, startPoint y: 596, endPoint x: 714, endPoint y: 602, distance: 8.5
click at [714, 602] on div "Corporate Office Assembly Enterprise-Grade Solutions Complete office setup serv…" at bounding box center [703, 373] width 1251 height 558
type input "***"
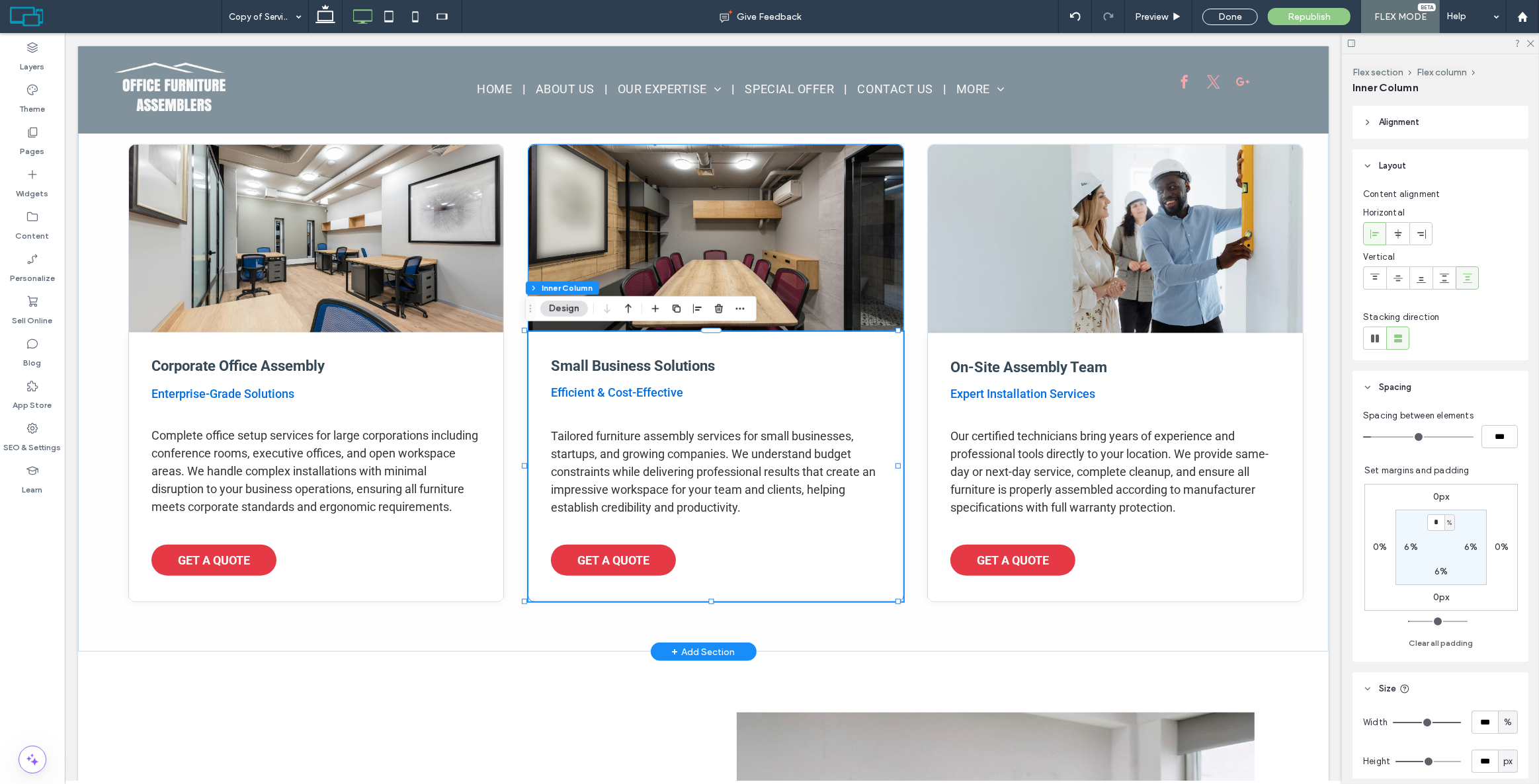
click at [1129, 607] on div "Corporate Office Assembly Enterprise-Grade Solutions Complete office setup serv…" at bounding box center [703, 373] width 1251 height 558
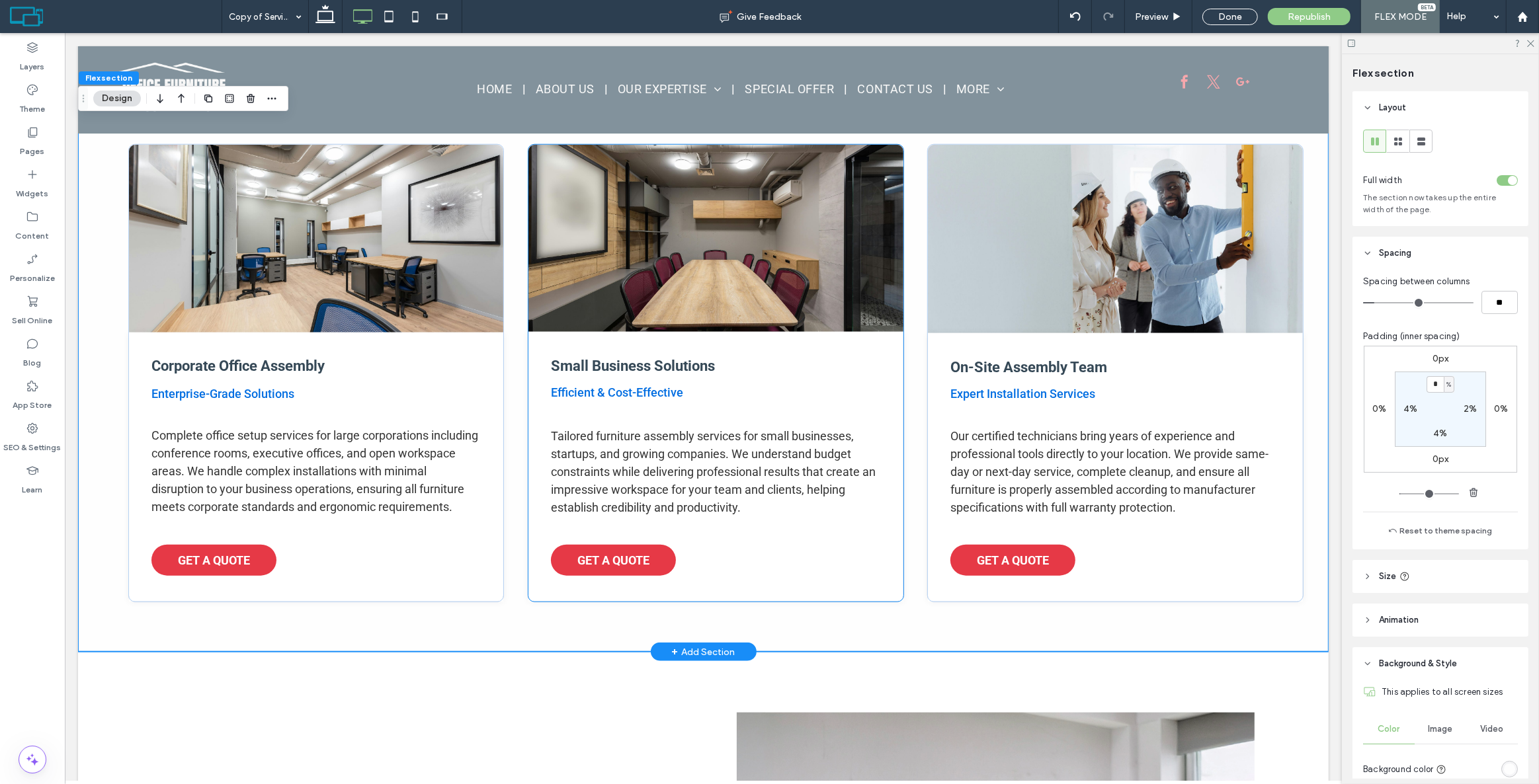
click at [1111, 641] on div "Corporate Office Assembly Enterprise-Grade Solutions Complete office setup serv…" at bounding box center [703, 373] width 1251 height 558
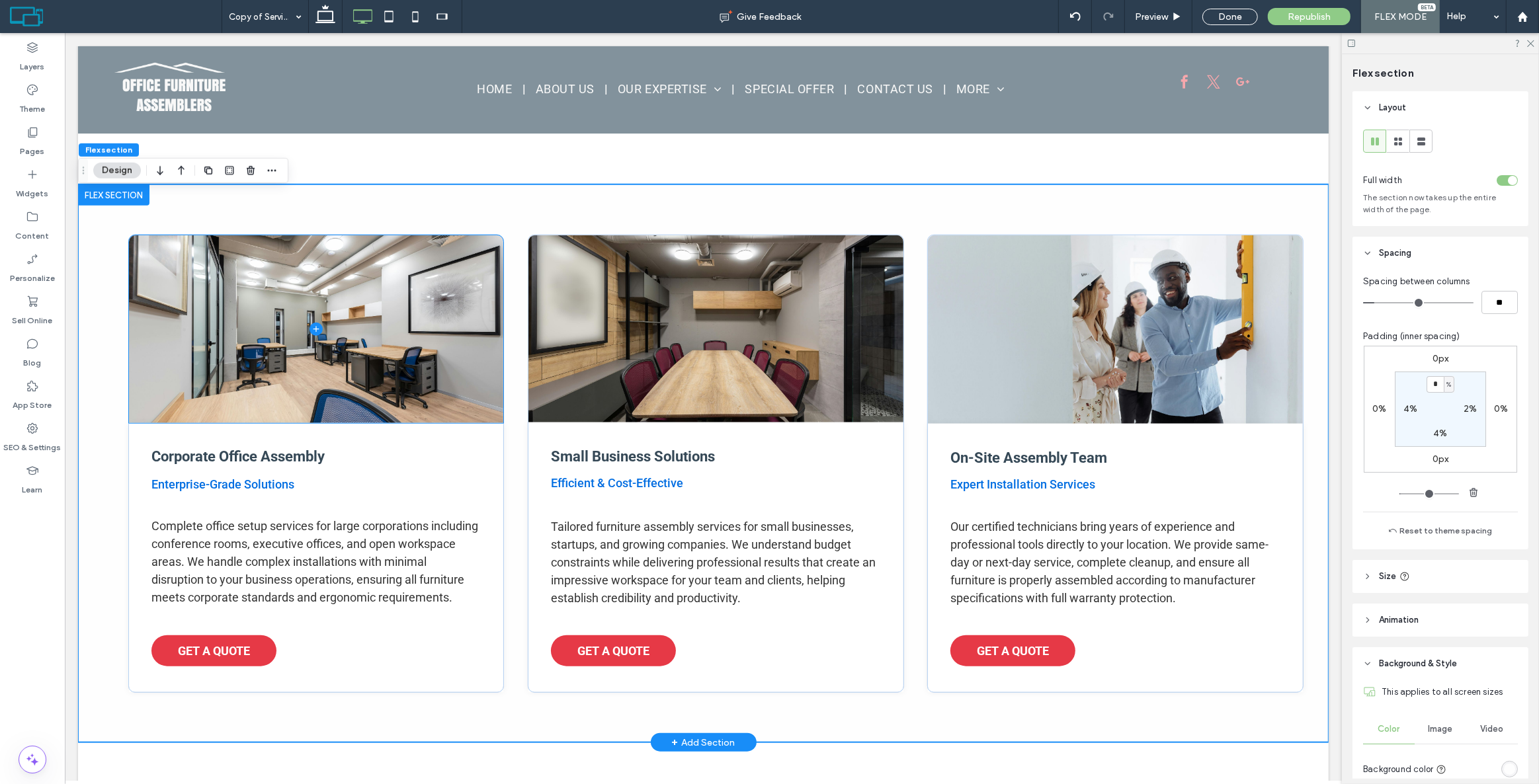
scroll to position [1235, 0]
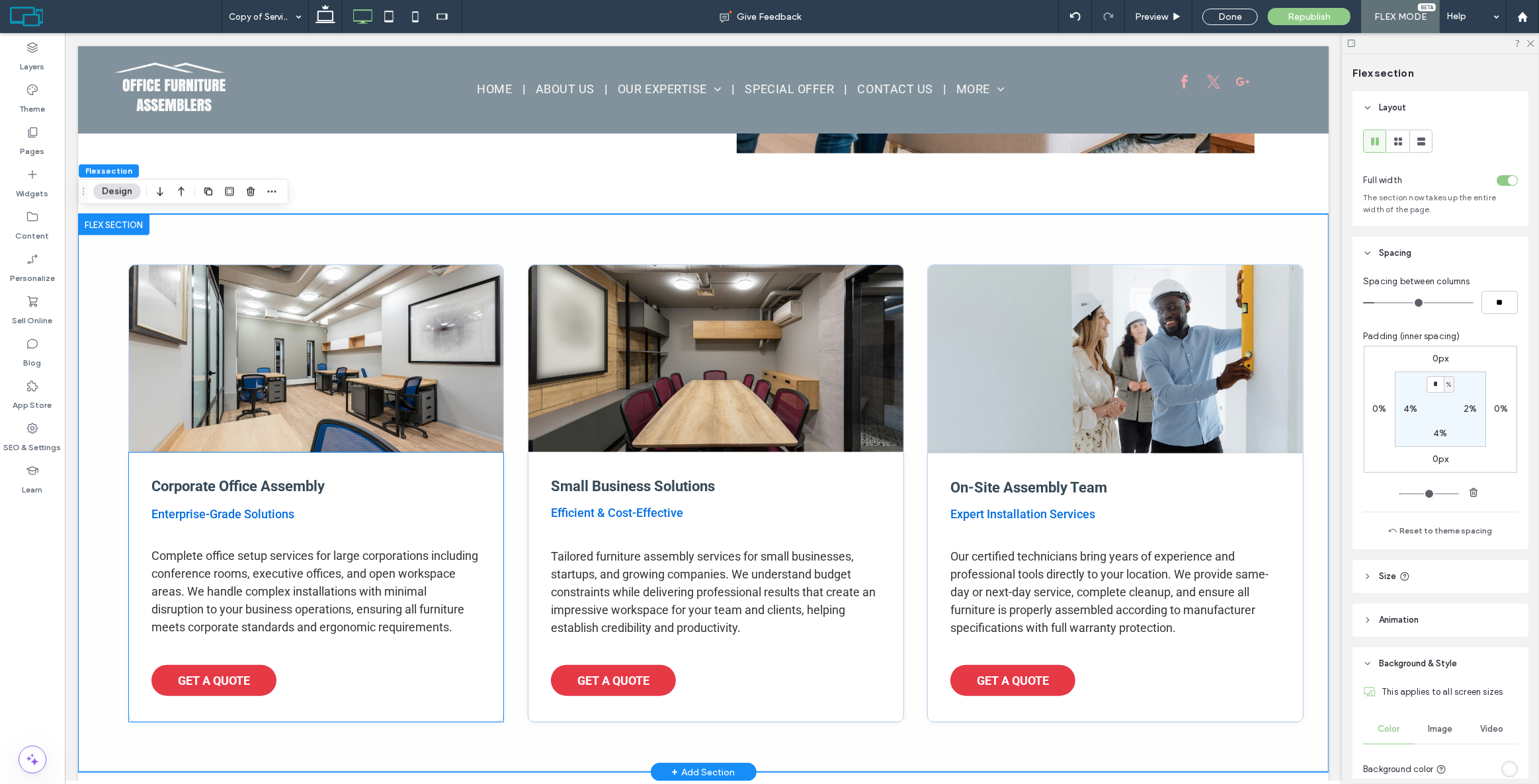
click at [342, 470] on div "Corporate Office Assembly Enterprise-Grade Solutions Complete office setup serv…" at bounding box center [316, 587] width 375 height 269
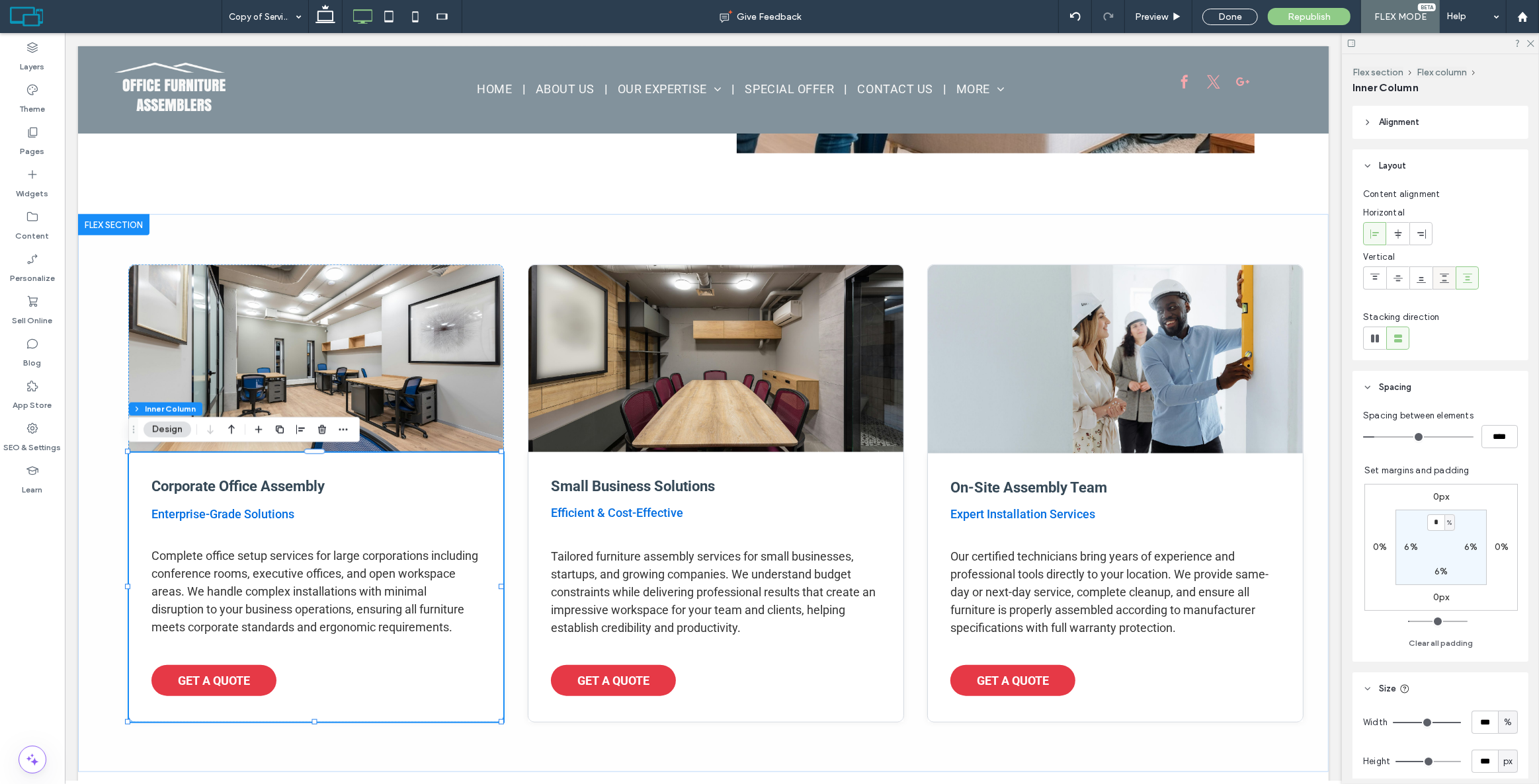
click at [1448, 276] on icon at bounding box center [1445, 279] width 11 height 11
click at [816, 469] on div "Small Business Solutions Efficient & Cost-Effective Tailored furniture assembly…" at bounding box center [715, 587] width 375 height 270
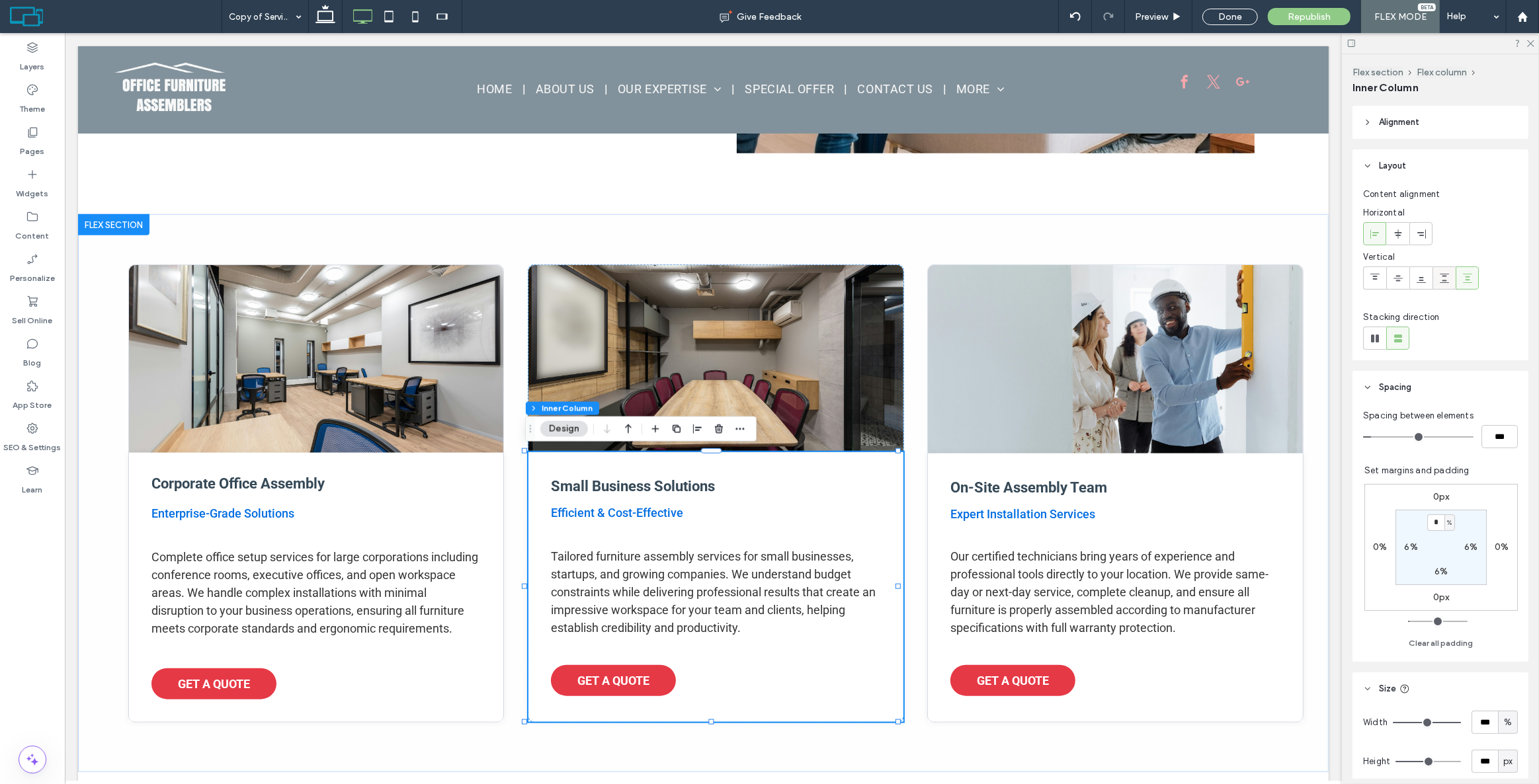
click at [1438, 278] on div at bounding box center [1444, 278] width 21 height 21
click at [1078, 471] on div "On-Site Assembly Team Expert Installation Services Our certified technicians br…" at bounding box center [1114, 587] width 375 height 268
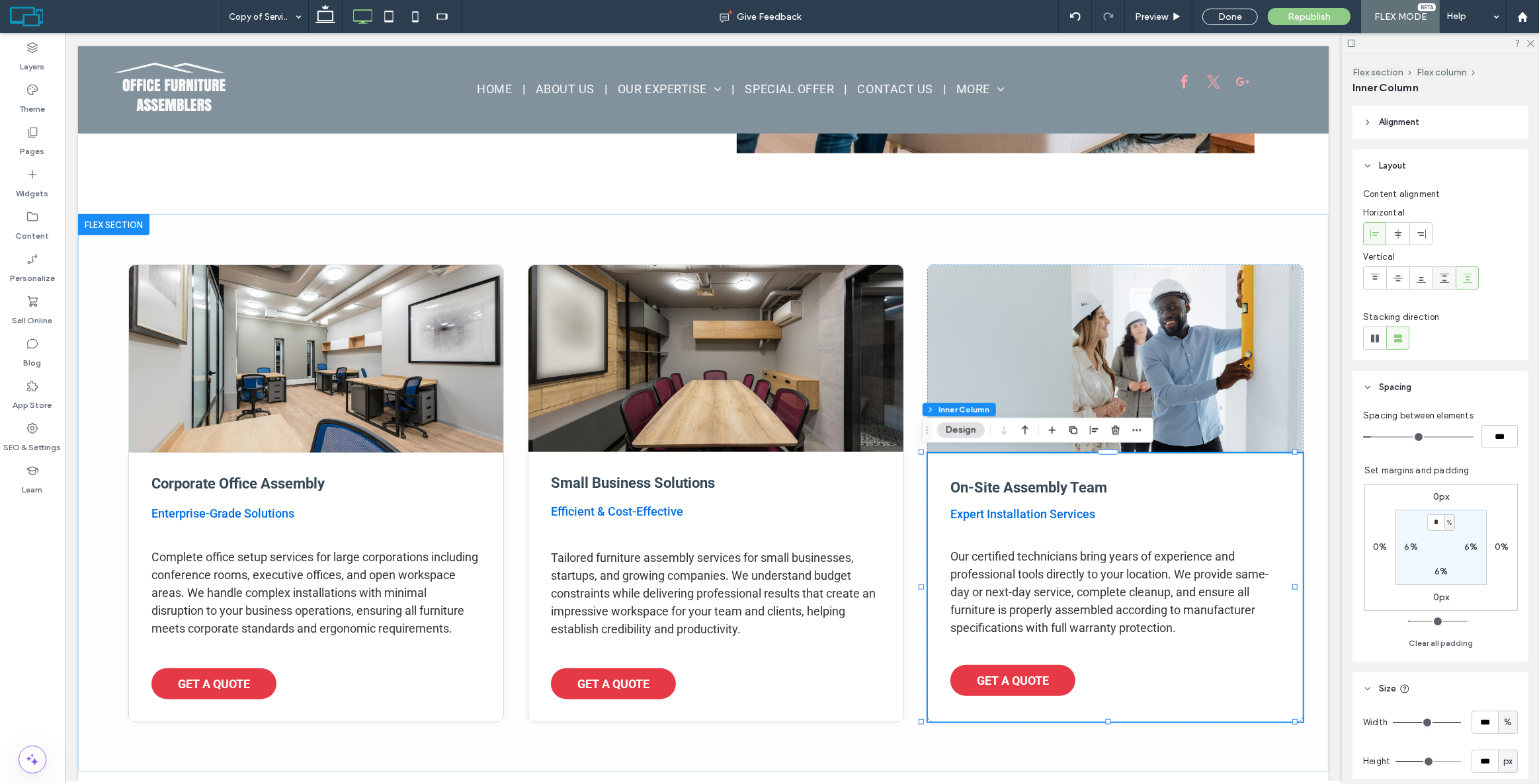
click at [1440, 278] on icon at bounding box center [1445, 279] width 11 height 11
click at [1112, 751] on div "Corporate Office Assembly Enterprise-Grade Solutions Complete office setup serv…" at bounding box center [703, 493] width 1251 height 558
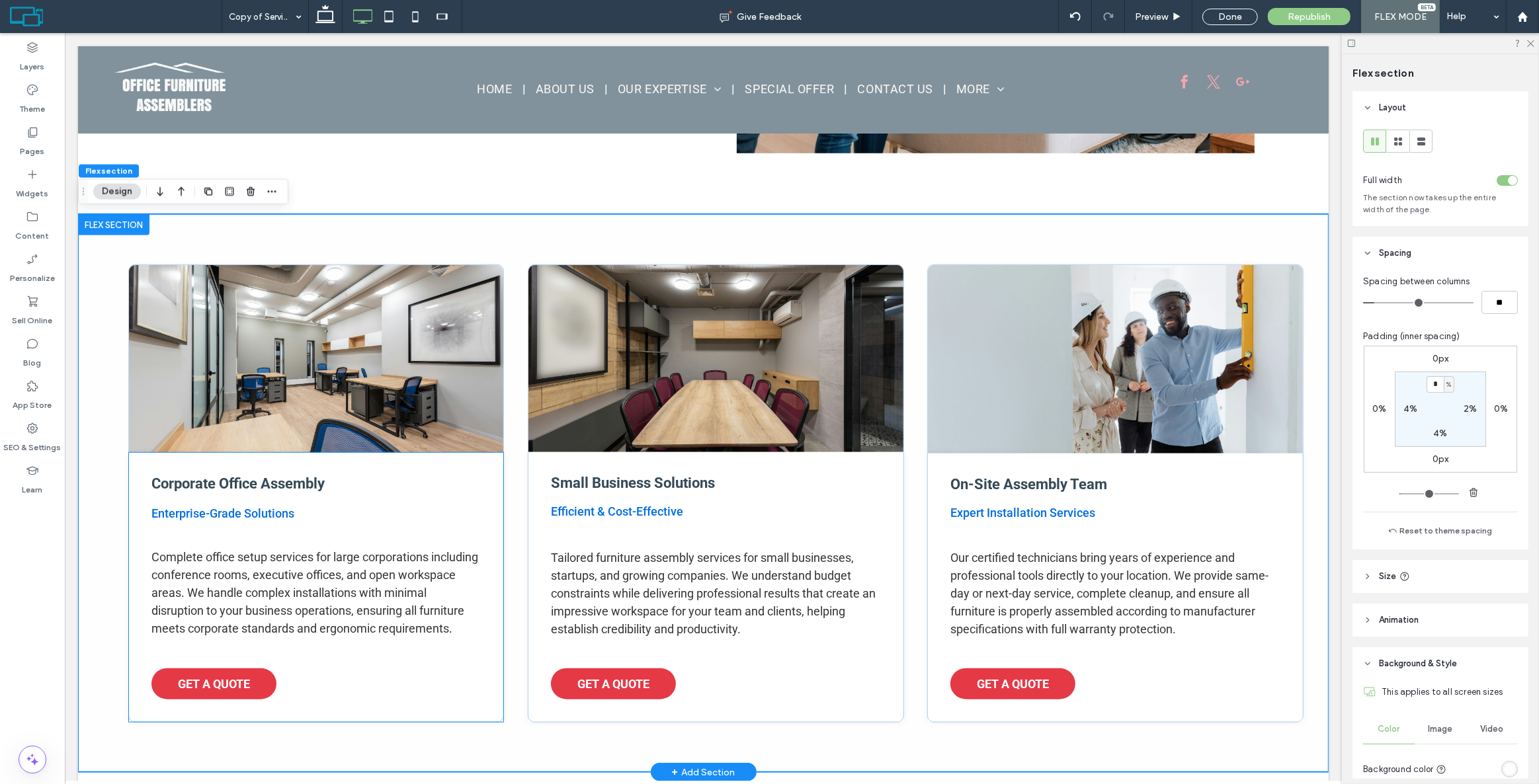
click at [262, 492] on div "Corporate Office Assembly Enterprise-Grade Solutions Complete office setup serv…" at bounding box center [316, 587] width 375 height 269
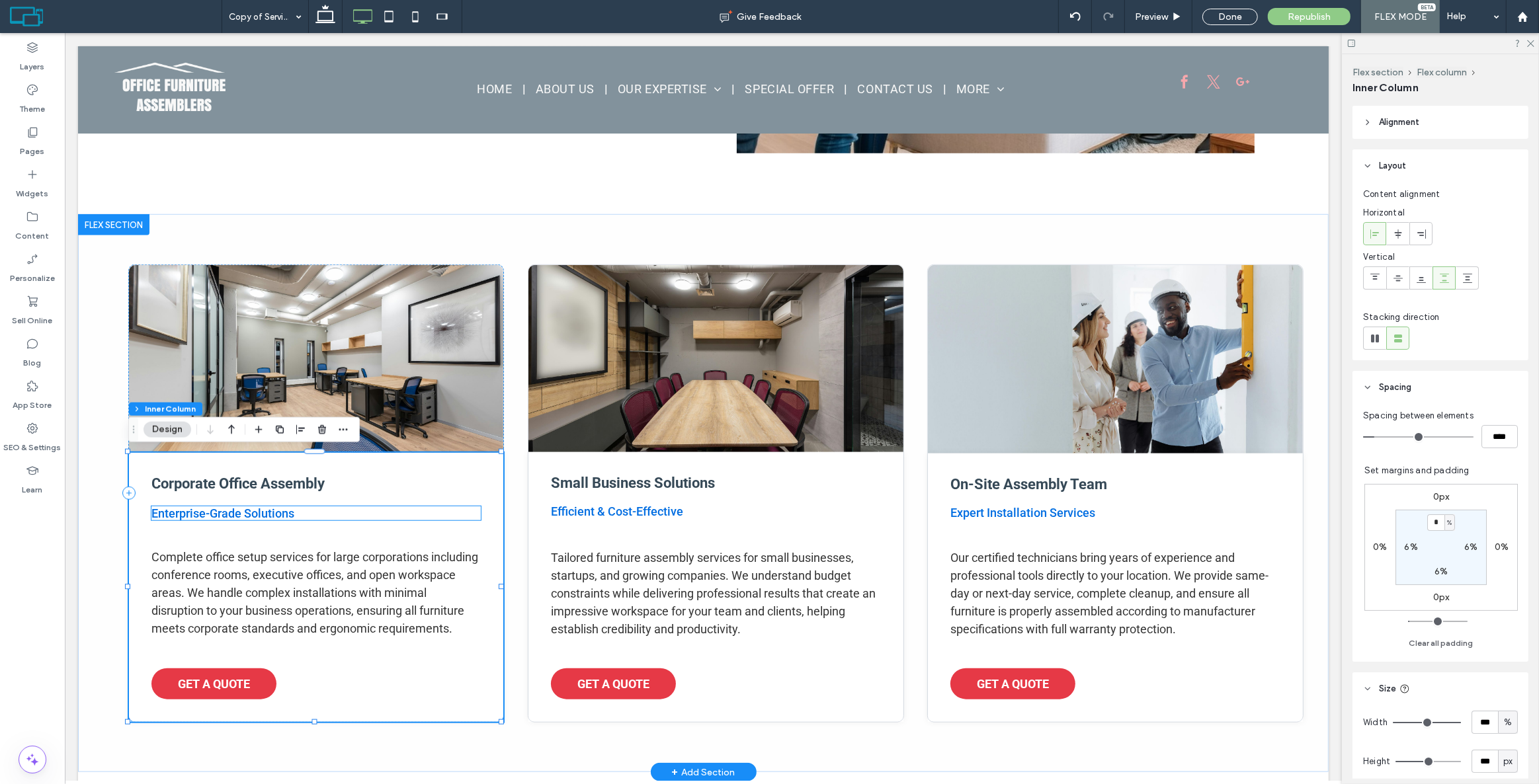
click at [253, 510] on span "Enterprise-Grade Solutions" at bounding box center [223, 514] width 143 height 14
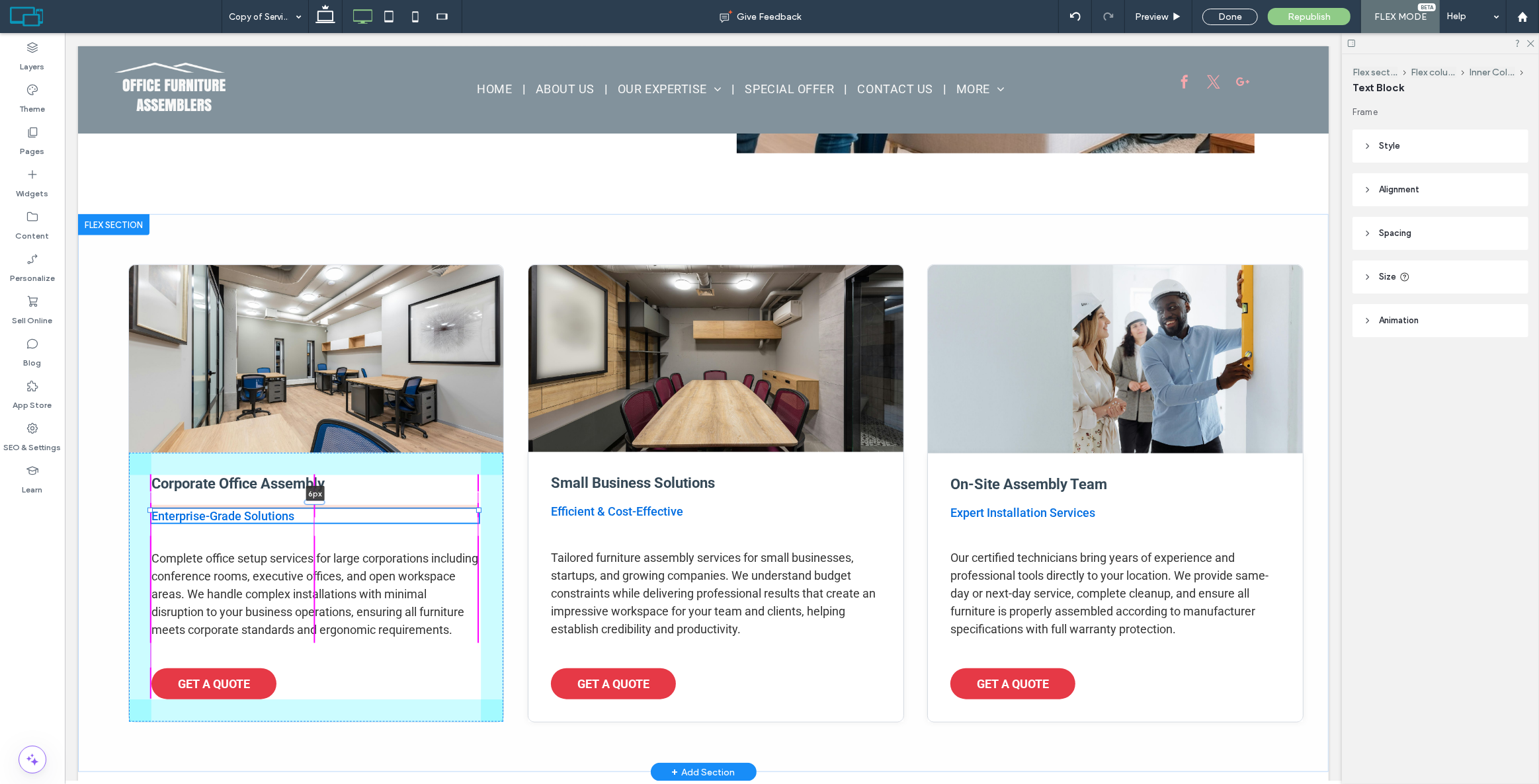
drag, startPoint x: 313, startPoint y: 501, endPoint x: 319, endPoint y: 504, distance: 6.7
click at [319, 504] on div "Corporate Office Assembly Enterprise-Grade Solutions 6px Complete office setup …" at bounding box center [703, 493] width 1251 height 558
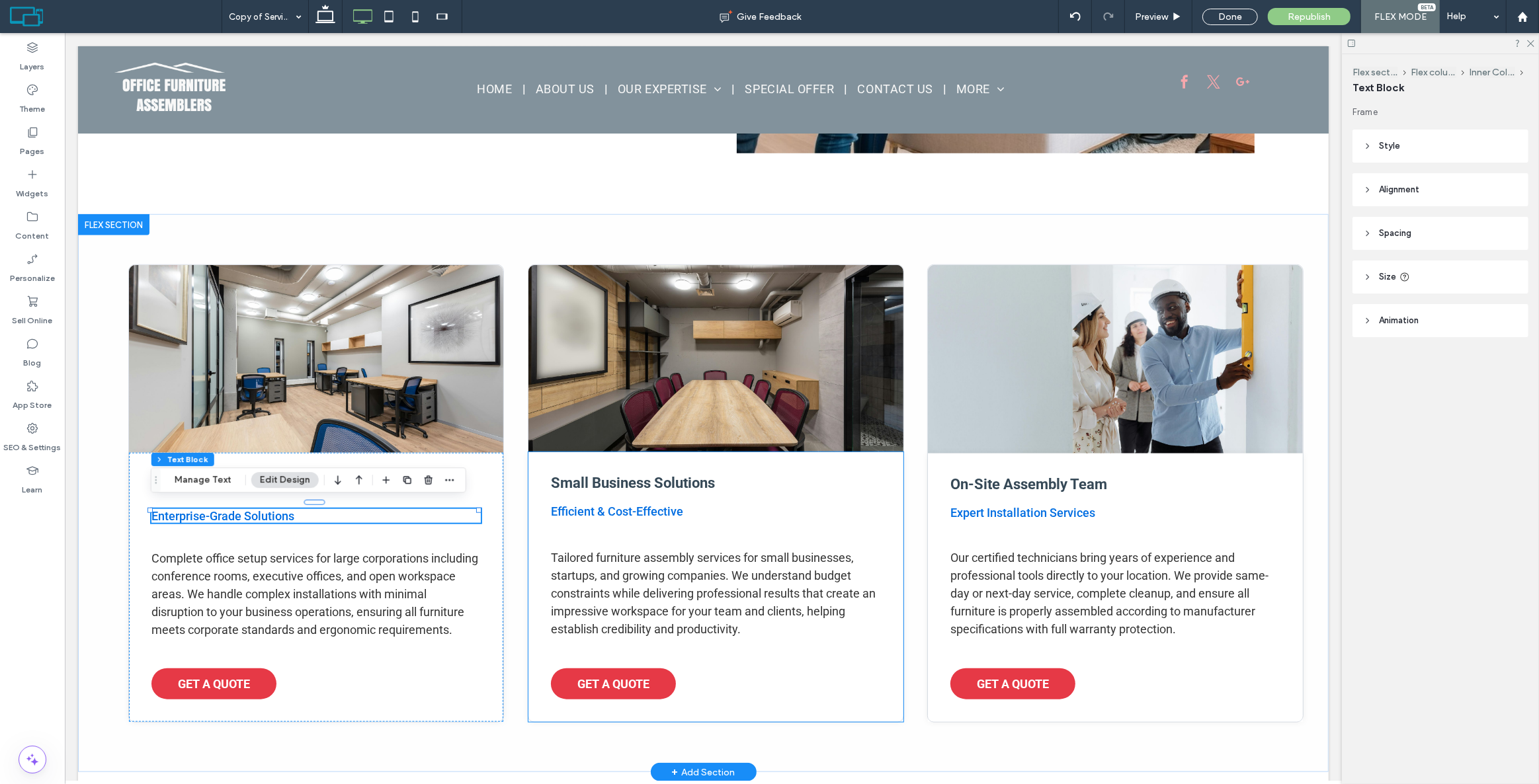
click at [694, 510] on p "Efficient & Cost-Effective" at bounding box center [715, 511] width 330 height 14
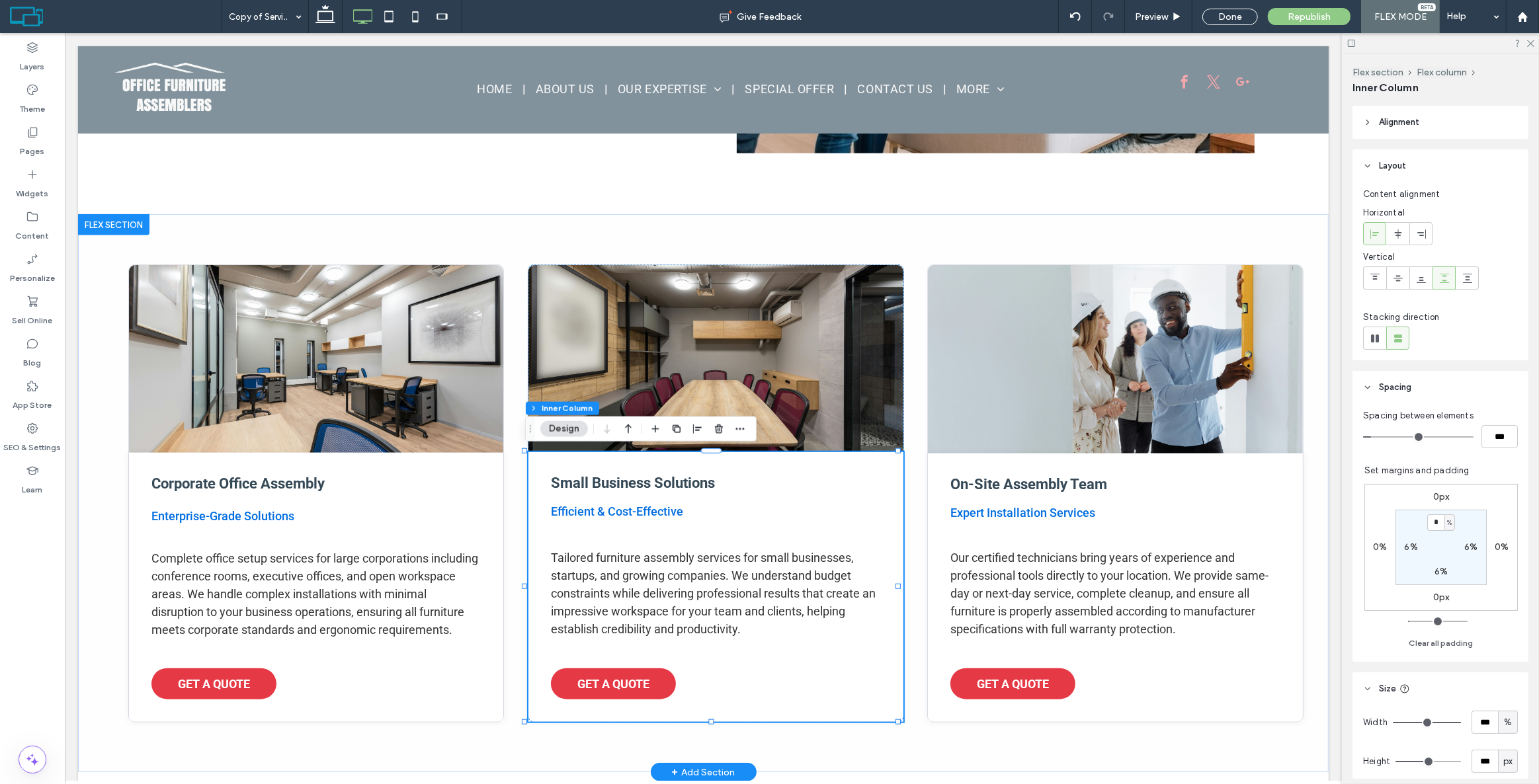
click at [696, 504] on p "Efficient & Cost-Effective" at bounding box center [715, 511] width 330 height 14
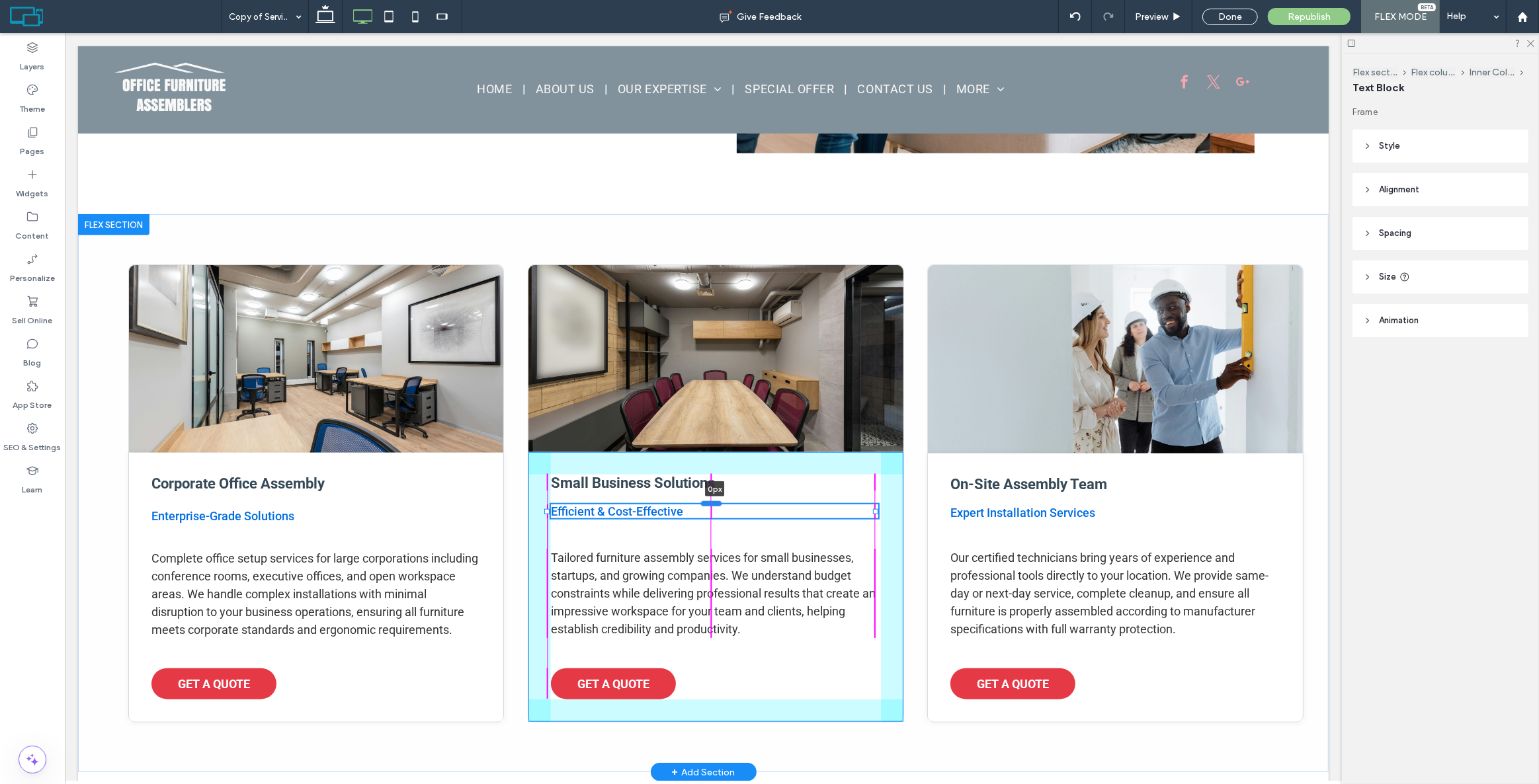
click at [711, 503] on div at bounding box center [711, 504] width 21 height 5
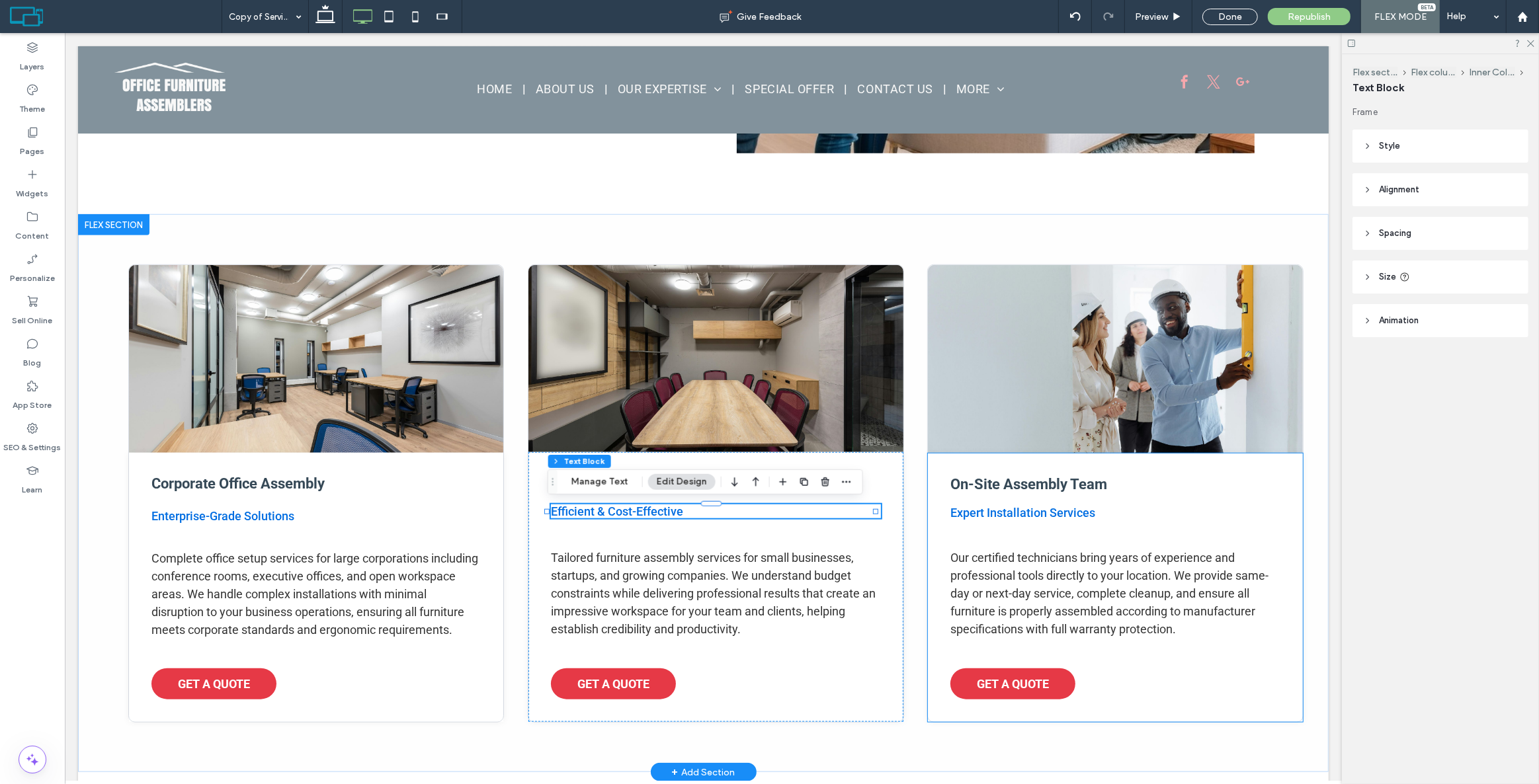
click at [1053, 539] on div "On-Site Assembly Team Expert Installation Services Our certified technicians br…" at bounding box center [1114, 587] width 375 height 268
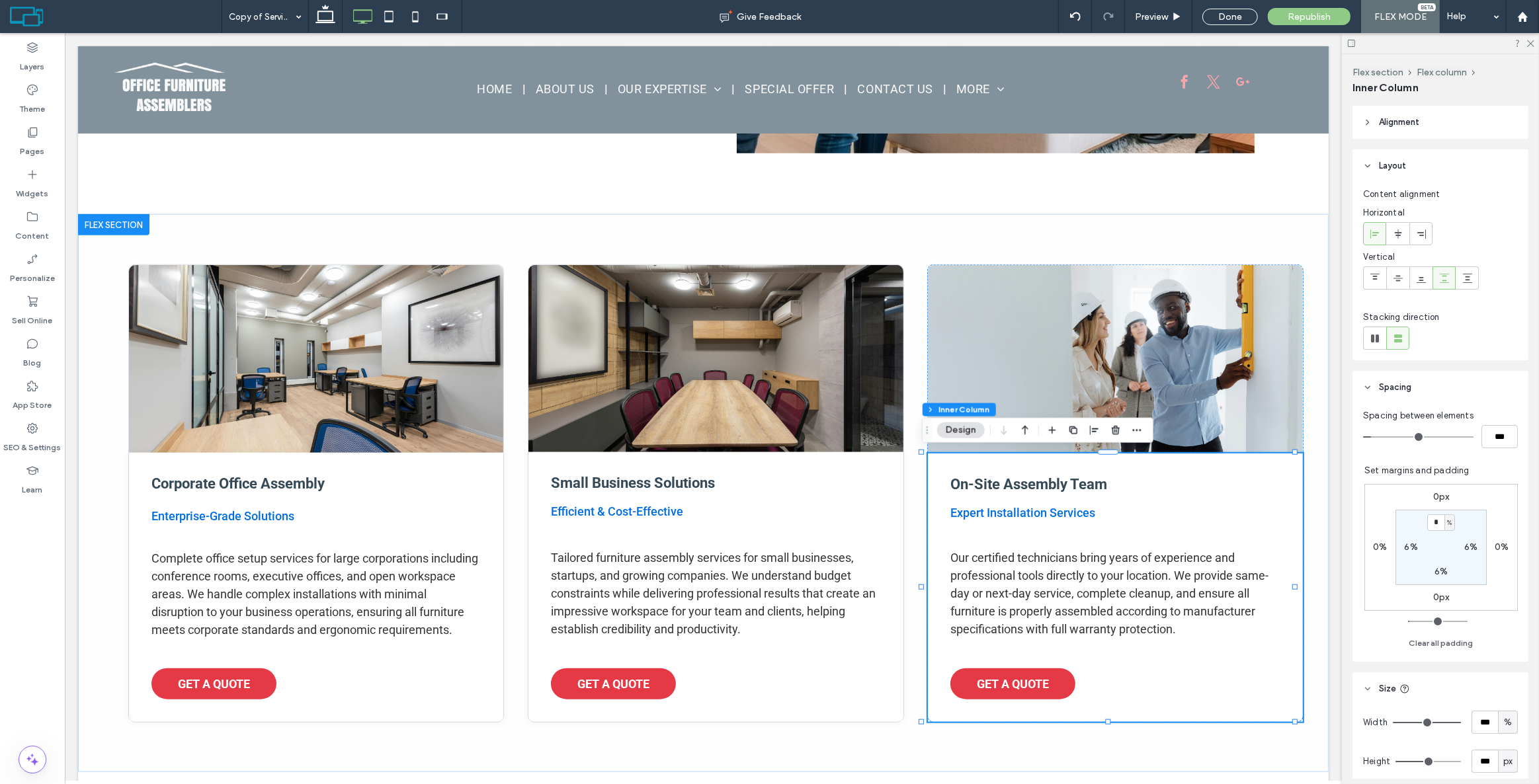
type input "*"
type input "***"
type input "*"
type input "***"
drag, startPoint x: 1369, startPoint y: 434, endPoint x: 1361, endPoint y: 434, distance: 8.0
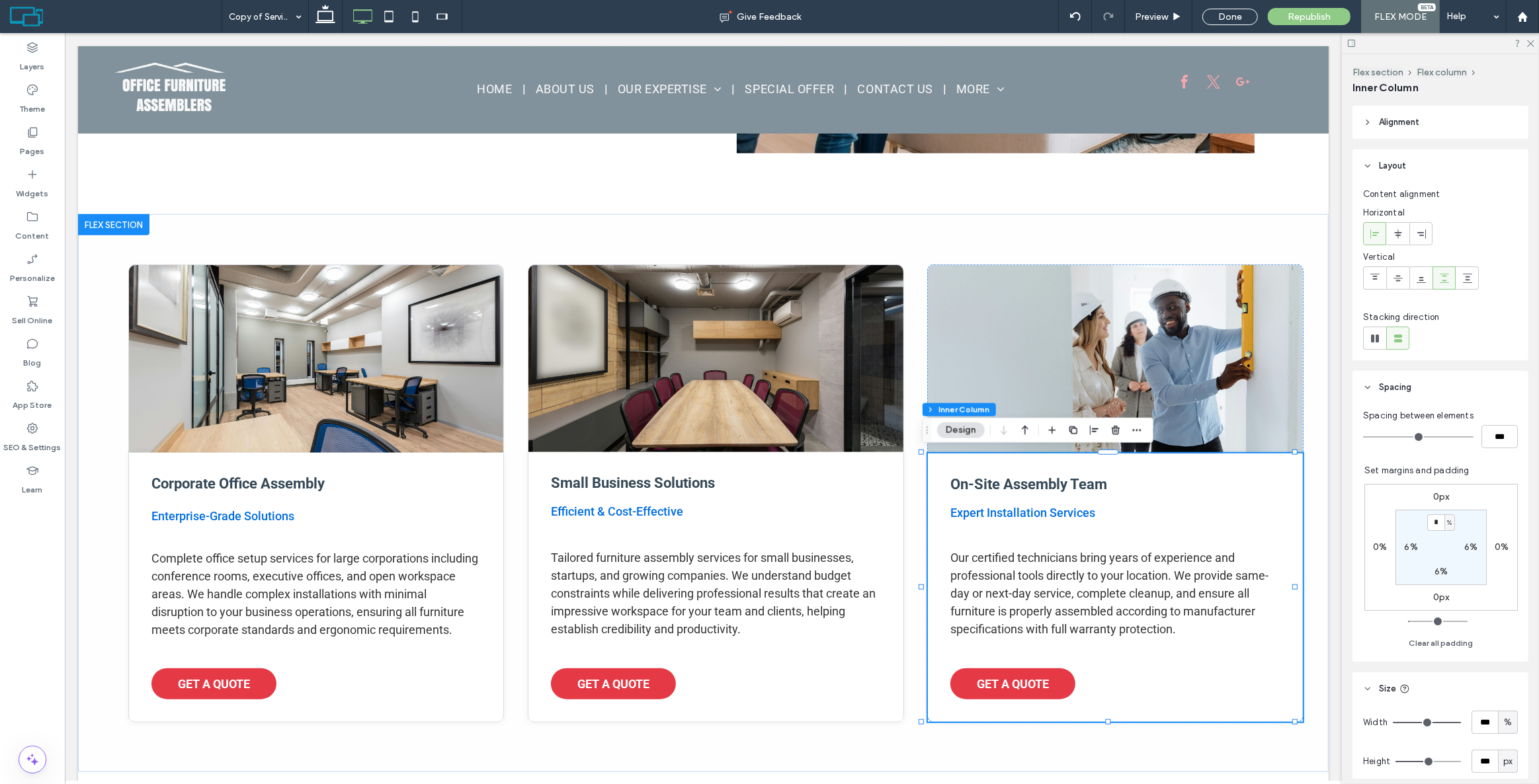
type input "*"
click at [1364, 436] on input "range" at bounding box center [1419, 436] width 111 height 1
click at [1095, 467] on div "On-Site Assembly Team Expert Installation Services Our certified technicians br…" at bounding box center [1114, 587] width 375 height 268
click at [637, 754] on div "Corporate Office Assembly Enterprise-Grade Solutions Complete office setup serv…" at bounding box center [703, 493] width 1251 height 558
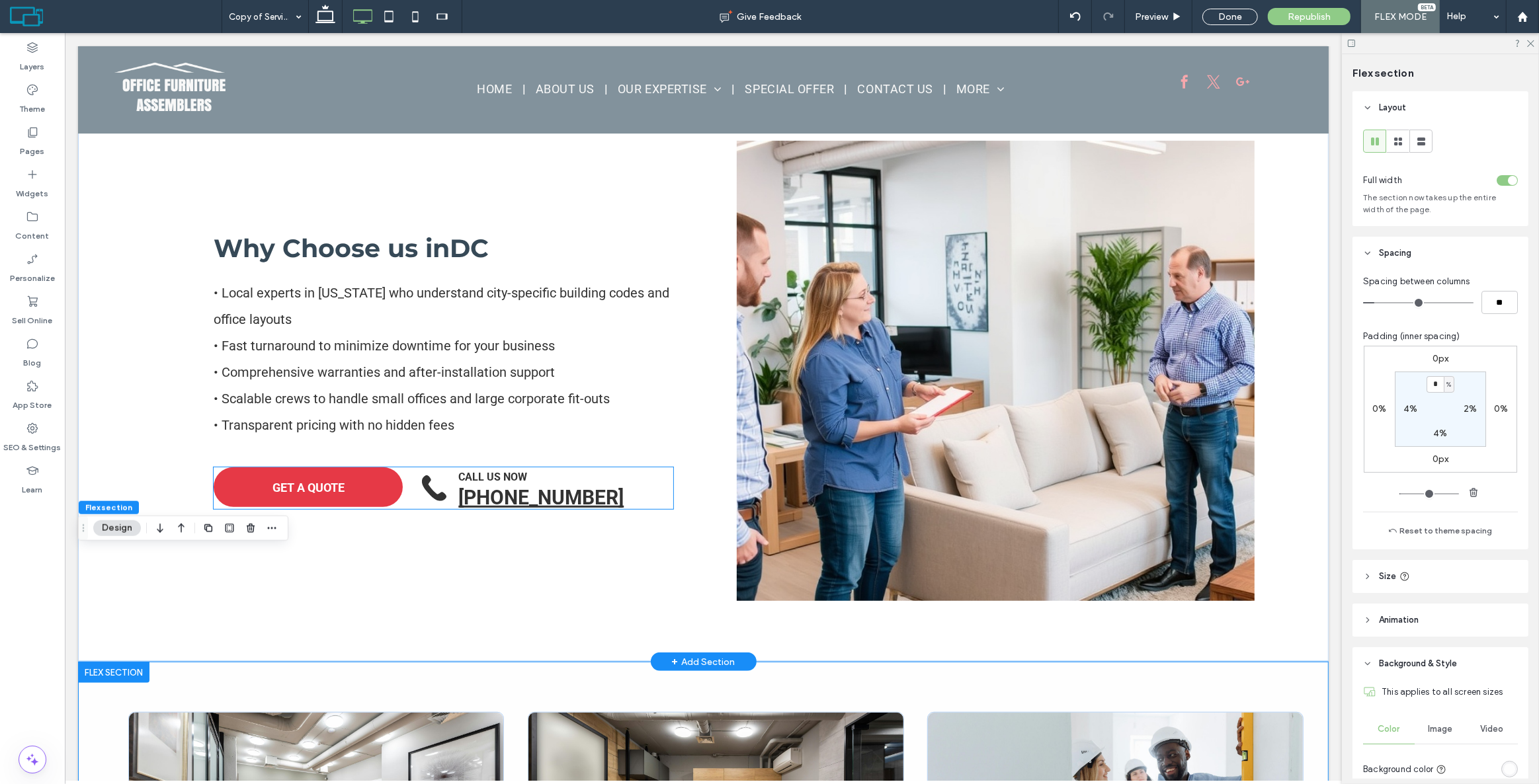
scroll to position [754, 0]
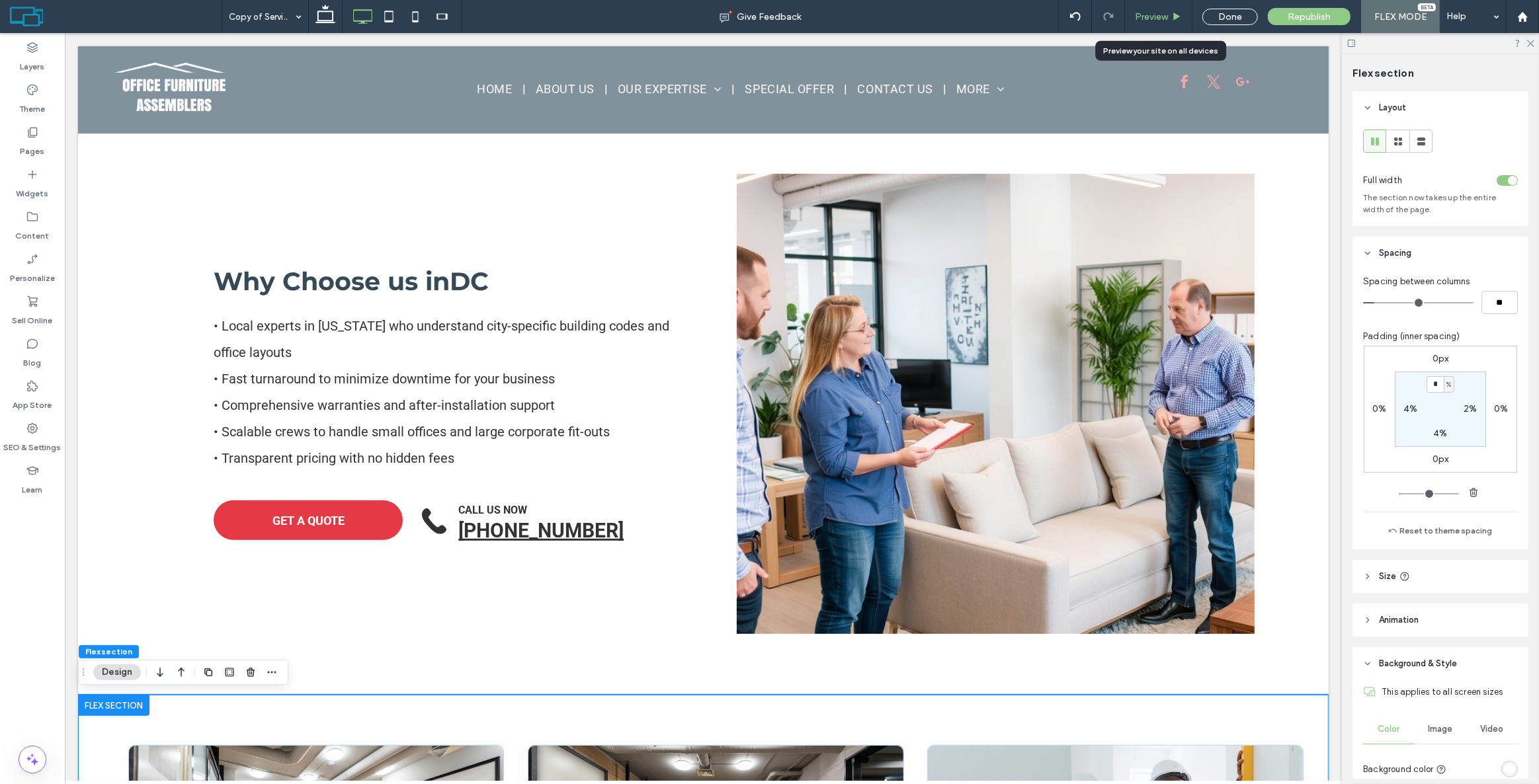
click at [1148, 9] on div "Preview" at bounding box center [1158, 16] width 67 height 33
click at [39, 439] on label "SEO & Settings" at bounding box center [32, 444] width 57 height 19
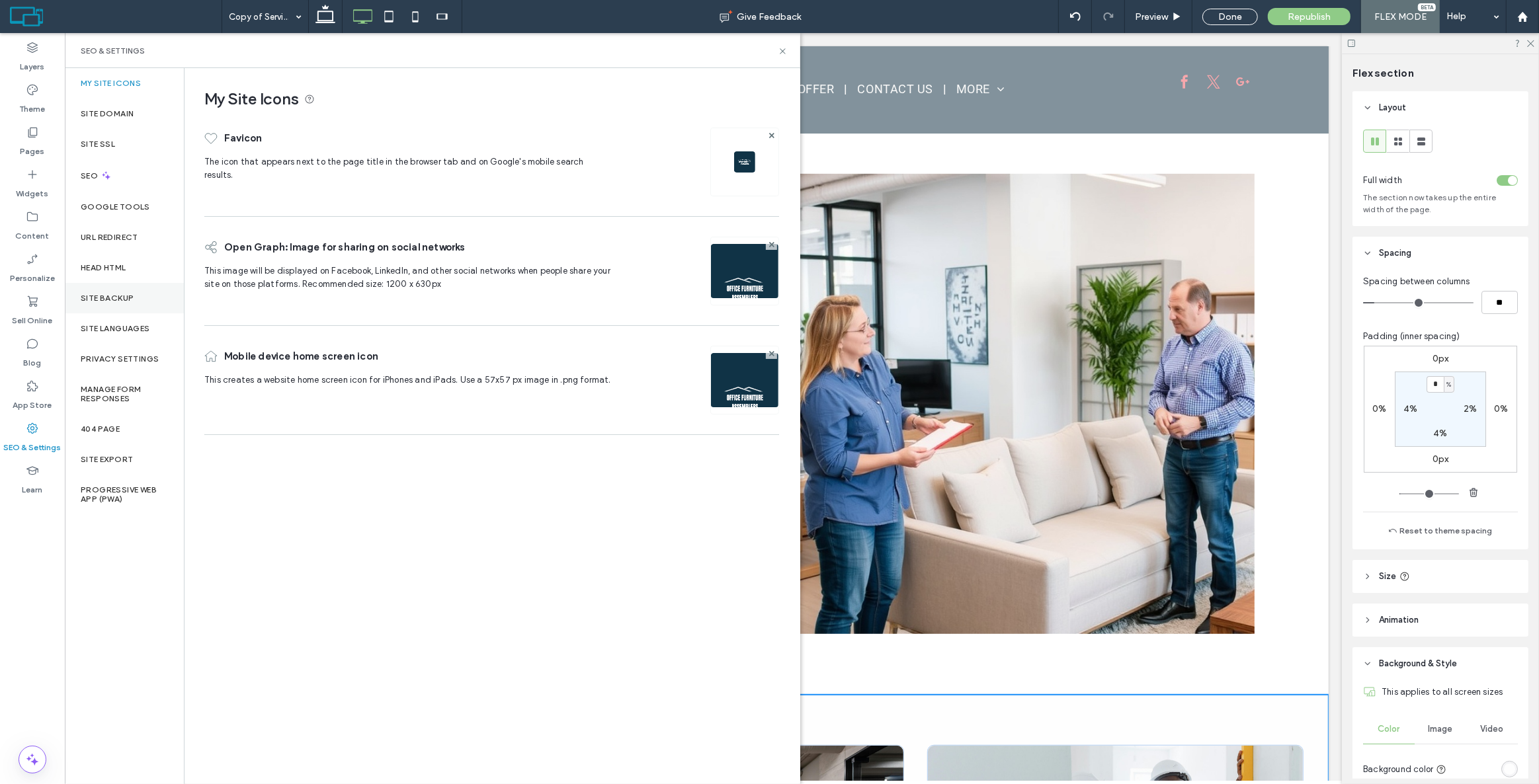
click at [116, 296] on label "Site Backup" at bounding box center [106, 298] width 53 height 9
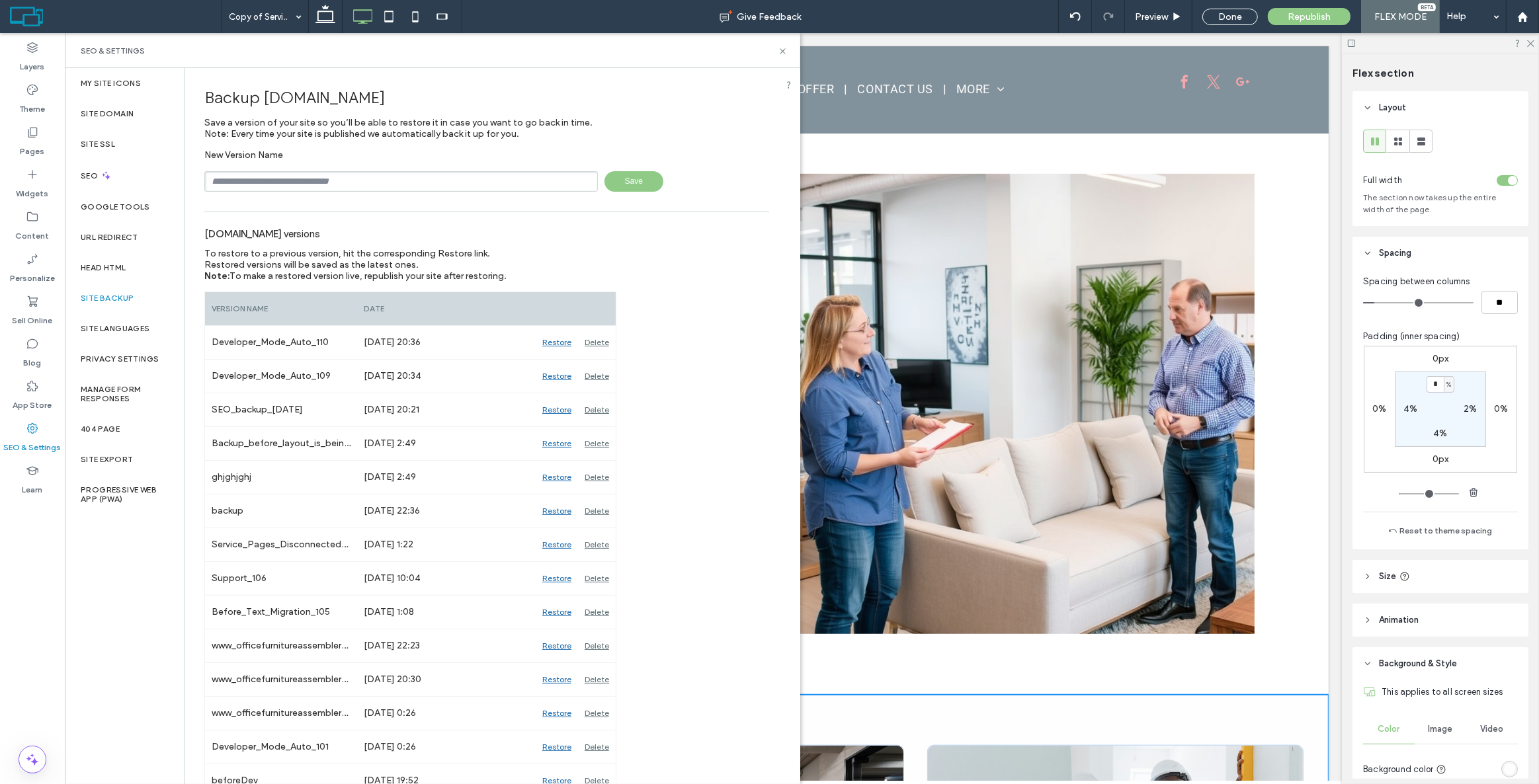
click at [269, 180] on input "text" at bounding box center [402, 181] width 393 height 21
type input "**********"
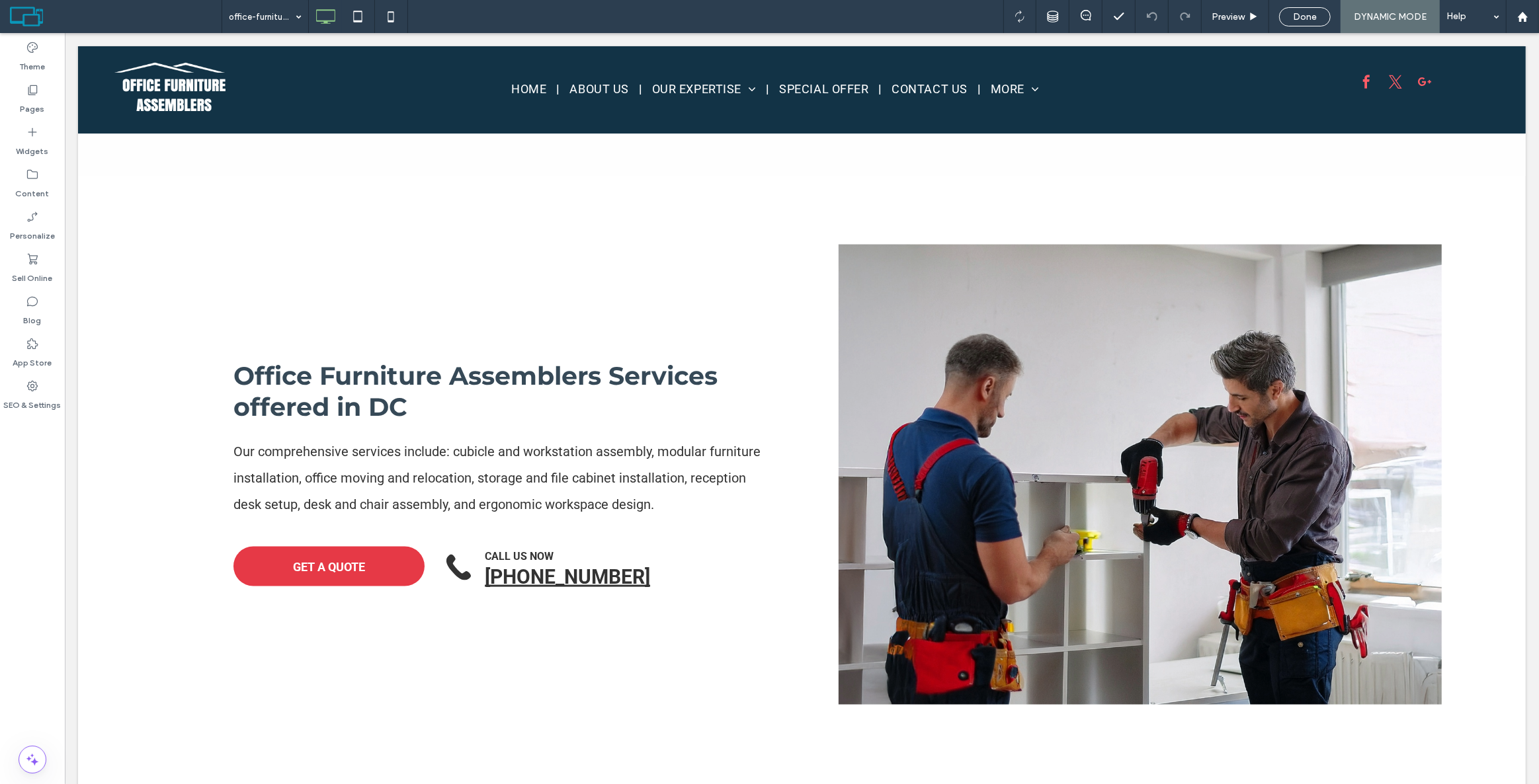
scroll to position [1864, 0]
click at [1231, 17] on span "Preview" at bounding box center [1228, 17] width 33 height 12
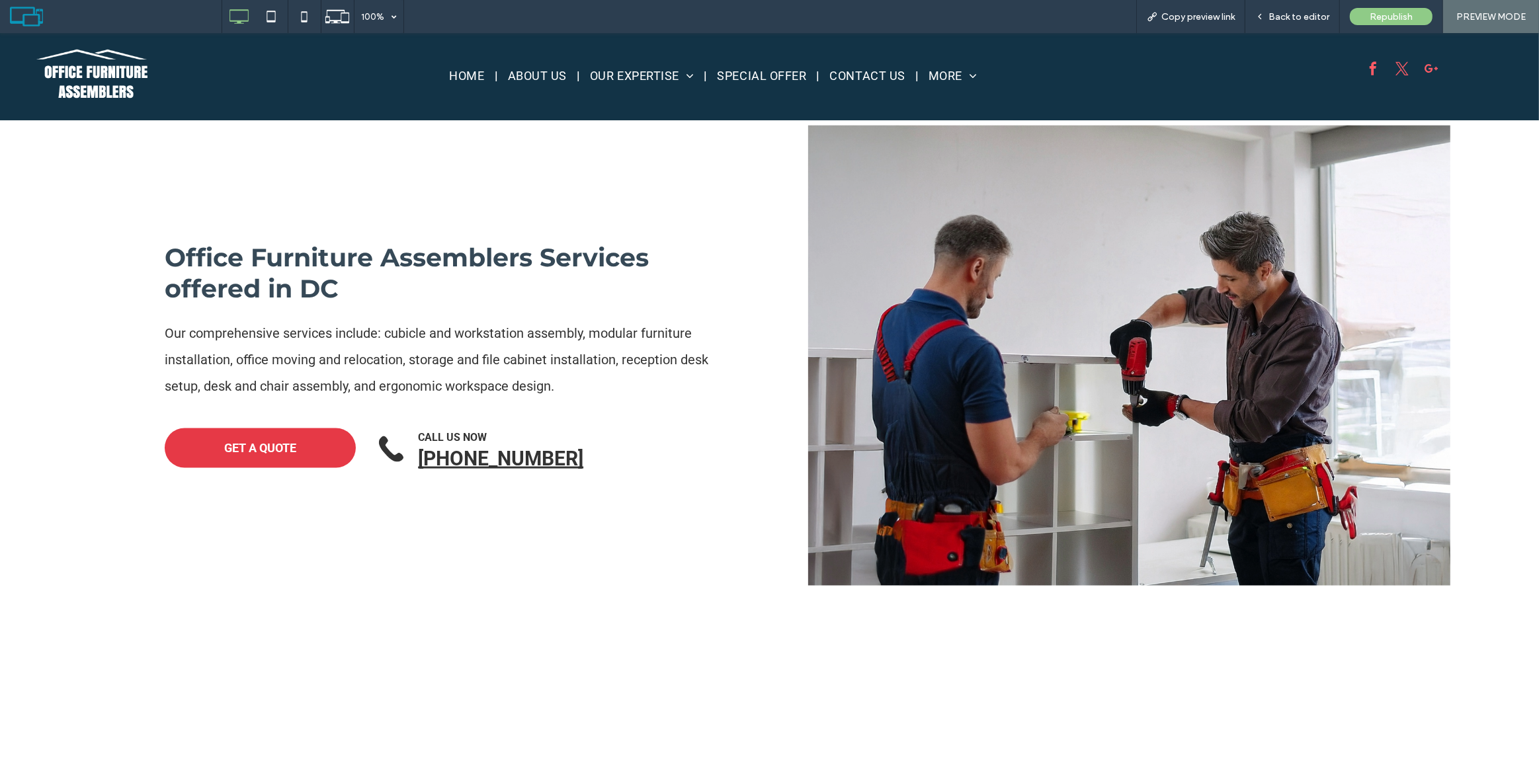
scroll to position [1991, 0]
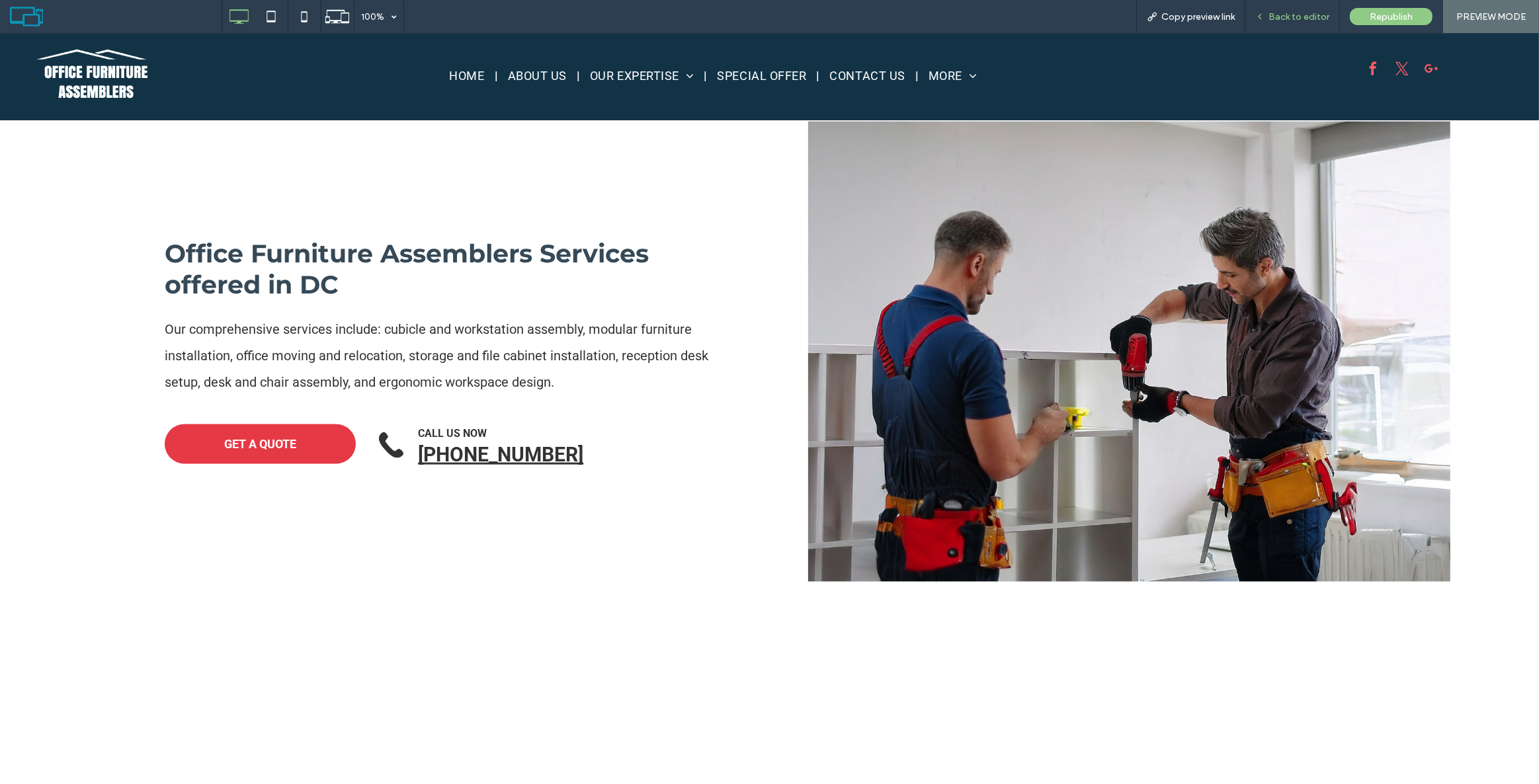
click at [1273, 9] on div "Back to editor" at bounding box center [1293, 16] width 95 height 33
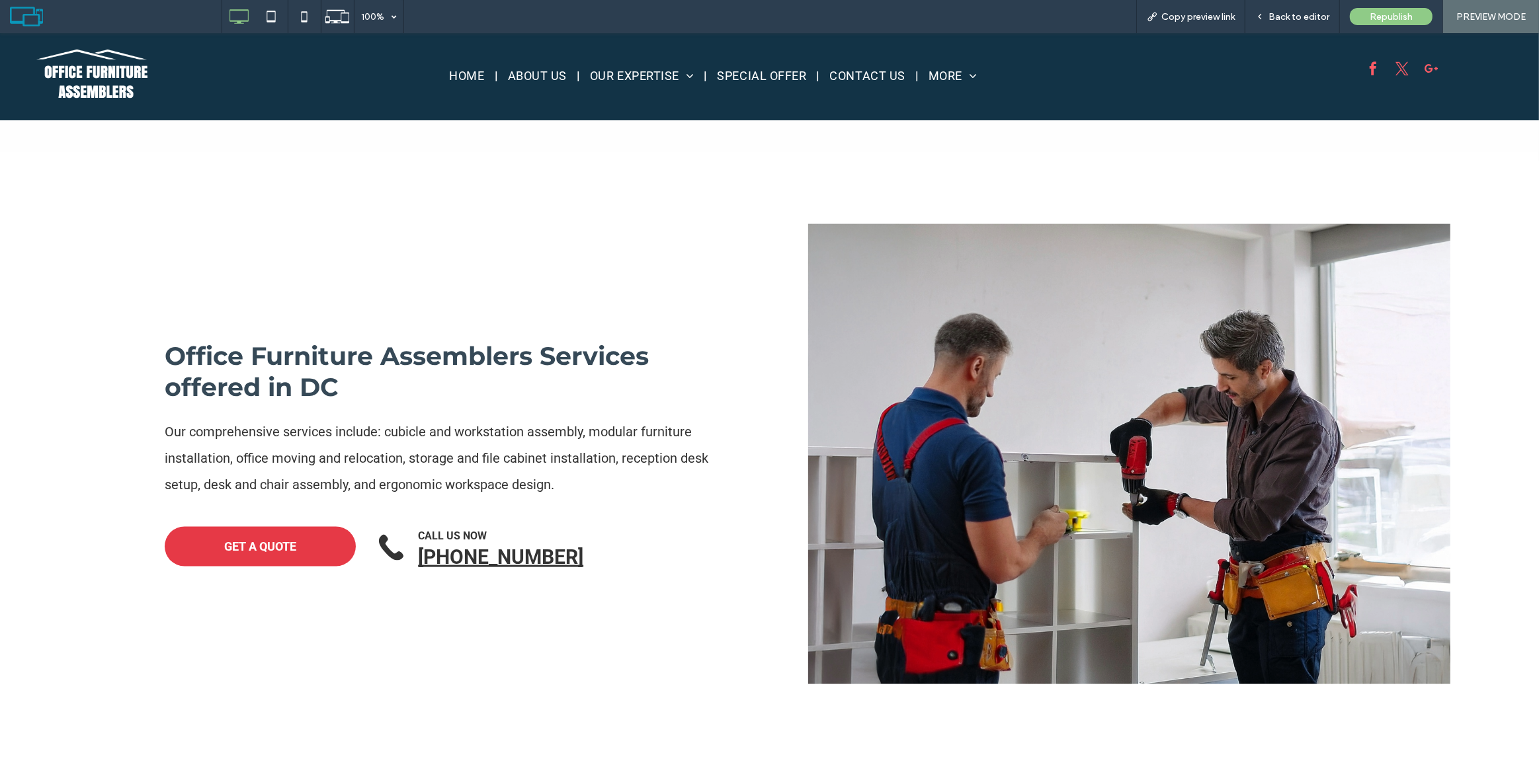
scroll to position [1870, 0]
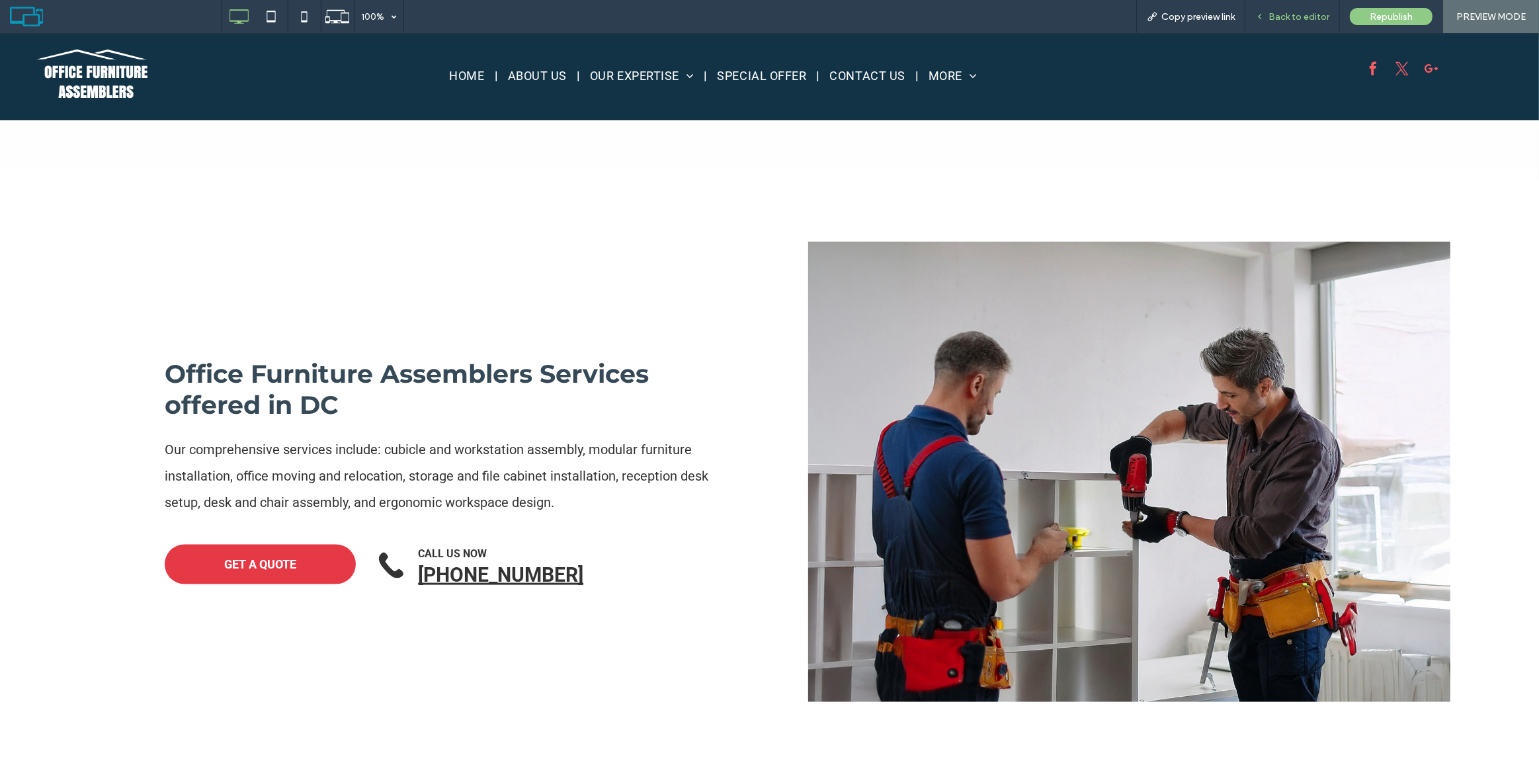
click at [1264, 19] on icon at bounding box center [1260, 16] width 9 height 9
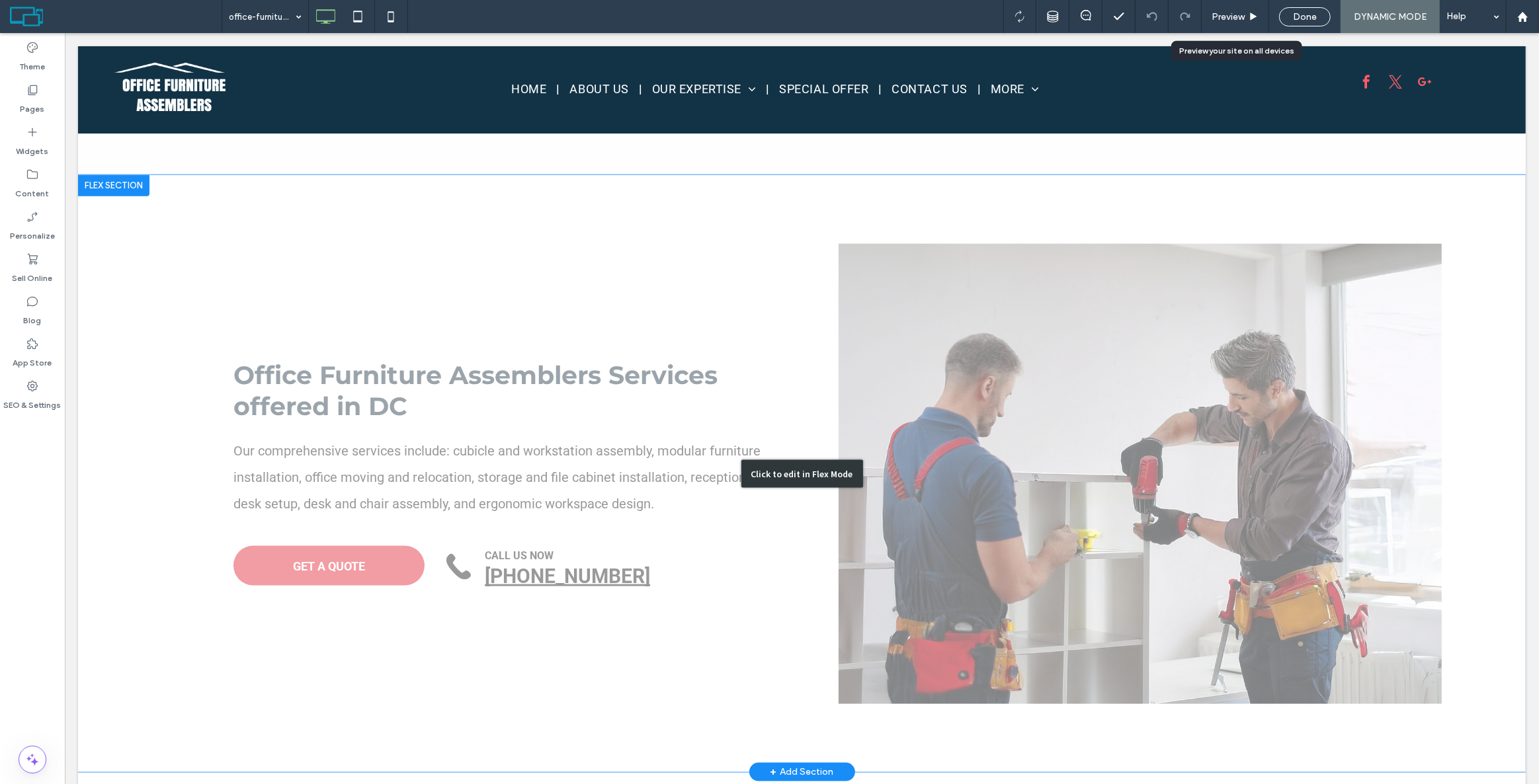
click at [802, 258] on div "Click to edit in Flex Mode" at bounding box center [801, 474] width 1448 height 597
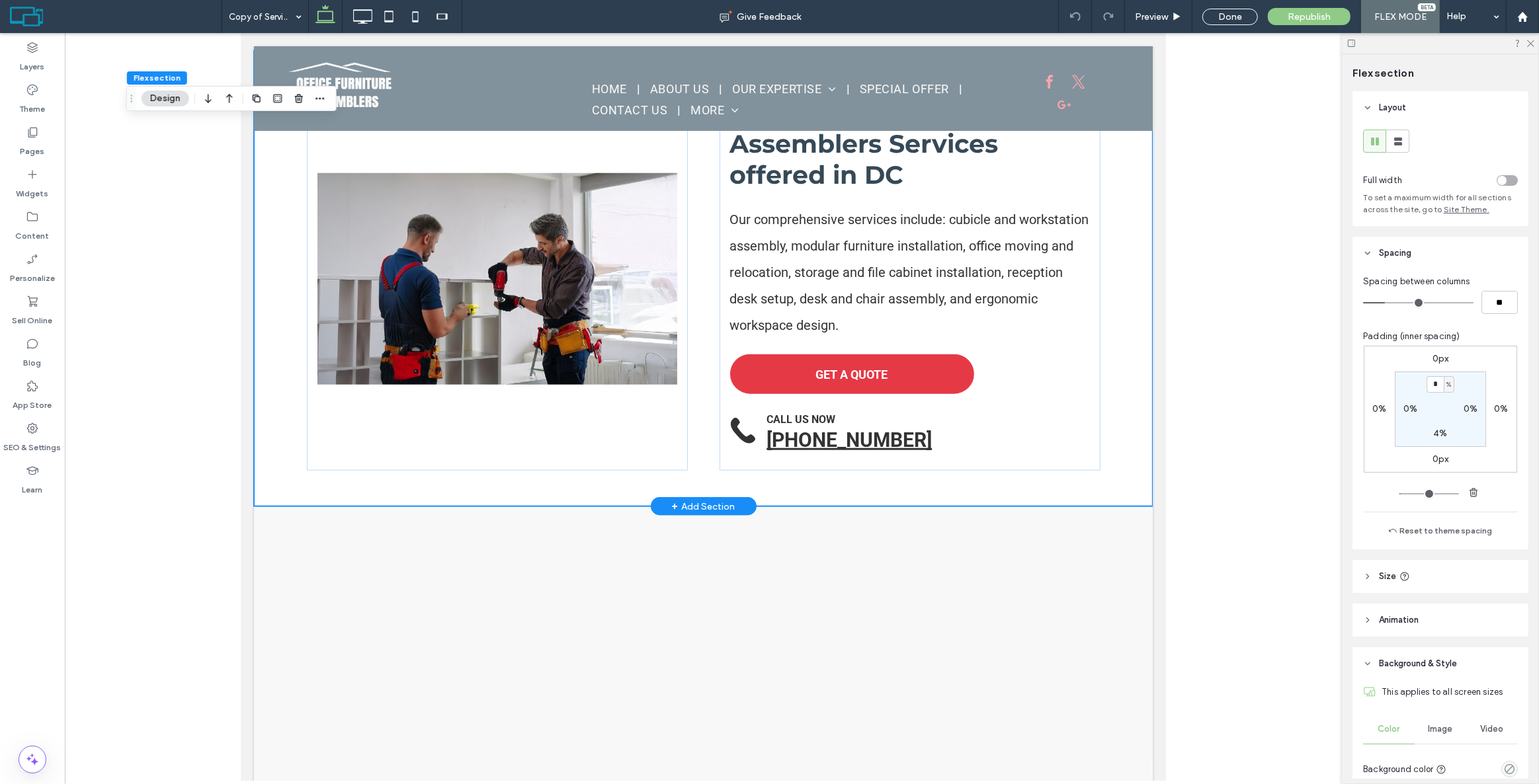
scroll to position [1373, 0]
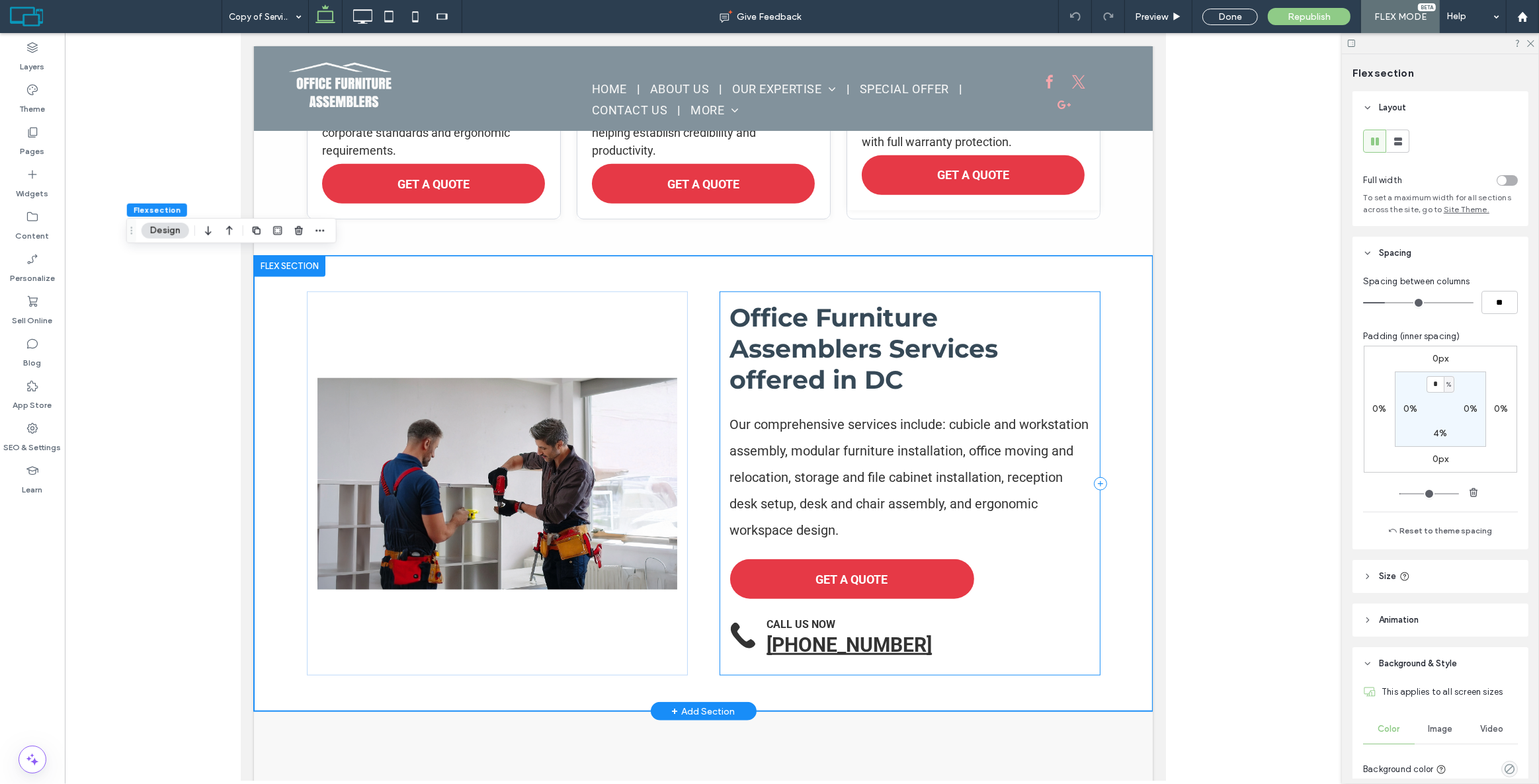
click at [721, 307] on div "Office Furniture Assemblers Services offered in DC Our comprehensive services i…" at bounding box center [909, 484] width 381 height 384
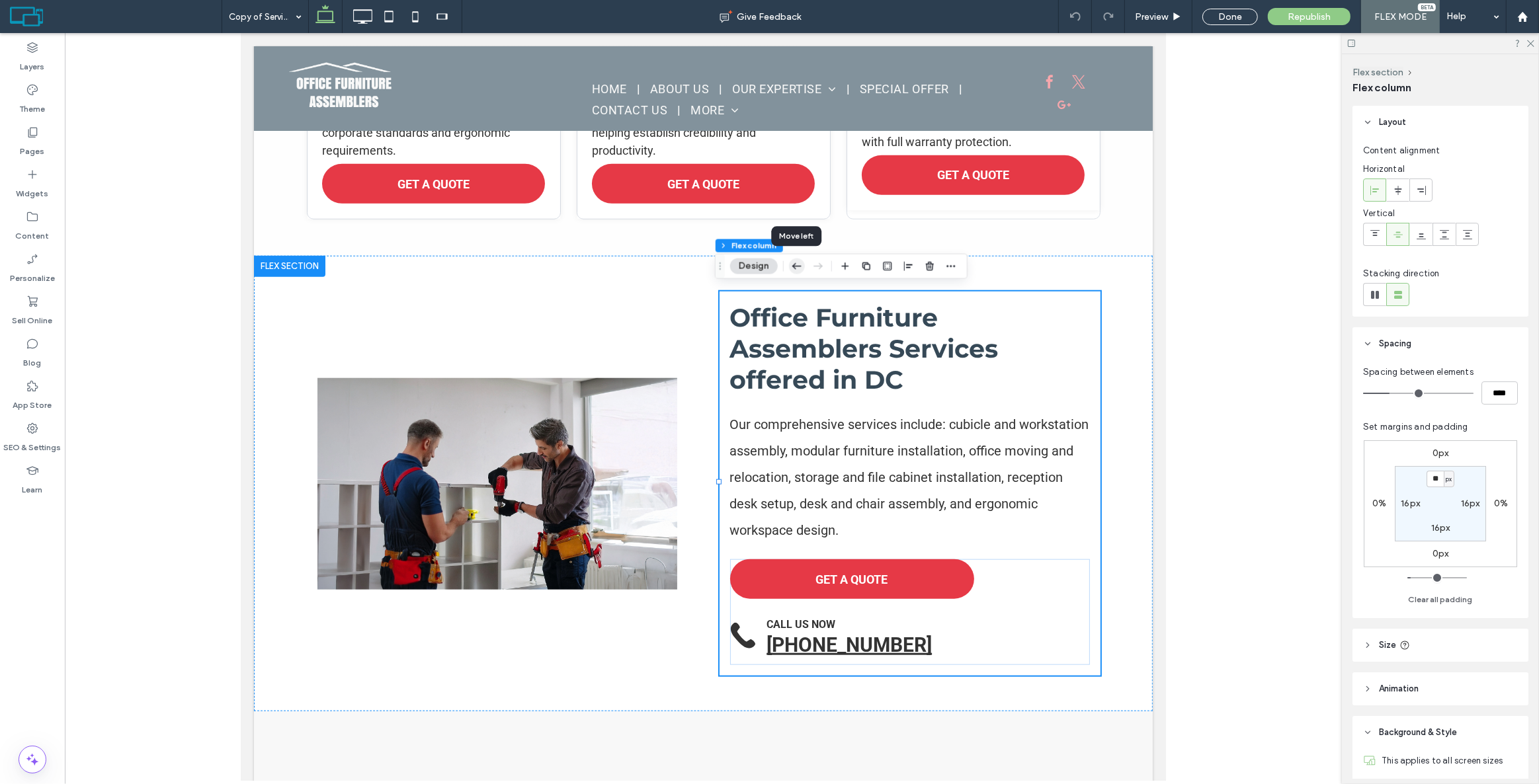
click at [796, 266] on icon "button" at bounding box center [798, 266] width 16 height 24
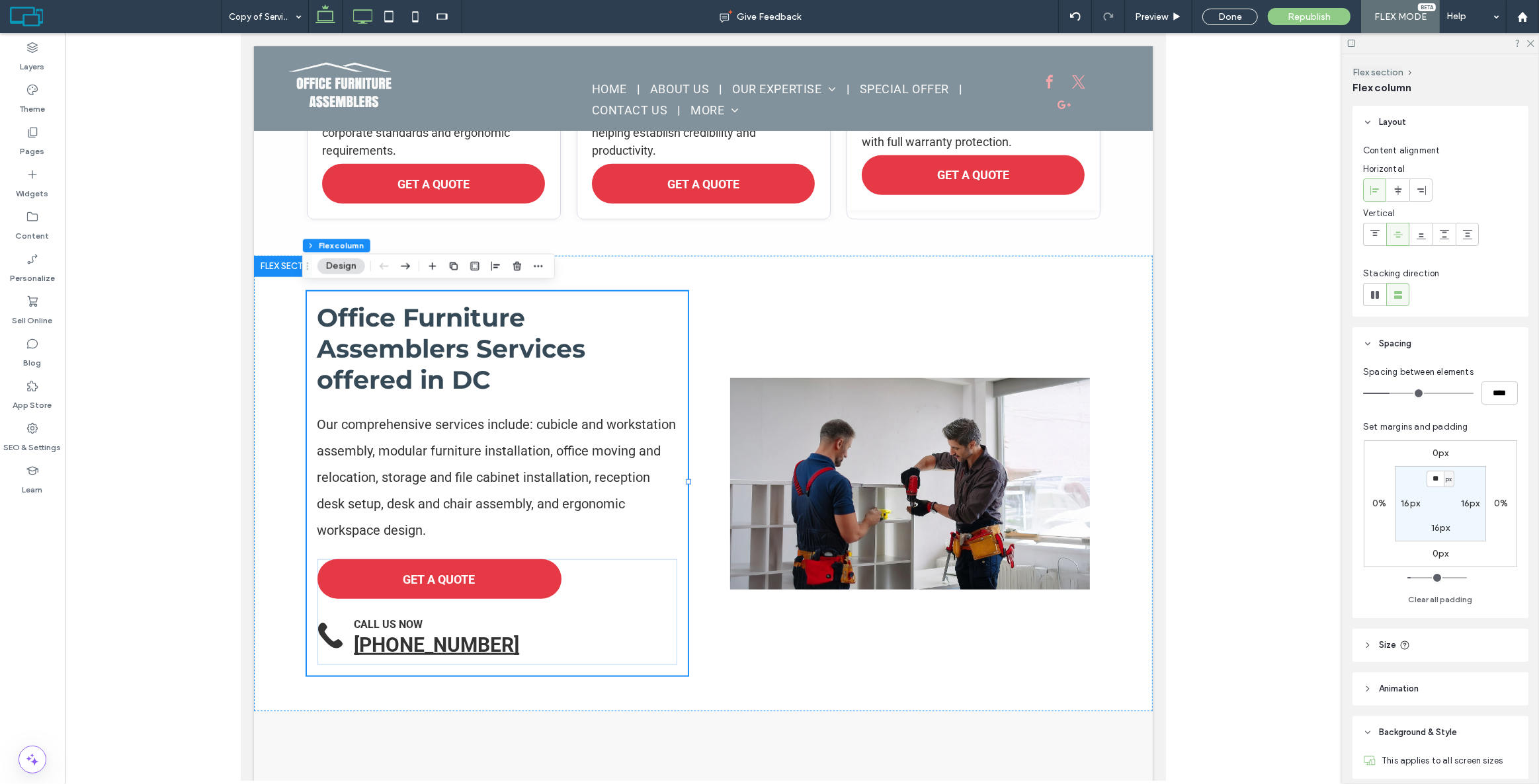
click at [372, 15] on icon at bounding box center [363, 17] width 27 height 27
type input "**"
type input "*****"
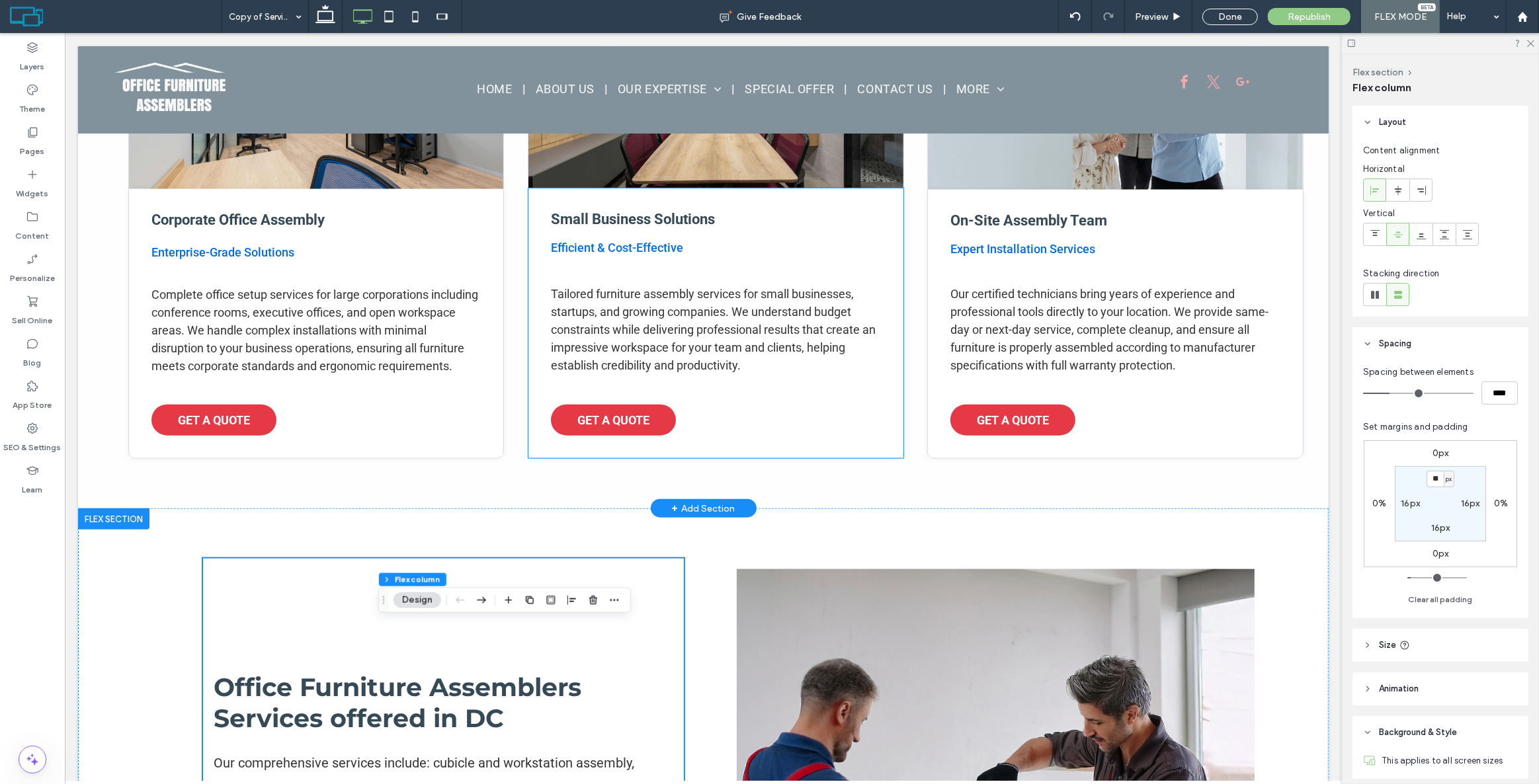
scroll to position [1733, 0]
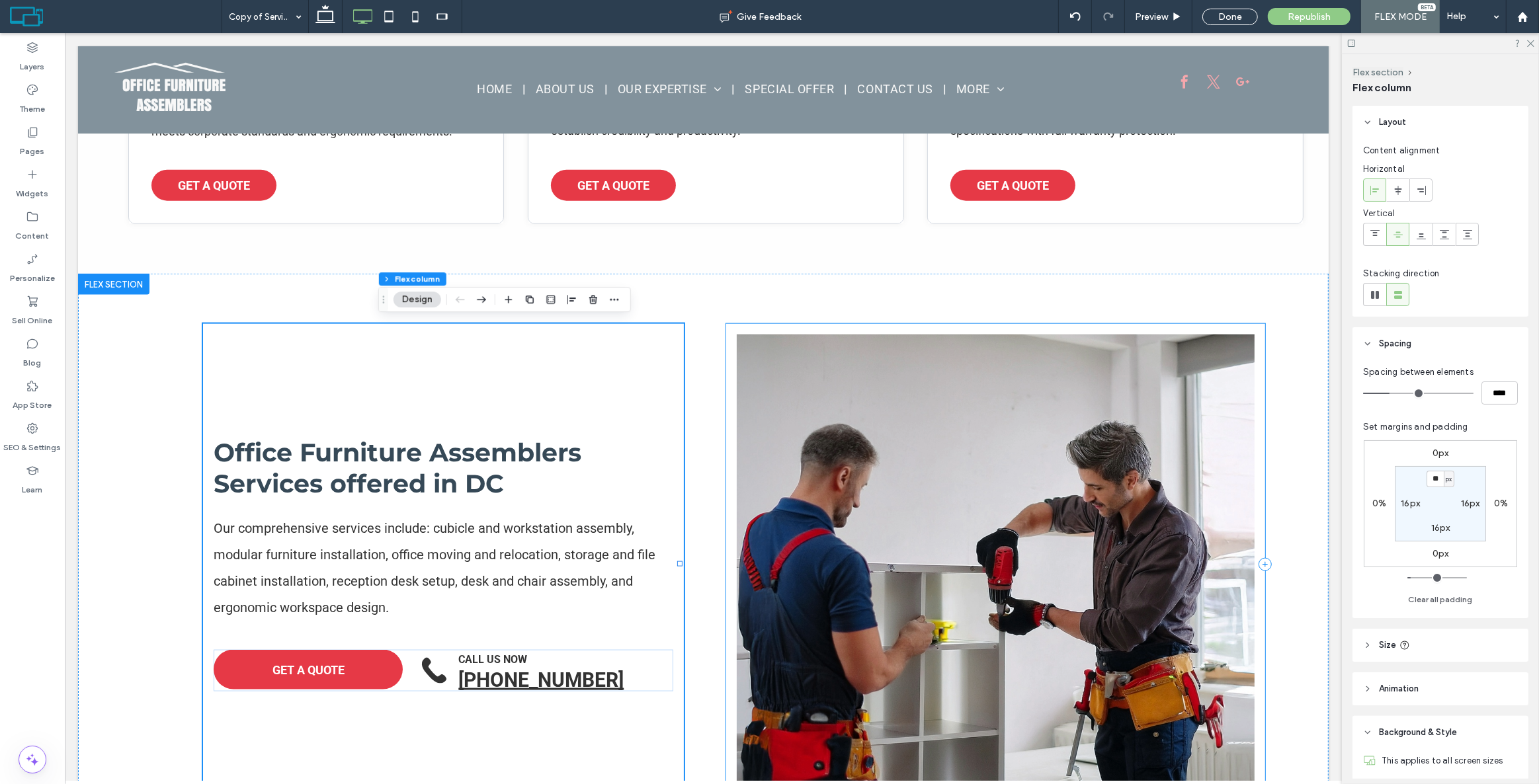
click at [774, 324] on div at bounding box center [995, 564] width 539 height 482
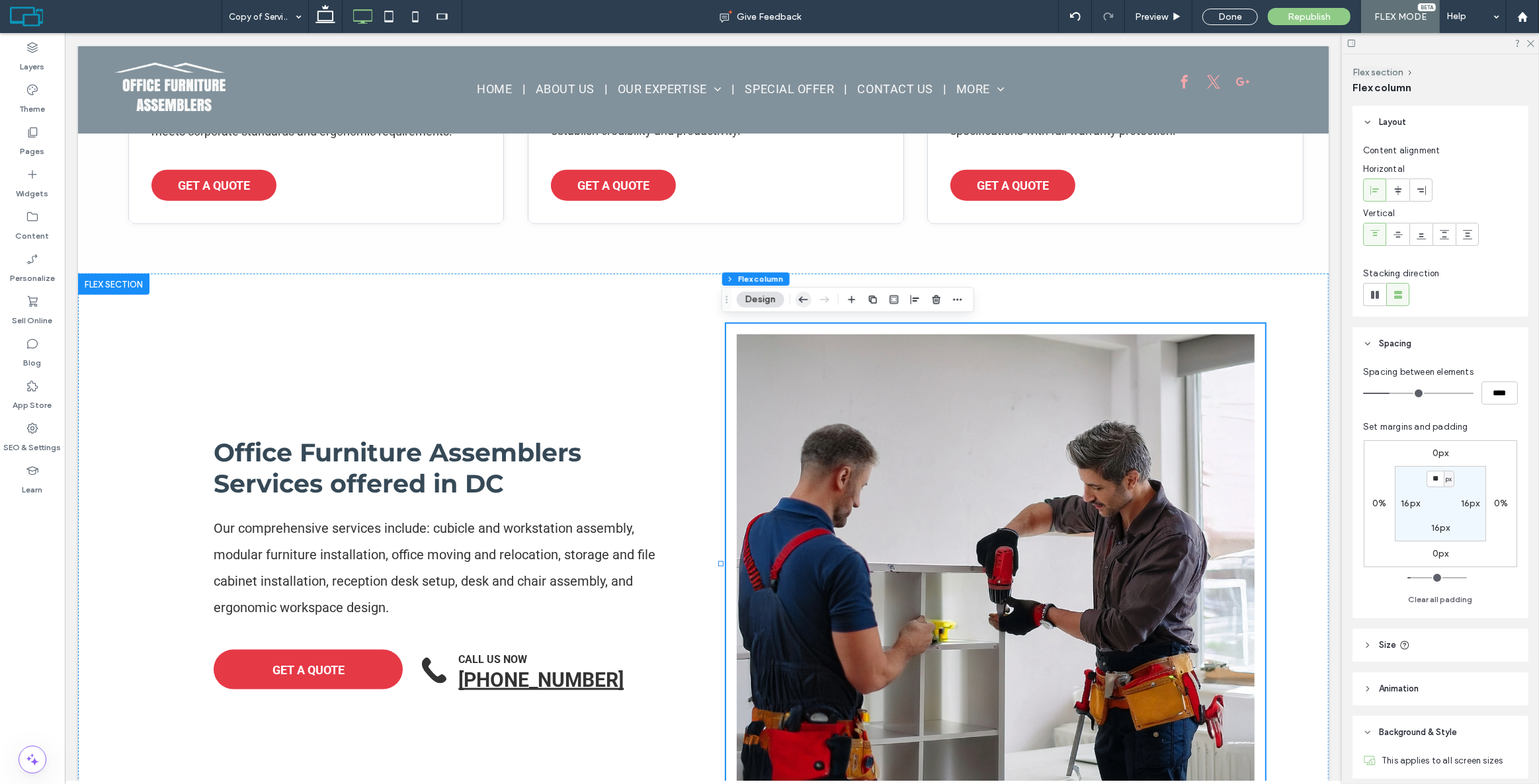
click at [799, 305] on icon "button" at bounding box center [804, 299] width 16 height 24
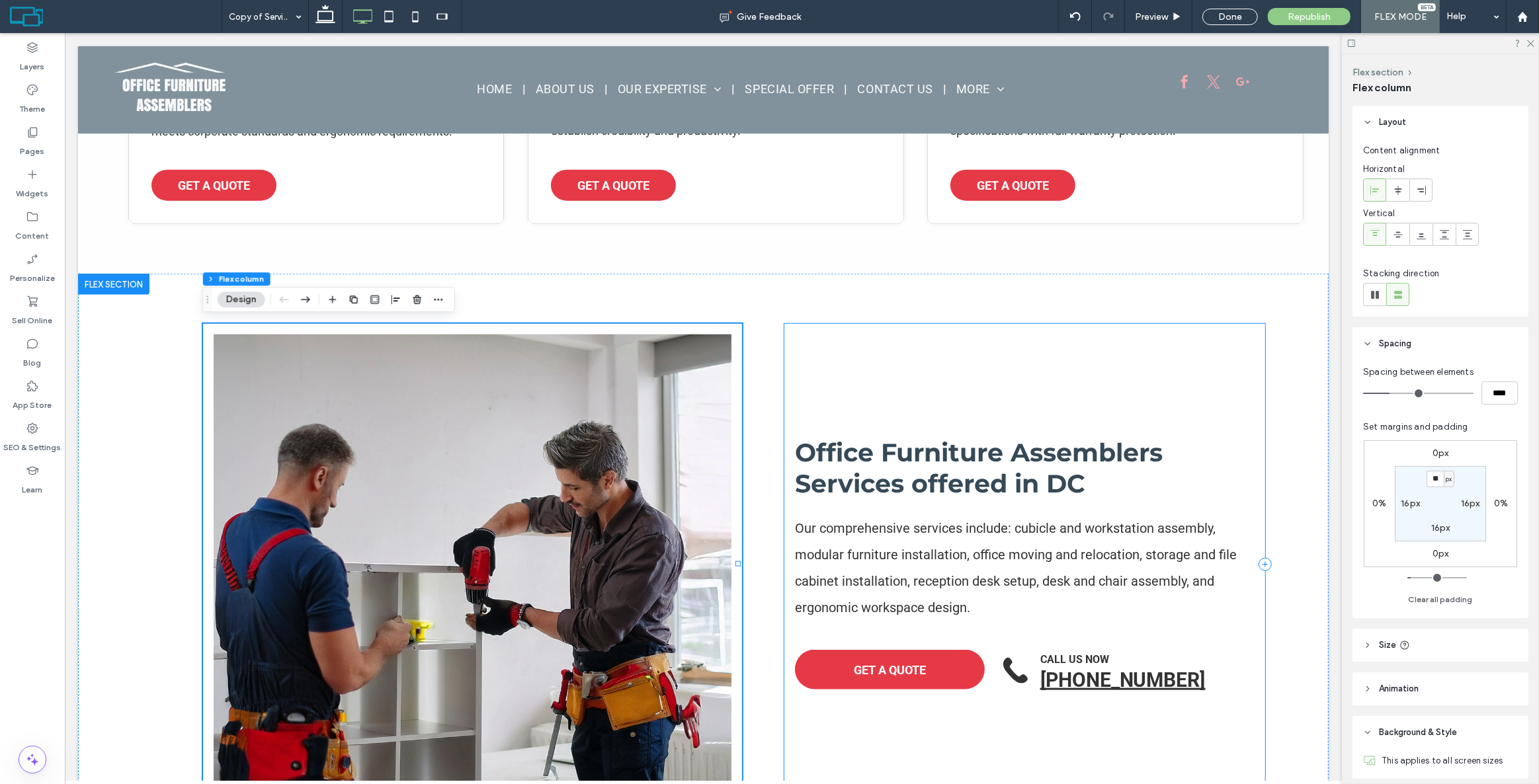
click at [962, 400] on div "Office Furniture Assemblers Services offered in DC Our comprehensive services i…" at bounding box center [1025, 564] width 481 height 482
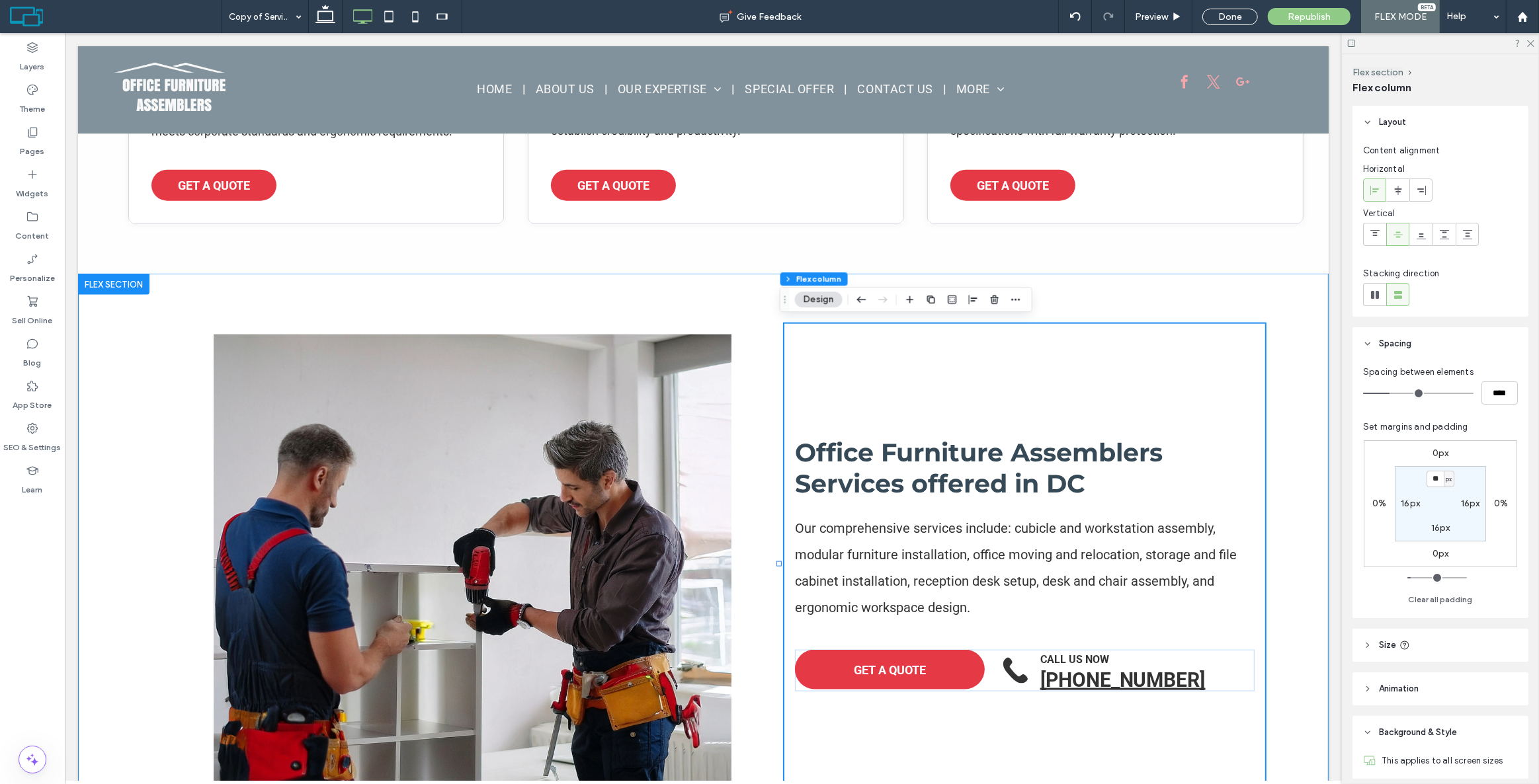
click at [144, 405] on div "Office Furniture Assemblers Services offered in DC Our comprehensive services i…" at bounding box center [703, 564] width 1251 height 581
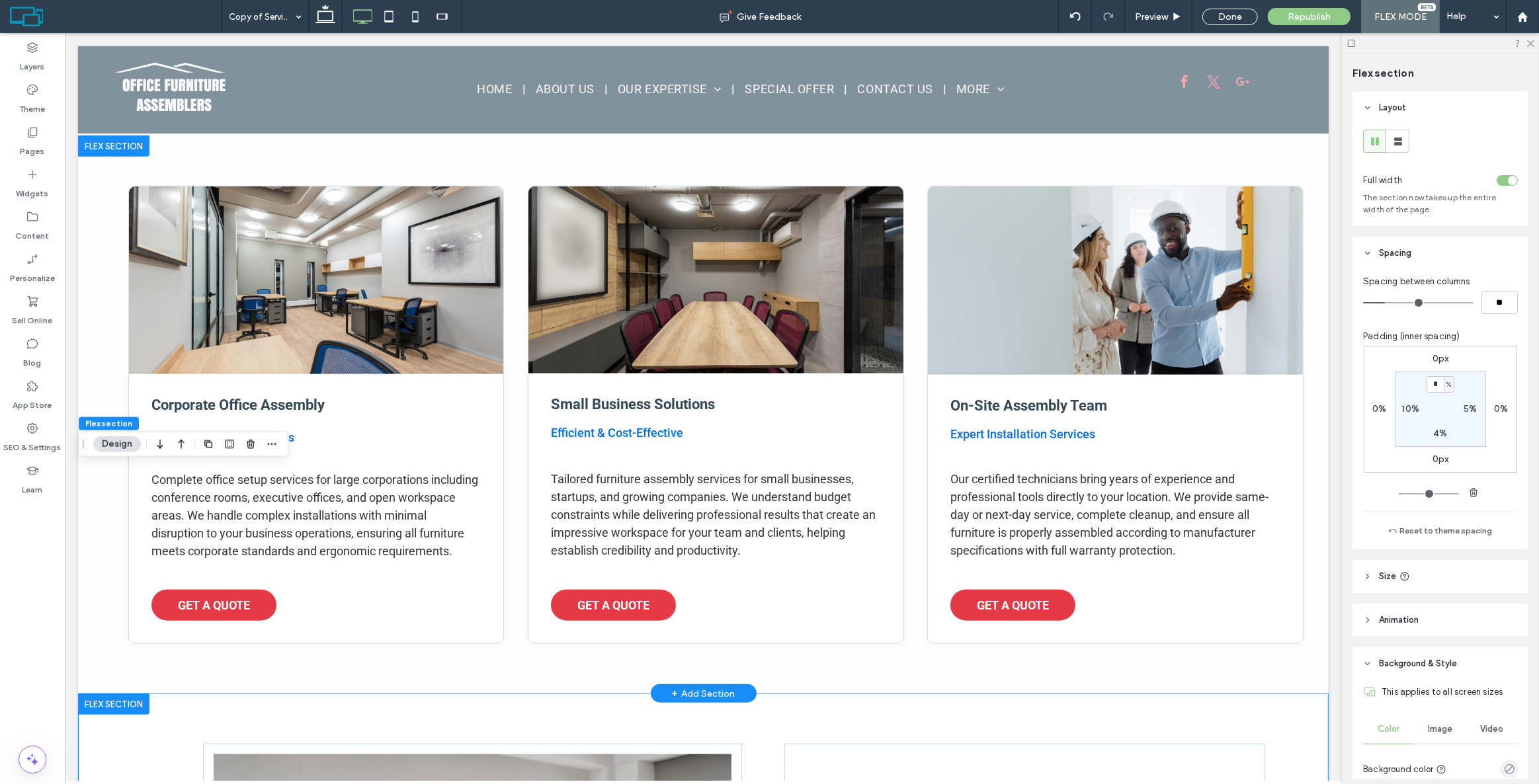
scroll to position [1312, 0]
click at [100, 334] on div "Corporate Office Assembly Enterprise-Grade Solutions Complete office setup serv…" at bounding box center [703, 415] width 1251 height 558
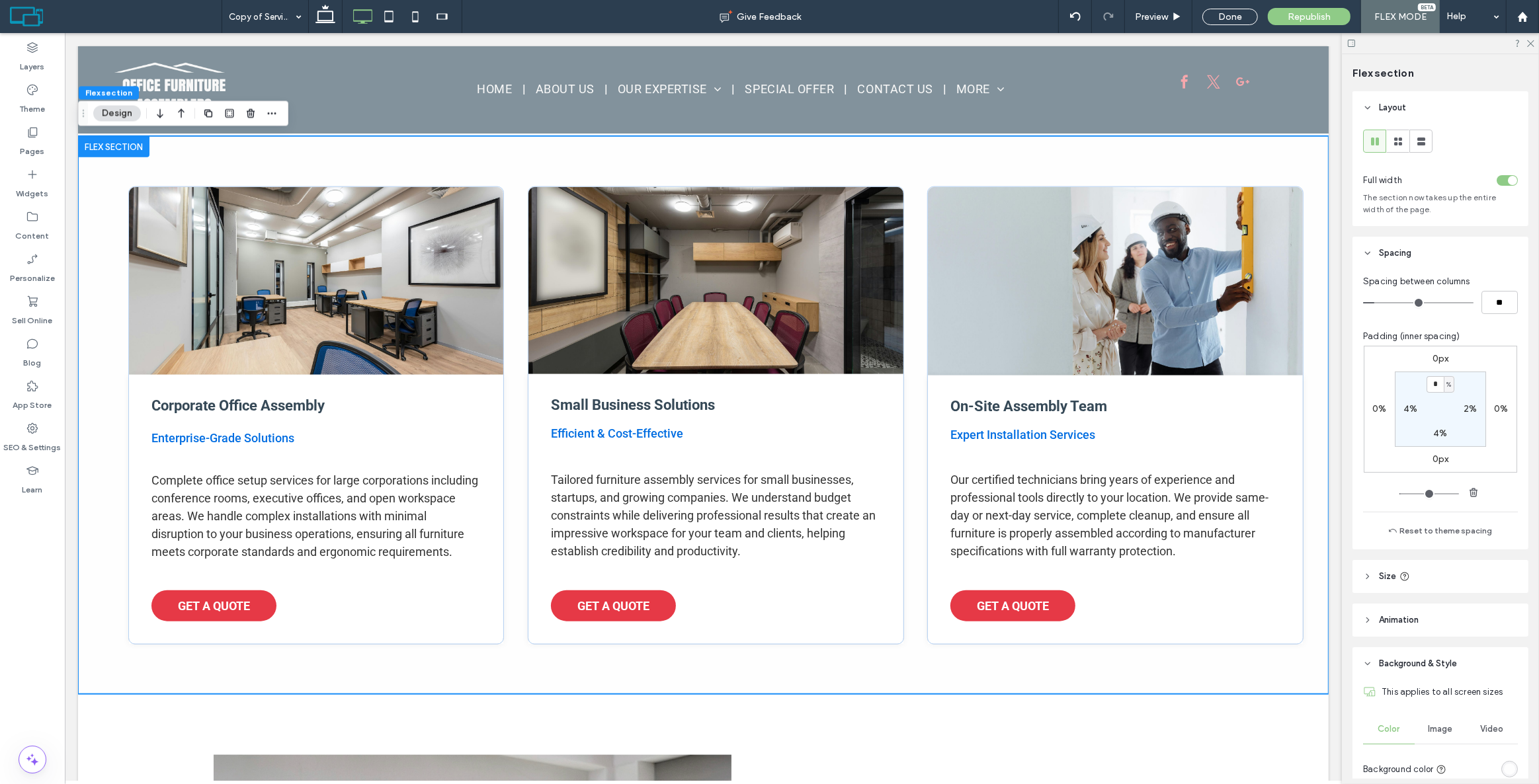
click at [1411, 408] on label "4%" at bounding box center [1411, 409] width 14 height 12
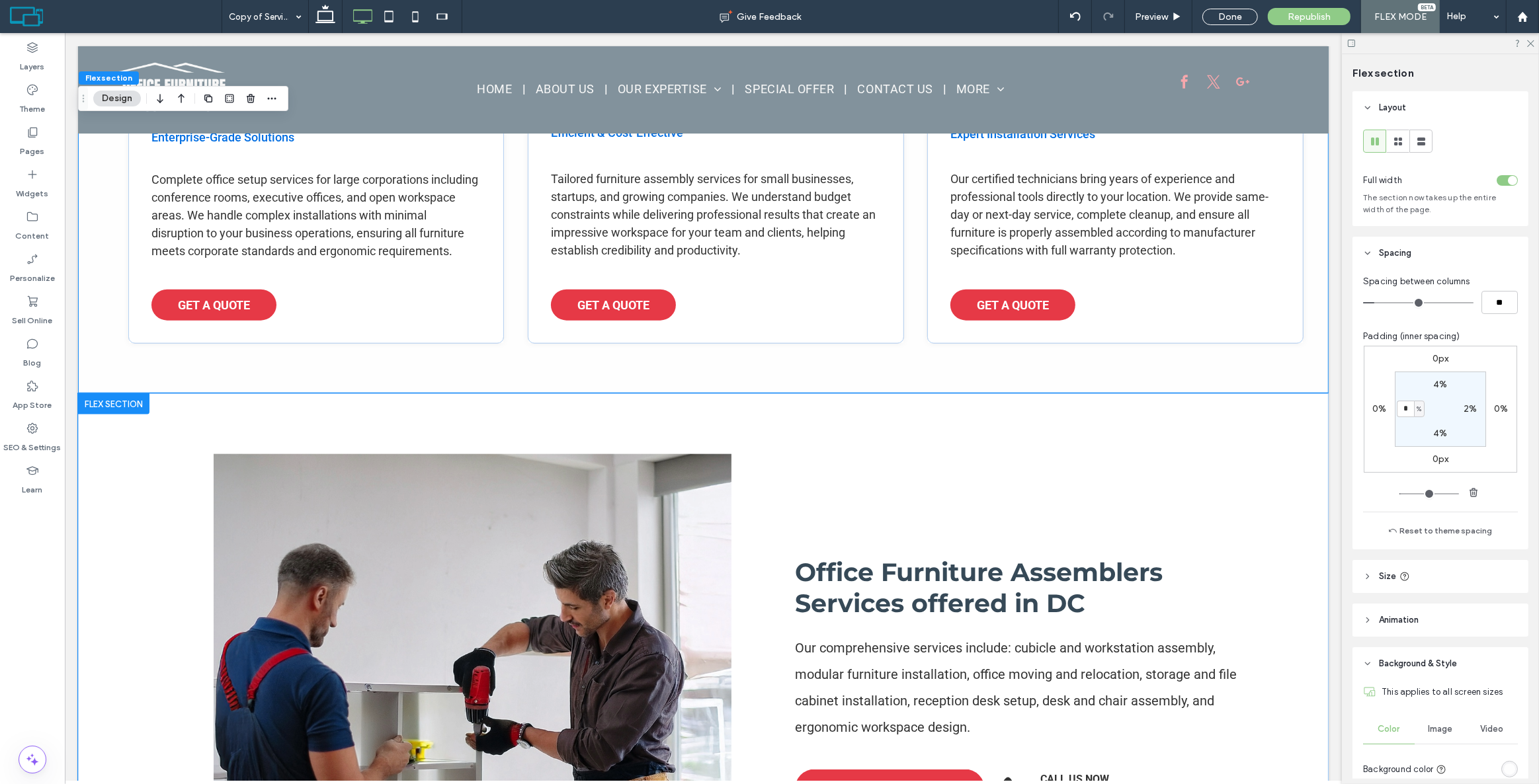
click at [131, 507] on div "Office Furniture Assemblers Services offered in DC Our comprehensive services i…" at bounding box center [703, 684] width 1251 height 581
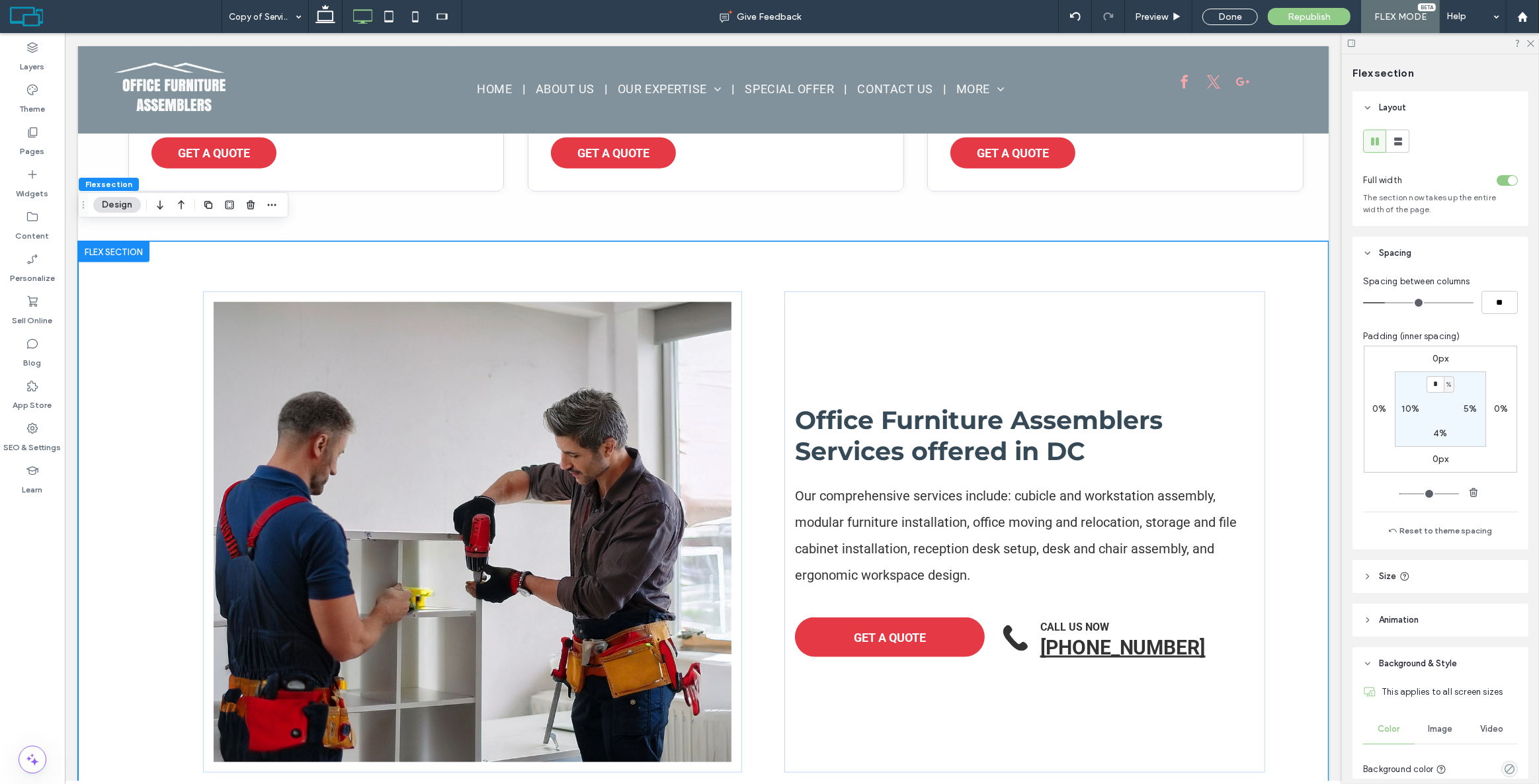
scroll to position [1805, 0]
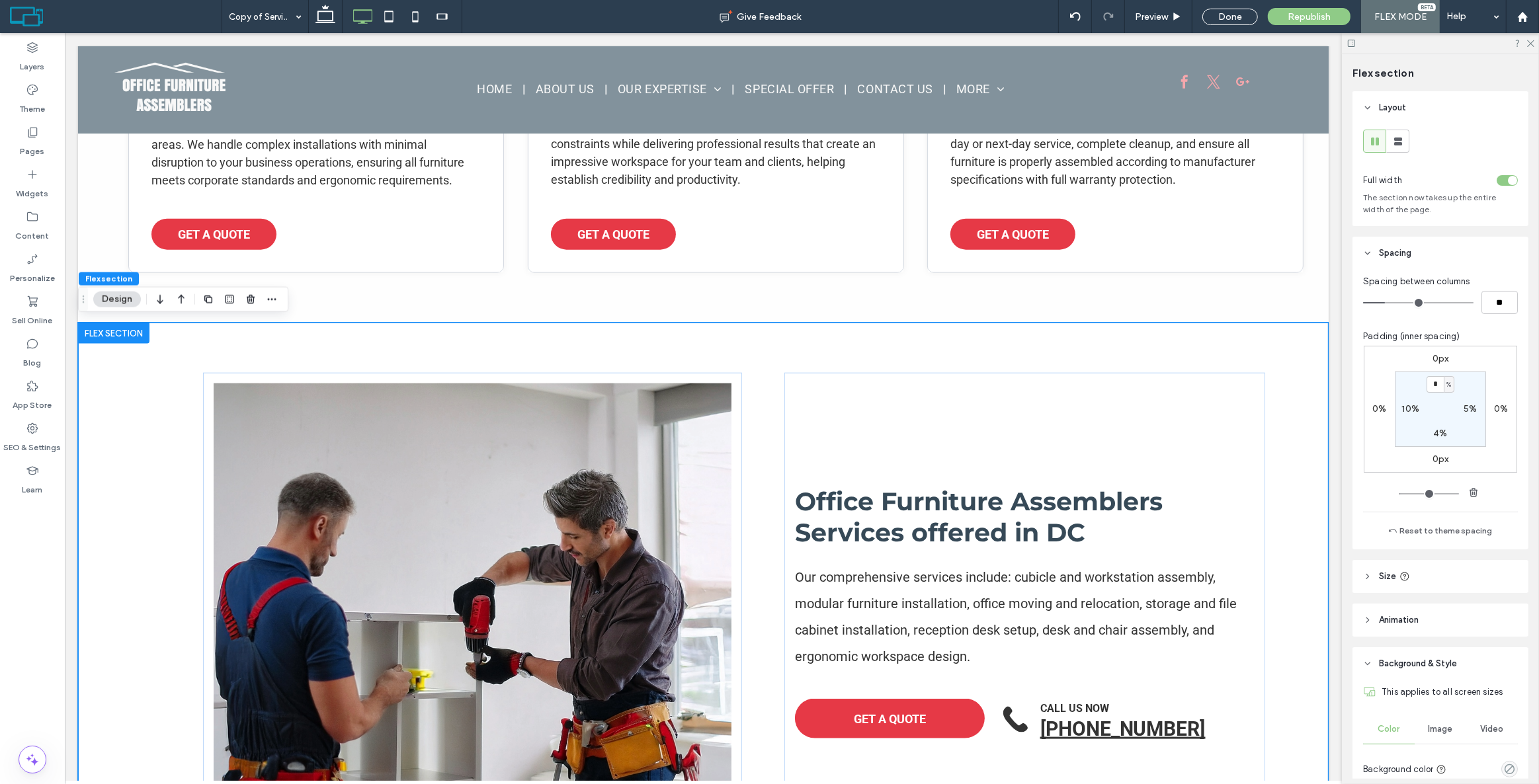
click at [109, 421] on div "Office Furniture Assemblers Services offered in DC Our comprehensive services i…" at bounding box center [703, 613] width 1251 height 581
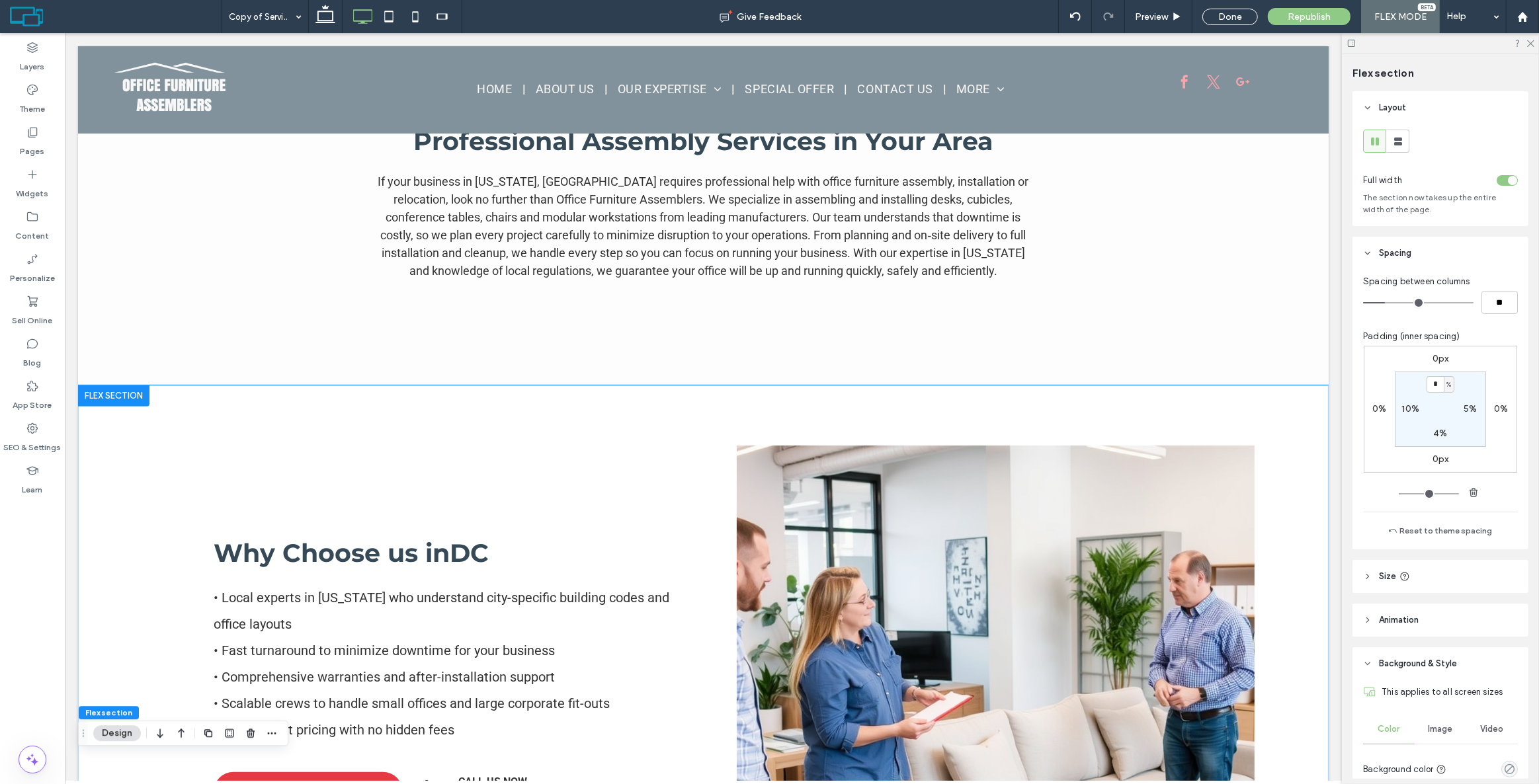
click at [119, 496] on div "Why Choose us in [GEOGRAPHIC_DATA] • Local experts in [US_STATE] who understand…" at bounding box center [703, 676] width 1251 height 581
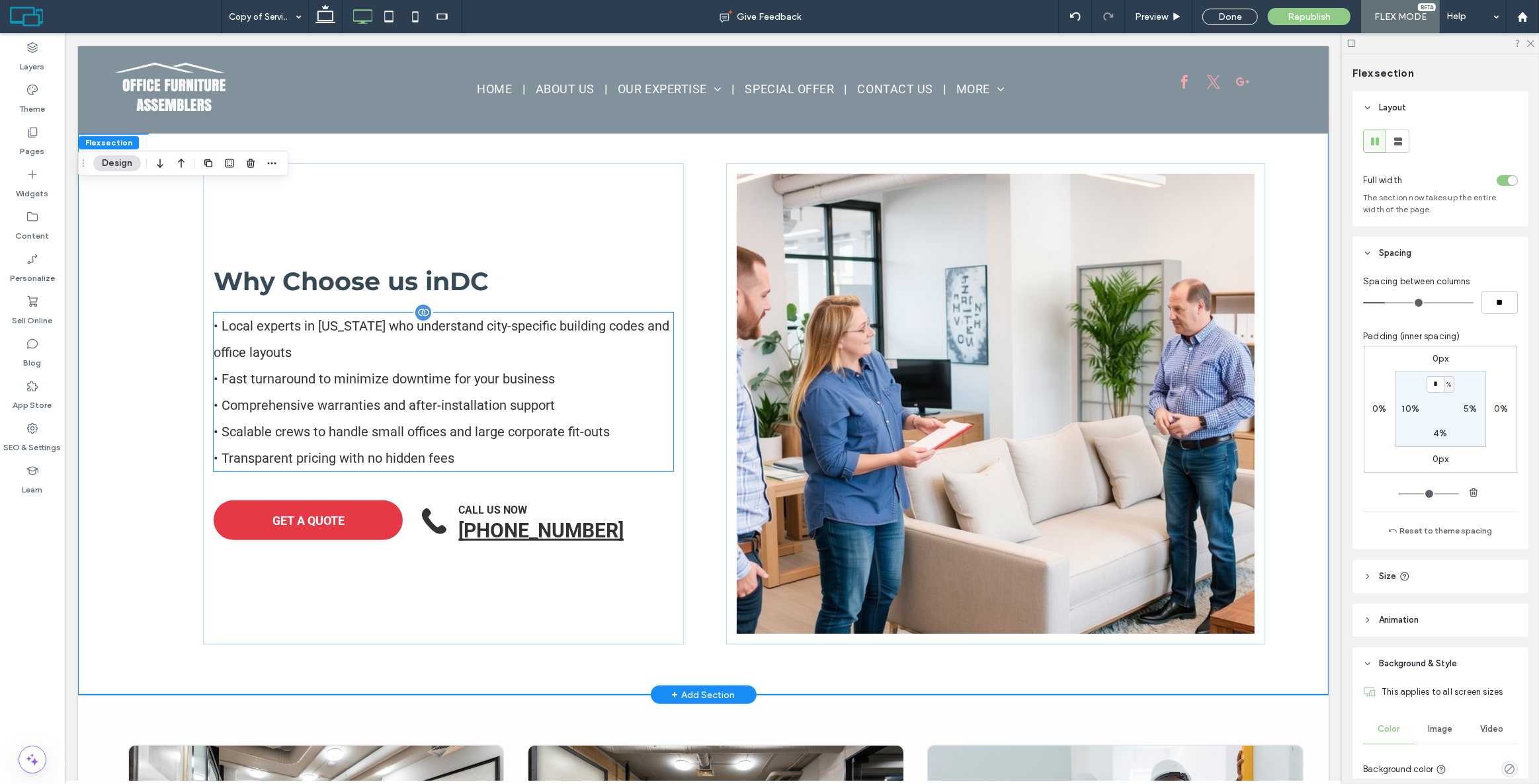
scroll to position [787, 0]
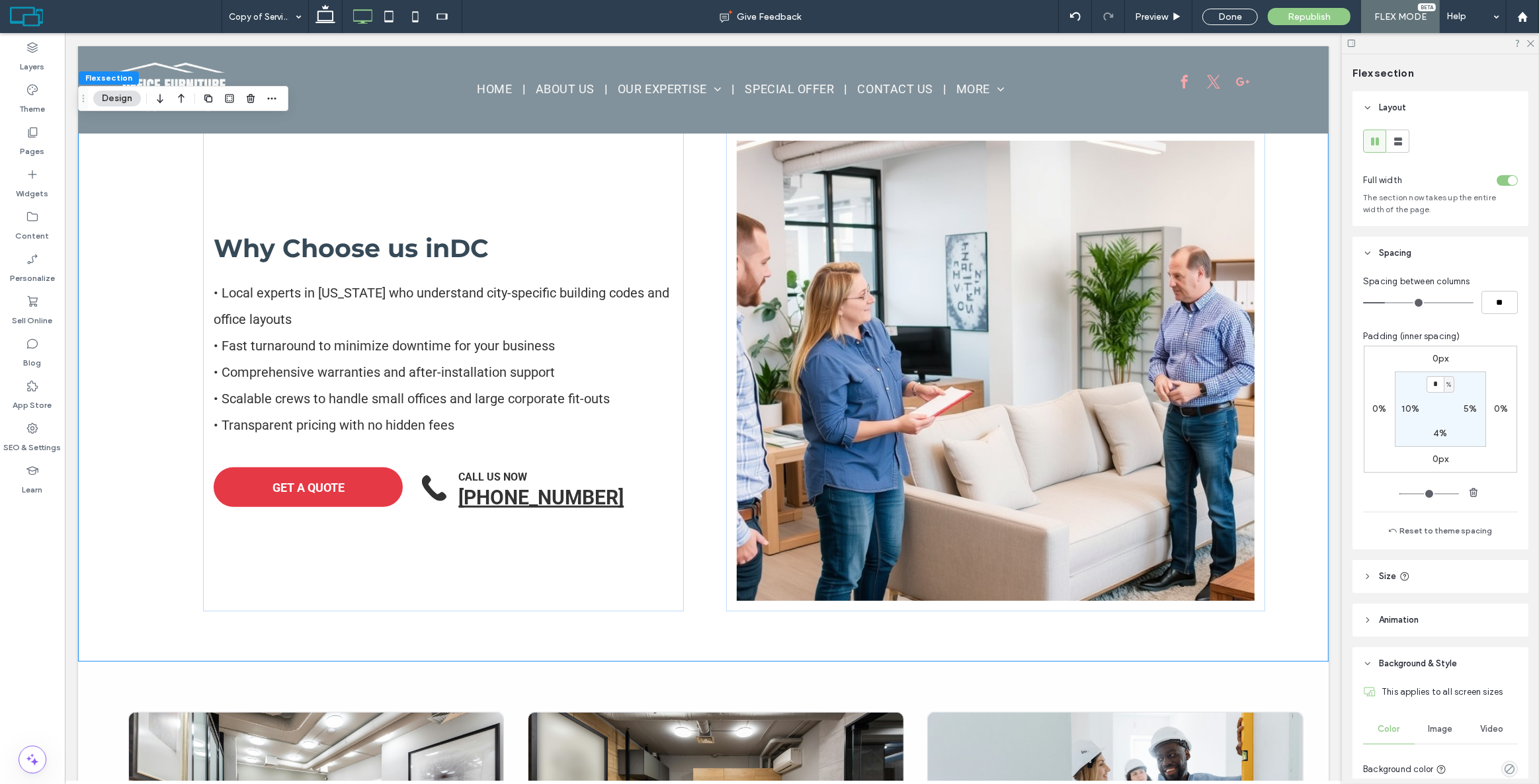
click at [1411, 409] on label "10%" at bounding box center [1411, 409] width 18 height 12
type input "**"
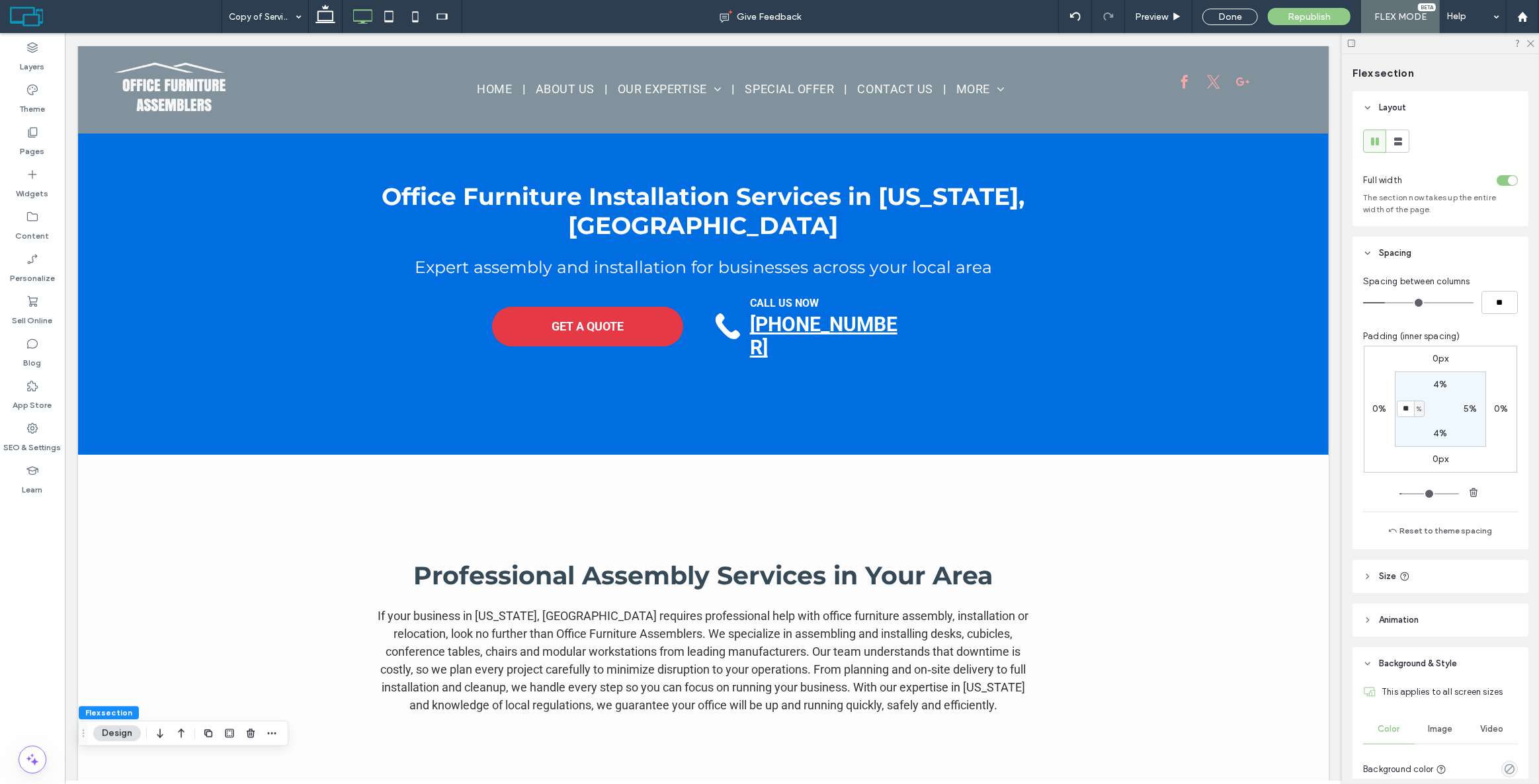
scroll to position [0, 0]
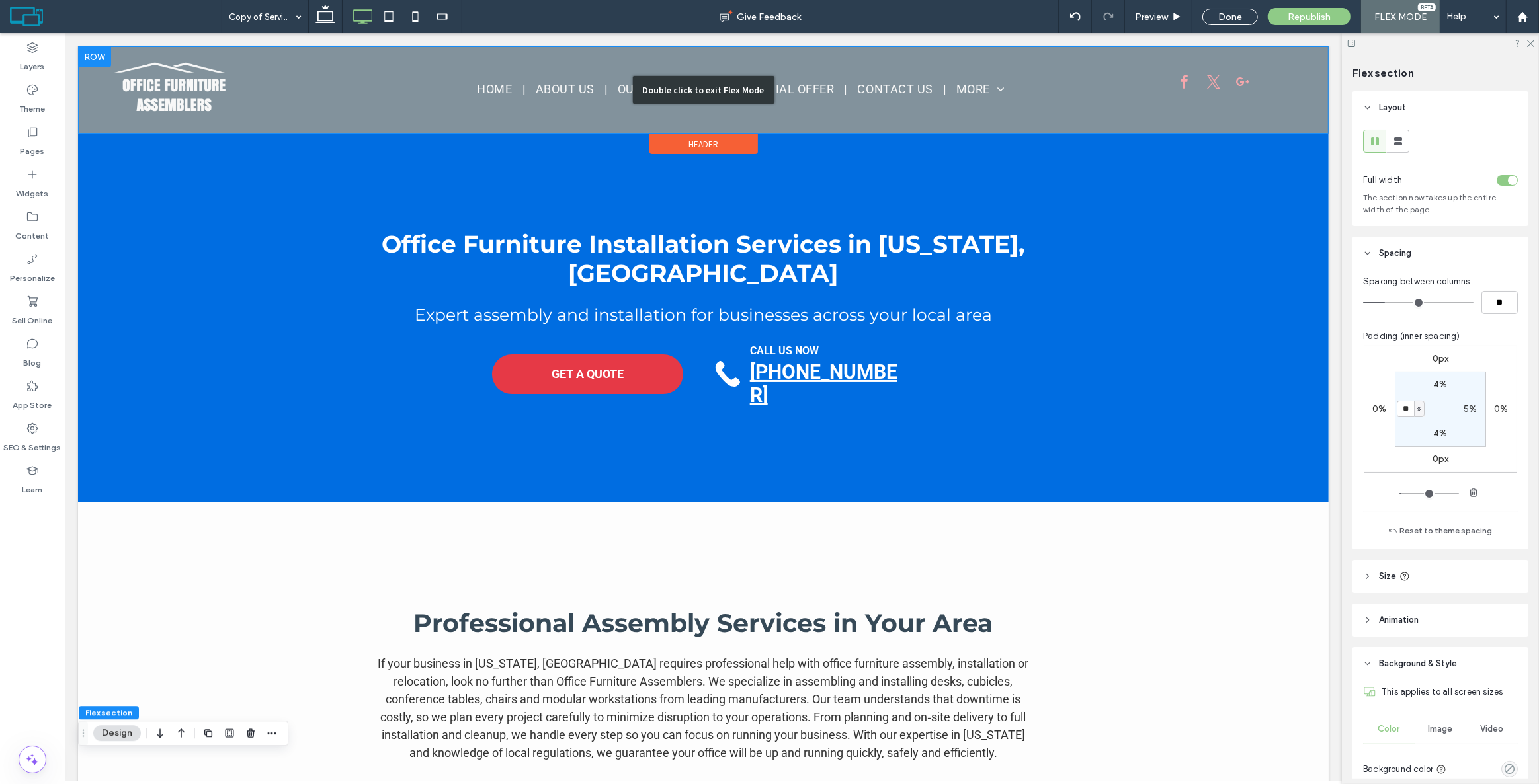
click at [426, 93] on div "Double click to exit Flex Mode" at bounding box center [703, 90] width 1251 height 88
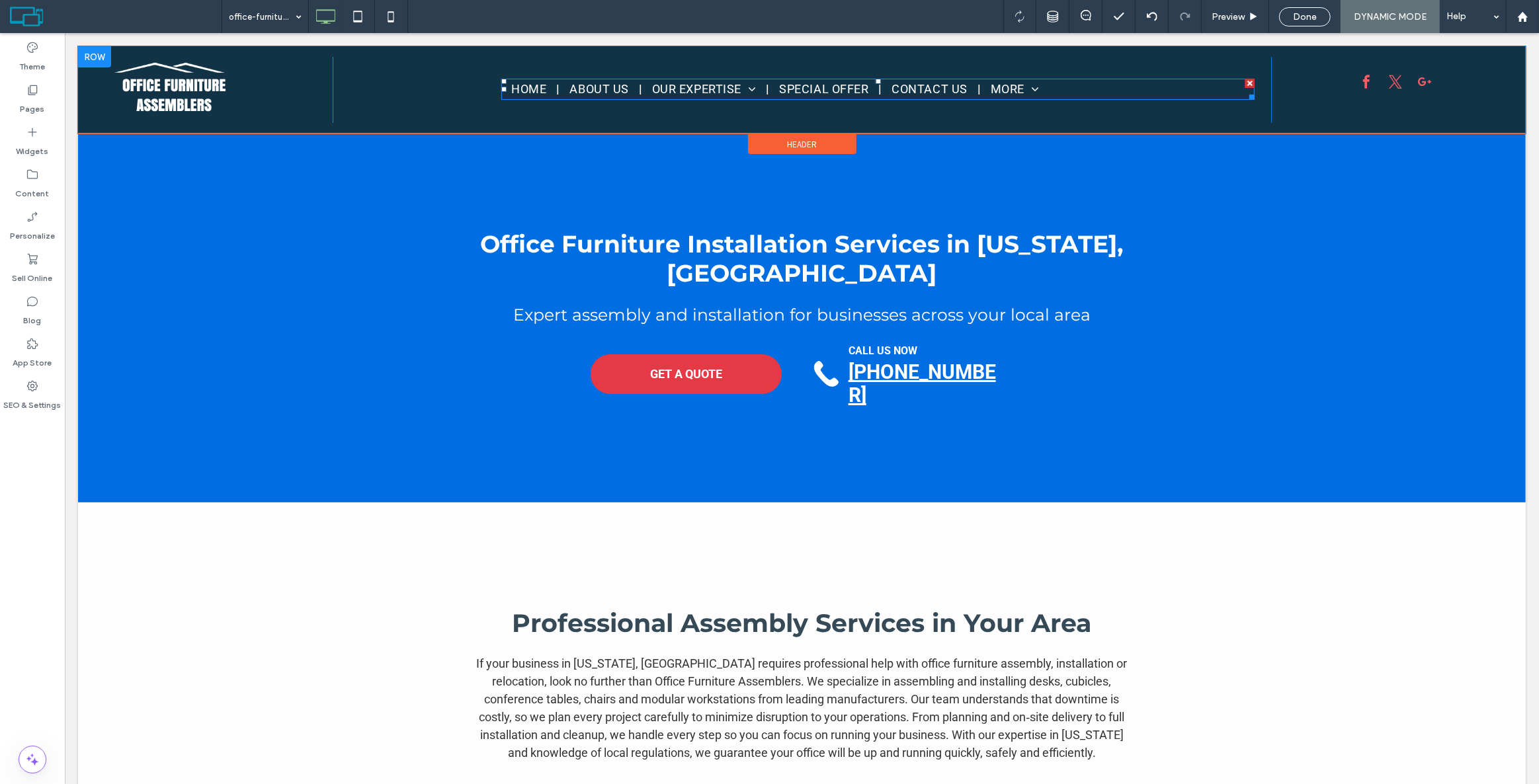
click at [1113, 96] on ul "HOME ABOUT US OUR EXPERTISE Office Furniture Assembly Office Cubicle Installati…" at bounding box center [877, 89] width 754 height 21
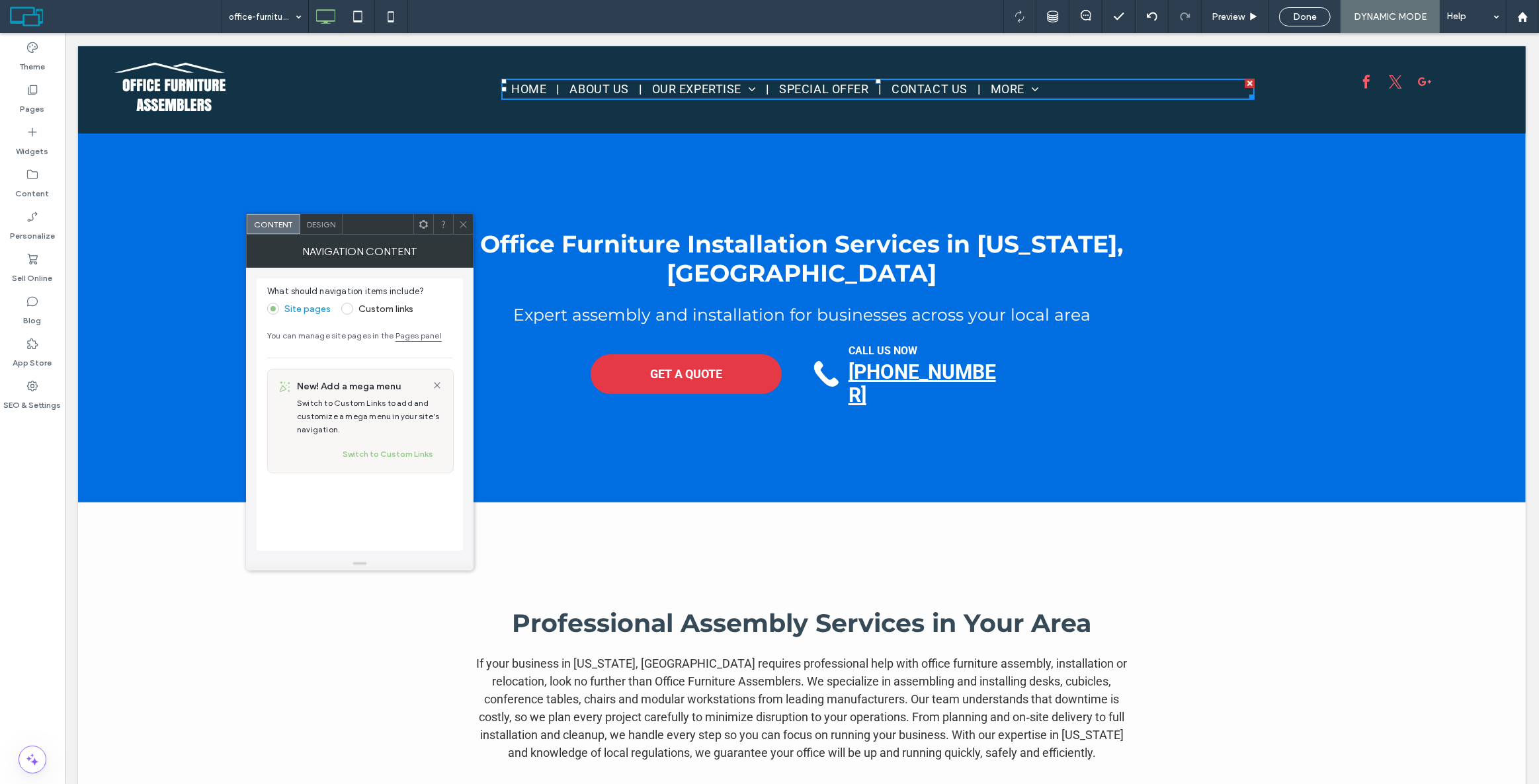
click at [332, 220] on span "Design" at bounding box center [321, 224] width 29 height 10
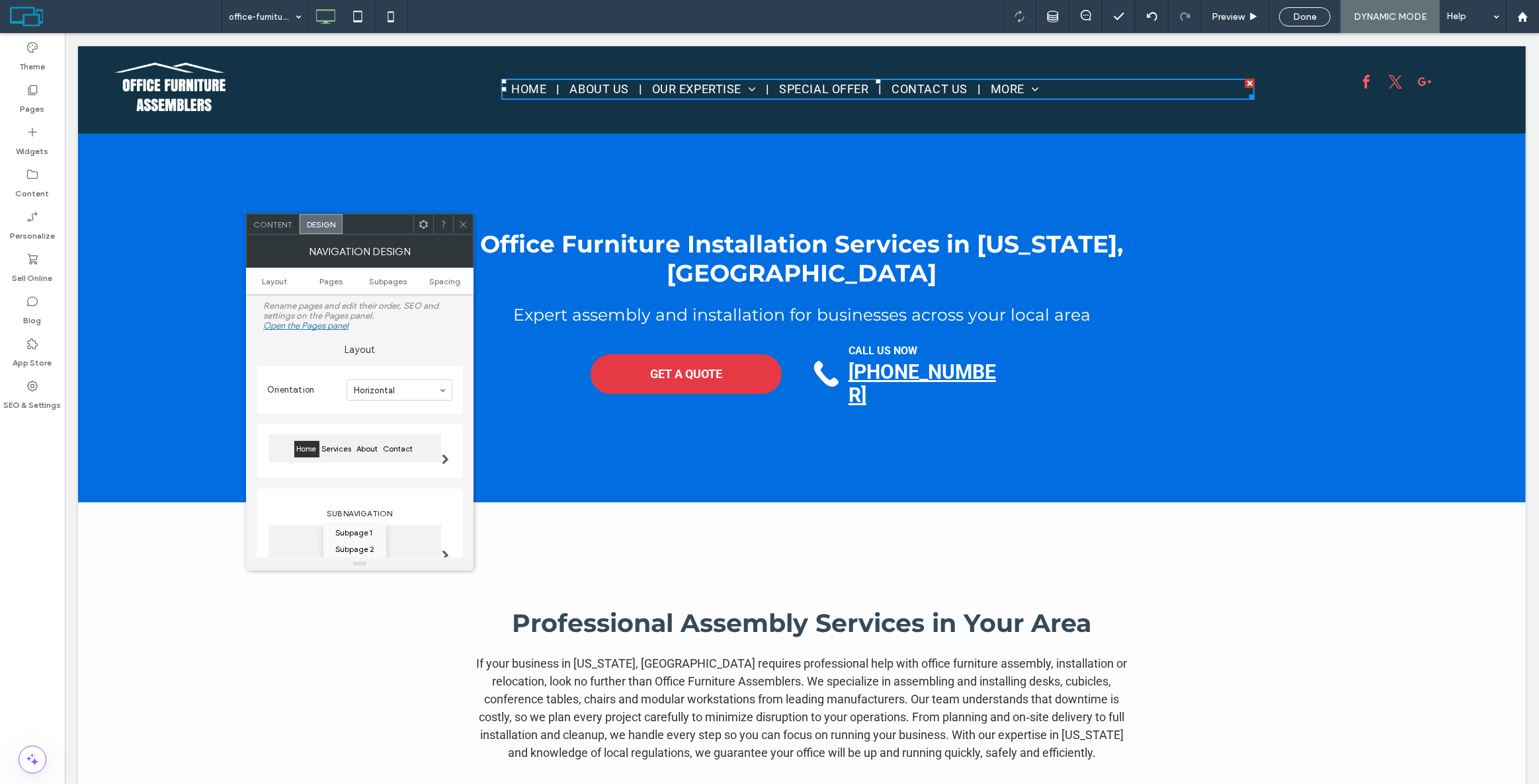
click at [274, 226] on span "Content" at bounding box center [273, 224] width 39 height 10
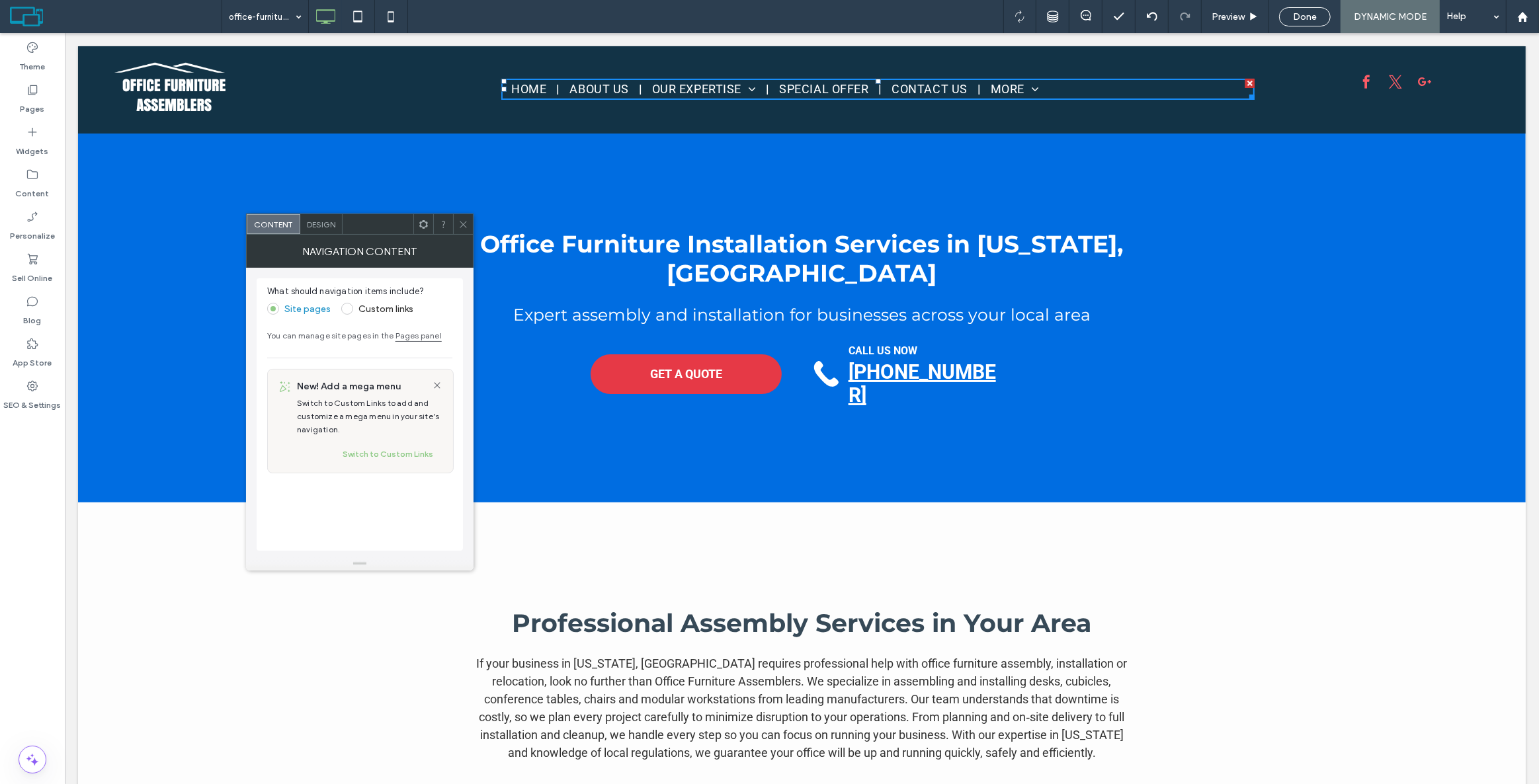
click at [452, 218] on div at bounding box center [444, 224] width 20 height 20
click at [16, 97] on div "Pages" at bounding box center [32, 98] width 64 height 42
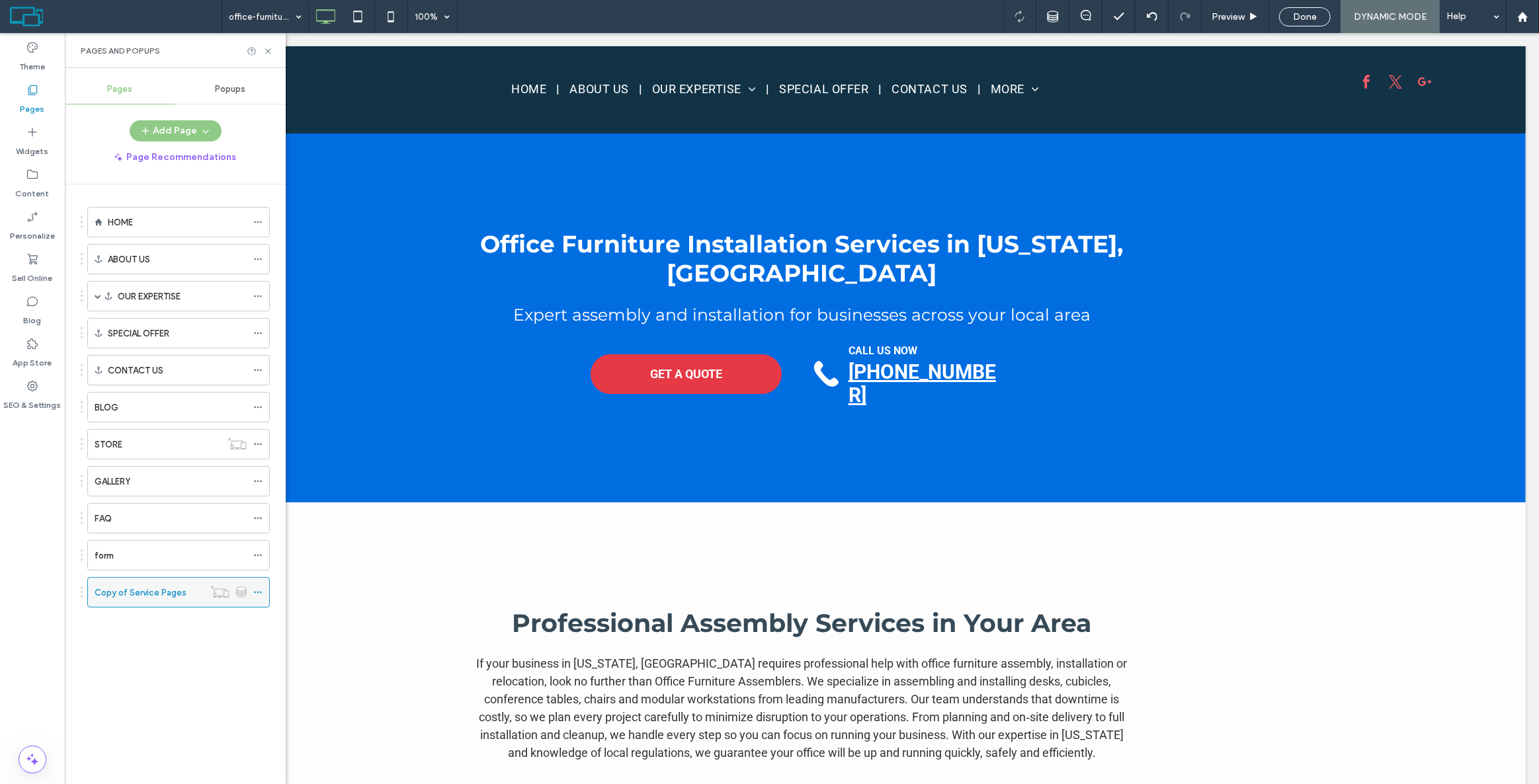
click at [258, 592] on use at bounding box center [258, 593] width 7 height 2
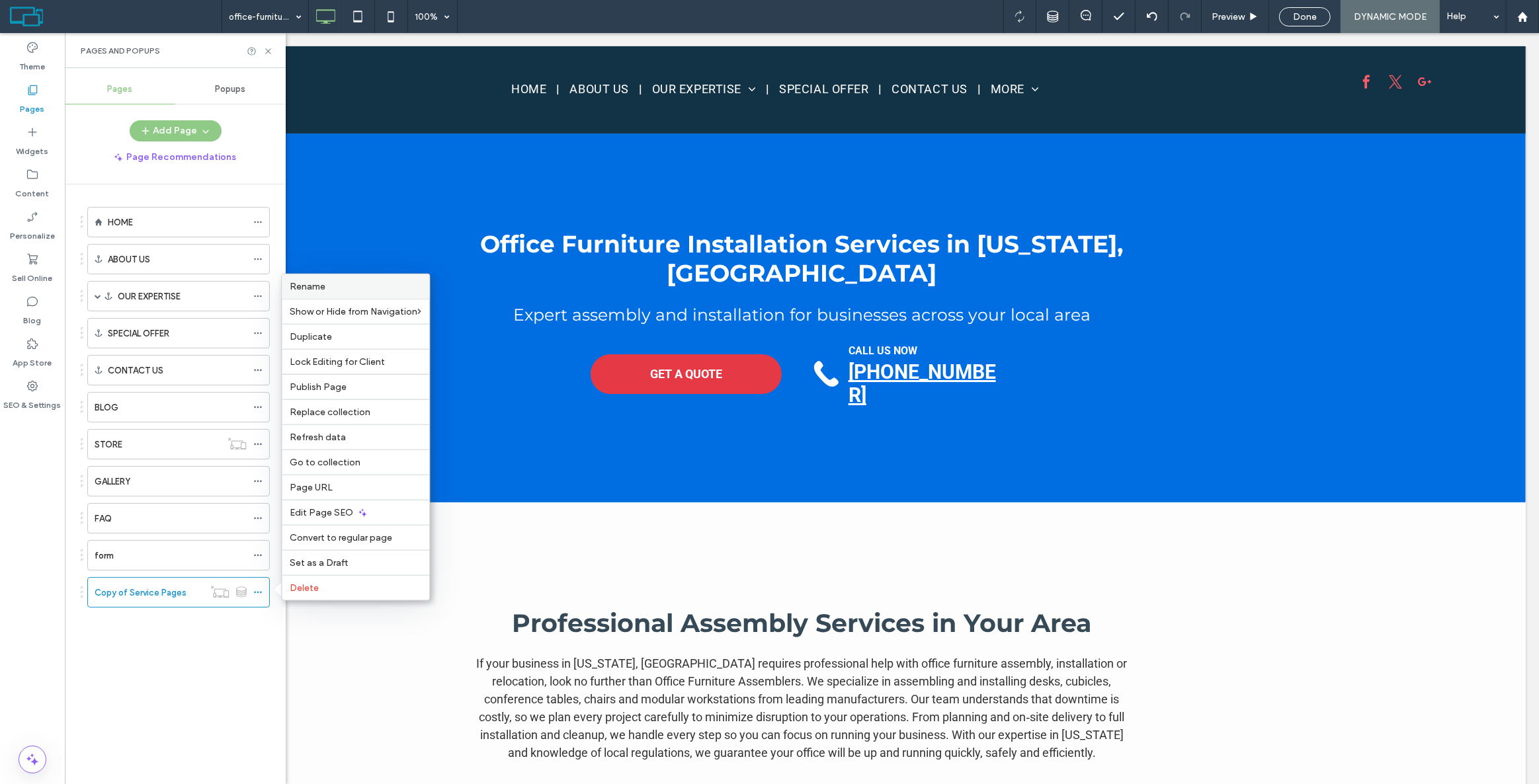
click at [326, 287] on label "Rename" at bounding box center [355, 286] width 131 height 12
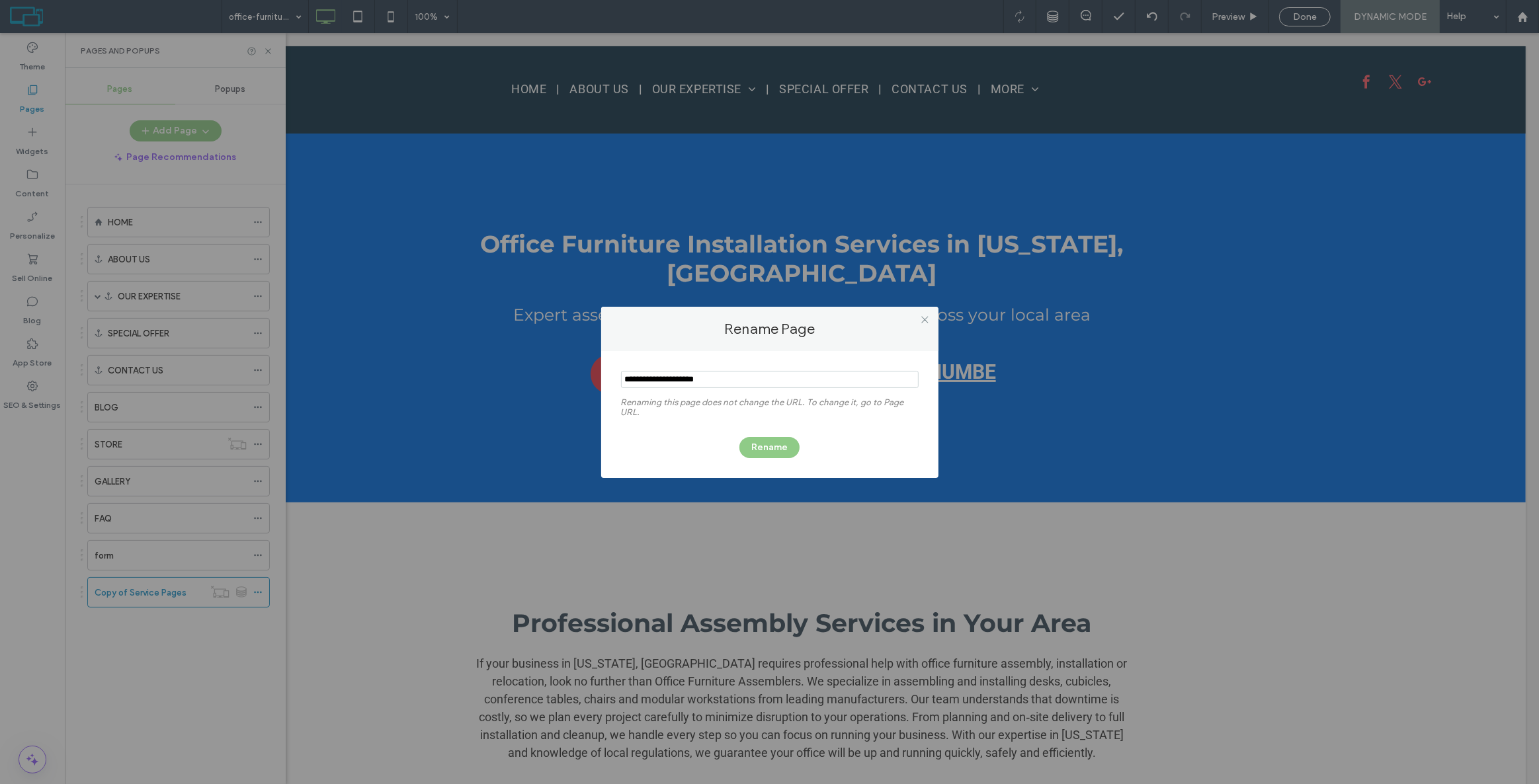
drag, startPoint x: 661, startPoint y: 381, endPoint x: 478, endPoint y: 370, distance: 183.3
click at [478, 370] on div "Rename Page Renaming this page does not change the URL. To change it, go to Pag…" at bounding box center [769, 392] width 1539 height 784
type input "**********"
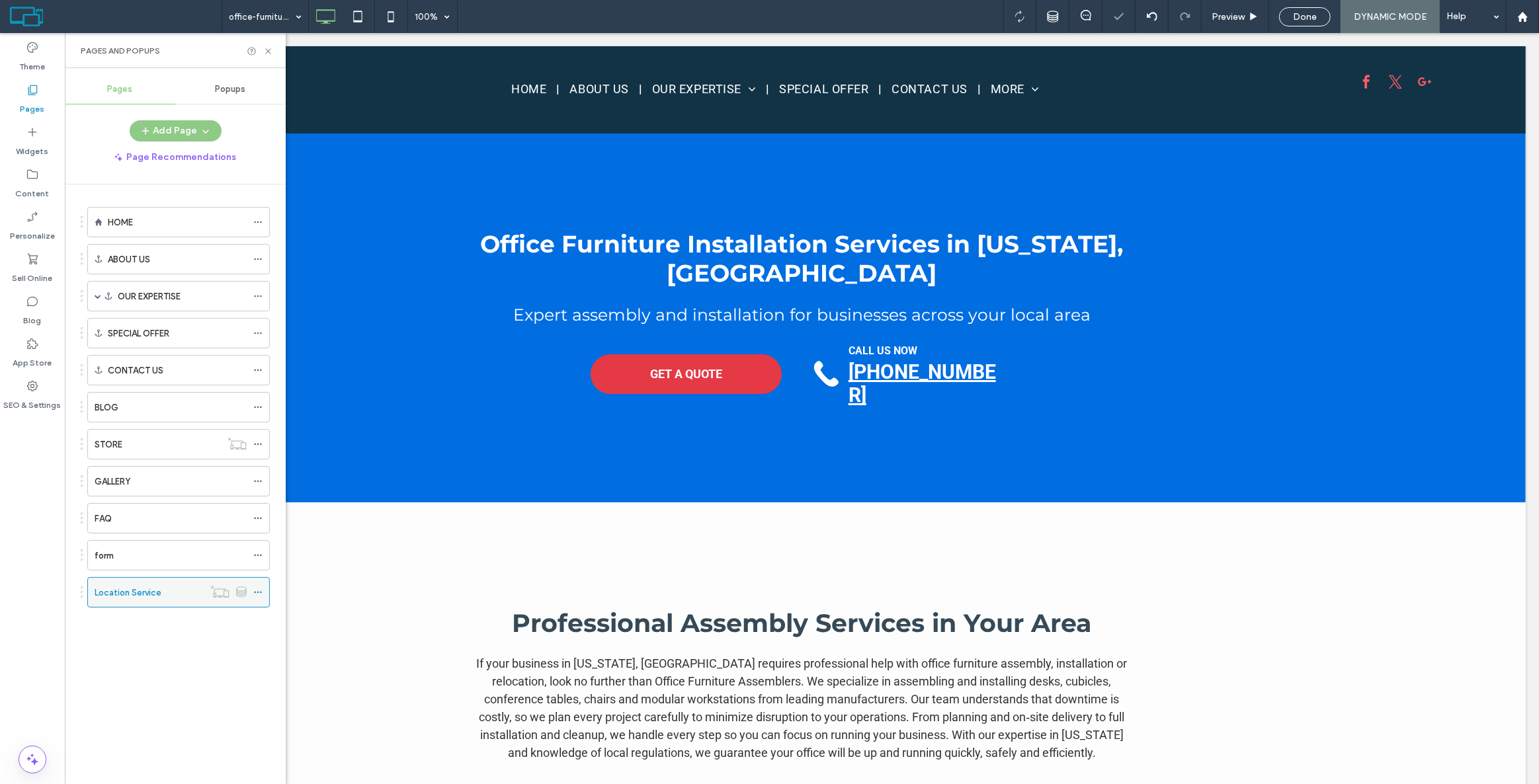
click at [258, 588] on icon at bounding box center [258, 593] width 9 height 9
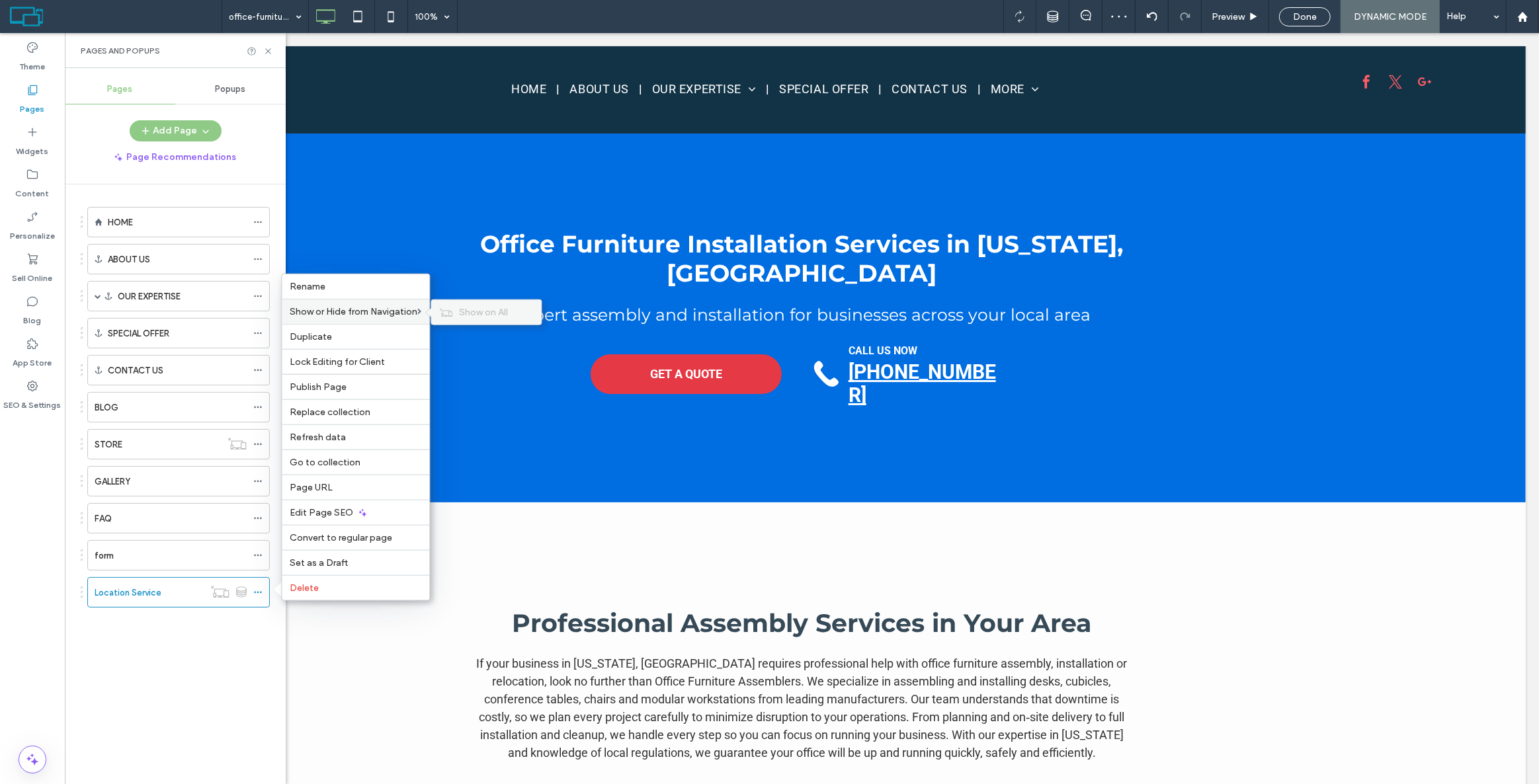
click at [461, 316] on div "Show on All" at bounding box center [486, 312] width 110 height 24
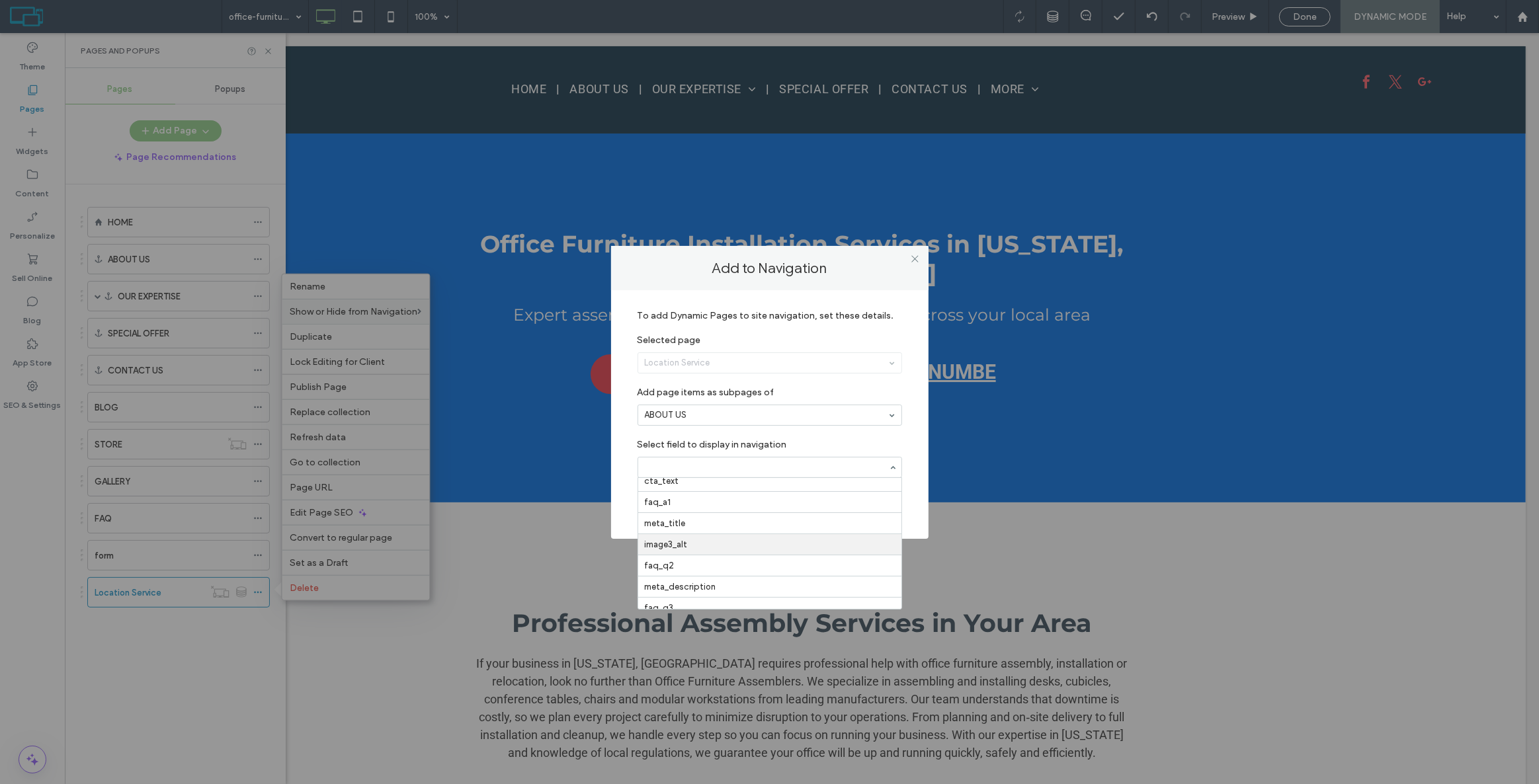
scroll to position [253, 0]
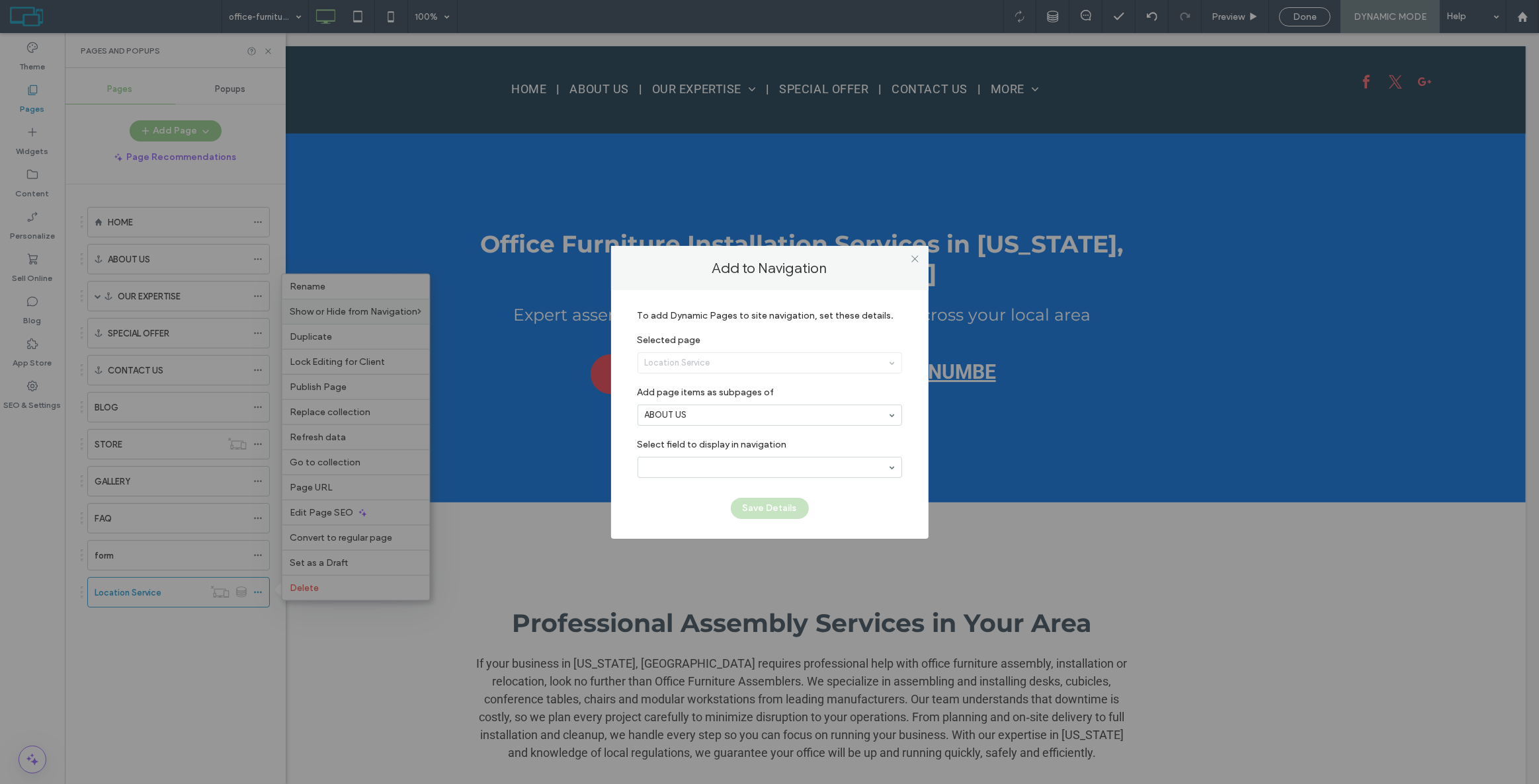
drag, startPoint x: 778, startPoint y: 469, endPoint x: 773, endPoint y: 464, distance: 7.1
click at [777, 469] on input at bounding box center [766, 468] width 243 height 9
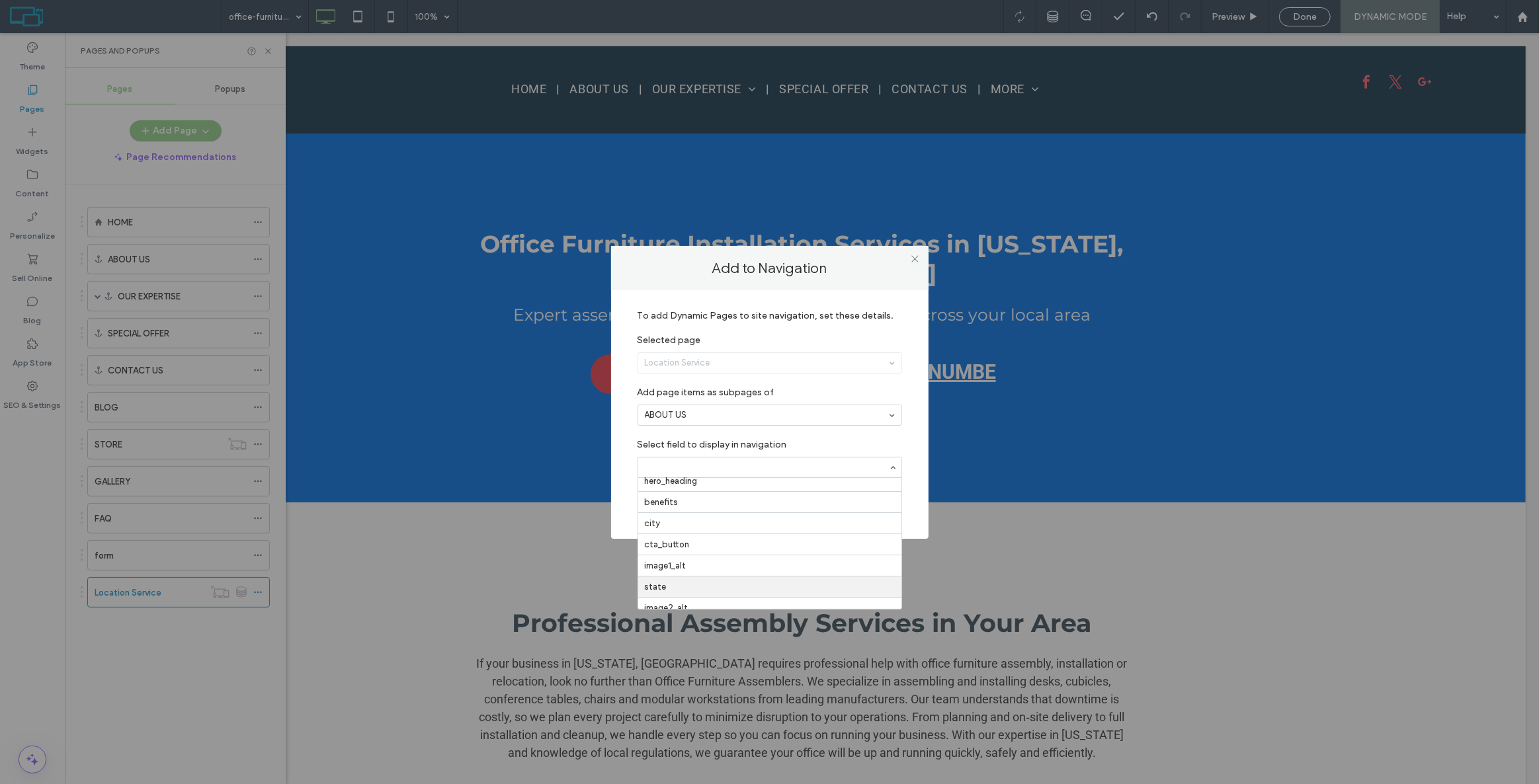
scroll to position [0, 0]
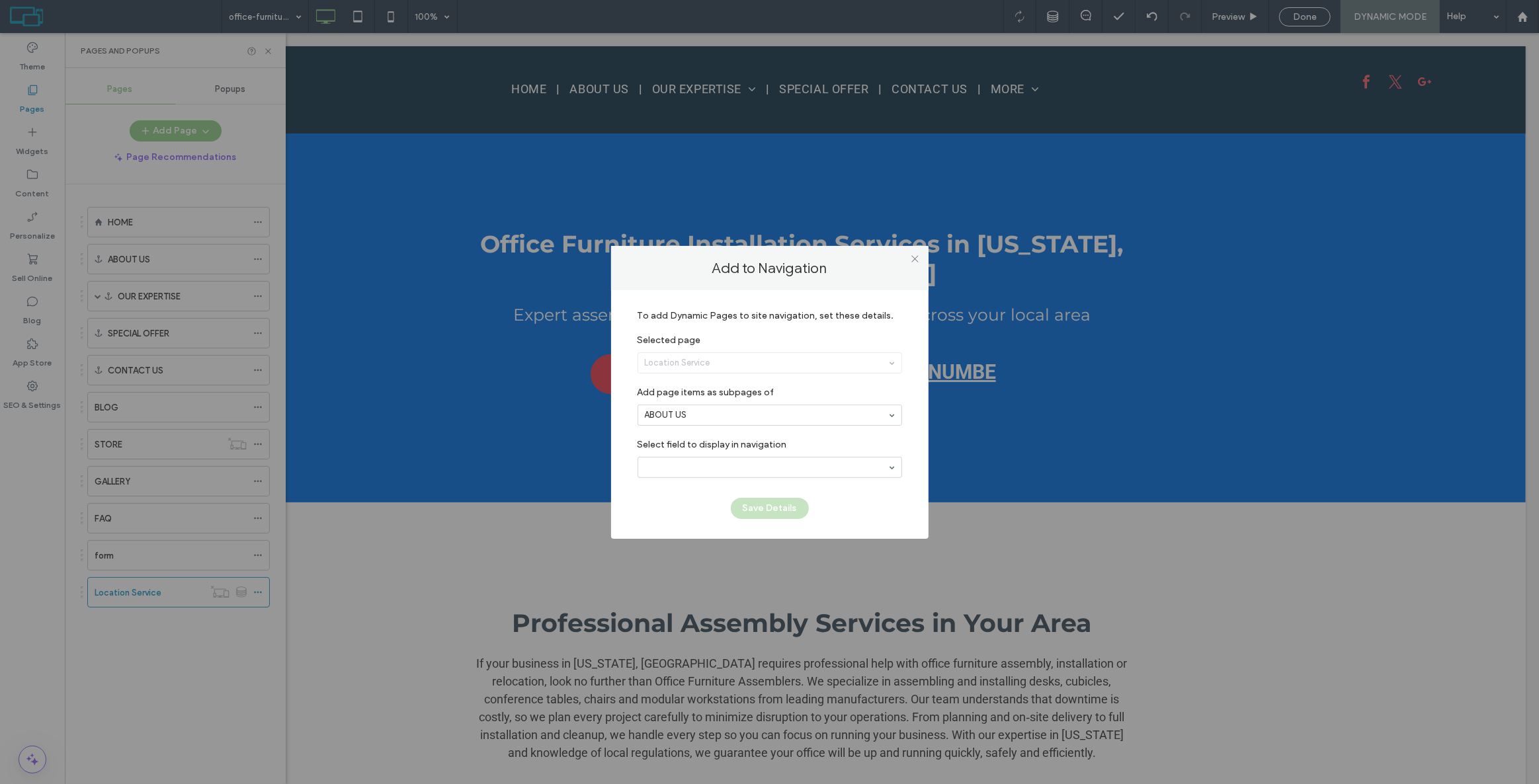
click at [648, 459] on div at bounding box center [770, 468] width 263 height 20
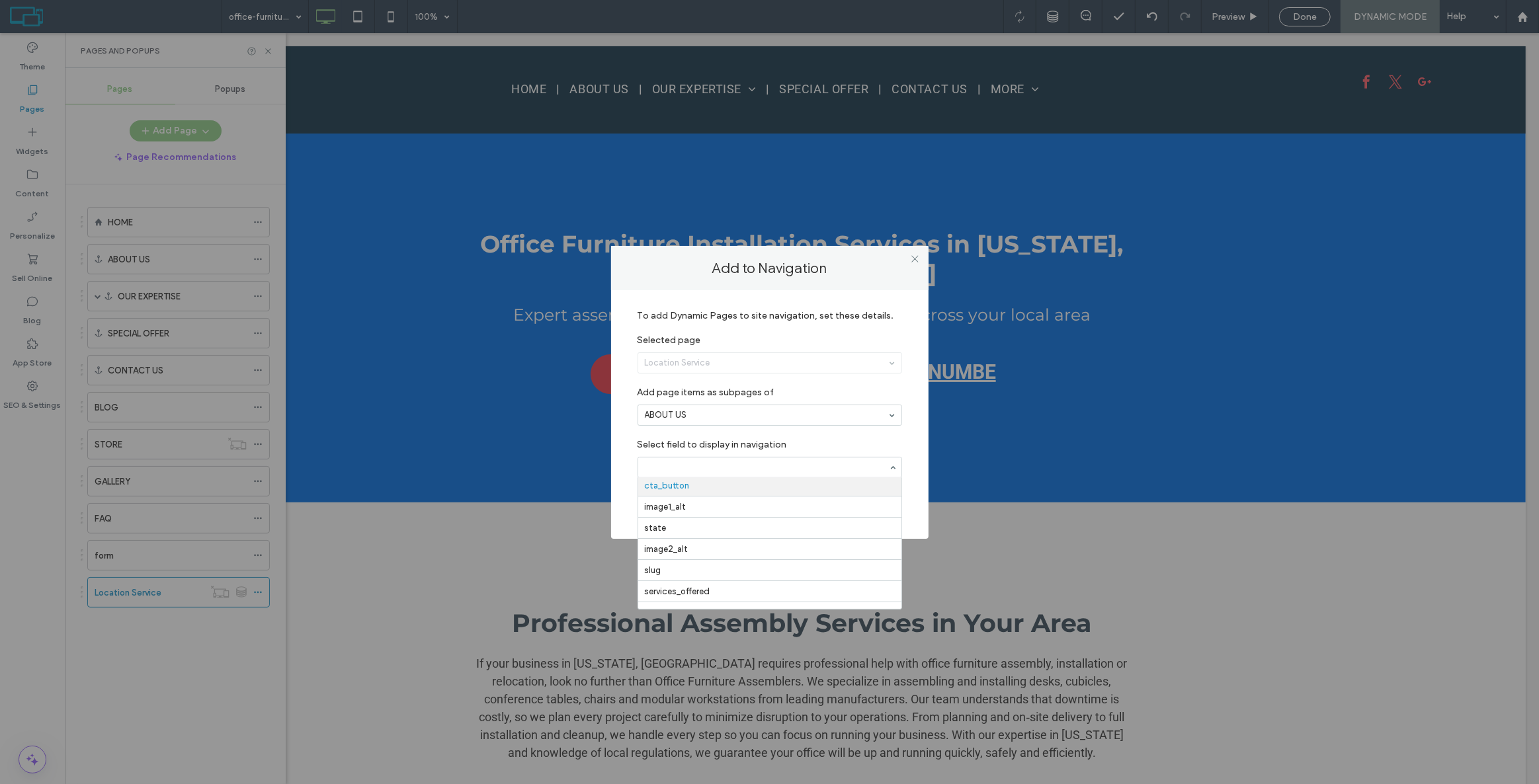
click at [672, 466] on input at bounding box center [766, 468] width 243 height 9
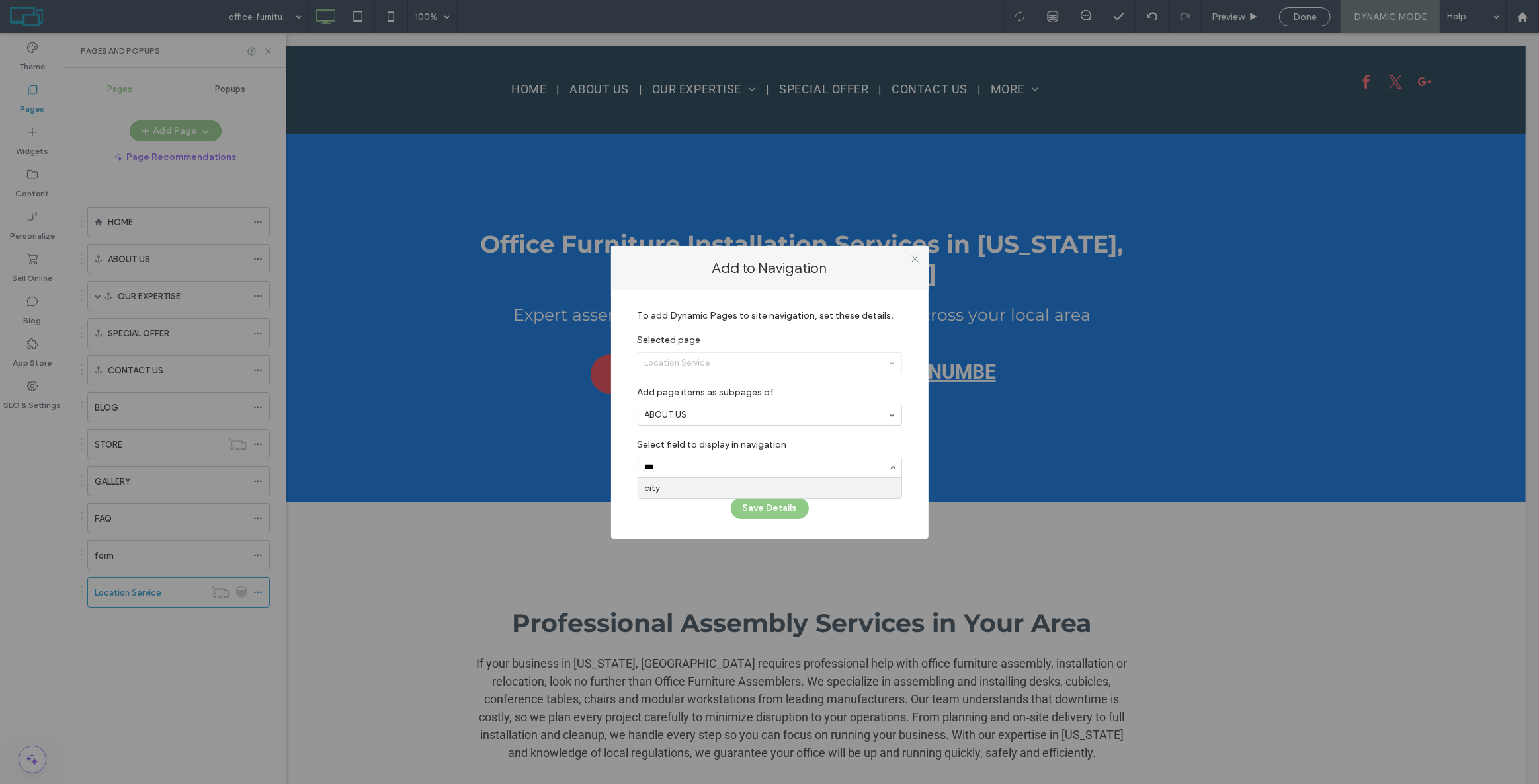
type input "****"
click at [772, 510] on button "Save Details" at bounding box center [769, 509] width 78 height 21
